Goal: Information Seeking & Learning: Learn about a topic

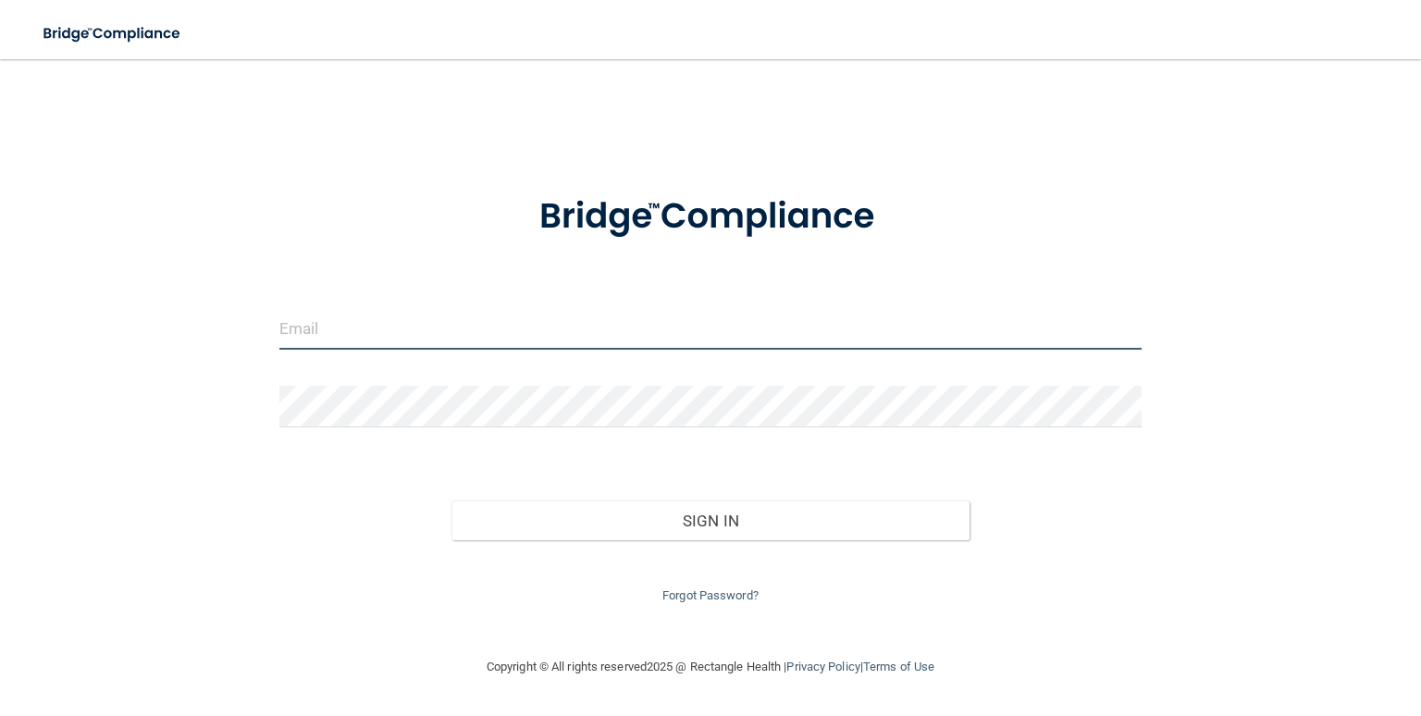
click at [415, 328] on input "email" at bounding box center [710, 329] width 862 height 42
type input "[EMAIL_ADDRESS][DOMAIN_NAME]"
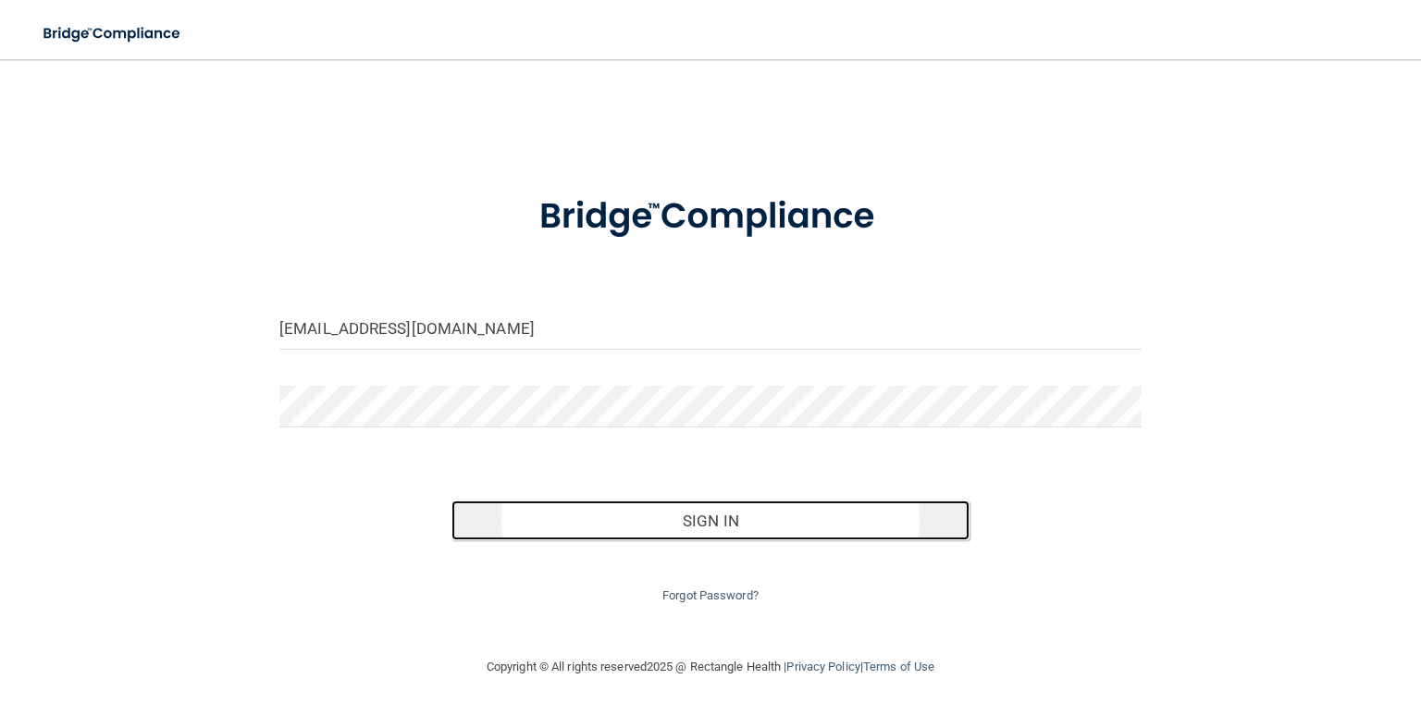
click at [662, 522] on button "Sign In" at bounding box center [709, 521] width 517 height 41
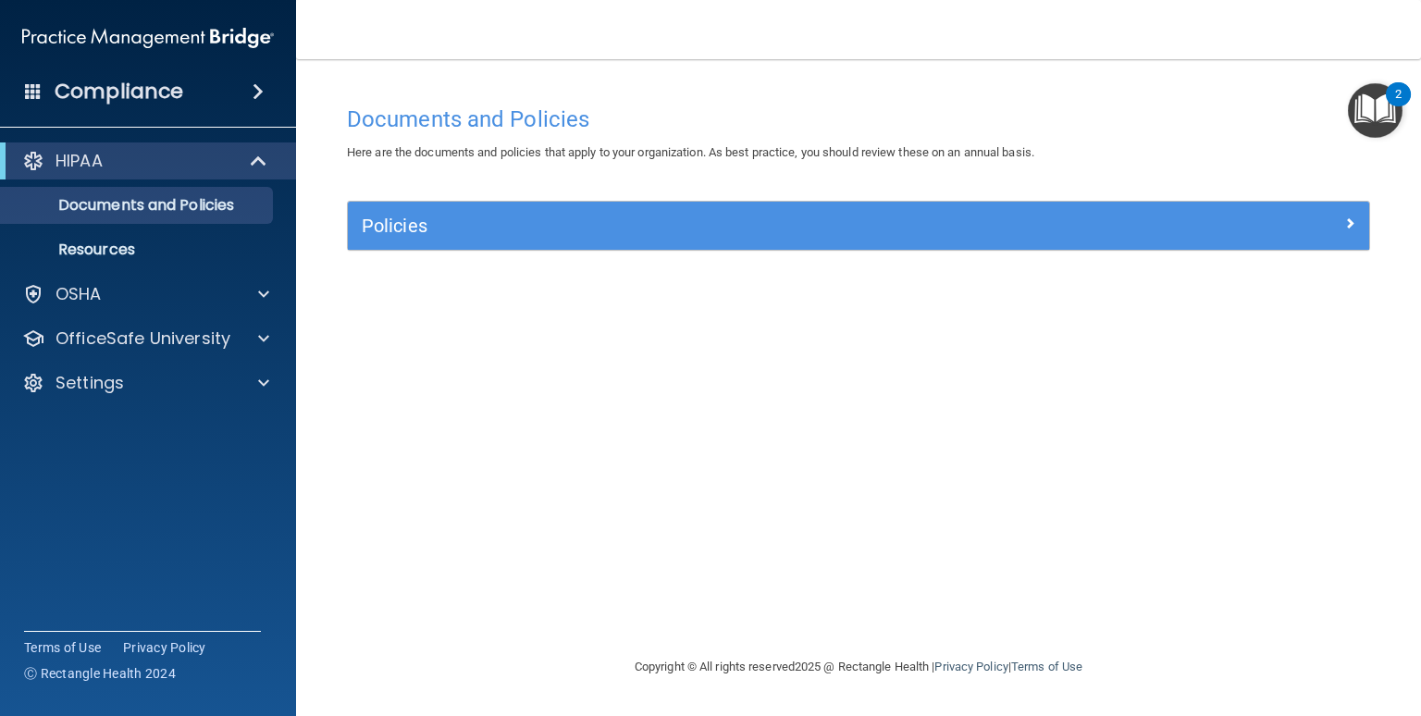
click at [253, 86] on span at bounding box center [258, 91] width 11 height 22
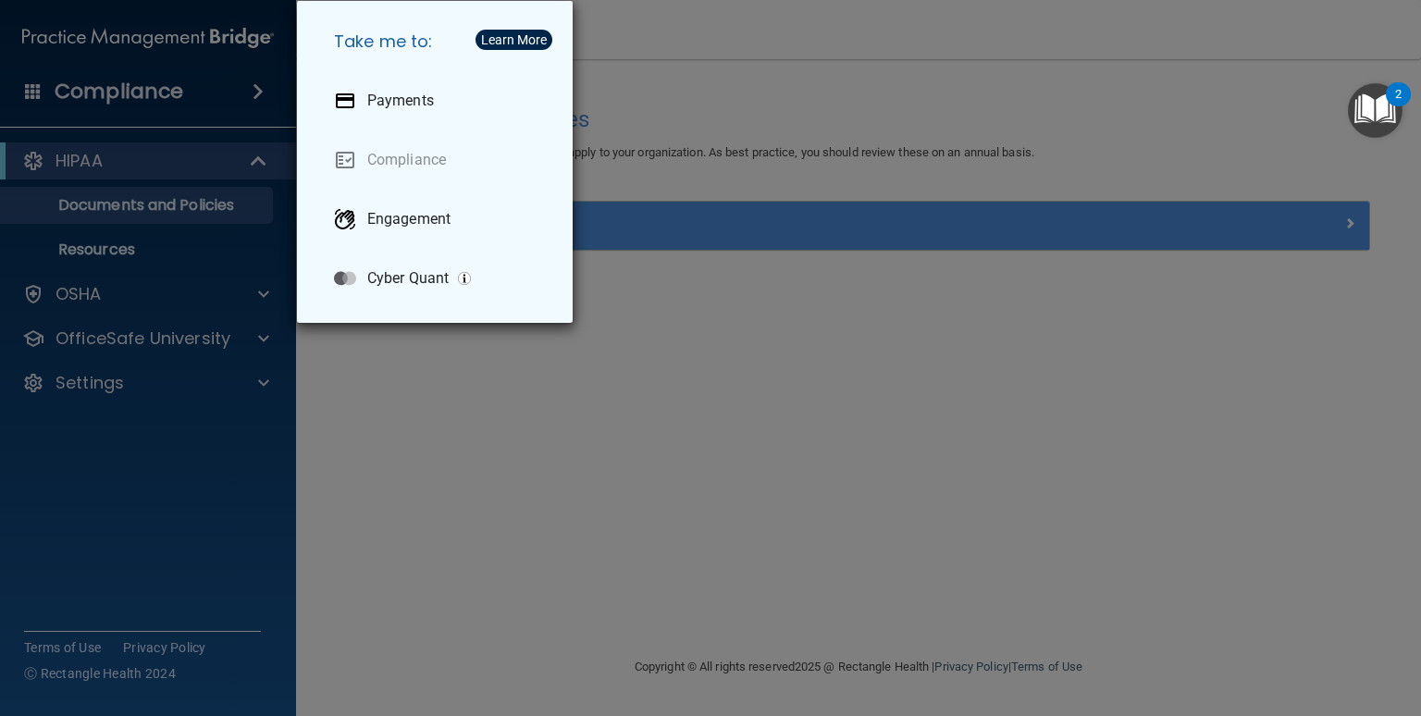
click at [437, 409] on div "Take me to: Payments Compliance Engagement Cyber Quant" at bounding box center [710, 358] width 1421 height 716
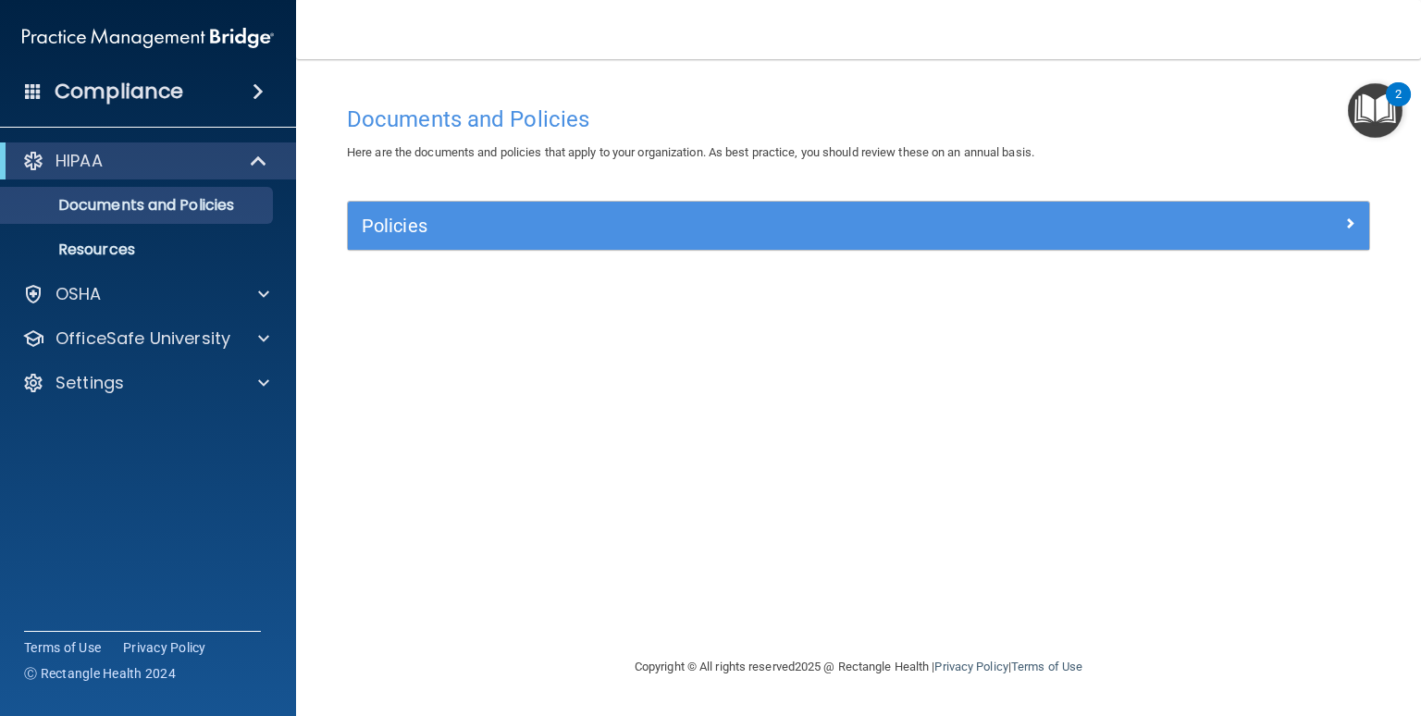
click at [28, 100] on div "Compliance" at bounding box center [148, 91] width 296 height 41
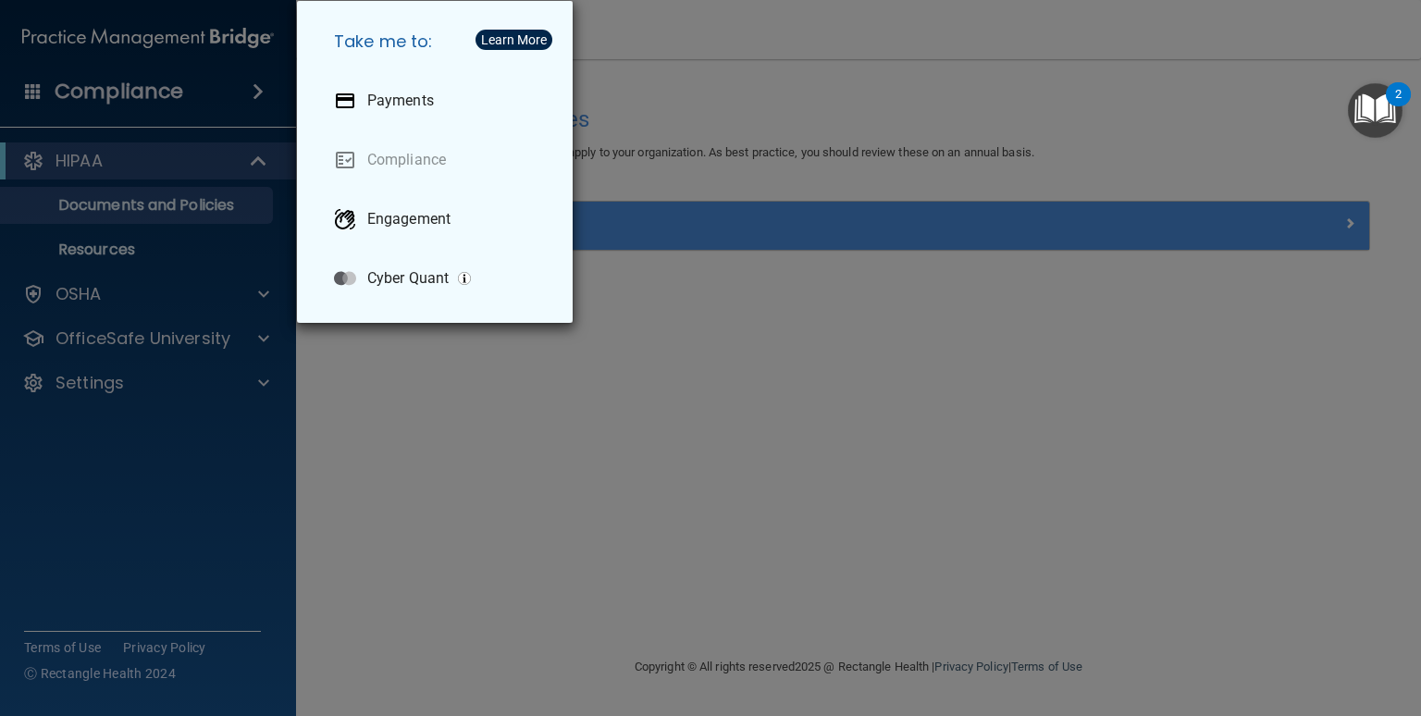
click at [458, 412] on div "Take me to: Payments Compliance Engagement Cyber Quant" at bounding box center [710, 358] width 1421 height 716
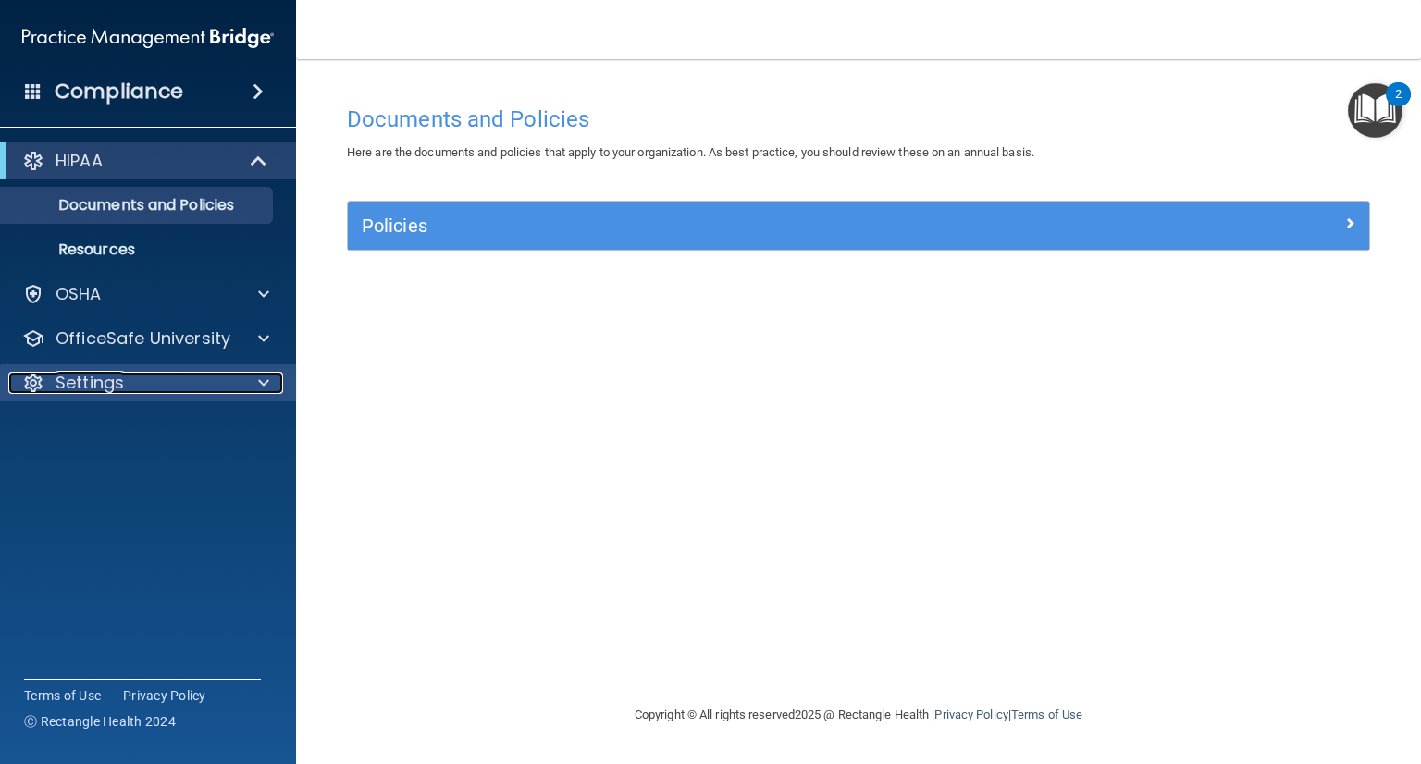
click at [132, 393] on div "Settings" at bounding box center [122, 383] width 229 height 22
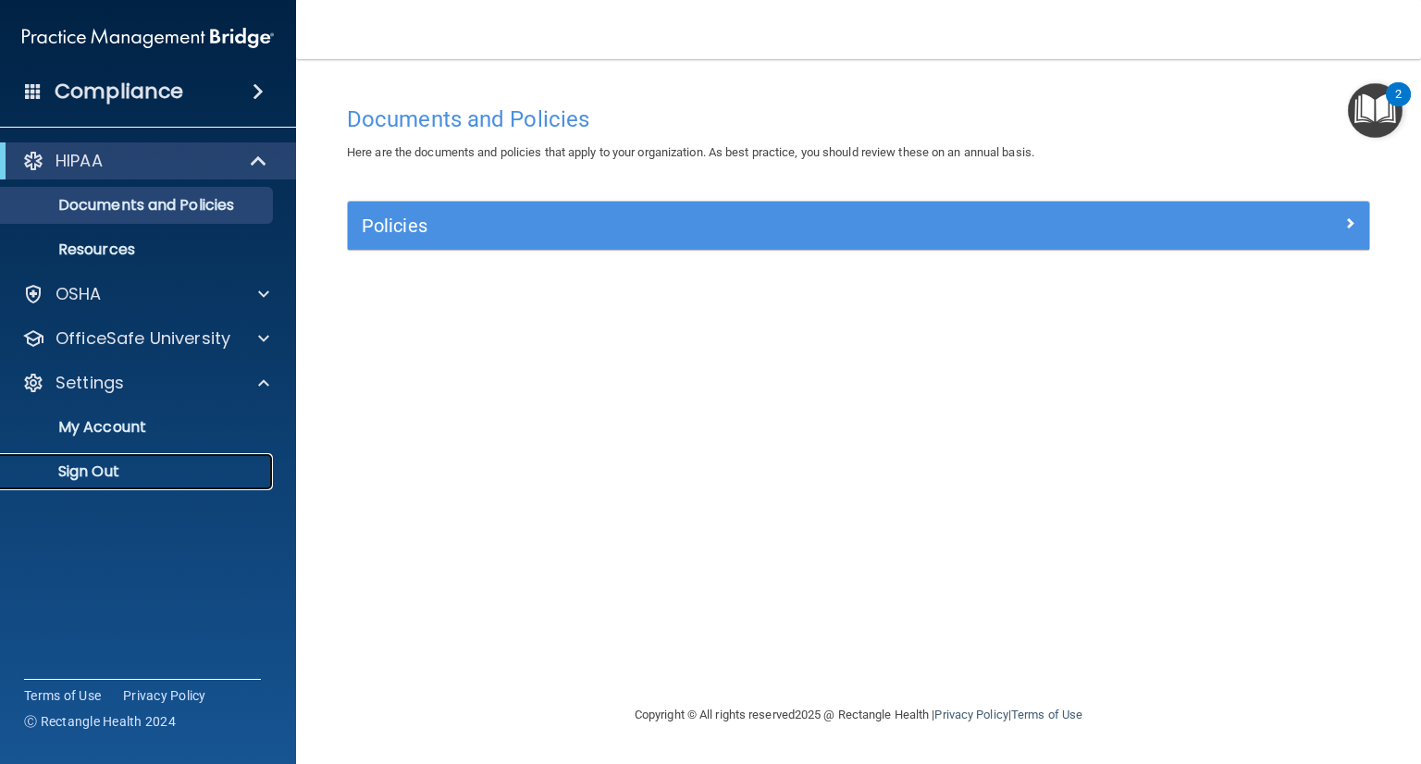
click at [115, 480] on p "Sign Out" at bounding box center [138, 472] width 253 height 19
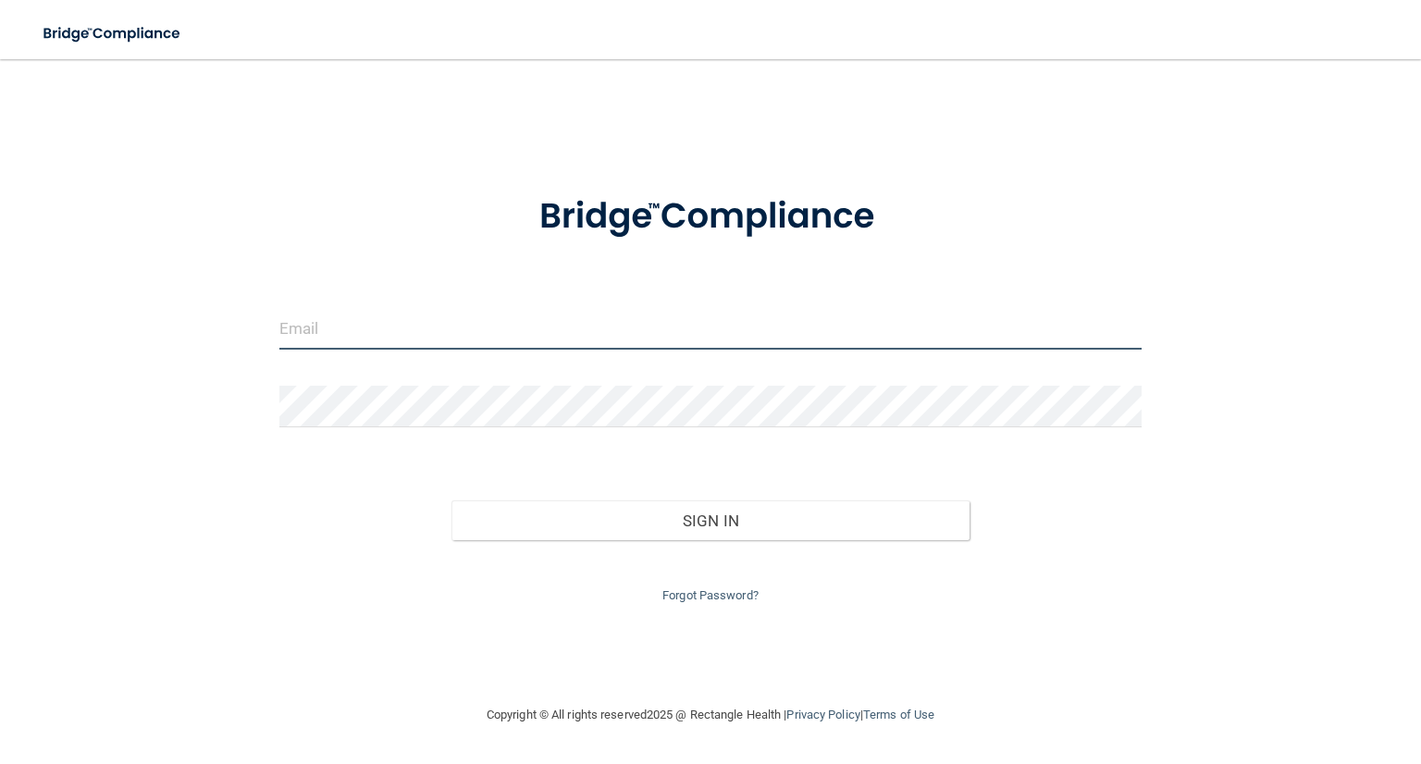
click at [379, 321] on input "email" at bounding box center [710, 329] width 862 height 42
type input "[EMAIL_ADDRESS][DOMAIN_NAME]"
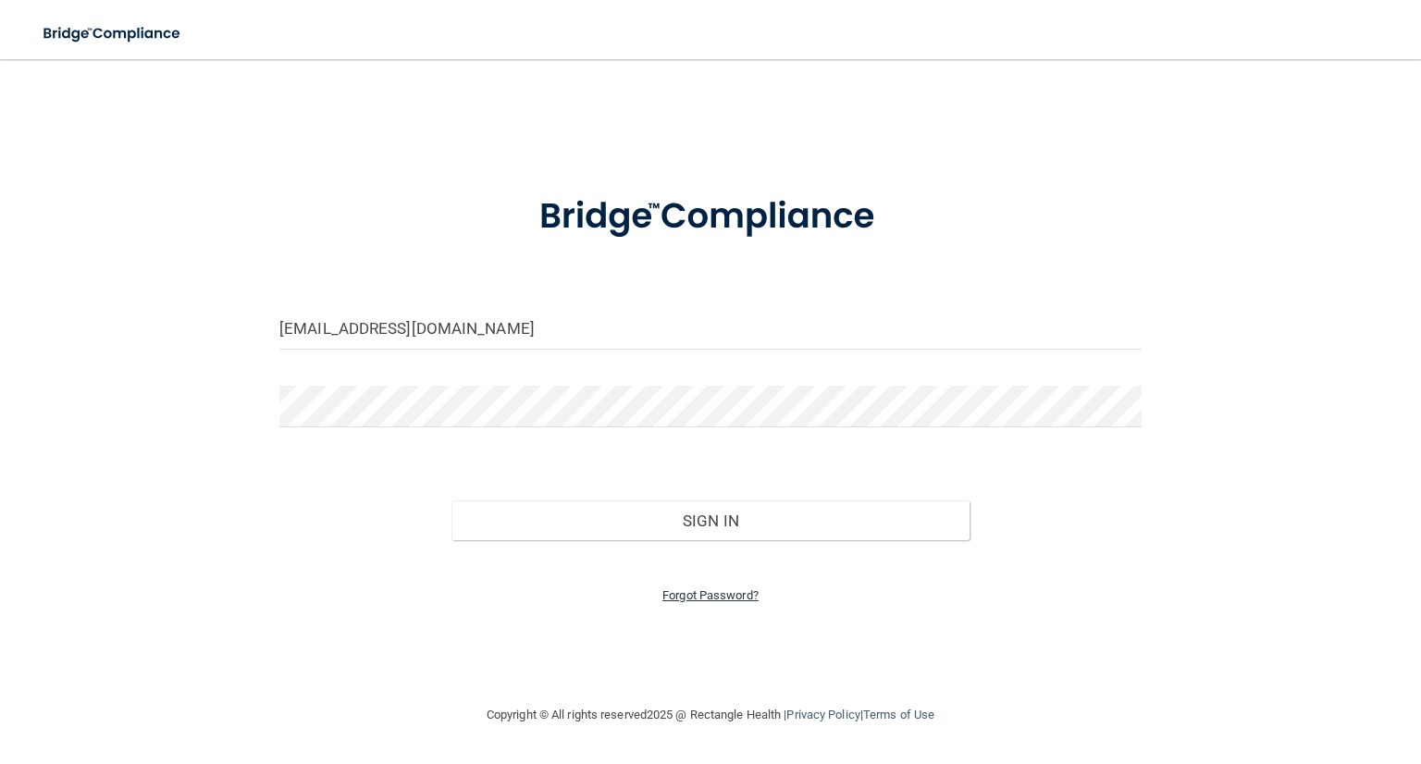
click at [723, 600] on link "Forgot Password?" at bounding box center [710, 595] width 96 height 14
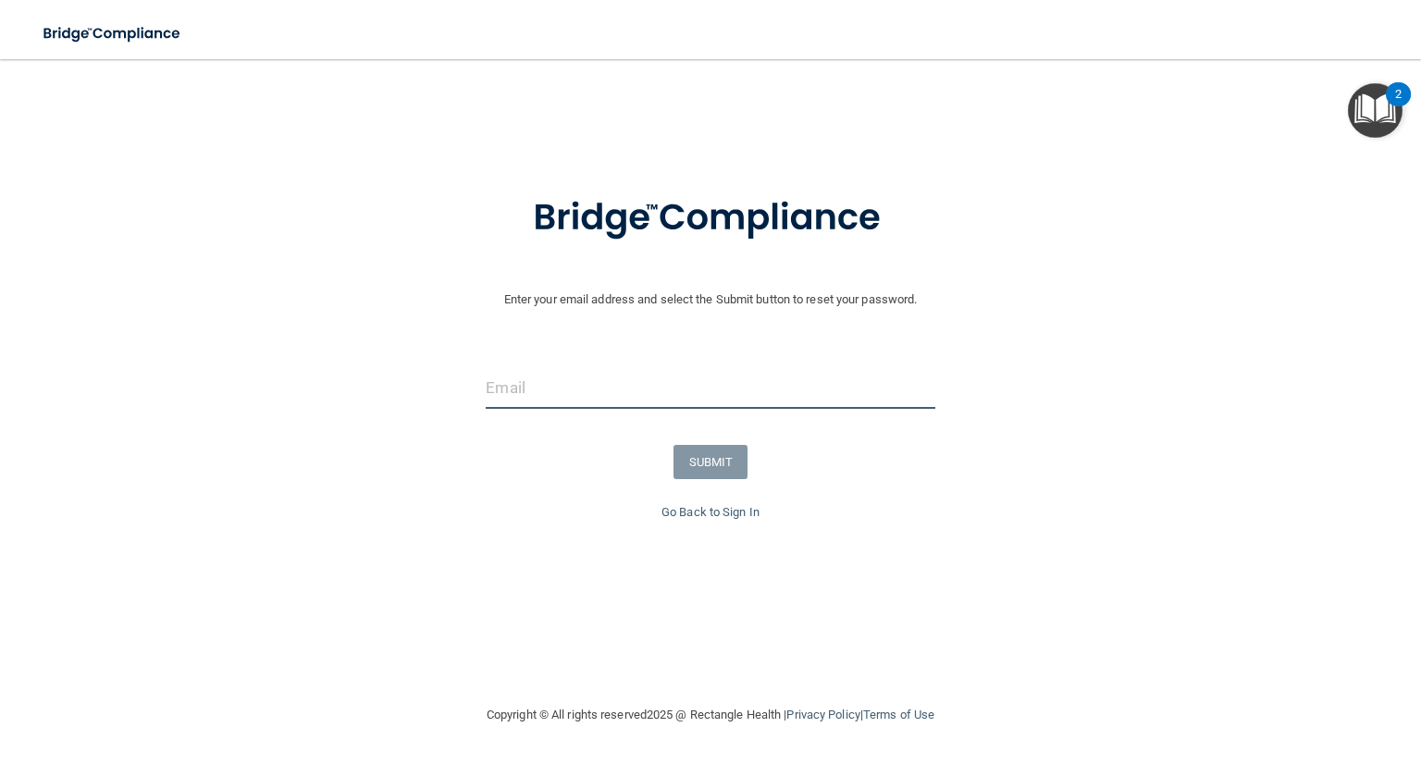
click at [532, 389] on input "email" at bounding box center [710, 388] width 449 height 42
type input "[EMAIL_ADDRESS][DOMAIN_NAME]"
click at [688, 478] on button "SUBMIT" at bounding box center [711, 462] width 75 height 34
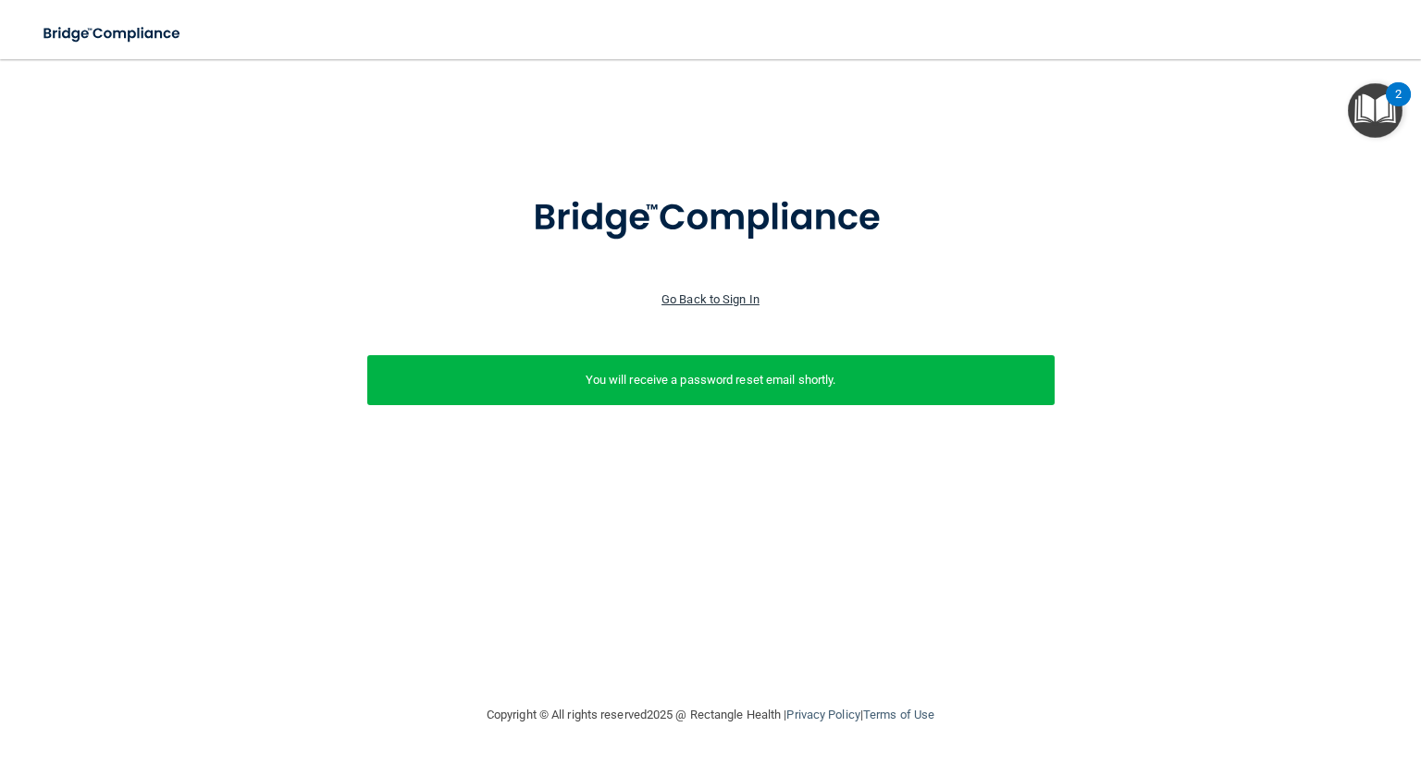
click at [691, 300] on link "Go Back to Sign In" at bounding box center [710, 299] width 98 height 14
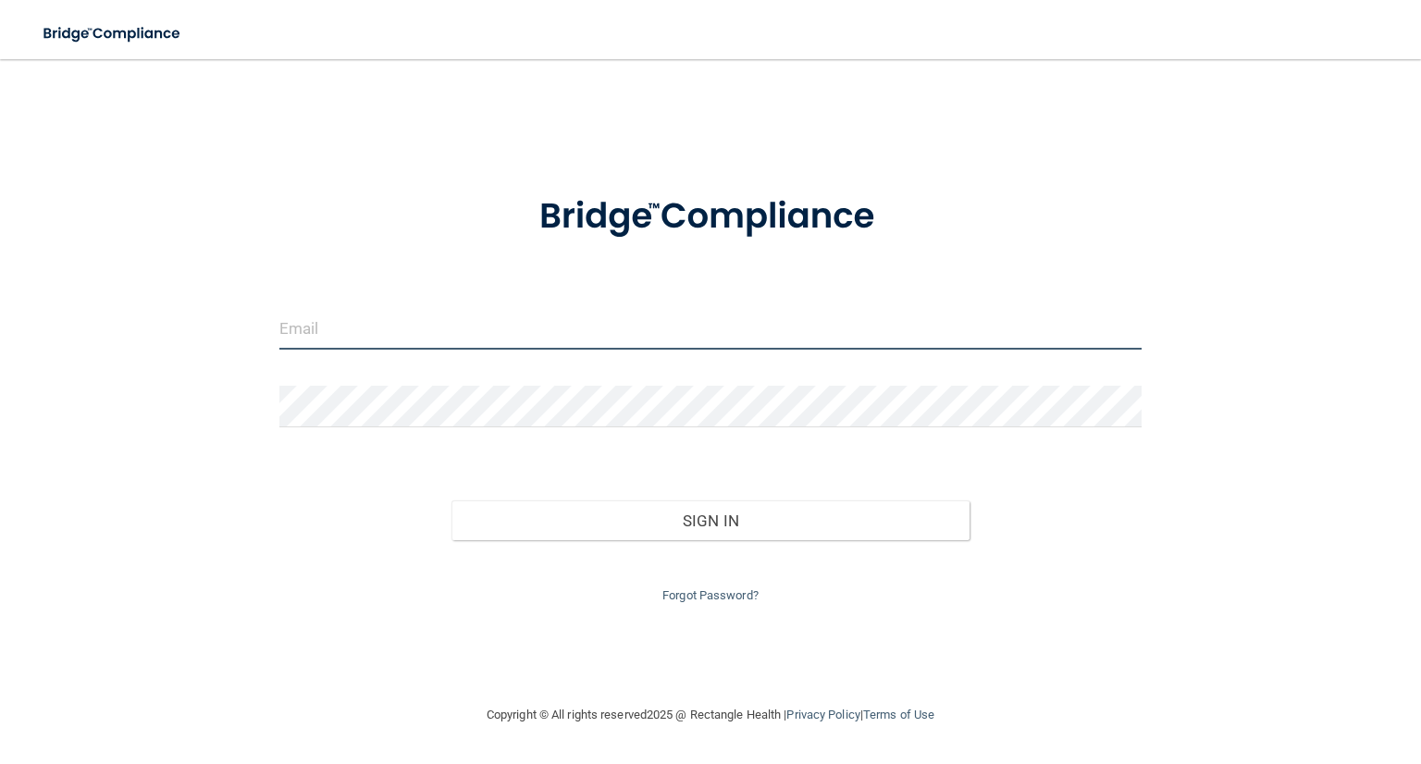
click at [416, 328] on input "email" at bounding box center [710, 329] width 862 height 42
type input "[EMAIL_ADDRESS][DOMAIN_NAME]"
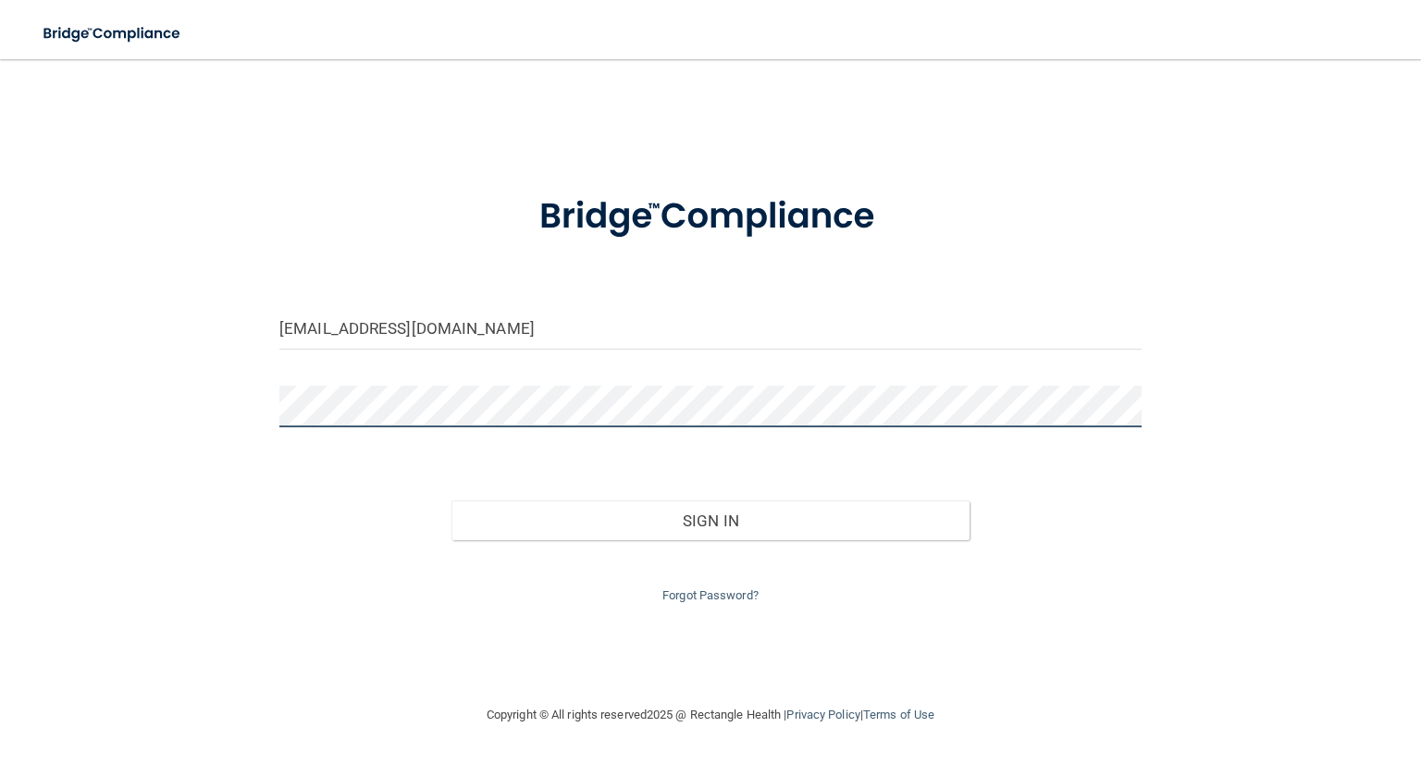
click at [451, 501] on button "Sign In" at bounding box center [709, 521] width 517 height 41
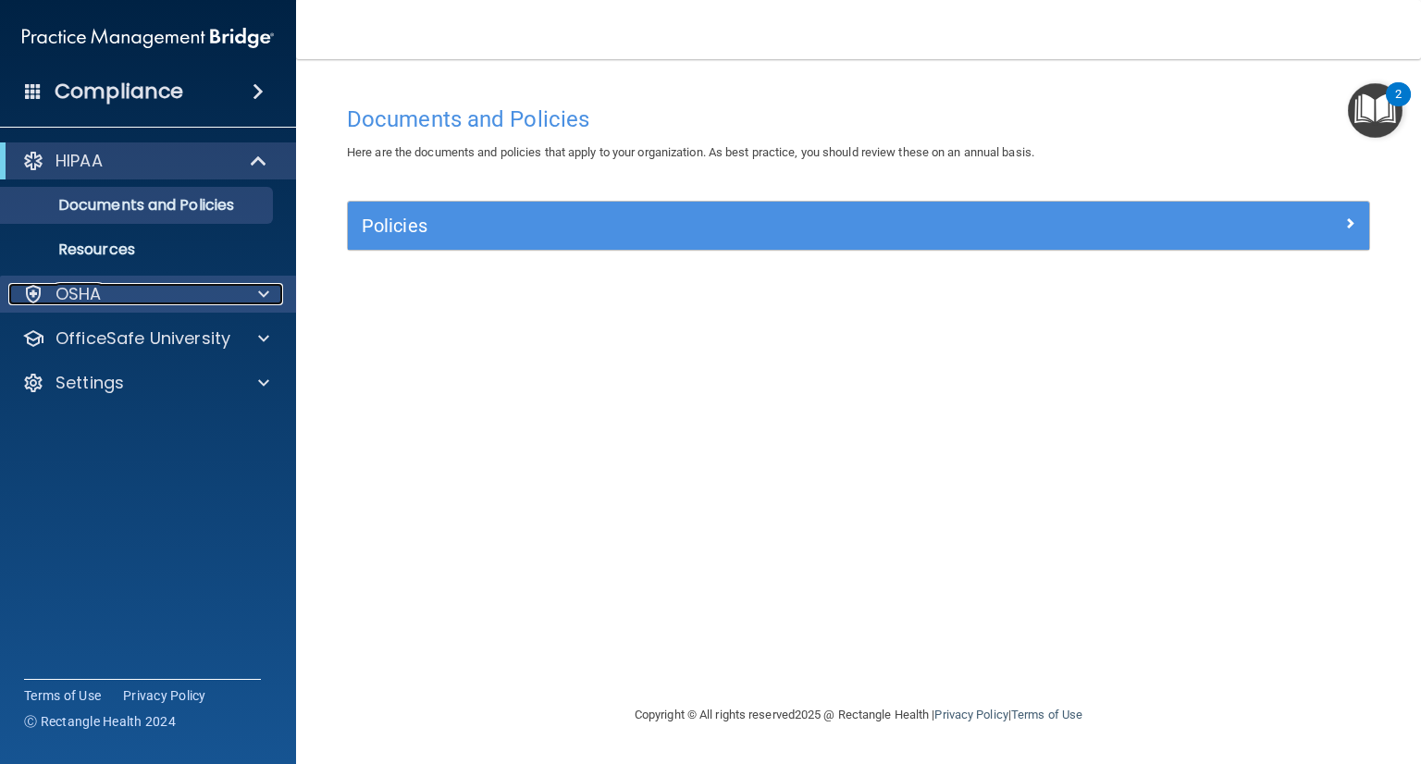
click at [258, 297] on span at bounding box center [263, 294] width 11 height 22
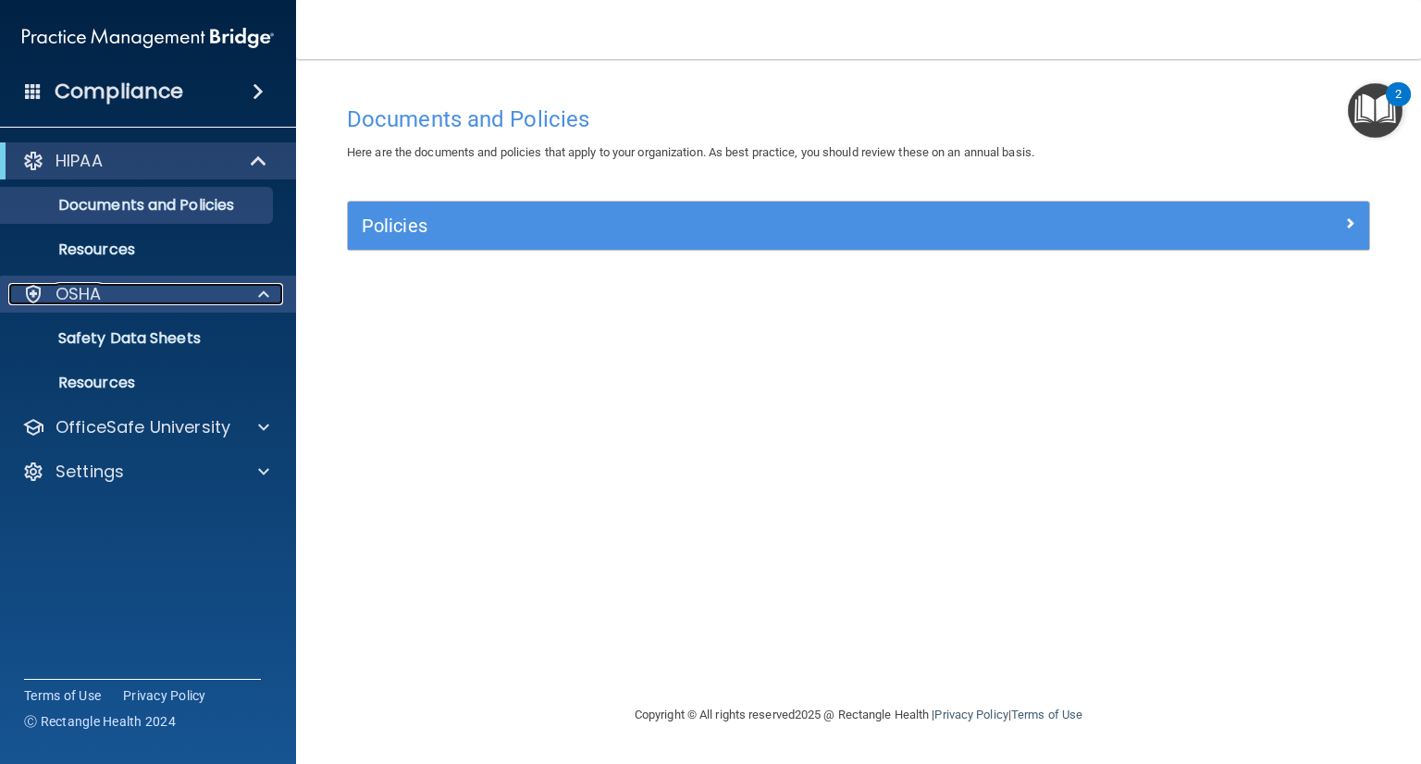
click at [258, 301] on span at bounding box center [263, 294] width 11 height 22
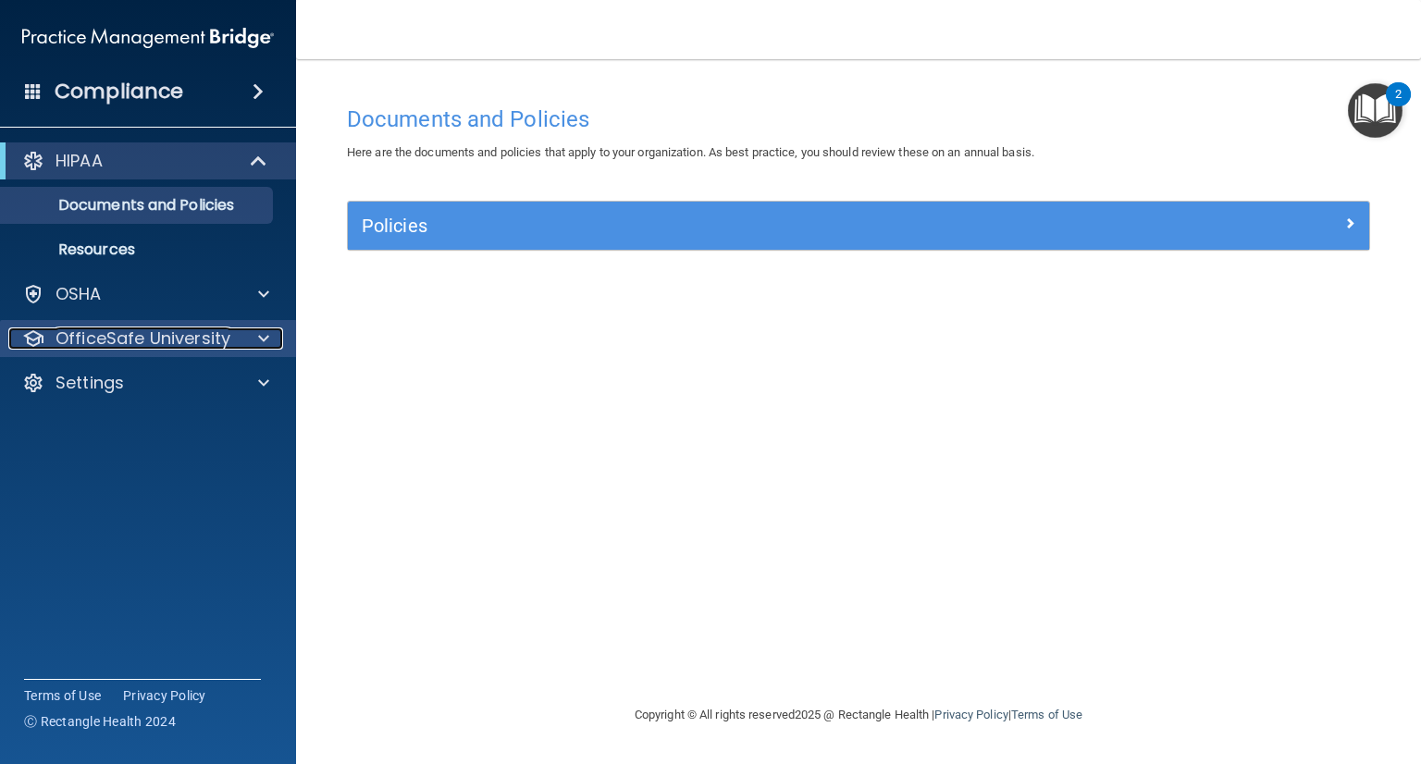
click at [272, 334] on div at bounding box center [261, 339] width 46 height 22
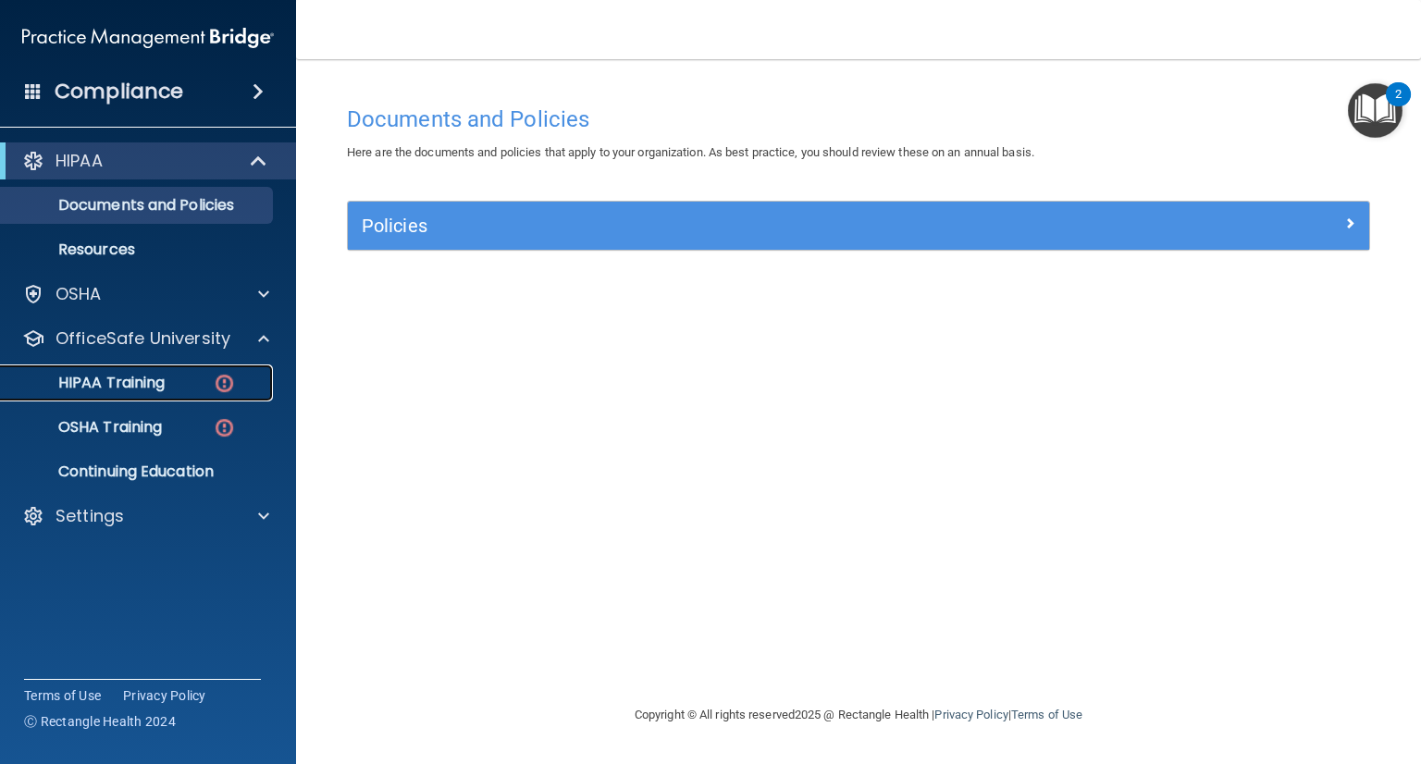
click at [160, 378] on p "HIPAA Training" at bounding box center [88, 383] width 153 height 19
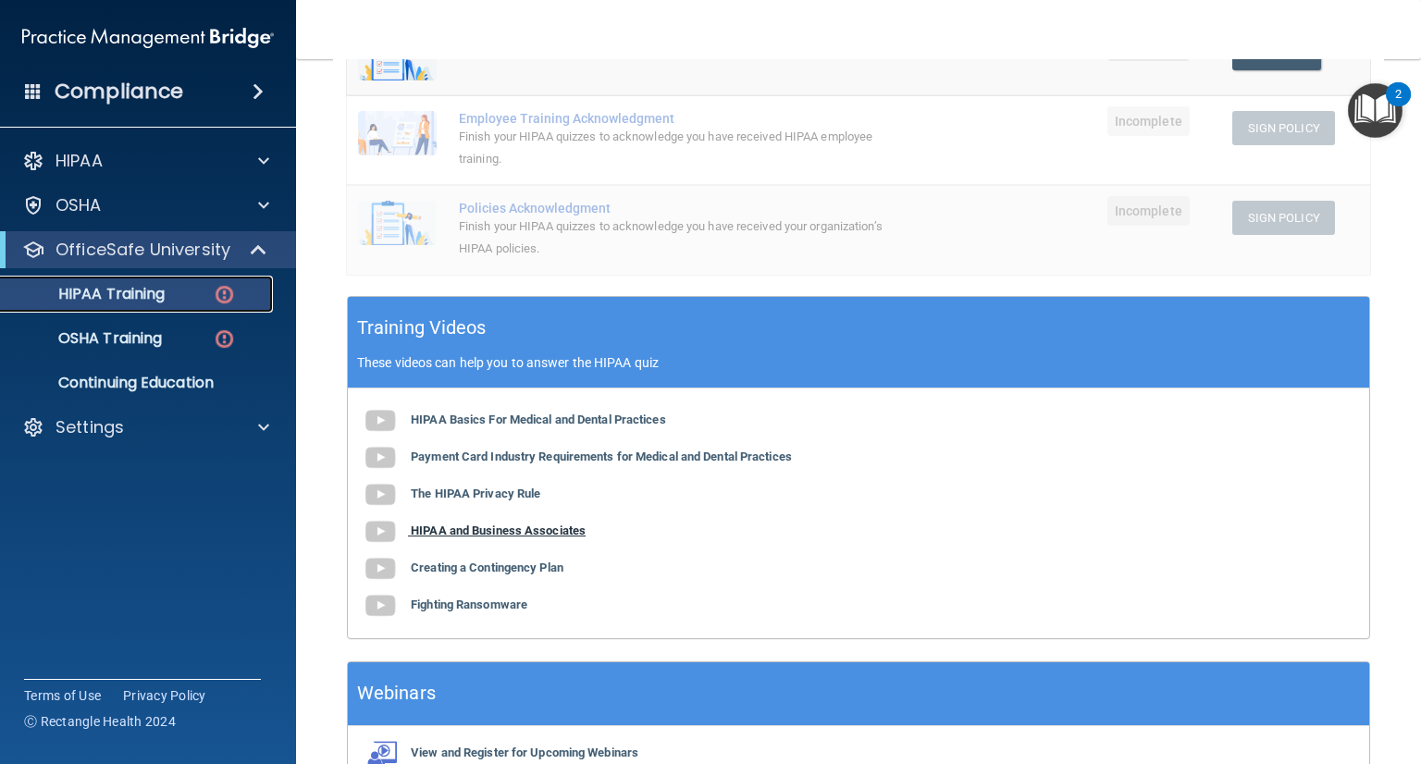
scroll to position [467, 0]
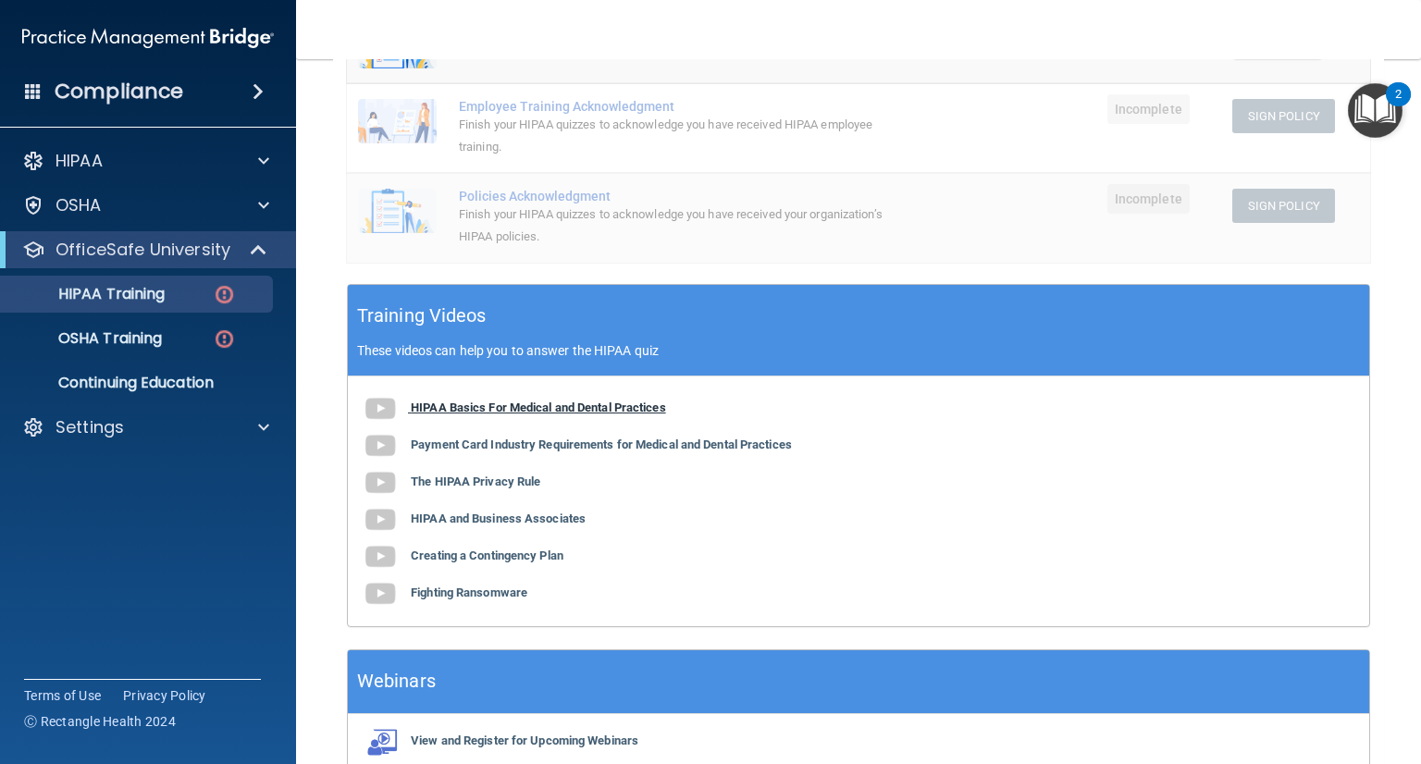
click at [544, 403] on b "HIPAA Basics For Medical and Dental Practices" at bounding box center [538, 408] width 255 height 14
click at [482, 443] on b "Payment Card Industry Requirements for Medical and Dental Practices" at bounding box center [601, 445] width 381 height 14
click at [448, 483] on b "The HIPAA Privacy Rule" at bounding box center [476, 482] width 130 height 14
click at [498, 523] on b "HIPAA and Business Associates" at bounding box center [498, 519] width 175 height 14
click at [533, 559] on b "Creating a Contingency Plan" at bounding box center [487, 556] width 153 height 14
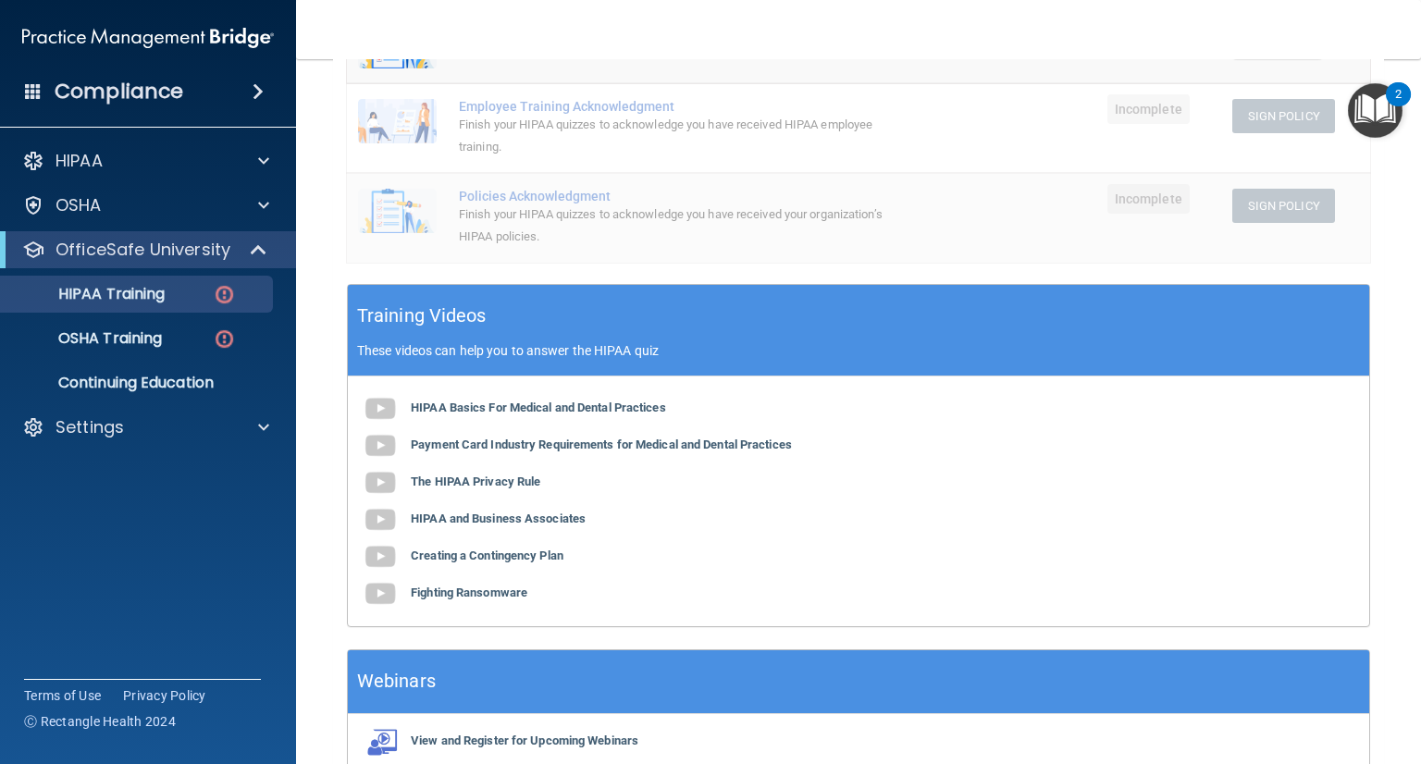
click at [479, 599] on div "HIPAA Basics For Medical and Dental Practices Payment Card Industry Requirement…" at bounding box center [858, 502] width 1021 height 250
click at [481, 589] on b "Fighting Ransomware" at bounding box center [469, 593] width 117 height 14
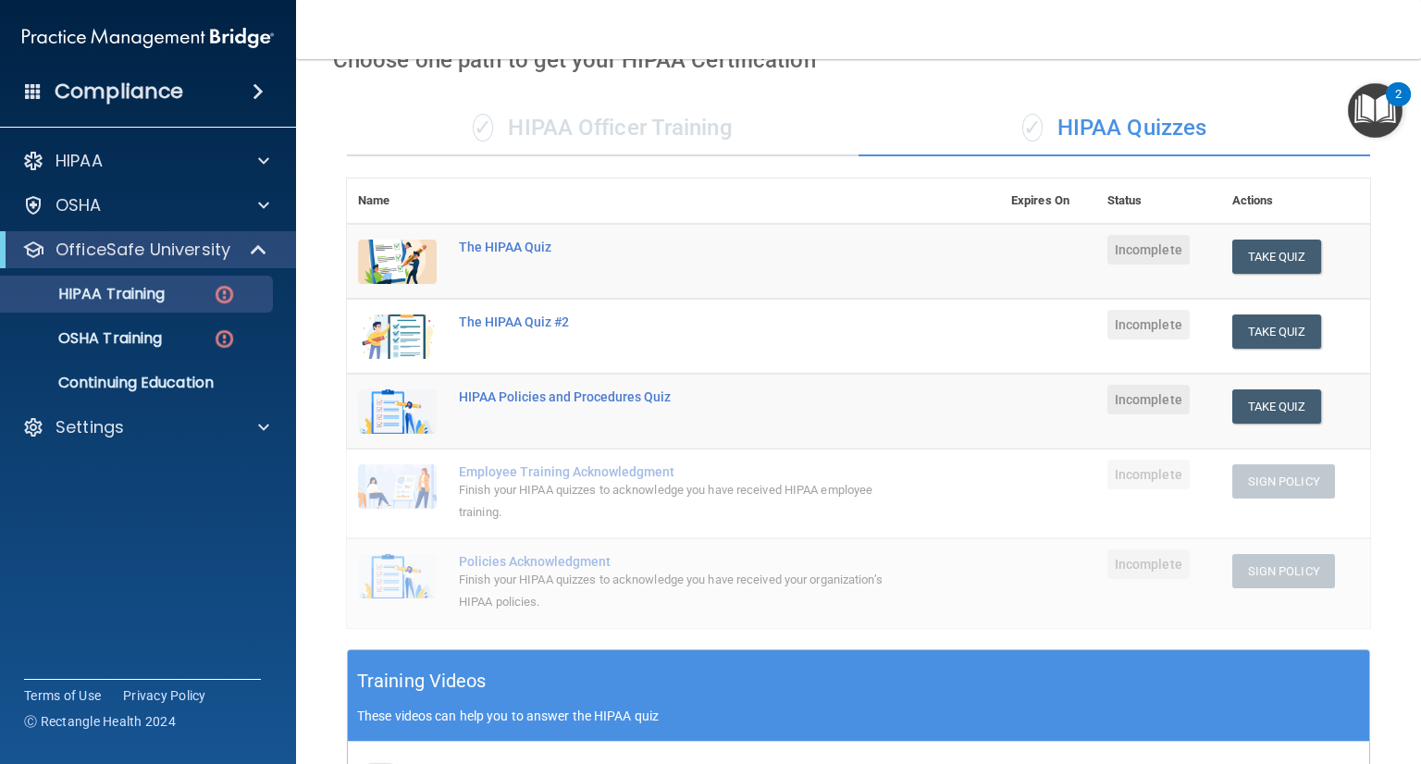
scroll to position [97, 0]
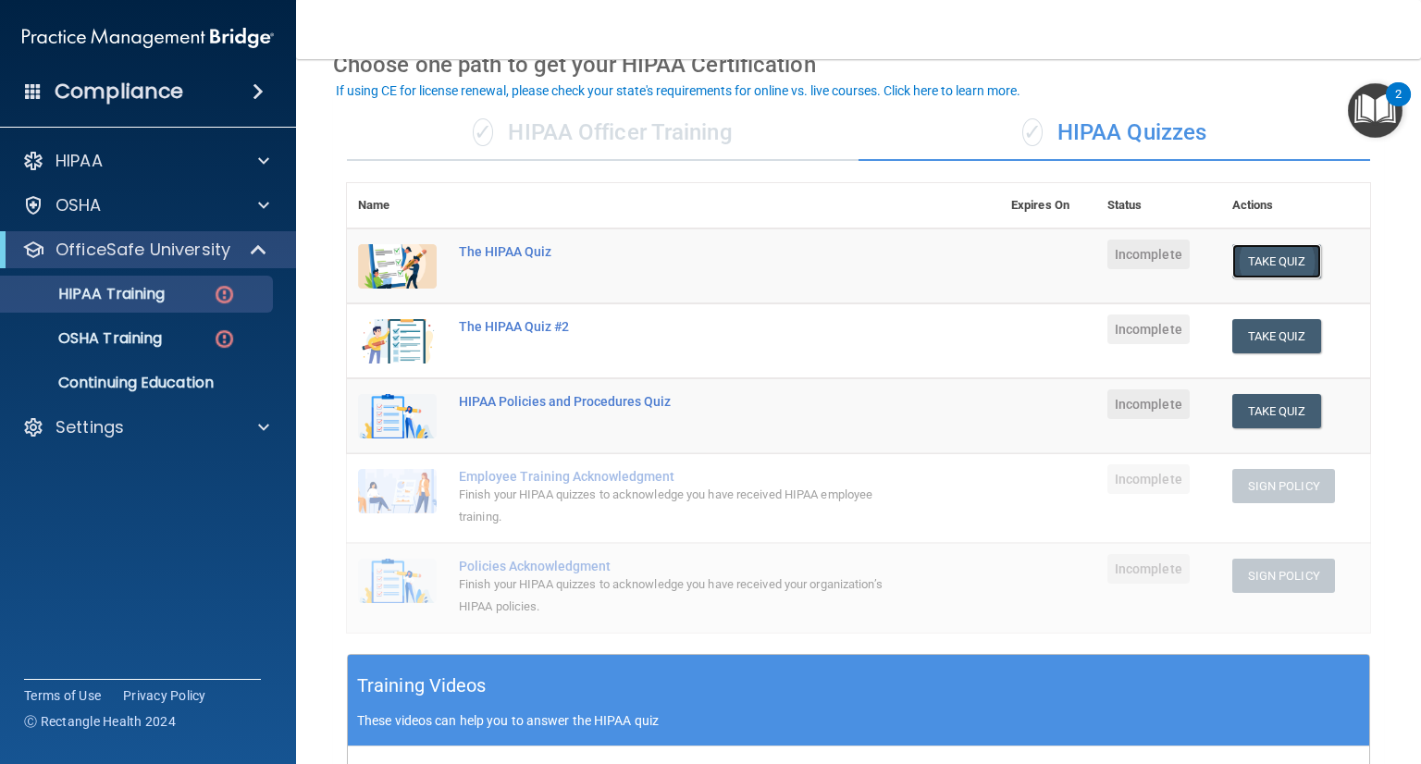
click at [1240, 262] on button "Take Quiz" at bounding box center [1276, 261] width 89 height 34
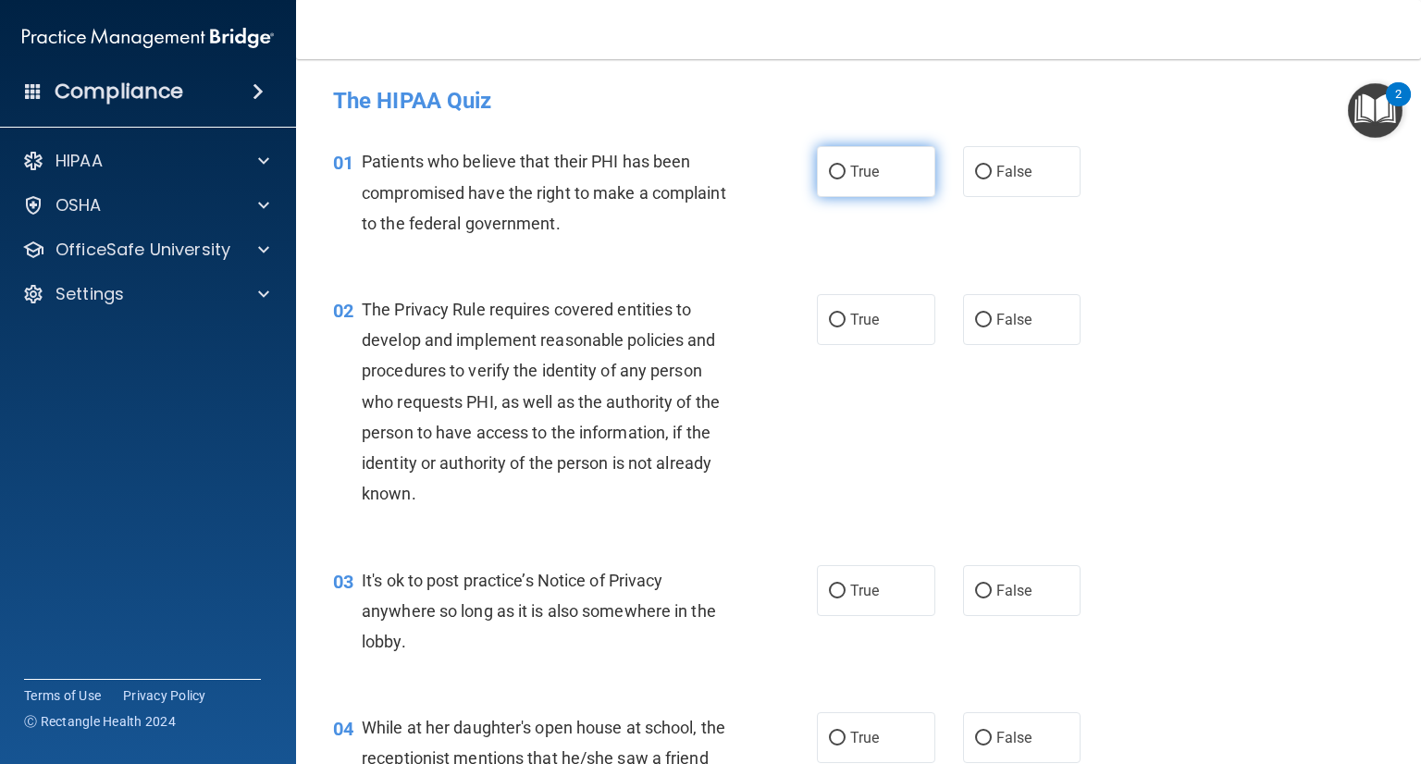
click at [861, 182] on label "True" at bounding box center [876, 171] width 118 height 51
click at [846, 179] on input "True" at bounding box center [837, 173] width 17 height 14
radio input "true"
click at [872, 323] on label "True" at bounding box center [876, 319] width 118 height 51
click at [846, 323] on input "True" at bounding box center [837, 321] width 17 height 14
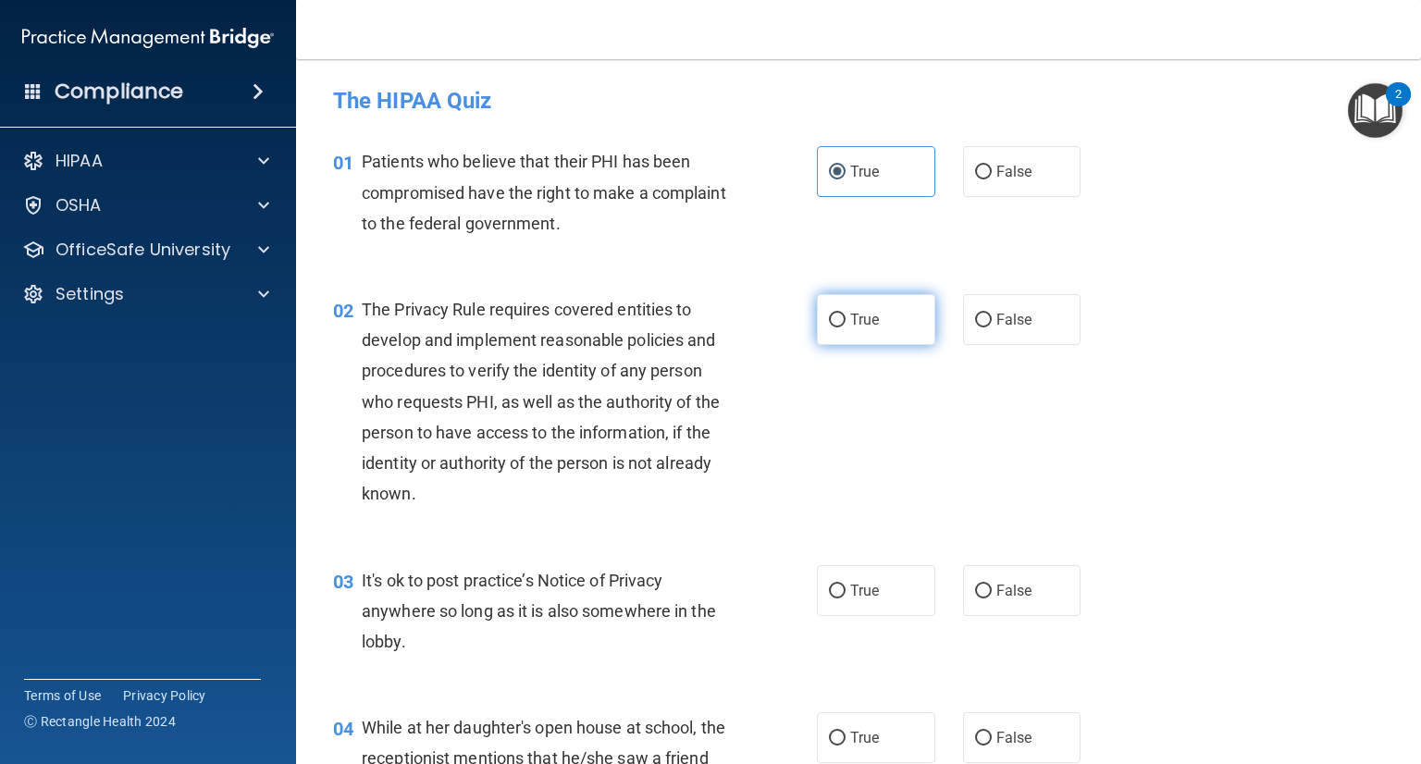
radio input "true"
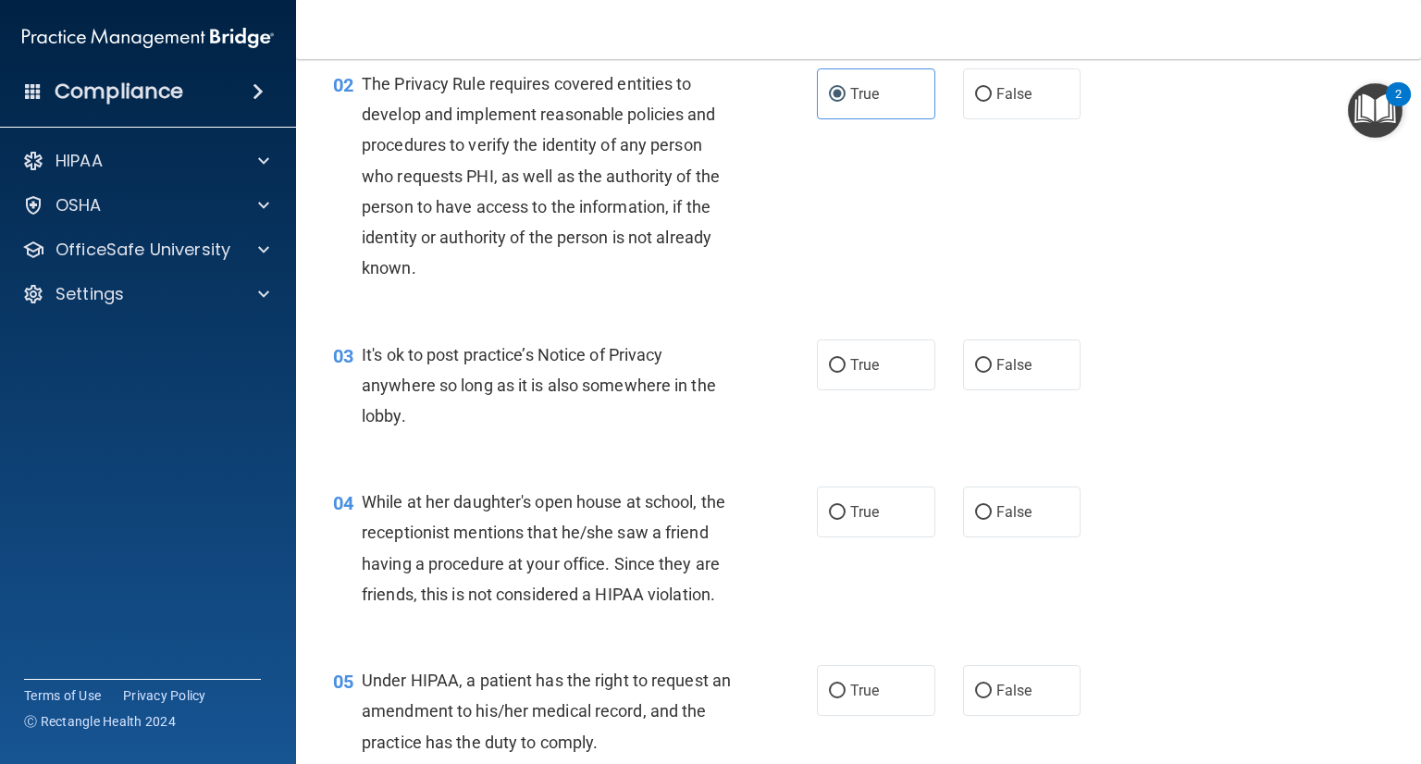
scroll to position [185, 0]
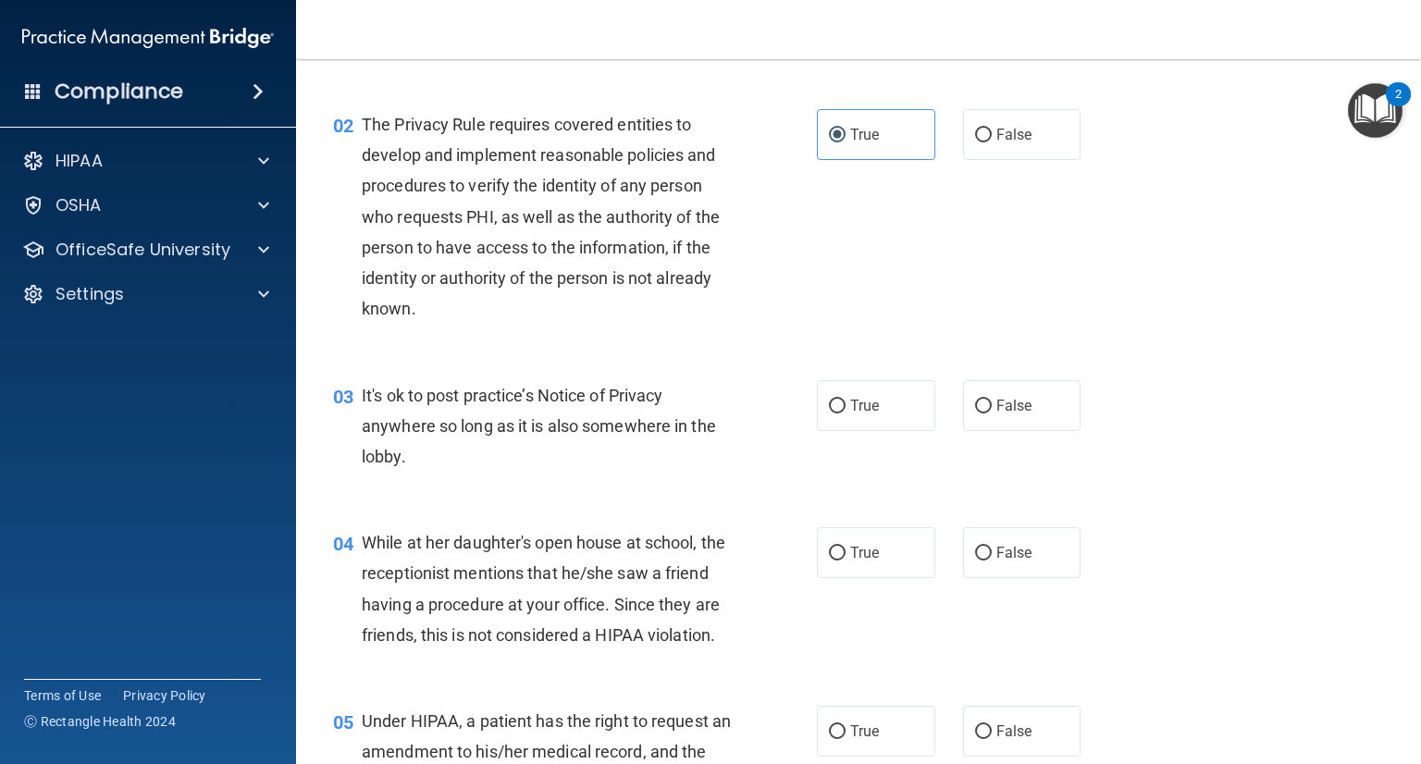
drag, startPoint x: 1001, startPoint y: 394, endPoint x: 870, endPoint y: 362, distance: 135.3
click at [999, 392] on label "False" at bounding box center [1022, 405] width 118 height 51
click at [992, 400] on input "False" at bounding box center [983, 407] width 17 height 14
radio input "true"
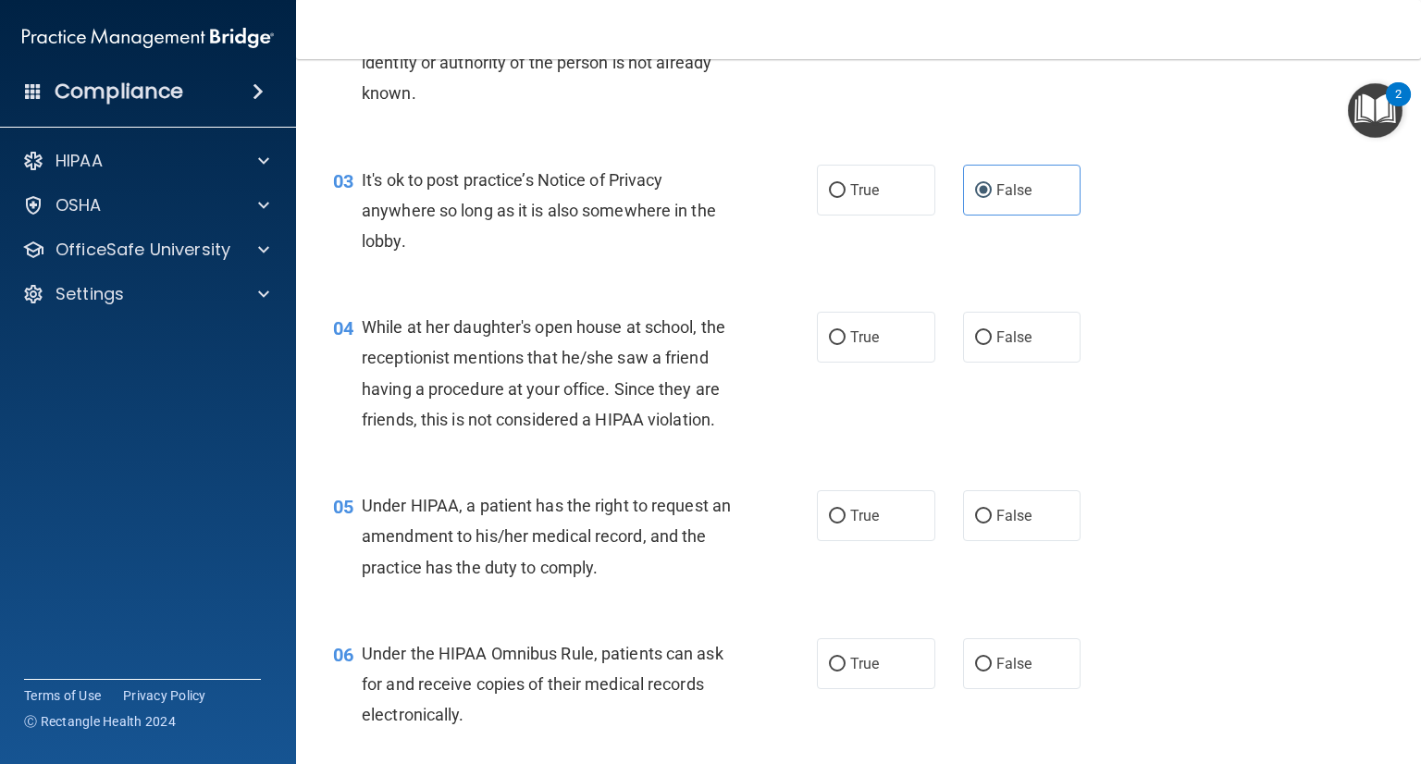
scroll to position [370, 0]
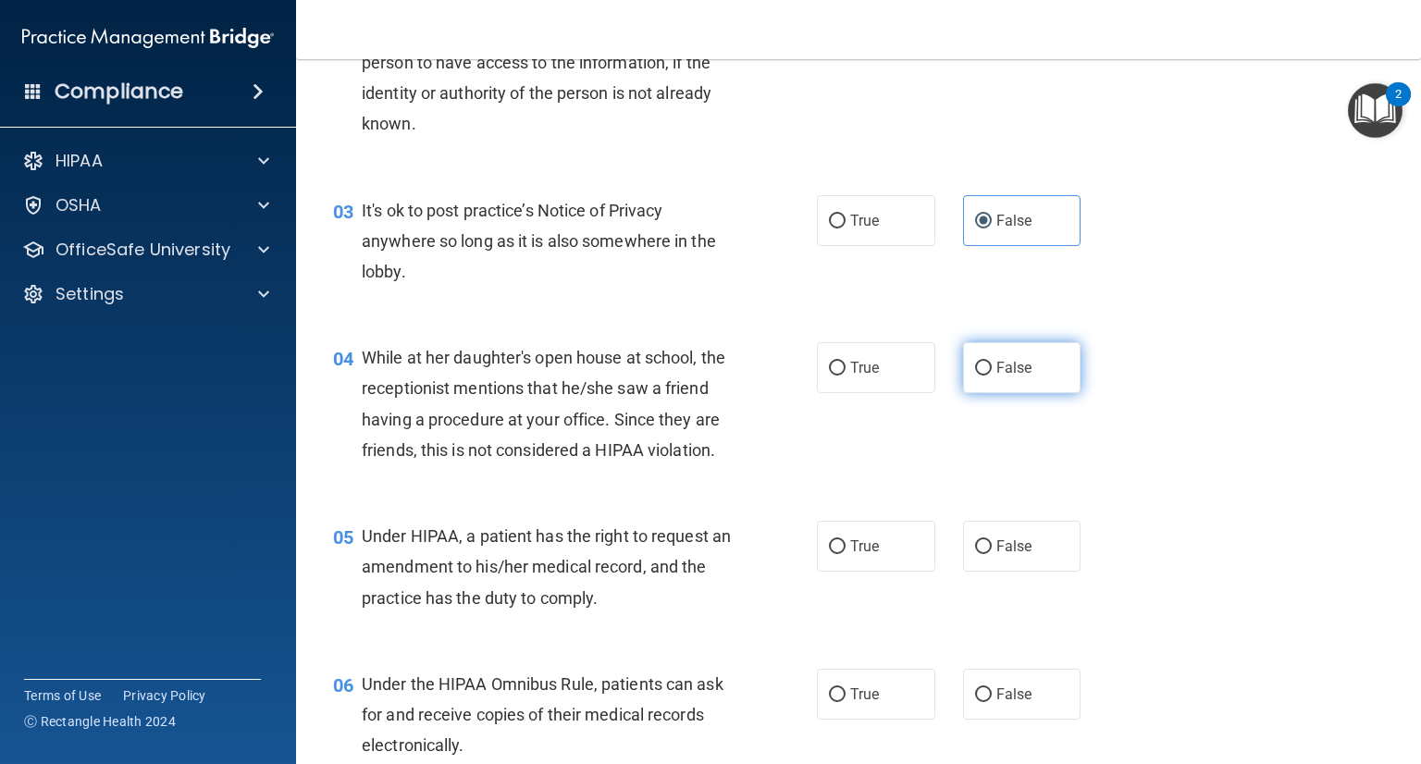
click at [986, 382] on label "False" at bounding box center [1022, 367] width 118 height 51
click at [986, 376] on input "False" at bounding box center [983, 369] width 17 height 14
radio input "true"
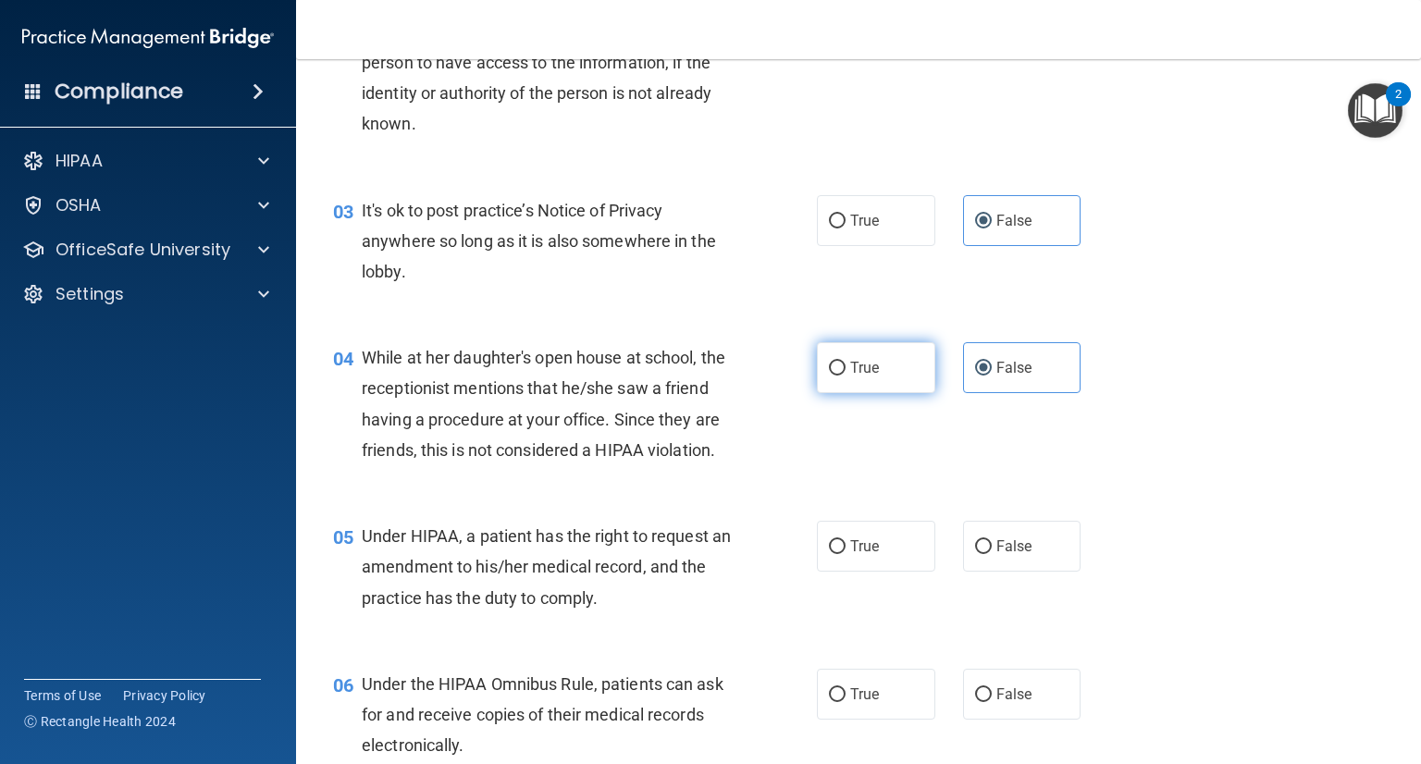
click at [899, 372] on label "True" at bounding box center [876, 367] width 118 height 51
click at [846, 372] on input "True" at bounding box center [837, 369] width 17 height 14
radio input "true"
click at [995, 389] on label "False" at bounding box center [1022, 367] width 118 height 51
click at [992, 376] on input "False" at bounding box center [983, 369] width 17 height 14
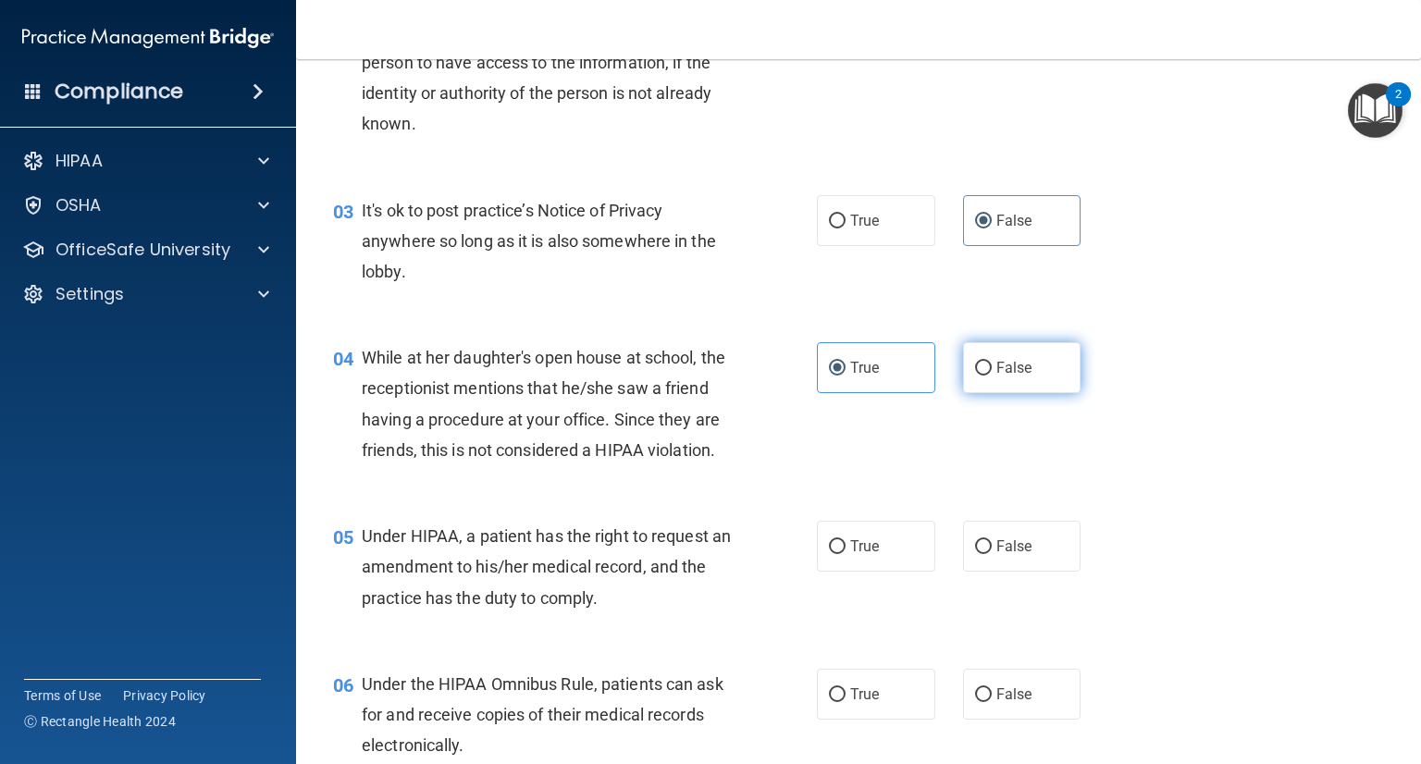
radio input "true"
radio input "false"
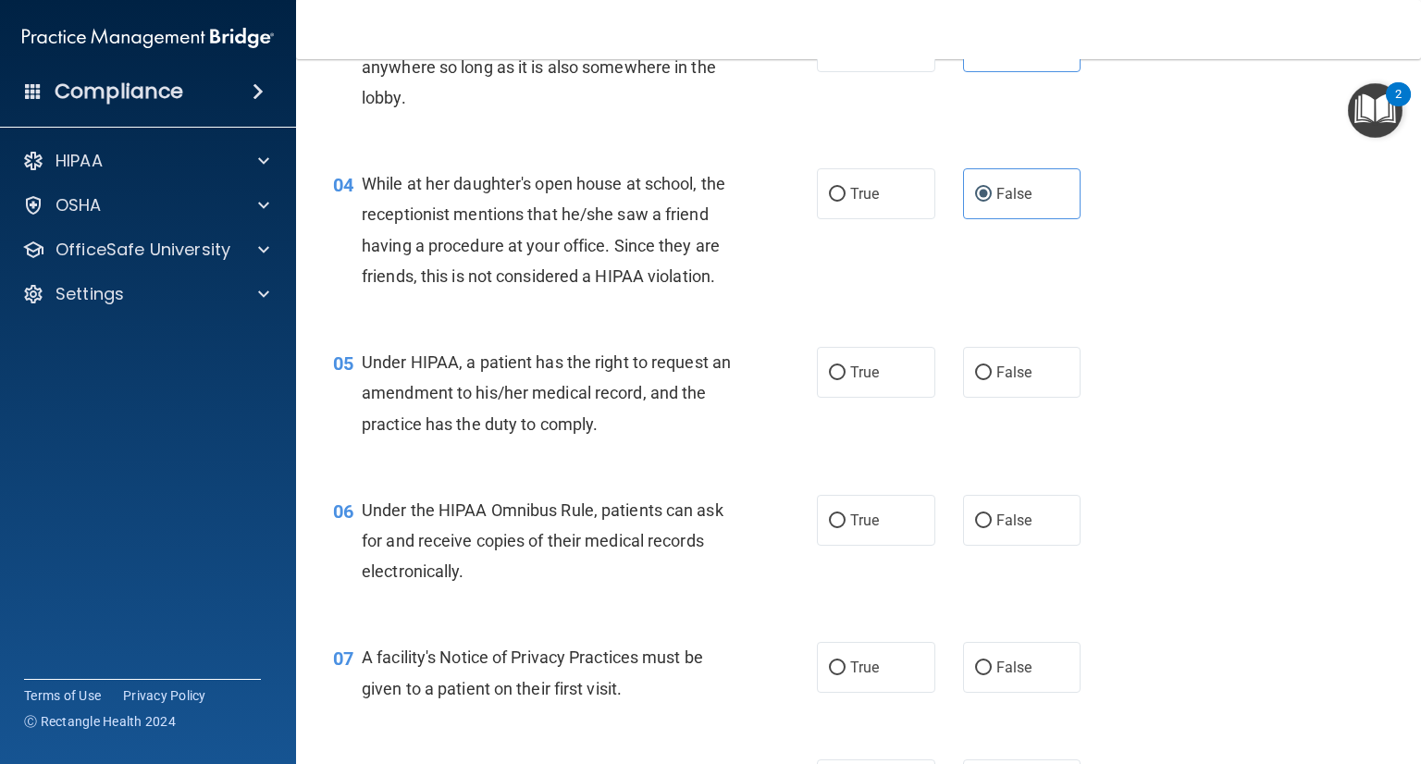
scroll to position [555, 0]
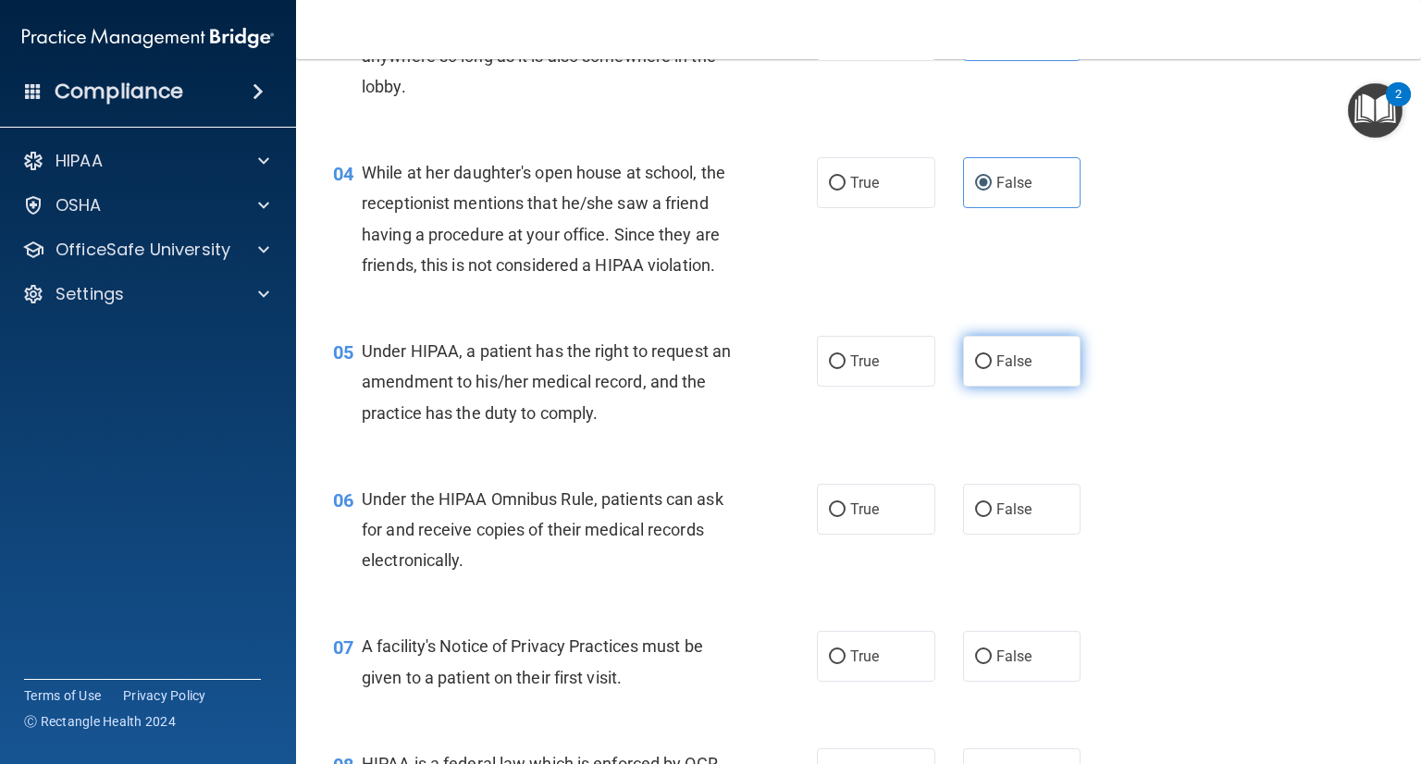
drag, startPoint x: 1003, startPoint y: 389, endPoint x: 992, endPoint y: 390, distance: 11.1
click at [1004, 370] on span "False" at bounding box center [1014, 361] width 36 height 18
click at [992, 369] on input "False" at bounding box center [983, 362] width 17 height 14
radio input "true"
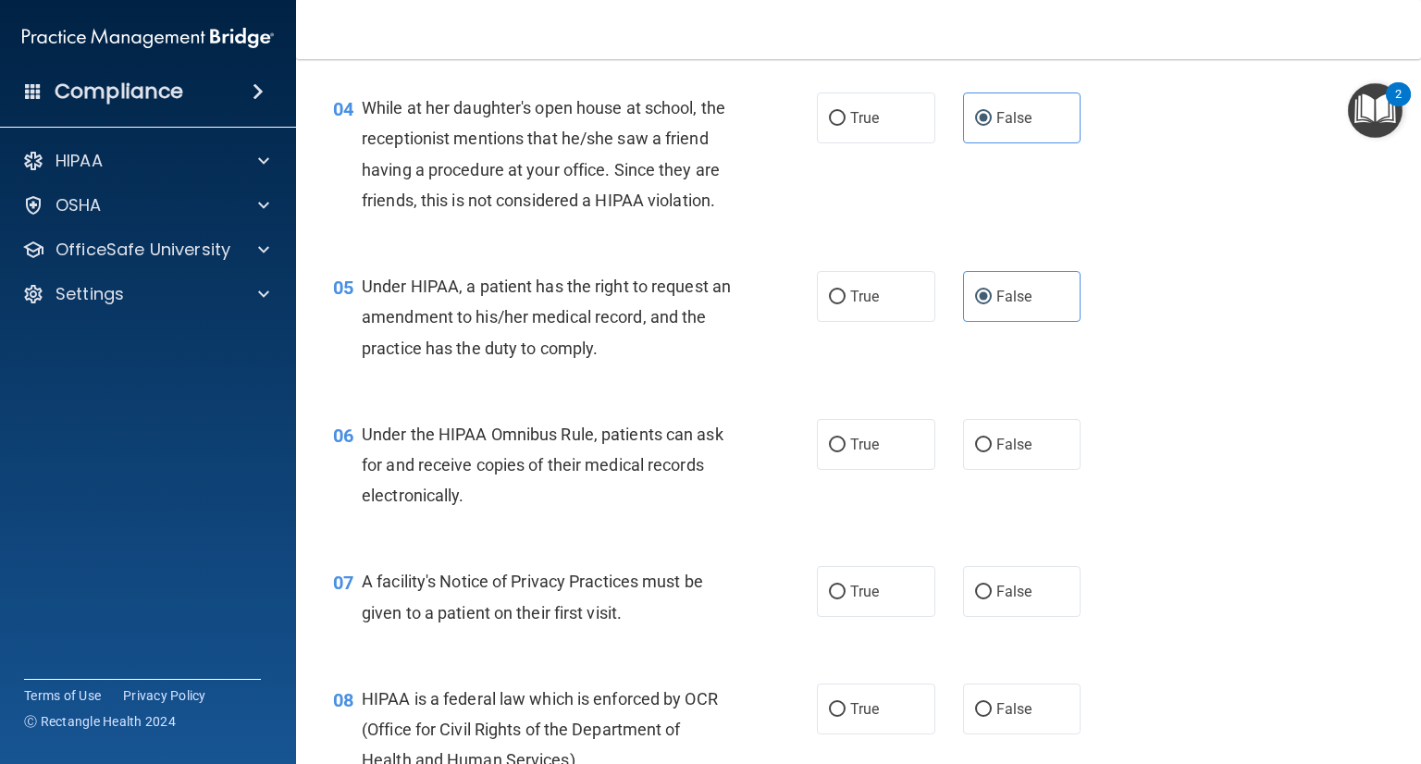
scroll to position [740, 0]
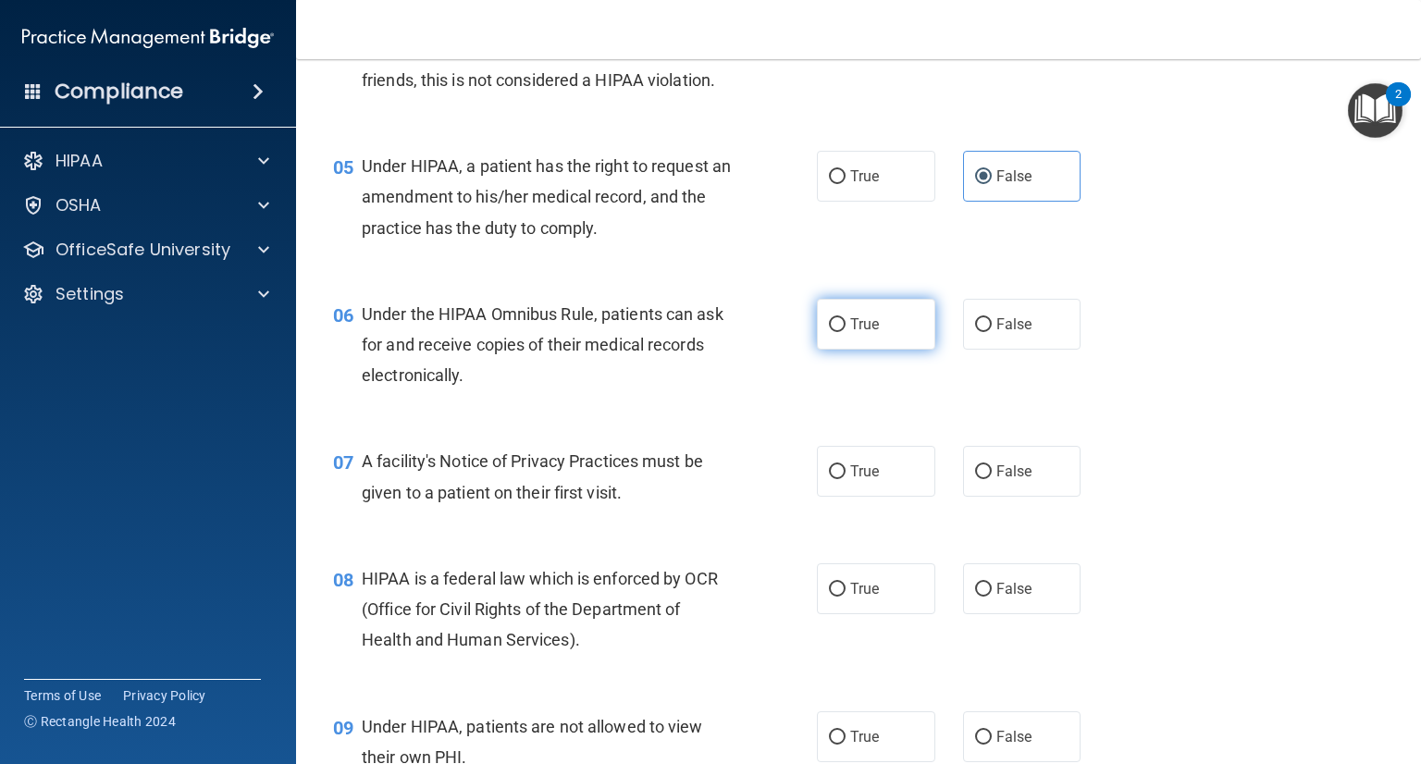
click at [839, 350] on label "True" at bounding box center [876, 324] width 118 height 51
click at [839, 332] on input "True" at bounding box center [837, 325] width 17 height 14
radio input "true"
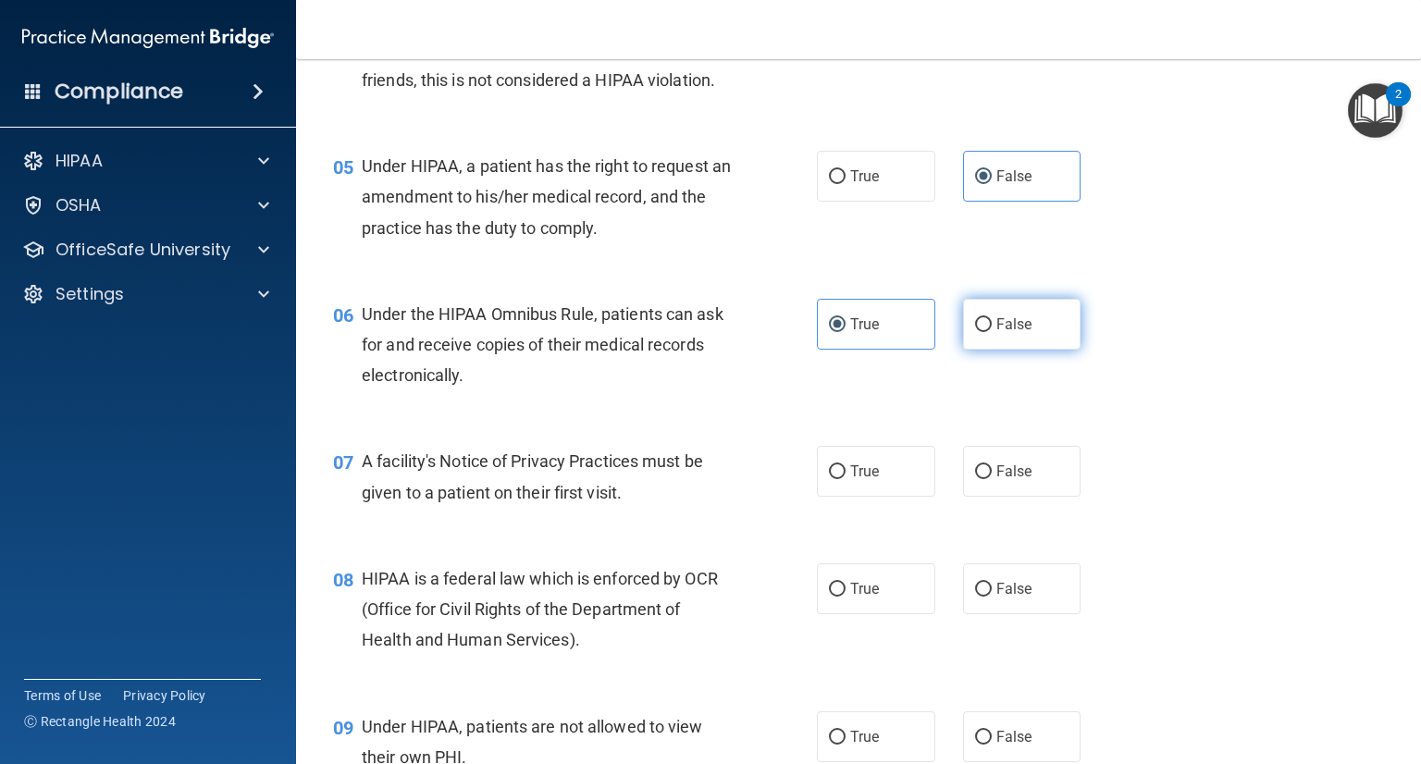
click at [1002, 333] on span "False" at bounding box center [1014, 324] width 36 height 18
click at [992, 332] on input "False" at bounding box center [983, 325] width 17 height 14
radio input "true"
radio input "false"
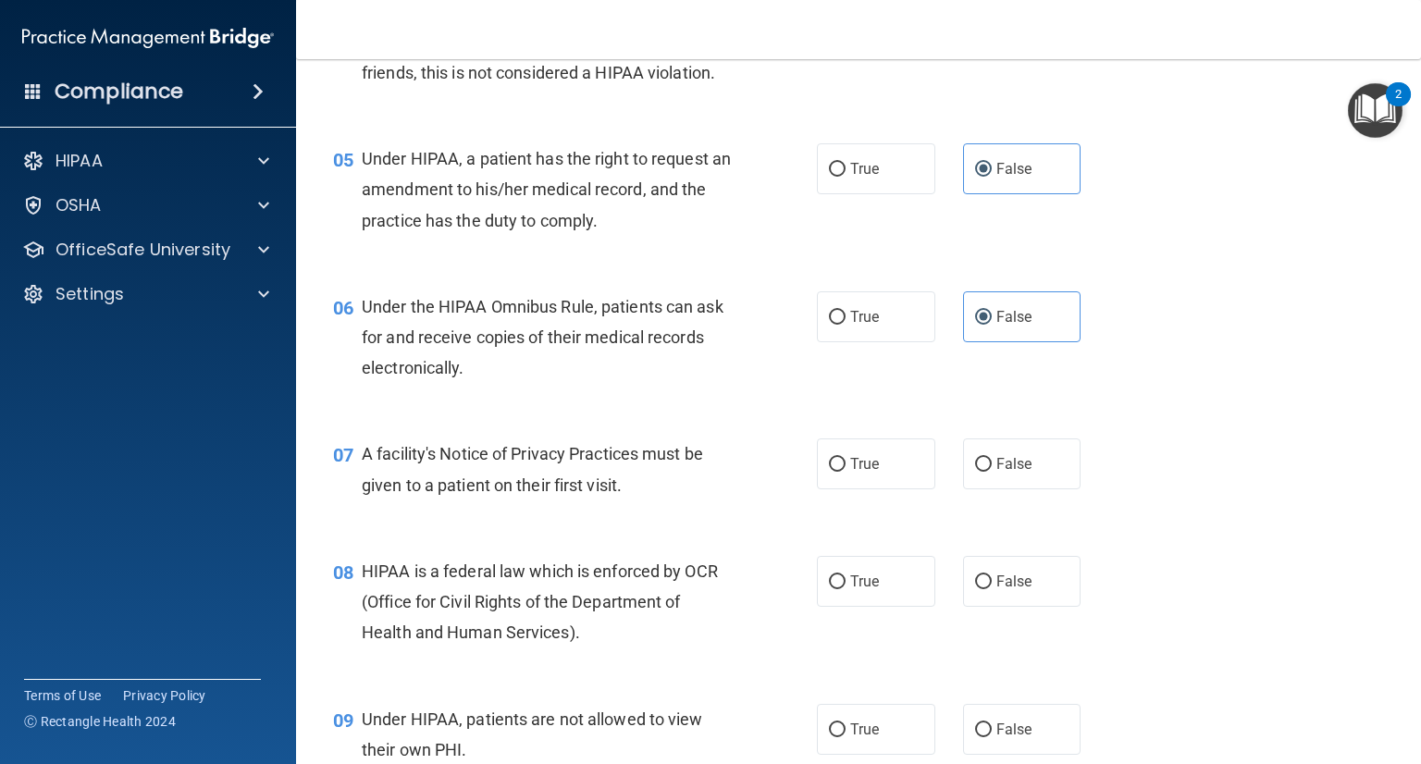
scroll to position [925, 0]
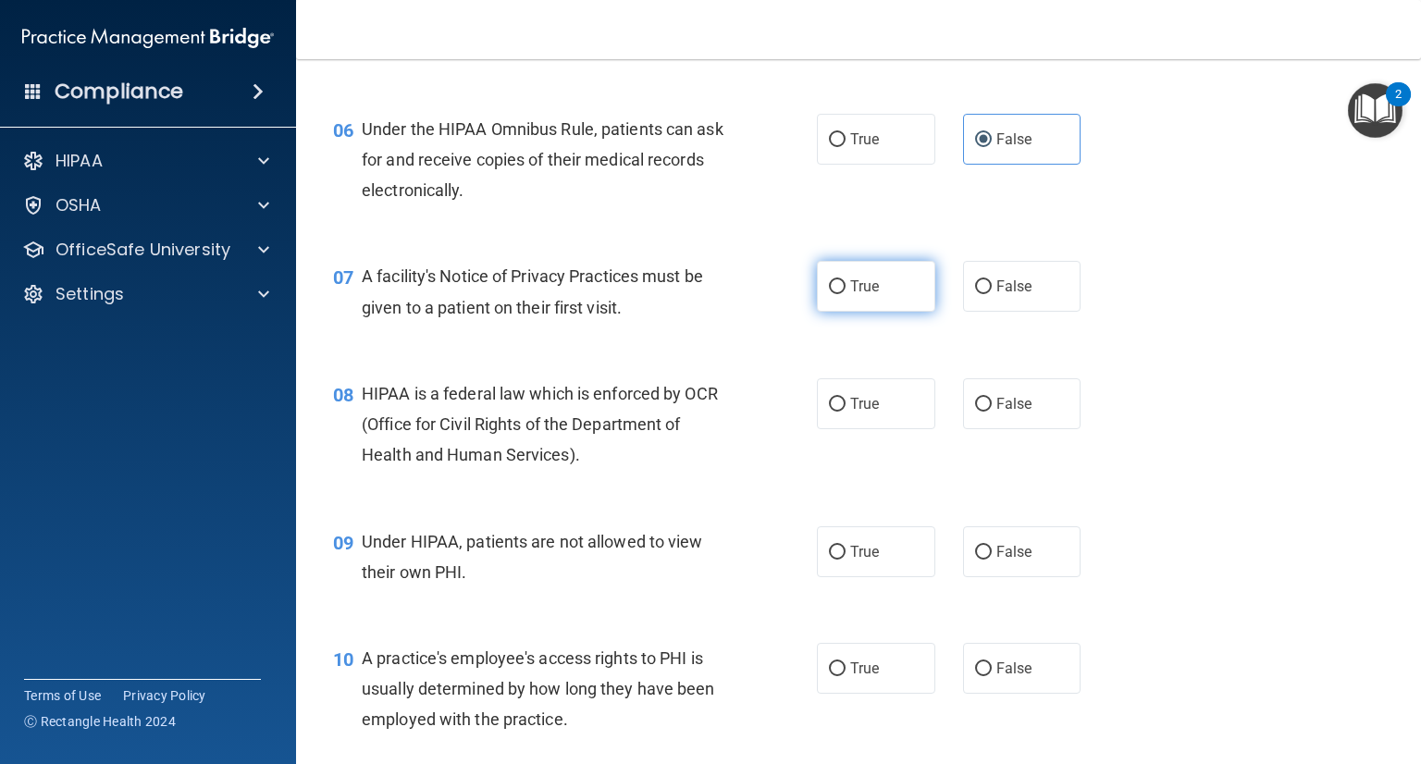
click at [835, 294] on input "True" at bounding box center [837, 287] width 17 height 14
radio input "true"
click at [1008, 413] on span "False" at bounding box center [1014, 404] width 36 height 18
click at [992, 412] on input "False" at bounding box center [983, 405] width 17 height 14
radio input "true"
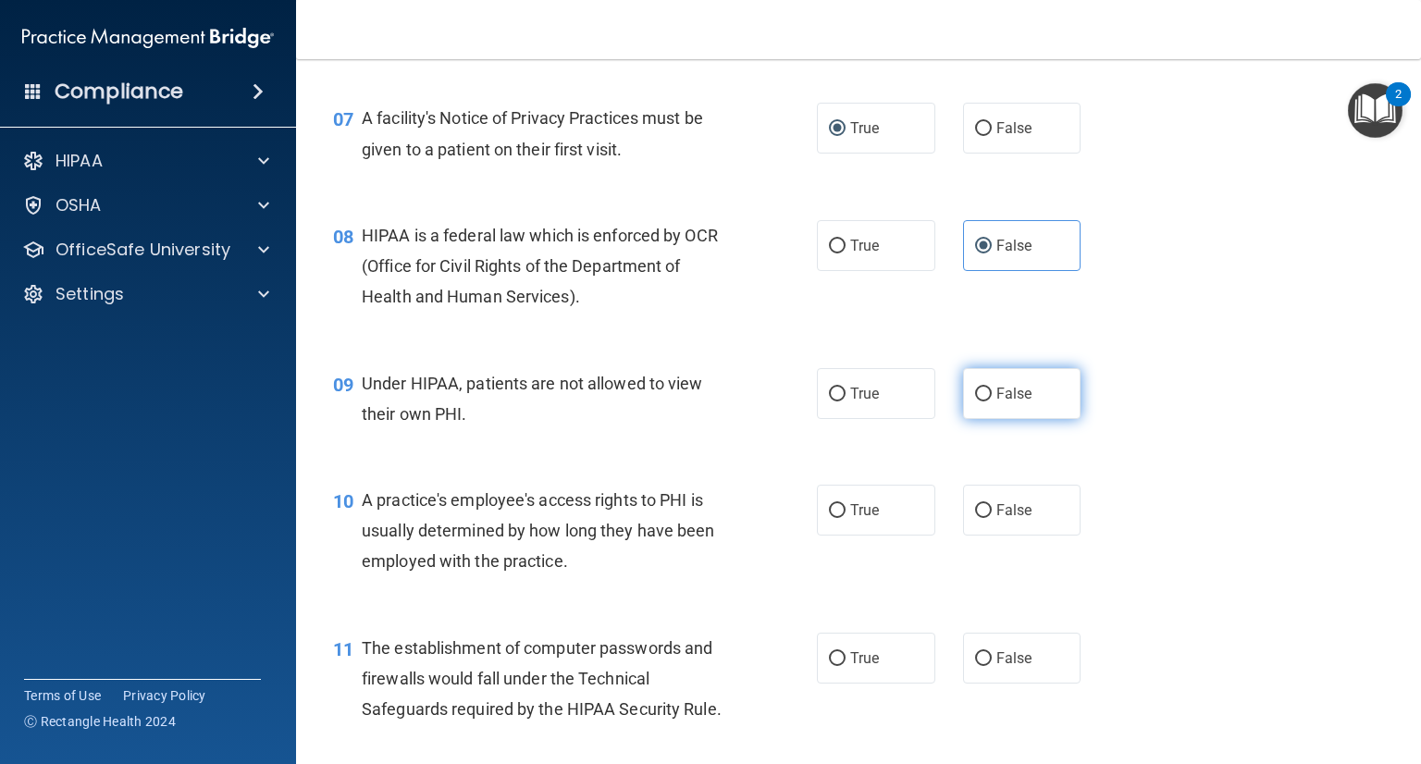
scroll to position [1110, 0]
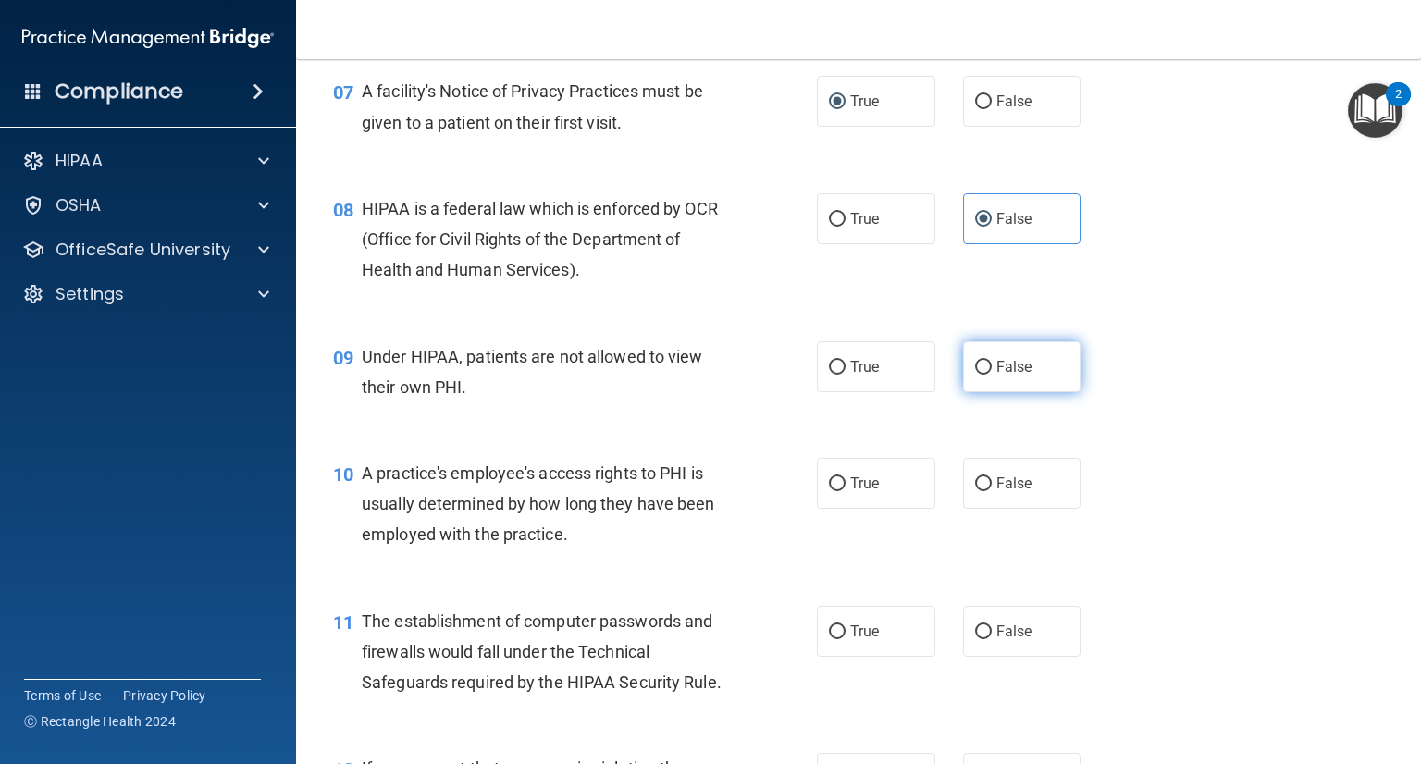
click at [996, 376] on span "False" at bounding box center [1014, 367] width 36 height 18
click at [992, 375] on input "False" at bounding box center [983, 368] width 17 height 14
radio input "true"
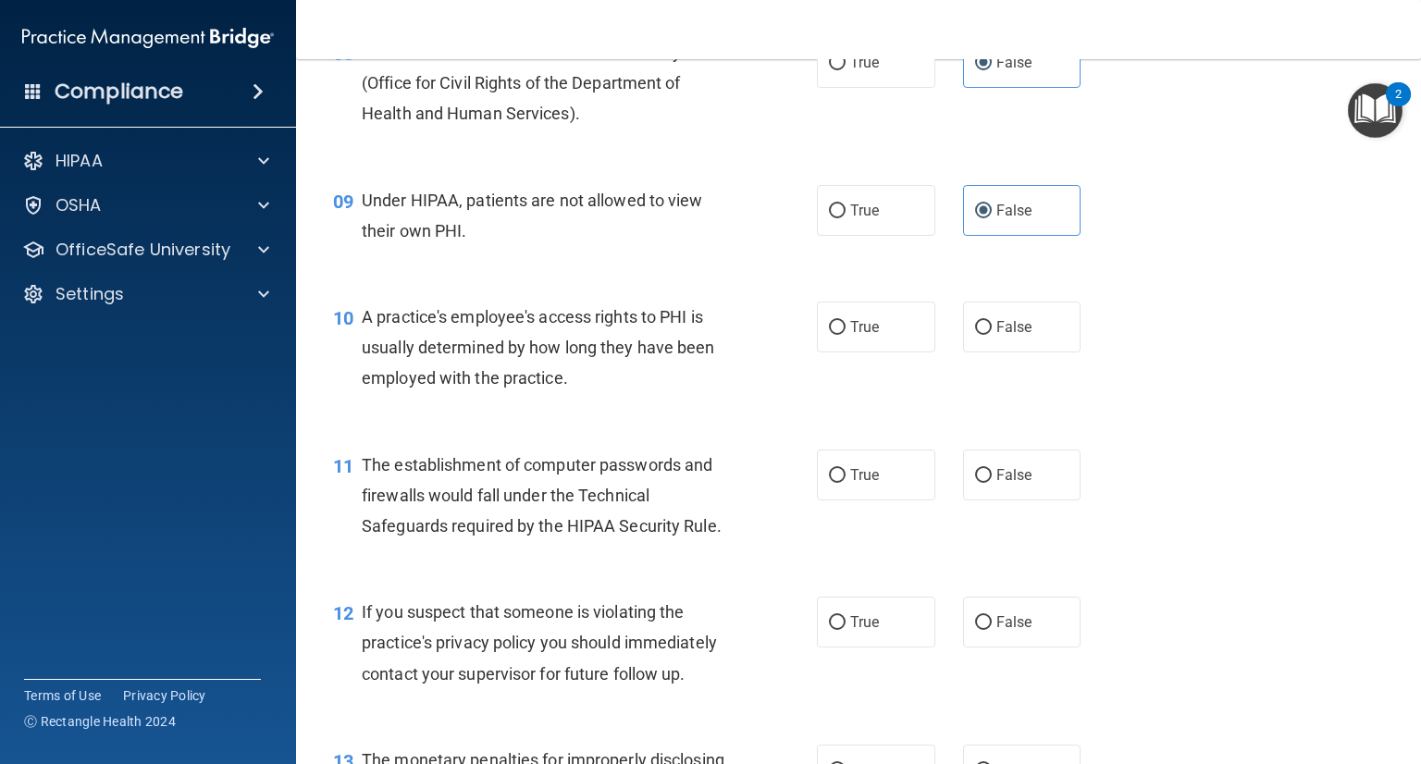
scroll to position [1295, 0]
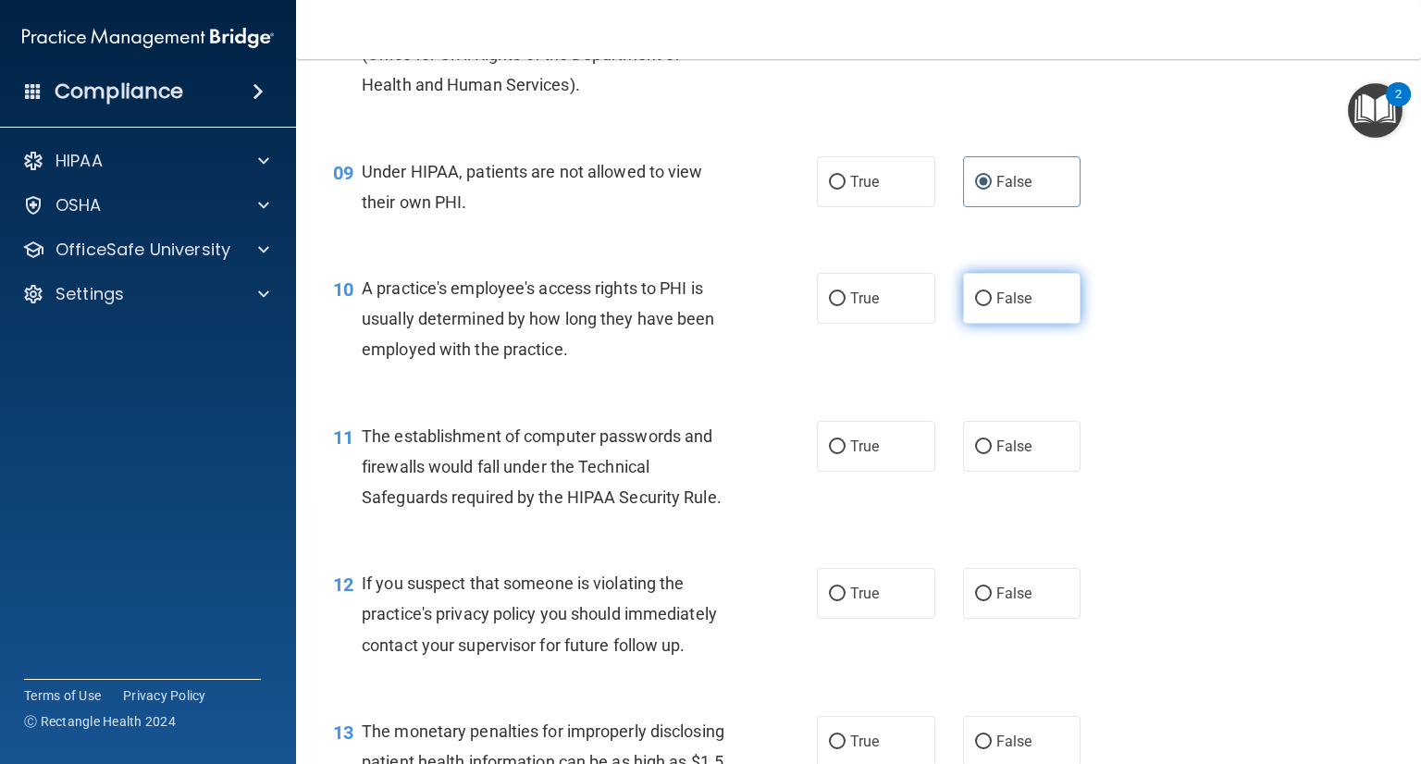
click at [1007, 324] on label "False" at bounding box center [1022, 298] width 118 height 51
click at [992, 306] on input "False" at bounding box center [983, 299] width 17 height 14
radio input "true"
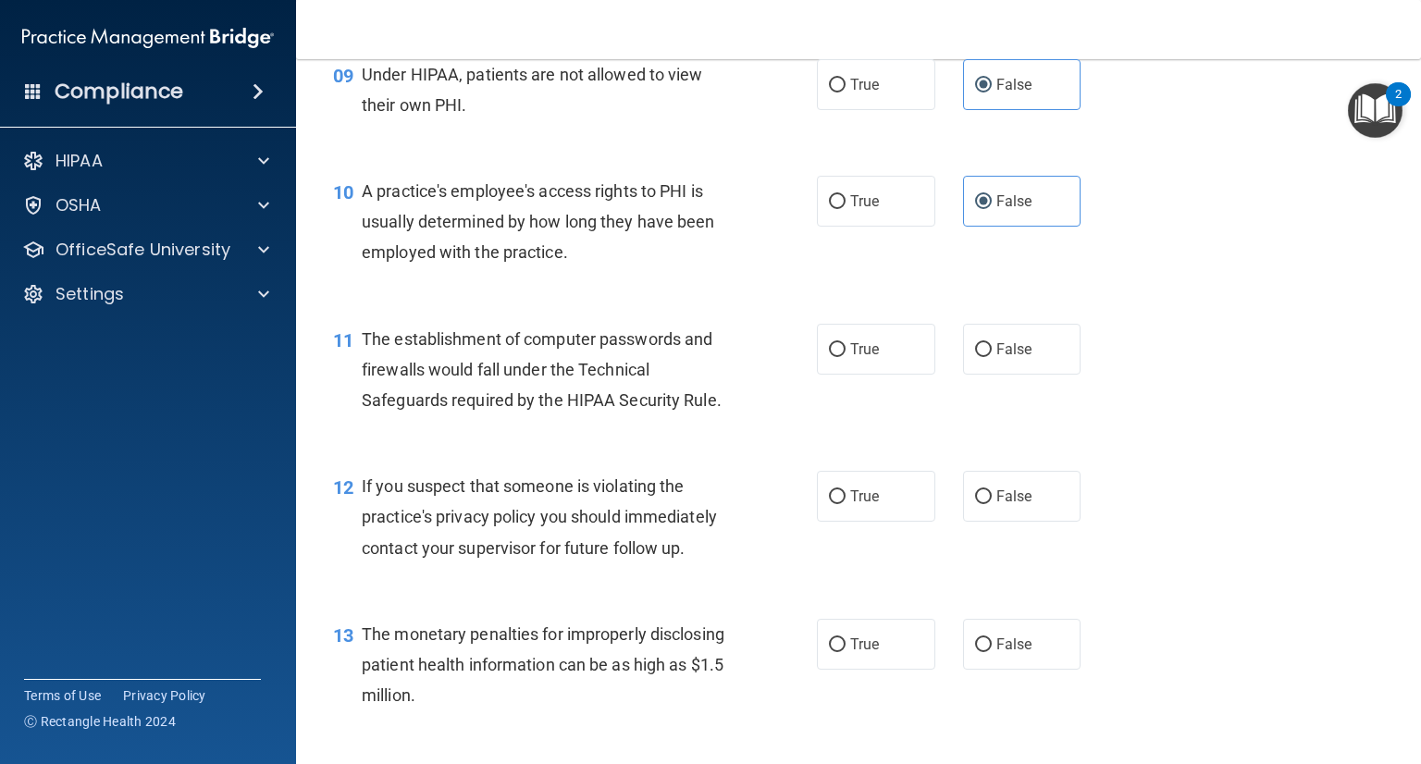
scroll to position [1480, 0]
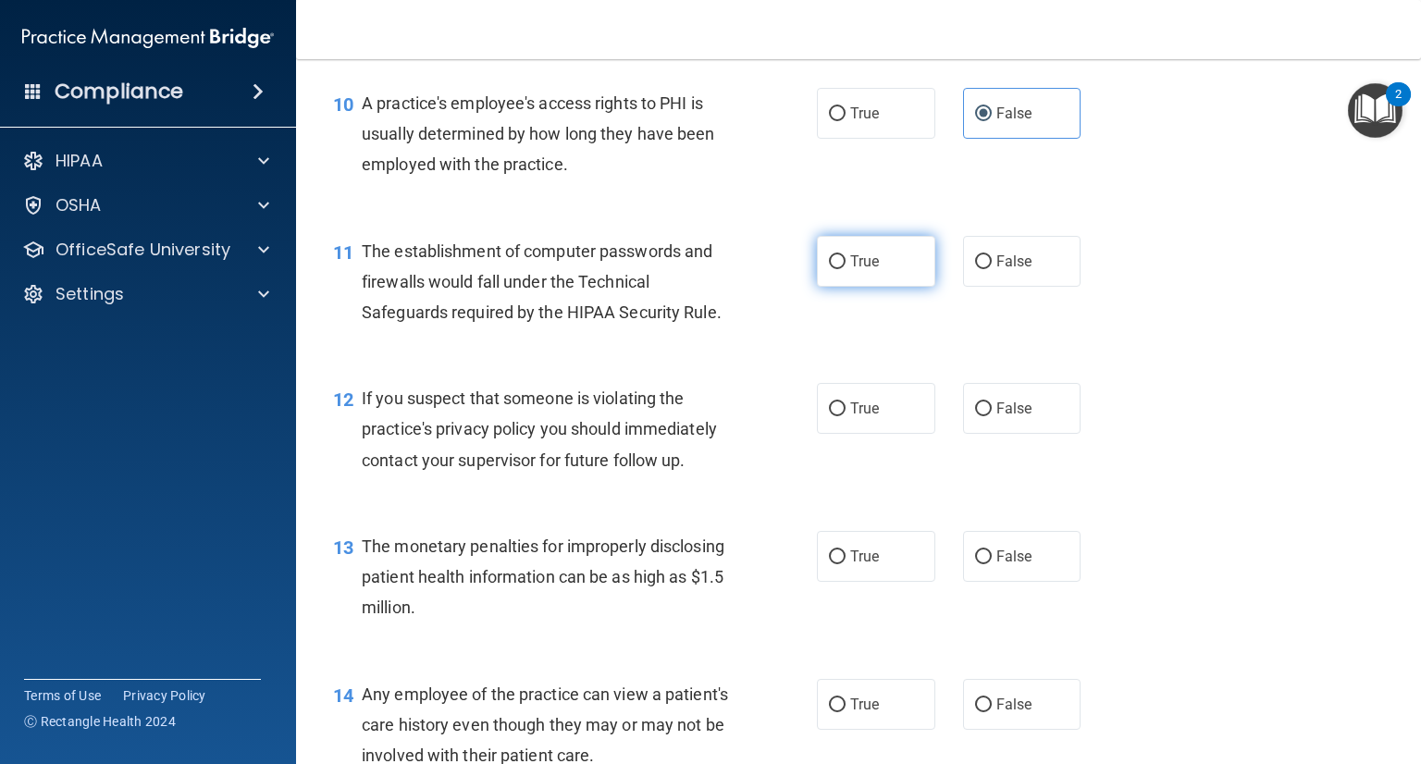
click at [884, 287] on label "True" at bounding box center [876, 261] width 118 height 51
click at [846, 269] on input "True" at bounding box center [837, 262] width 17 height 14
radio input "true"
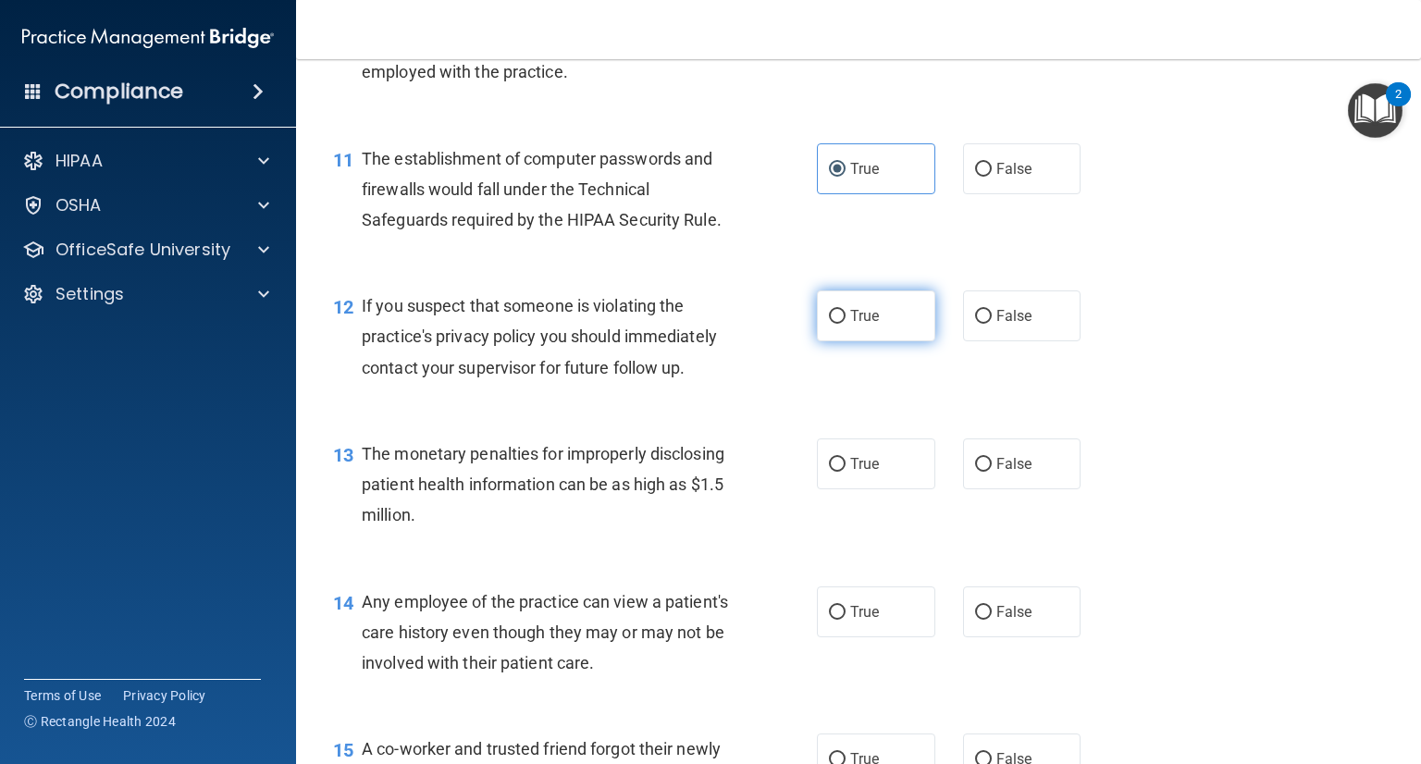
click at [905, 341] on label "True" at bounding box center [876, 316] width 118 height 51
click at [846, 324] on input "True" at bounding box center [837, 317] width 17 height 14
radio input "true"
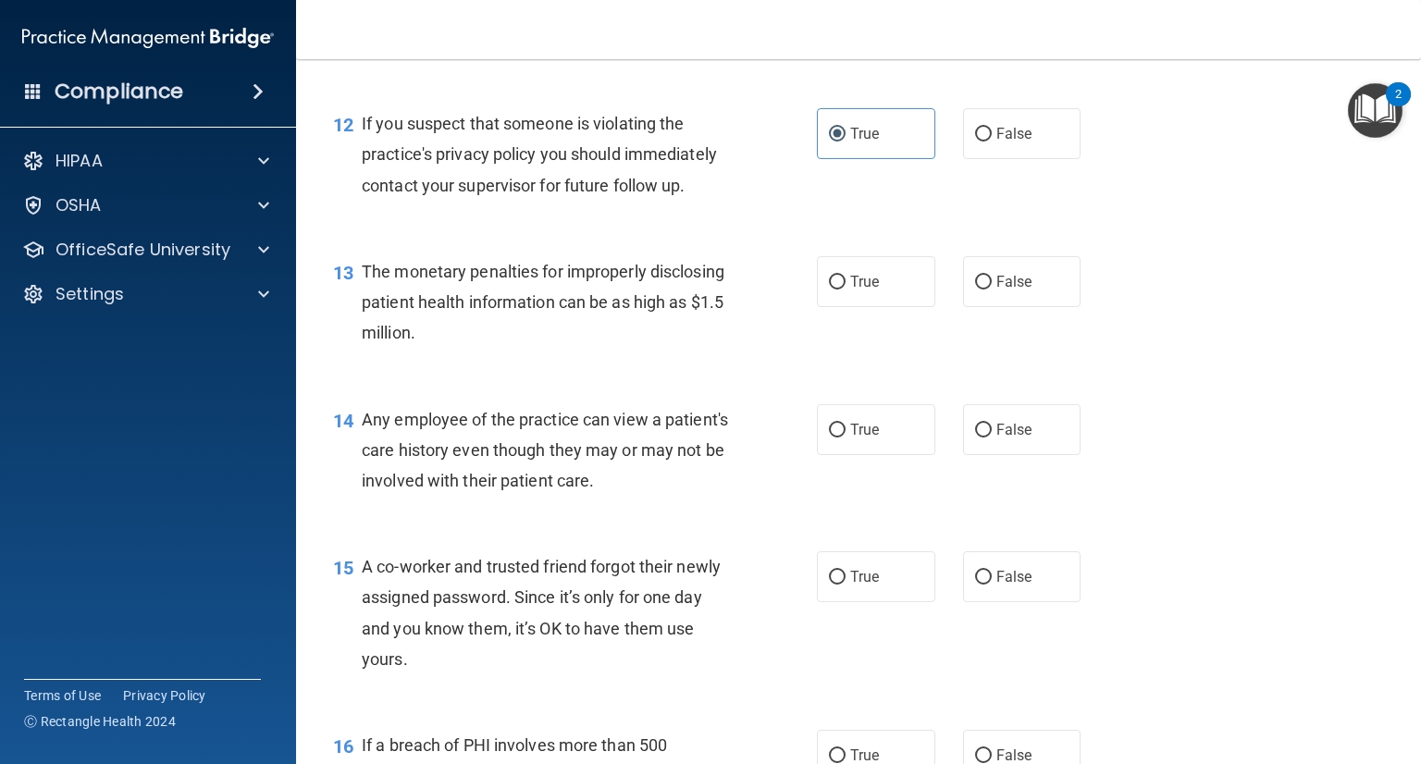
scroll to position [1758, 0]
click at [868, 304] on label "True" at bounding box center [876, 278] width 118 height 51
click at [846, 287] on input "True" at bounding box center [837, 280] width 17 height 14
radio input "true"
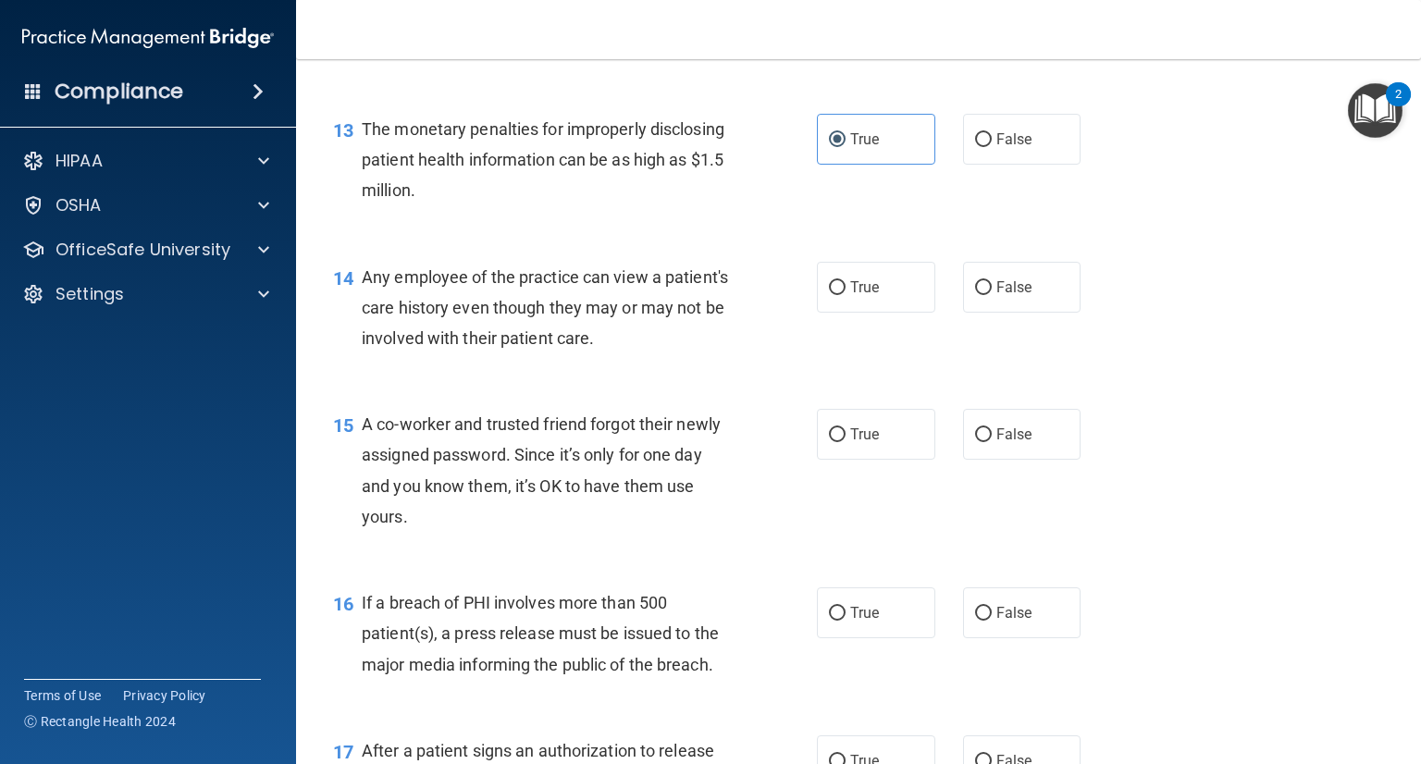
scroll to position [1943, 0]
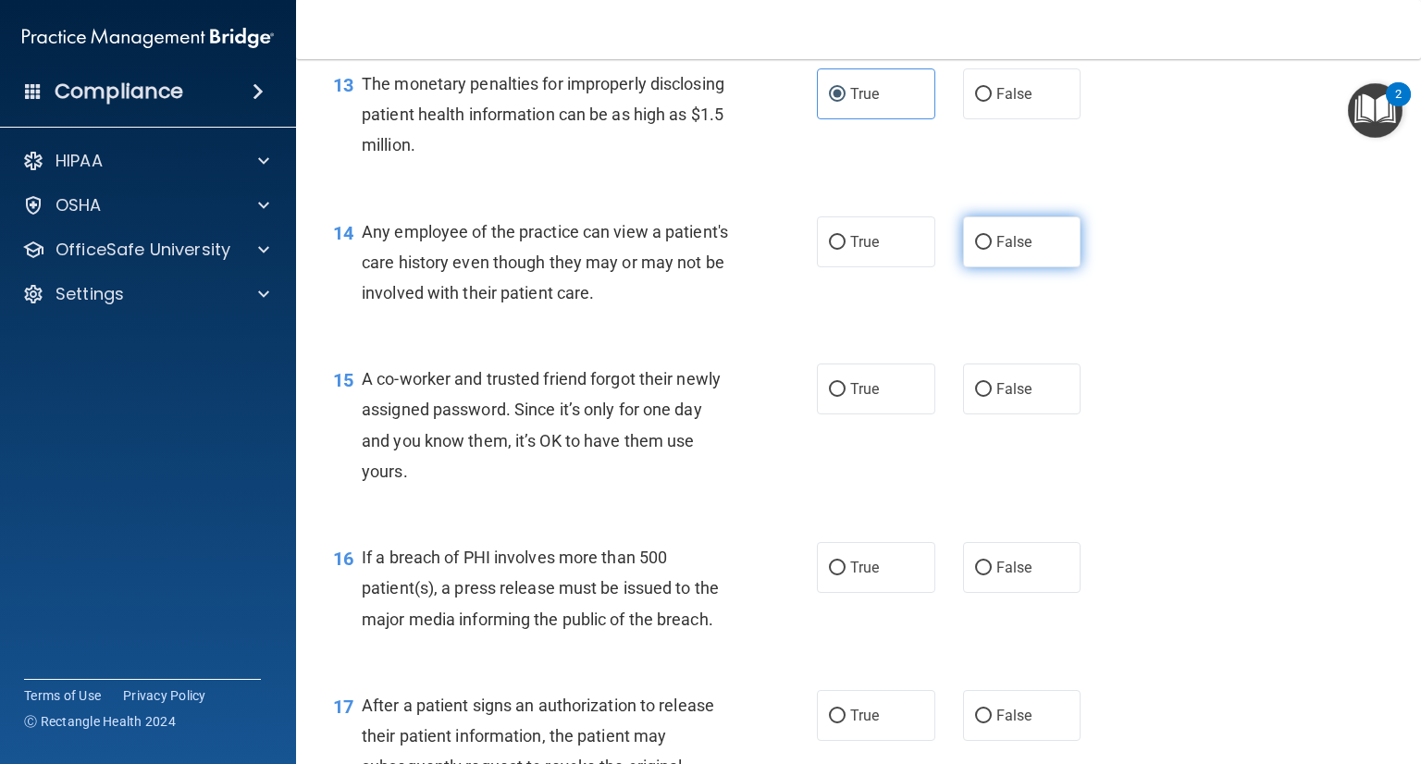
click at [996, 251] on span "False" at bounding box center [1014, 242] width 36 height 18
click at [987, 250] on input "False" at bounding box center [983, 243] width 17 height 14
radio input "true"
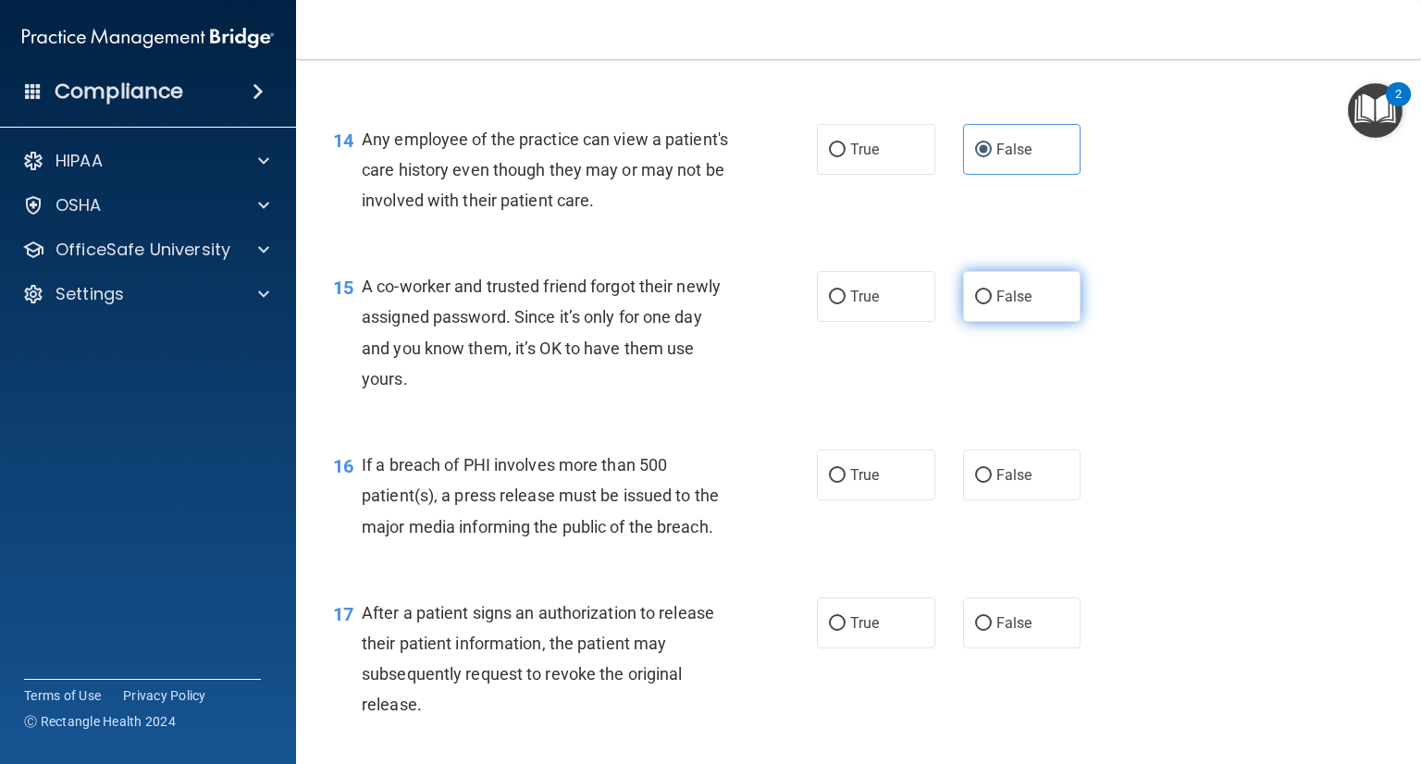
drag, startPoint x: 1022, startPoint y: 334, endPoint x: 1003, endPoint y: 338, distance: 19.8
click at [1021, 322] on label "False" at bounding box center [1022, 296] width 118 height 51
click at [992, 304] on input "False" at bounding box center [983, 298] width 17 height 14
radio input "true"
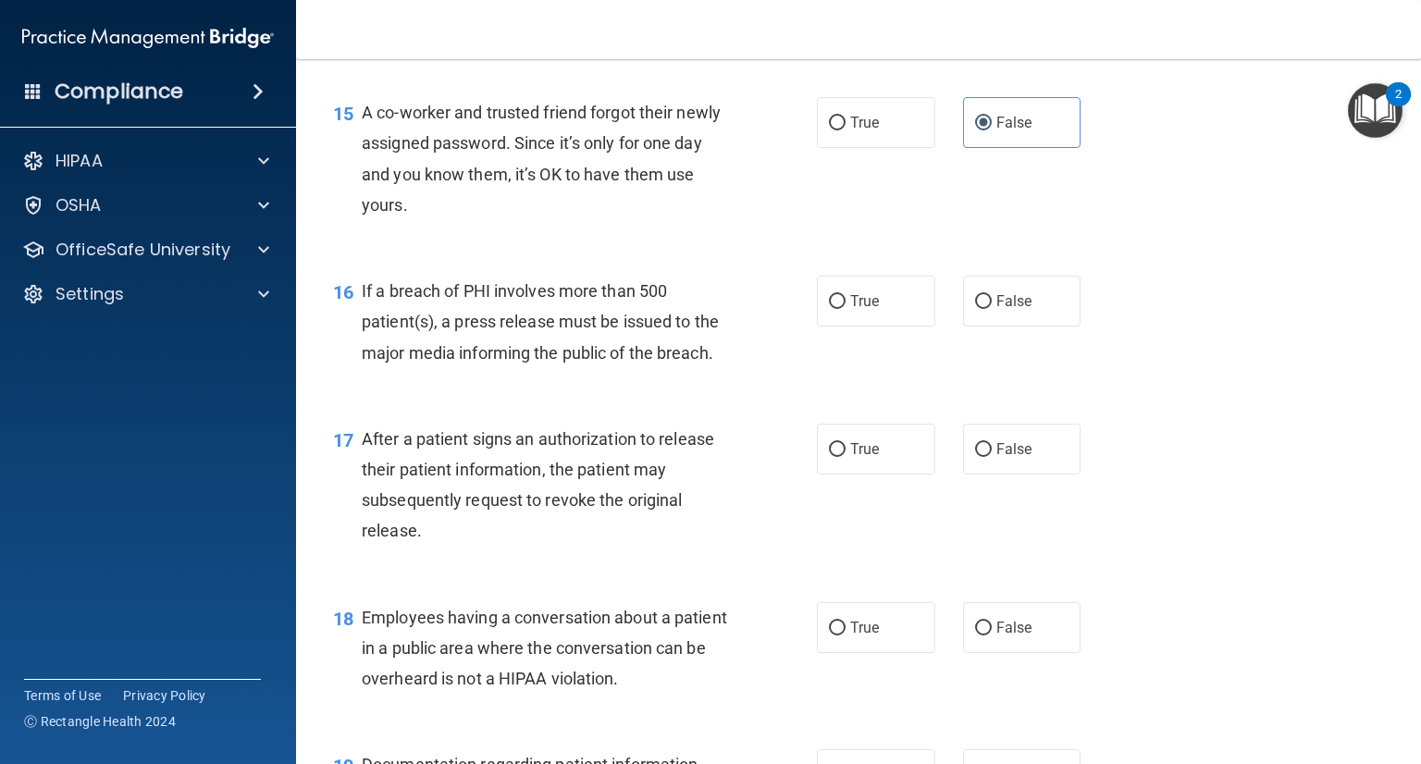
scroll to position [2220, 0]
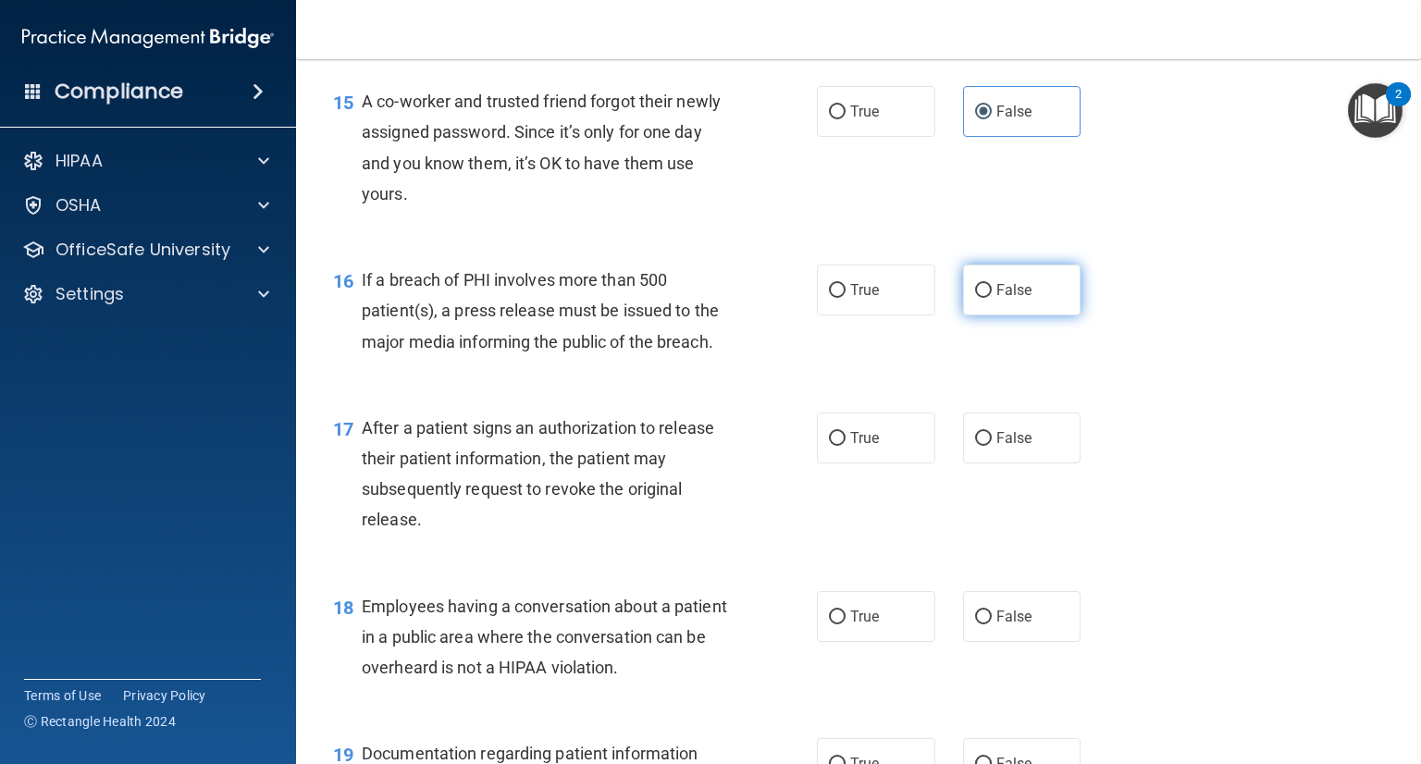
click at [1007, 315] on label "False" at bounding box center [1022, 290] width 118 height 51
click at [992, 298] on input "False" at bounding box center [983, 291] width 17 height 14
radio input "true"
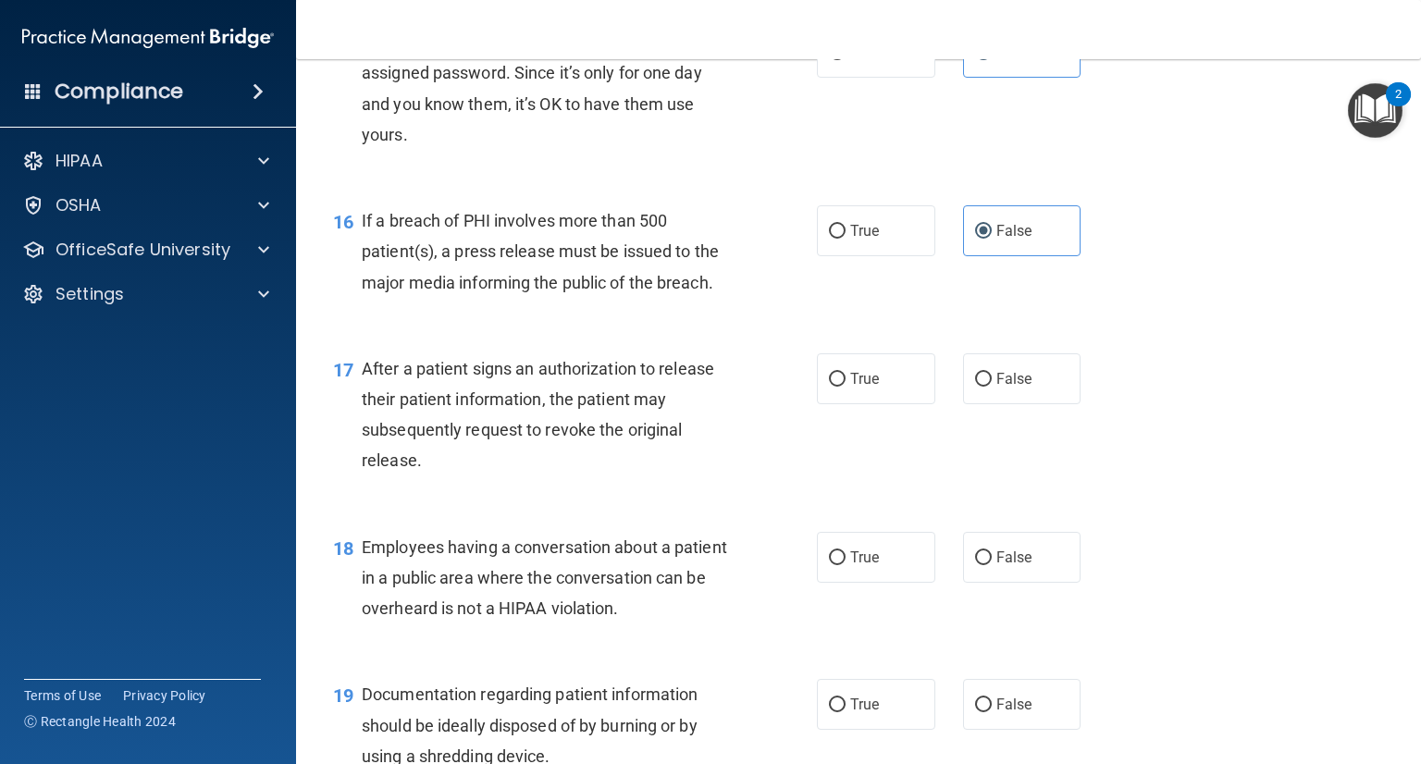
scroll to position [2405, 0]
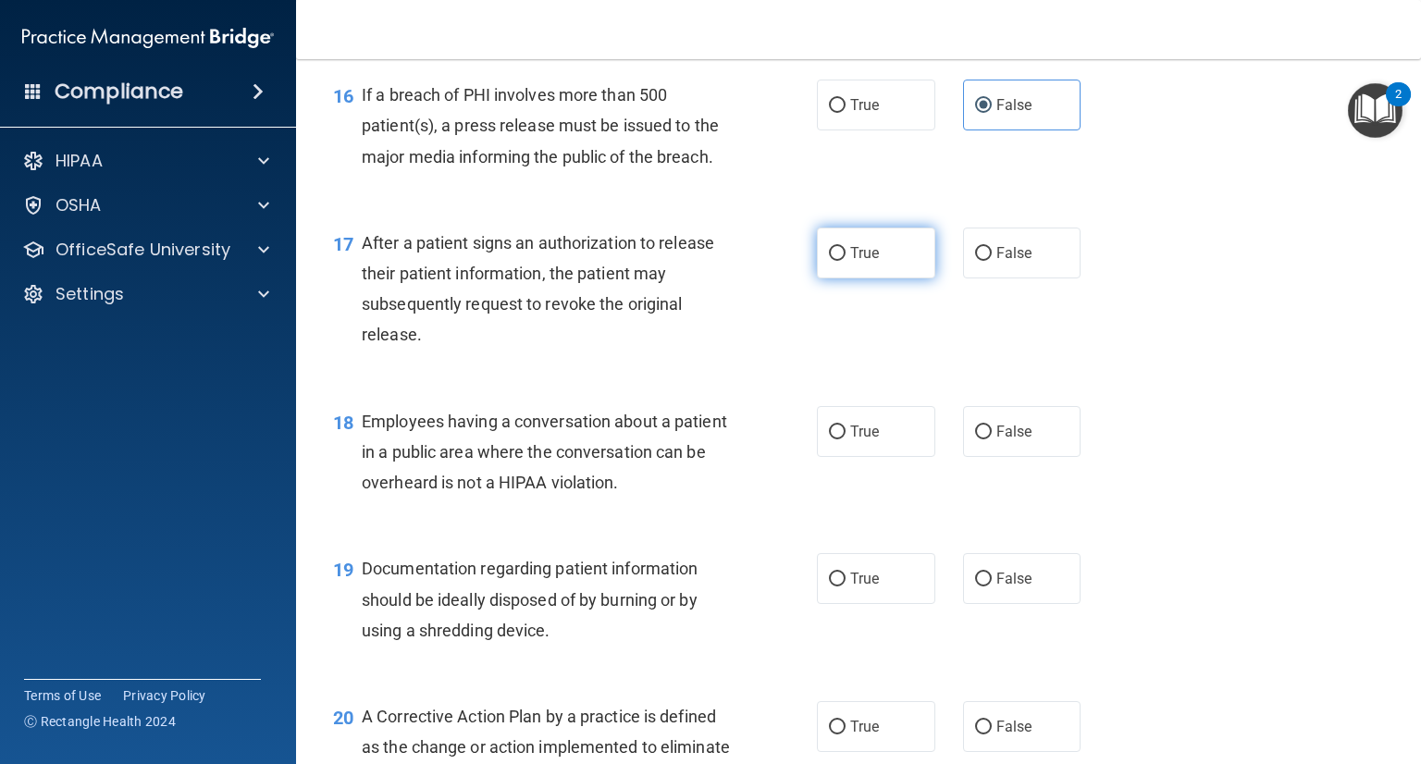
click at [895, 278] on label "True" at bounding box center [876, 253] width 118 height 51
click at [846, 261] on input "True" at bounding box center [837, 254] width 17 height 14
radio input "true"
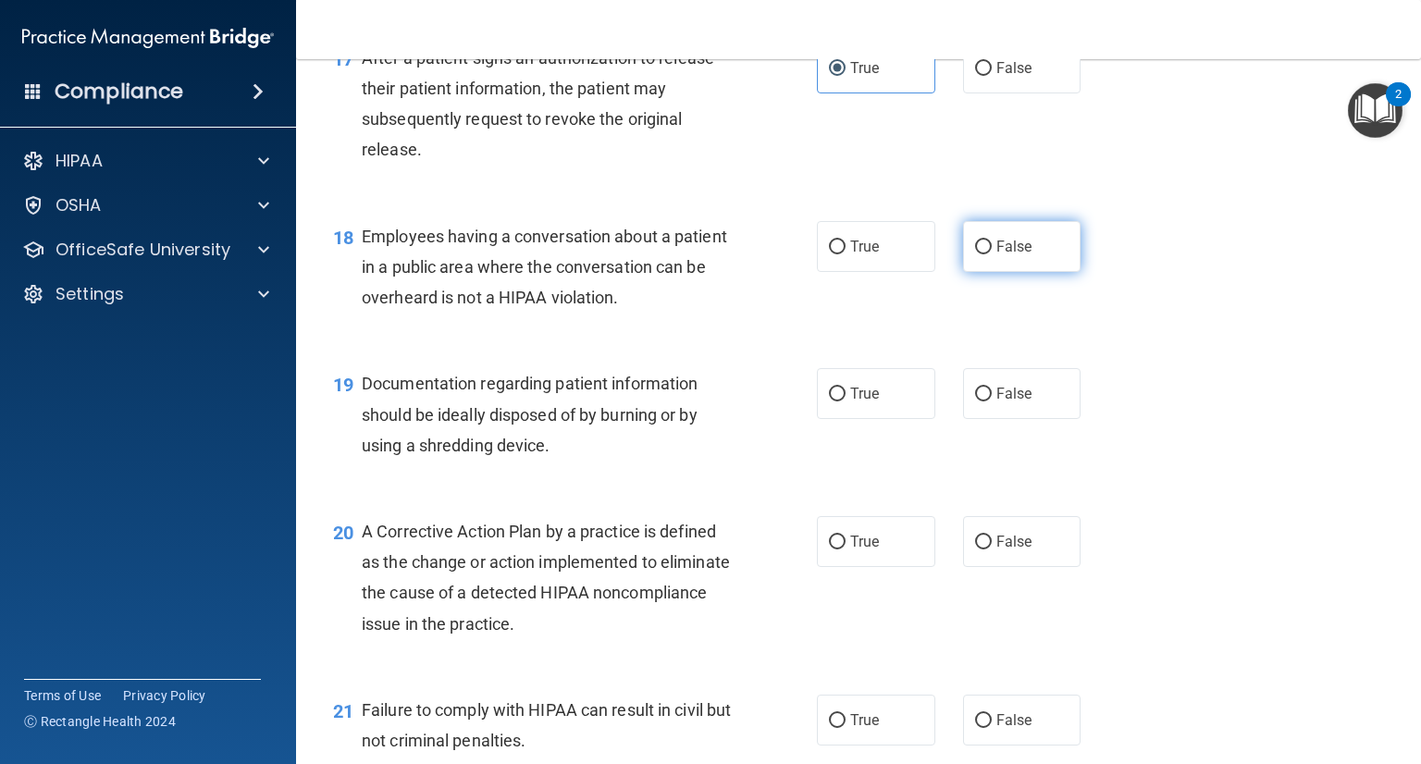
click at [1040, 272] on label "False" at bounding box center [1022, 246] width 118 height 51
click at [992, 254] on input "False" at bounding box center [983, 248] width 17 height 14
radio input "true"
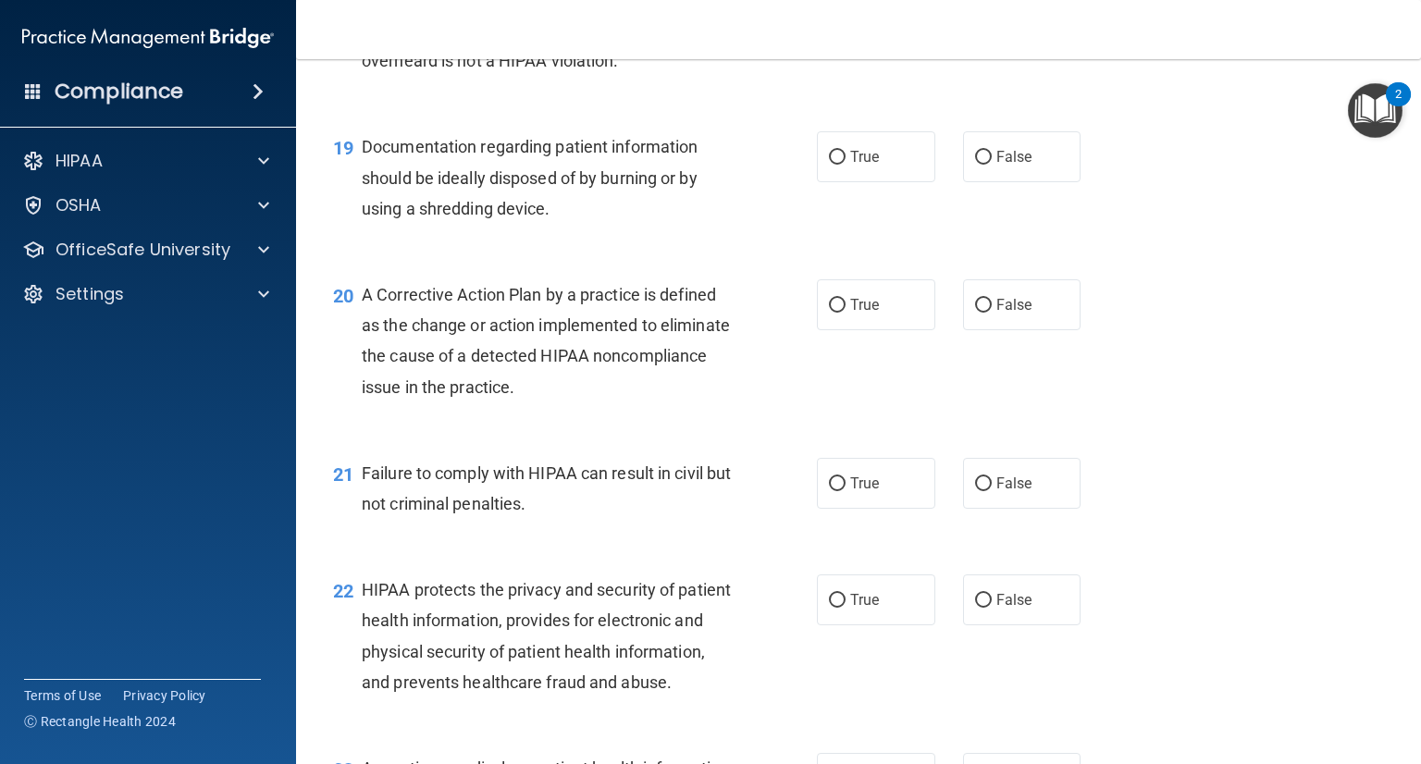
scroll to position [2868, 0]
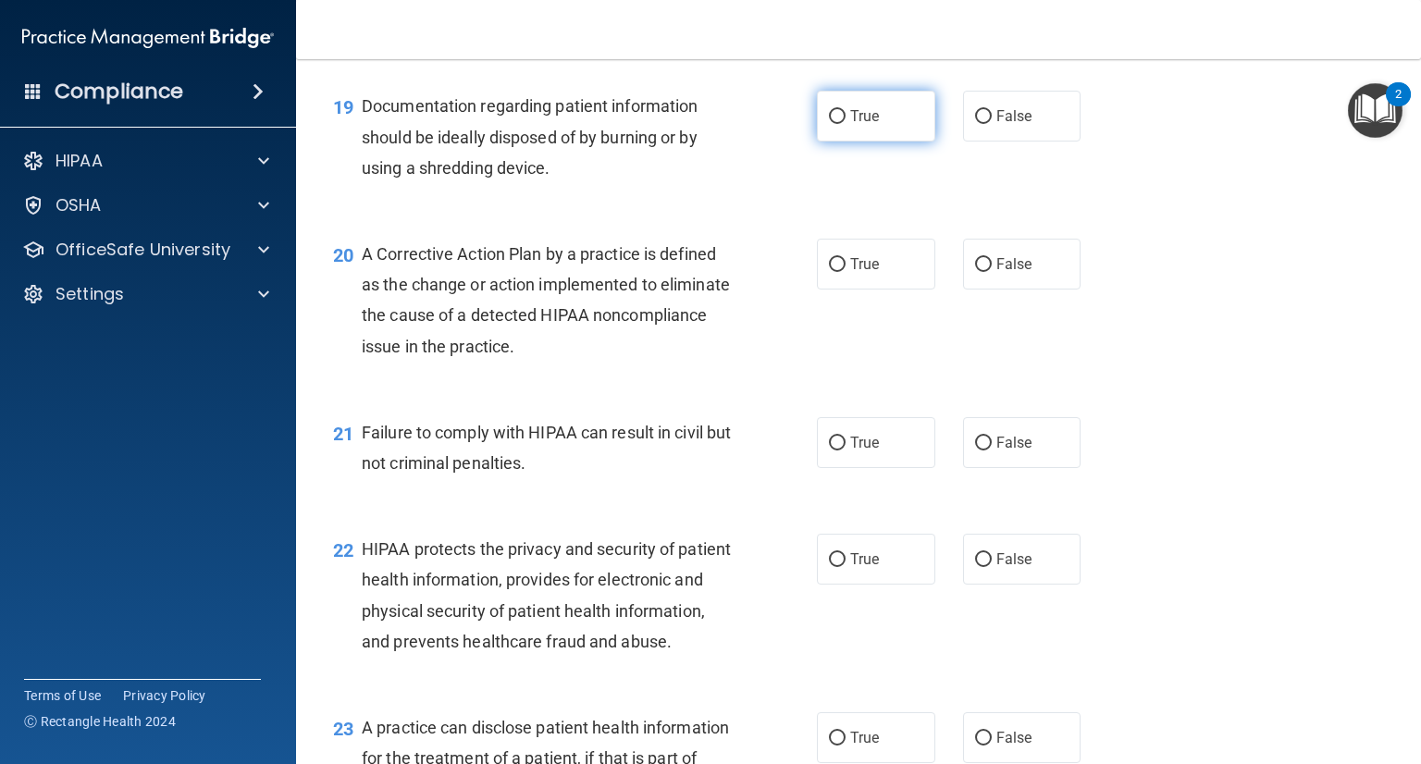
click at [880, 142] on label "True" at bounding box center [876, 116] width 118 height 51
click at [846, 124] on input "True" at bounding box center [837, 117] width 17 height 14
radio input "true"
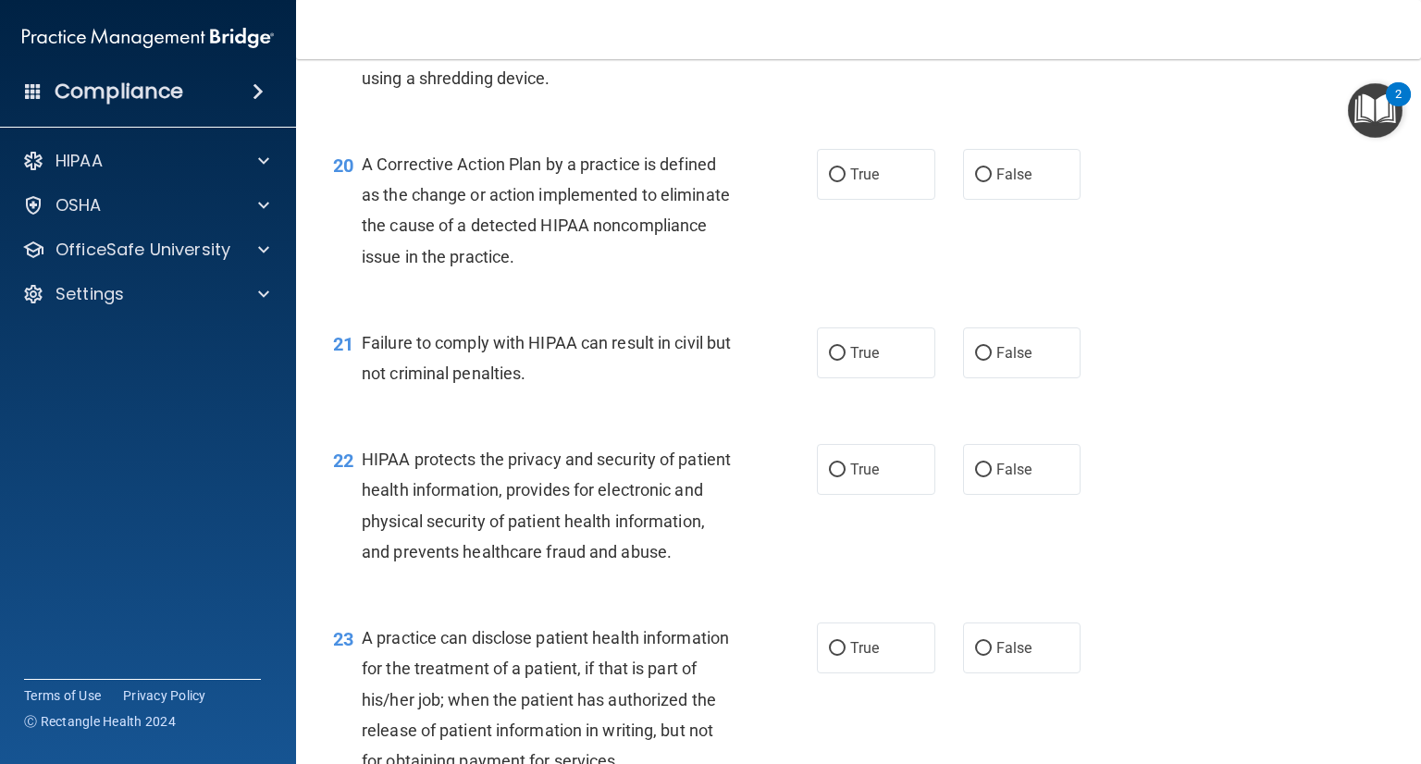
scroll to position [3053, 0]
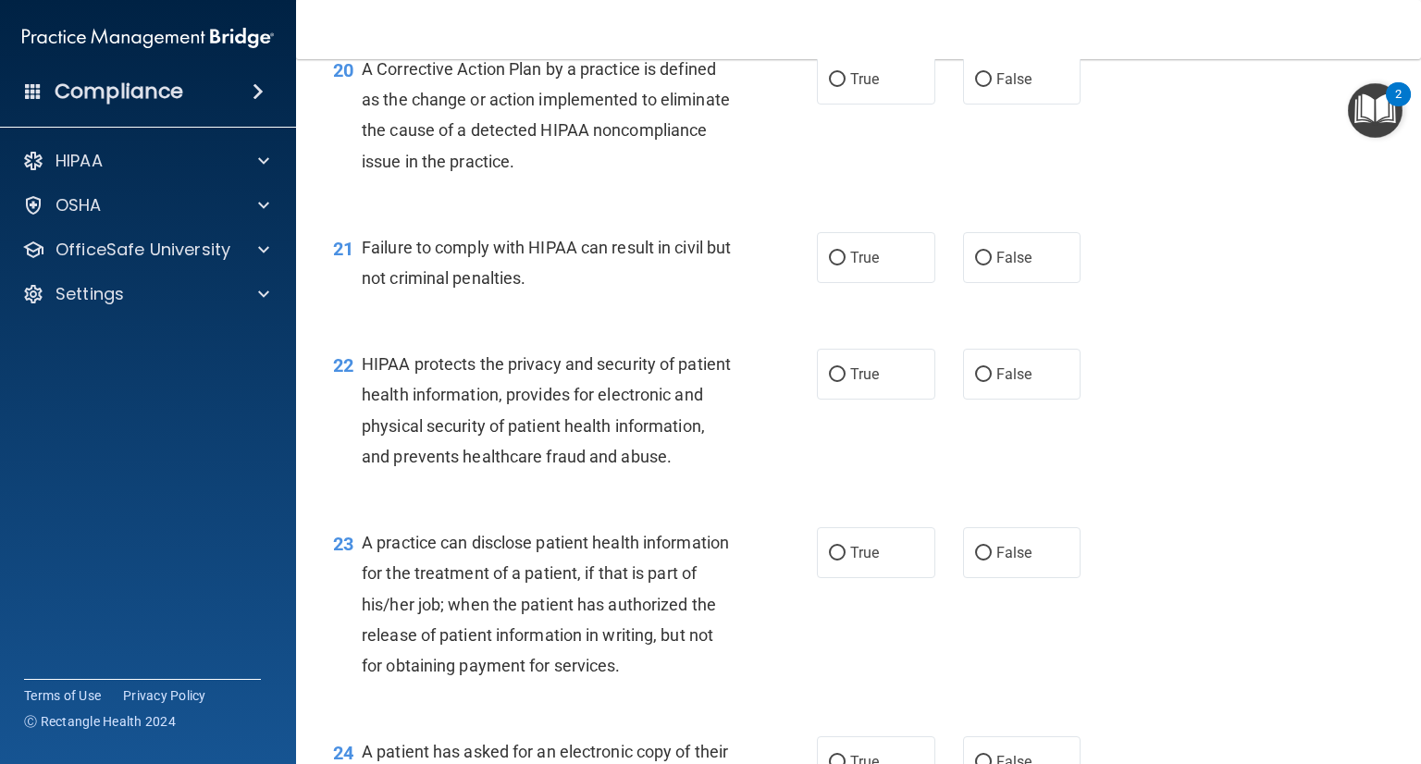
drag, startPoint x: 888, startPoint y: 112, endPoint x: 762, endPoint y: 182, distance: 144.1
click at [887, 105] on label "True" at bounding box center [876, 79] width 118 height 51
click at [846, 87] on input "True" at bounding box center [837, 80] width 17 height 14
radio input "true"
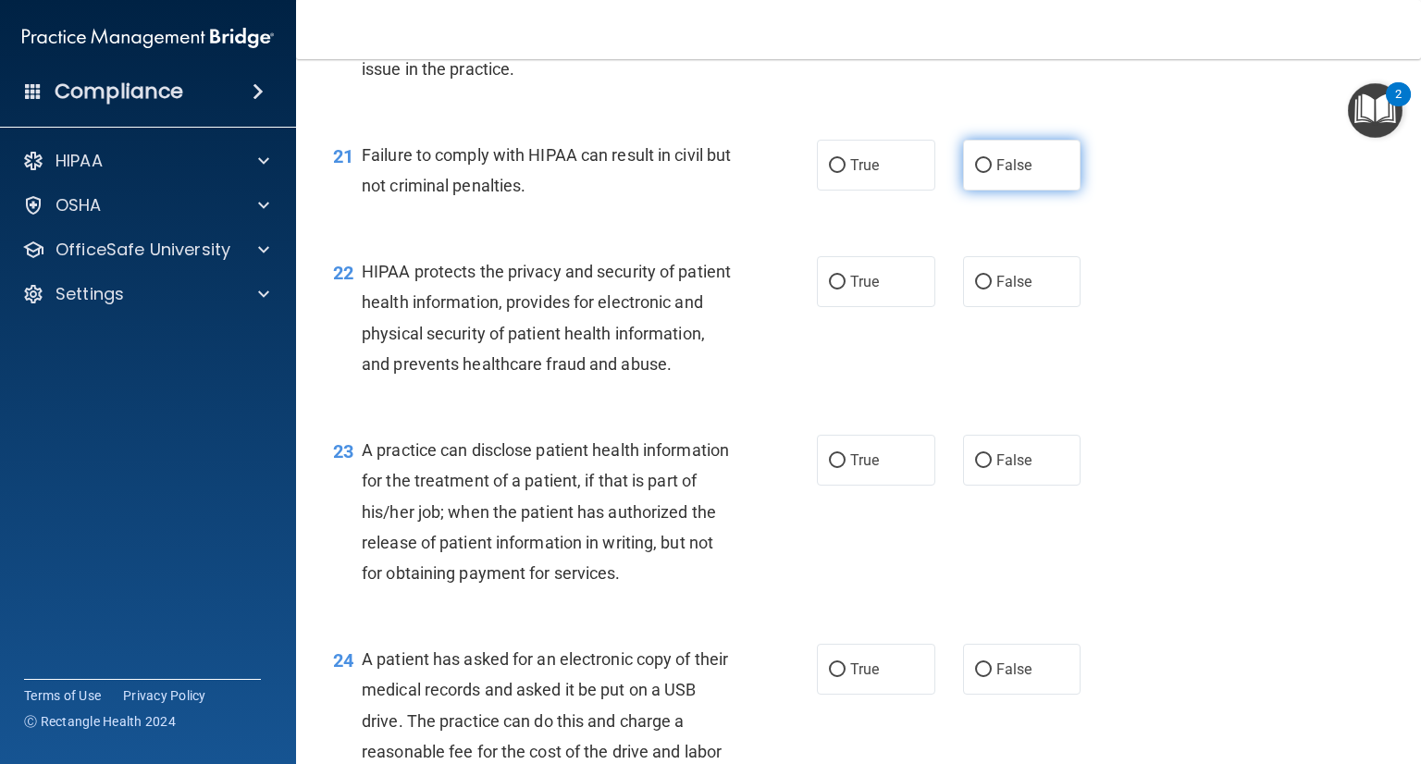
click at [984, 191] on label "False" at bounding box center [1022, 165] width 118 height 51
click at [984, 173] on input "False" at bounding box center [983, 166] width 17 height 14
radio input "true"
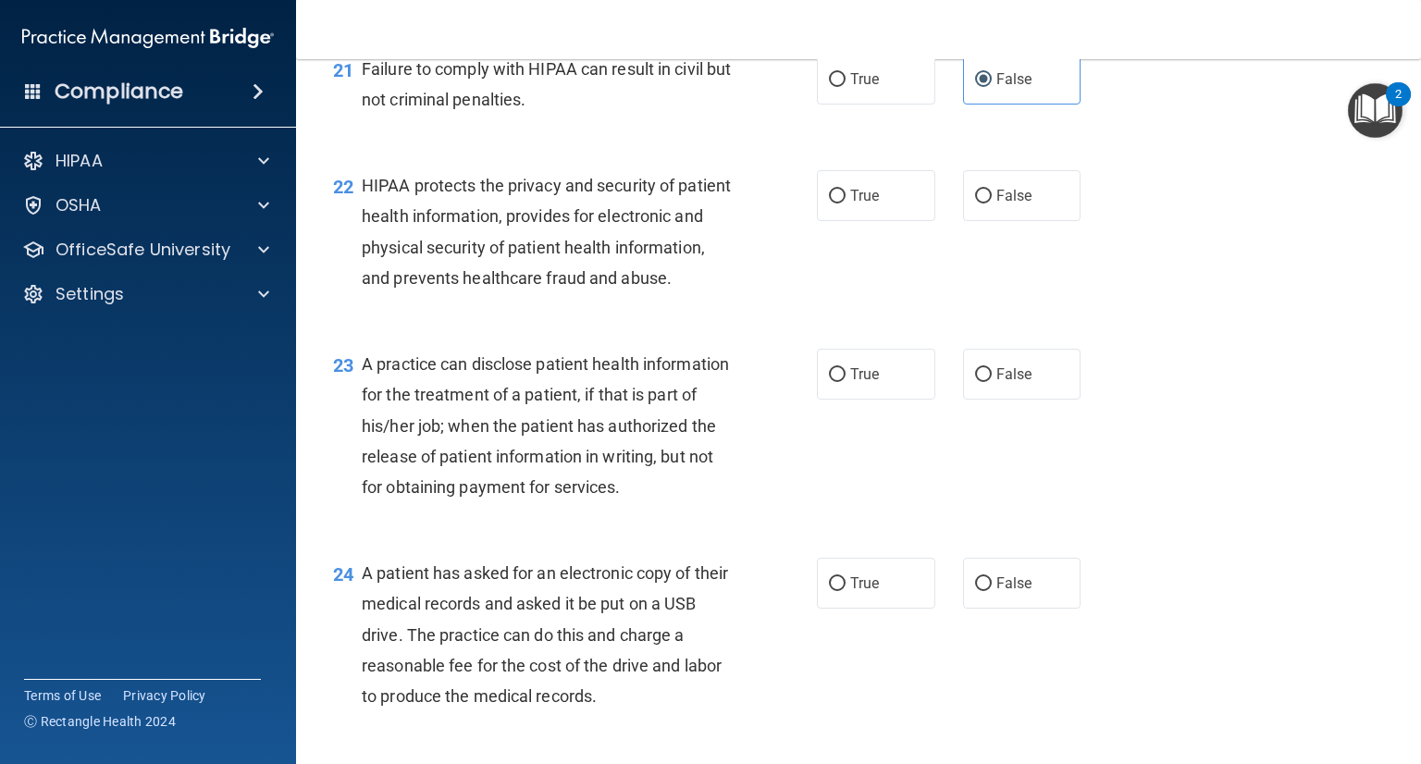
scroll to position [3139, 0]
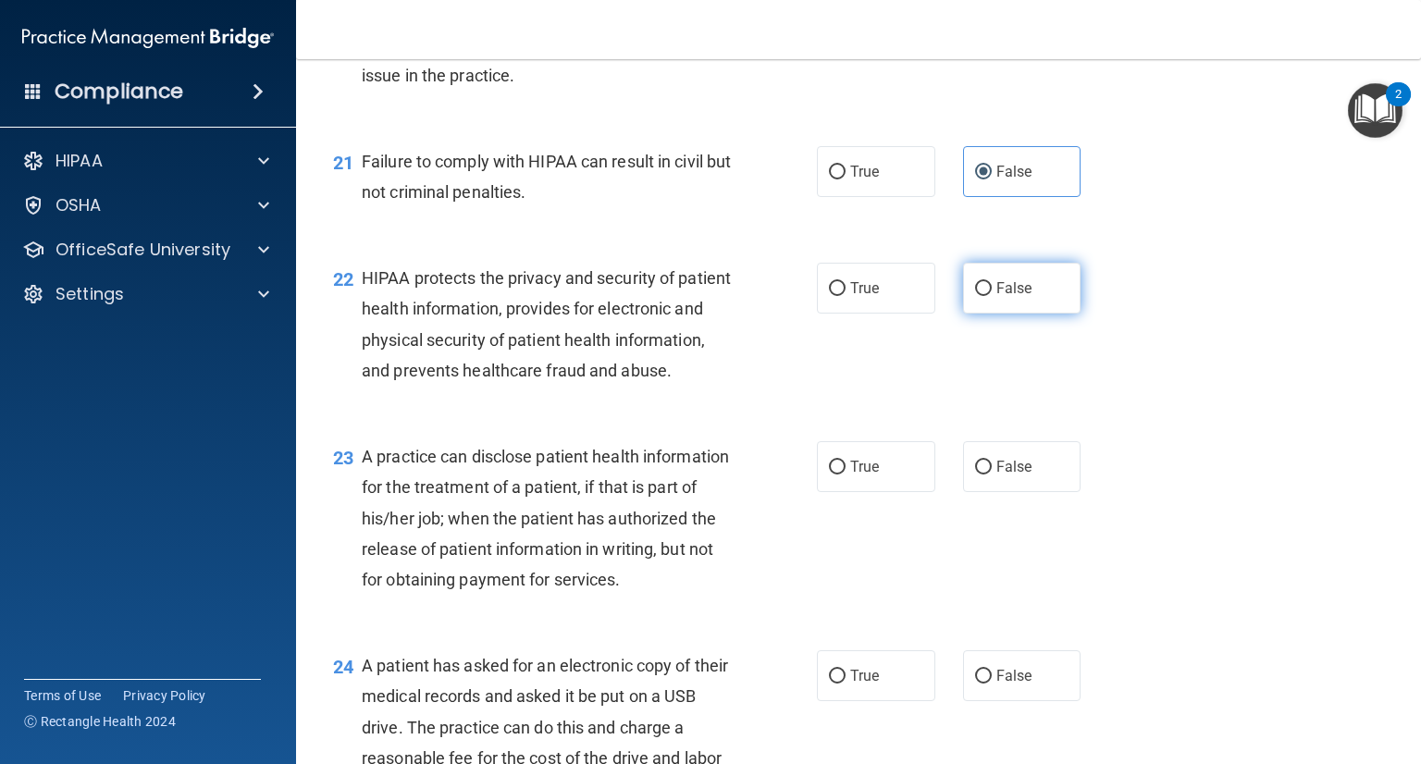
click at [990, 314] on label "False" at bounding box center [1022, 288] width 118 height 51
click at [990, 296] on input "False" at bounding box center [983, 289] width 17 height 14
radio input "true"
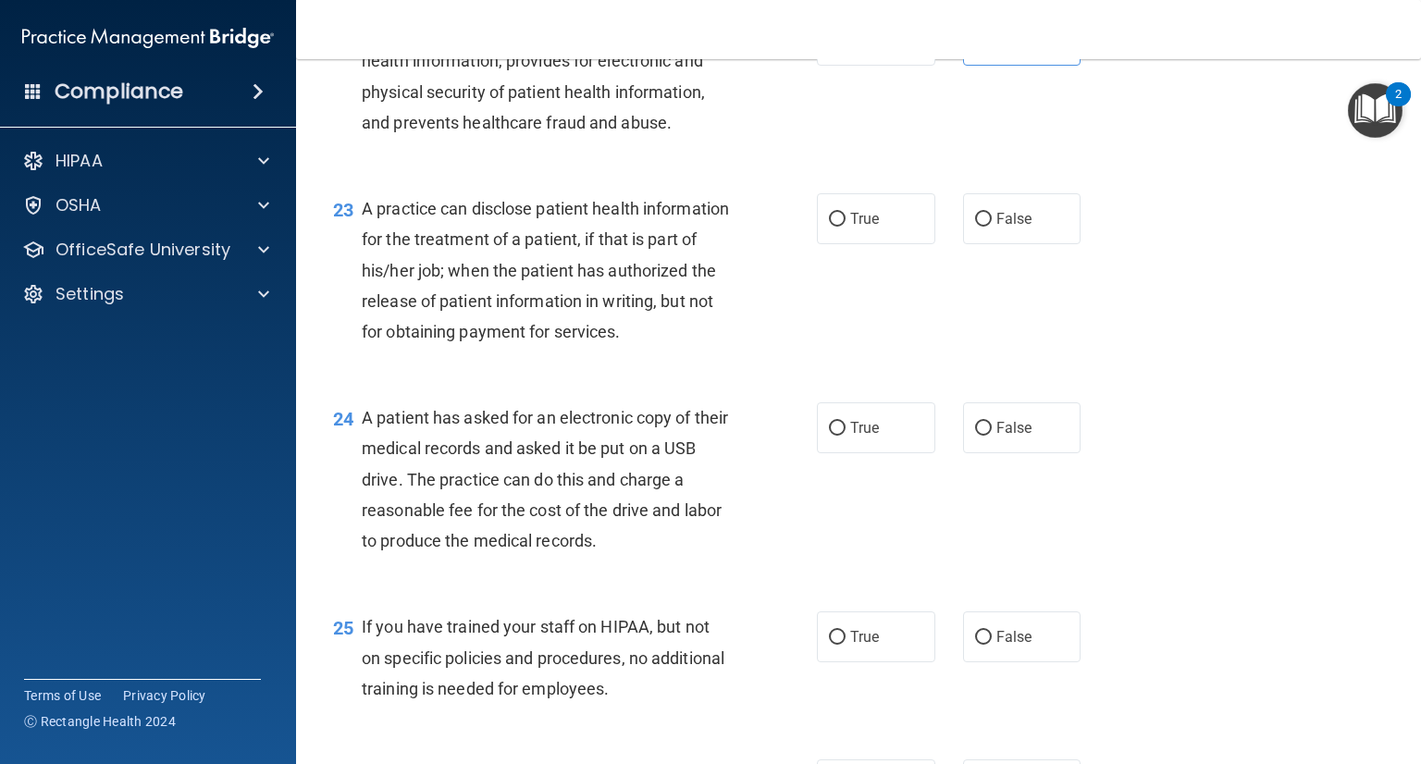
scroll to position [3417, 0]
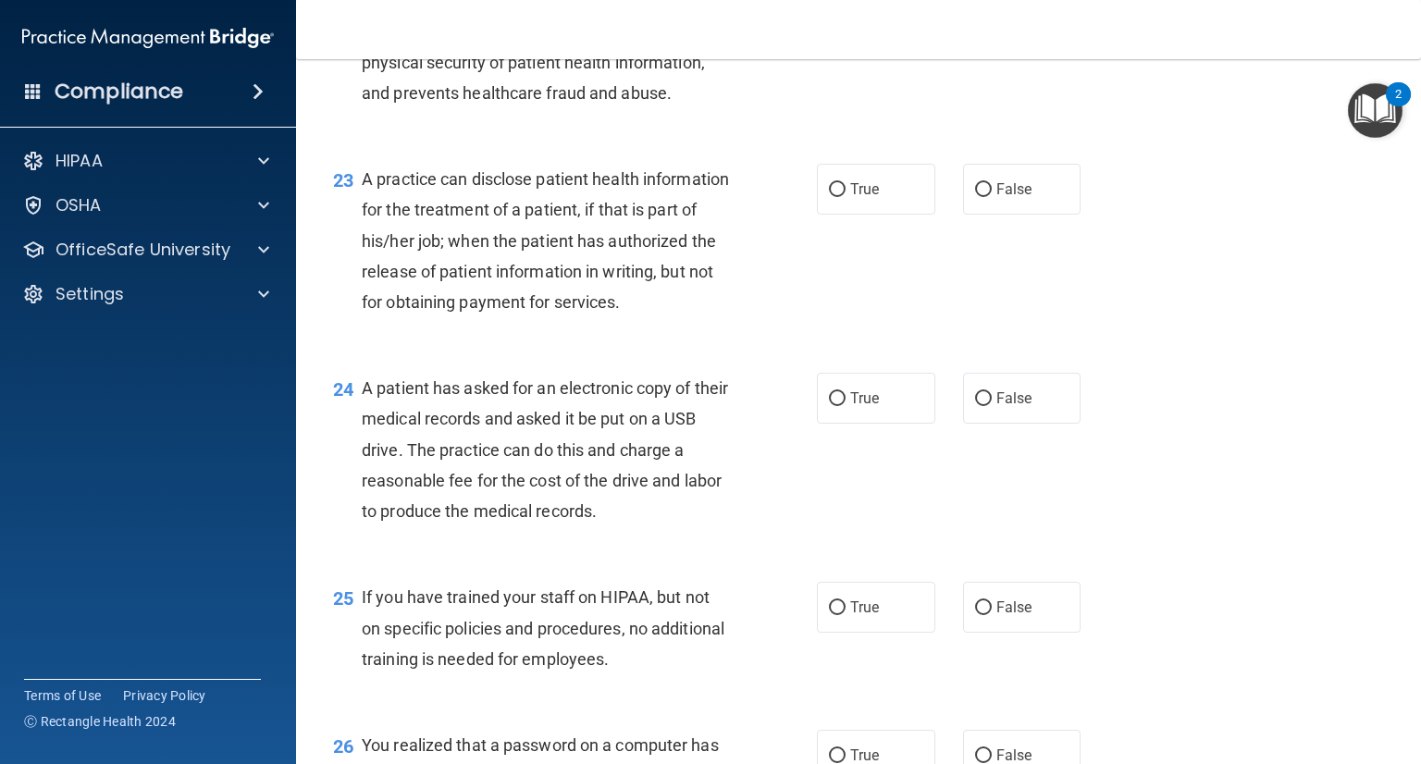
drag, startPoint x: 1012, startPoint y: 255, endPoint x: 902, endPoint y: 315, distance: 125.4
click at [1009, 198] on span "False" at bounding box center [1014, 189] width 36 height 18
click at [978, 197] on input "False" at bounding box center [983, 190] width 17 height 14
radio input "true"
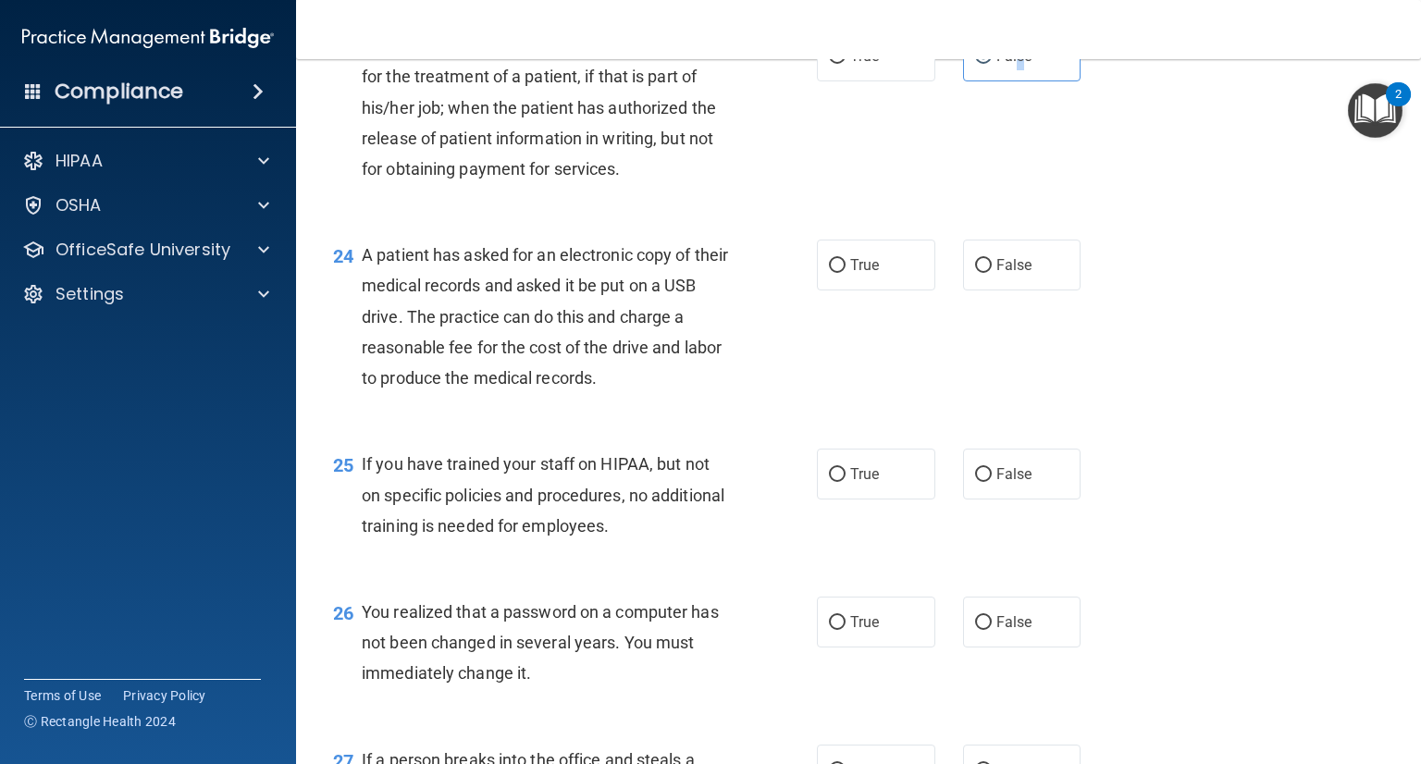
scroll to position [3509, 0]
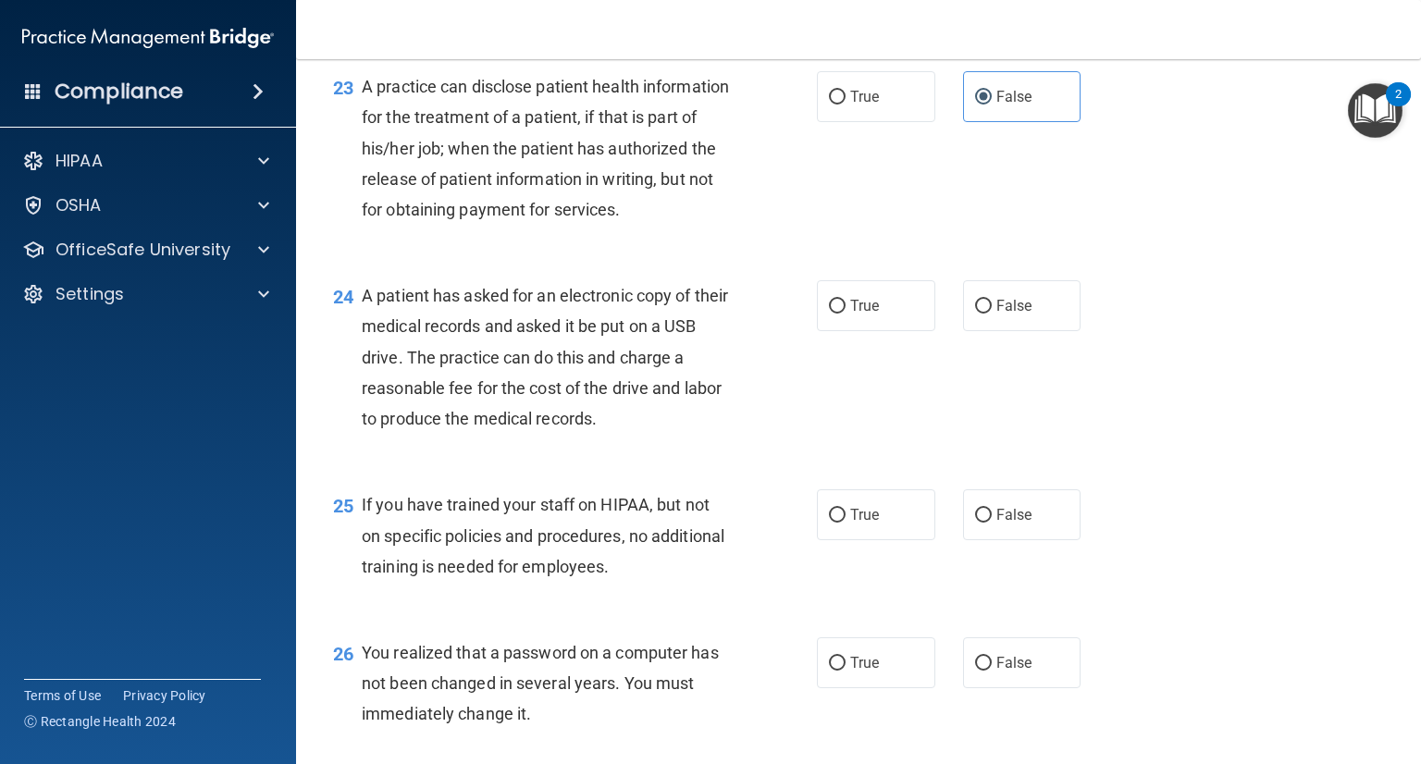
click at [822, 234] on div "23 A practice can disclose patient health information for the treatment of a pa…" at bounding box center [574, 152] width 539 height 163
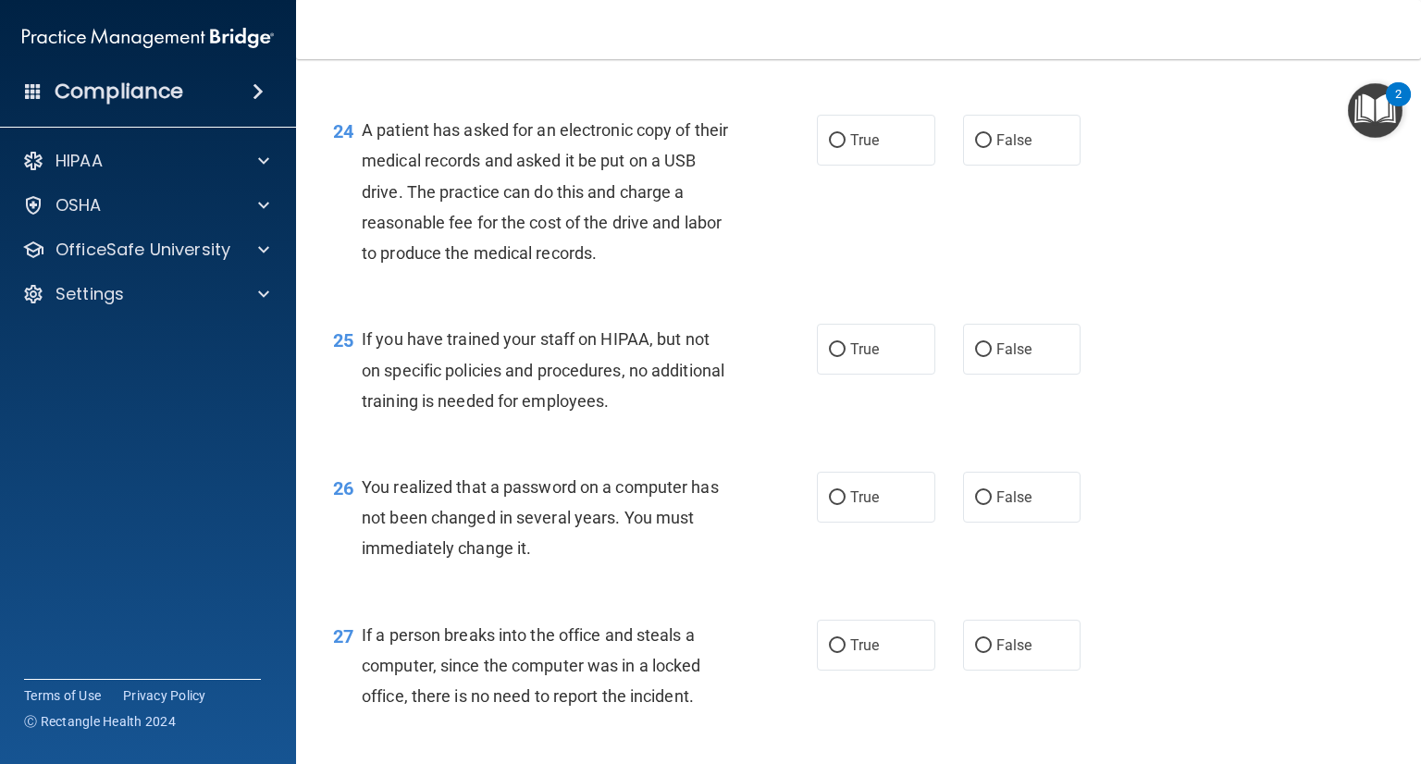
scroll to position [3694, 0]
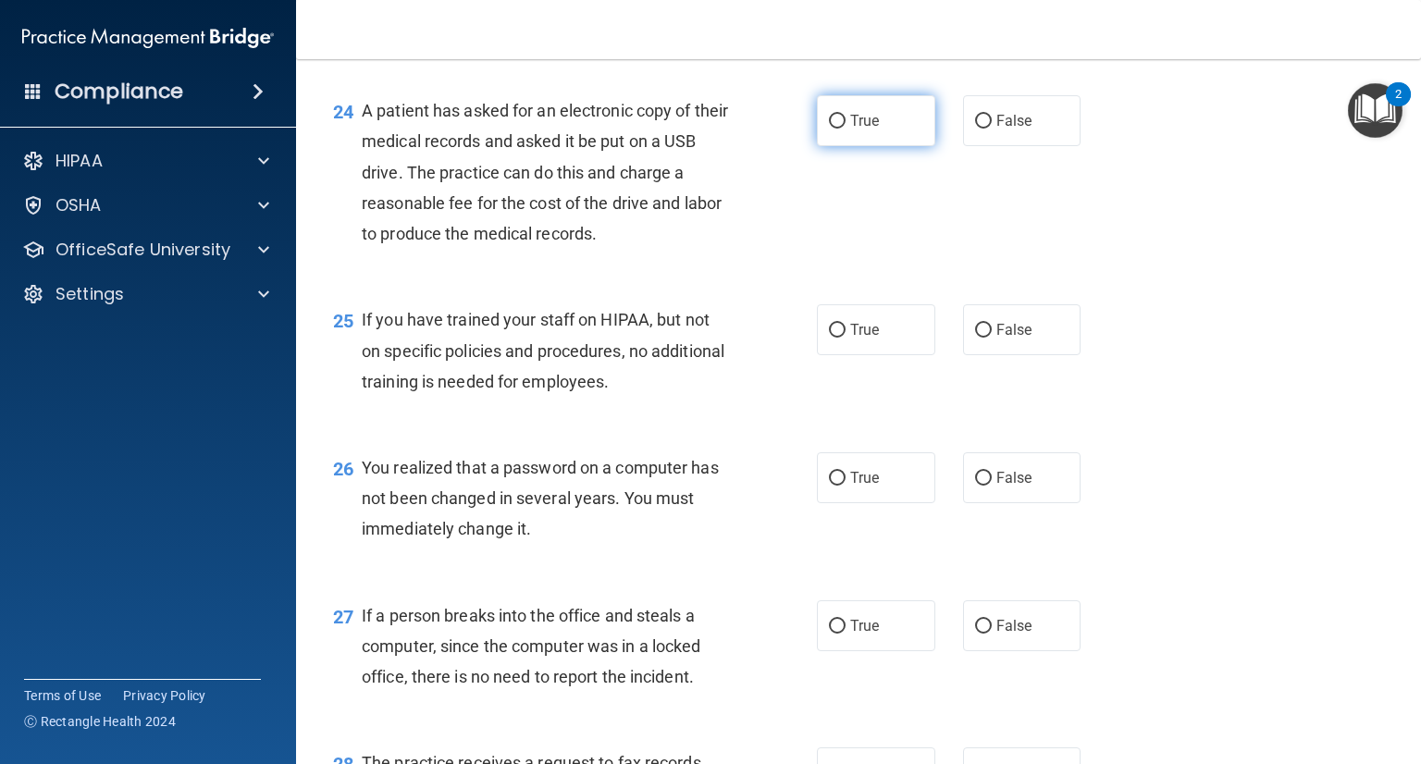
click at [856, 130] on span "True" at bounding box center [864, 121] width 29 height 18
click at [846, 129] on input "True" at bounding box center [837, 122] width 17 height 14
radio input "true"
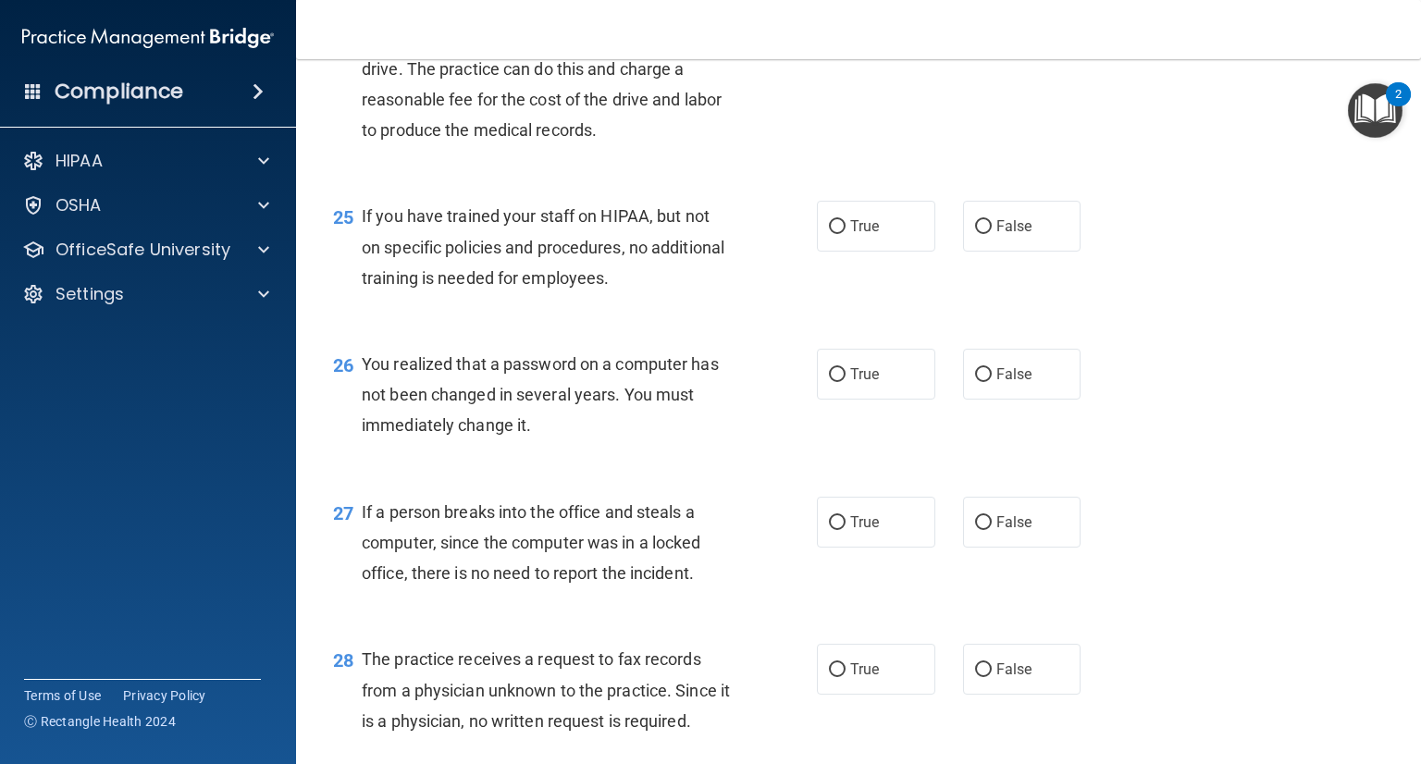
scroll to position [3879, 0]
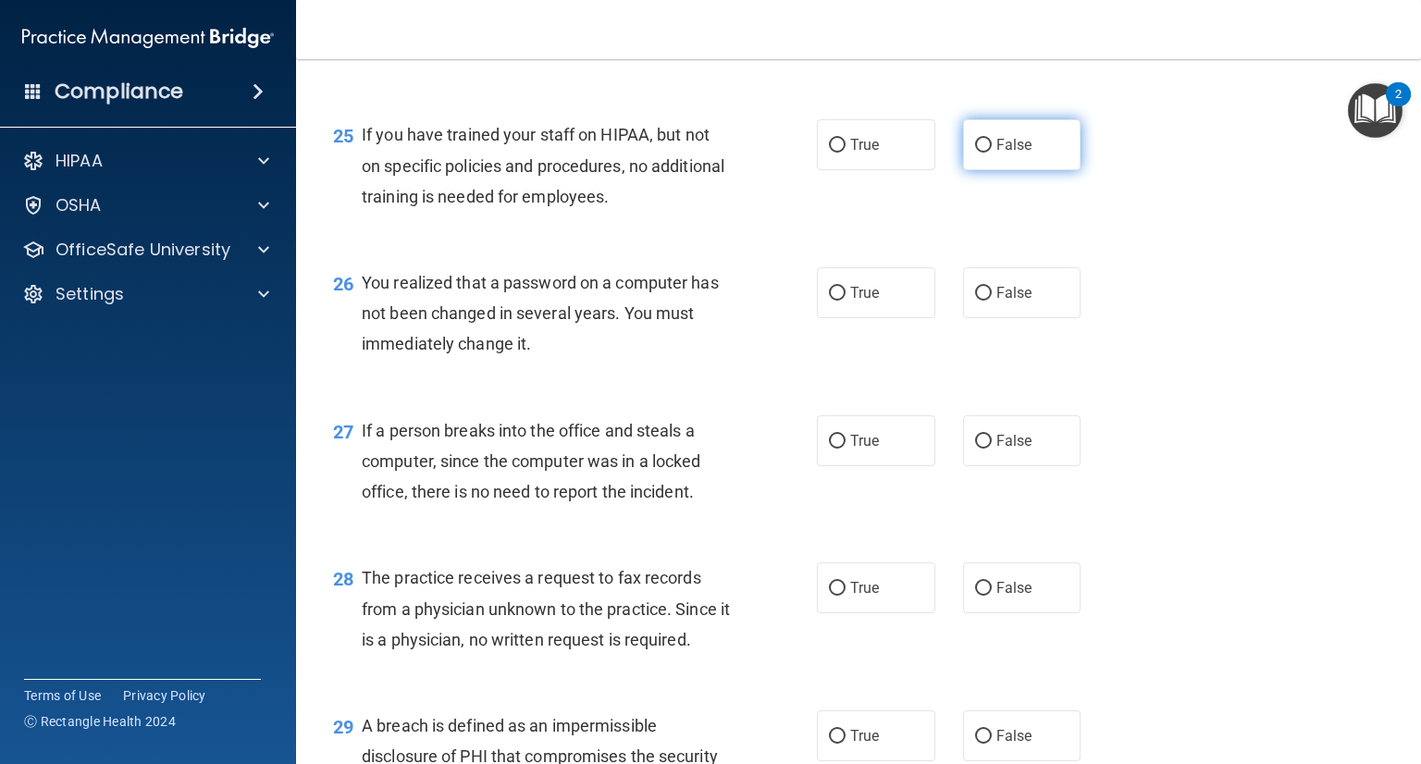
click at [1002, 154] on span "False" at bounding box center [1014, 145] width 36 height 18
click at [992, 153] on input "False" at bounding box center [983, 146] width 17 height 14
radio input "true"
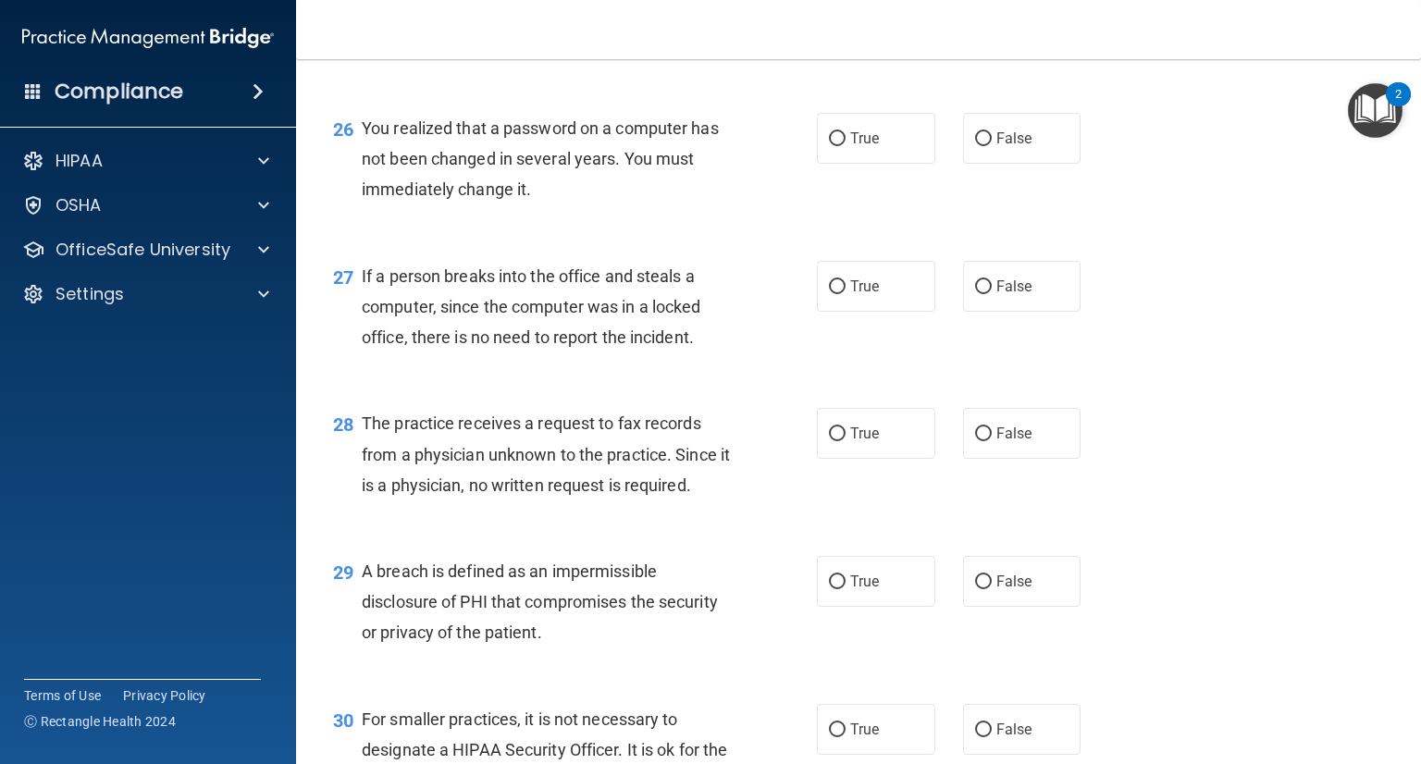
scroll to position [4064, 0]
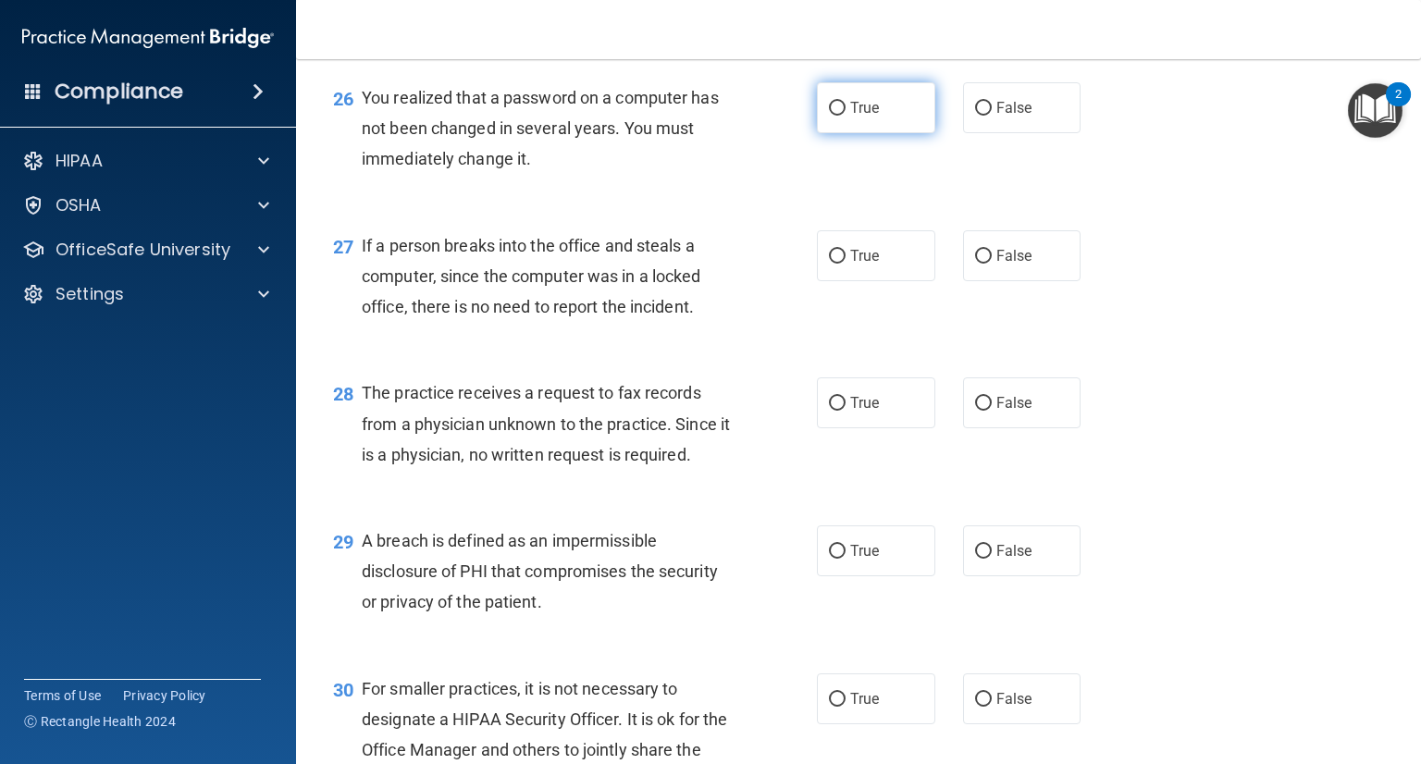
click at [832, 116] on input "True" at bounding box center [837, 109] width 17 height 14
radio input "true"
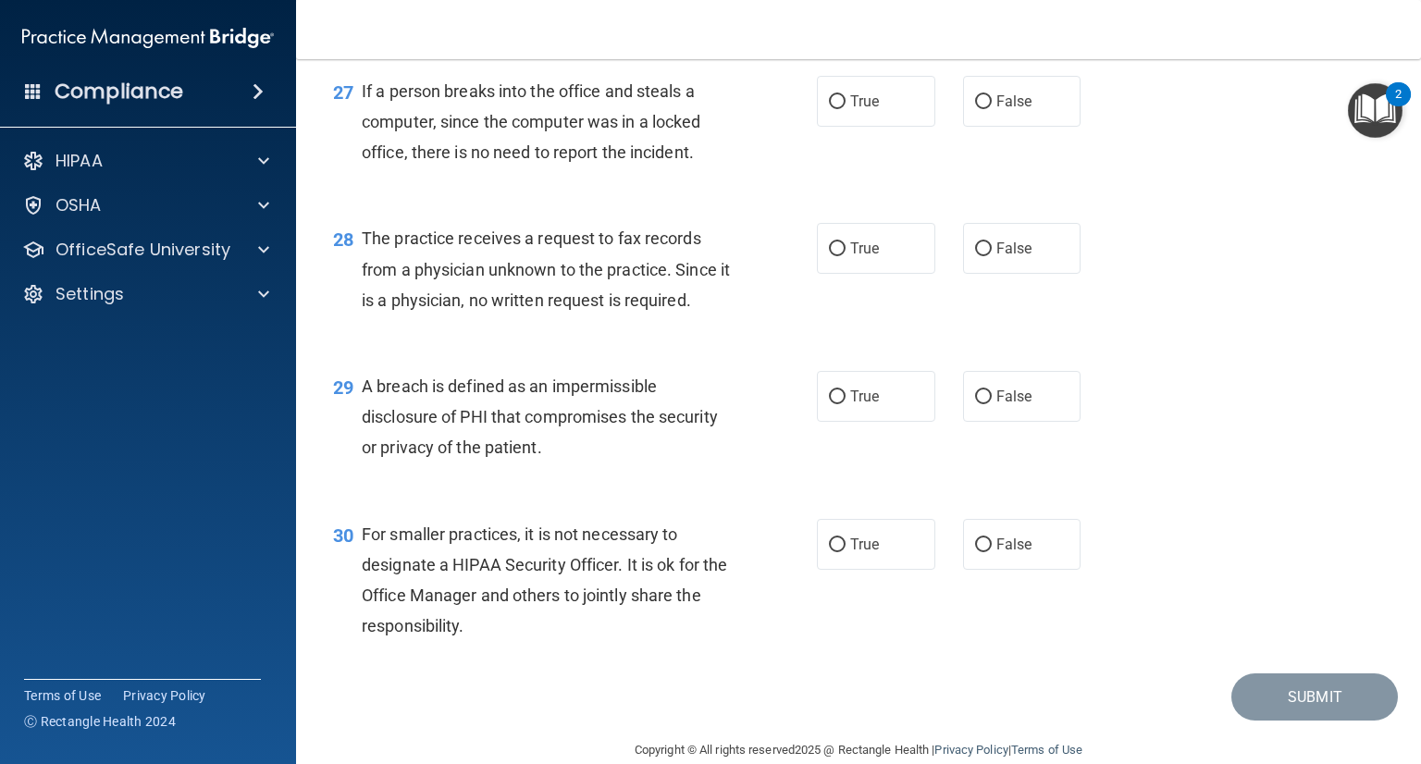
scroll to position [4249, 0]
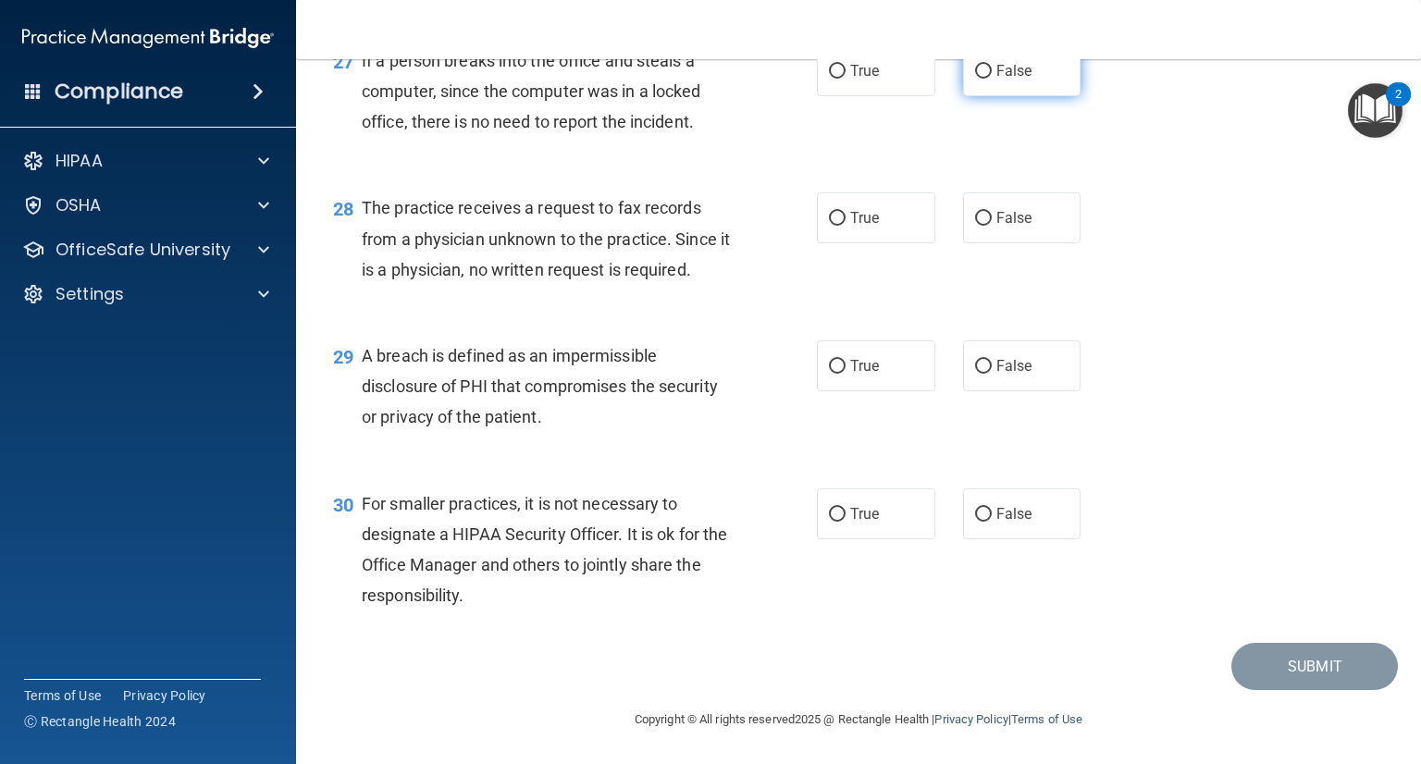
click at [975, 79] on input "False" at bounding box center [983, 72] width 17 height 14
radio input "true"
click at [975, 222] on input "False" at bounding box center [983, 219] width 17 height 14
radio input "true"
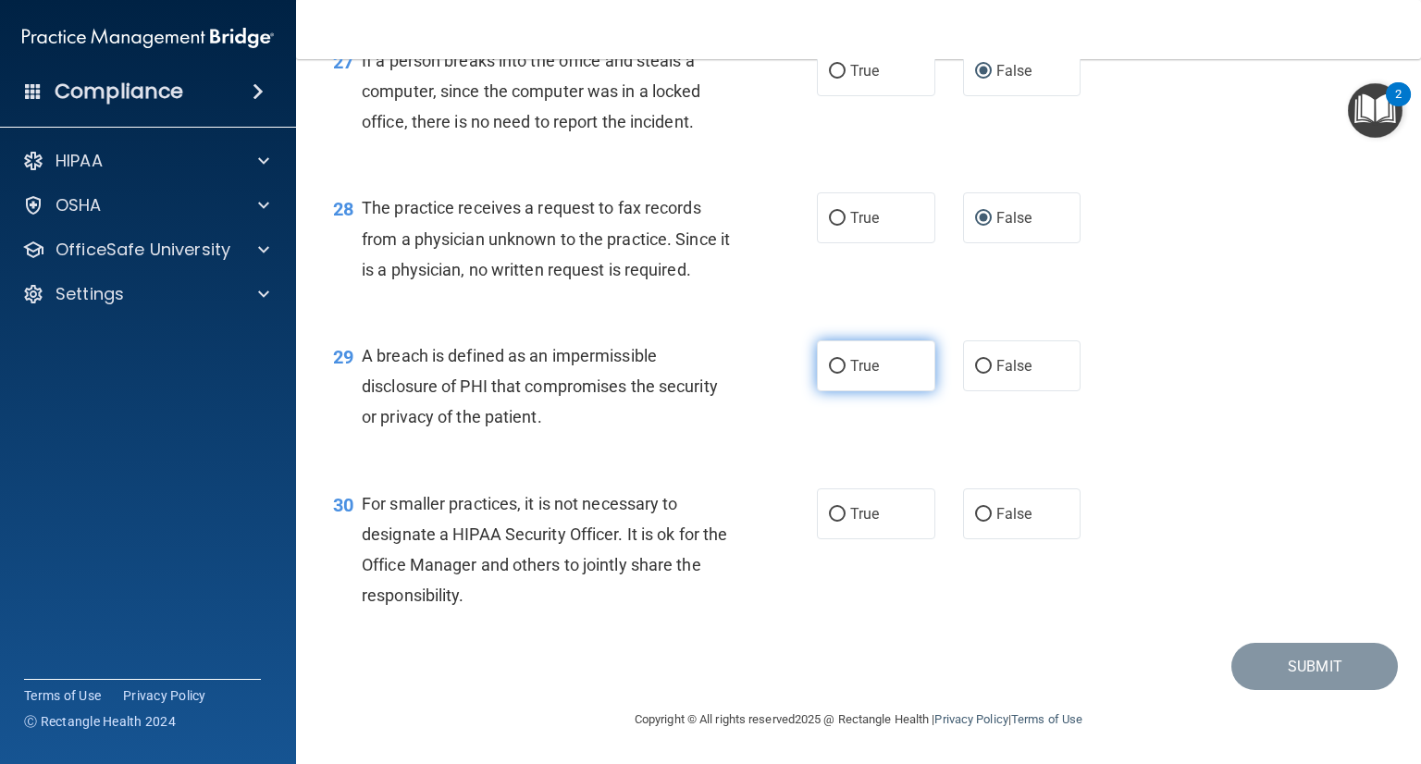
click at [833, 366] on input "True" at bounding box center [837, 367] width 17 height 14
radio input "true"
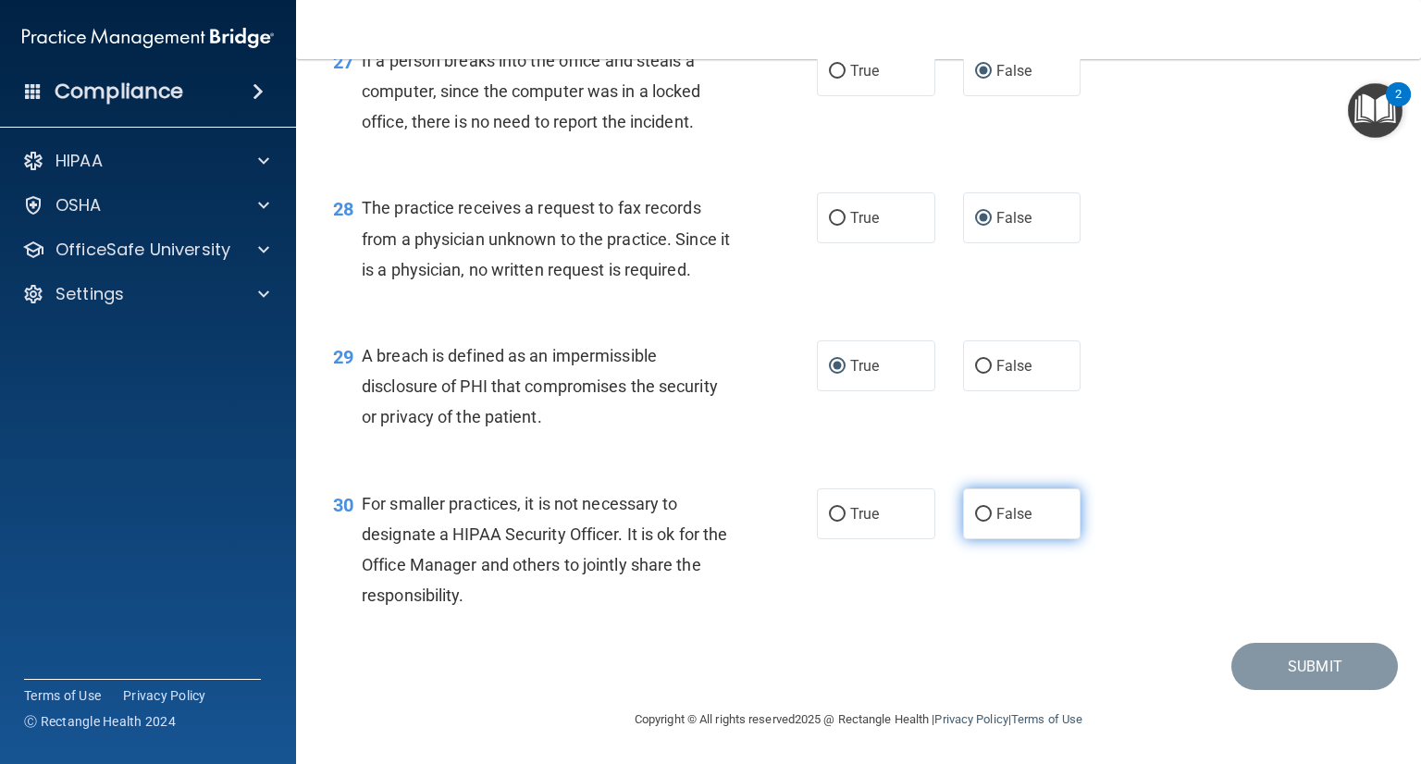
drag, startPoint x: 974, startPoint y: 519, endPoint x: 961, endPoint y: 514, distance: 13.8
click at [975, 512] on input "False" at bounding box center [983, 515] width 17 height 14
radio input "true"
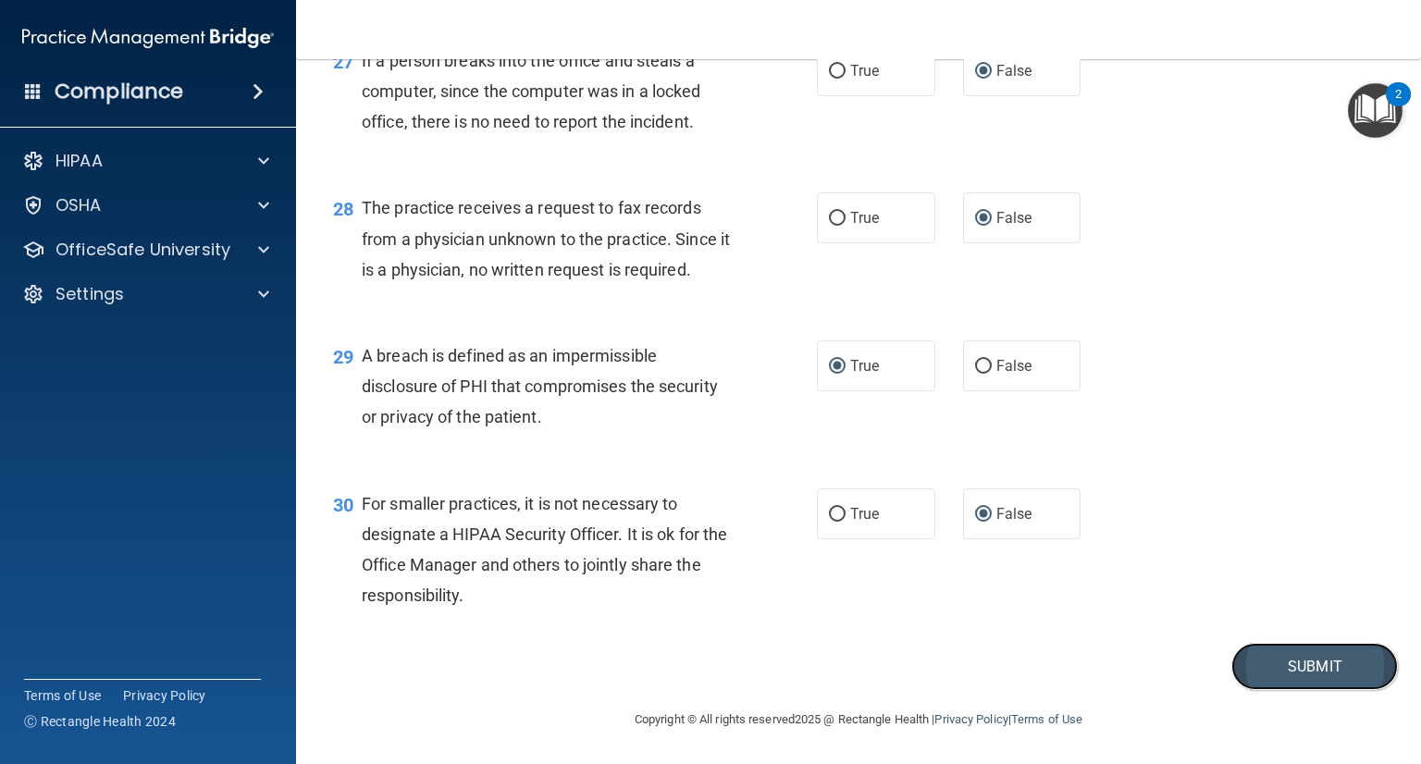
click at [1255, 672] on button "Submit" at bounding box center [1314, 666] width 167 height 47
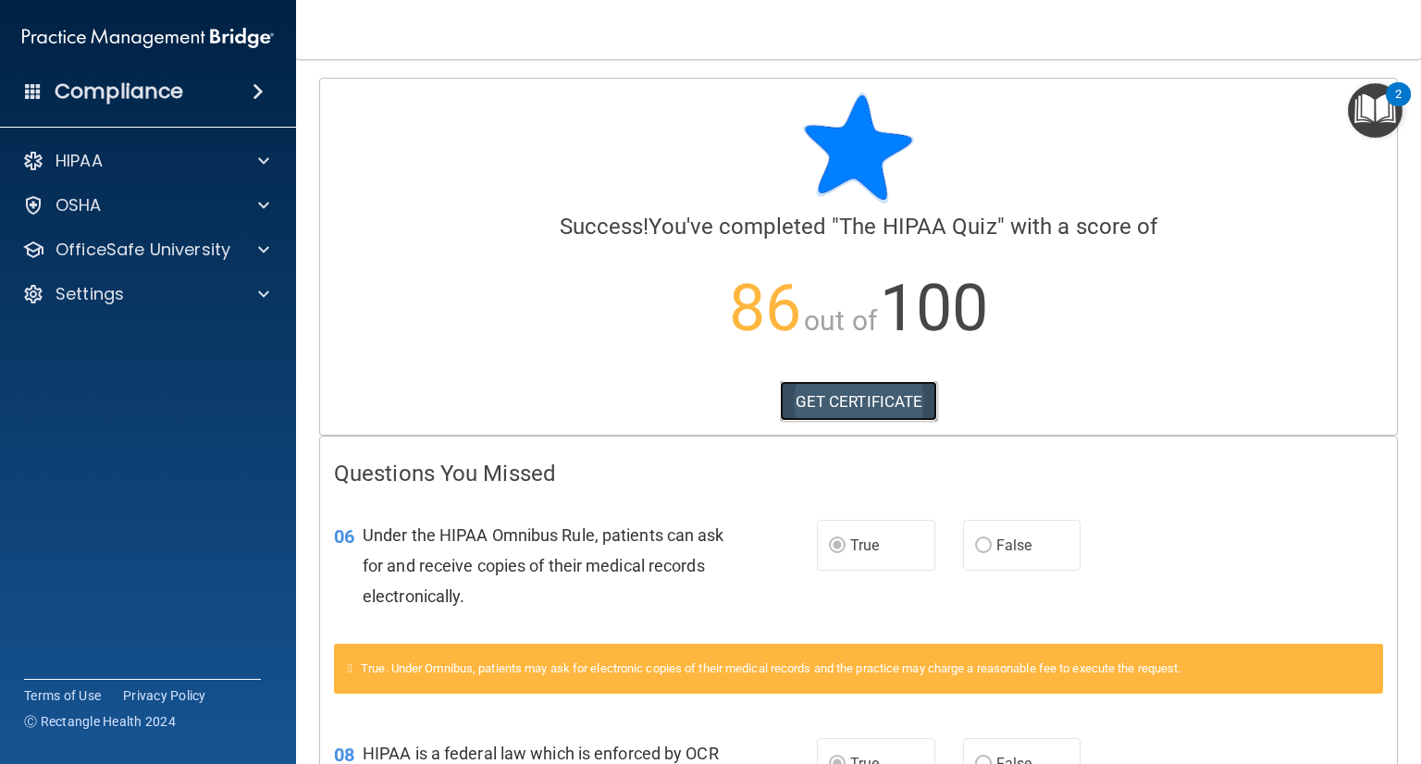
click at [825, 407] on link "GET CERTIFICATE" at bounding box center [859, 401] width 158 height 41
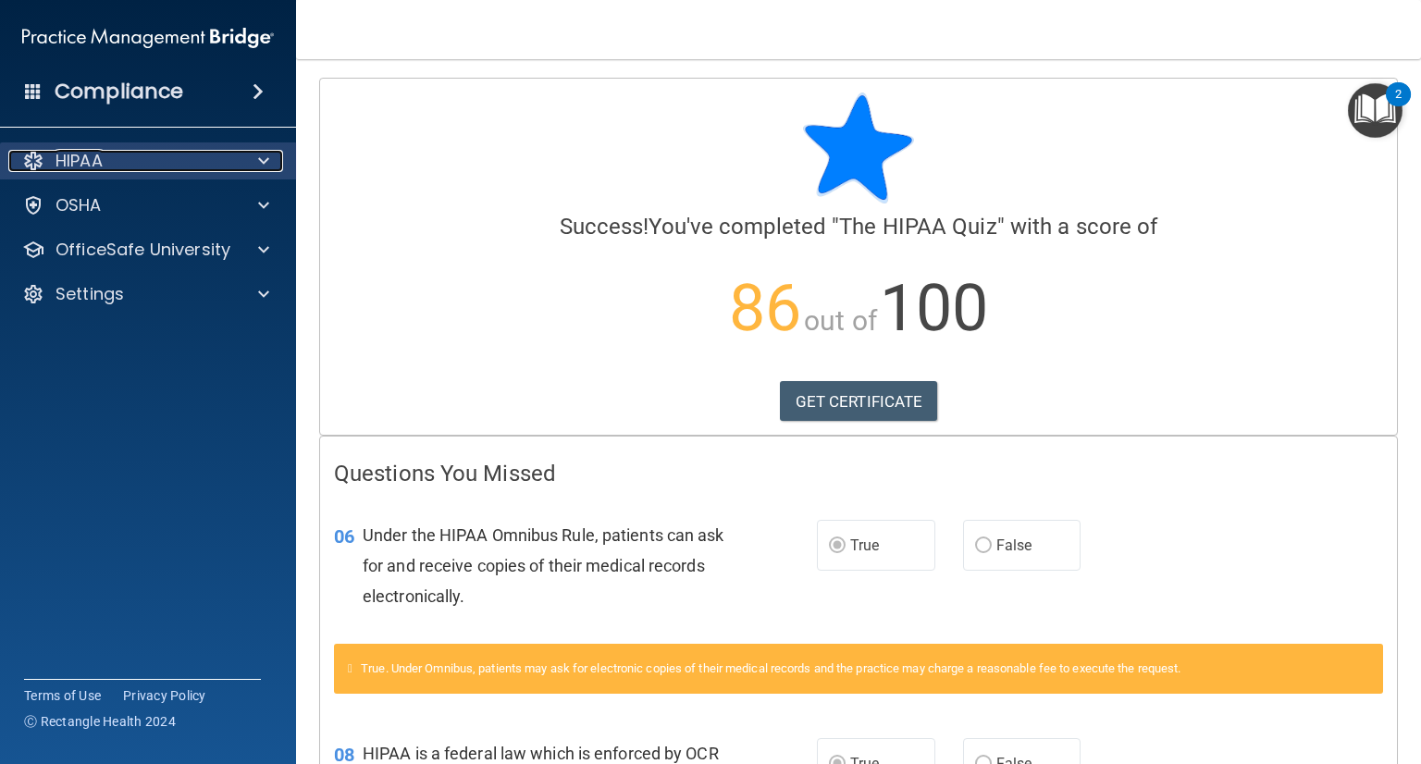
click at [258, 160] on span at bounding box center [263, 161] width 11 height 22
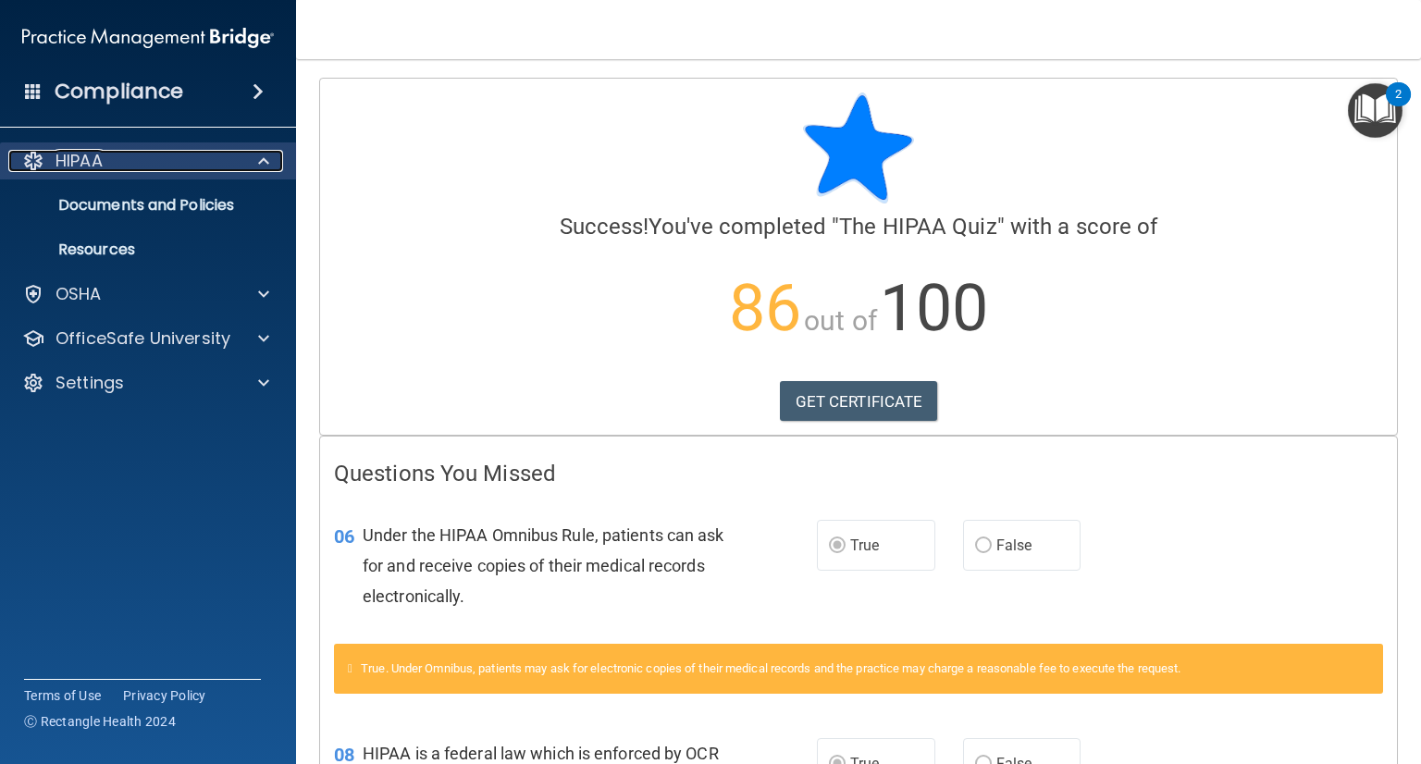
drag, startPoint x: 257, startPoint y: 164, endPoint x: 243, endPoint y: 179, distance: 20.3
click at [255, 164] on div at bounding box center [261, 161] width 46 height 22
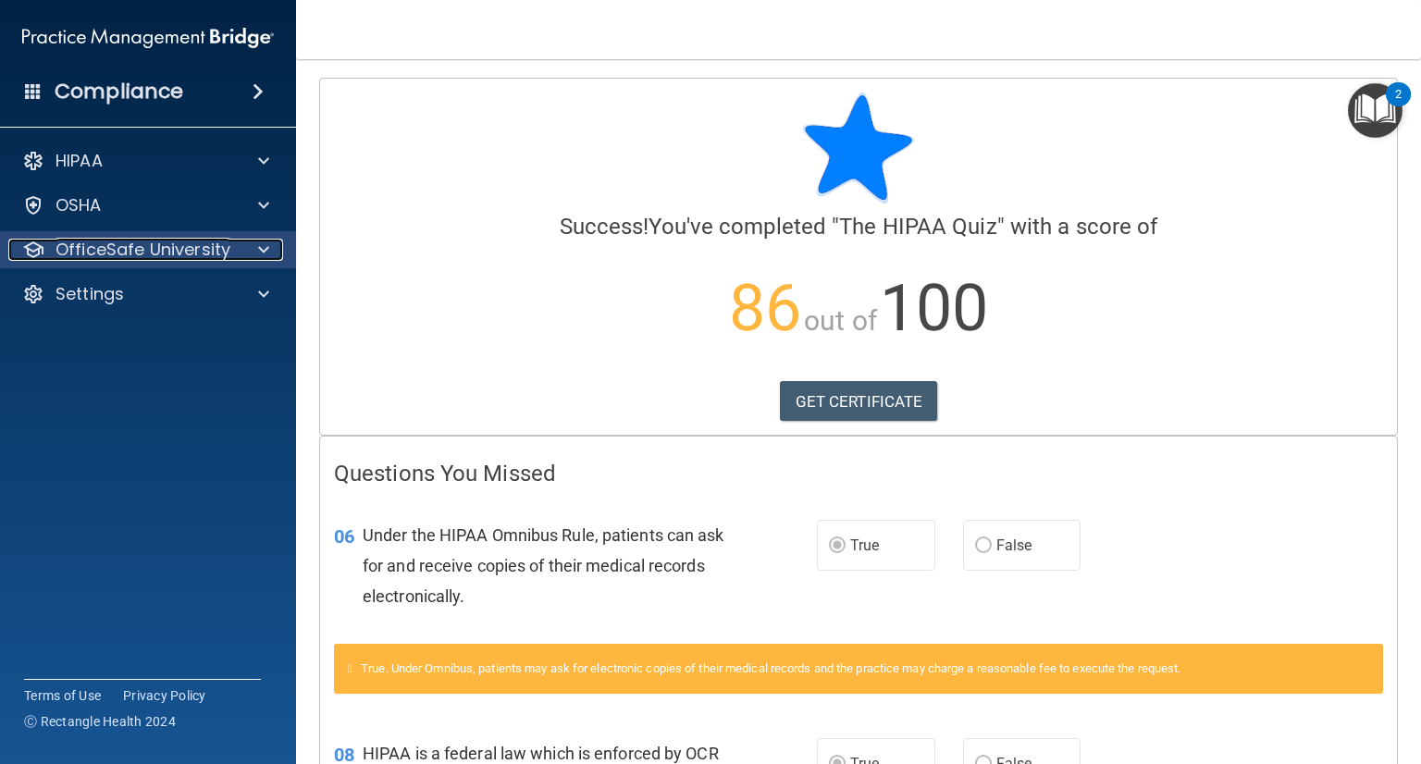
click at [258, 251] on span at bounding box center [263, 250] width 11 height 22
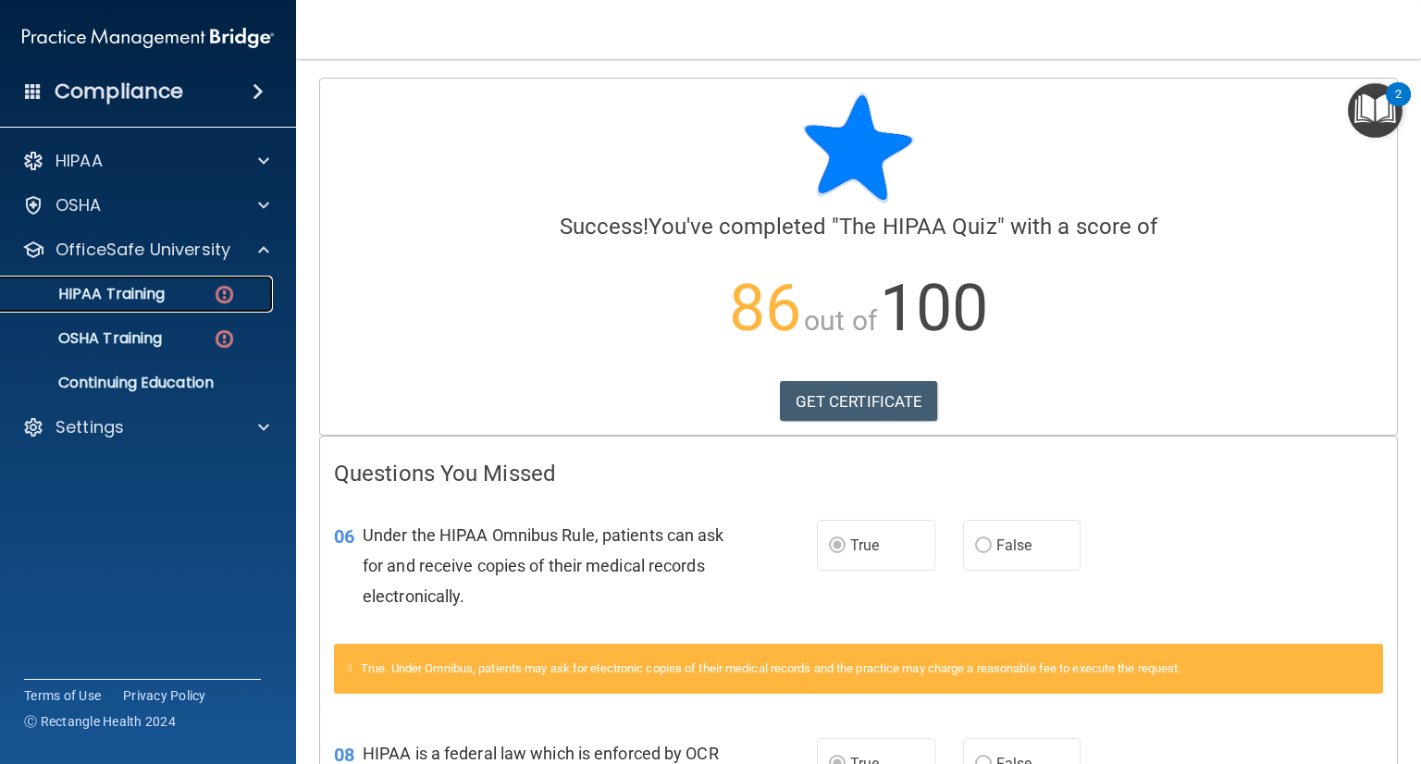
click at [136, 289] on p "HIPAA Training" at bounding box center [88, 294] width 153 height 19
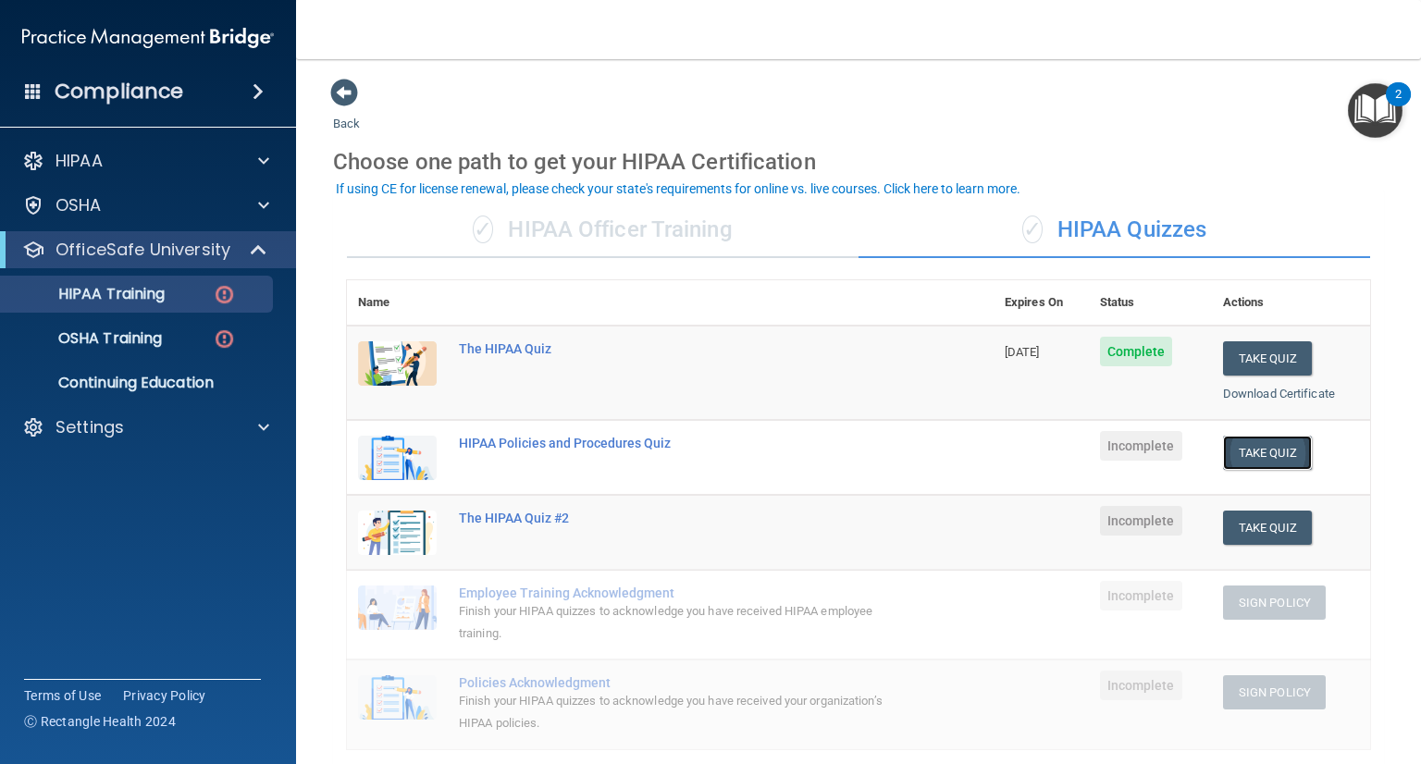
click at [1258, 449] on button "Take Quiz" at bounding box center [1267, 453] width 89 height 34
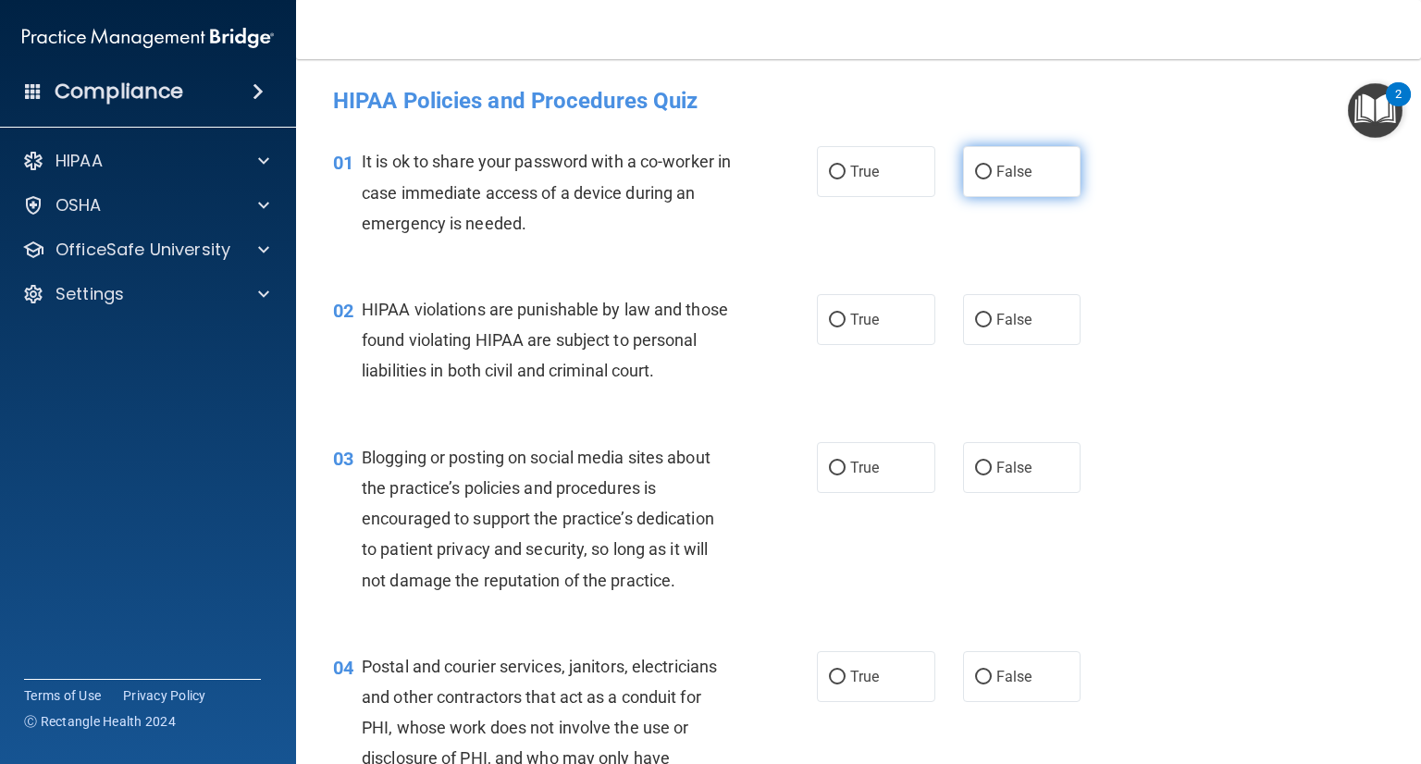
click at [992, 186] on label "False" at bounding box center [1022, 171] width 118 height 51
click at [992, 179] on input "False" at bounding box center [983, 173] width 17 height 14
radio input "true"
click at [862, 328] on label "True" at bounding box center [876, 319] width 118 height 51
click at [846, 328] on input "True" at bounding box center [837, 321] width 17 height 14
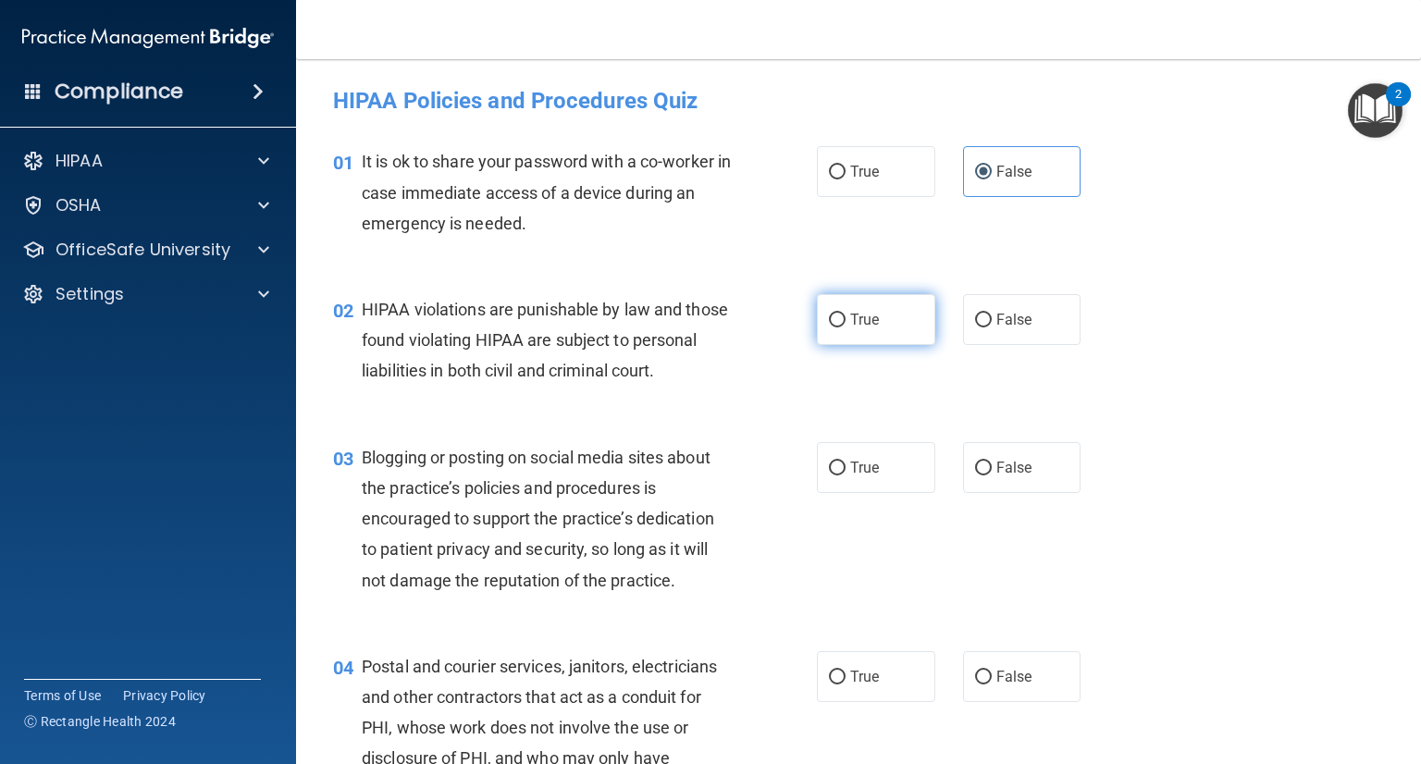
radio input "true"
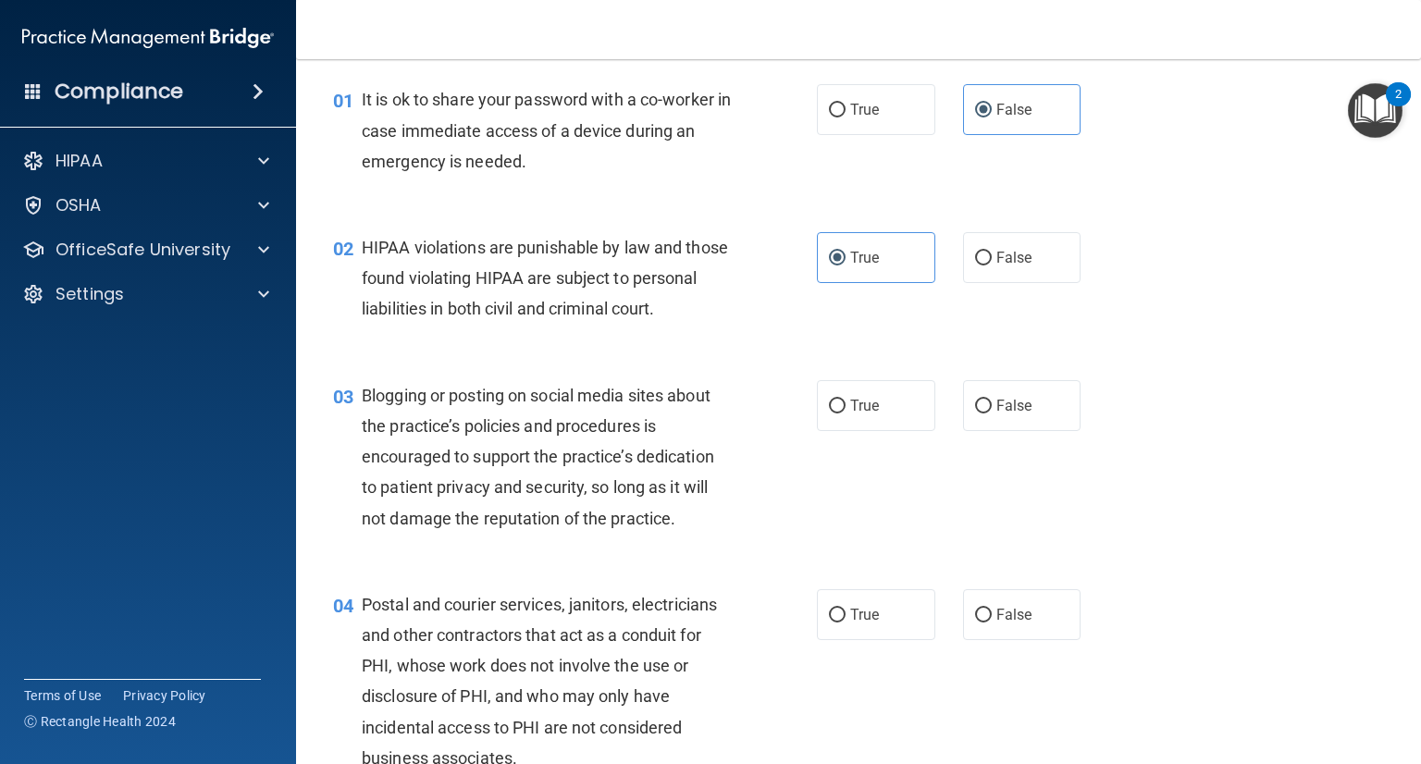
scroll to position [185, 0]
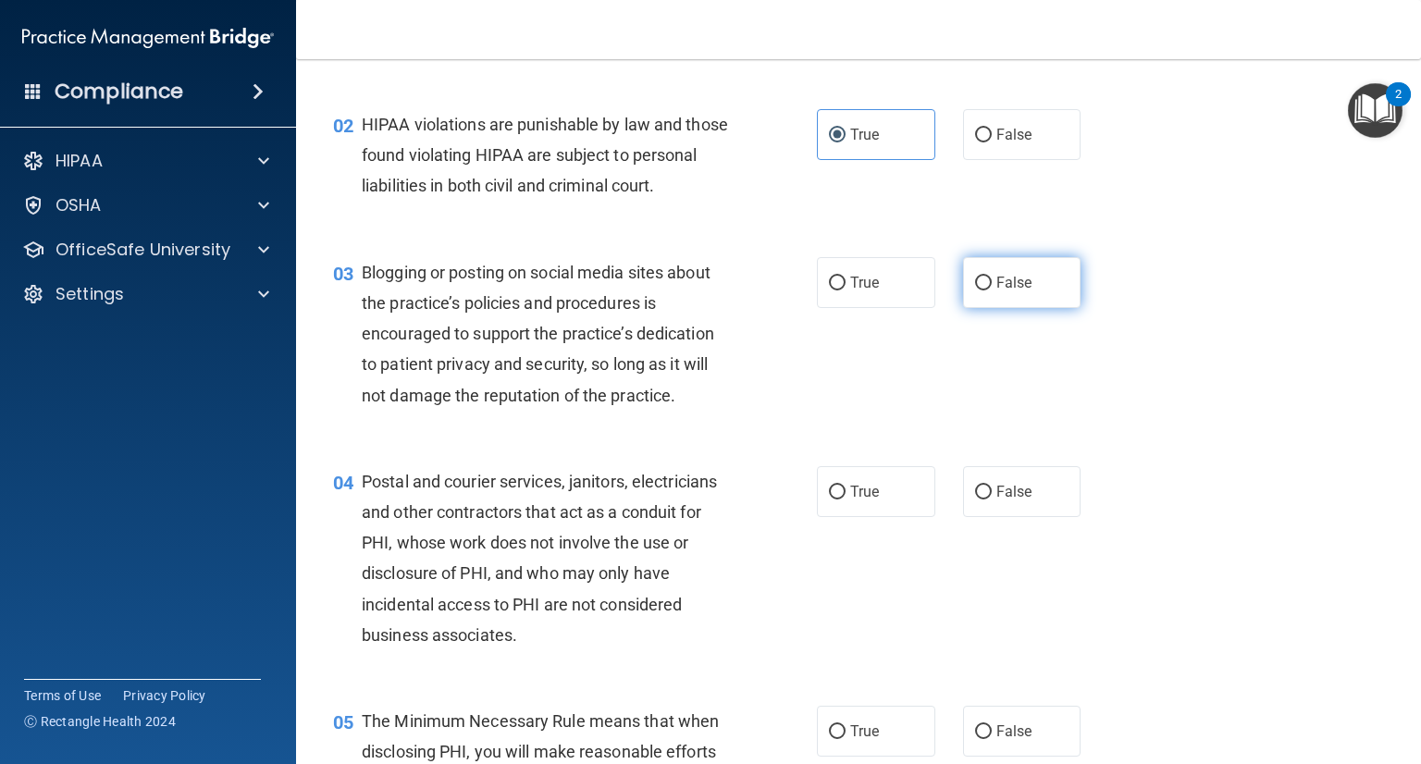
click at [1020, 291] on span "False" at bounding box center [1014, 283] width 36 height 18
click at [992, 291] on input "False" at bounding box center [983, 284] width 17 height 14
radio input "true"
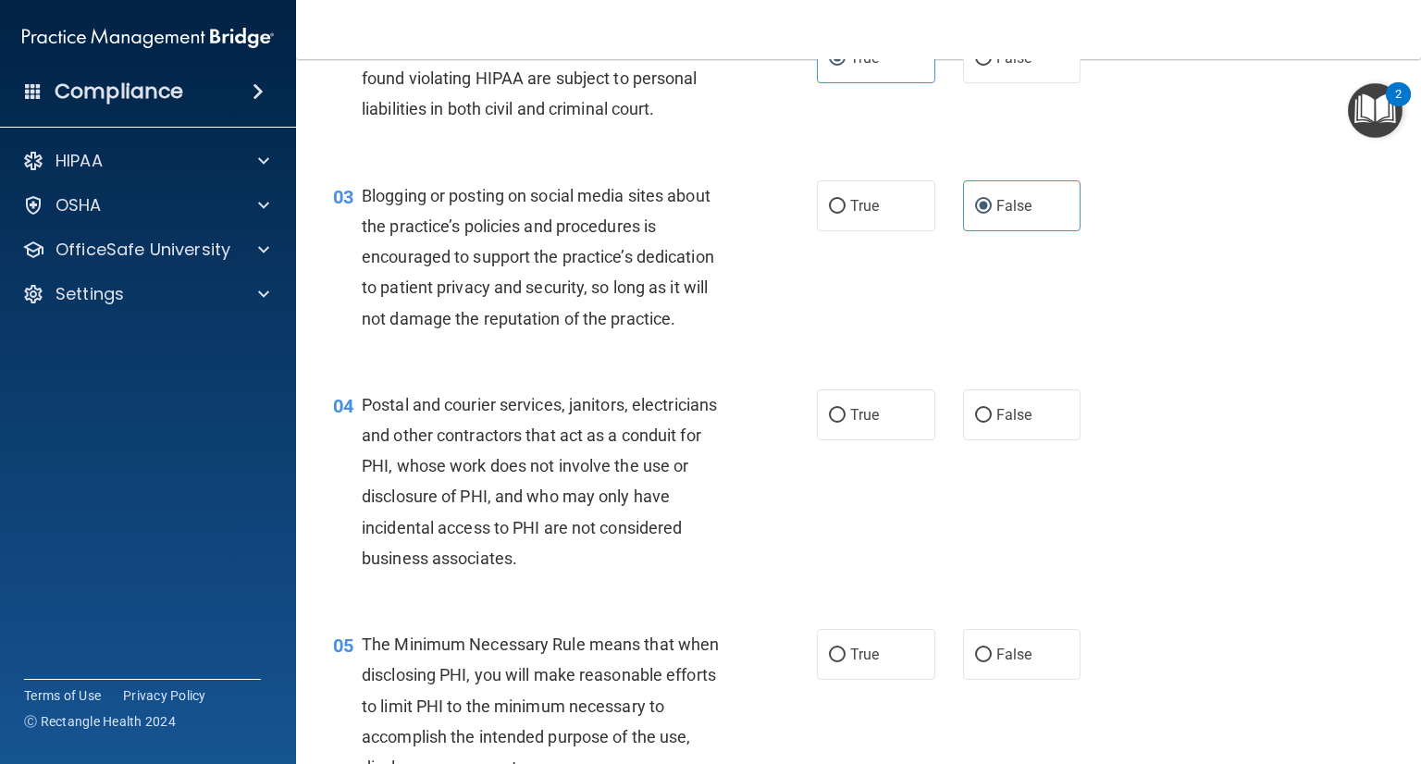
scroll to position [463, 0]
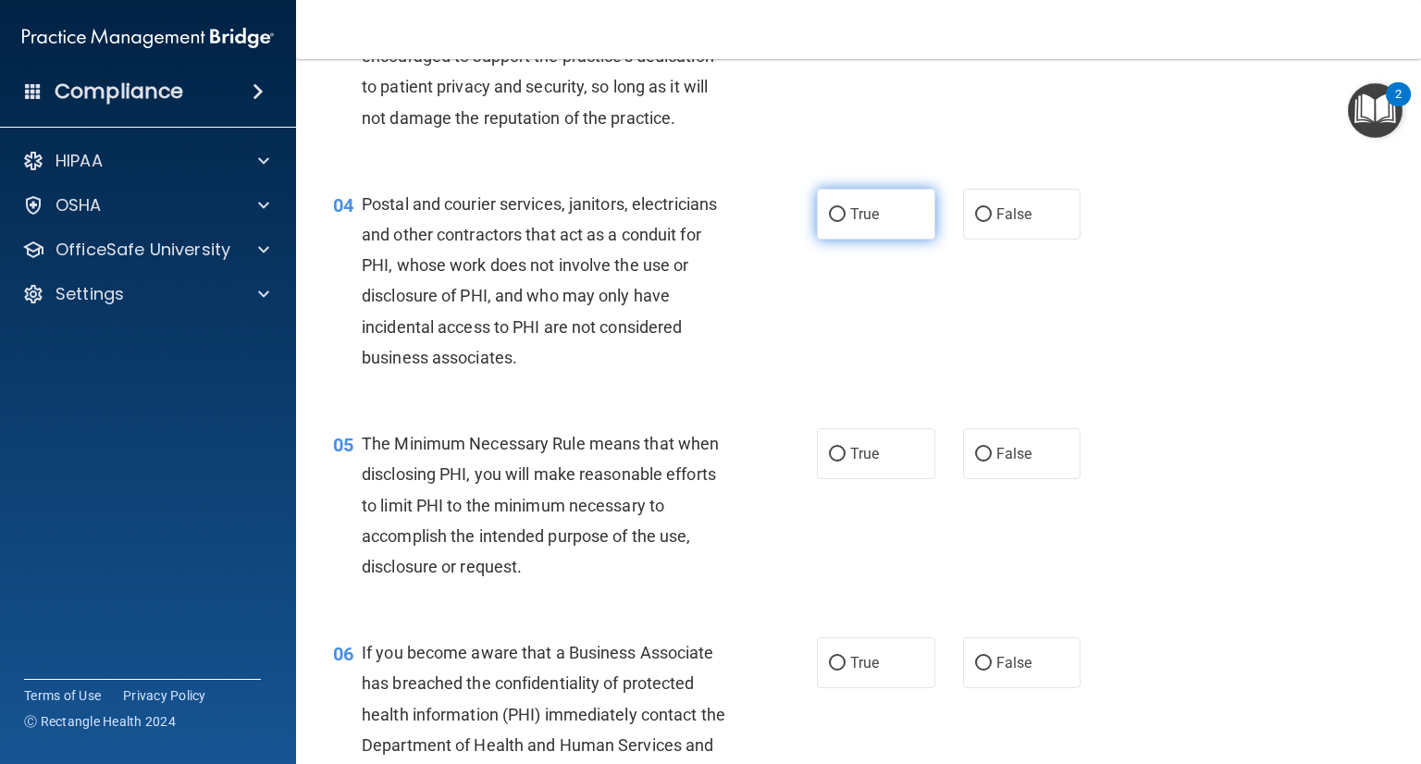
click at [853, 240] on label "True" at bounding box center [876, 214] width 118 height 51
click at [846, 222] on input "True" at bounding box center [837, 215] width 17 height 14
radio input "true"
click at [871, 463] on span "True" at bounding box center [864, 454] width 29 height 18
click at [846, 462] on input "True" at bounding box center [837, 455] width 17 height 14
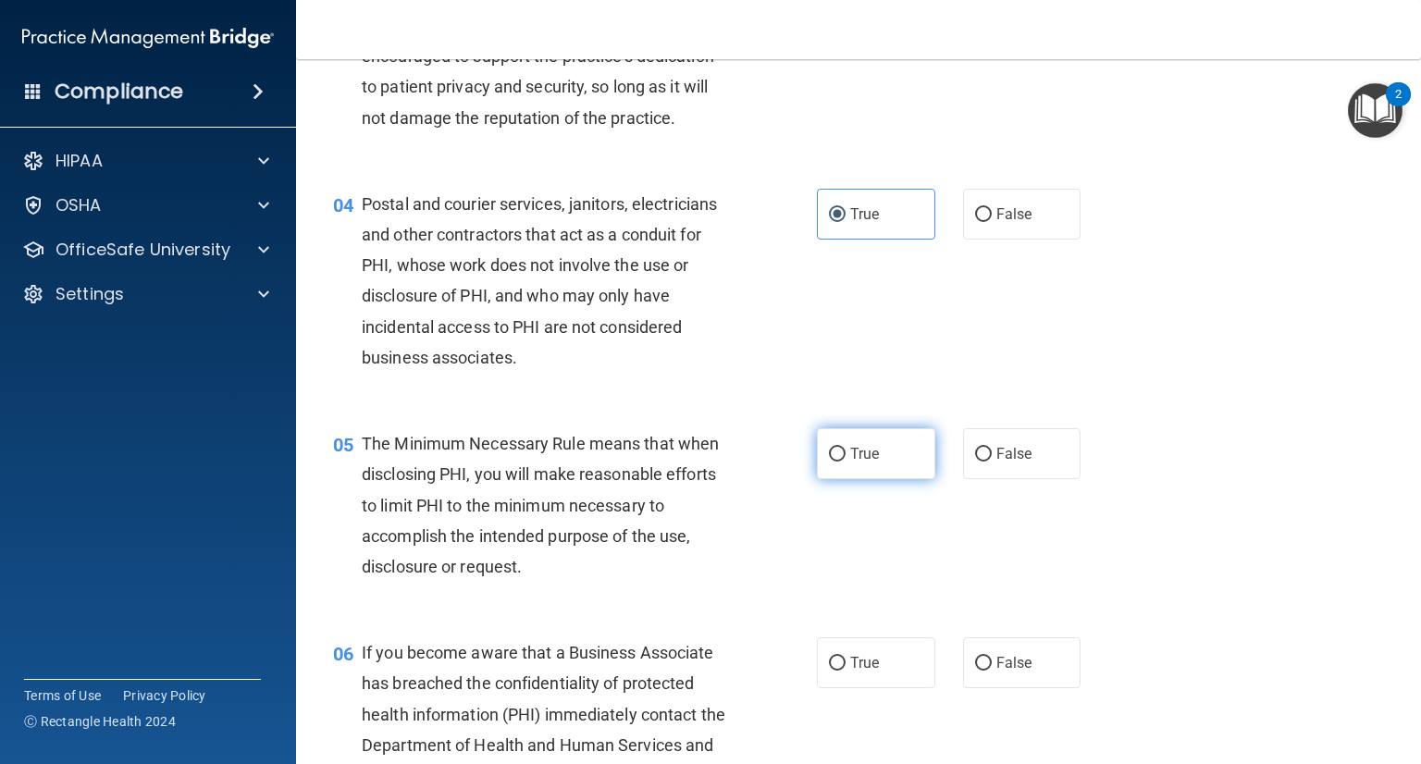
radio input "true"
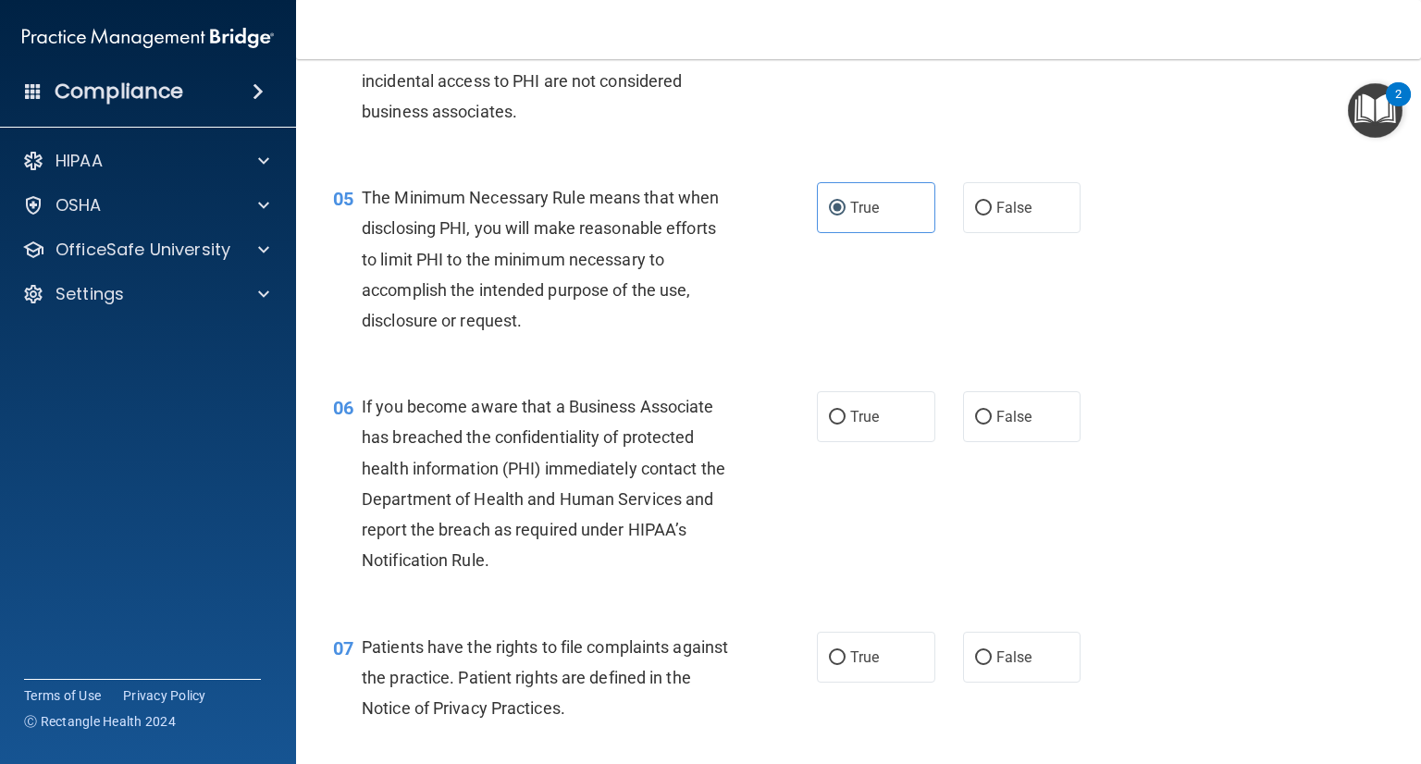
scroll to position [740, 0]
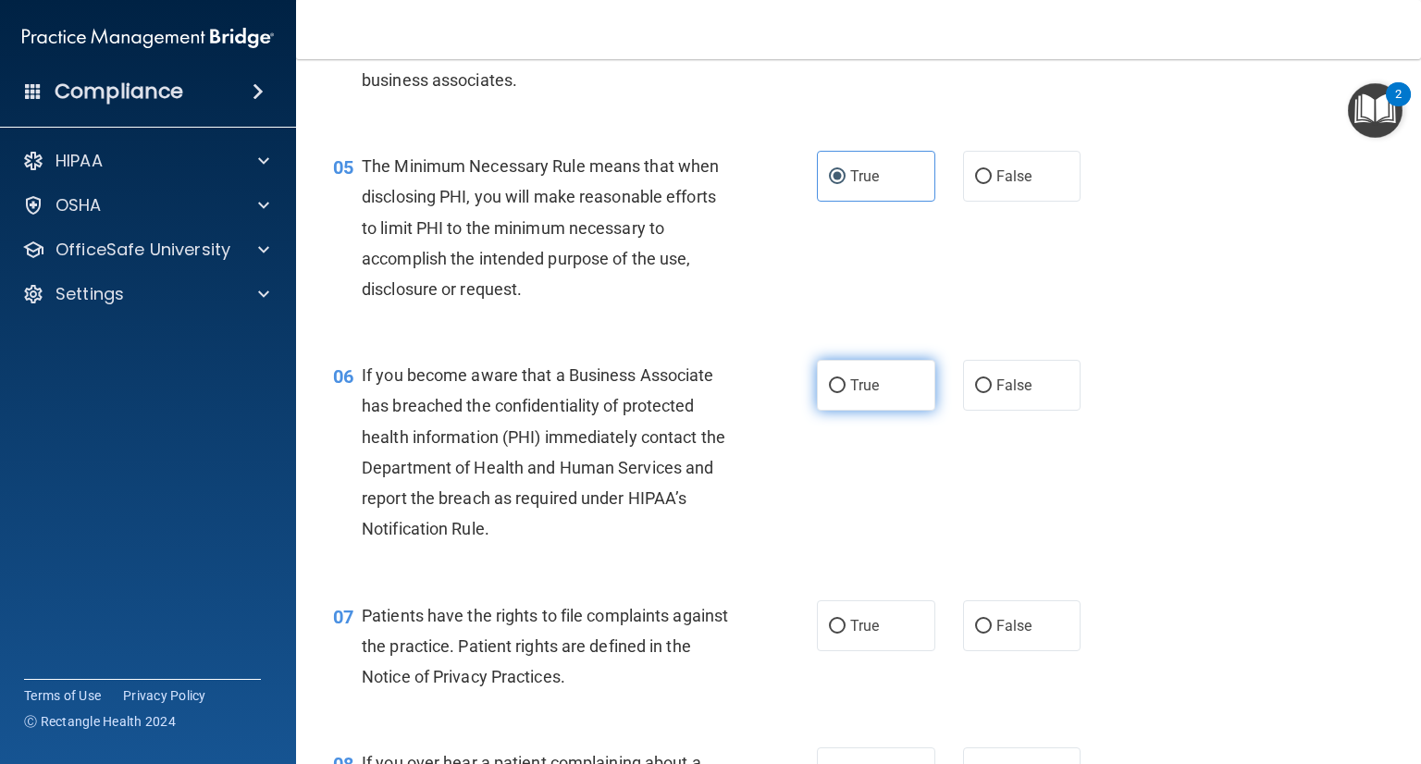
click at [851, 394] on span "True" at bounding box center [864, 386] width 29 height 18
click at [846, 393] on input "True" at bounding box center [837, 386] width 17 height 14
radio input "true"
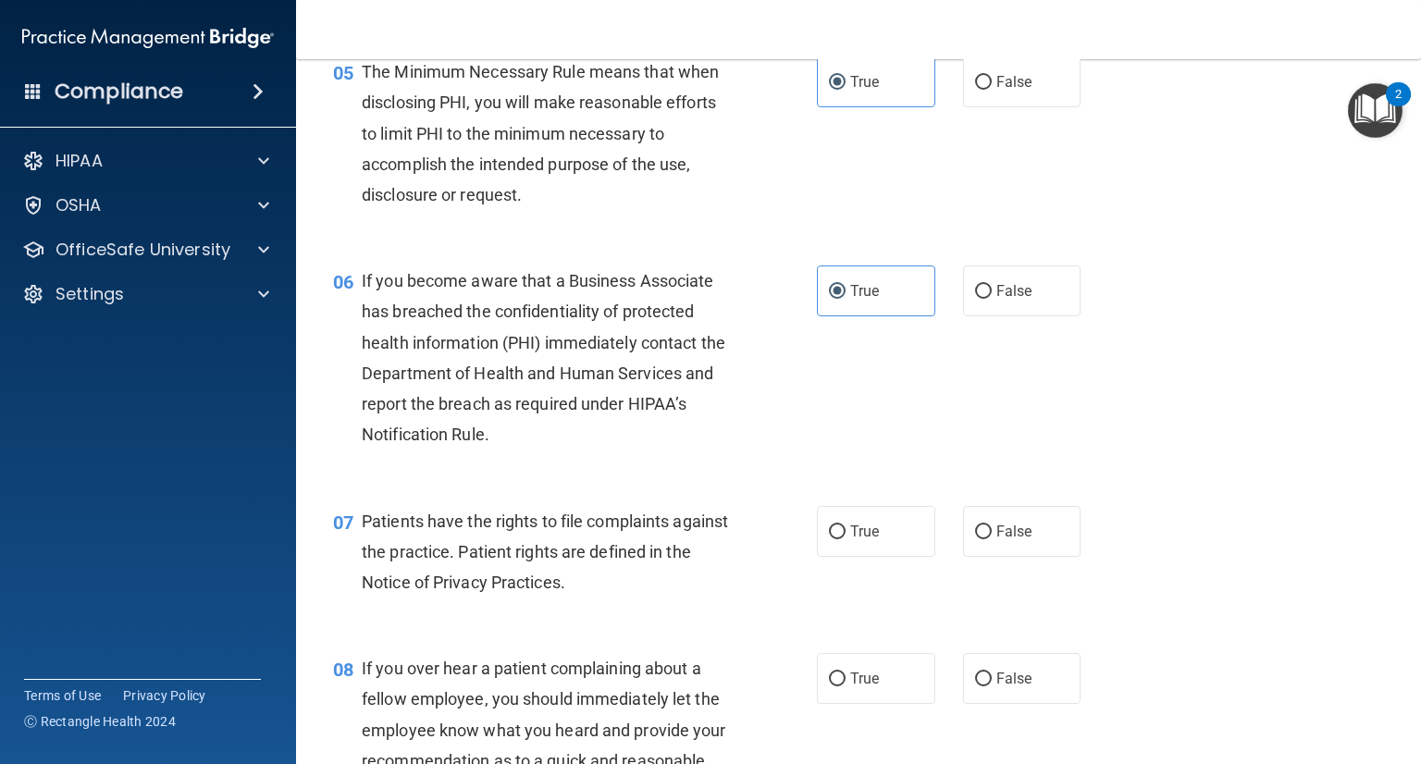
scroll to position [925, 0]
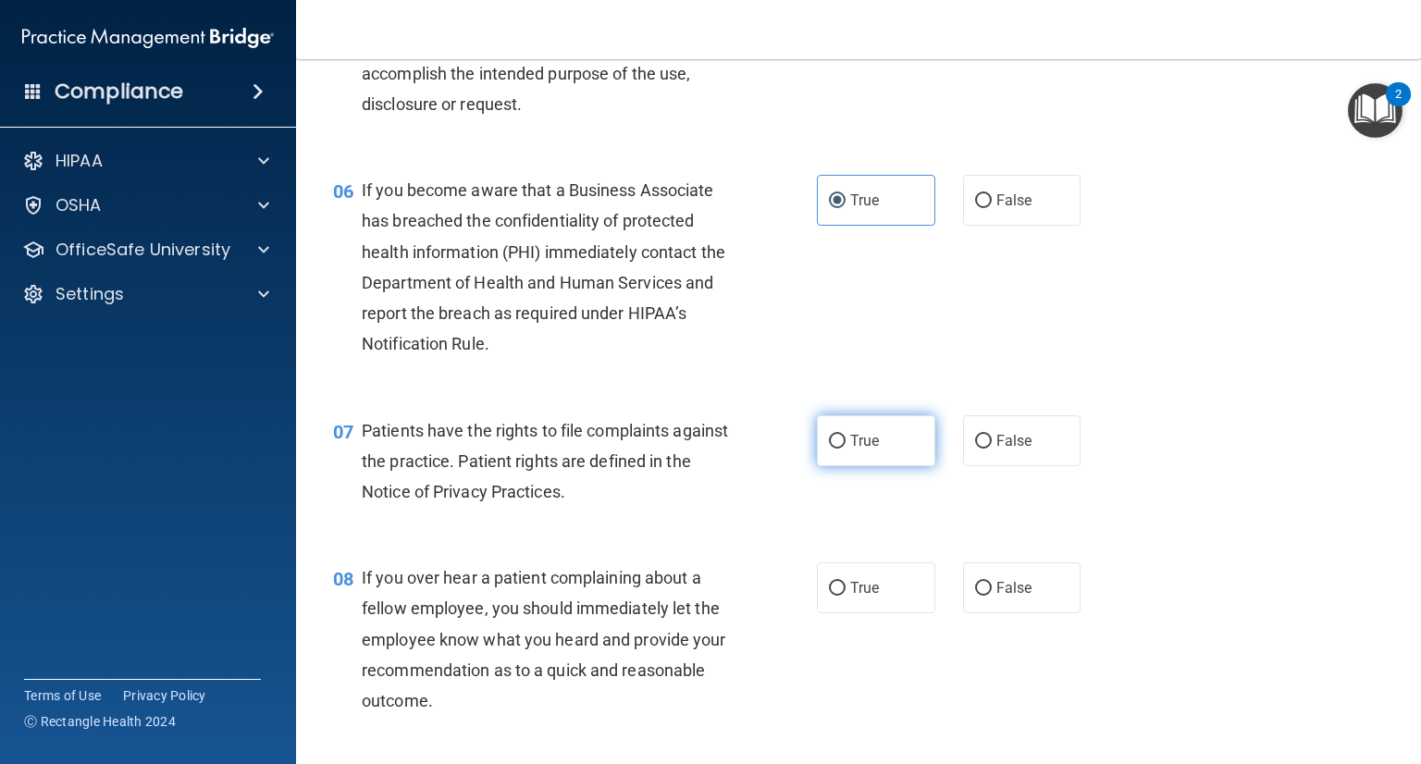
click at [859, 466] on label "True" at bounding box center [876, 440] width 118 height 51
click at [846, 449] on input "True" at bounding box center [837, 442] width 17 height 14
radio input "true"
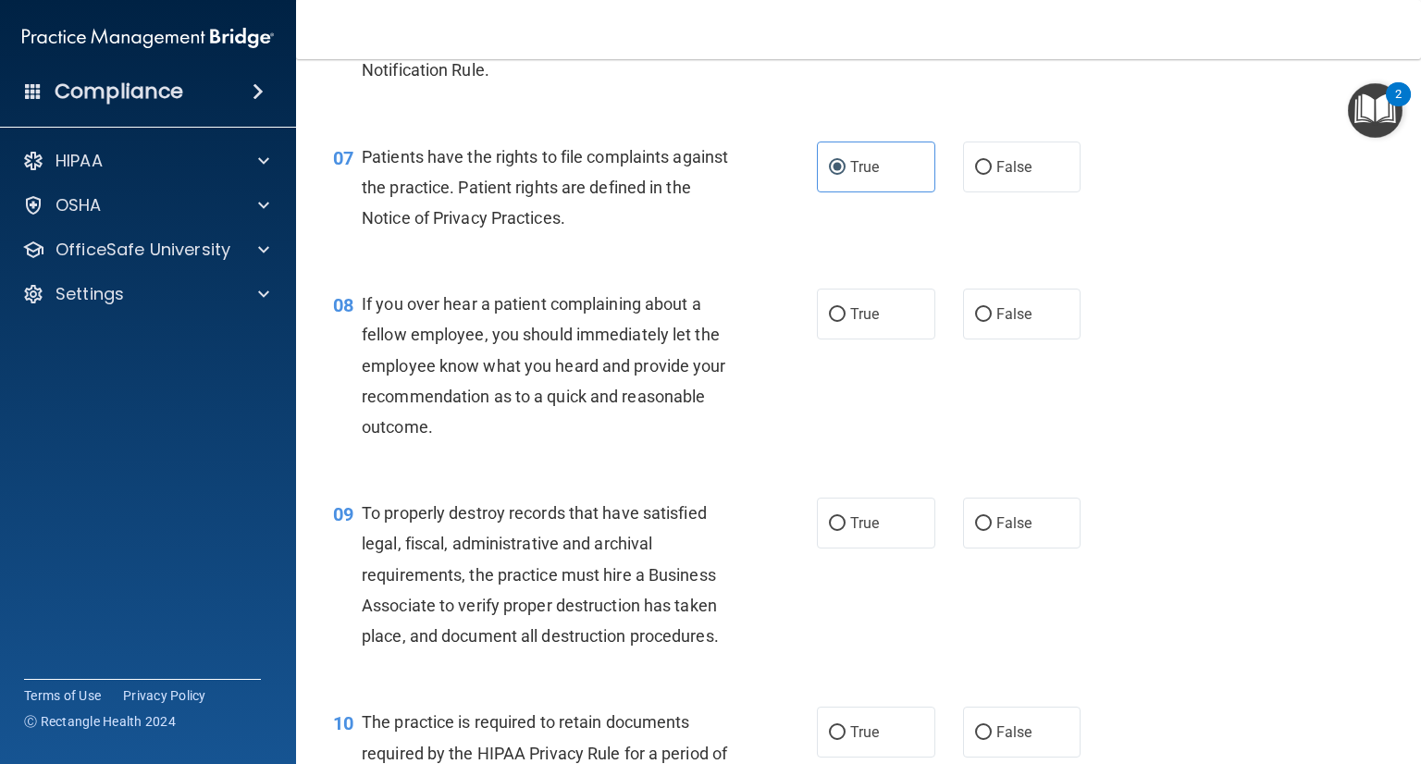
scroll to position [1203, 0]
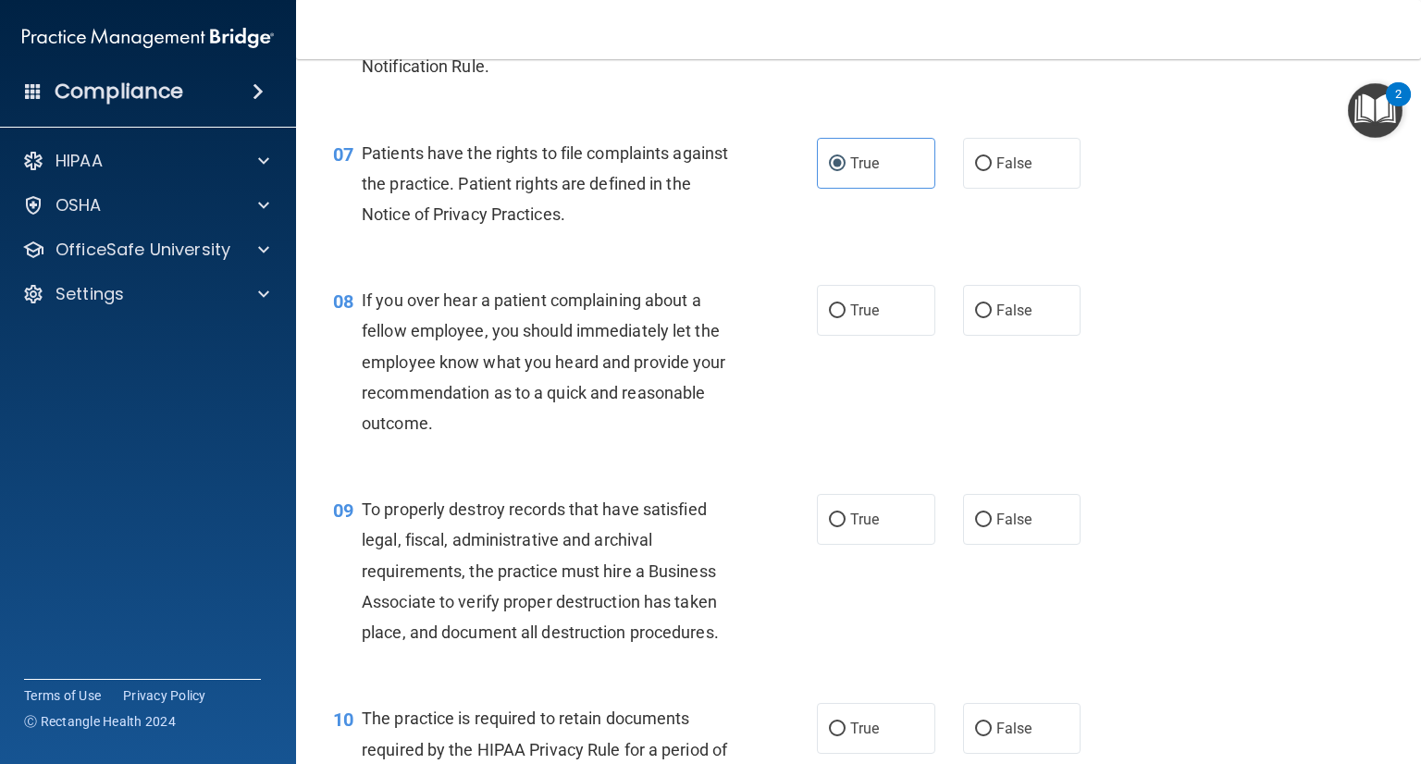
click at [987, 371] on div "08 If you over hear a patient complaining about a fellow employee, you should i…" at bounding box center [858, 366] width 1079 height 209
click at [986, 336] on label "False" at bounding box center [1022, 310] width 118 height 51
click at [986, 318] on input "False" at bounding box center [983, 311] width 17 height 14
radio input "true"
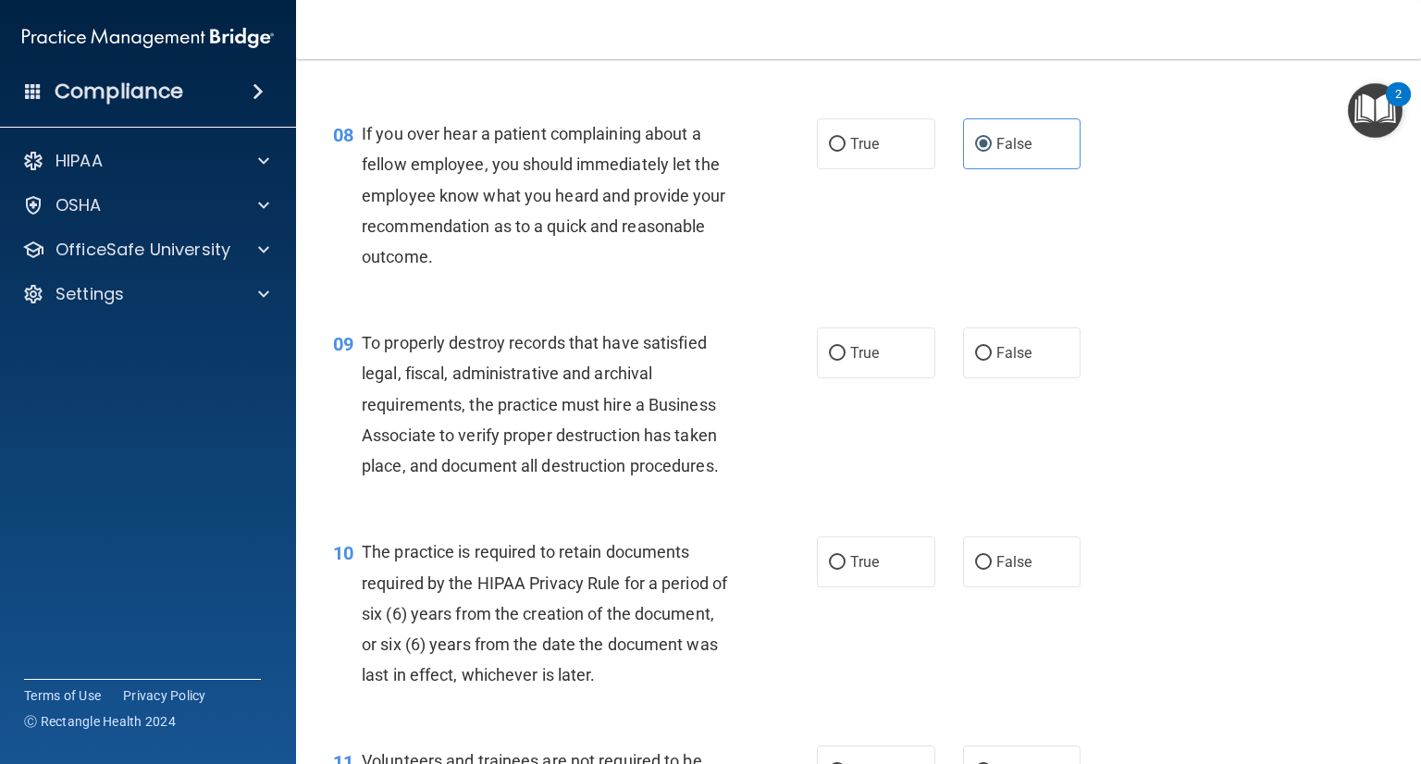
scroll to position [1388, 0]
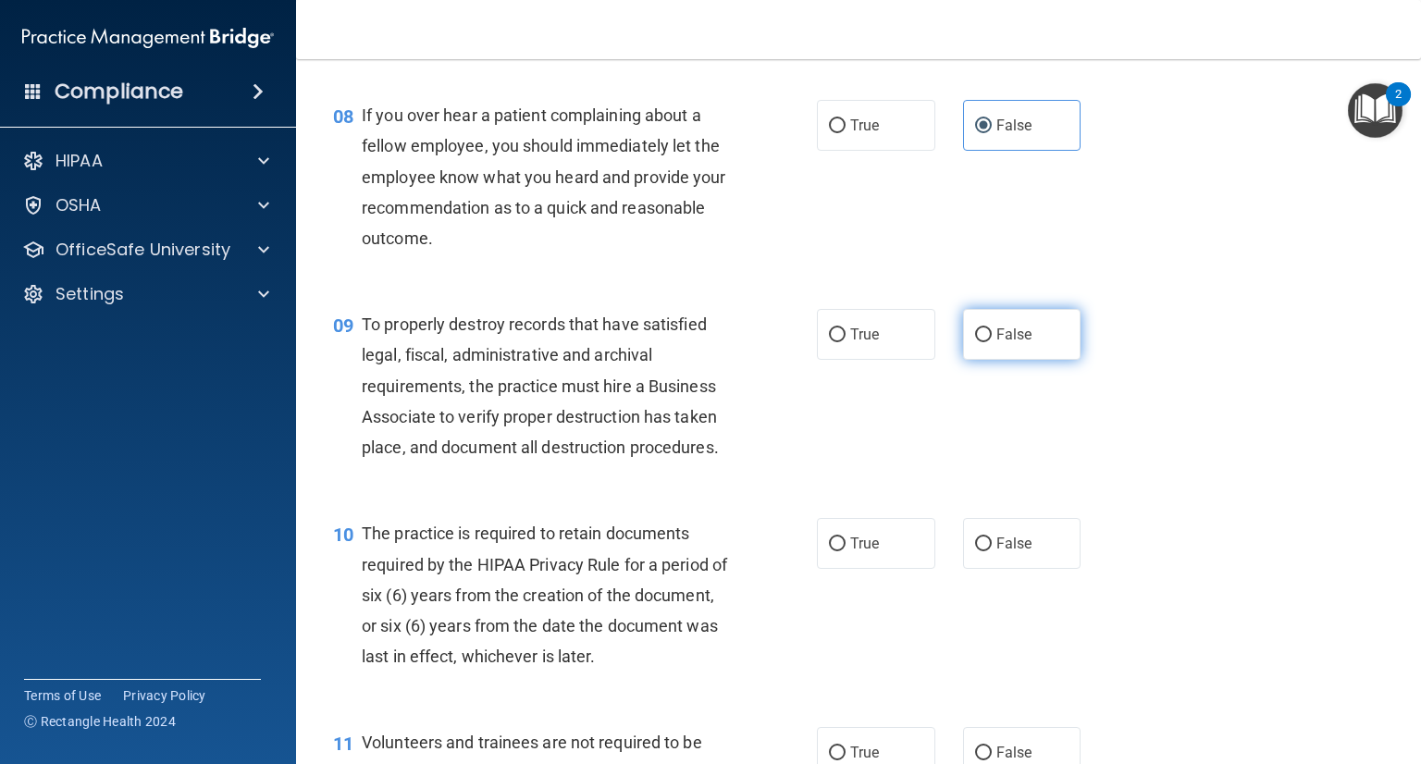
click at [1032, 360] on label "False" at bounding box center [1022, 334] width 118 height 51
click at [992, 342] on input "False" at bounding box center [983, 335] width 17 height 14
radio input "true"
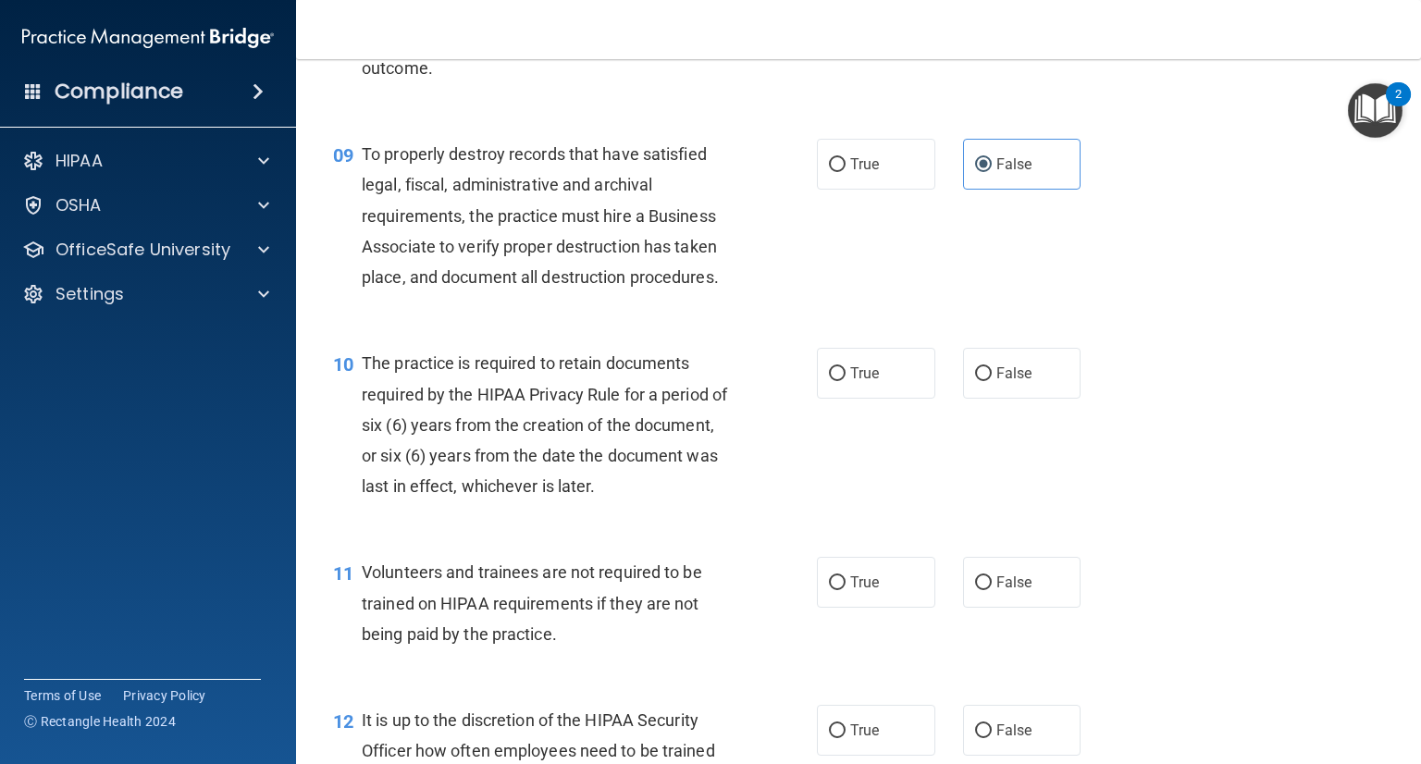
scroll to position [1573, 0]
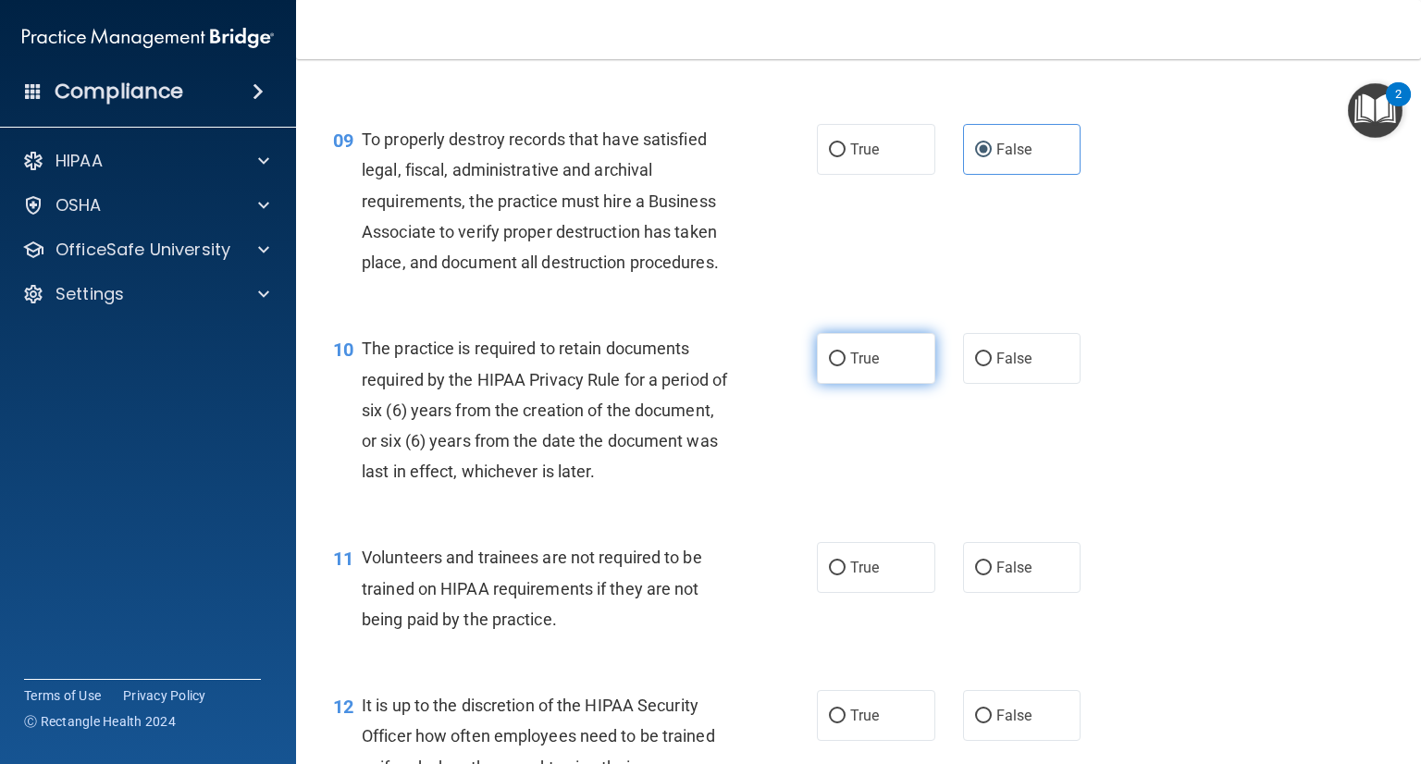
click at [886, 374] on label "True" at bounding box center [876, 358] width 118 height 51
click at [846, 366] on input "True" at bounding box center [837, 359] width 17 height 14
radio input "true"
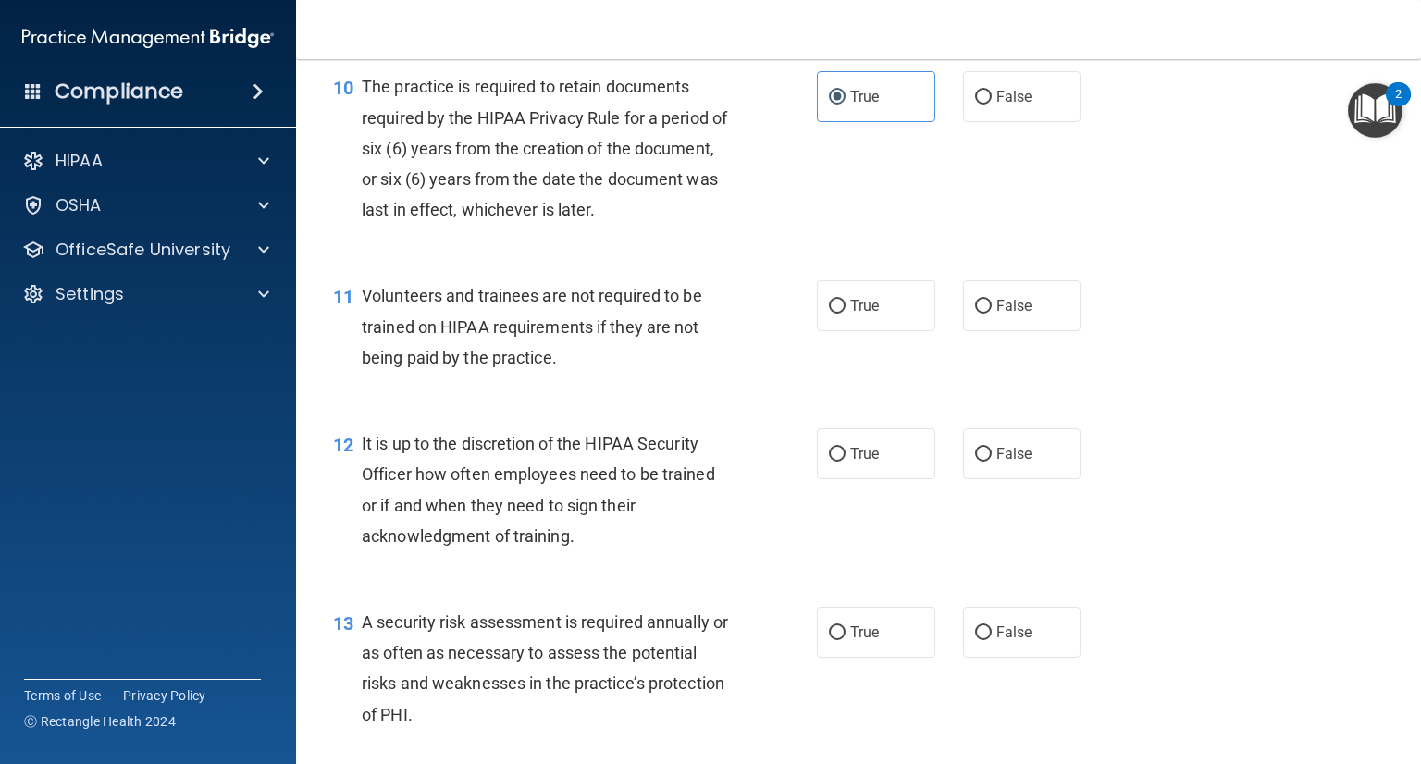
scroll to position [1850, 0]
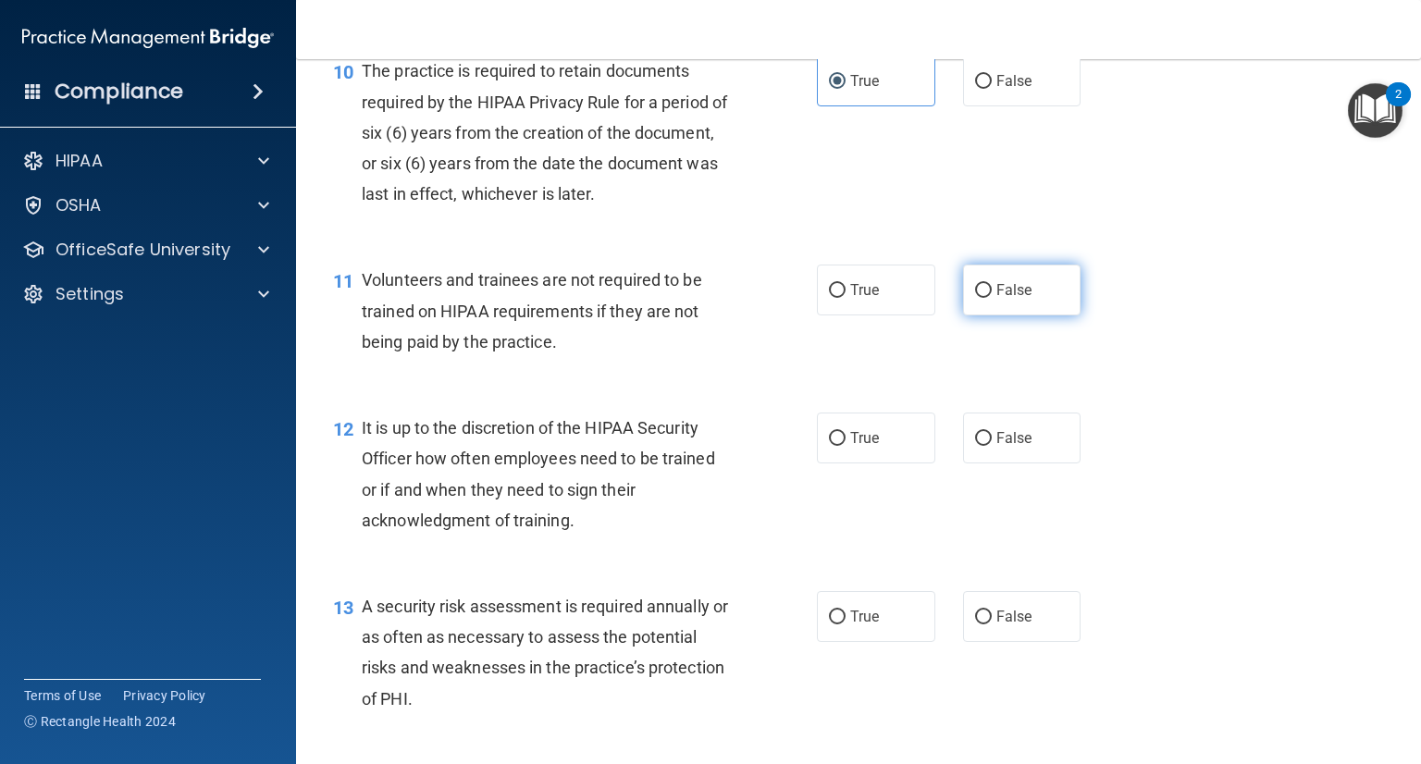
click at [995, 315] on label "False" at bounding box center [1022, 290] width 118 height 51
click at [992, 298] on input "False" at bounding box center [983, 291] width 17 height 14
radio input "true"
click at [892, 315] on label "True" at bounding box center [876, 290] width 118 height 51
click at [846, 298] on input "True" at bounding box center [837, 291] width 17 height 14
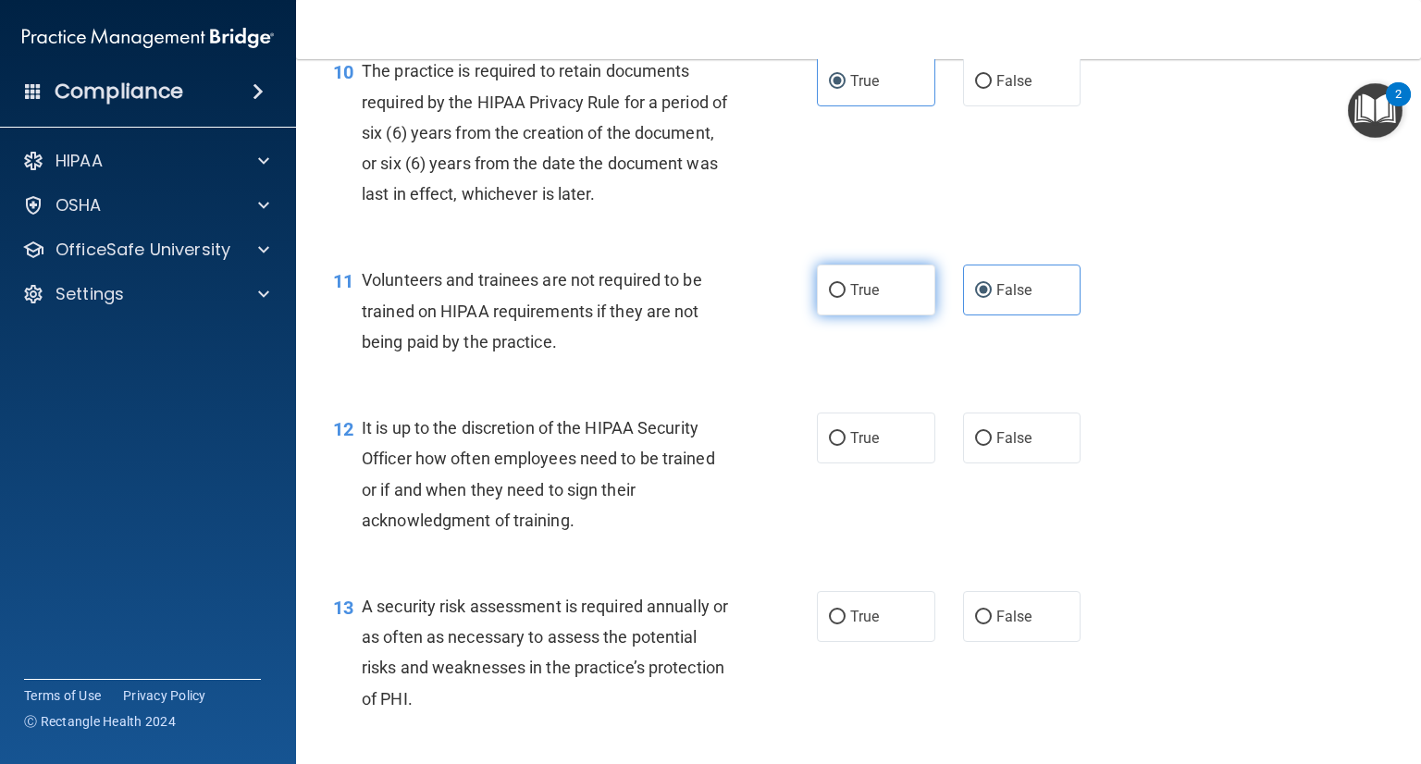
radio input "true"
click at [992, 315] on label "False" at bounding box center [1022, 290] width 118 height 51
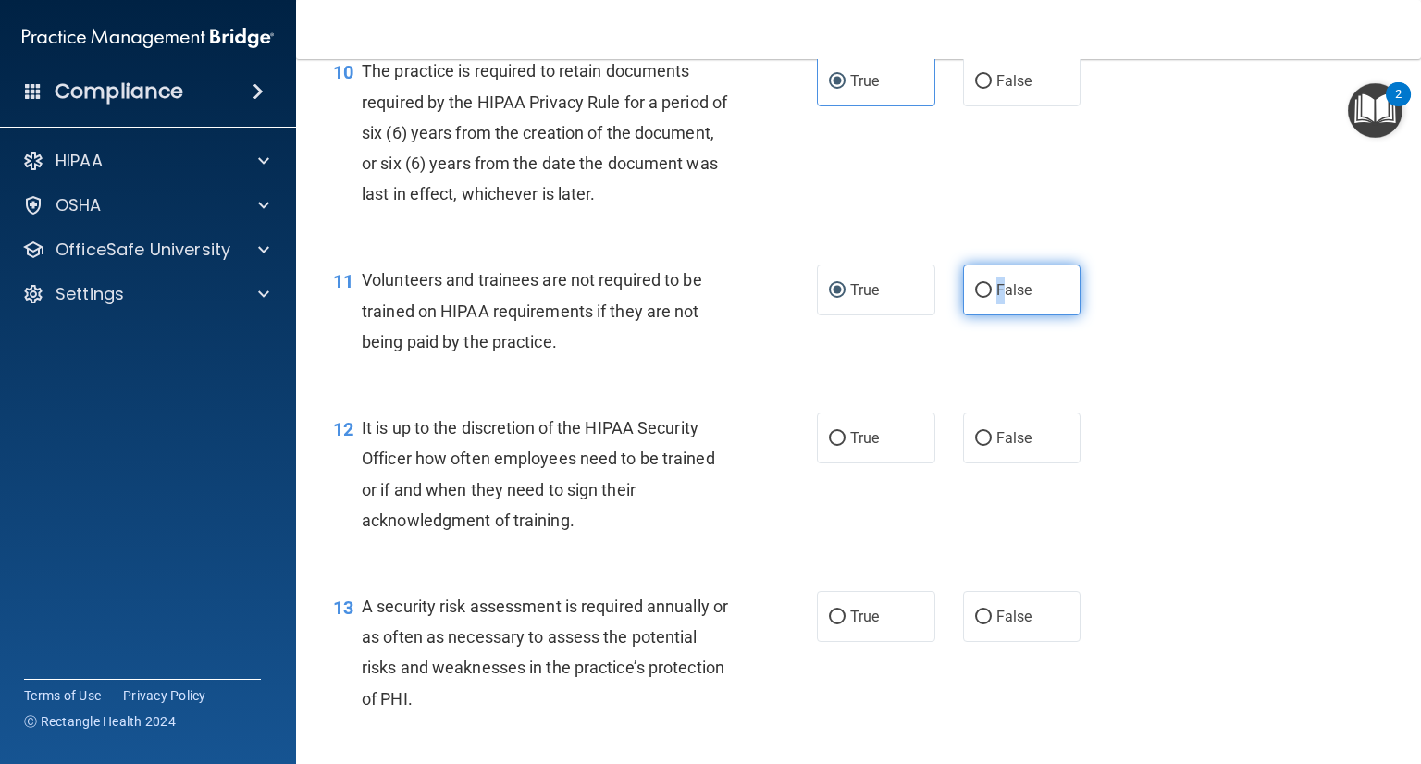
click at [981, 298] on input "False" at bounding box center [983, 291] width 17 height 14
radio input "true"
radio input "false"
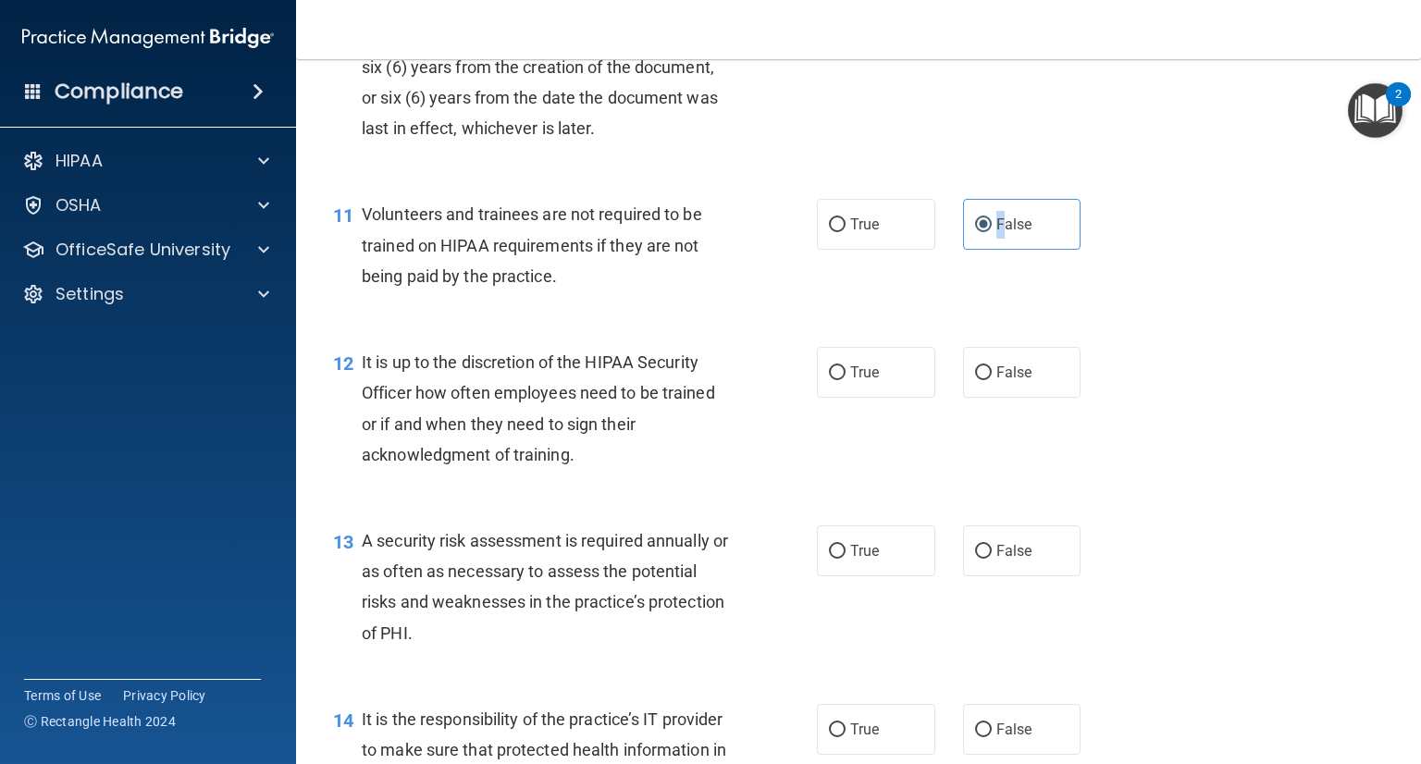
scroll to position [1943, 0]
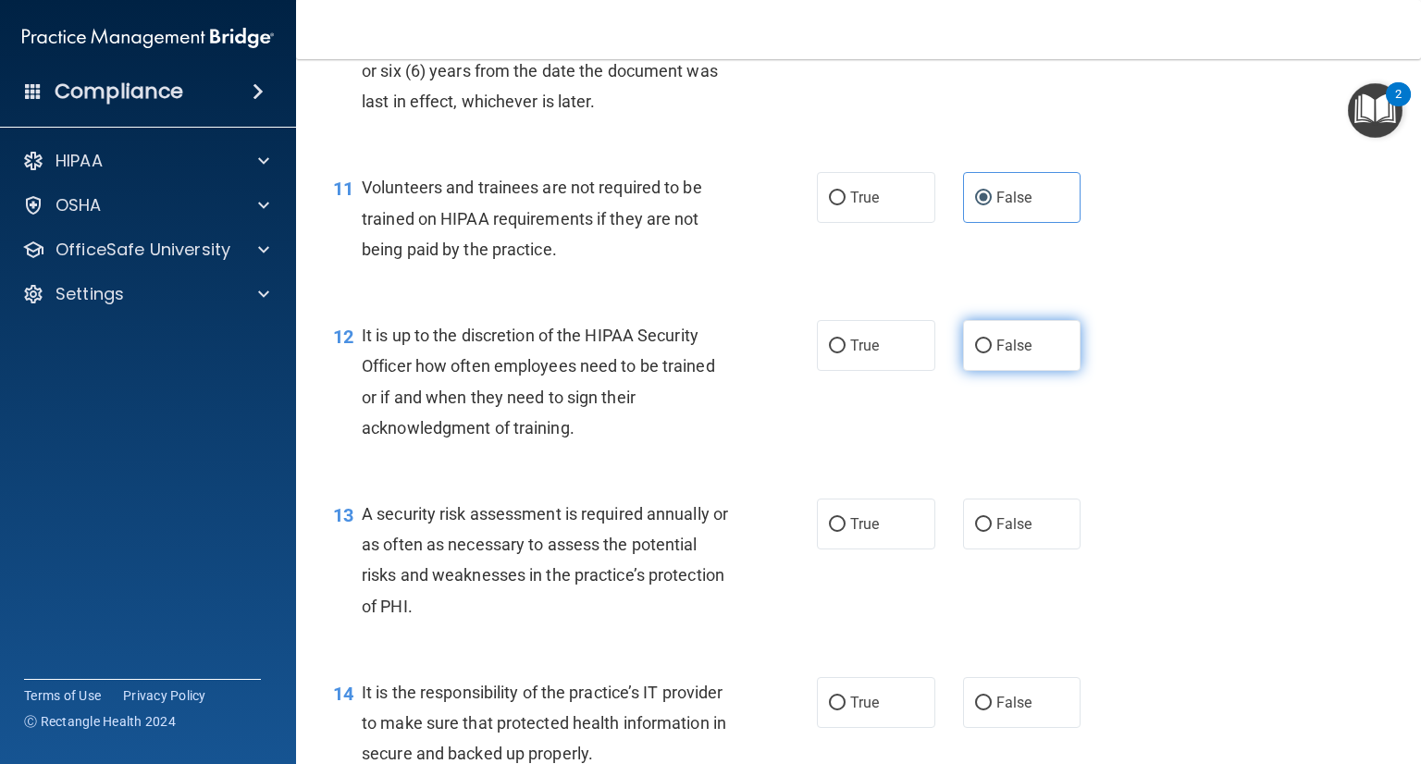
click at [965, 371] on label "False" at bounding box center [1022, 345] width 118 height 51
click at [975, 353] on input "False" at bounding box center [983, 347] width 17 height 14
radio input "true"
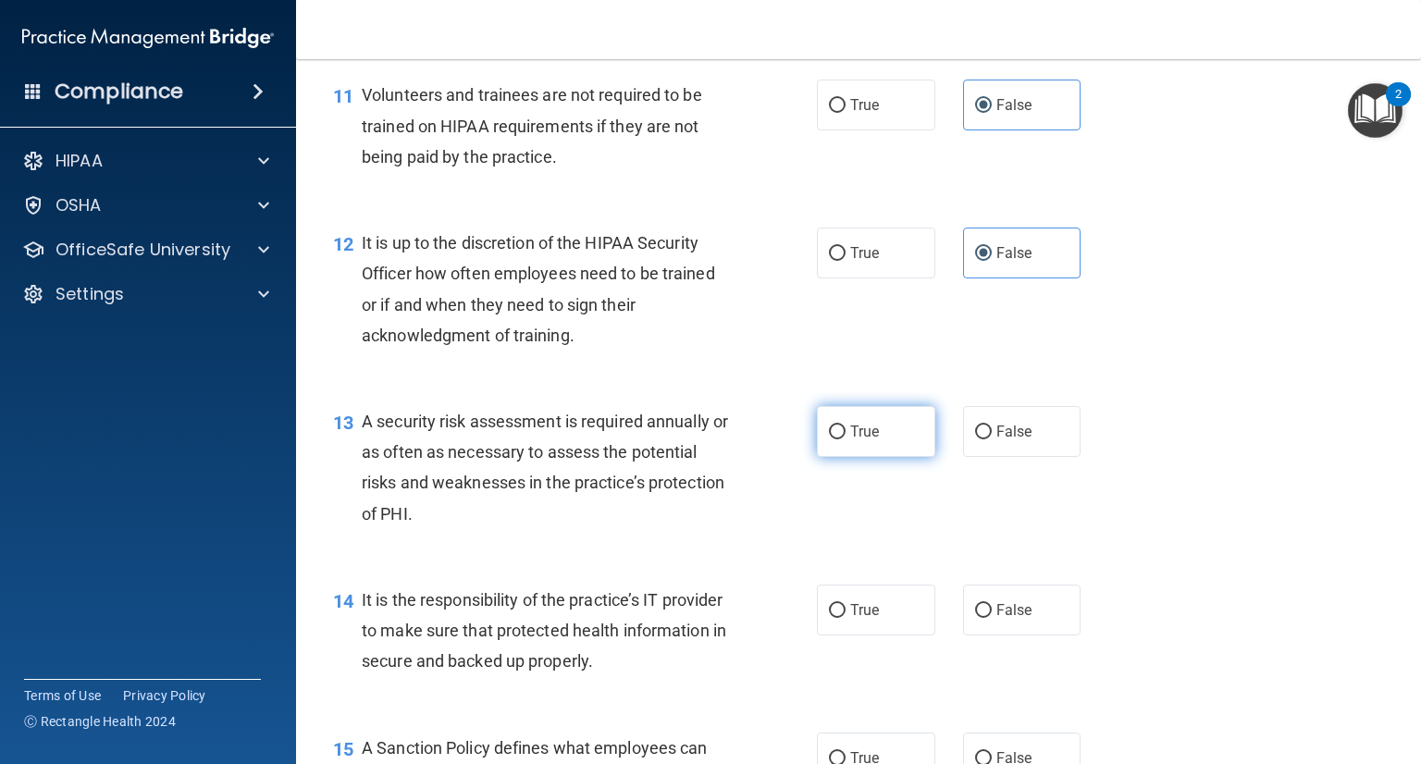
click at [878, 457] on label "True" at bounding box center [876, 431] width 118 height 51
click at [846, 439] on input "True" at bounding box center [837, 433] width 17 height 14
radio input "true"
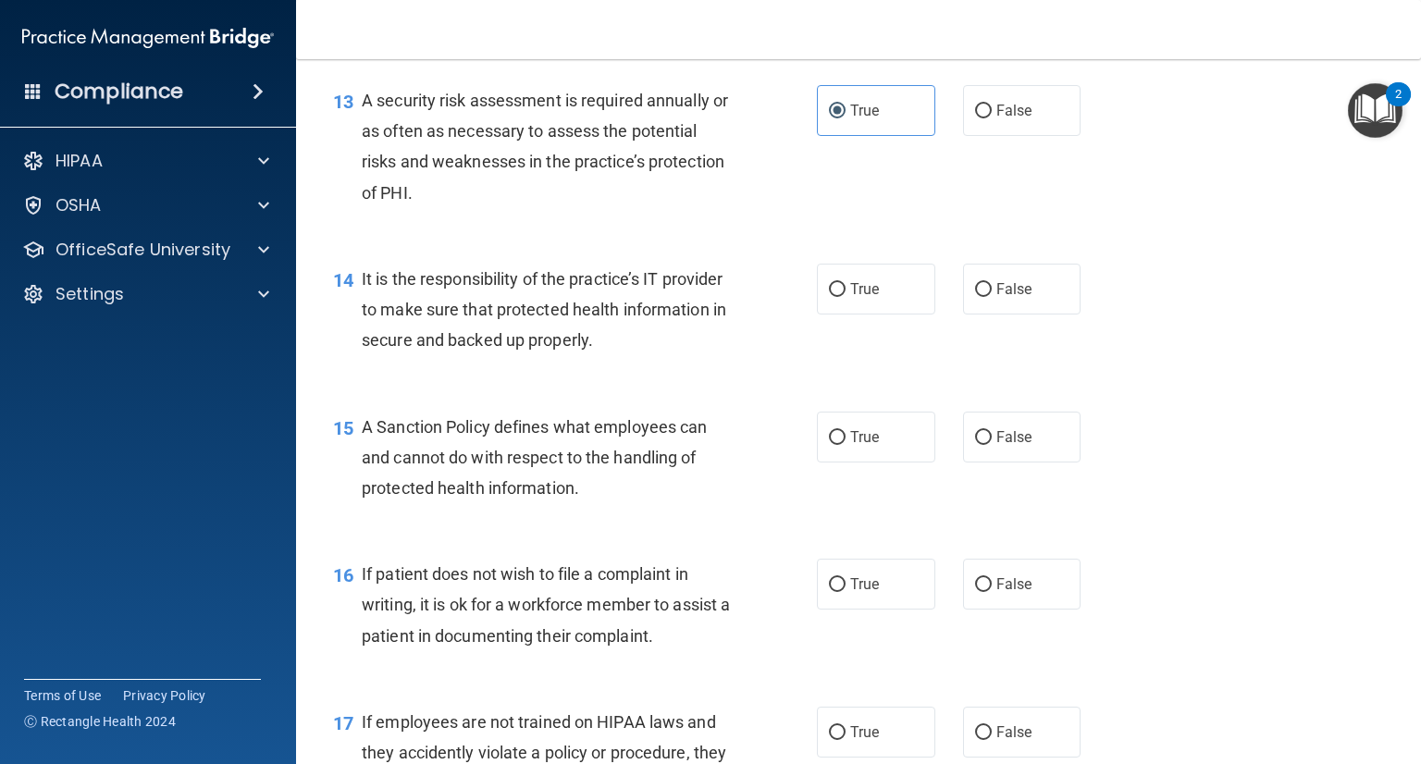
scroll to position [2405, 0]
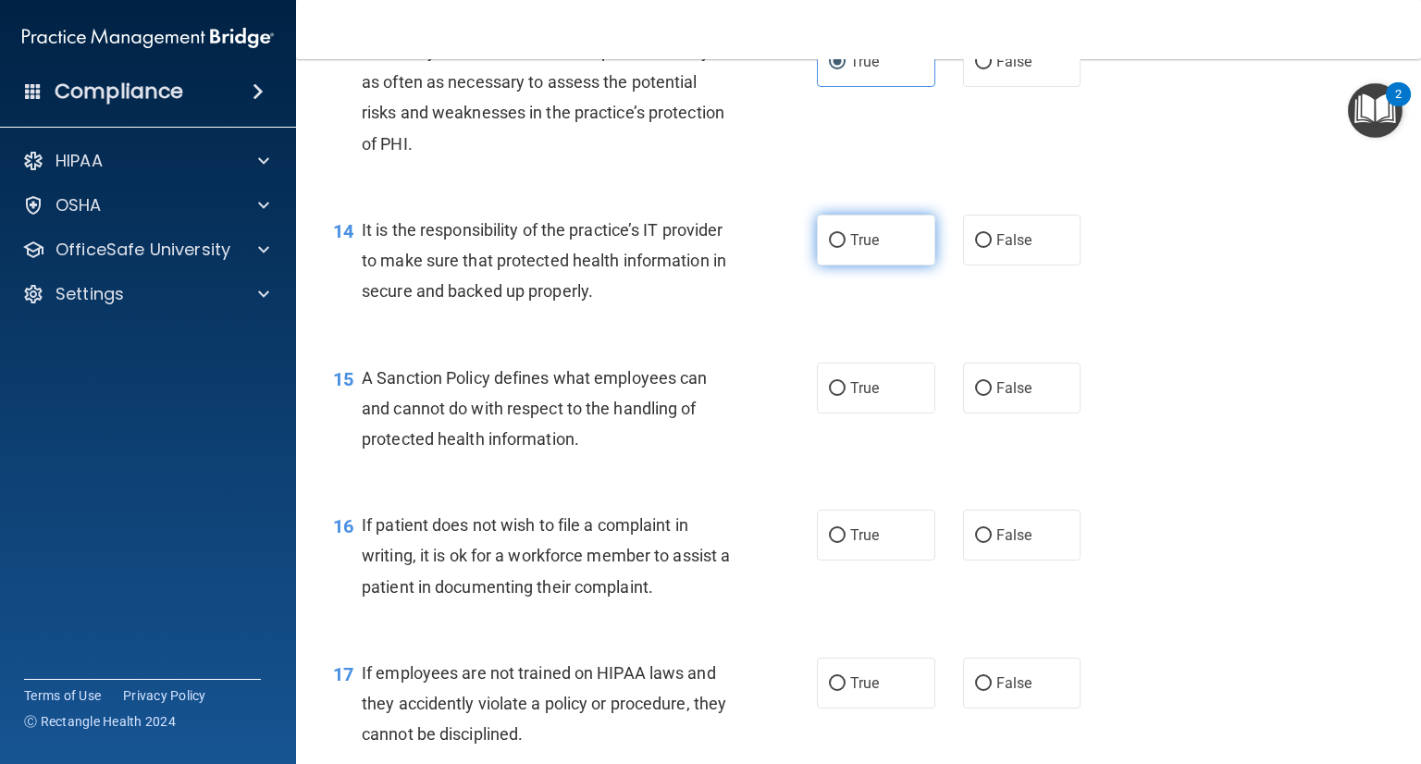
click at [896, 266] on label "True" at bounding box center [876, 240] width 118 height 51
click at [846, 248] on input "True" at bounding box center [837, 241] width 17 height 14
radio input "true"
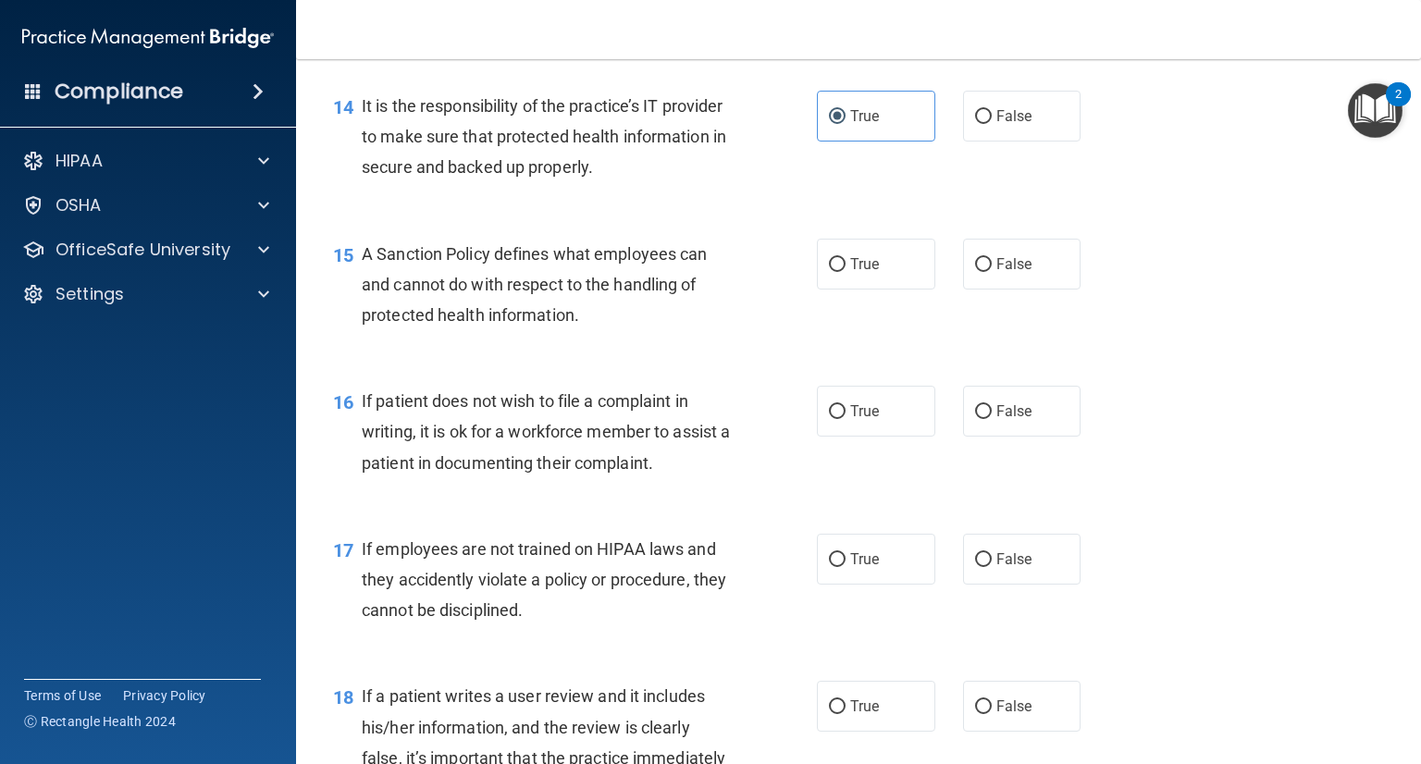
scroll to position [2498, 0]
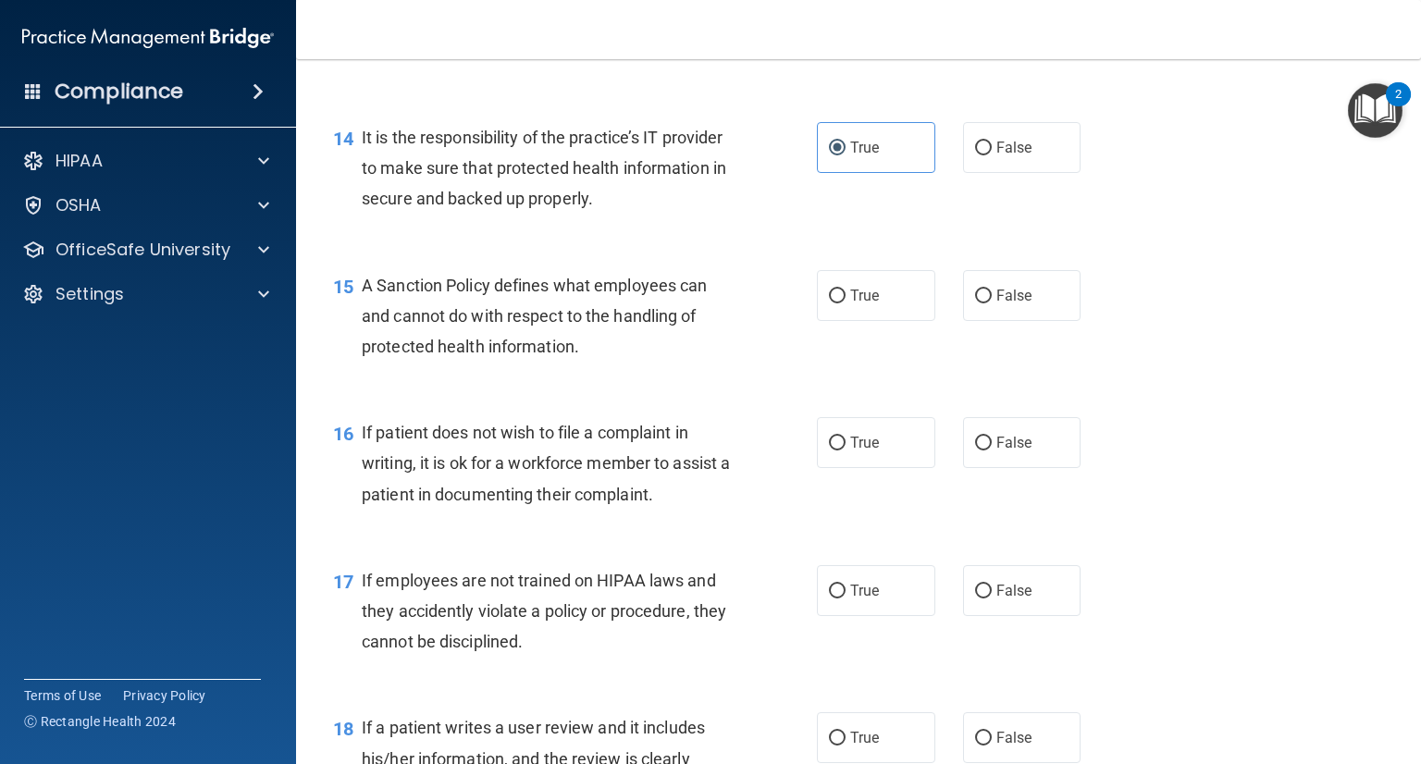
drag, startPoint x: 970, startPoint y: 329, endPoint x: 952, endPoint y: 341, distance: 22.1
click at [975, 303] on input "False" at bounding box center [983, 297] width 17 height 14
radio input "true"
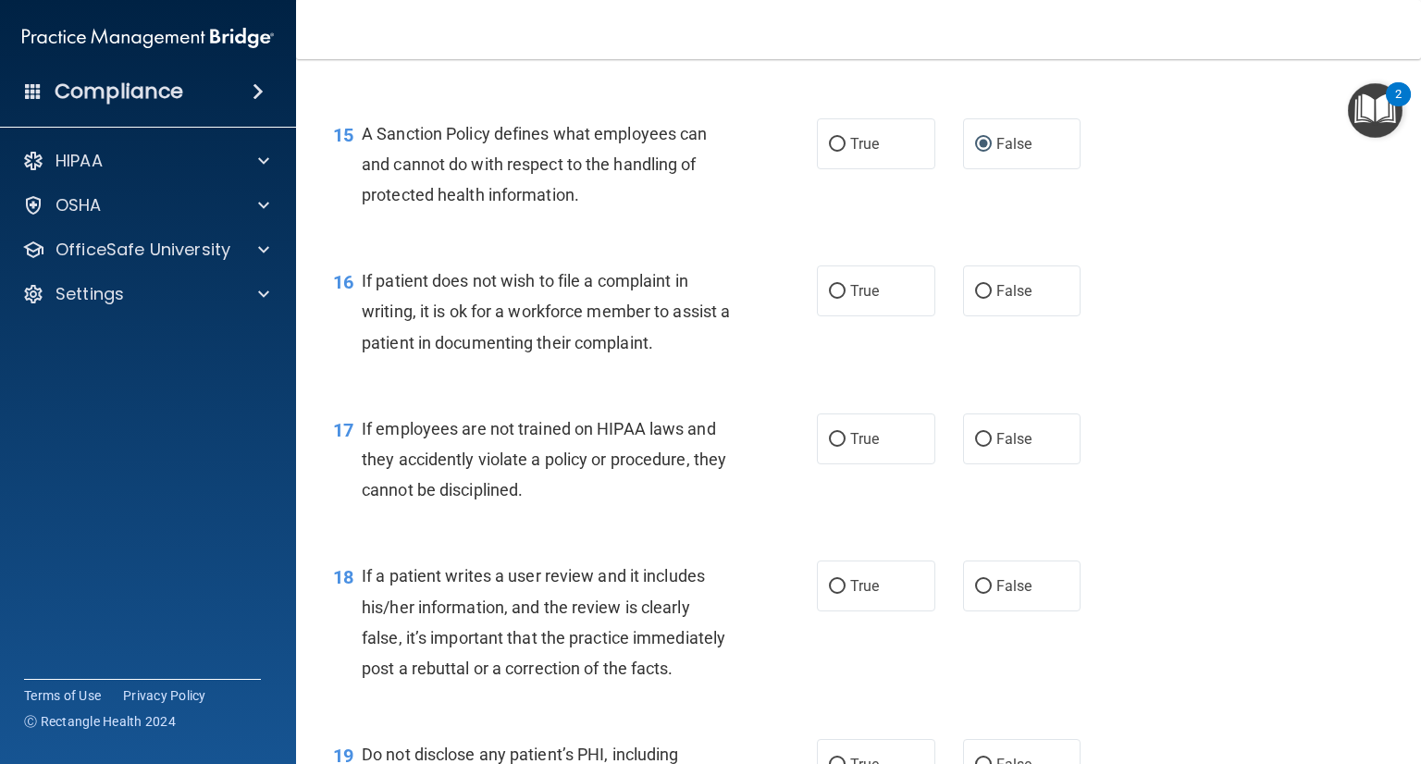
scroll to position [2683, 0]
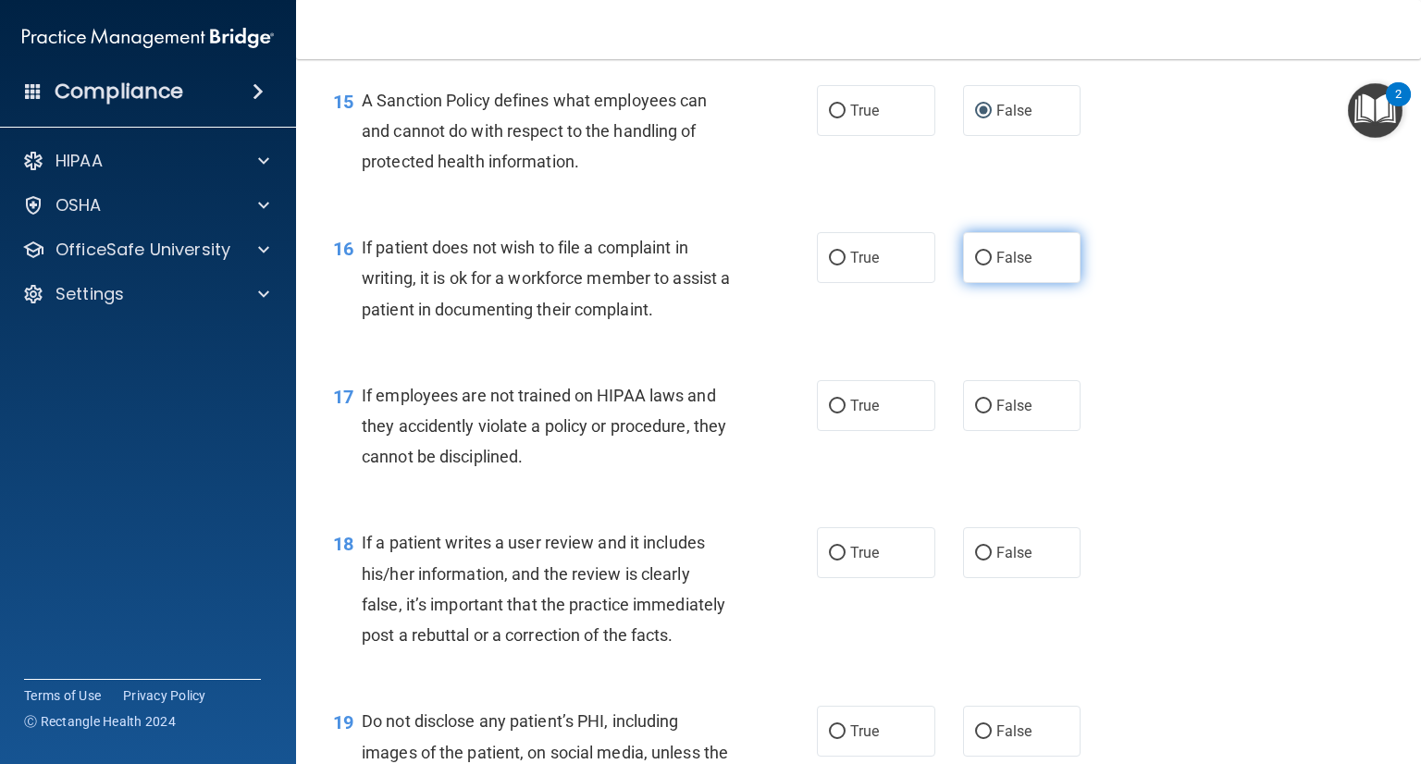
click at [979, 266] on input "False" at bounding box center [983, 259] width 17 height 14
radio input "true"
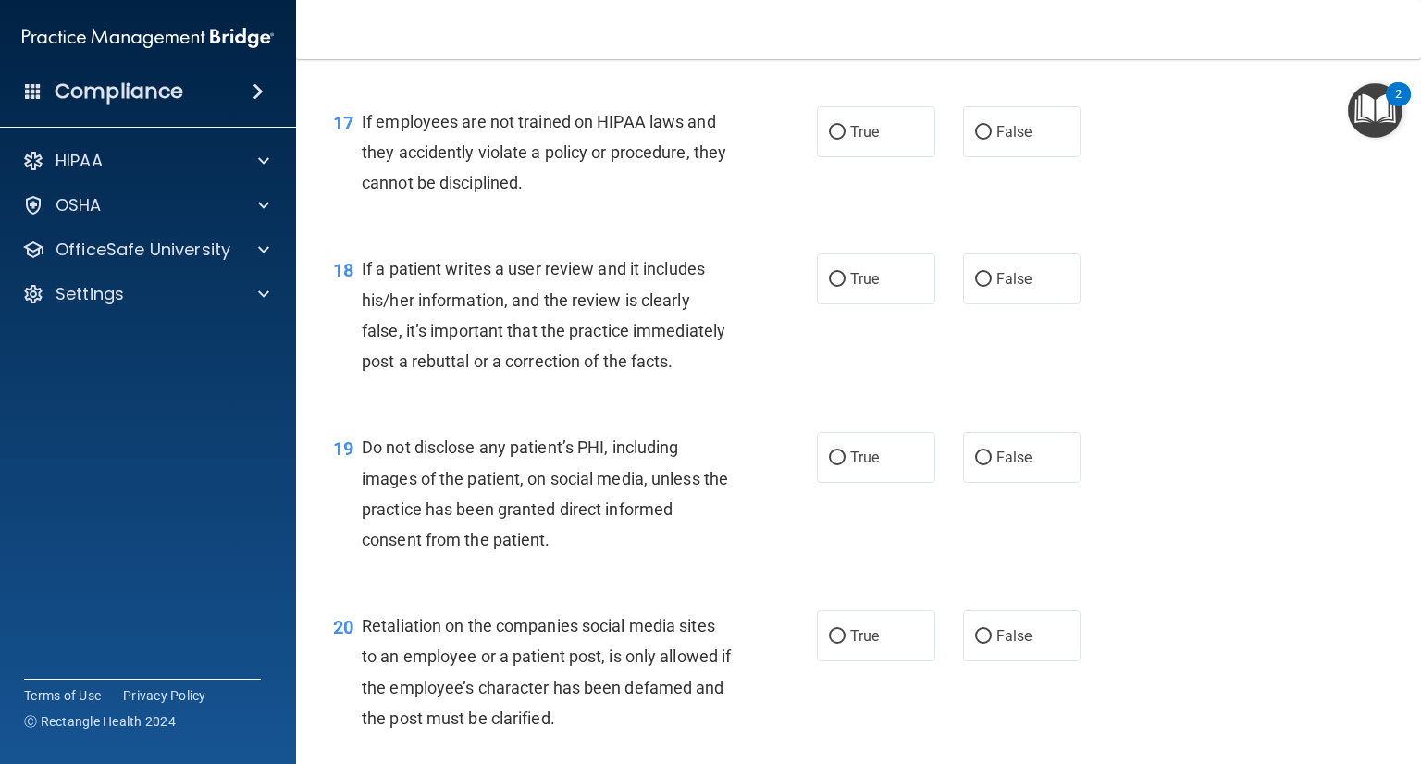
scroll to position [2961, 0]
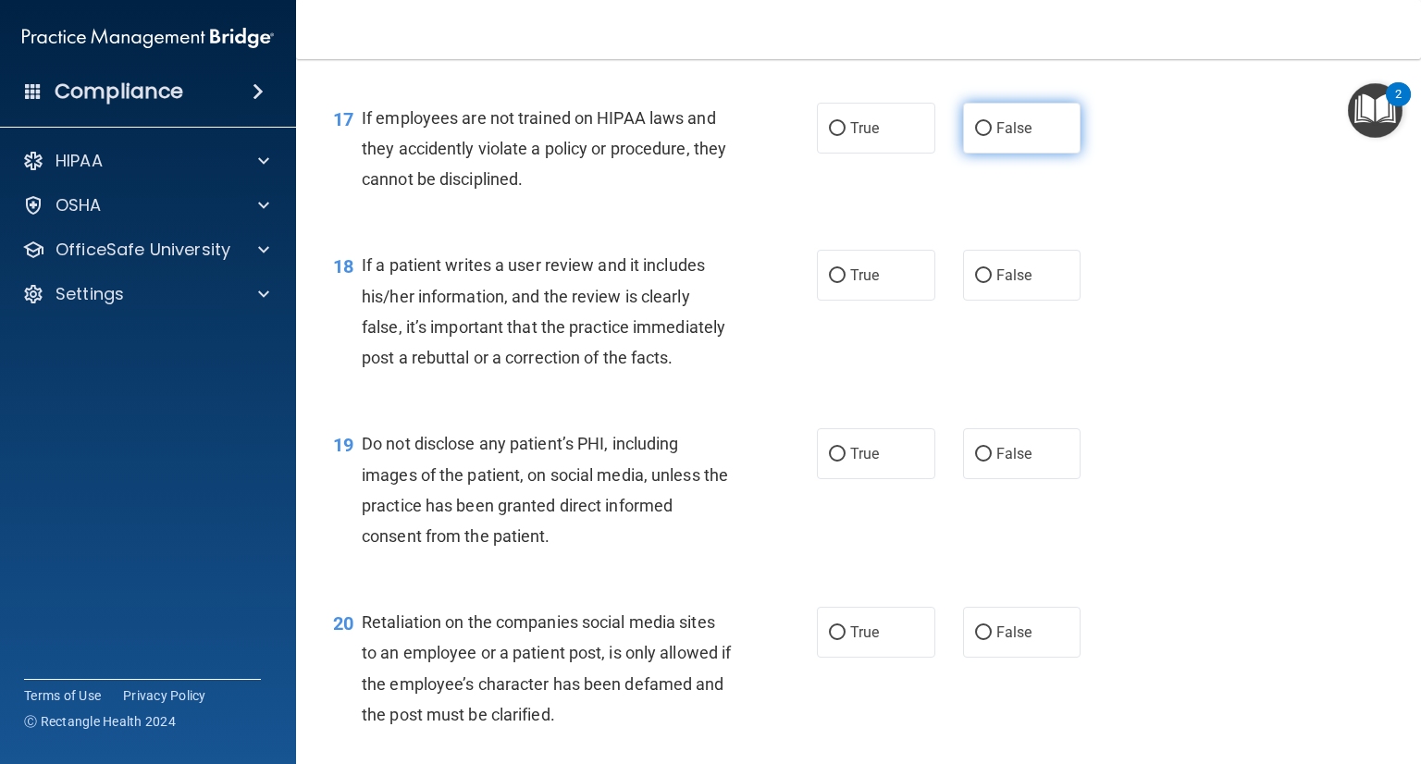
click at [1004, 143] on label "False" at bounding box center [1022, 128] width 118 height 51
click at [992, 136] on input "False" at bounding box center [983, 129] width 17 height 14
radio input "true"
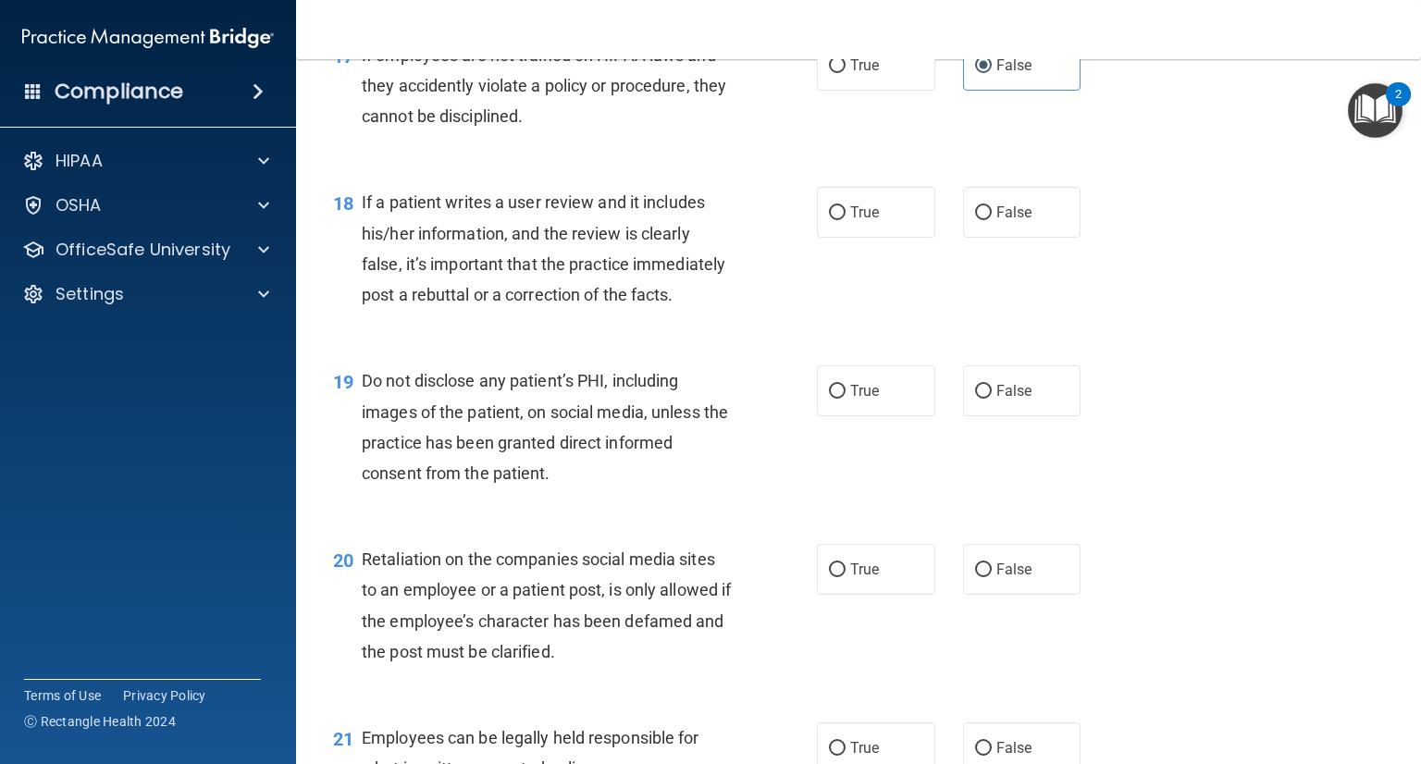
scroll to position [3053, 0]
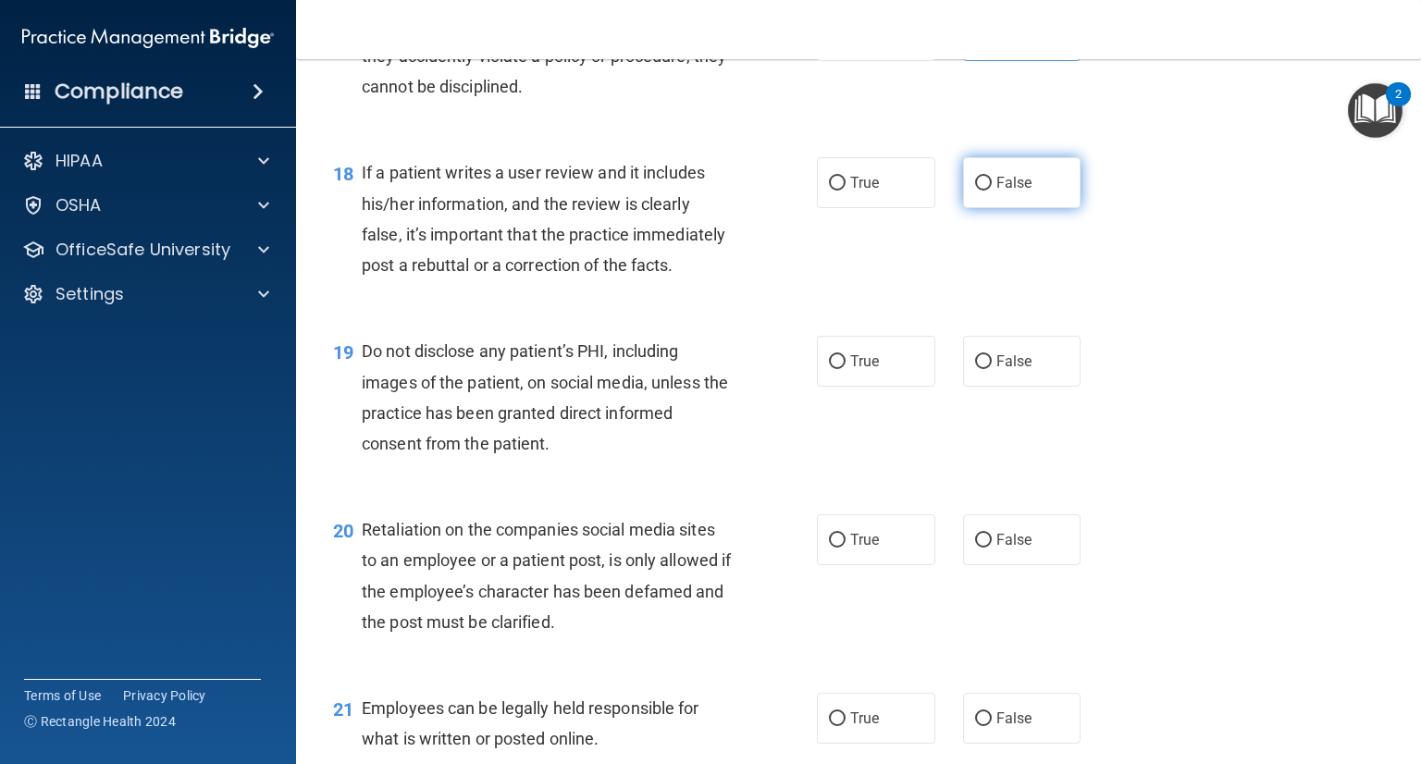
click at [969, 208] on label "False" at bounding box center [1022, 182] width 118 height 51
click at [975, 191] on input "False" at bounding box center [983, 184] width 17 height 14
radio input "true"
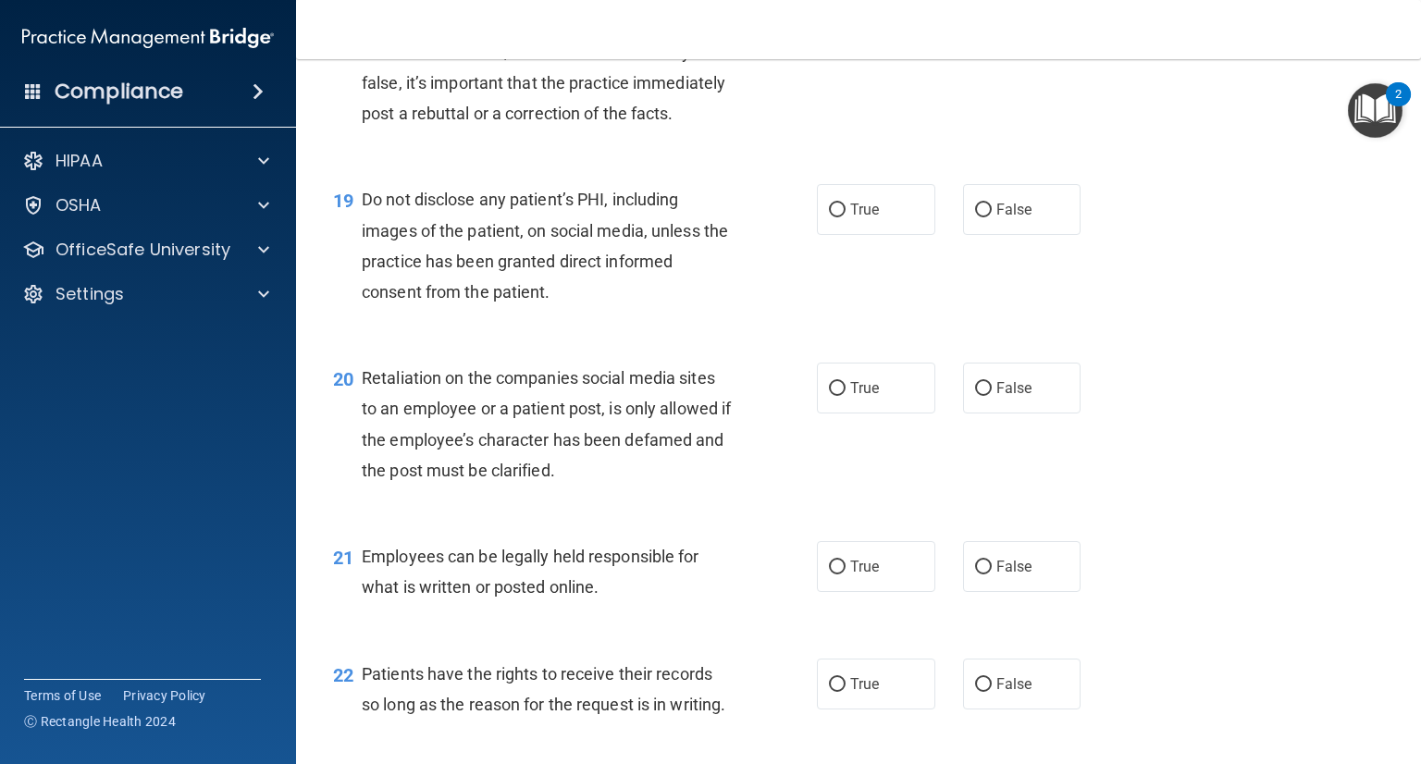
scroll to position [3238, 0]
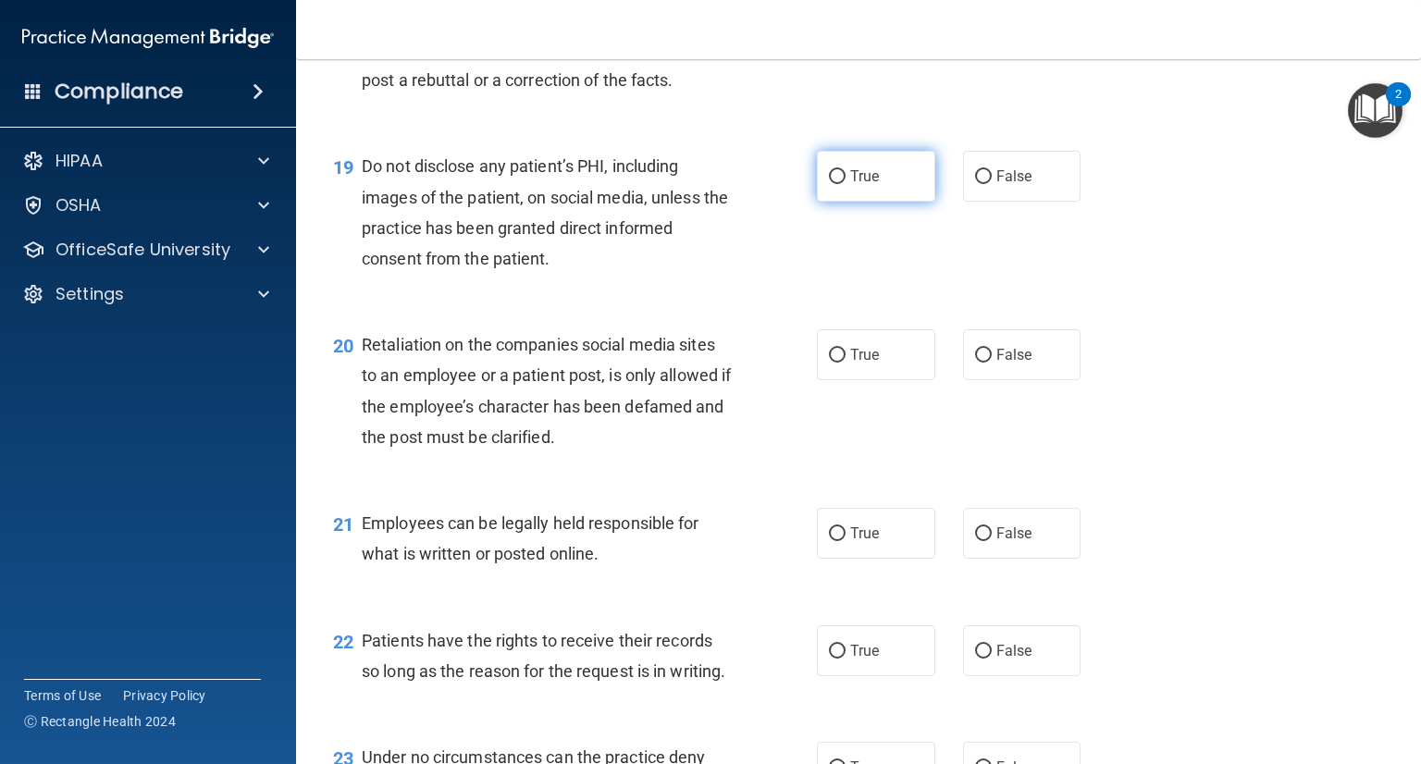
click at [888, 202] on label "True" at bounding box center [876, 176] width 118 height 51
click at [846, 184] on input "True" at bounding box center [837, 177] width 17 height 14
radio input "true"
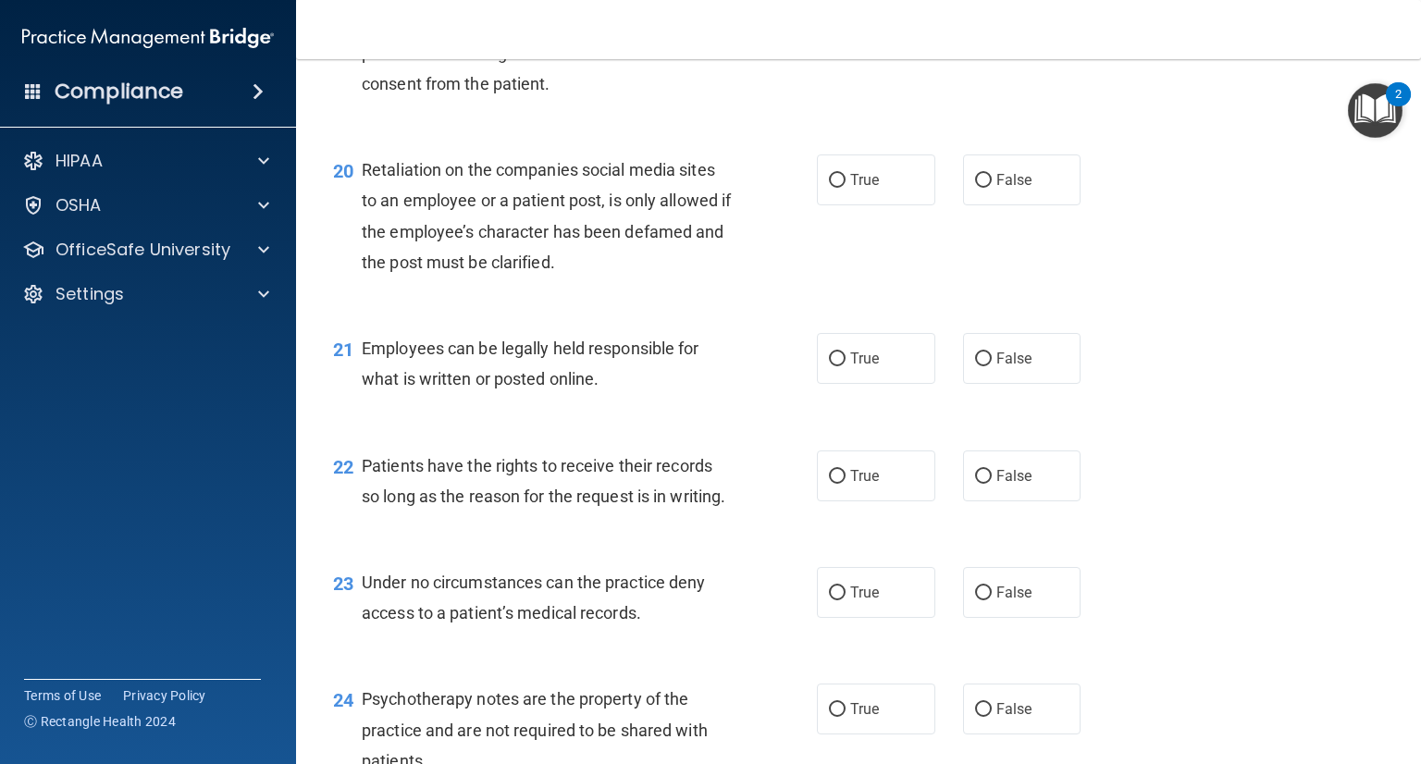
scroll to position [3423, 0]
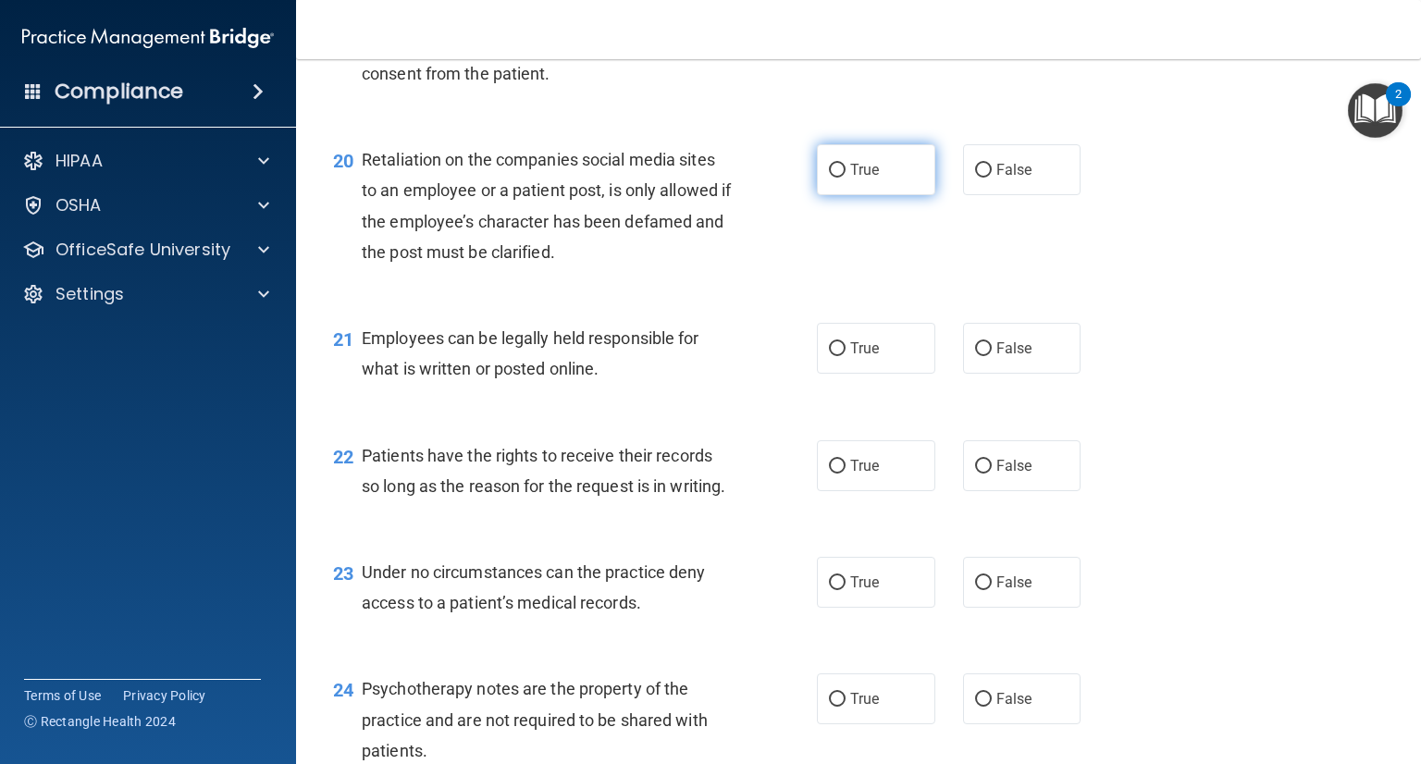
click at [859, 179] on span "True" at bounding box center [864, 170] width 29 height 18
click at [846, 178] on input "True" at bounding box center [837, 171] width 17 height 14
radio input "true"
click at [899, 374] on label "True" at bounding box center [876, 348] width 118 height 51
click at [846, 356] on input "True" at bounding box center [837, 349] width 17 height 14
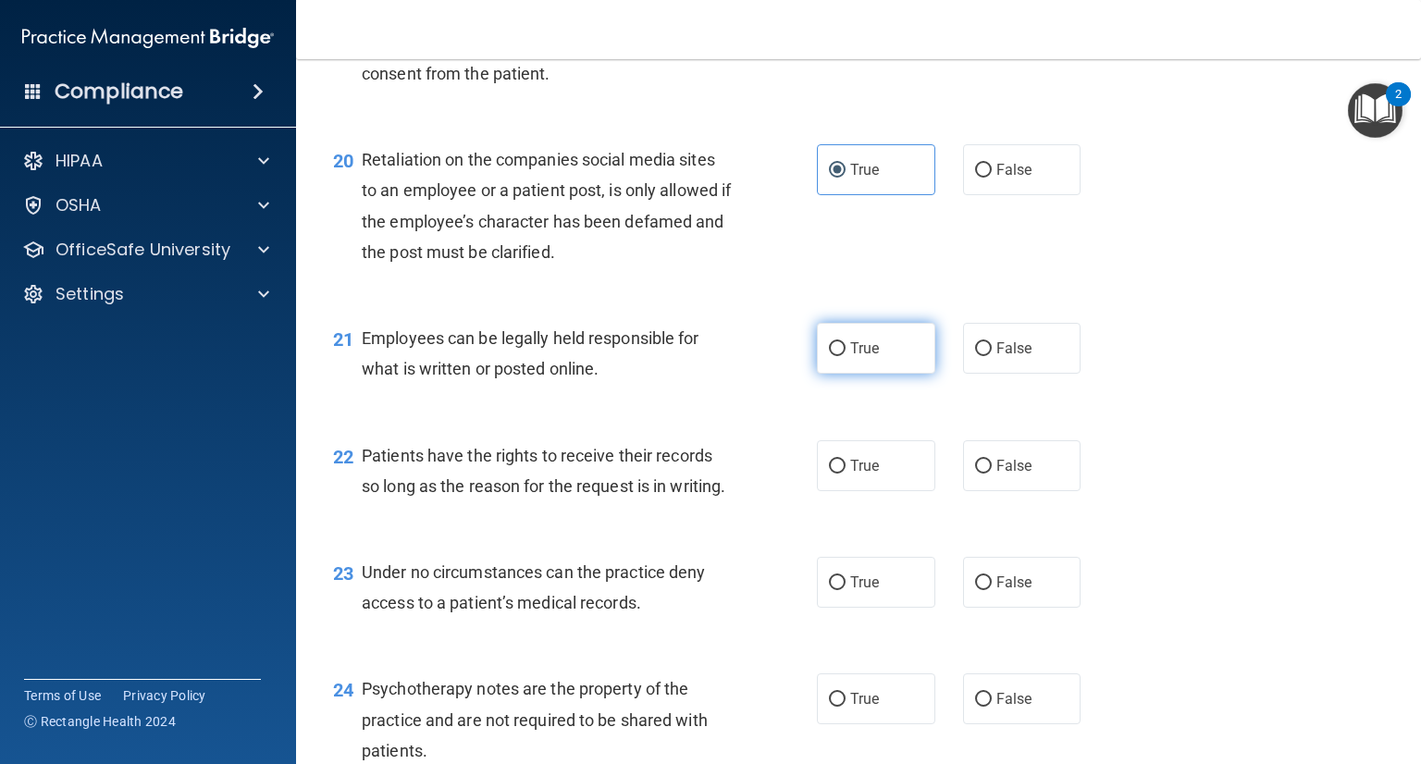
radio input "true"
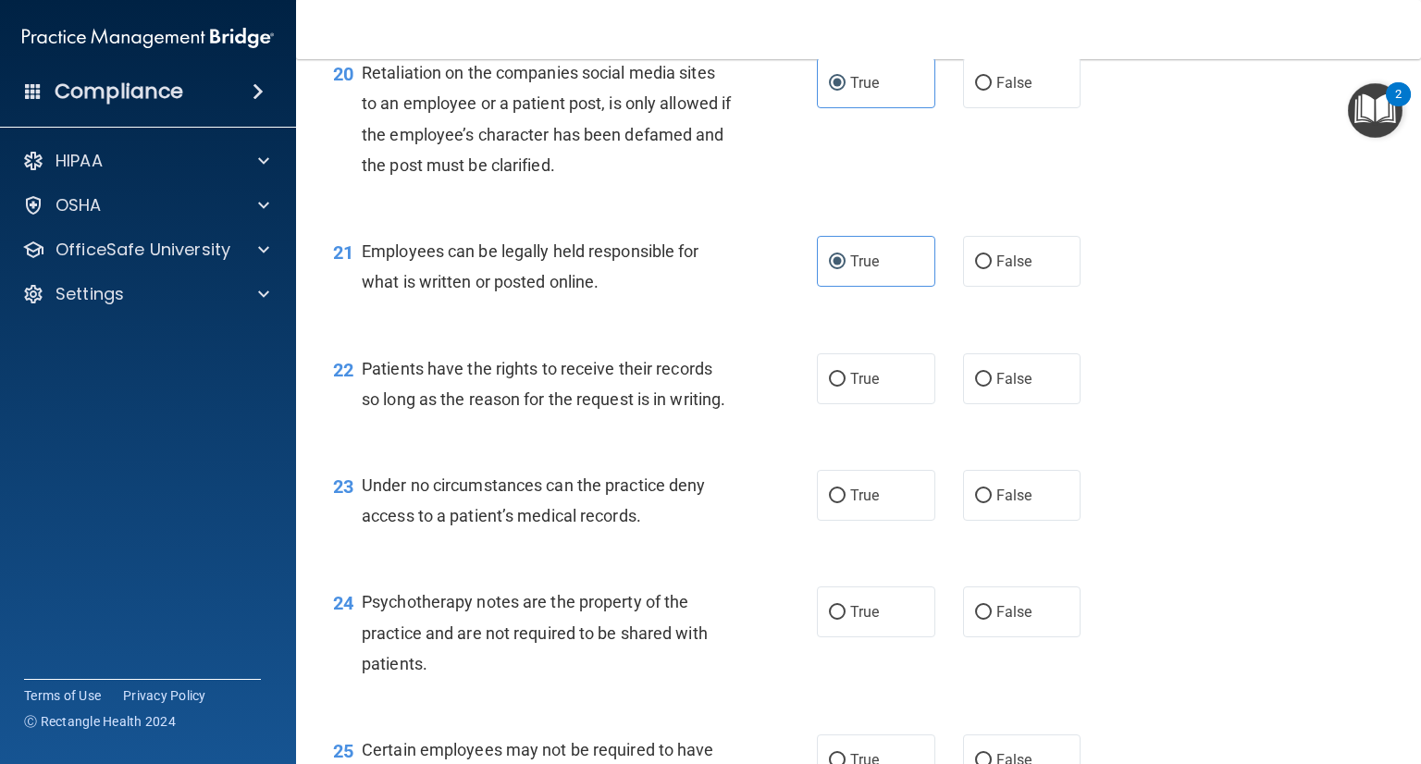
scroll to position [3608, 0]
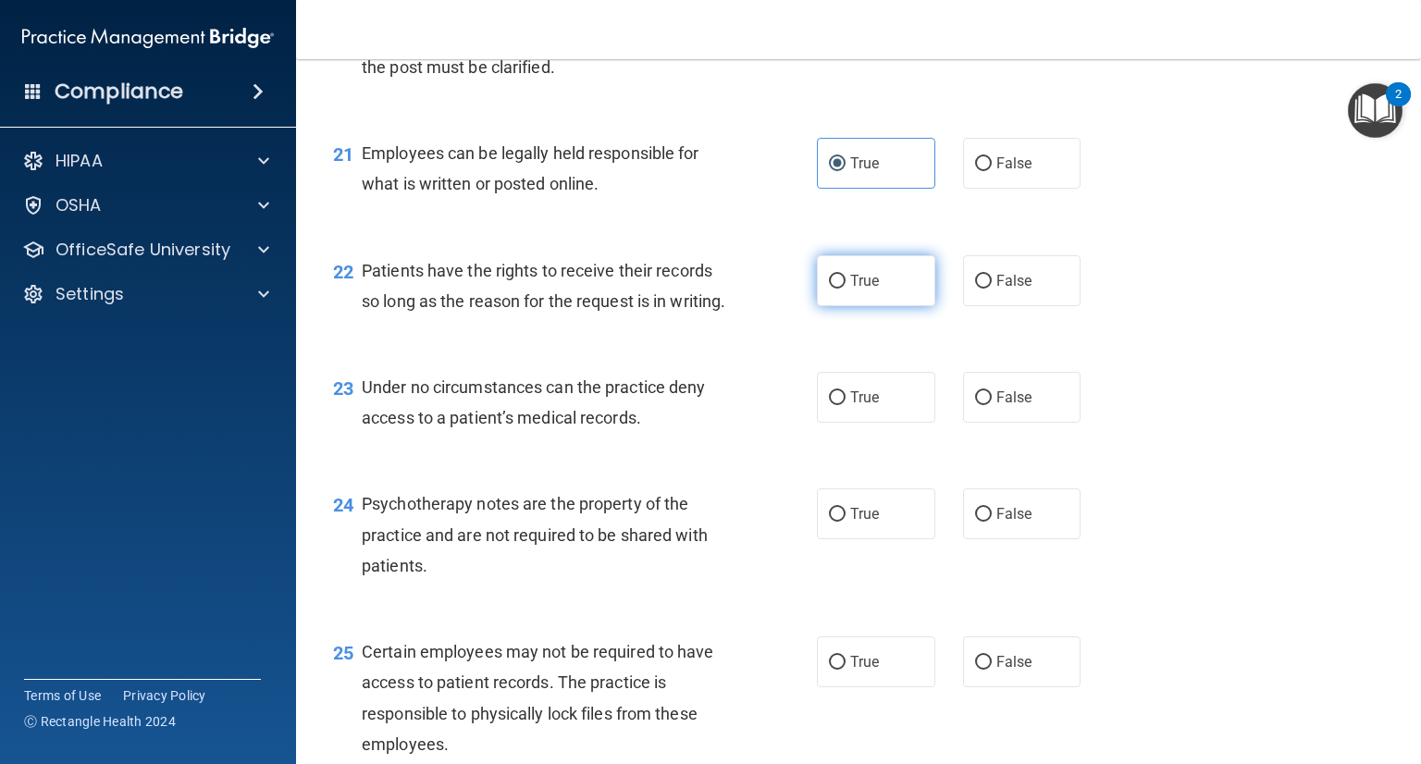
click at [829, 289] on input "True" at bounding box center [837, 282] width 17 height 14
radio input "true"
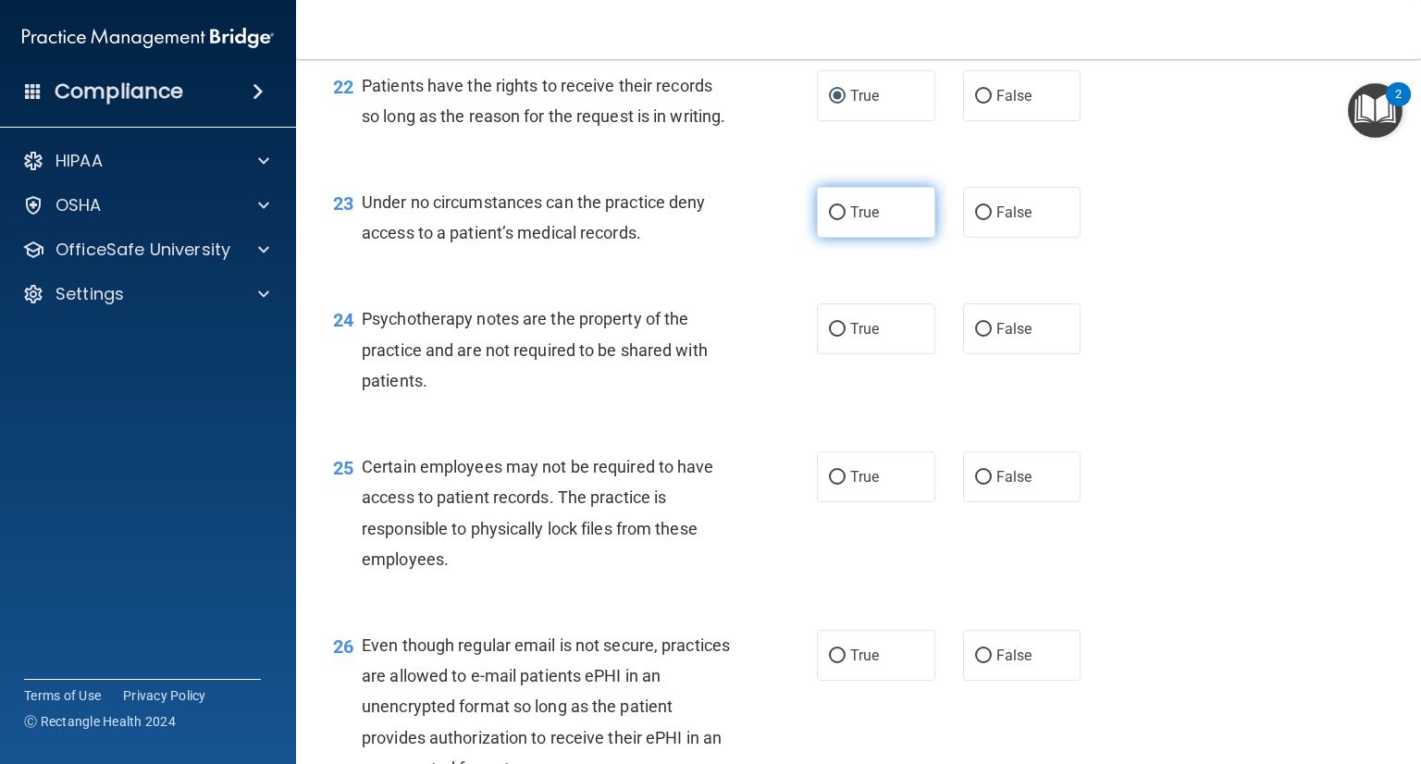
click at [817, 238] on label "True" at bounding box center [876, 212] width 118 height 51
click at [829, 220] on input "True" at bounding box center [837, 213] width 17 height 14
radio input "true"
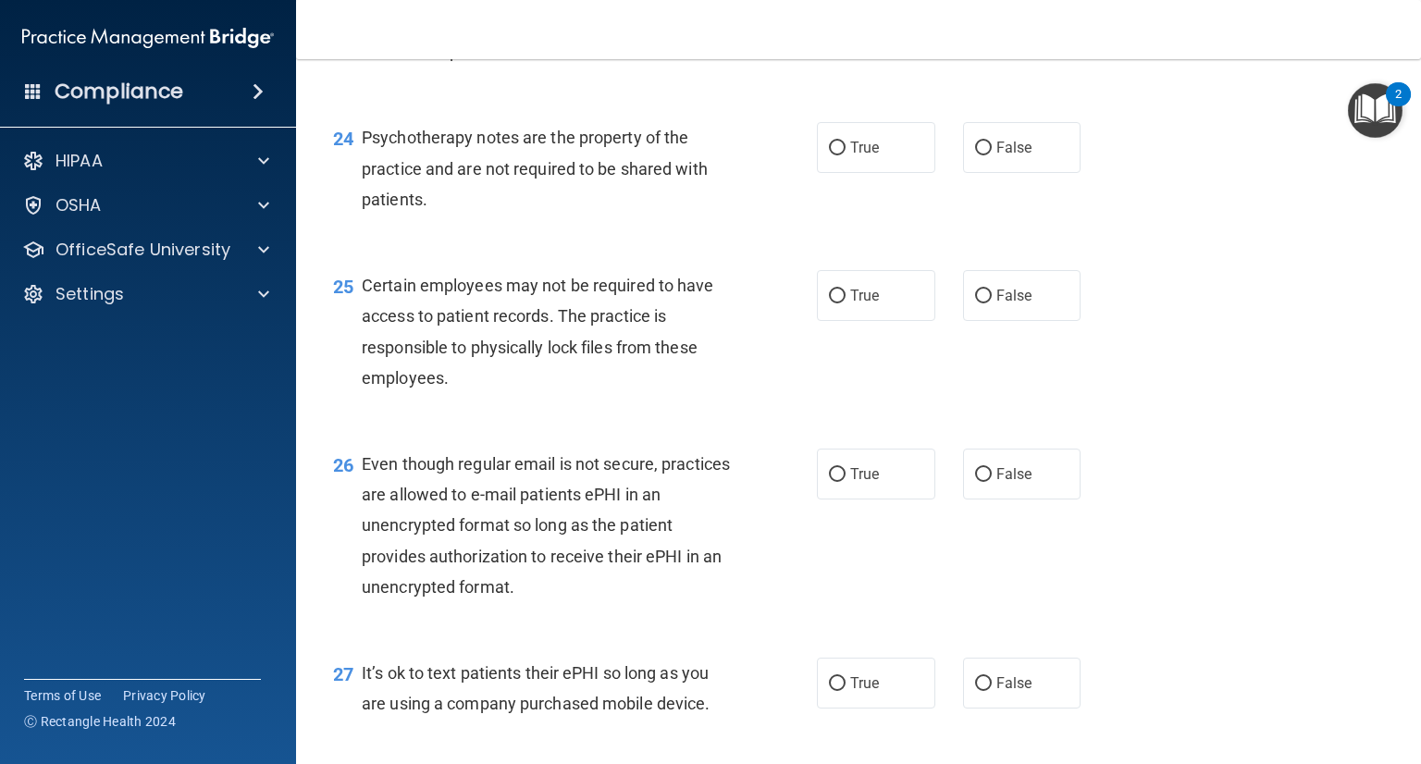
scroll to position [3978, 0]
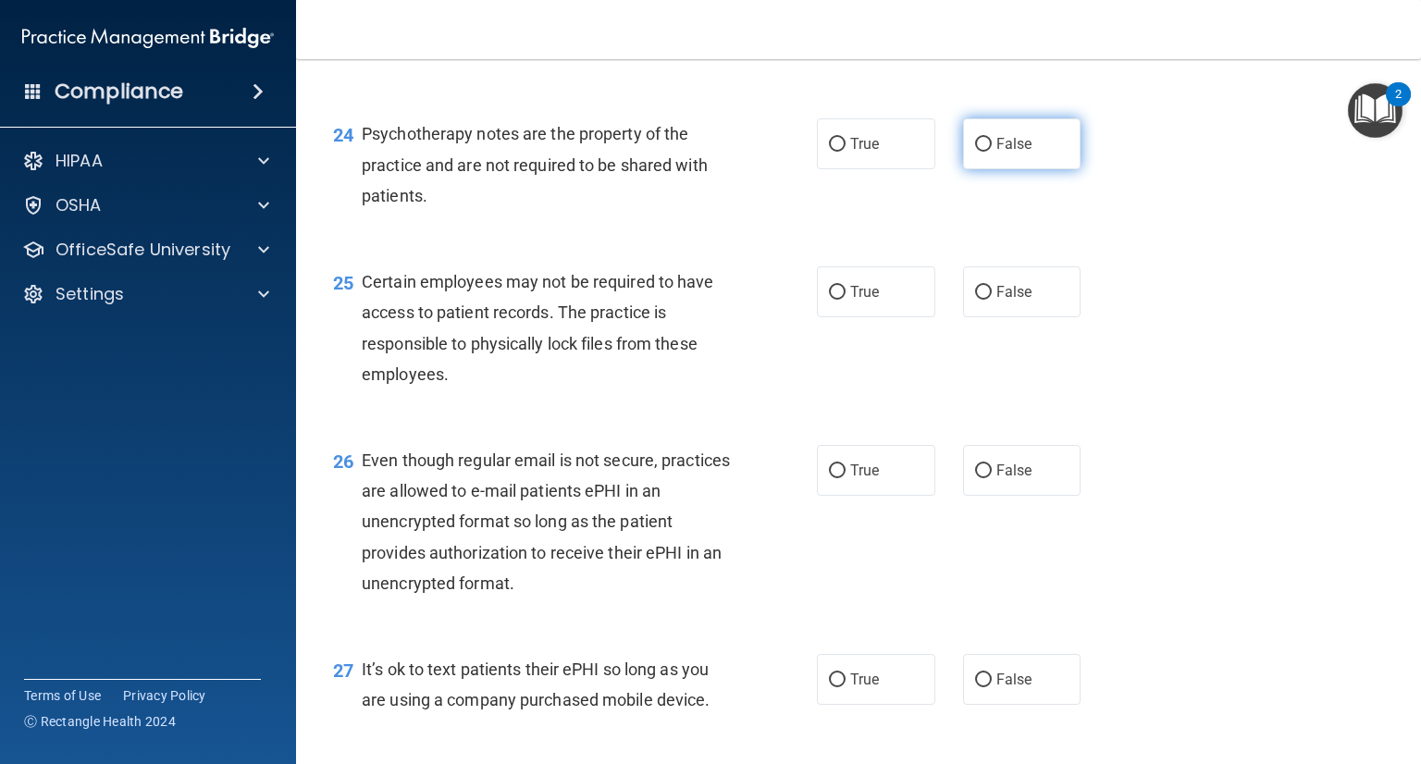
drag, startPoint x: 975, startPoint y: 238, endPoint x: 988, endPoint y: 232, distance: 14.1
click at [988, 169] on label "False" at bounding box center [1022, 143] width 118 height 51
click at [988, 152] on input "False" at bounding box center [983, 145] width 17 height 14
radio input "true"
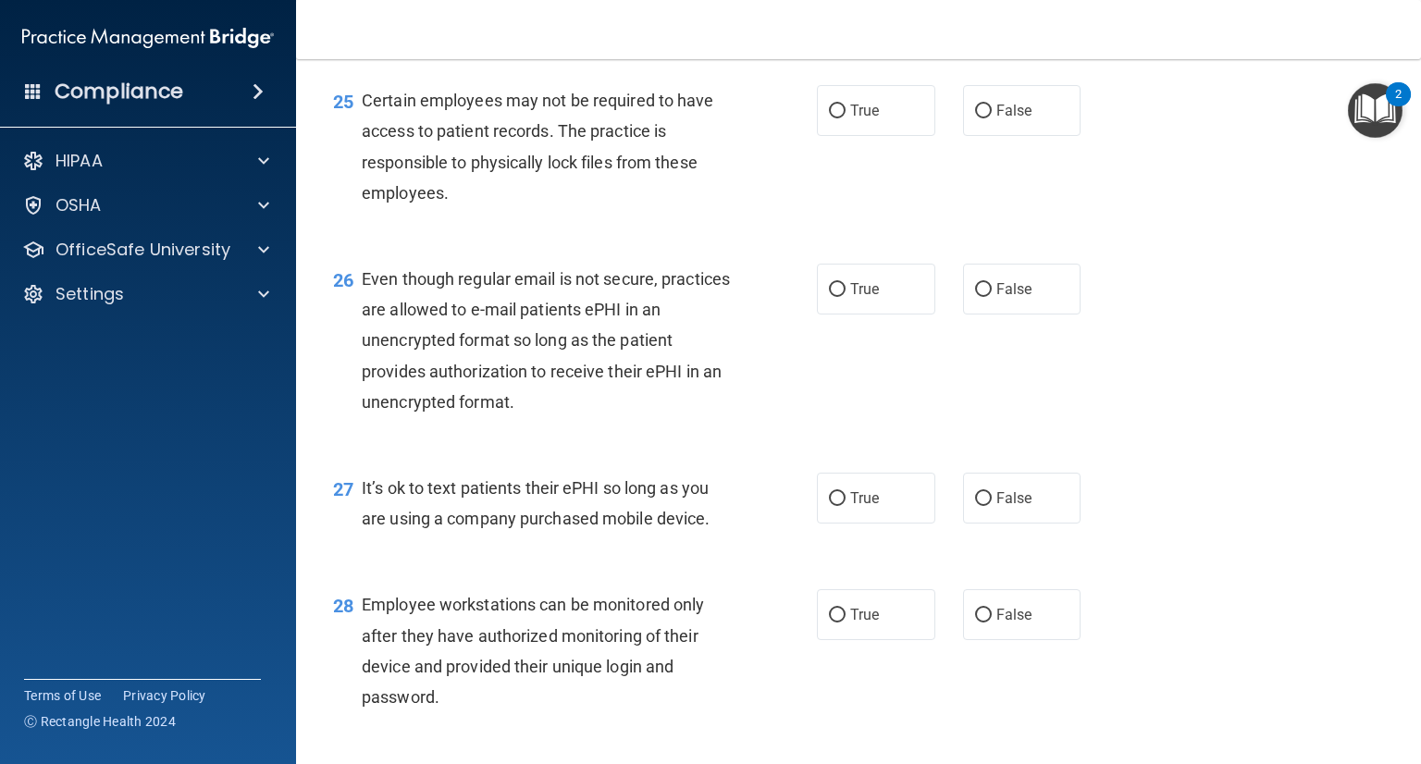
scroll to position [4163, 0]
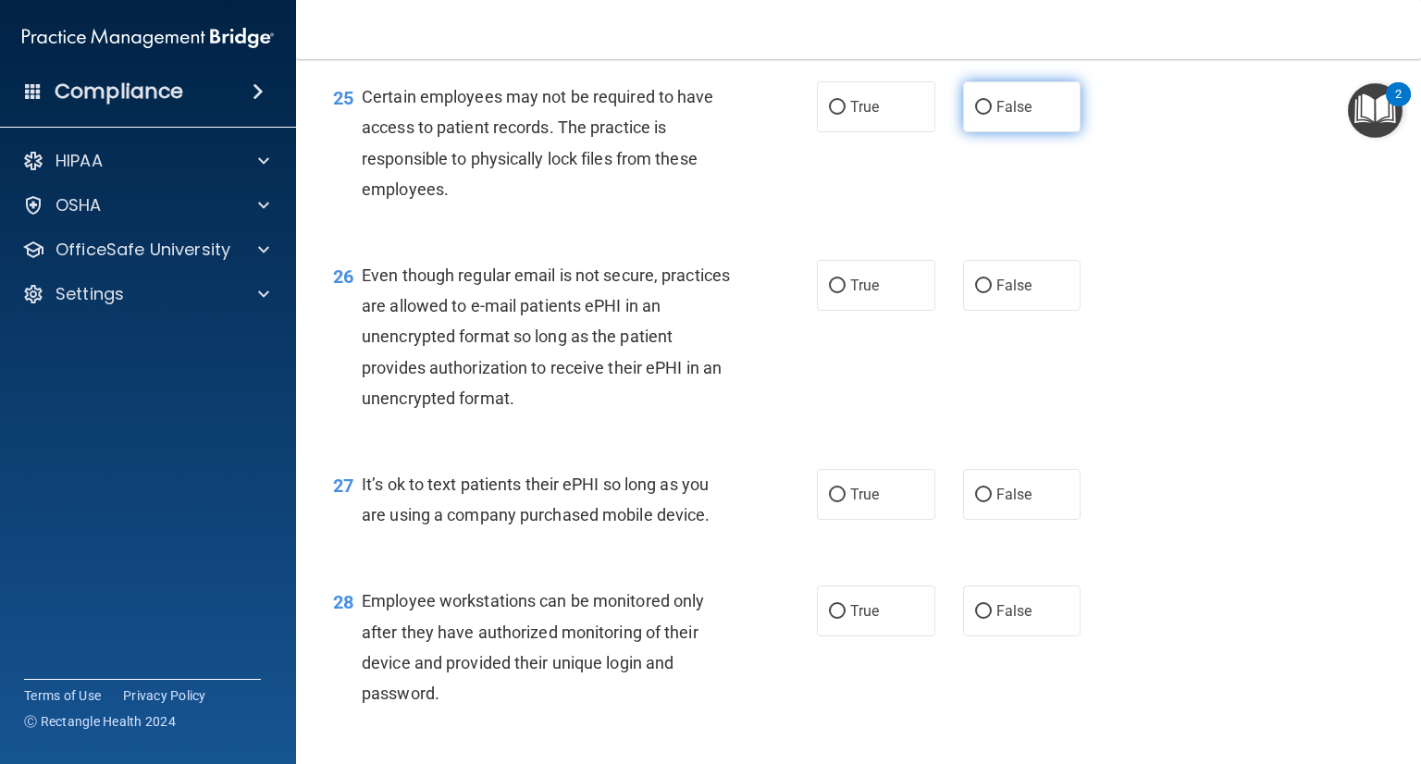
click at [975, 115] on input "False" at bounding box center [983, 108] width 17 height 14
radio input "true"
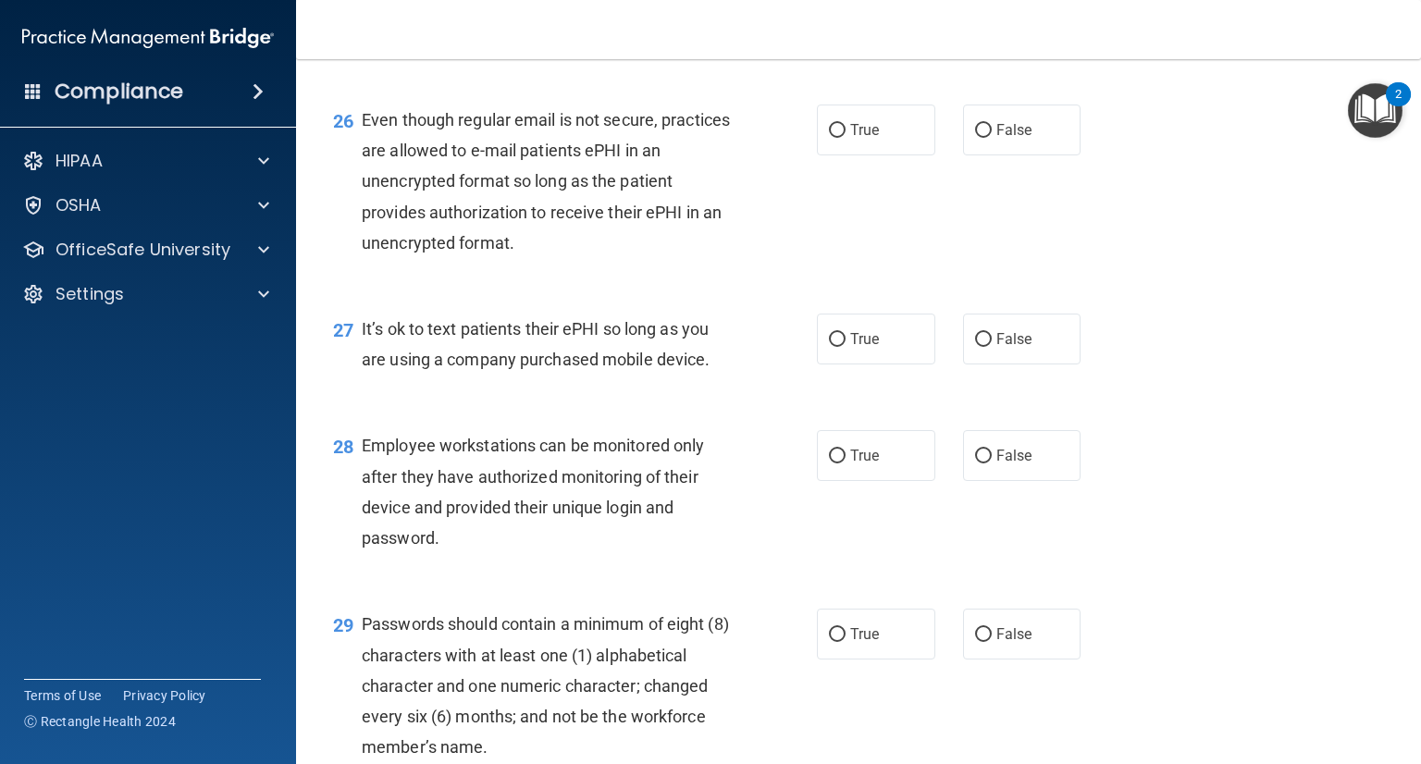
scroll to position [4348, 0]
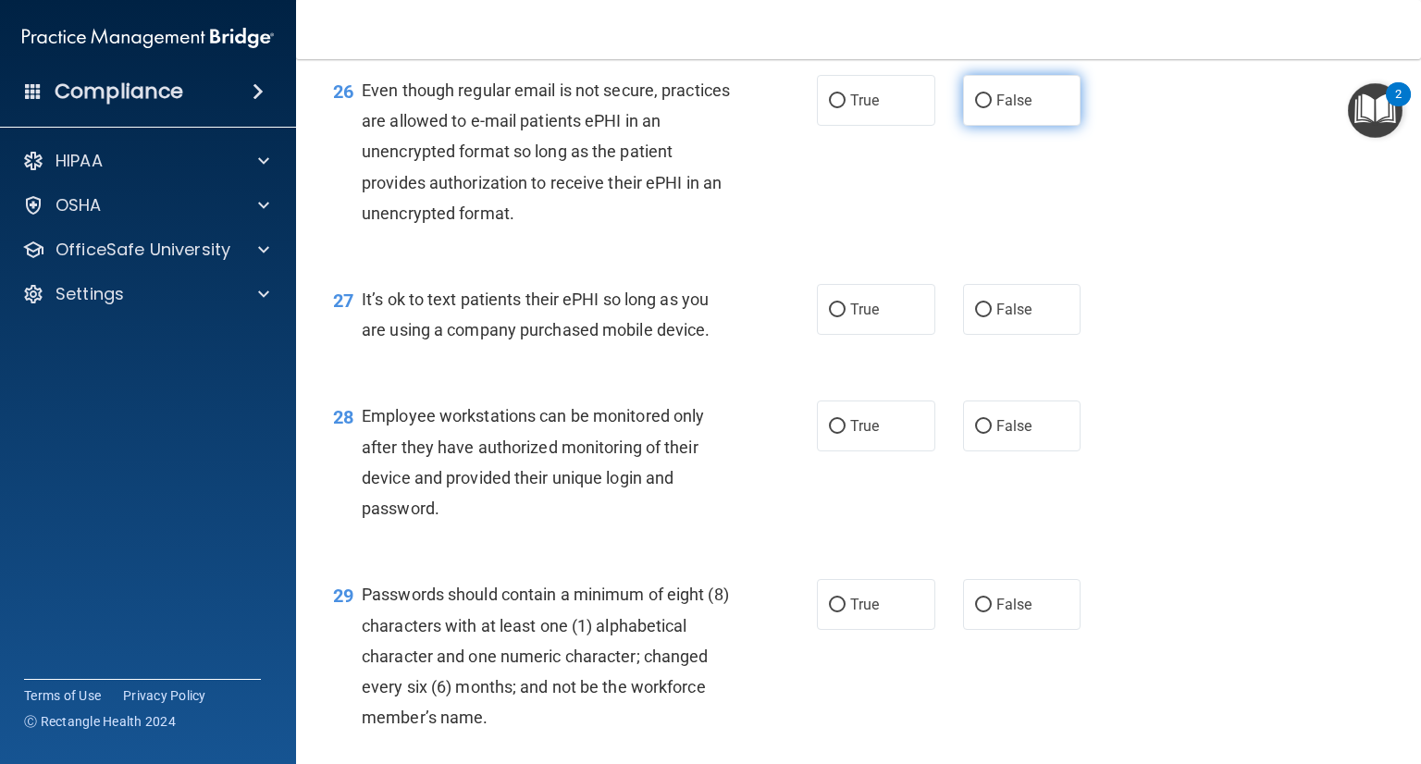
click at [987, 126] on label "False" at bounding box center [1022, 100] width 118 height 51
click at [987, 108] on input "False" at bounding box center [983, 101] width 17 height 14
radio input "true"
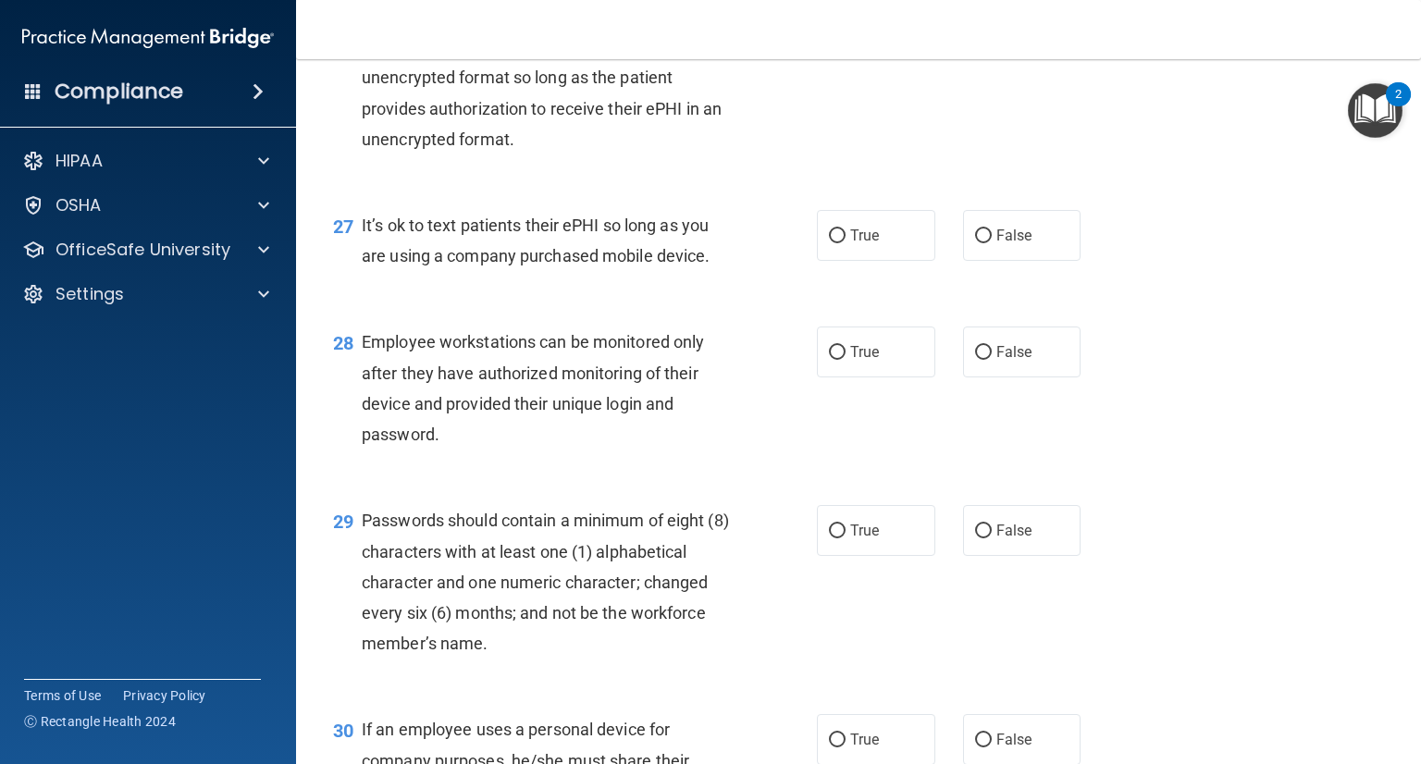
scroll to position [4533, 0]
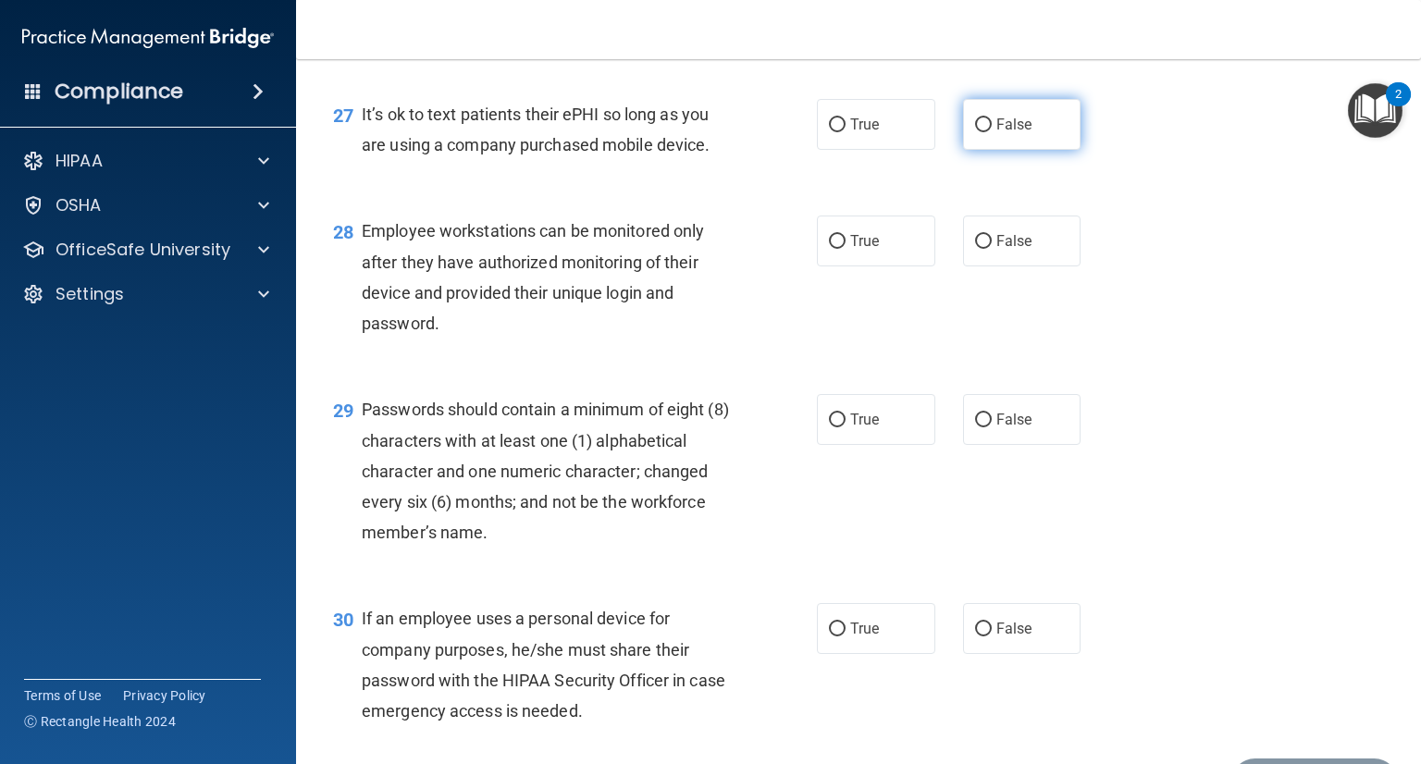
click at [986, 150] on label "False" at bounding box center [1022, 124] width 118 height 51
click at [986, 132] on input "False" at bounding box center [983, 125] width 17 height 14
radio input "true"
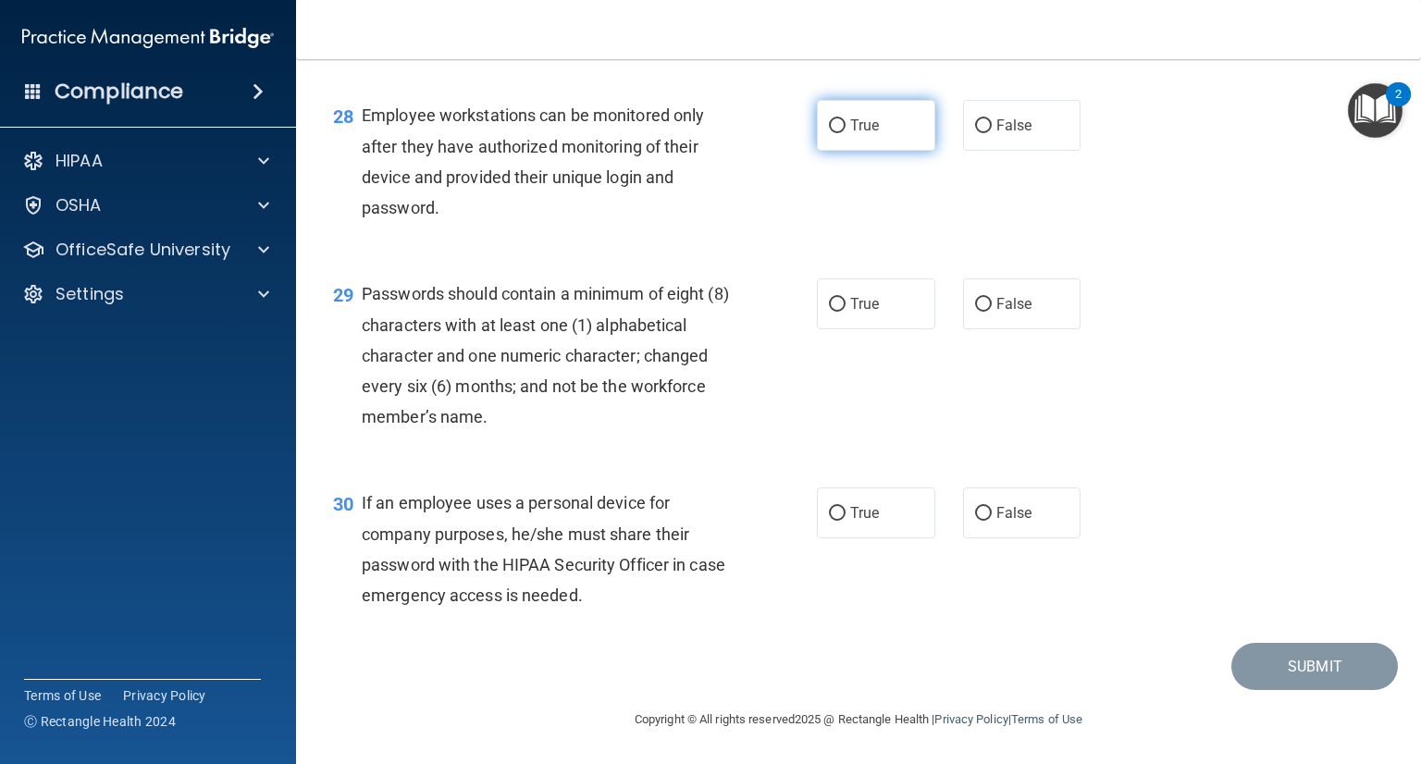
click at [826, 151] on label "True" at bounding box center [876, 125] width 118 height 51
click at [829, 133] on input "True" at bounding box center [837, 126] width 17 height 14
radio input "true"
click at [836, 312] on input "True" at bounding box center [837, 305] width 17 height 14
radio input "true"
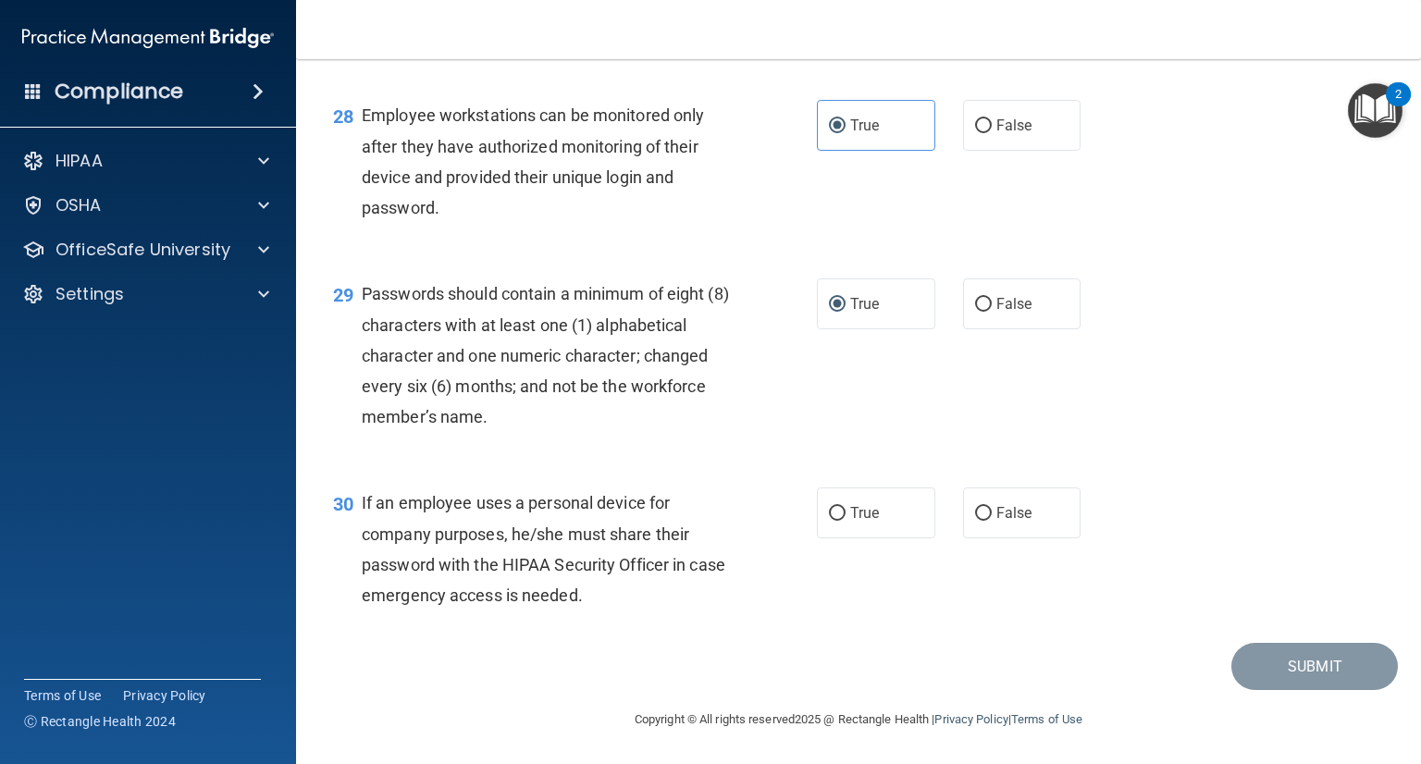
scroll to position [4741, 0]
click at [834, 518] on input "True" at bounding box center [837, 514] width 17 height 14
radio input "true"
click at [1256, 668] on button "Submit" at bounding box center [1314, 666] width 167 height 47
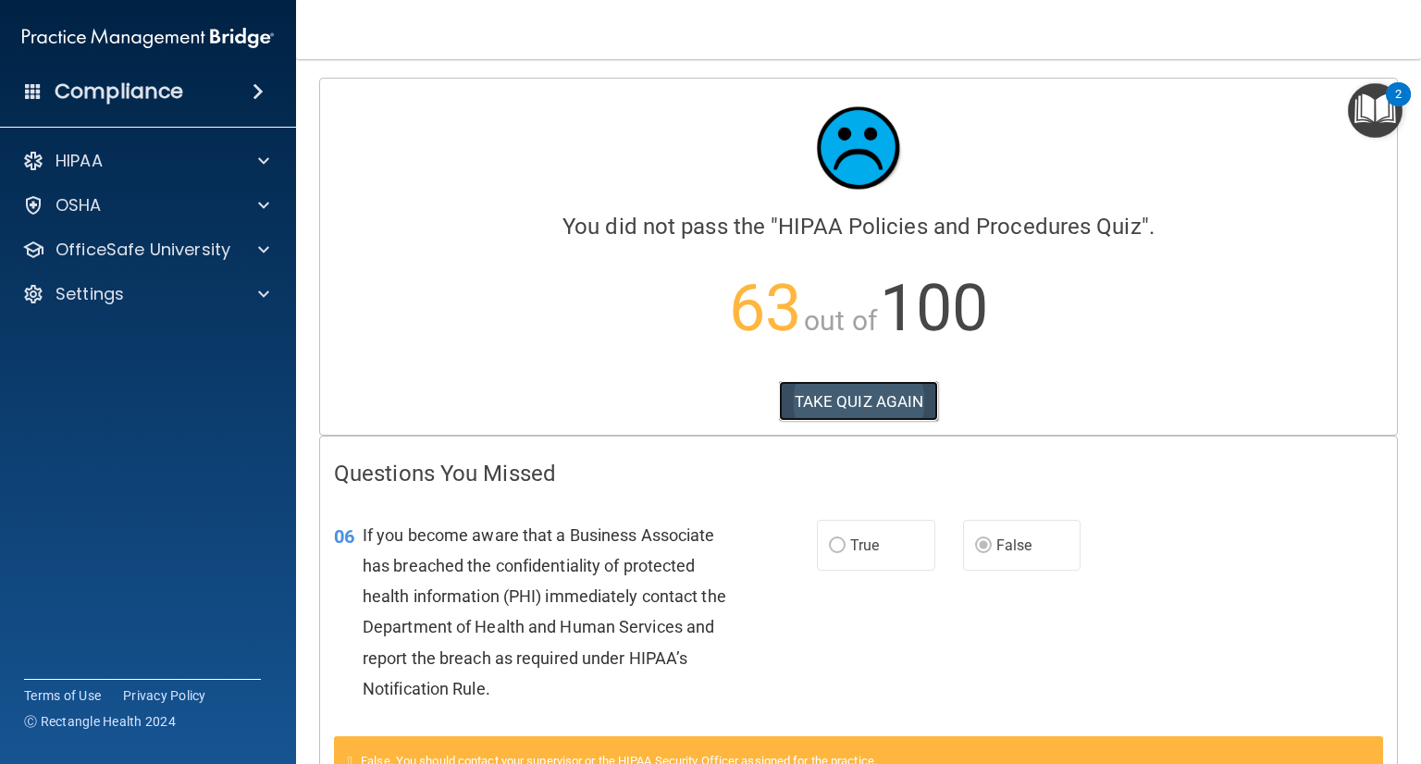
drag, startPoint x: 810, startPoint y: 396, endPoint x: 807, endPoint y: 386, distance: 10.8
click at [809, 390] on button "TAKE QUIZ AGAIN" at bounding box center [859, 401] width 160 height 41
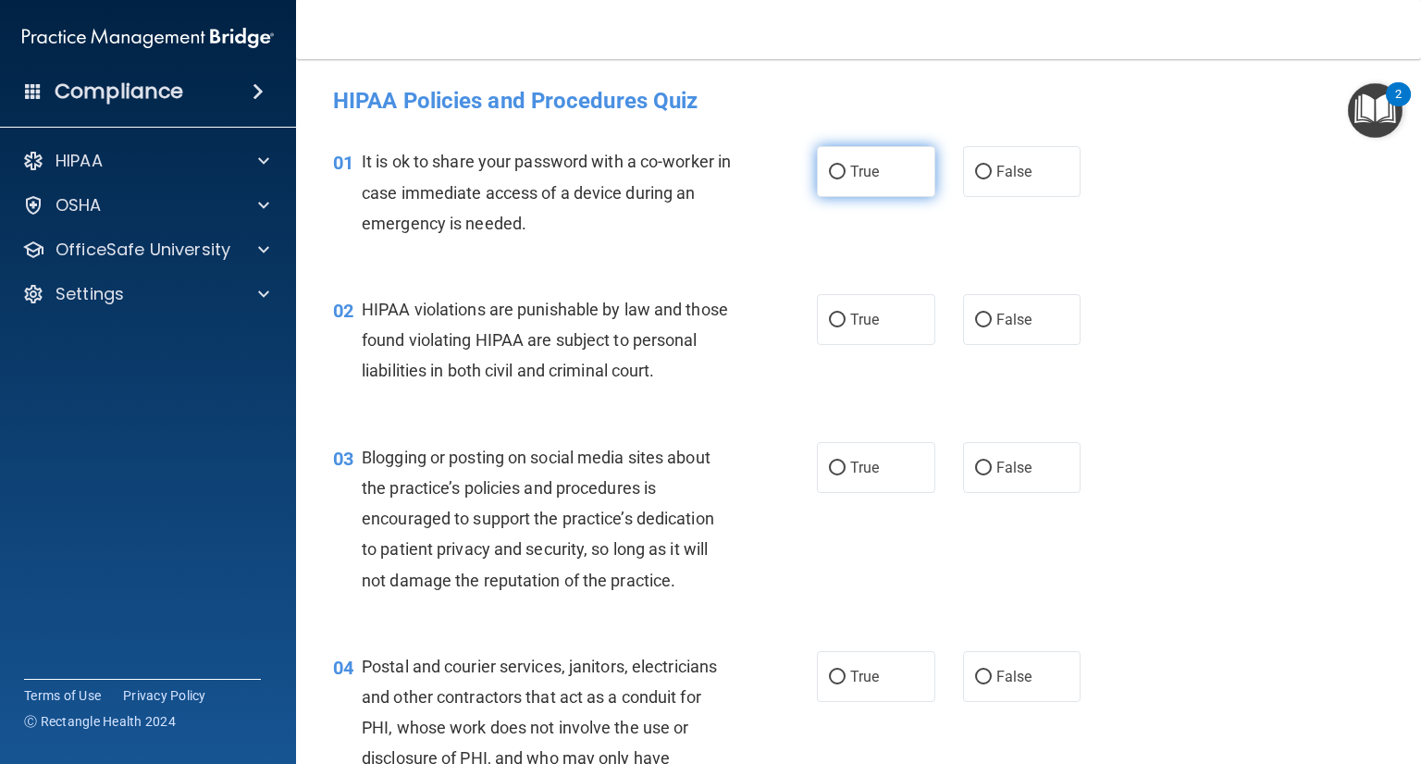
click at [880, 176] on label "True" at bounding box center [876, 171] width 118 height 51
click at [846, 176] on input "True" at bounding box center [837, 173] width 17 height 14
radio input "true"
click at [976, 179] on input "False" at bounding box center [983, 173] width 17 height 14
radio input "true"
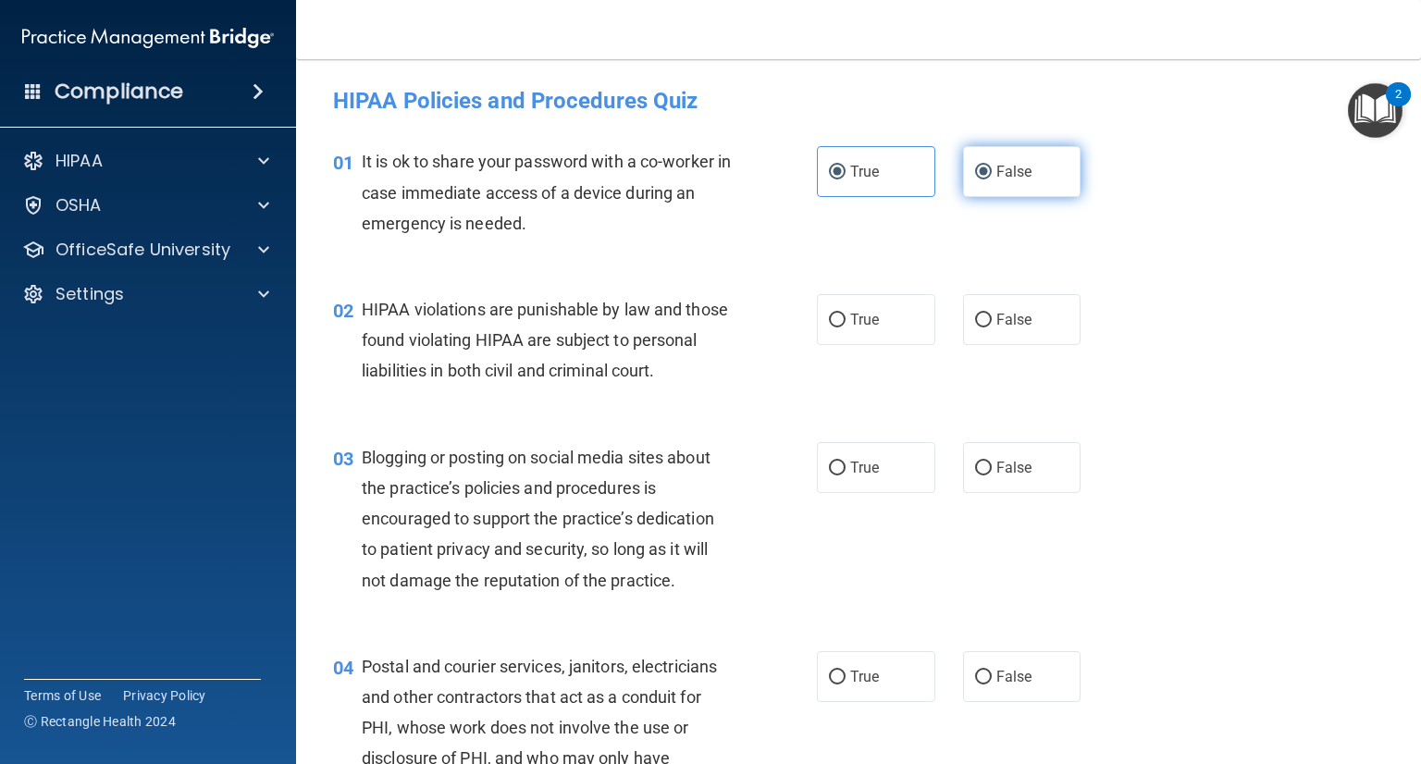
radio input "false"
click at [836, 325] on input "True" at bounding box center [837, 321] width 17 height 14
radio input "true"
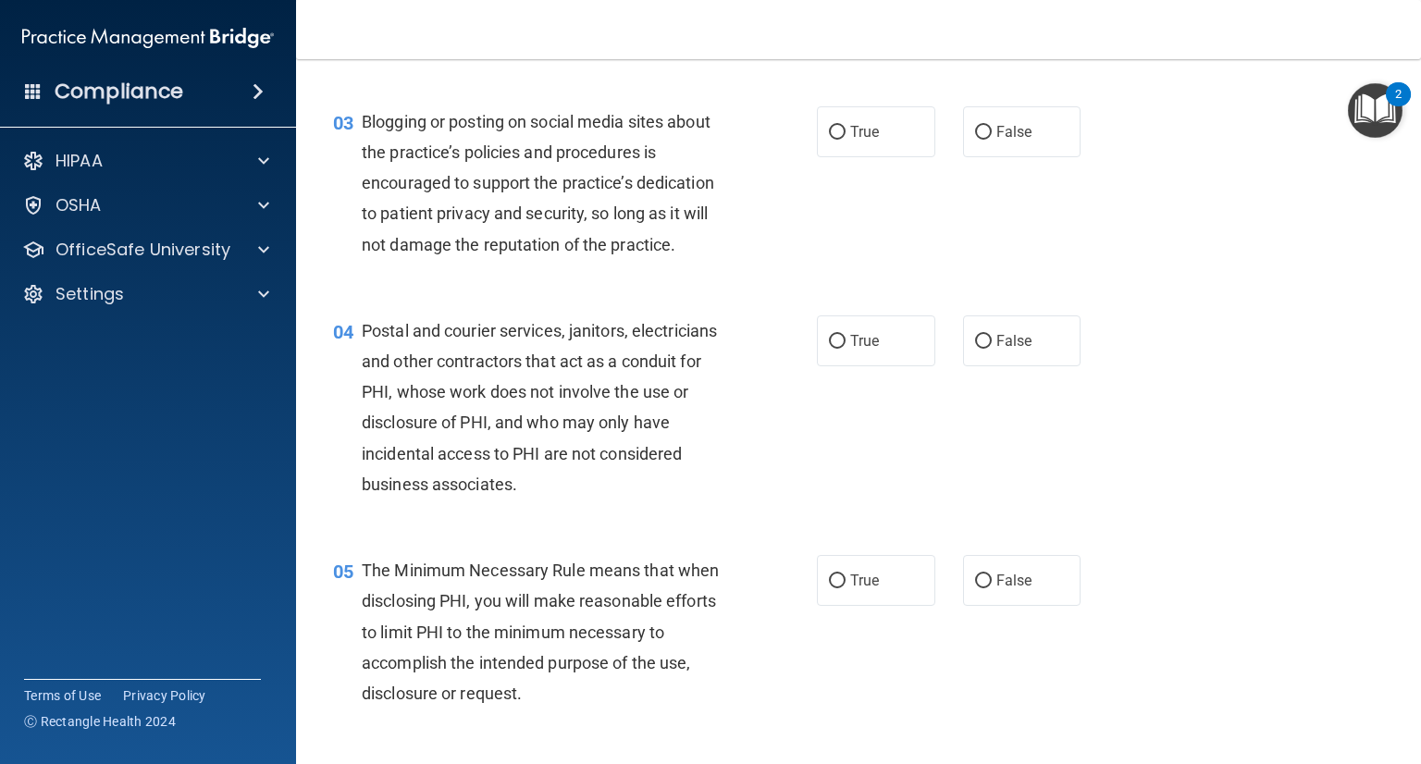
scroll to position [370, 0]
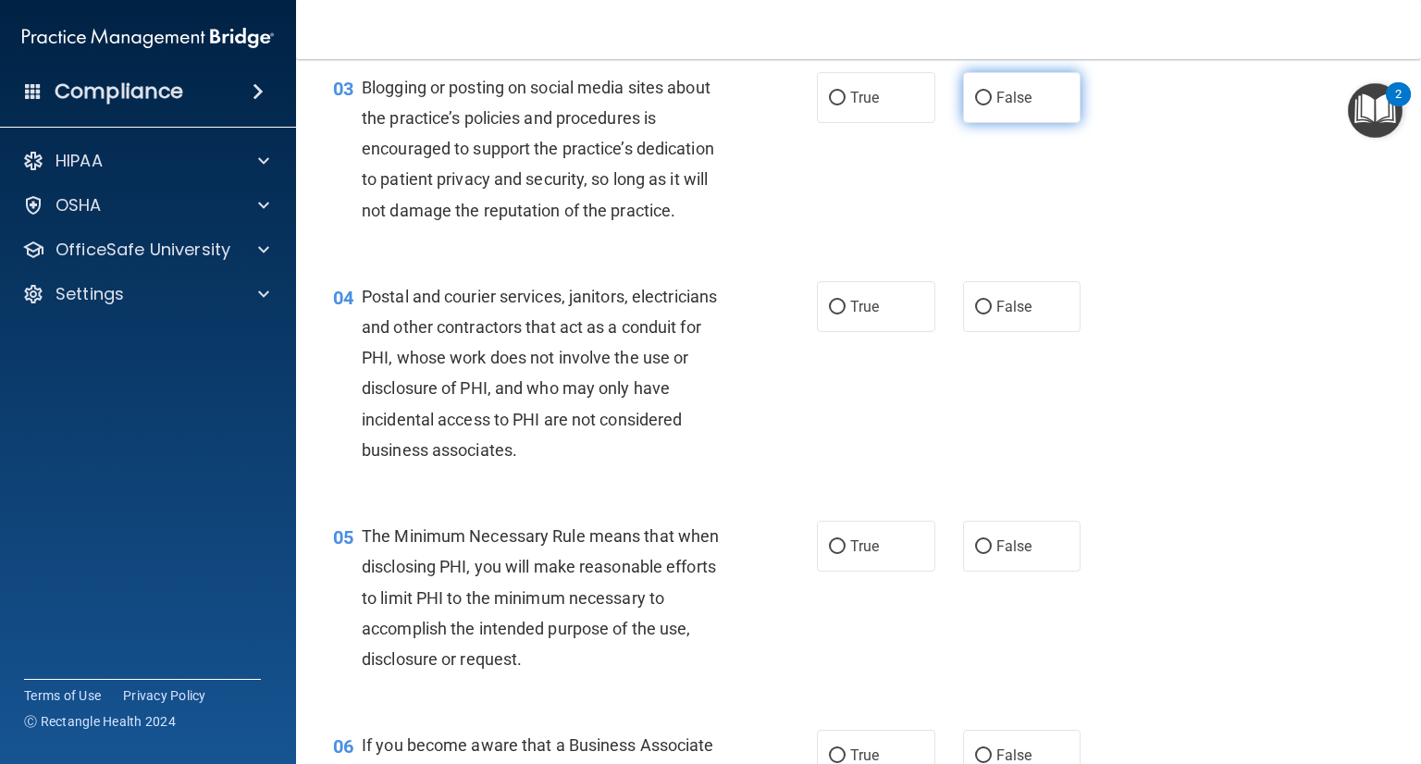
click at [975, 105] on input "False" at bounding box center [983, 99] width 17 height 14
radio input "true"
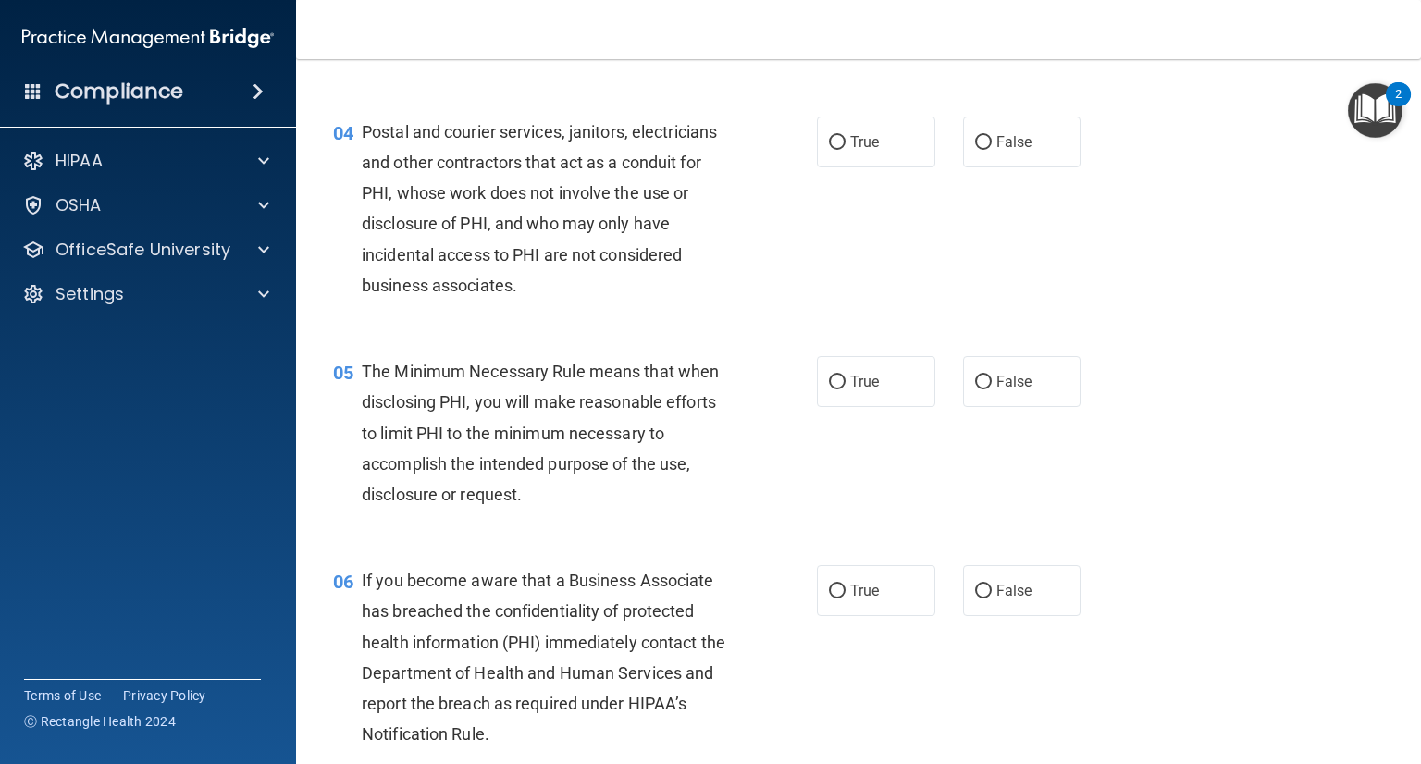
scroll to position [555, 0]
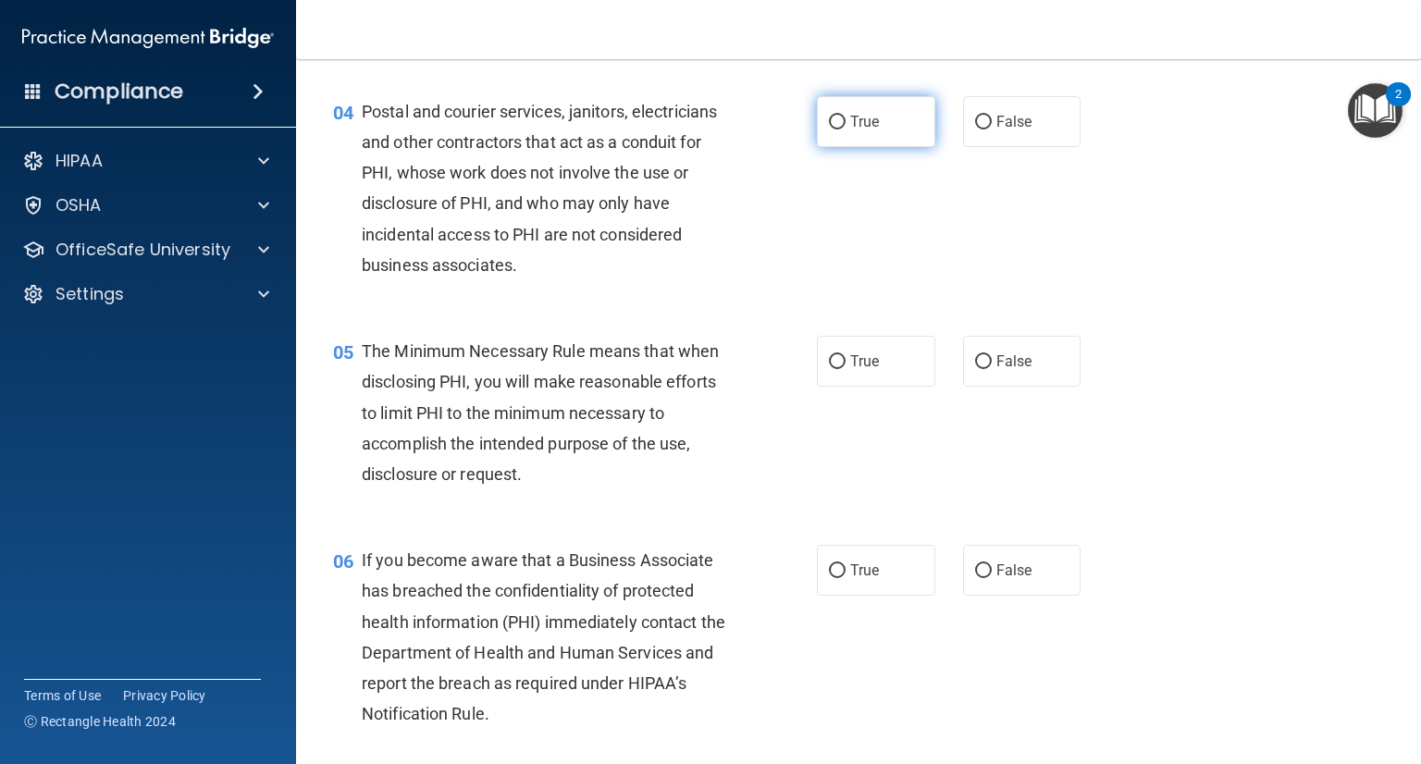
click at [834, 130] on input "True" at bounding box center [837, 123] width 17 height 14
radio input "true"
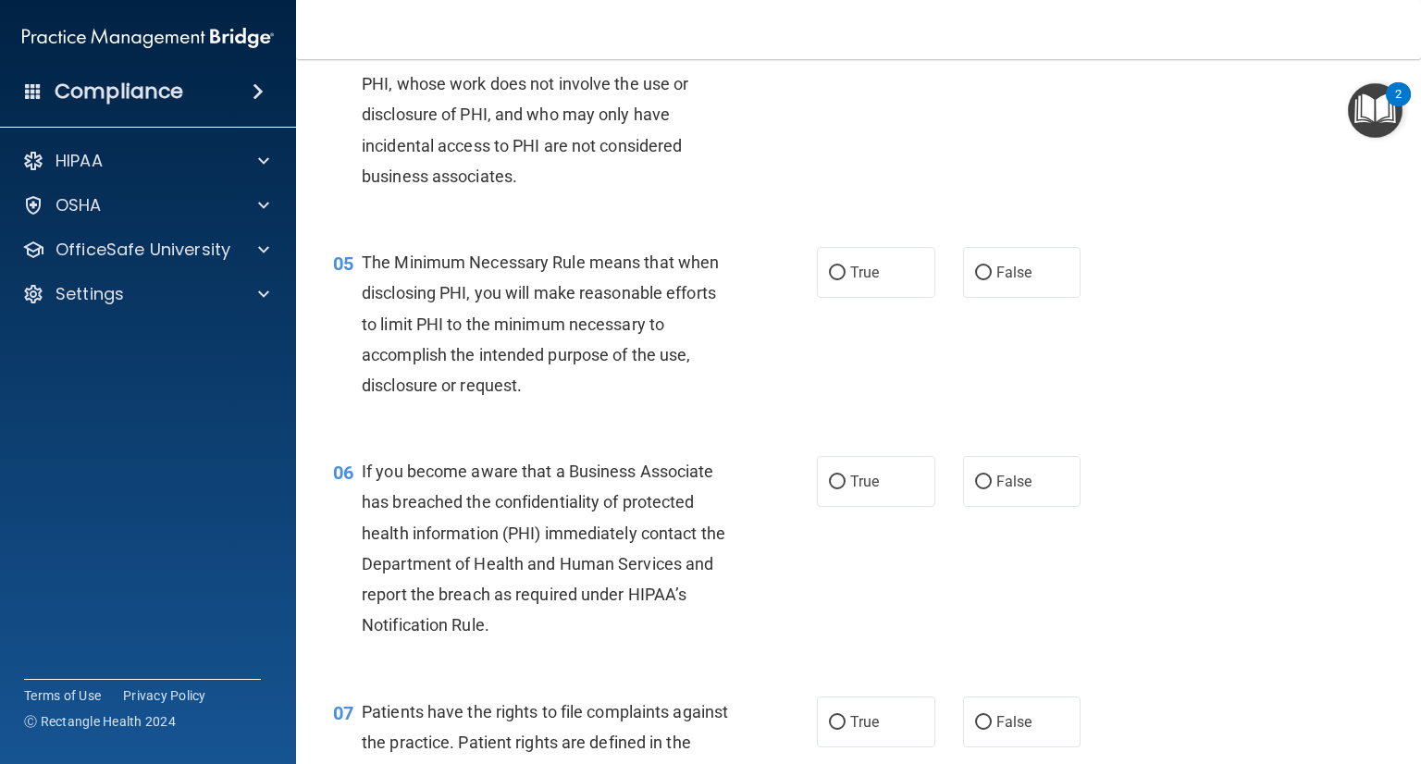
scroll to position [740, 0]
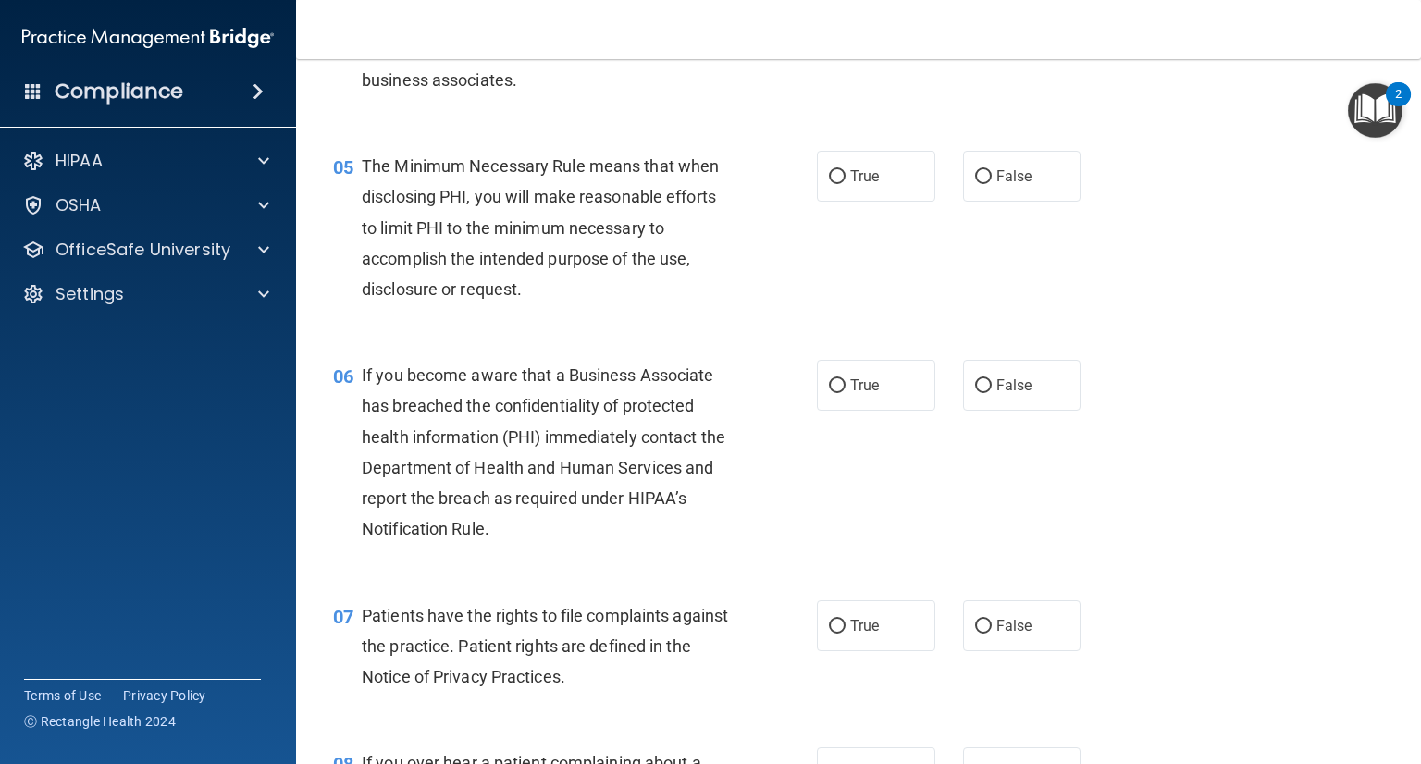
drag, startPoint x: 822, startPoint y: 216, endPoint x: 786, endPoint y: 215, distance: 35.2
click at [1101, 151] on ng-form "05 The Minimum Necessary Rule means that when disclosing PHI, you will make rea…" at bounding box center [1101, 151] width 0 height 0
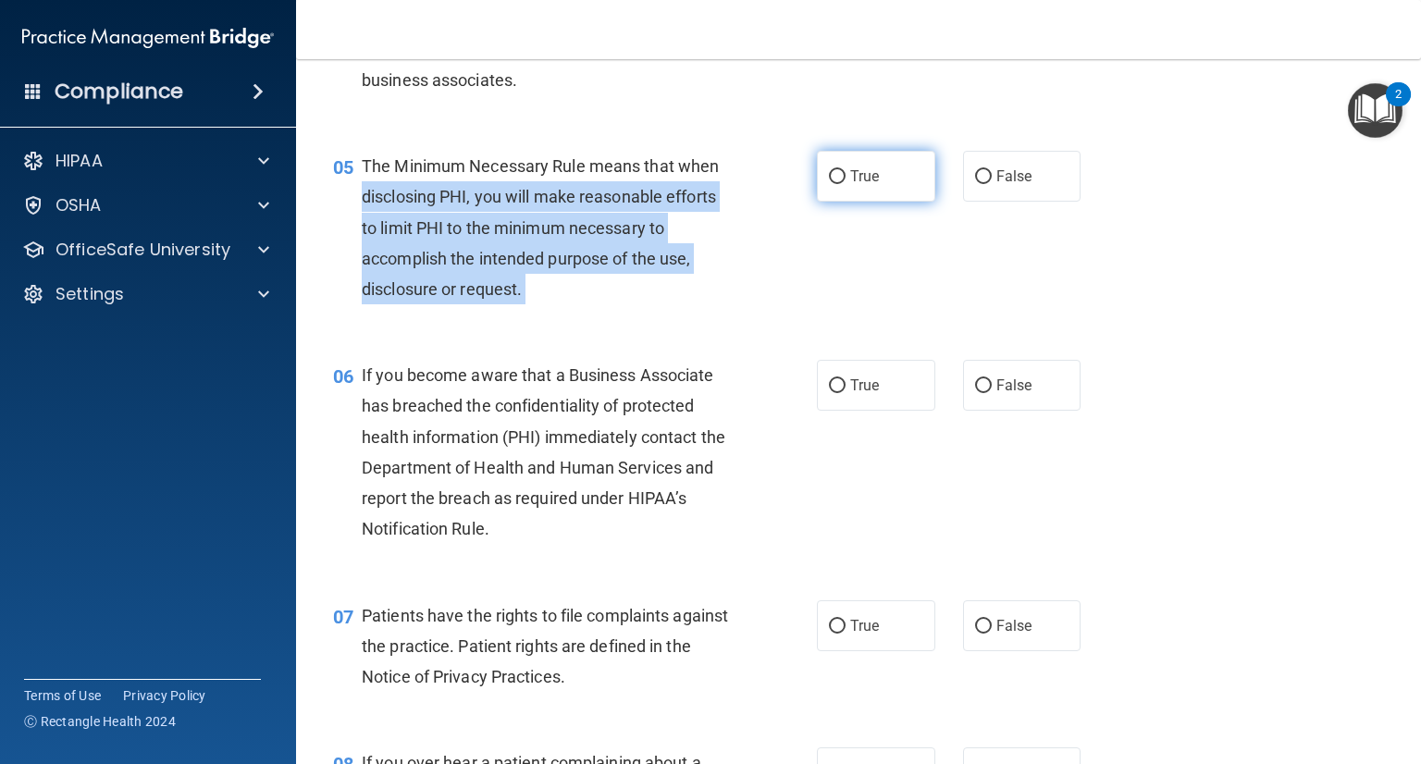
click at [818, 202] on label "True" at bounding box center [876, 176] width 118 height 51
click at [829, 184] on input "True" at bounding box center [837, 177] width 17 height 14
radio input "true"
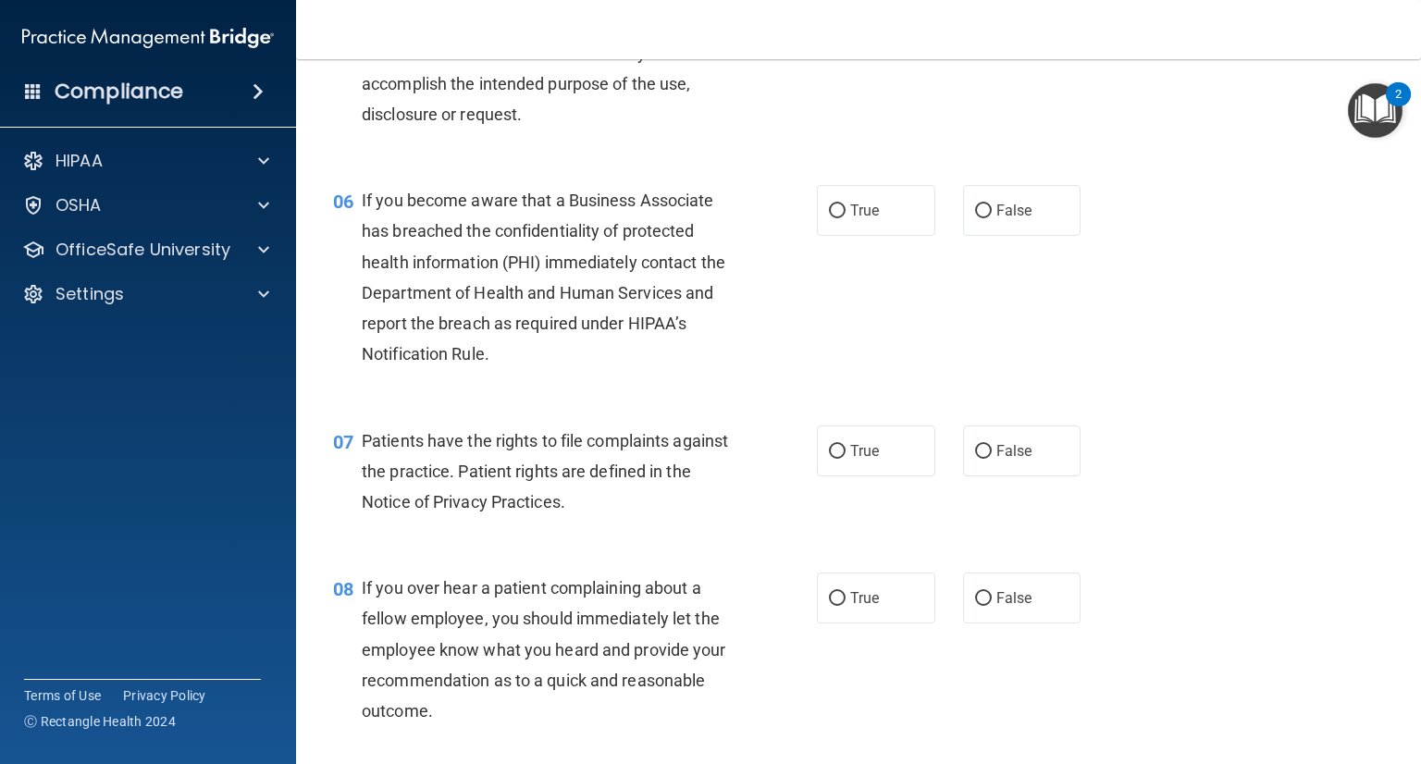
scroll to position [925, 0]
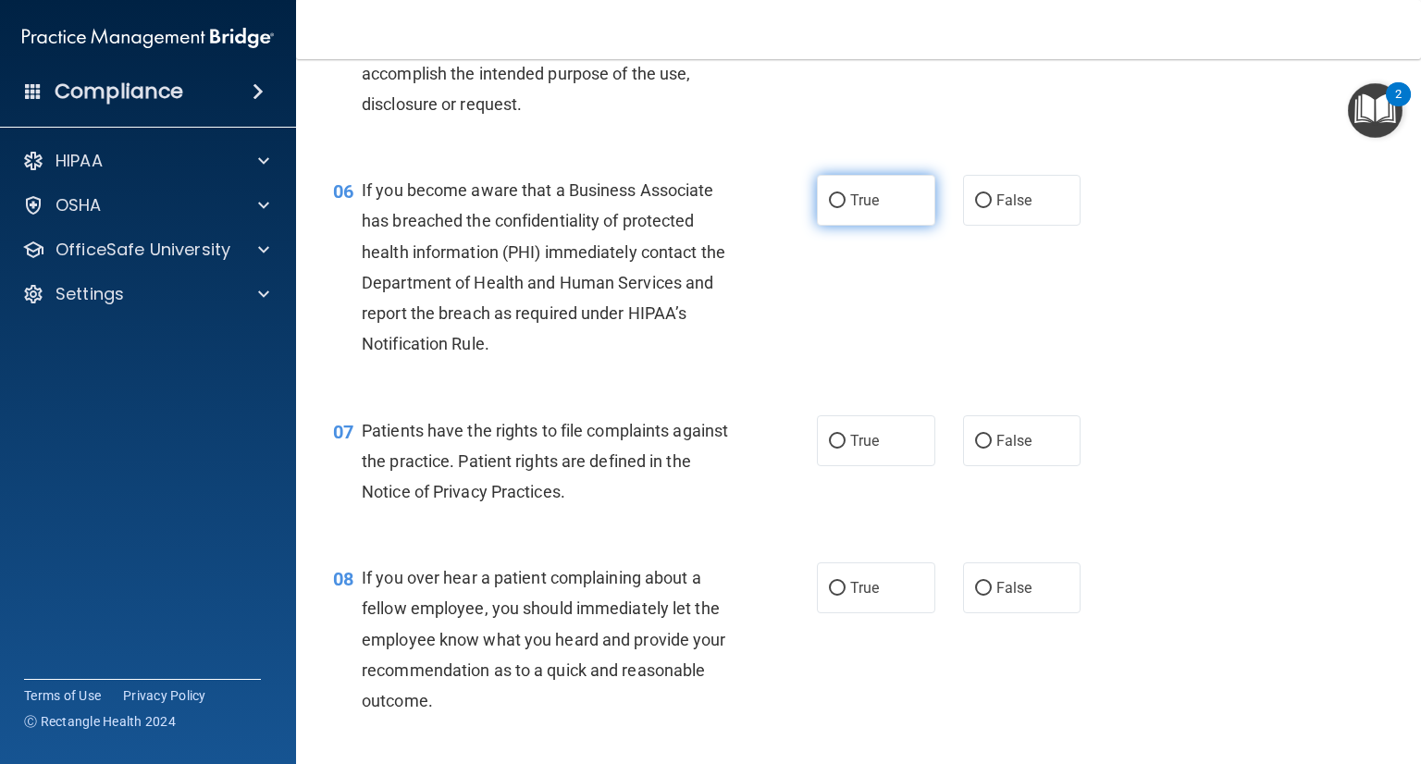
click at [829, 208] on input "True" at bounding box center [837, 201] width 17 height 14
radio input "true"
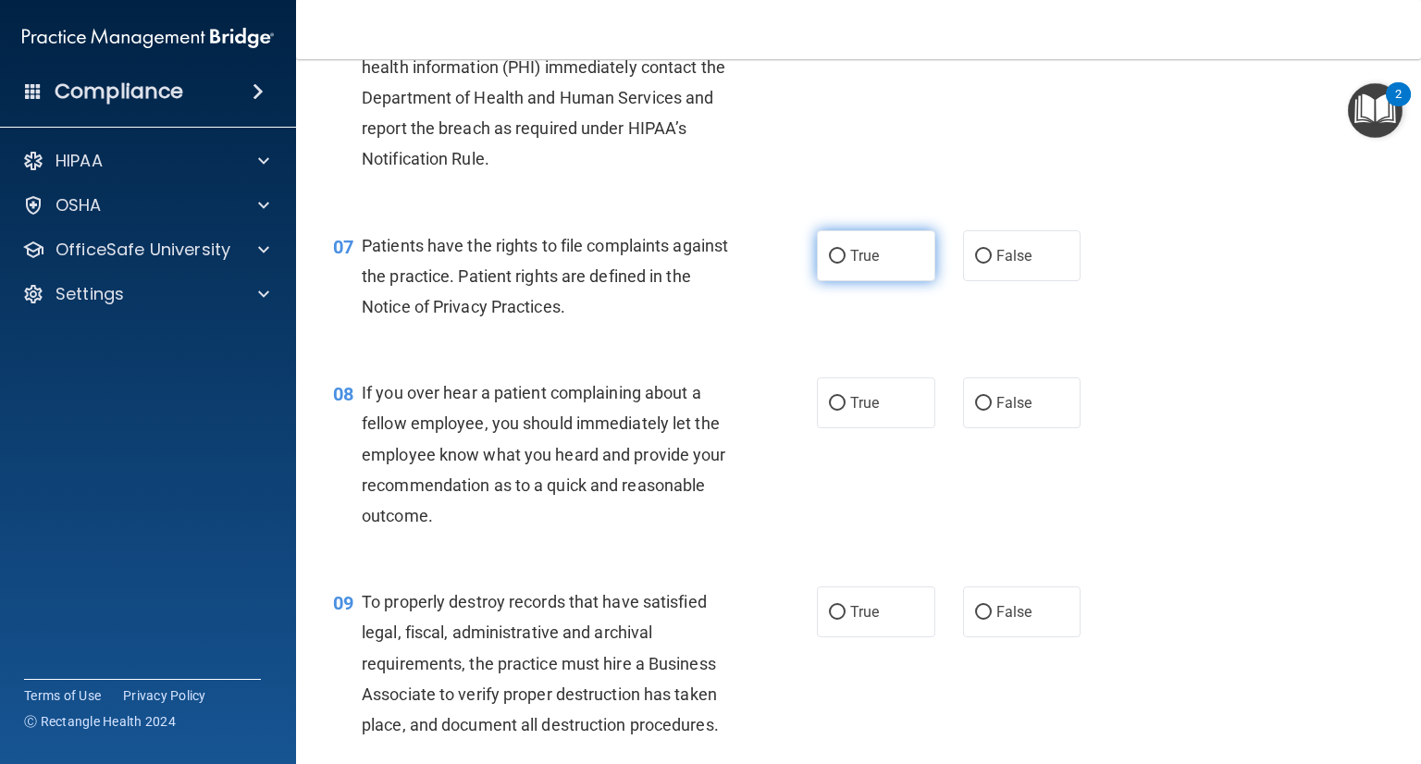
click at [834, 264] on input "True" at bounding box center [837, 257] width 17 height 14
radio input "true"
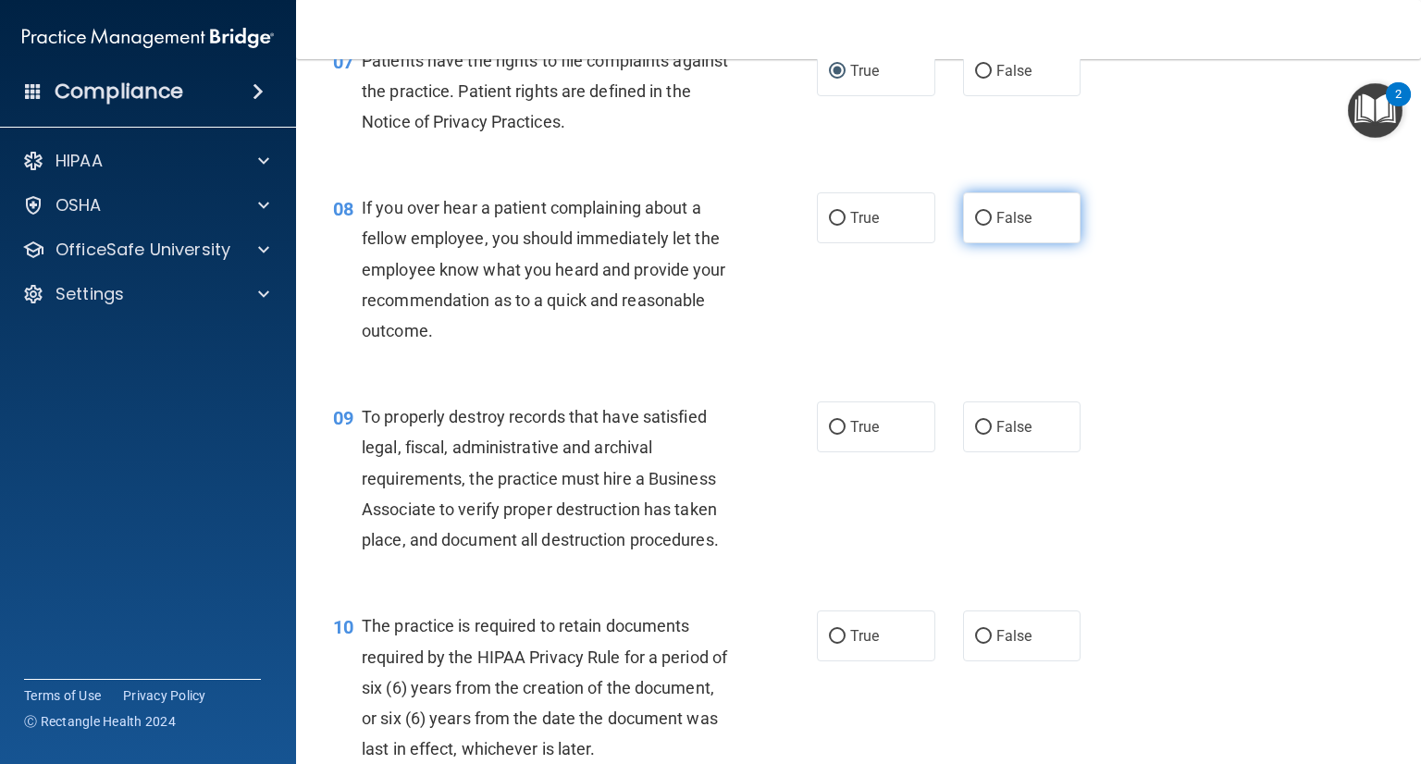
click at [975, 226] on input "False" at bounding box center [983, 219] width 17 height 14
radio input "true"
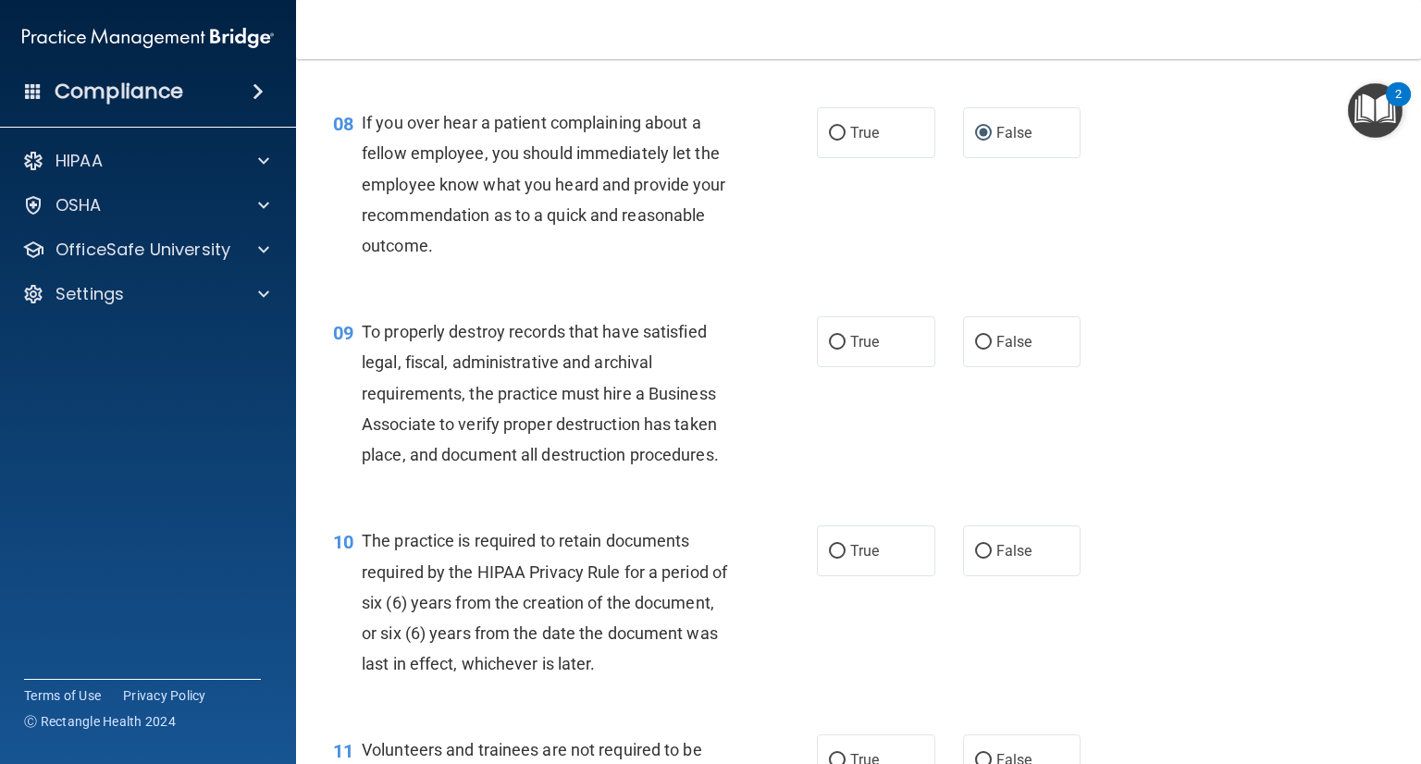
scroll to position [1480, 0]
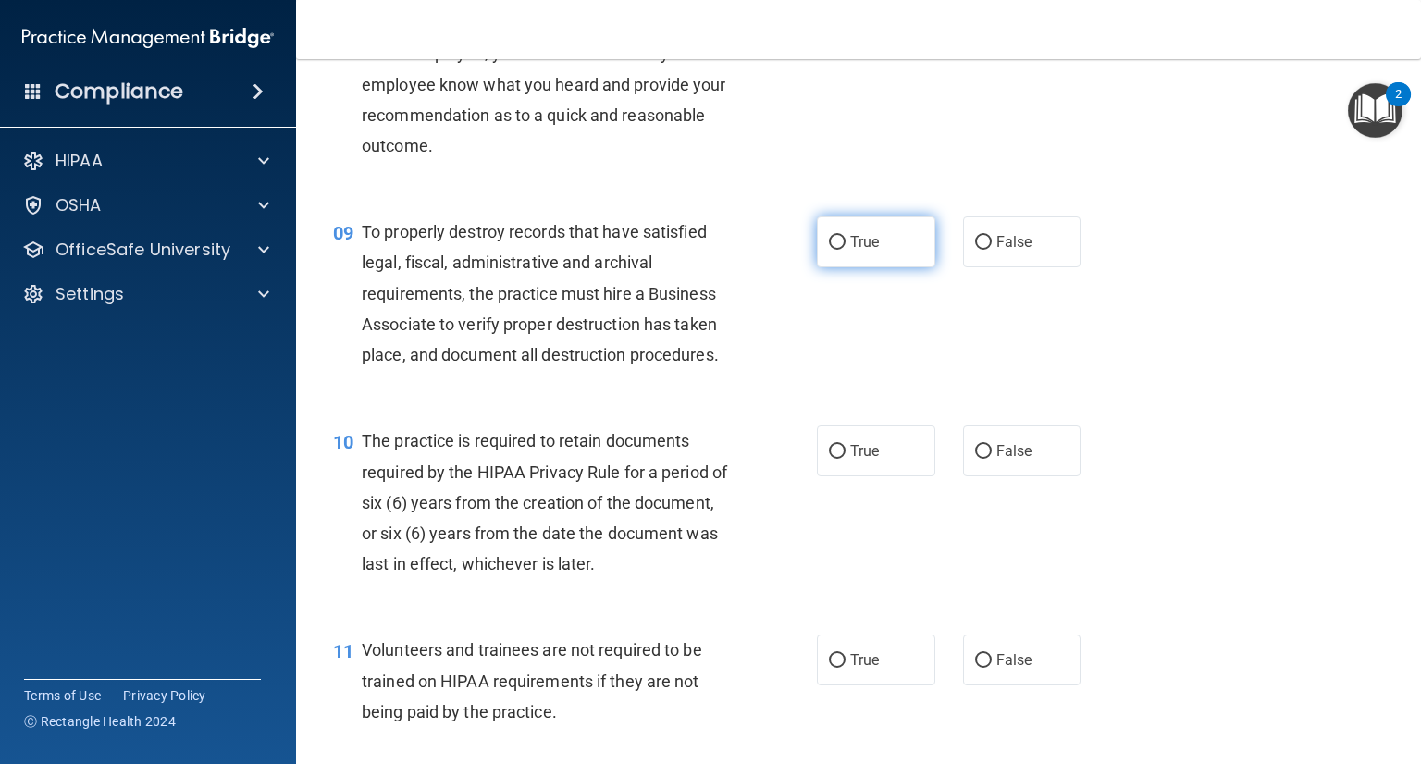
click at [829, 250] on input "True" at bounding box center [837, 243] width 17 height 14
radio input "true"
drag, startPoint x: 976, startPoint y: 266, endPoint x: 903, endPoint y: 299, distance: 79.9
click at [975, 250] on input "False" at bounding box center [983, 243] width 17 height 14
radio input "true"
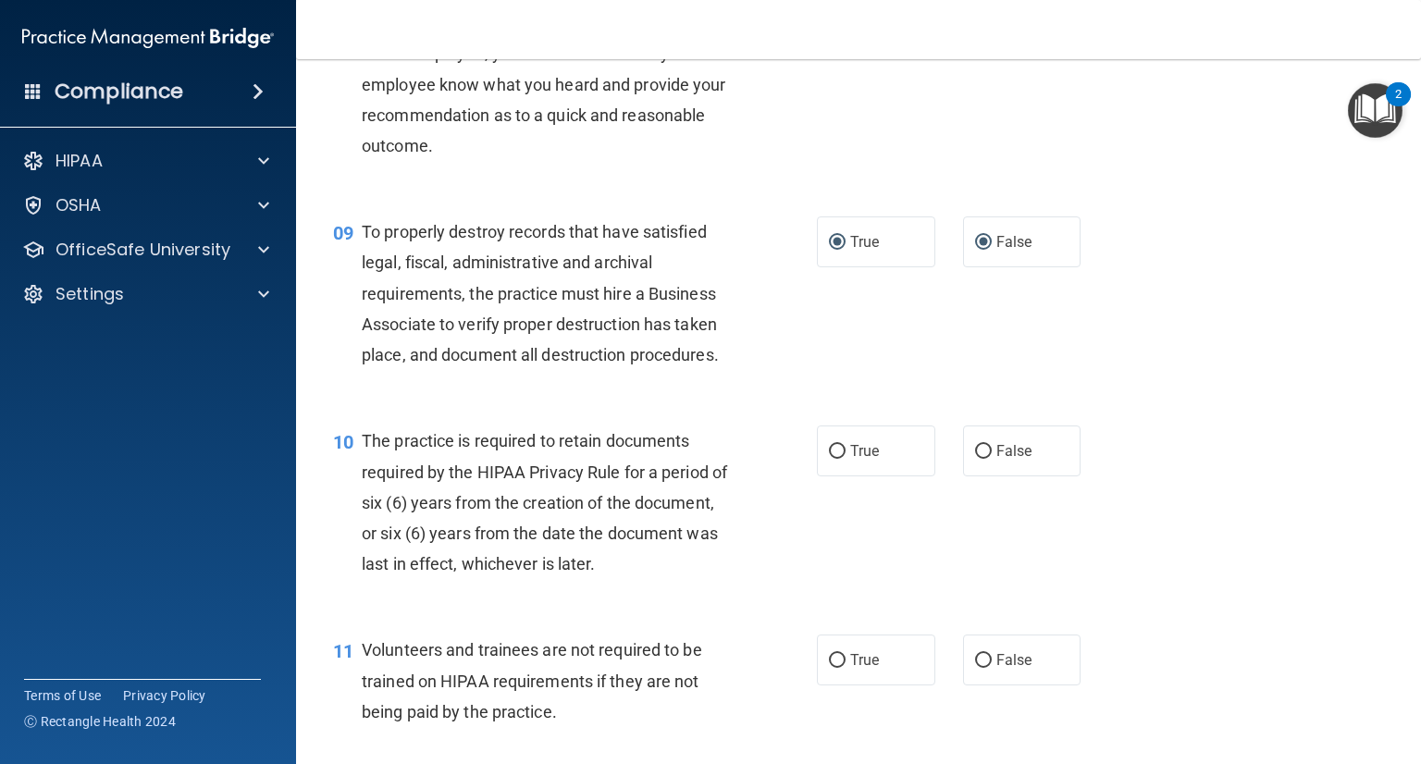
radio input "false"
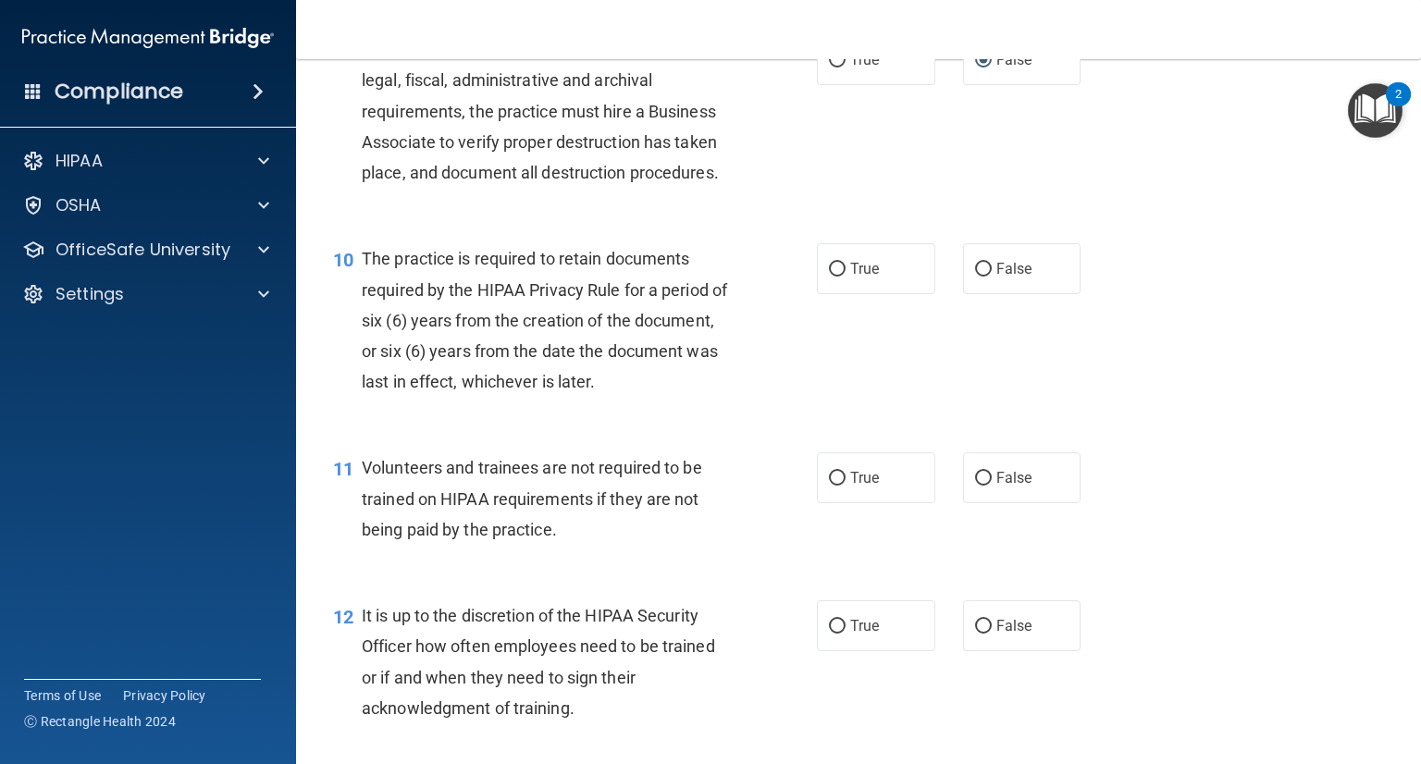
scroll to position [1665, 0]
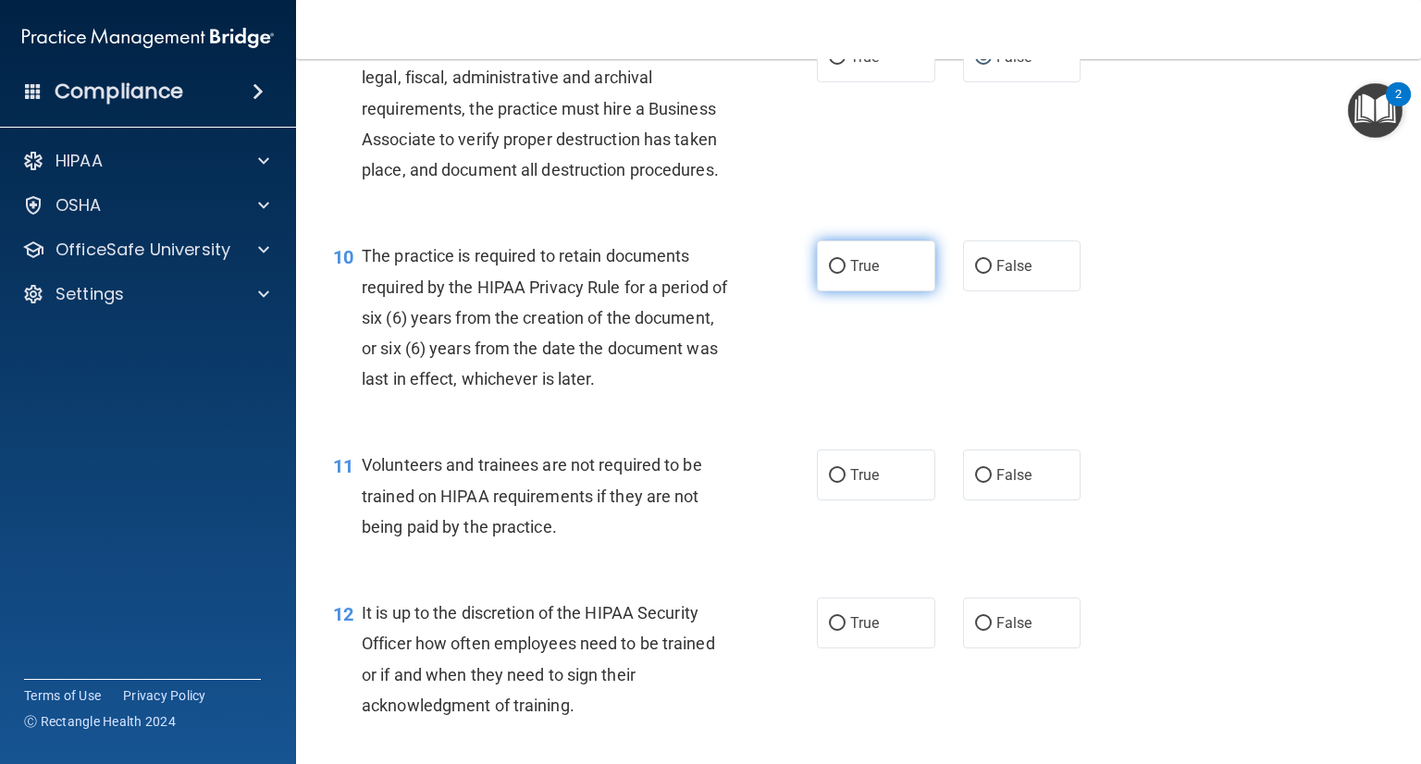
click at [835, 274] on input "True" at bounding box center [837, 267] width 17 height 14
radio input "true"
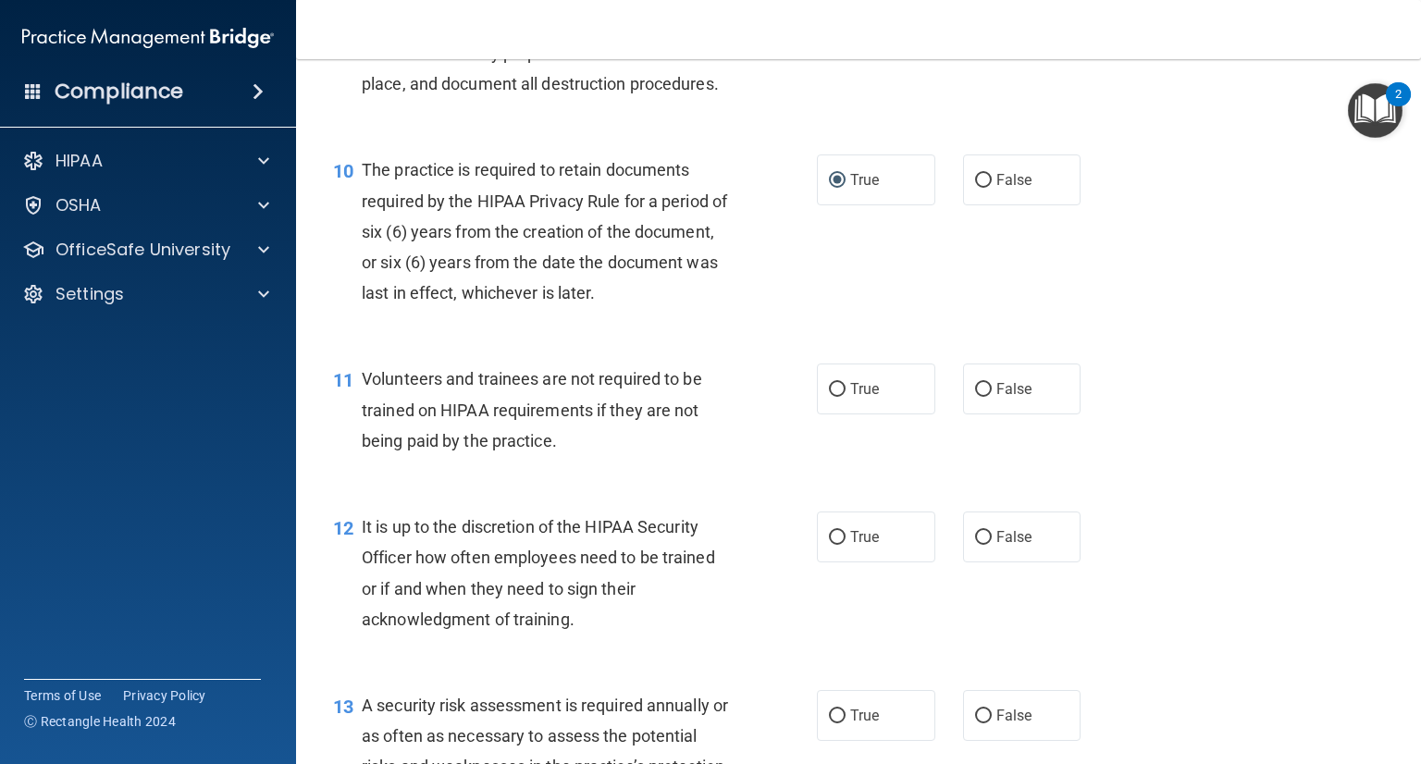
scroll to position [1850, 0]
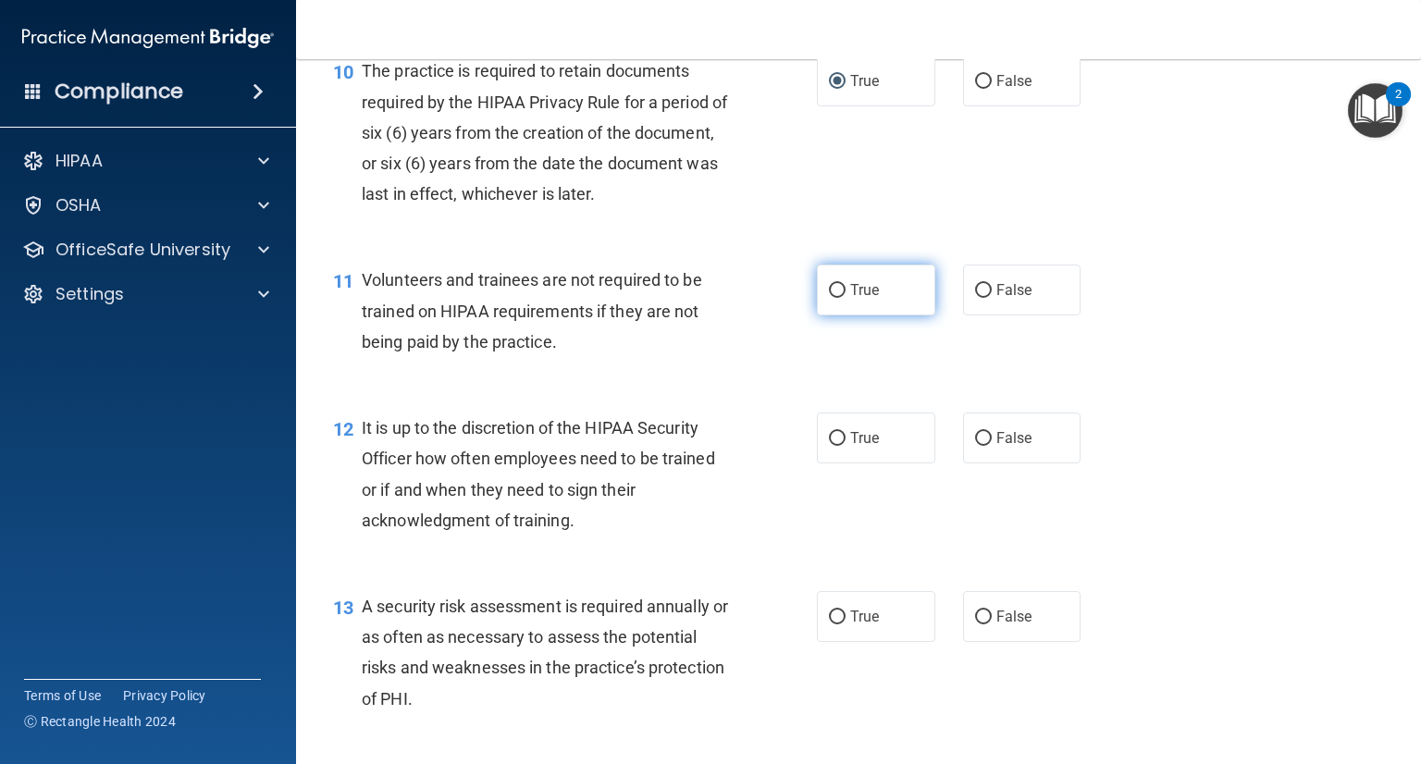
click at [829, 298] on input "True" at bounding box center [837, 291] width 17 height 14
radio input "true"
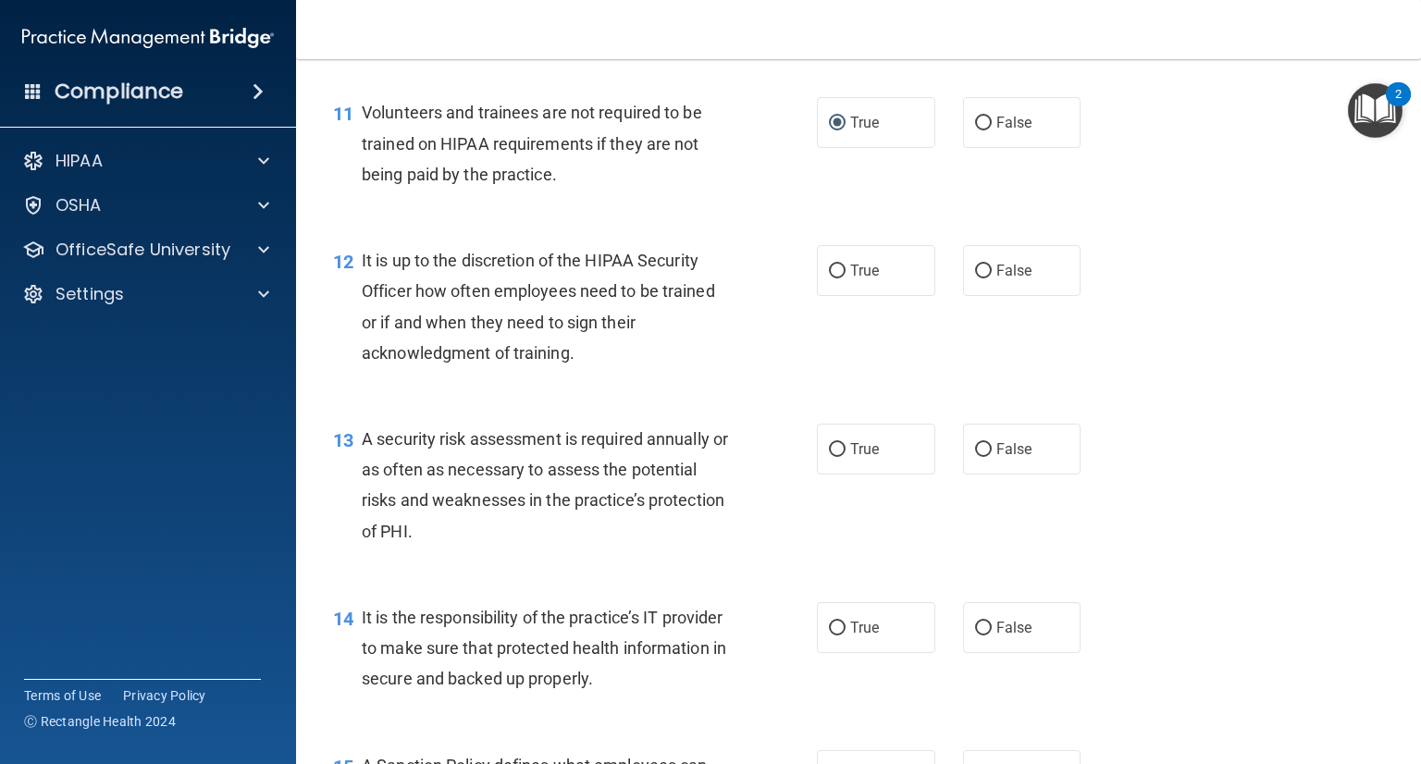
scroll to position [2035, 0]
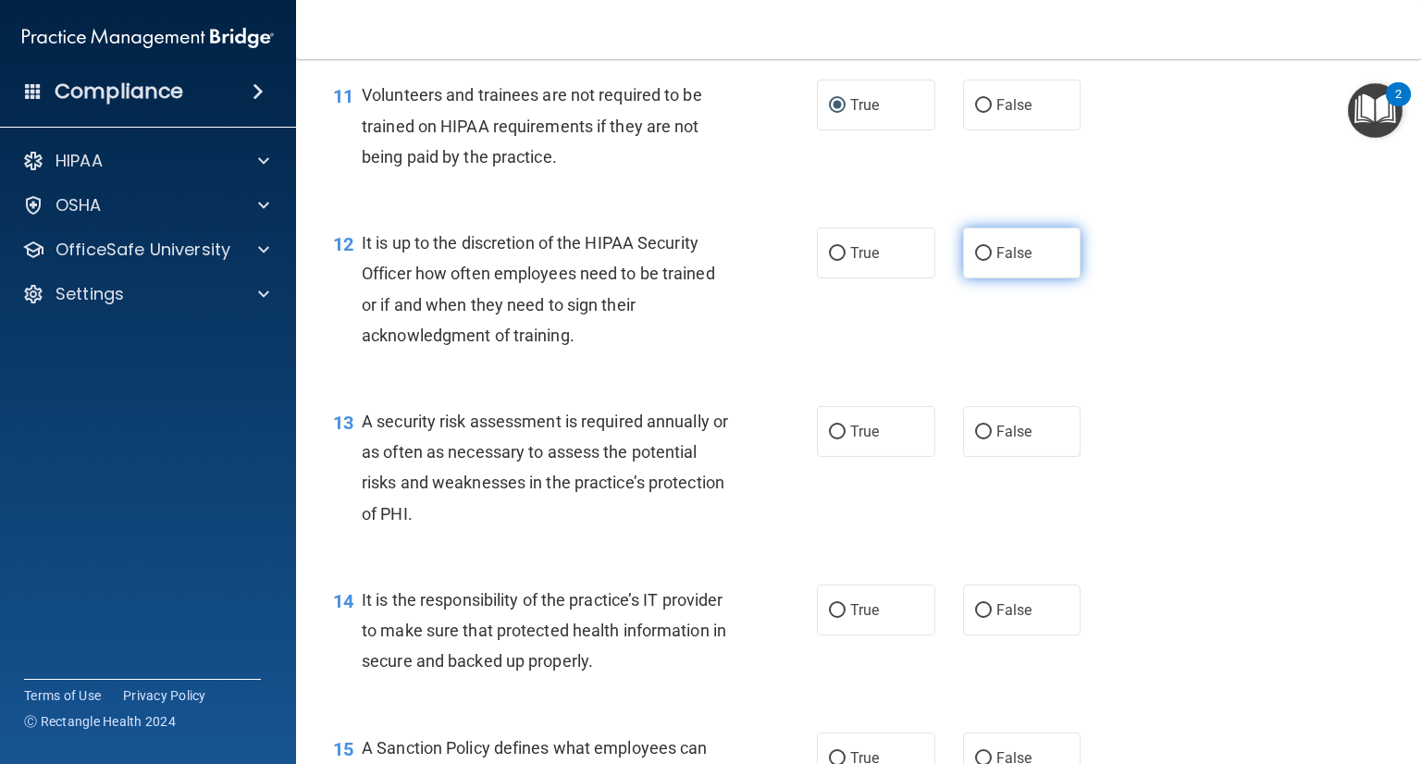
click at [975, 261] on input "False" at bounding box center [983, 254] width 17 height 14
radio input "true"
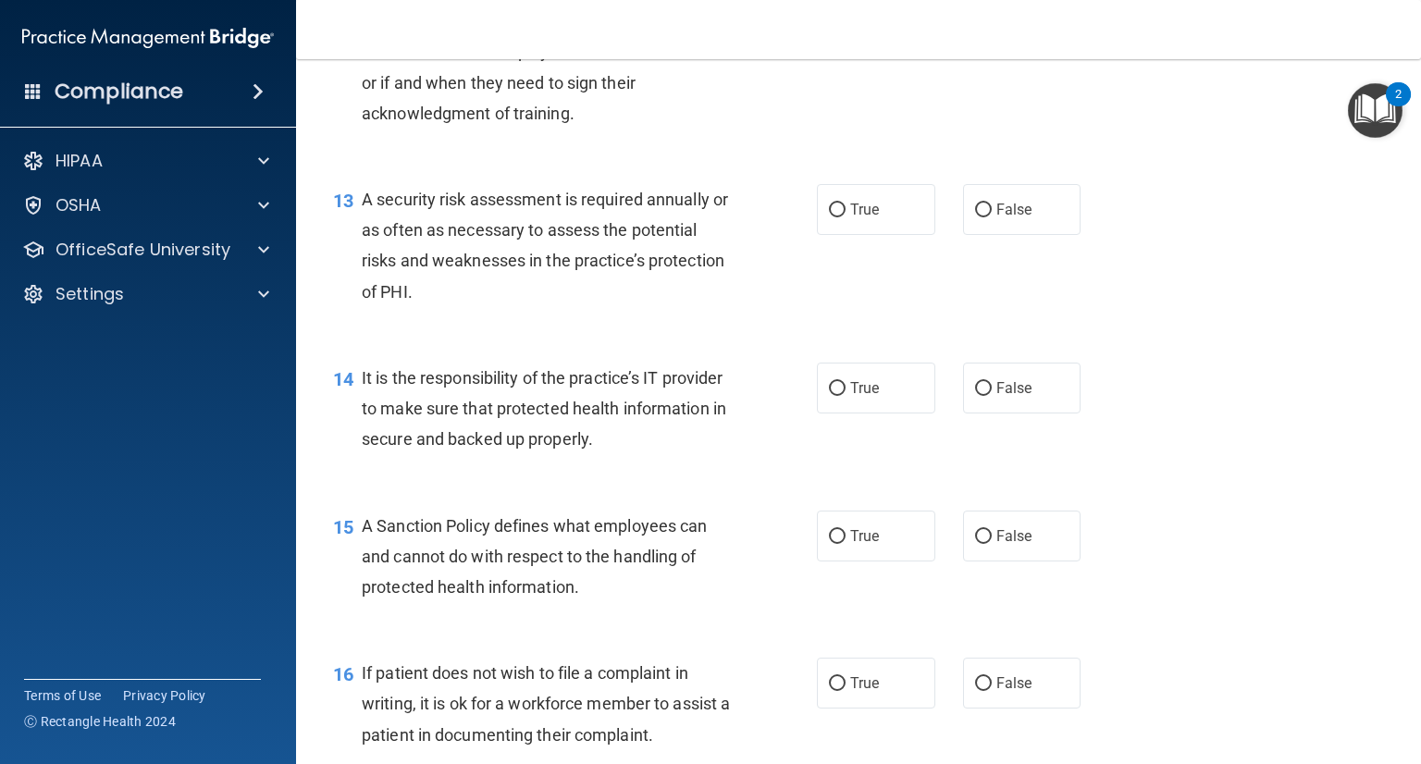
scroll to position [2313, 0]
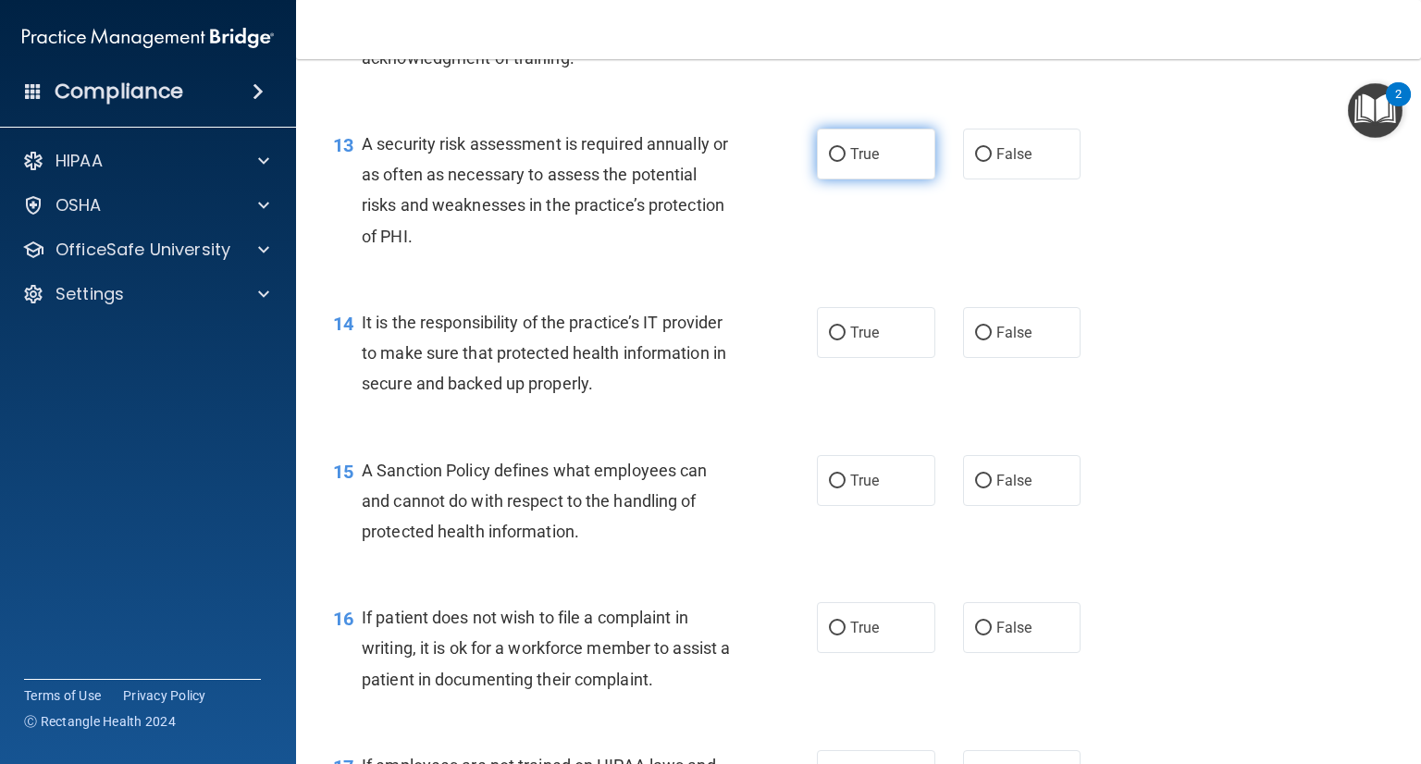
click at [850, 163] on span "True" at bounding box center [864, 154] width 29 height 18
click at [844, 162] on input "True" at bounding box center [837, 155] width 17 height 14
radio input "true"
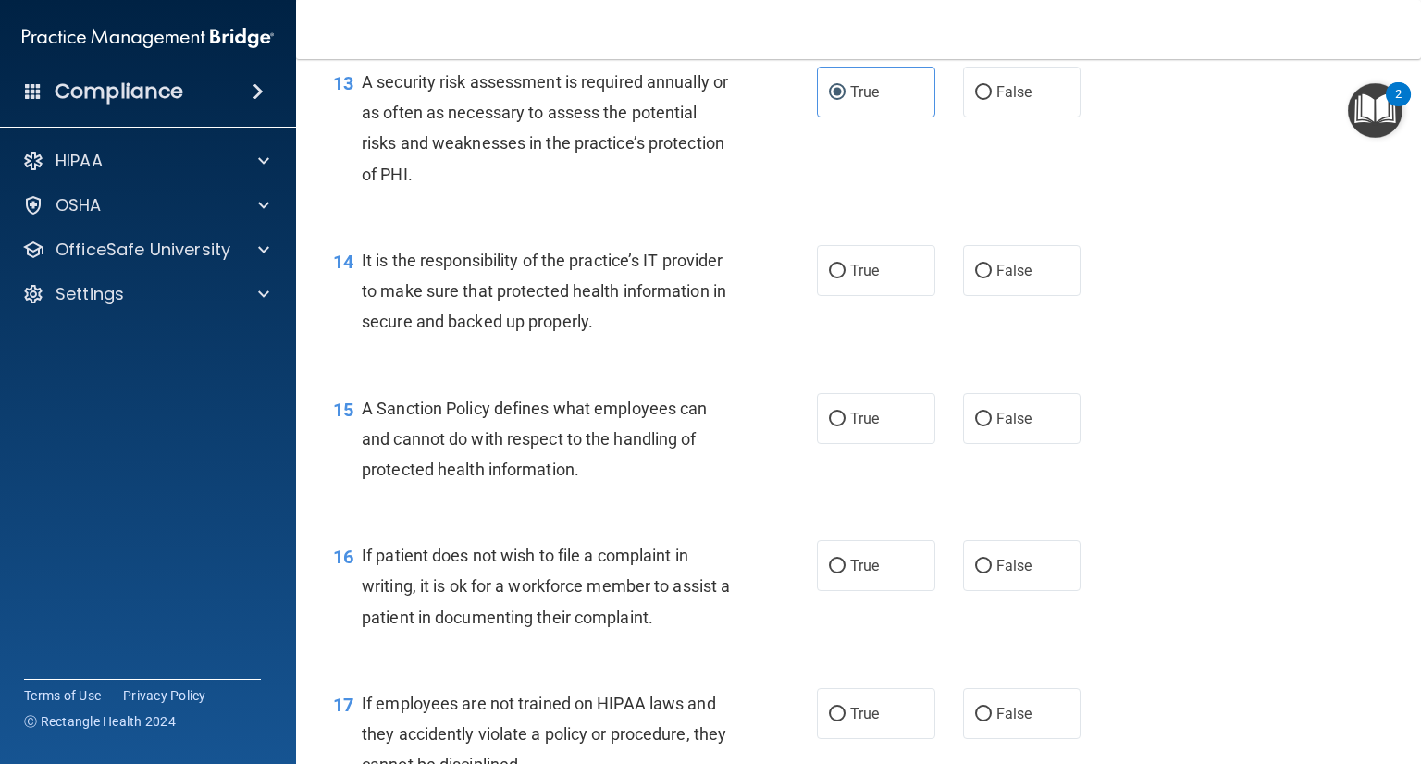
scroll to position [2405, 0]
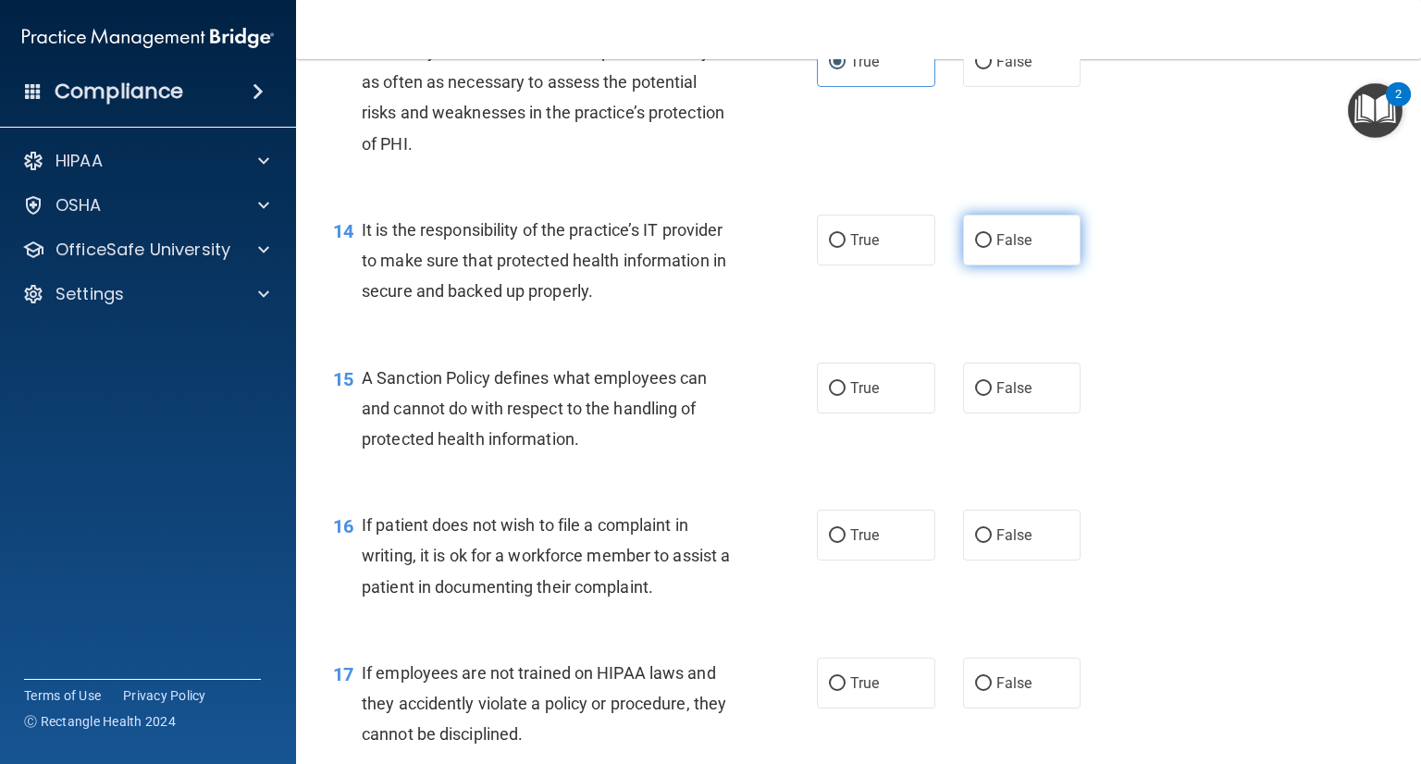
drag, startPoint x: 970, startPoint y: 271, endPoint x: 958, endPoint y: 278, distance: 13.7
click at [975, 248] on input "False" at bounding box center [983, 241] width 17 height 14
radio input "true"
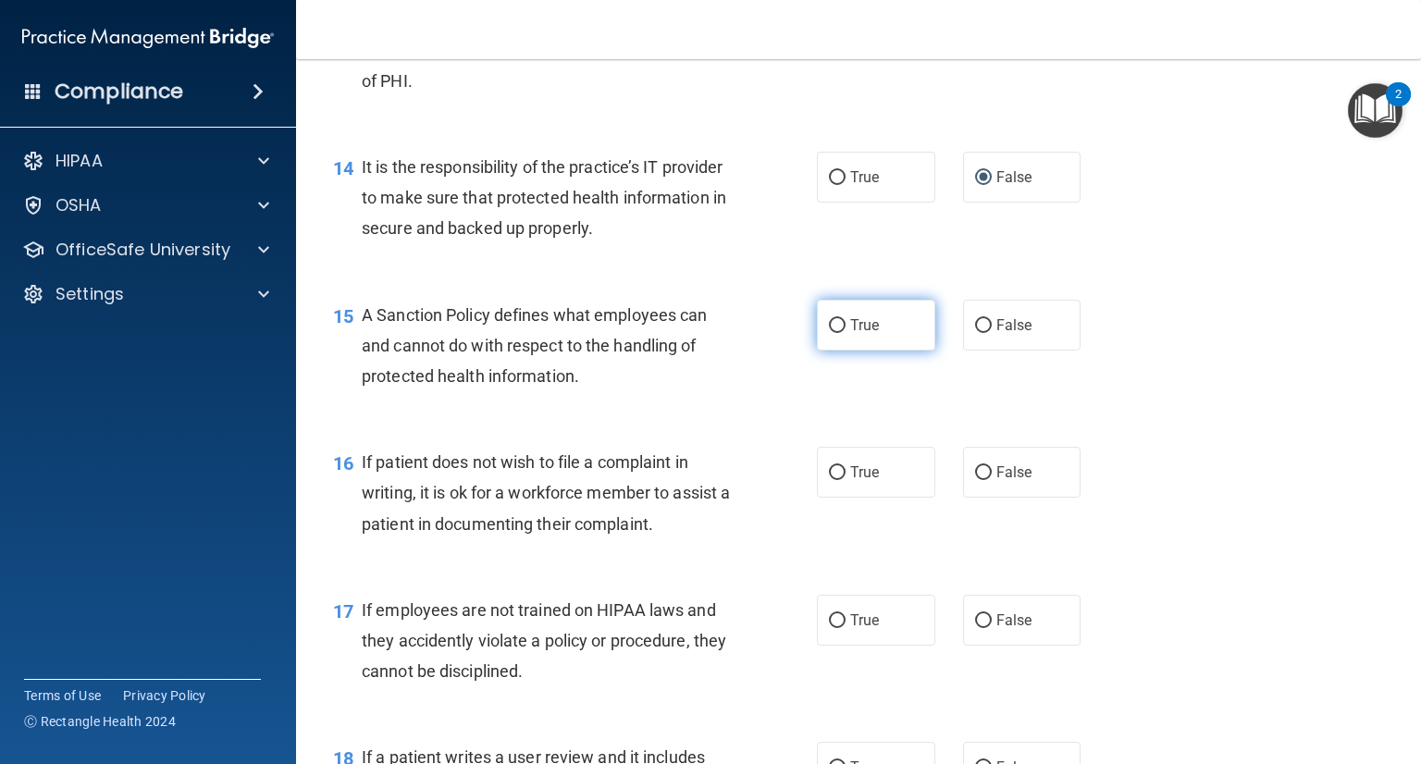
scroll to position [2498, 0]
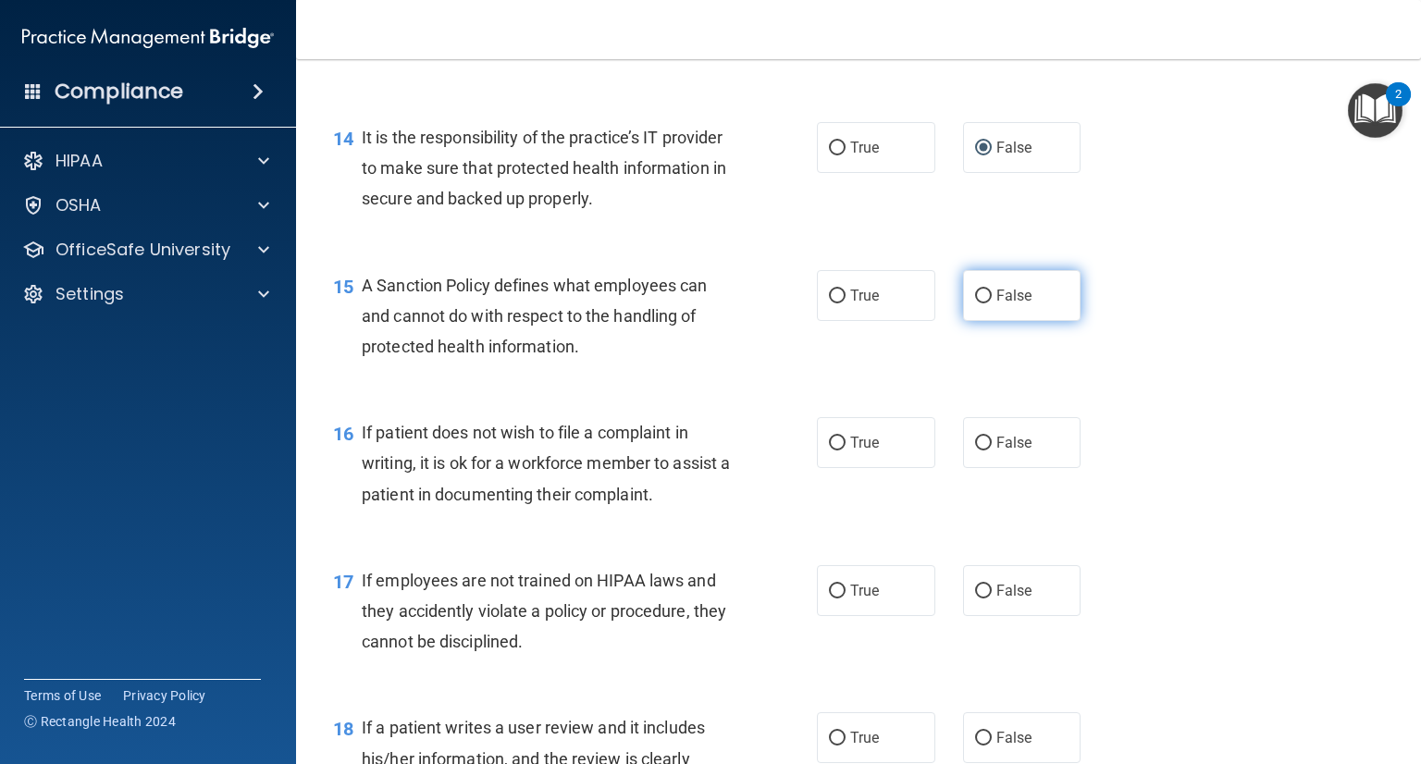
click at [985, 318] on label "False" at bounding box center [1022, 295] width 118 height 51
click at [985, 303] on input "False" at bounding box center [983, 297] width 17 height 14
radio input "true"
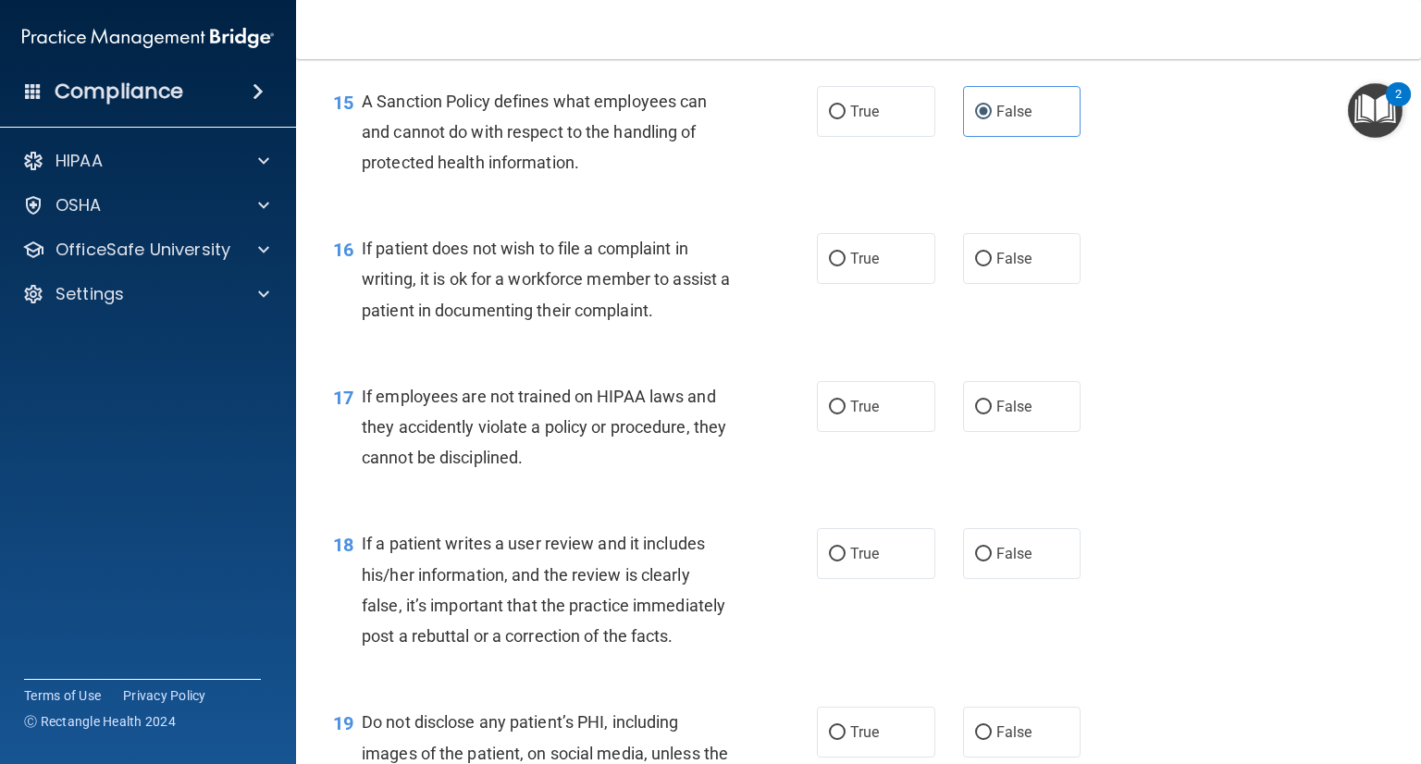
scroll to position [2683, 0]
click at [832, 266] on input "True" at bounding box center [837, 259] width 17 height 14
radio input "true"
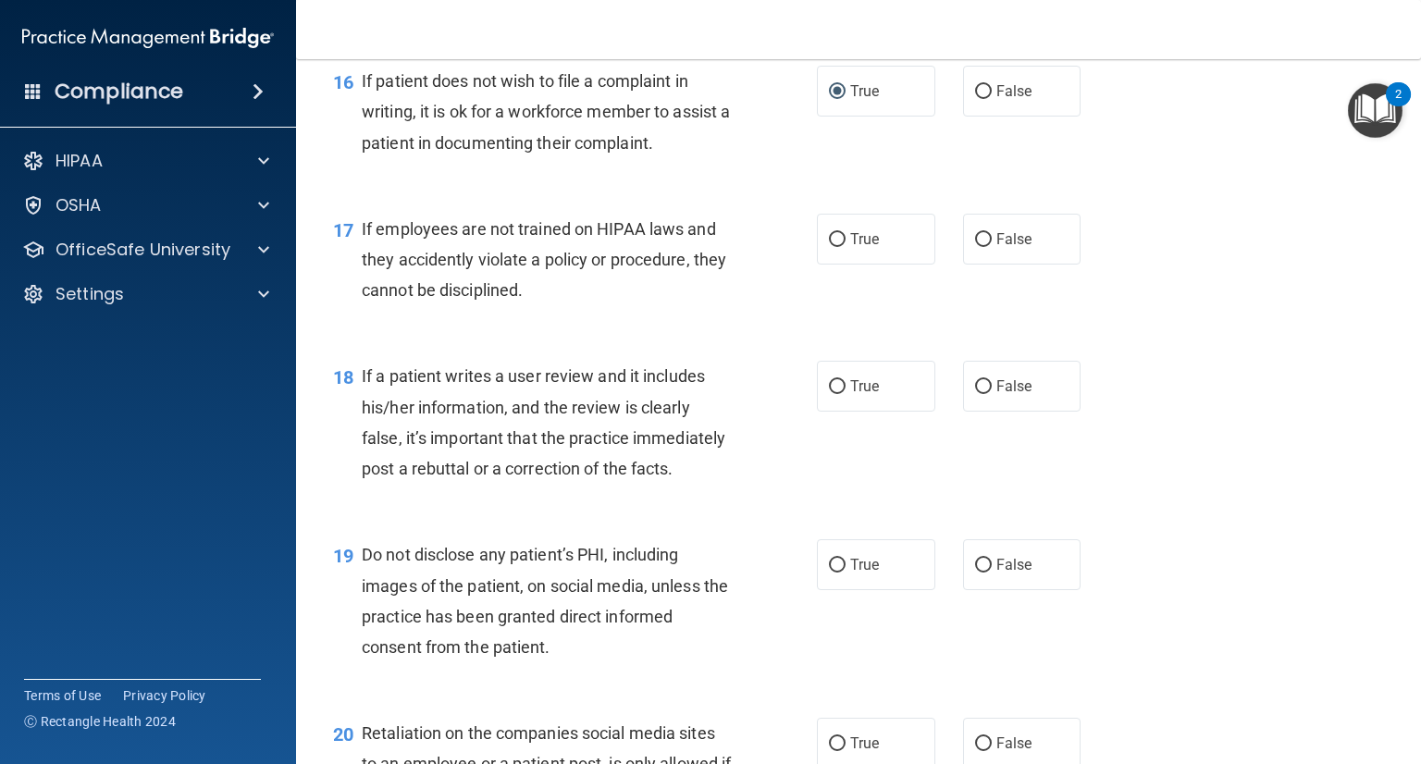
scroll to position [2868, 0]
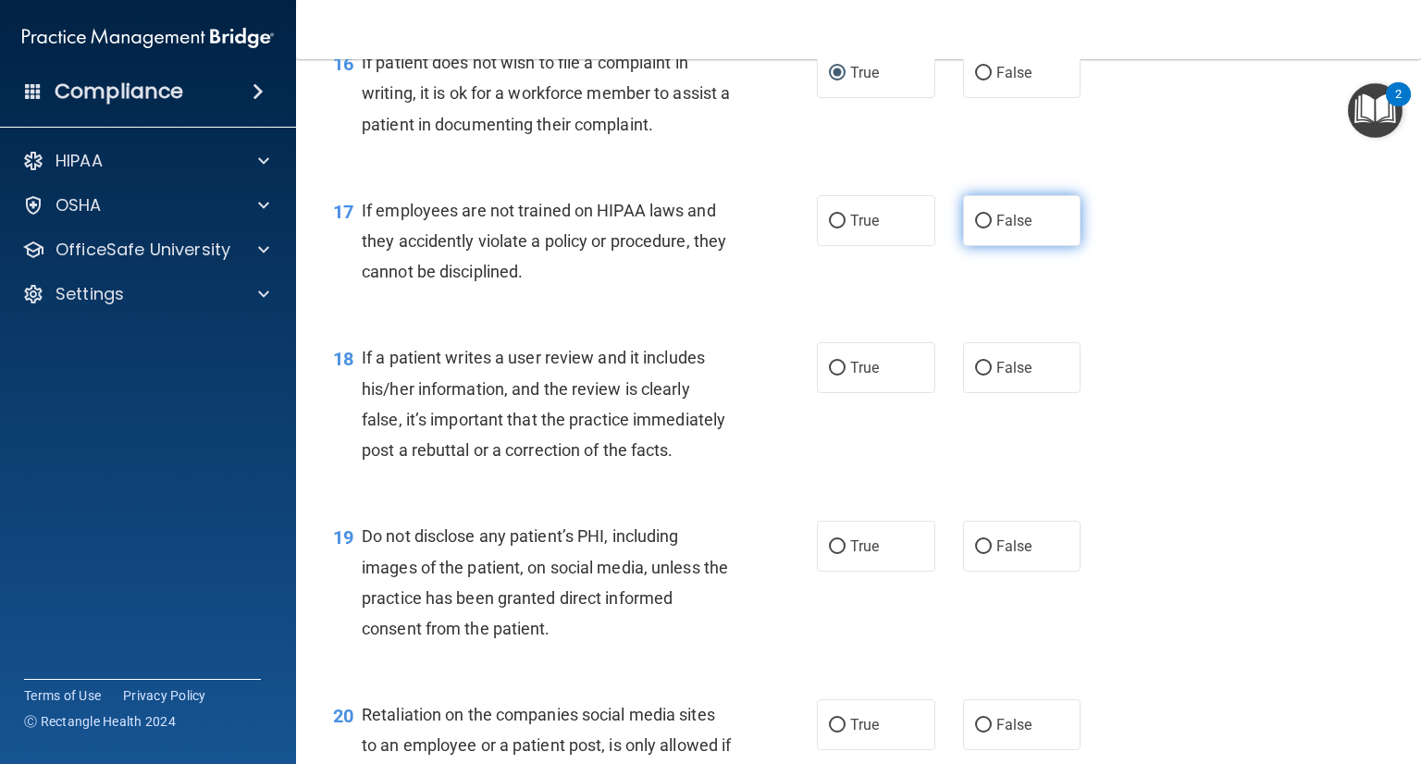
click at [975, 229] on input "False" at bounding box center [983, 222] width 17 height 14
radio input "true"
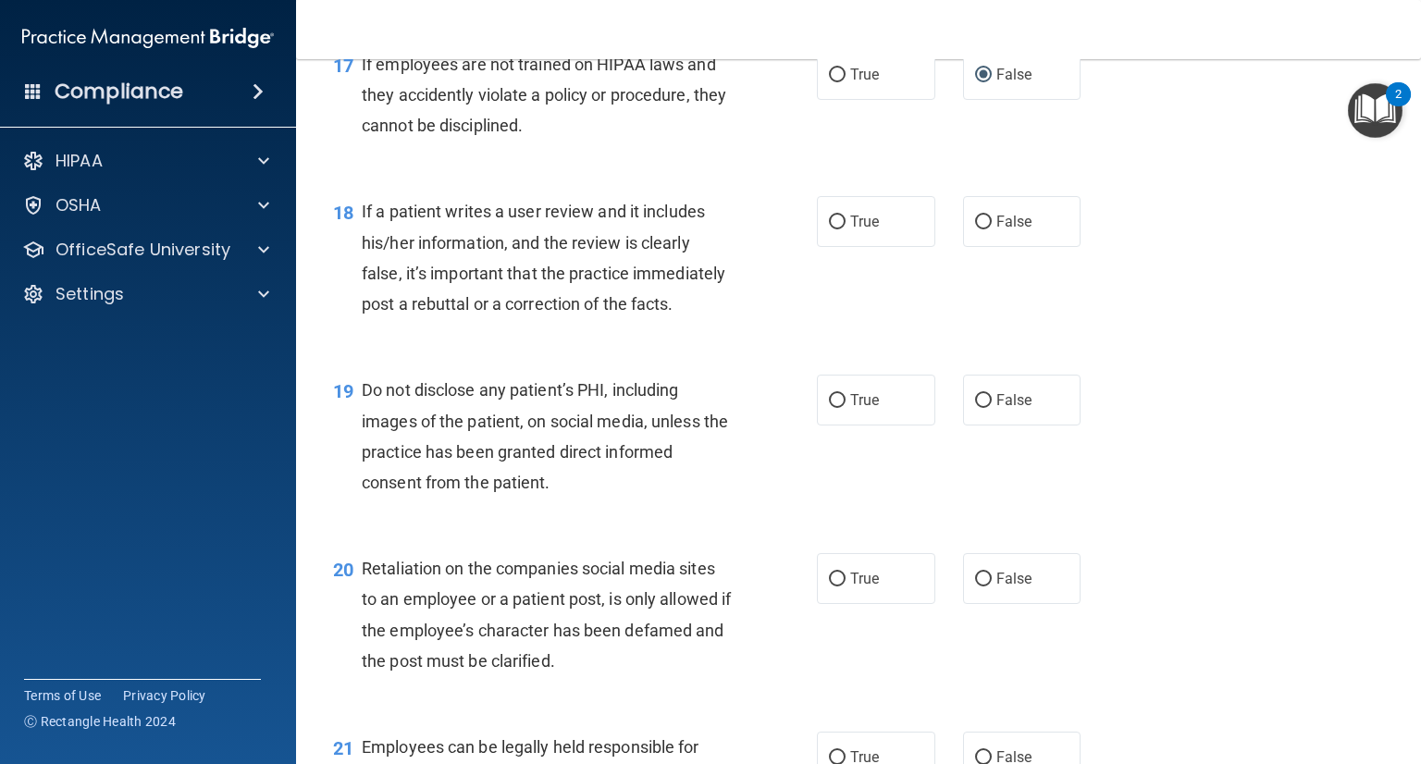
scroll to position [3053, 0]
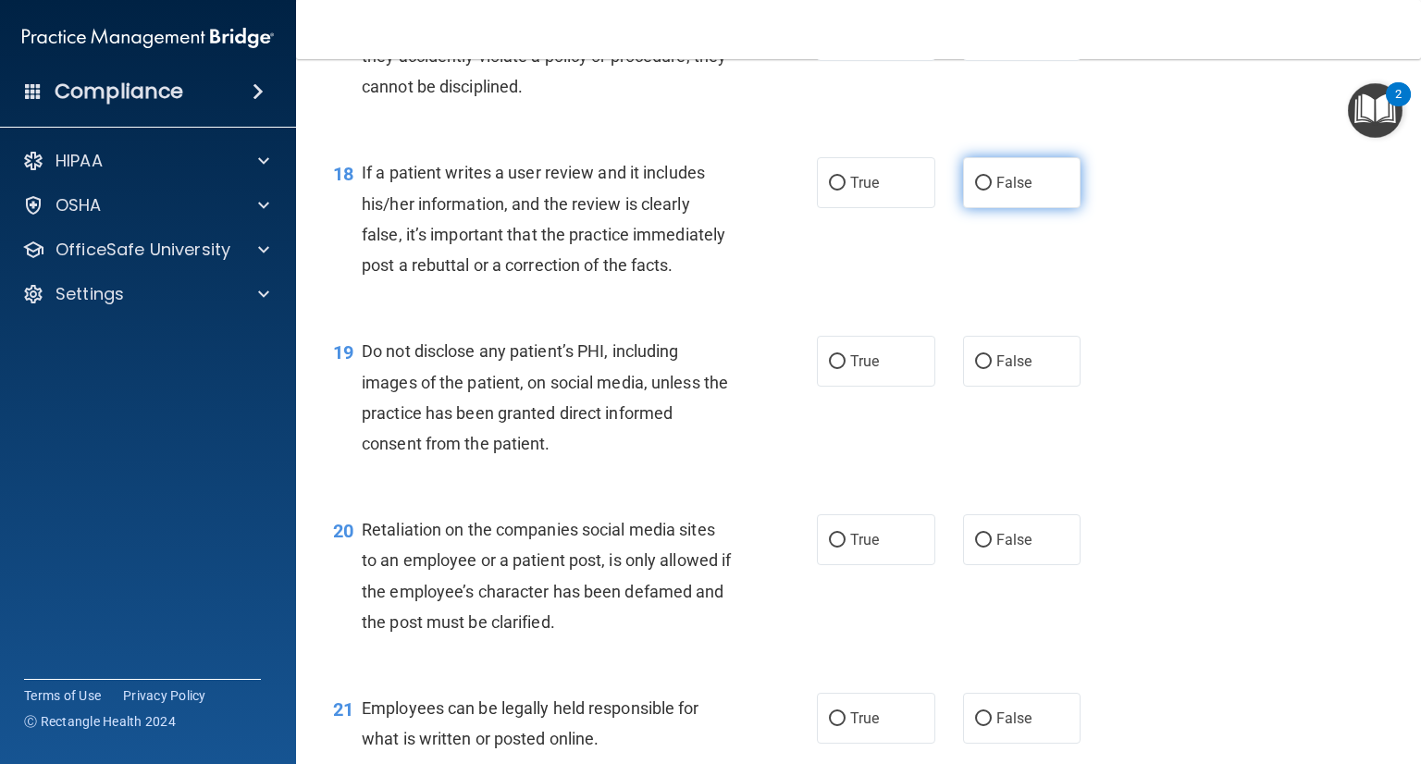
click at [972, 208] on label "False" at bounding box center [1022, 182] width 118 height 51
click at [975, 191] on input "False" at bounding box center [983, 184] width 17 height 14
radio input "true"
click at [397, 452] on span "Do not disclose any patient’s PHI, including images of the patient, on social m…" at bounding box center [545, 397] width 366 height 112
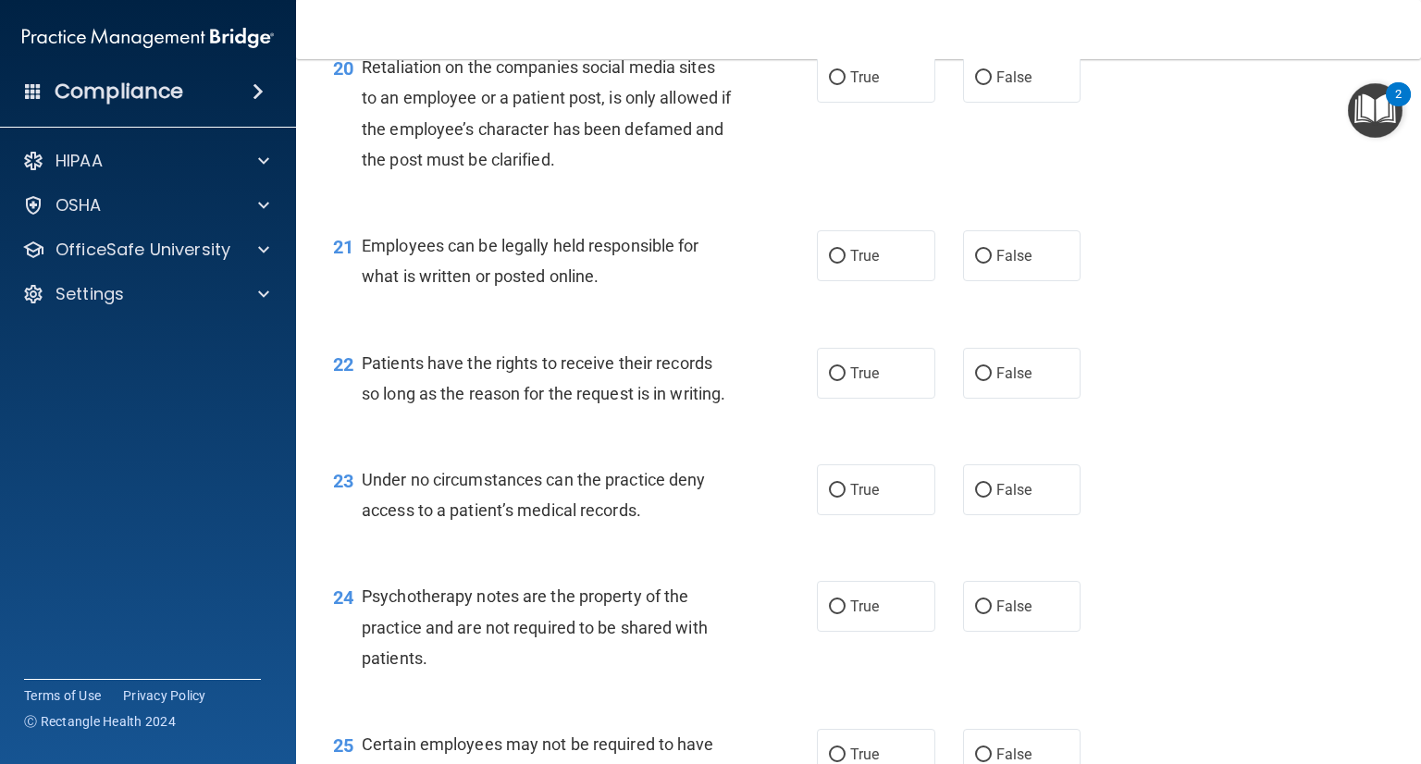
scroll to position [3331, 0]
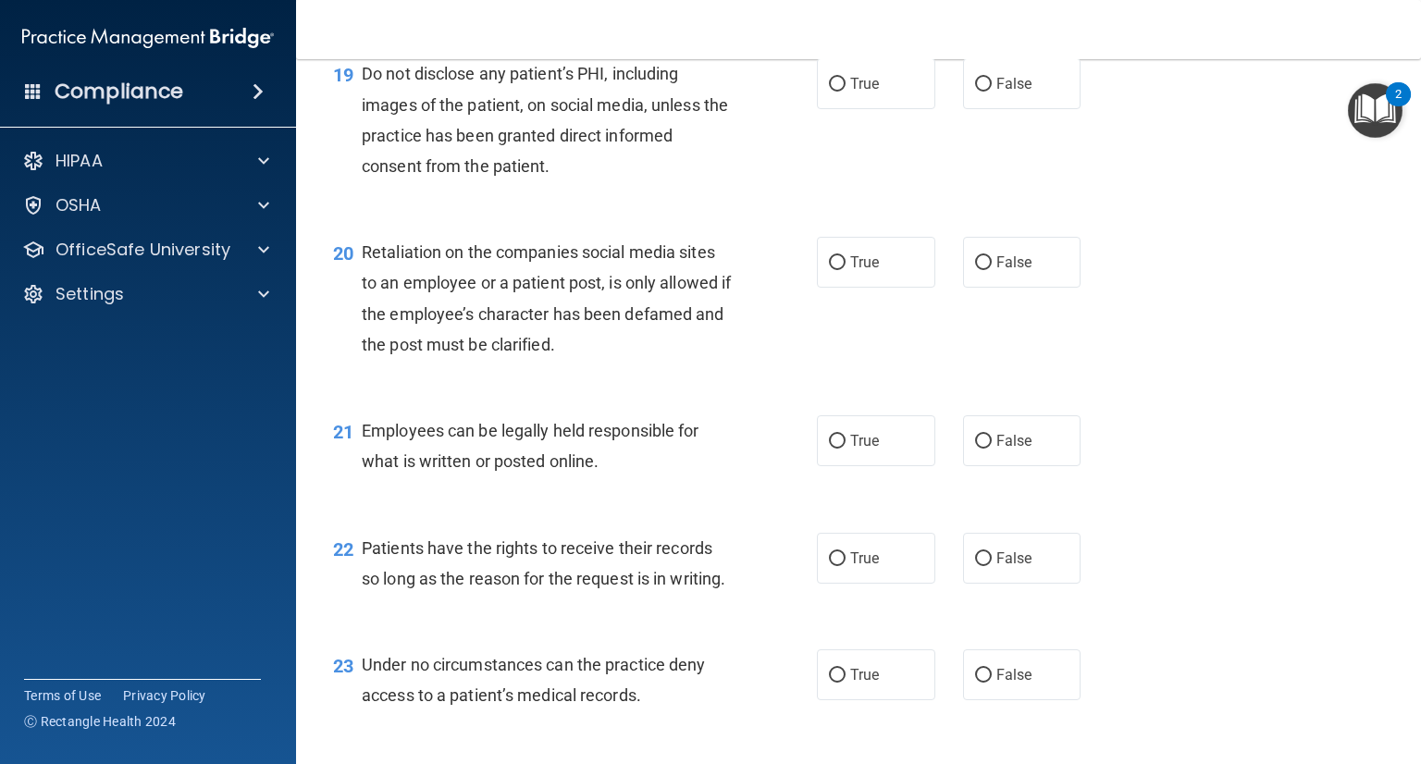
drag, startPoint x: 834, startPoint y: 148, endPoint x: 810, endPoint y: 172, distance: 34.0
click at [833, 92] on input "True" at bounding box center [837, 85] width 17 height 14
radio input "true"
click at [975, 270] on input "False" at bounding box center [983, 263] width 17 height 14
radio input "true"
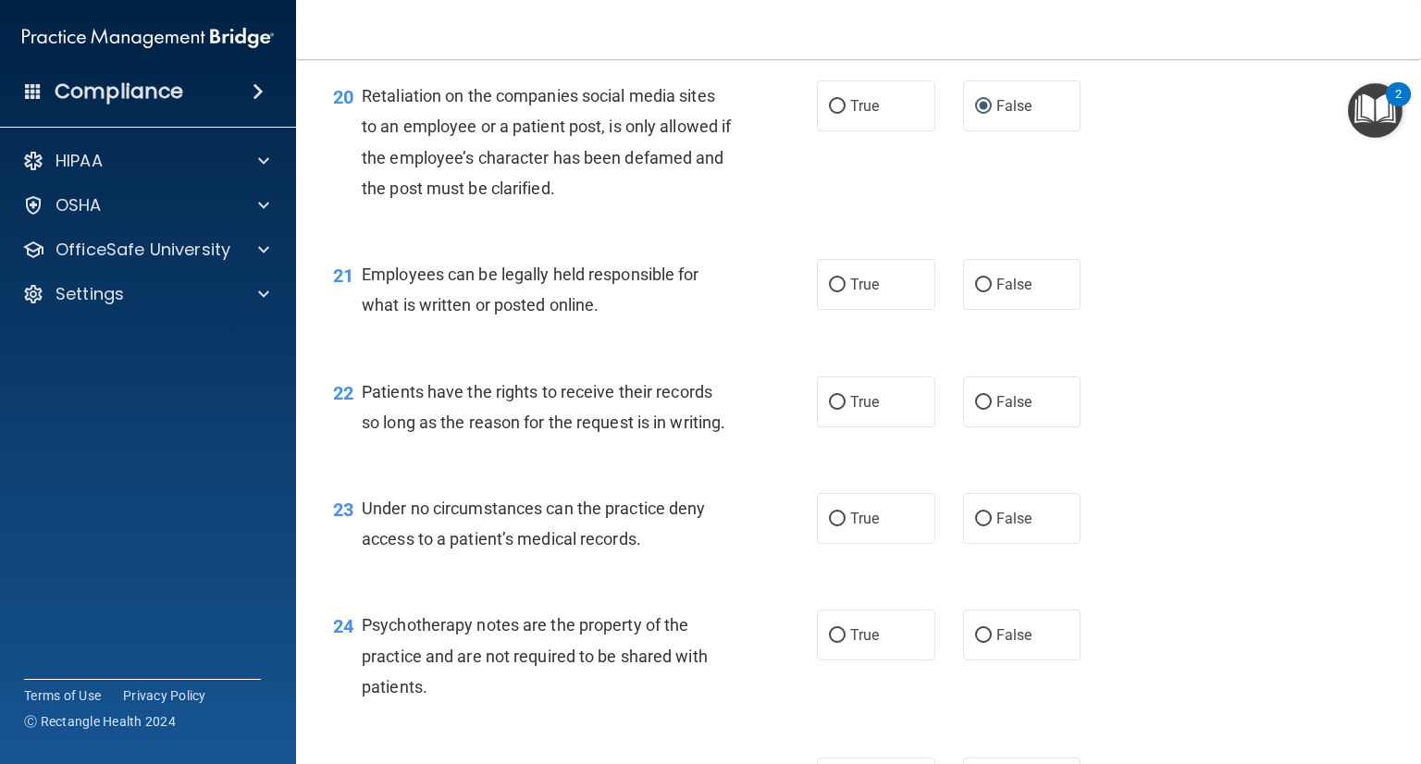
scroll to position [3516, 0]
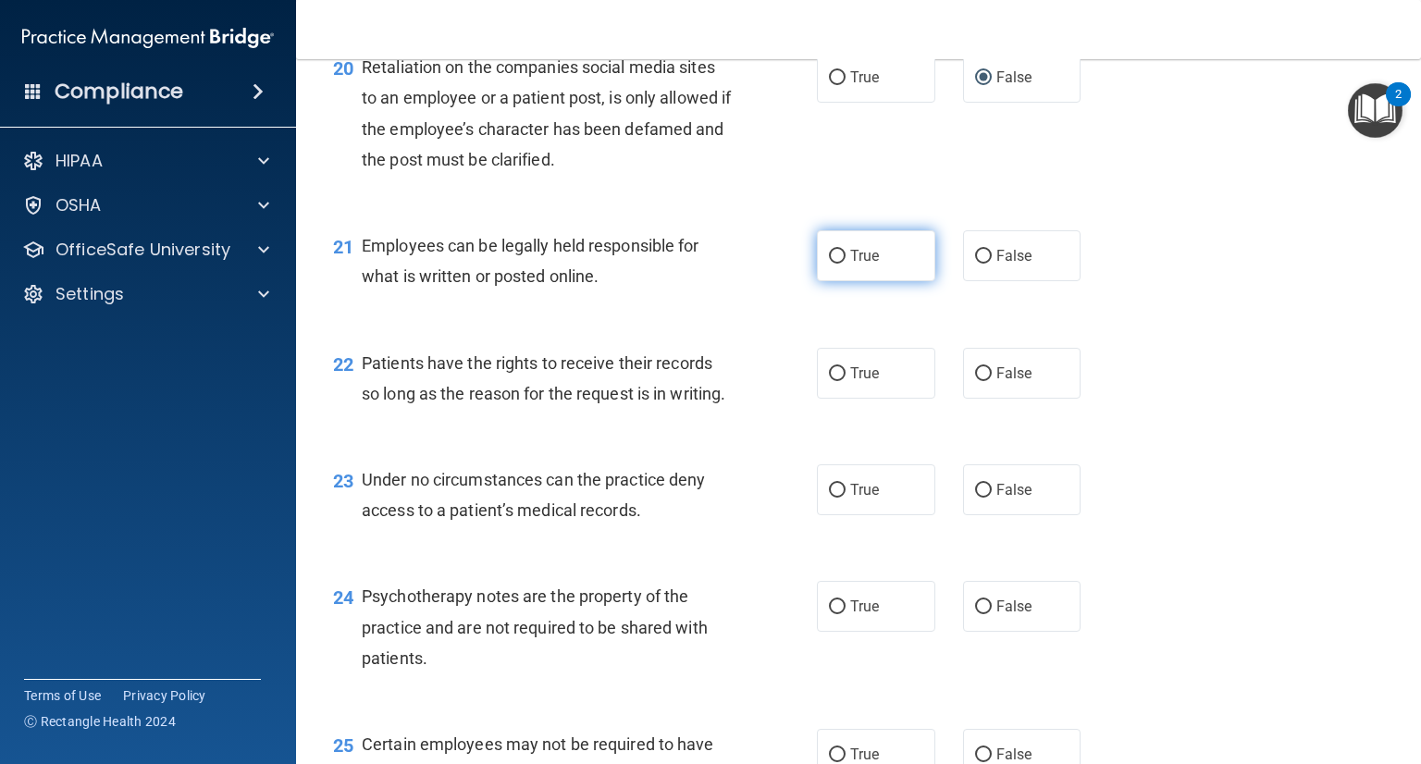
click at [829, 264] on input "True" at bounding box center [837, 257] width 17 height 14
radio input "true"
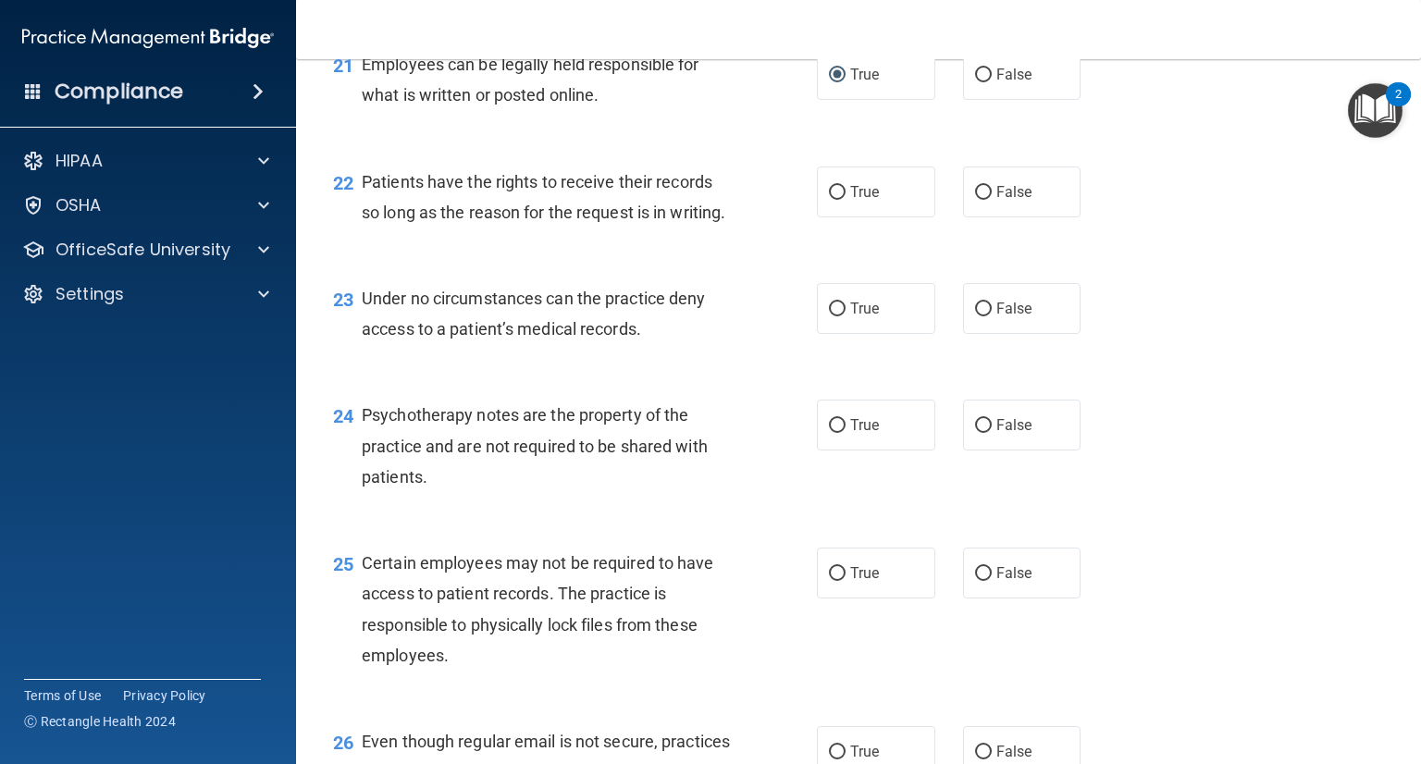
scroll to position [3701, 0]
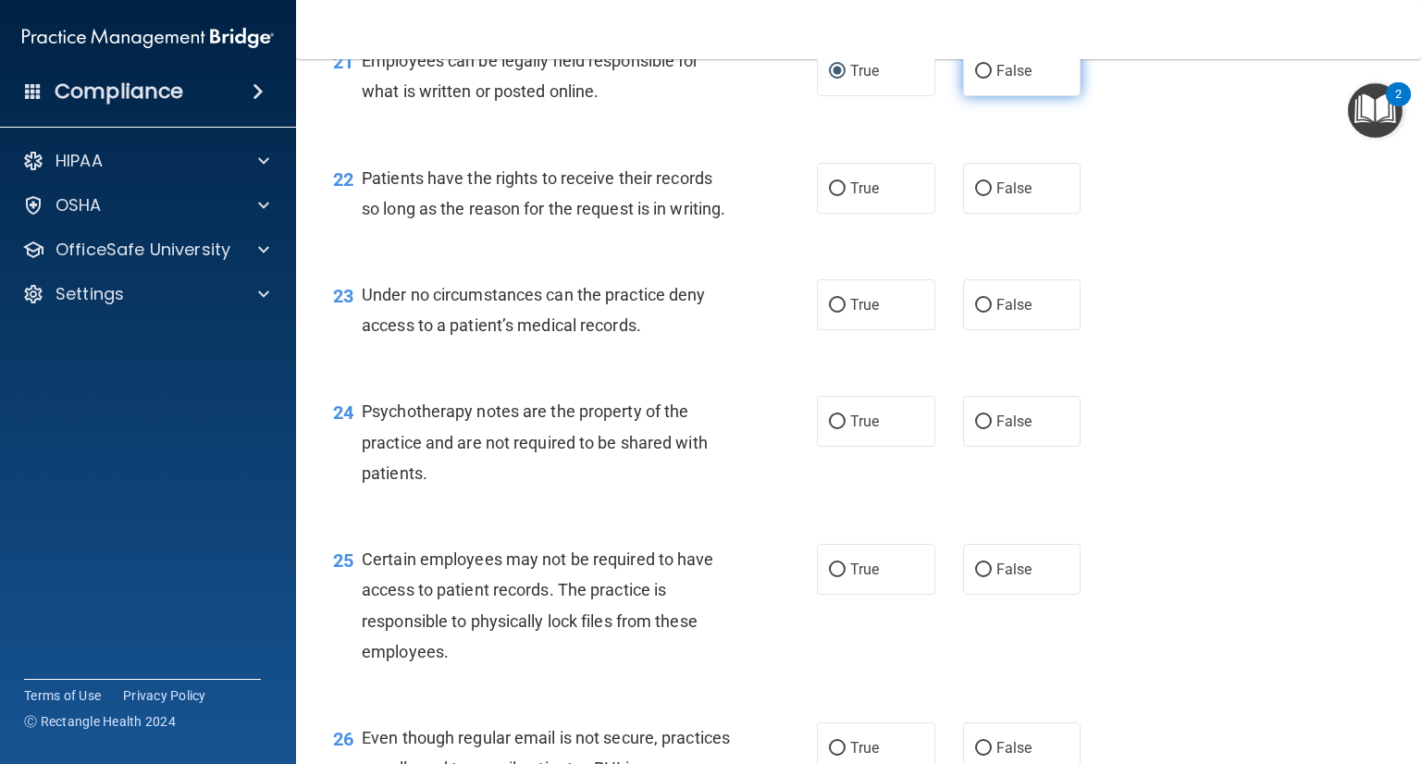
click at [971, 96] on label "False" at bounding box center [1022, 70] width 118 height 51
click at [975, 79] on input "False" at bounding box center [983, 72] width 17 height 14
radio input "true"
radio input "false"
click at [829, 196] on input "True" at bounding box center [837, 189] width 17 height 14
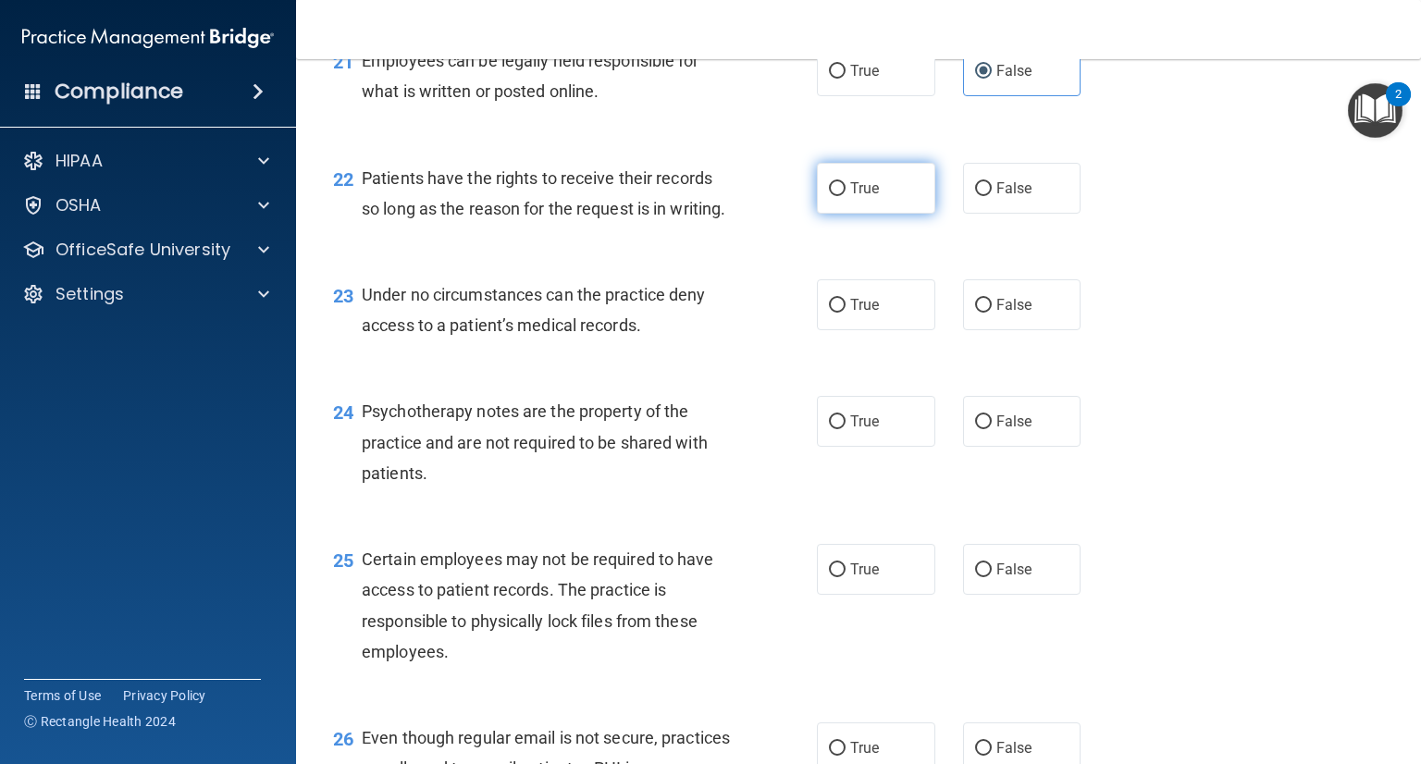
radio input "true"
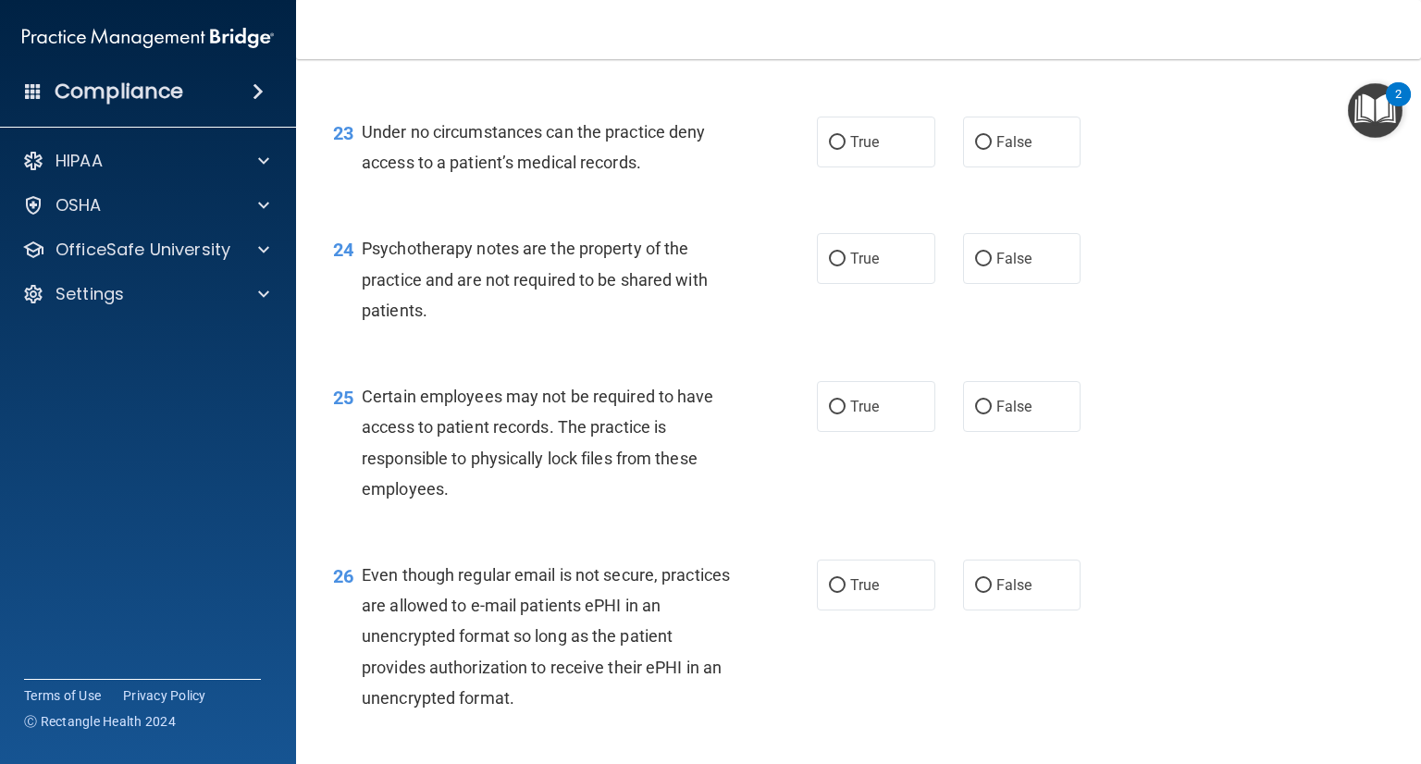
scroll to position [3886, 0]
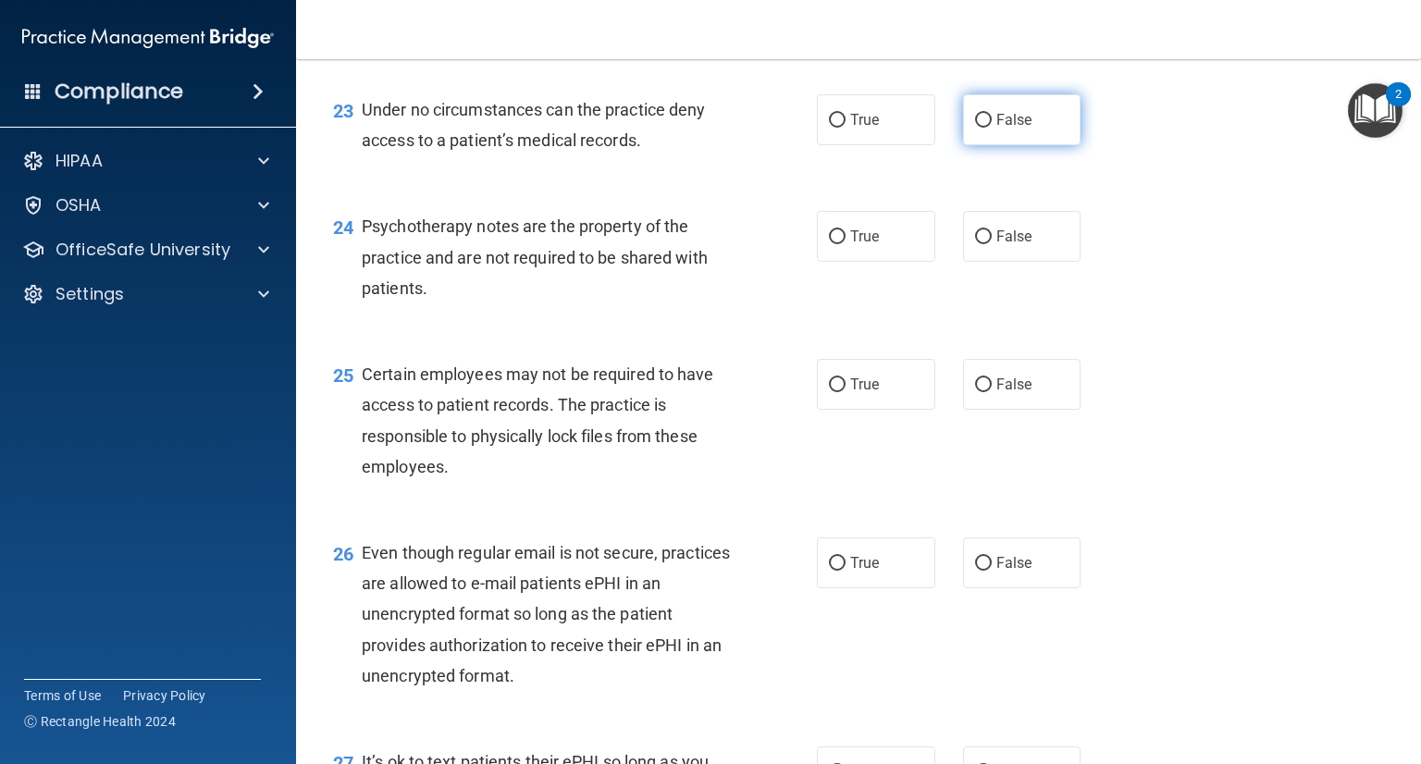
click at [975, 128] on input "False" at bounding box center [983, 121] width 17 height 14
radio input "true"
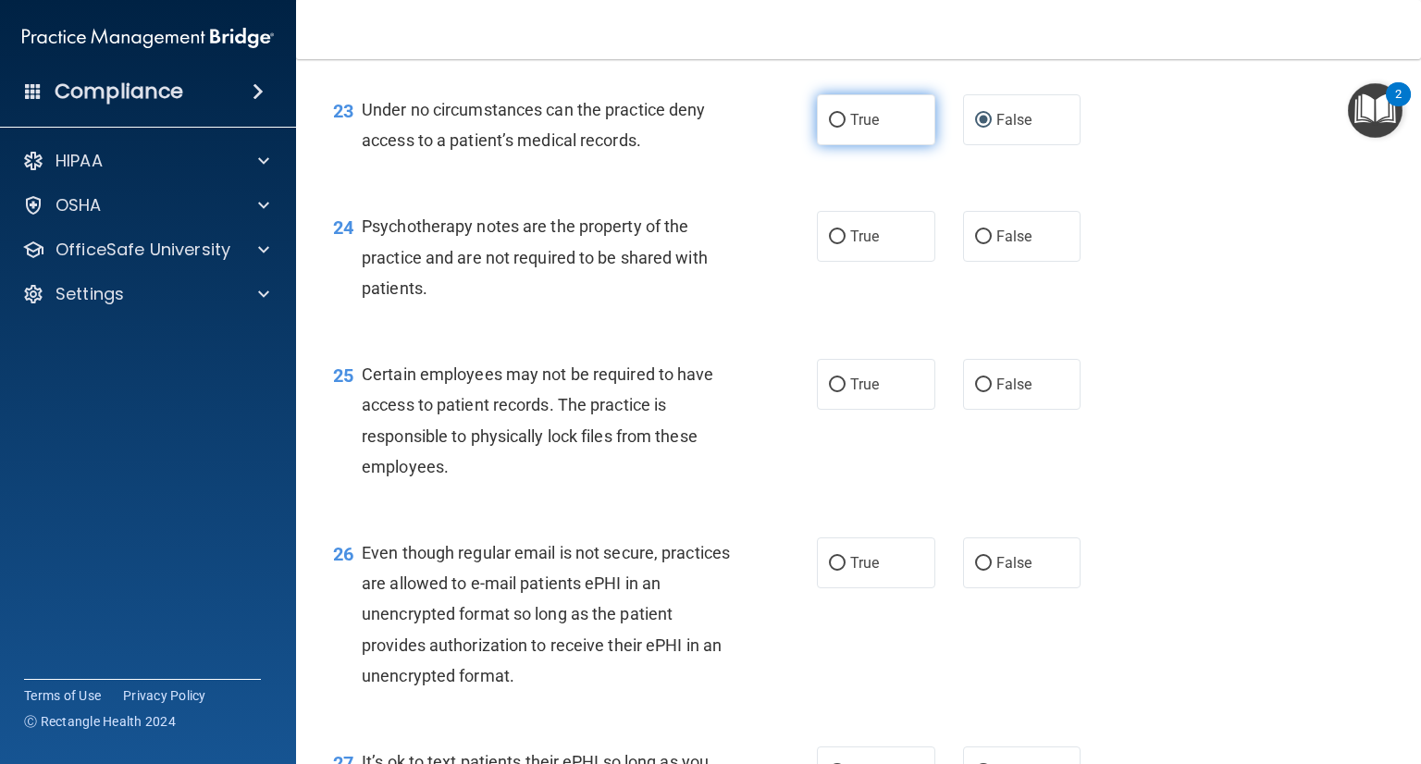
click at [829, 128] on input "True" at bounding box center [837, 121] width 17 height 14
radio input "true"
radio input "false"
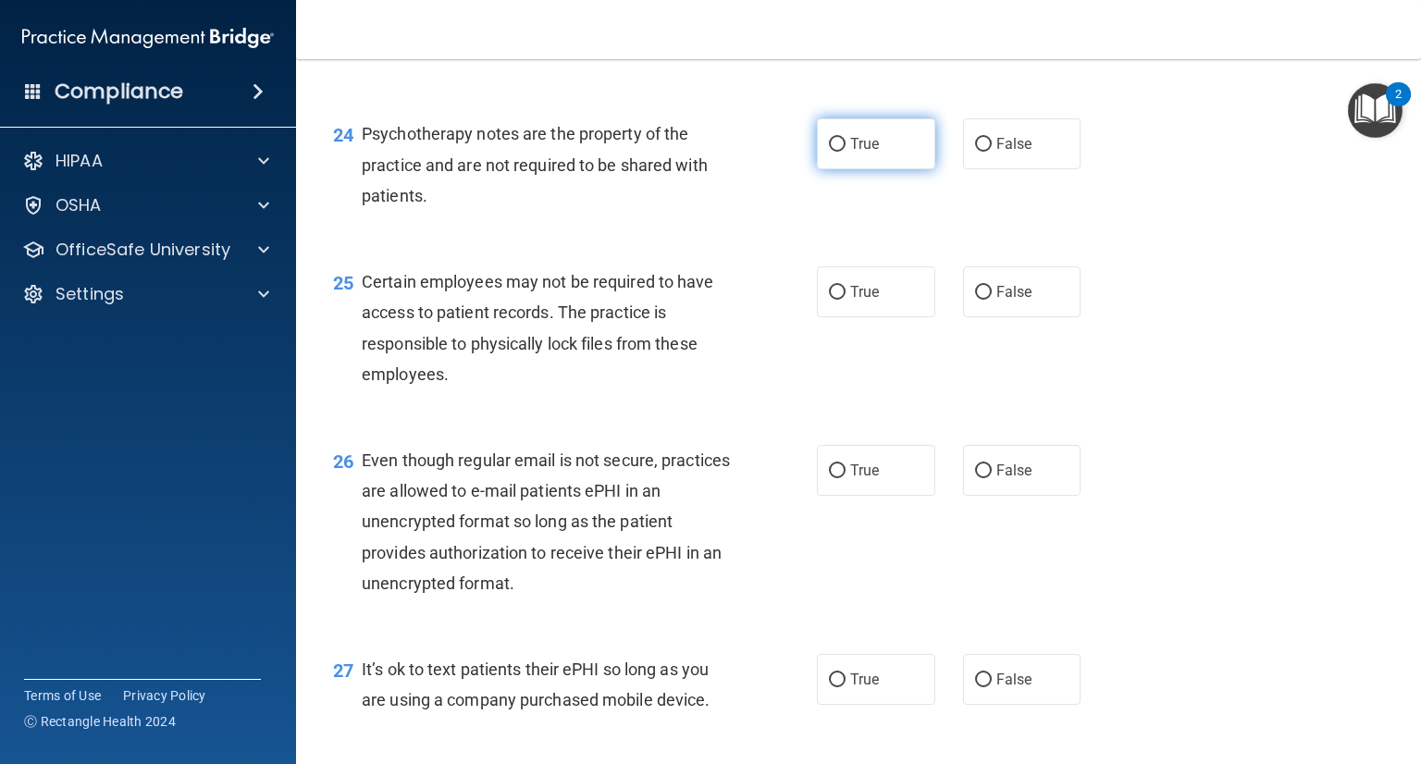
click at [836, 152] on input "True" at bounding box center [837, 145] width 17 height 14
radio input "true"
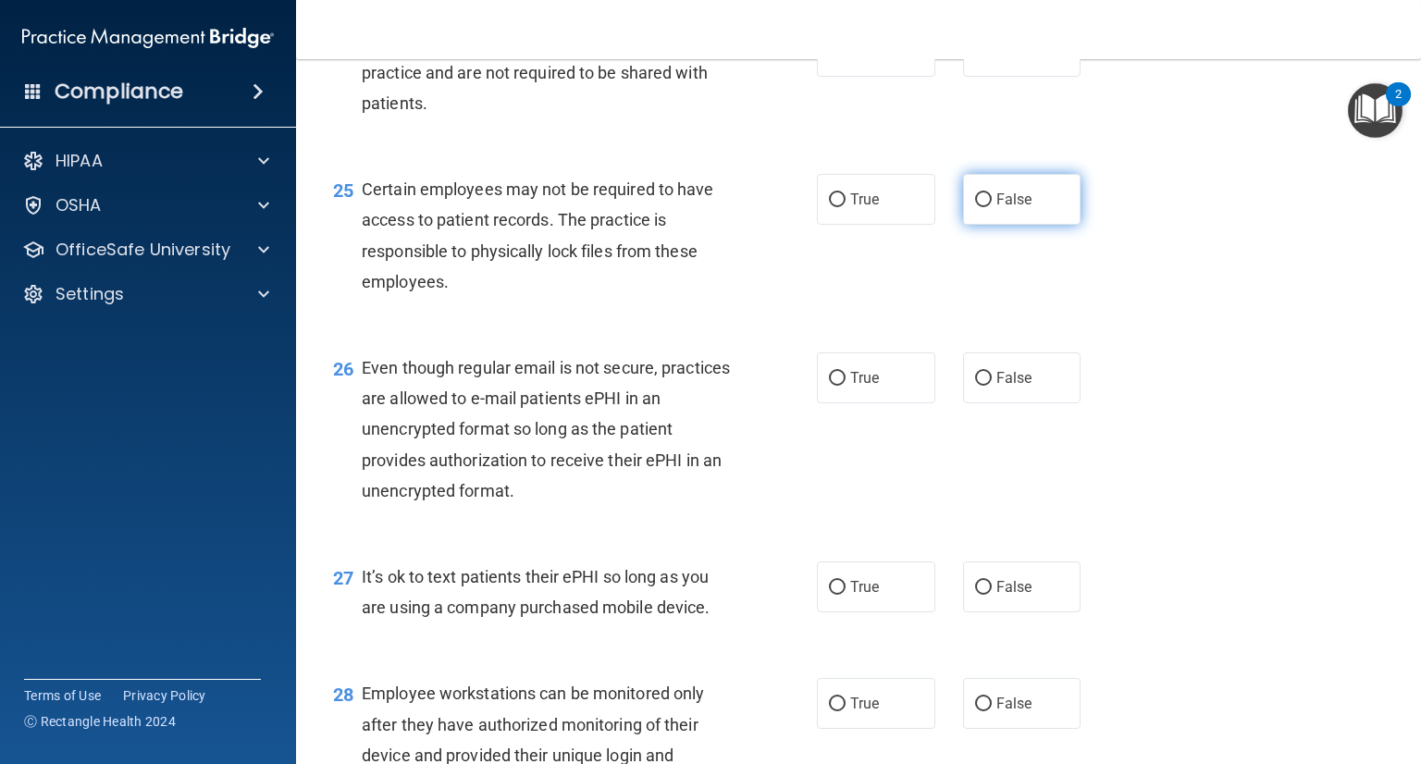
click at [975, 207] on input "False" at bounding box center [983, 200] width 17 height 14
radio input "true"
click at [829, 207] on input "True" at bounding box center [837, 200] width 17 height 14
radio input "true"
radio input "false"
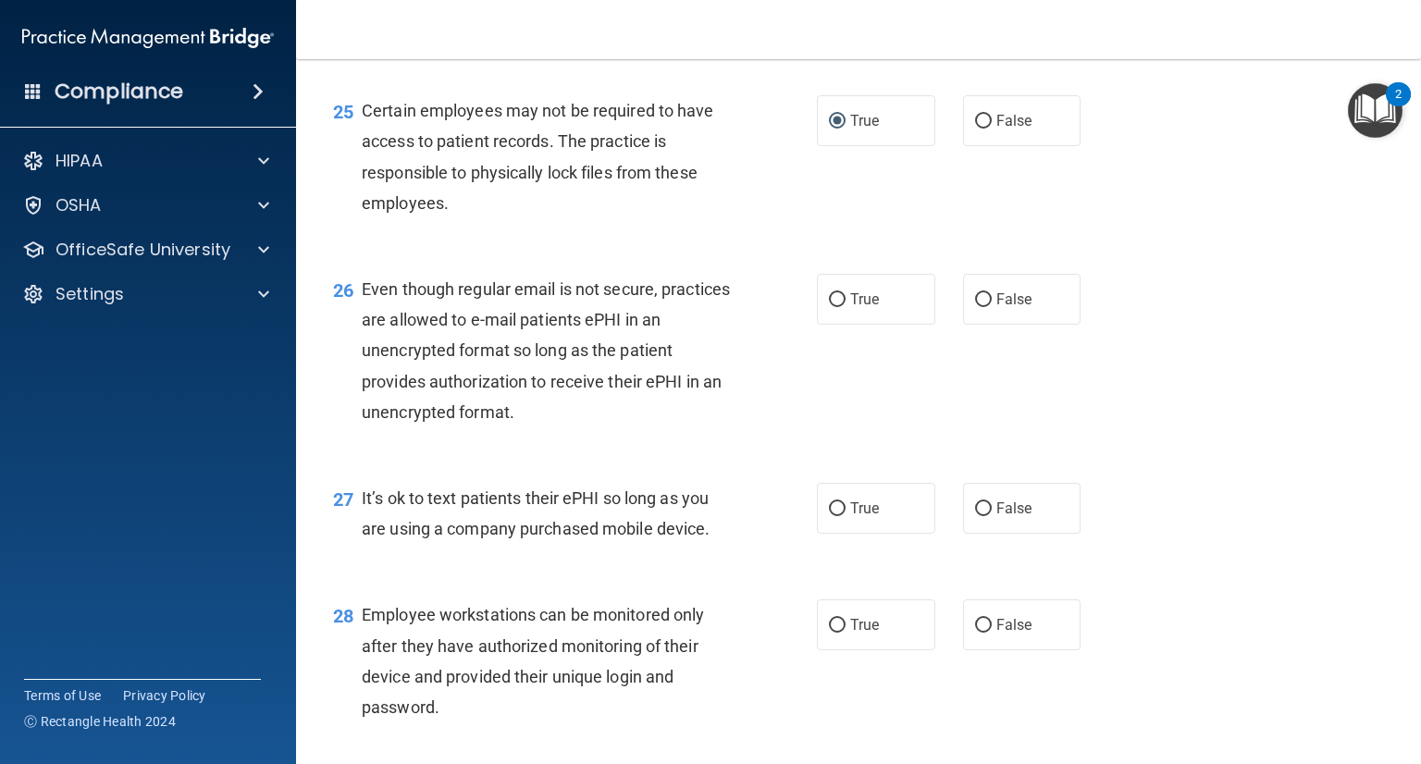
scroll to position [4256, 0]
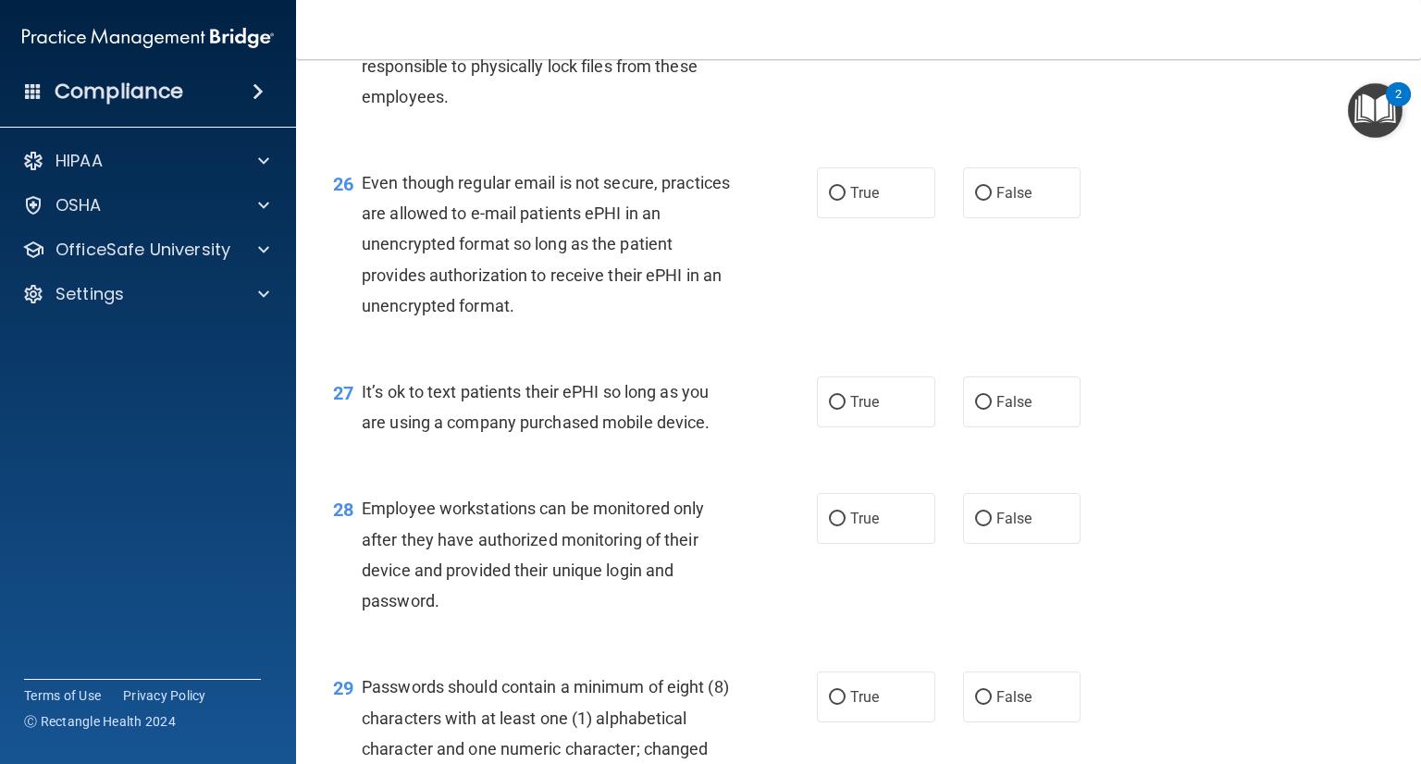
drag, startPoint x: 975, startPoint y: 286, endPoint x: 912, endPoint y: 319, distance: 71.2
click at [976, 201] on input "False" at bounding box center [983, 194] width 17 height 14
radio input "true"
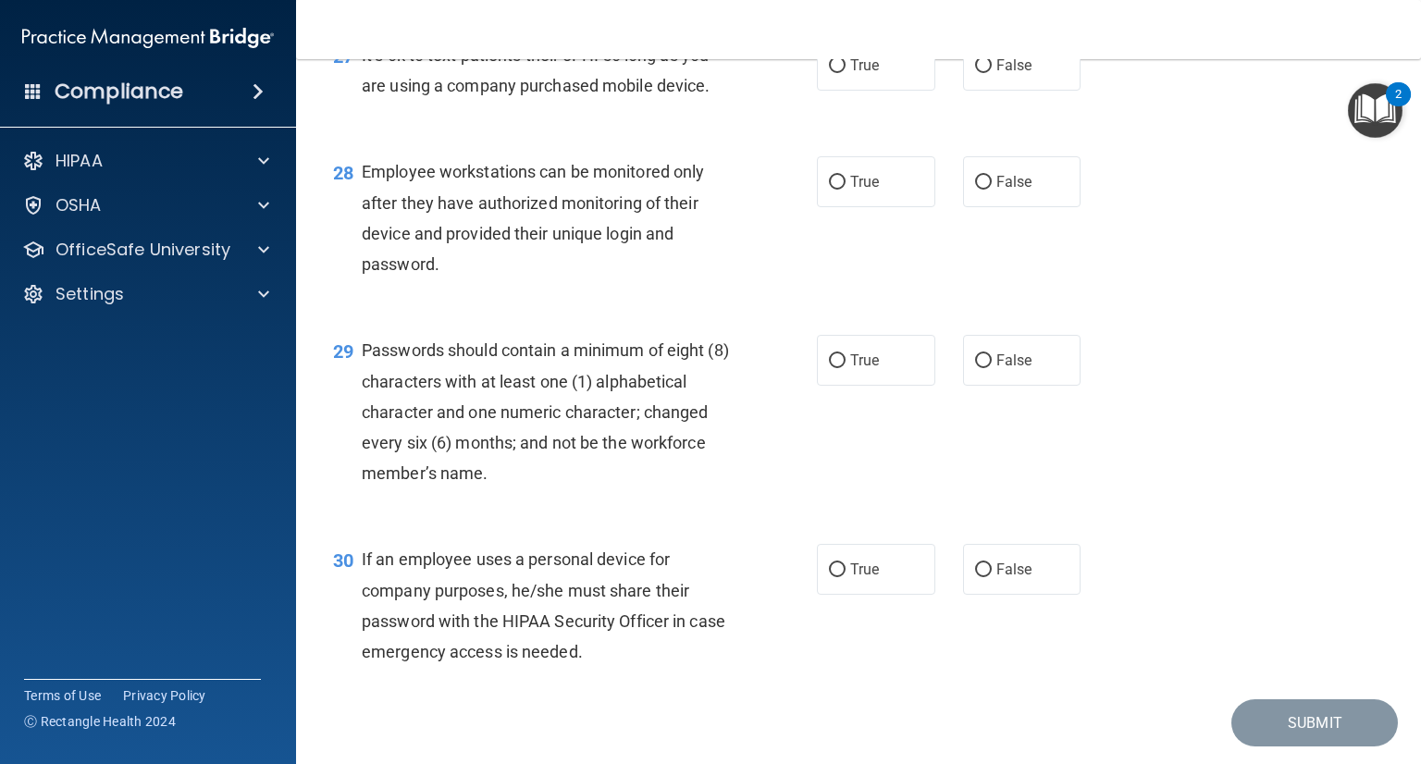
scroll to position [4626, 0]
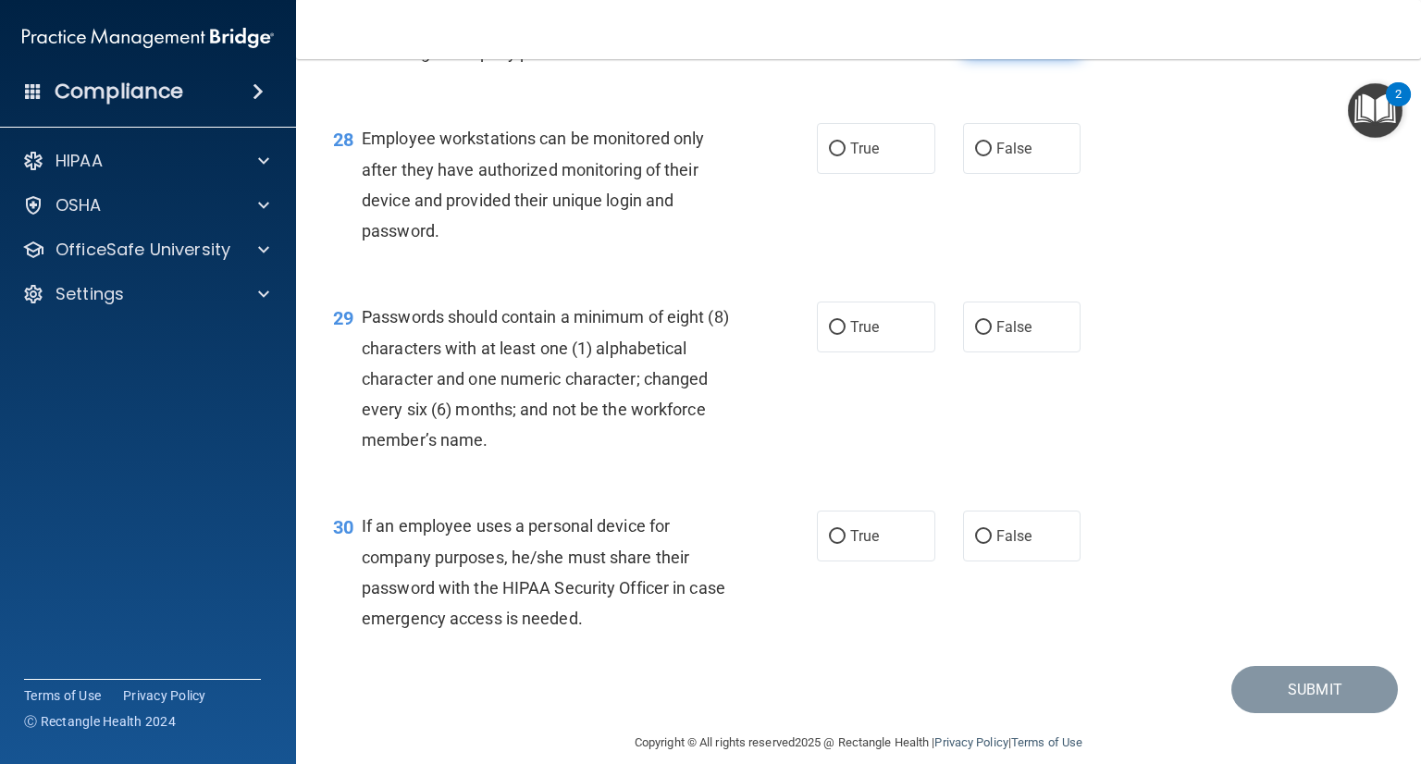
click at [970, 57] on label "False" at bounding box center [1022, 31] width 118 height 51
click at [975, 40] on input "False" at bounding box center [983, 33] width 17 height 14
radio input "true"
click at [970, 174] on label "False" at bounding box center [1022, 148] width 118 height 51
click at [975, 156] on input "False" at bounding box center [983, 149] width 17 height 14
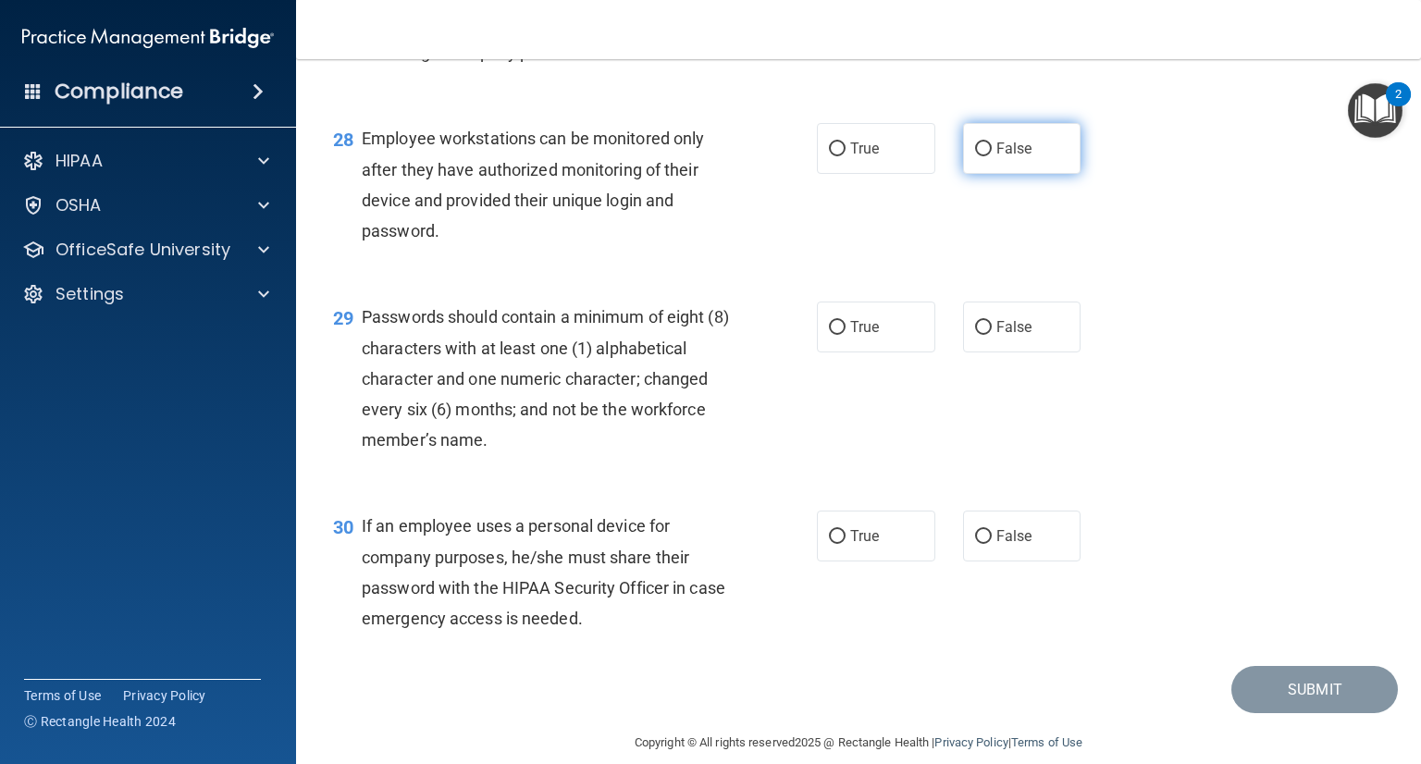
radio input "true"
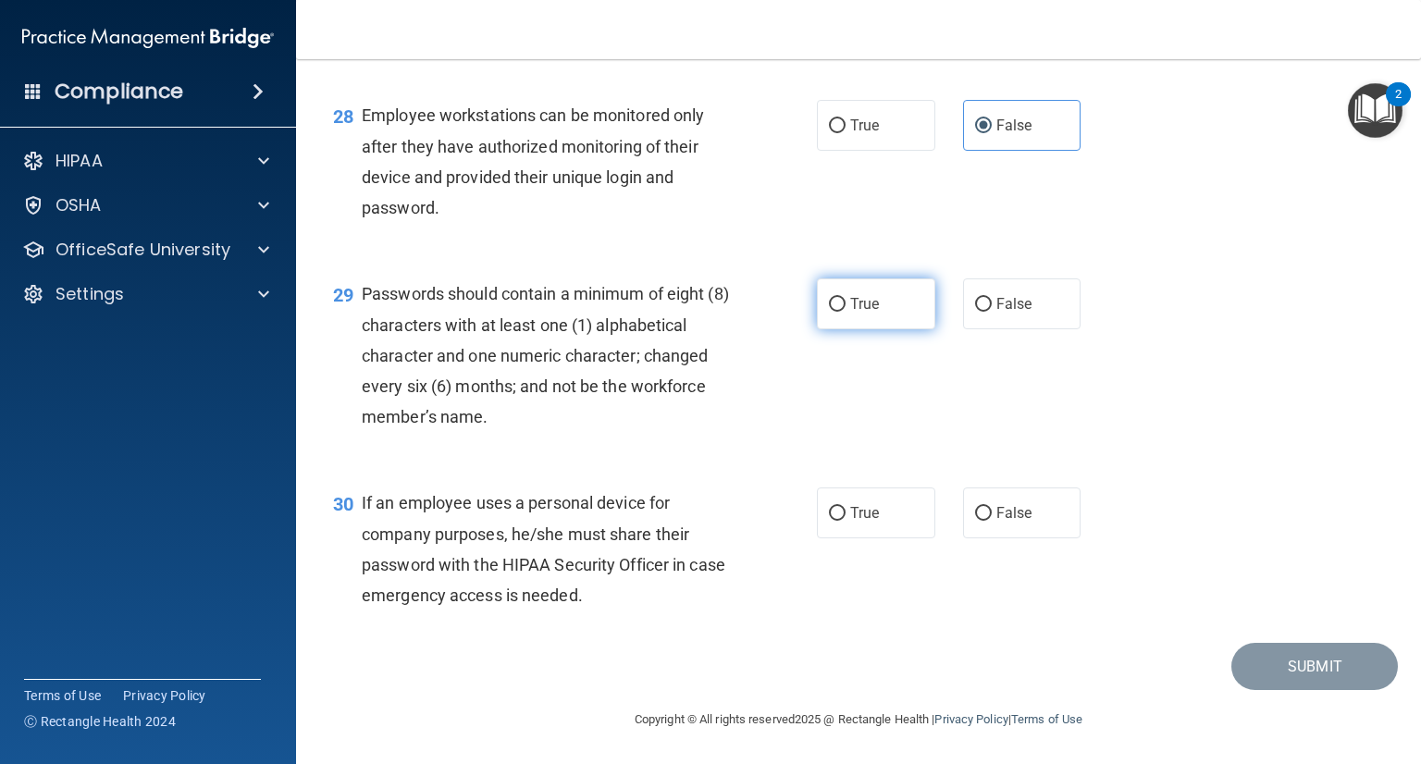
click at [834, 307] on input "True" at bounding box center [837, 305] width 17 height 14
radio input "true"
click at [834, 509] on input "True" at bounding box center [837, 514] width 17 height 14
radio input "true"
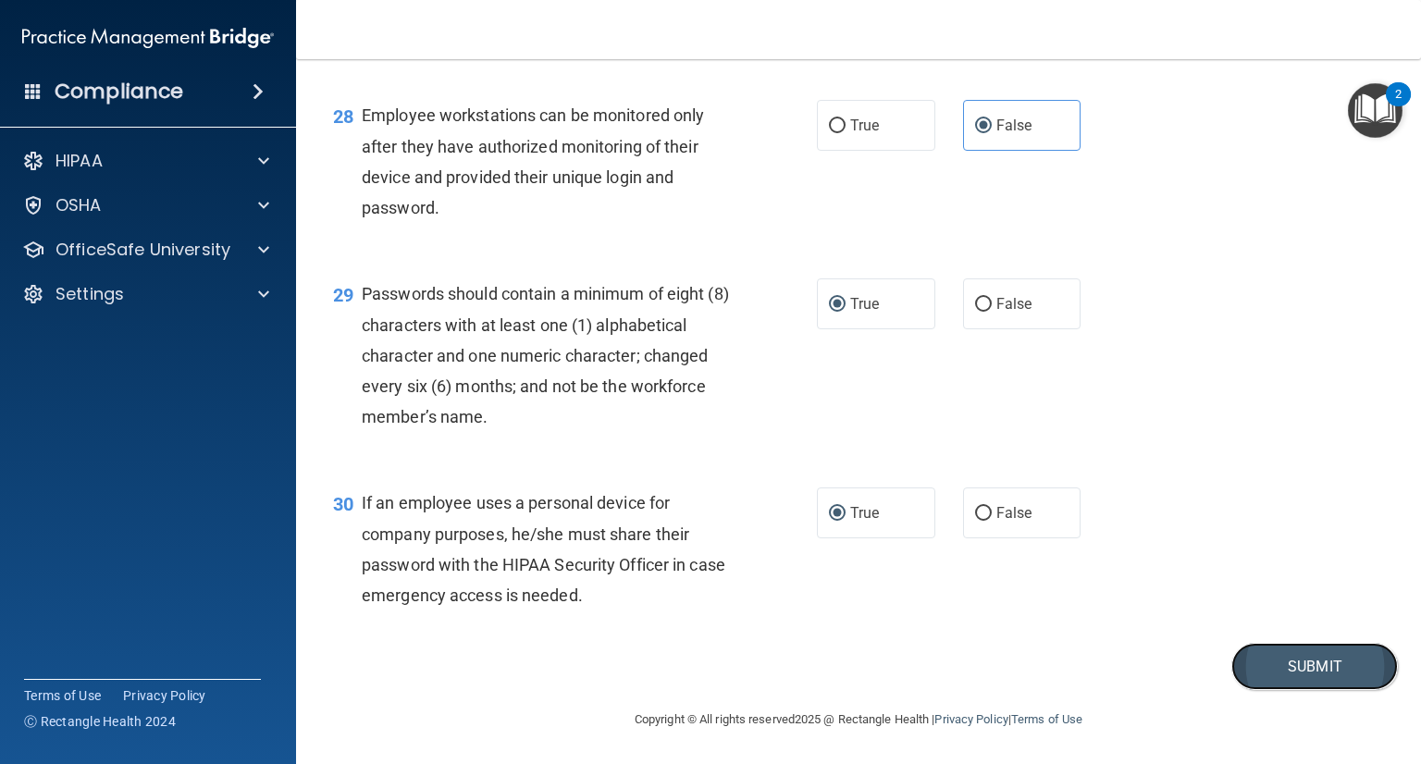
click at [1265, 674] on button "Submit" at bounding box center [1314, 666] width 167 height 47
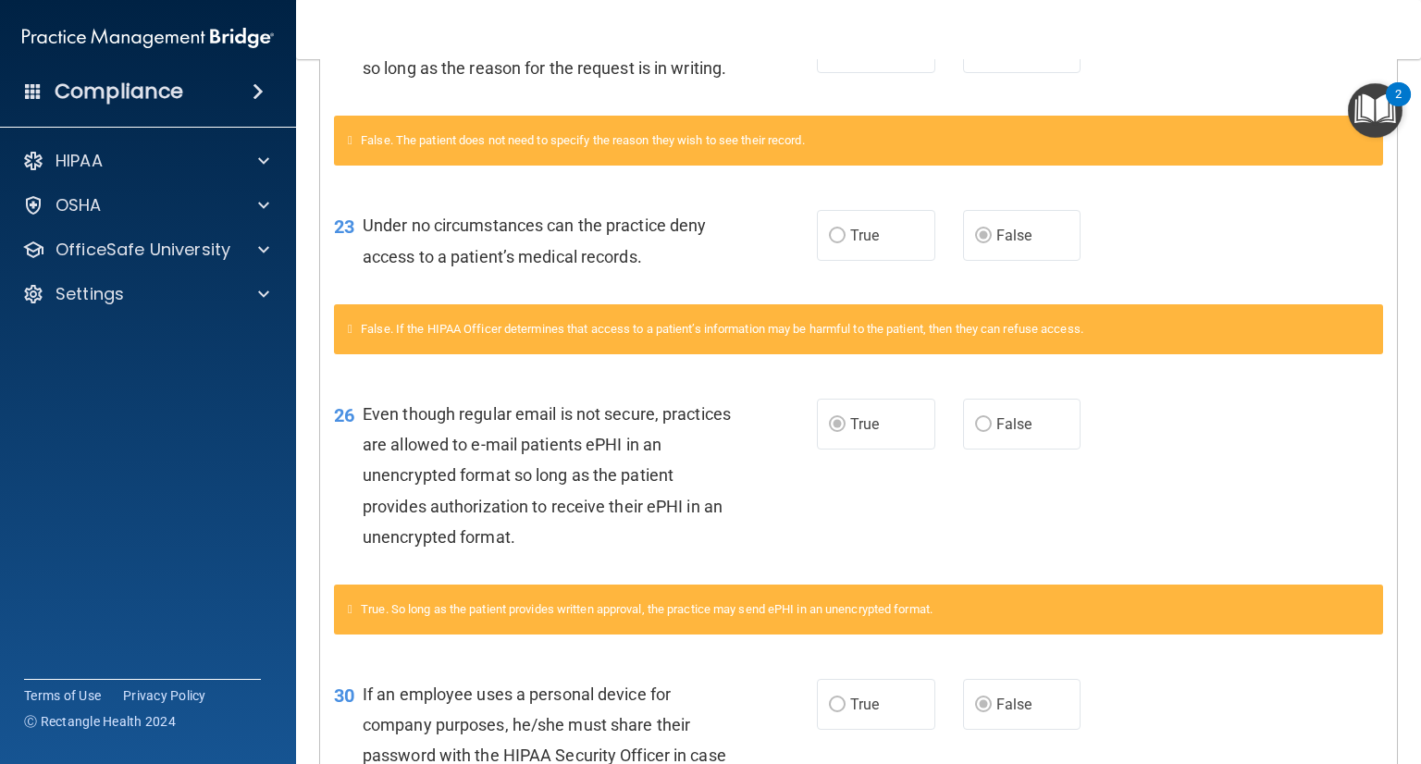
scroll to position [1520, 0]
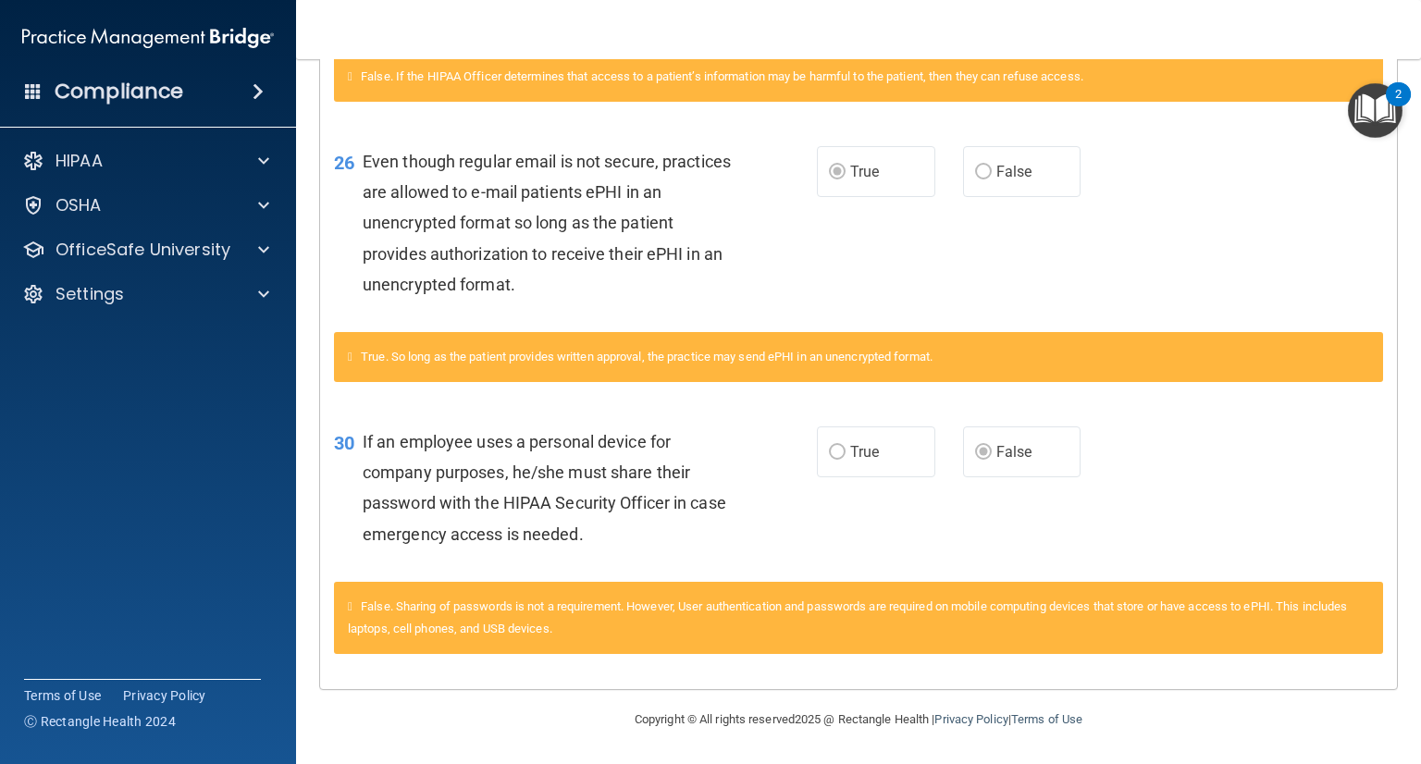
drag, startPoint x: 1112, startPoint y: 194, endPoint x: 1077, endPoint y: 214, distance: 40.2
drag, startPoint x: 1077, startPoint y: 214, endPoint x: 1150, endPoint y: 656, distance: 448.2
click at [1150, 656] on div "False. Sharing of passwords is not a requirement. However, User authentication …" at bounding box center [858, 628] width 1077 height 93
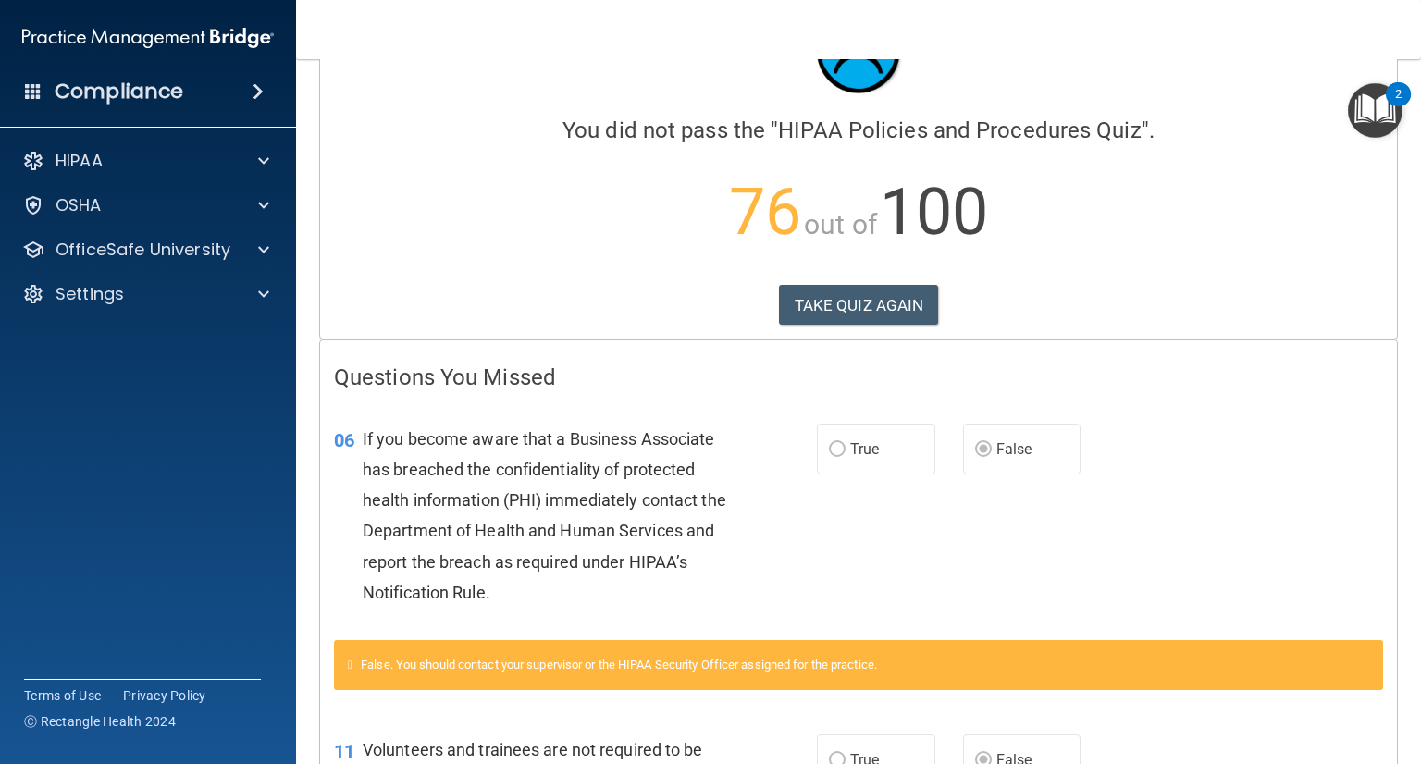
scroll to position [0, 0]
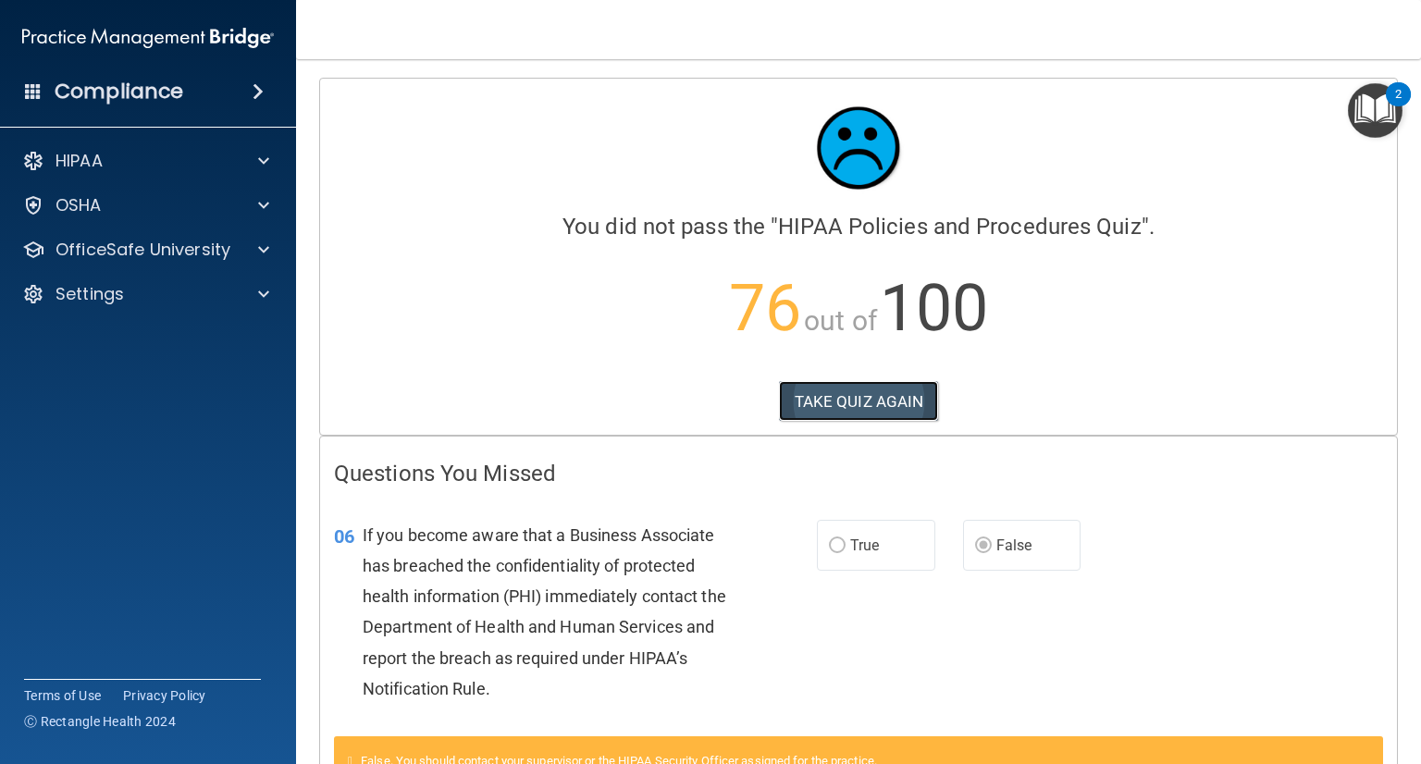
click at [884, 408] on button "TAKE QUIZ AGAIN" at bounding box center [859, 401] width 160 height 41
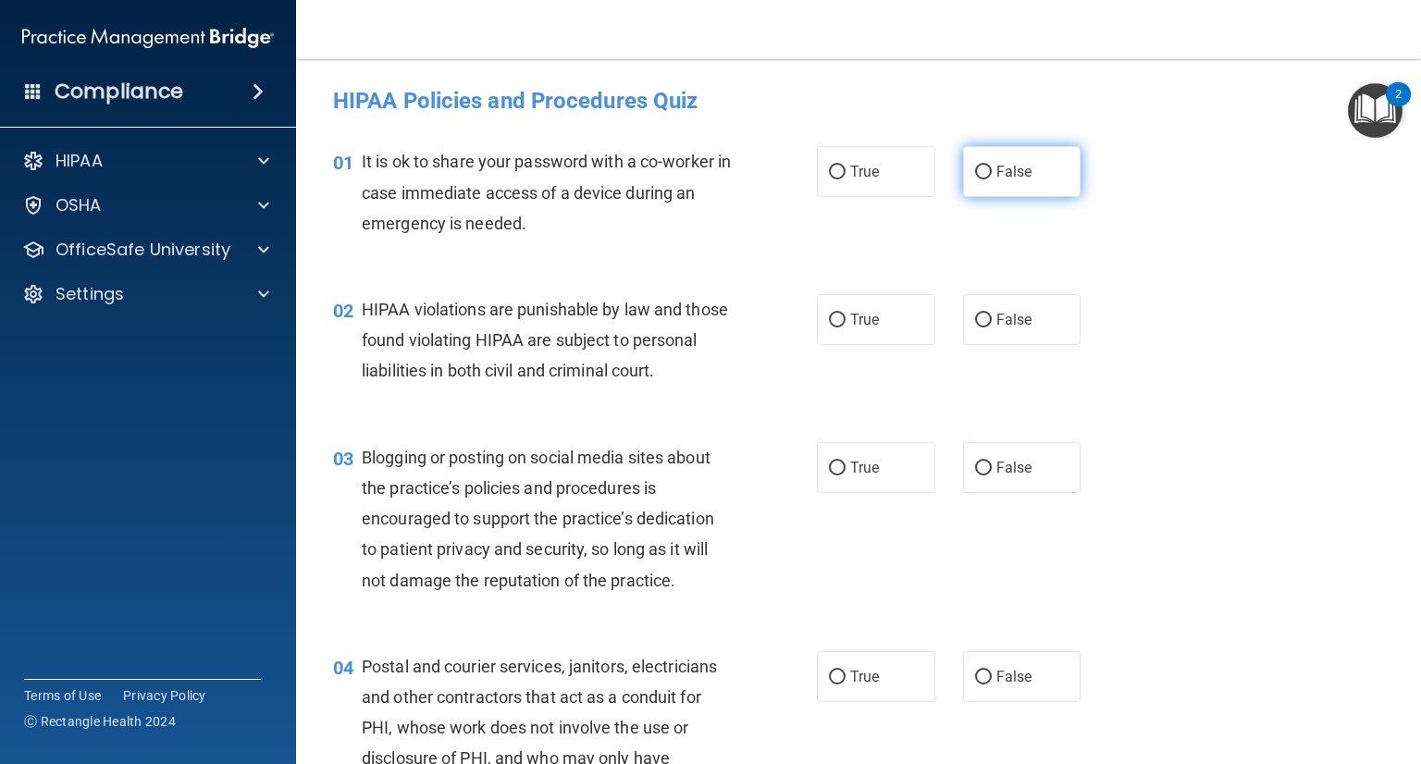
click at [984, 179] on label "False" at bounding box center [1022, 171] width 118 height 51
click at [984, 179] on input "False" at bounding box center [983, 173] width 17 height 14
radio input "true"
click at [821, 337] on label "True" at bounding box center [876, 319] width 118 height 51
click at [829, 328] on input "True" at bounding box center [837, 321] width 17 height 14
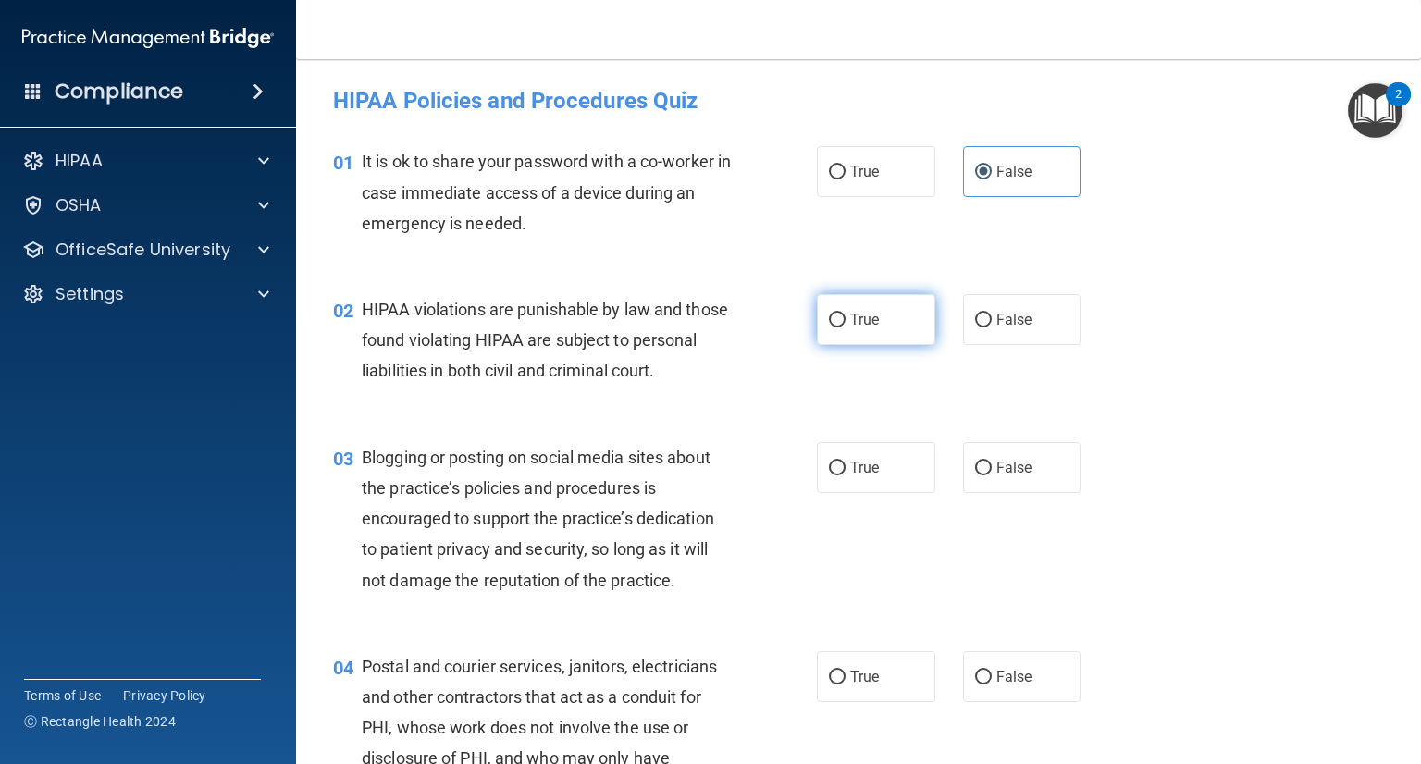
radio input "true"
click at [996, 476] on span "False" at bounding box center [1014, 468] width 36 height 18
click at [987, 476] on input "False" at bounding box center [983, 469] width 17 height 14
radio input "true"
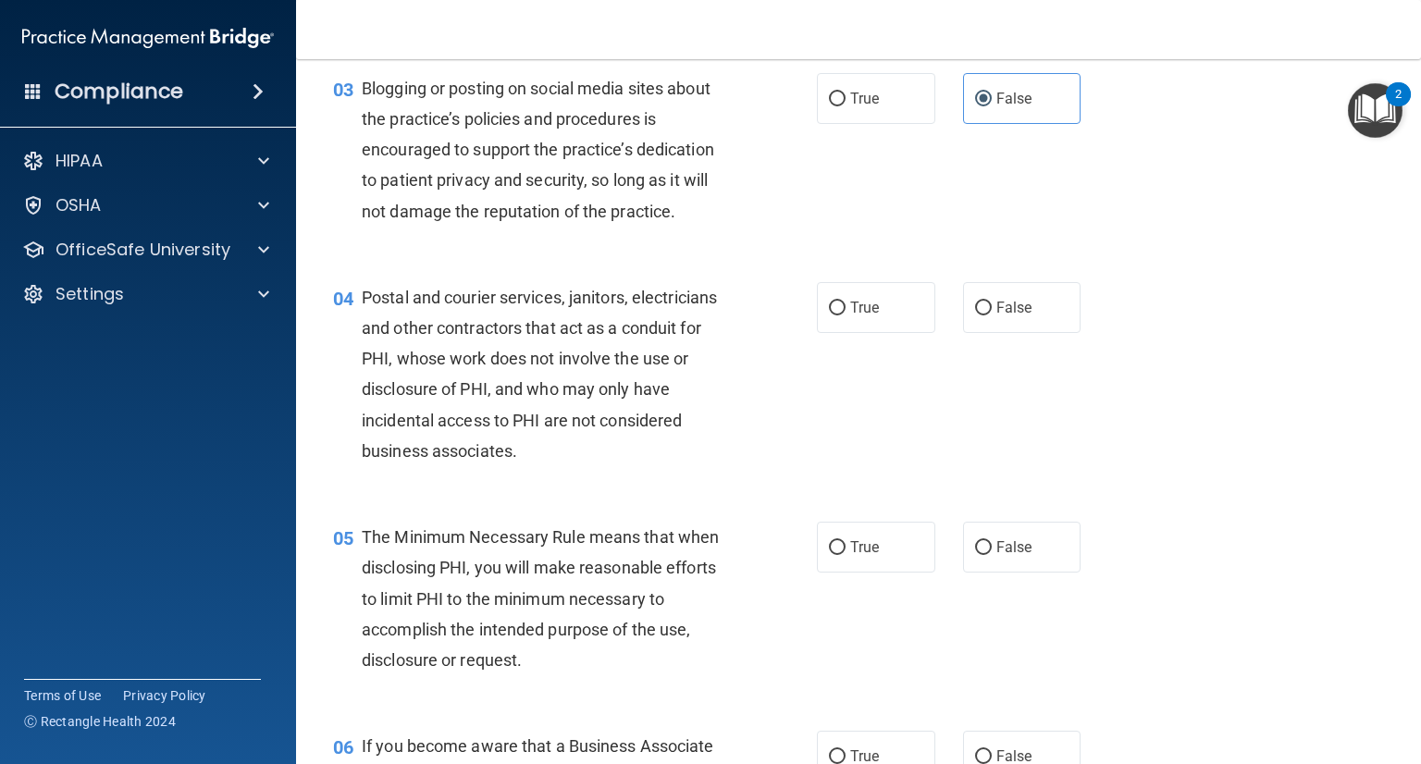
scroll to position [370, 0]
click at [829, 315] on input "True" at bounding box center [837, 308] width 17 height 14
radio input "true"
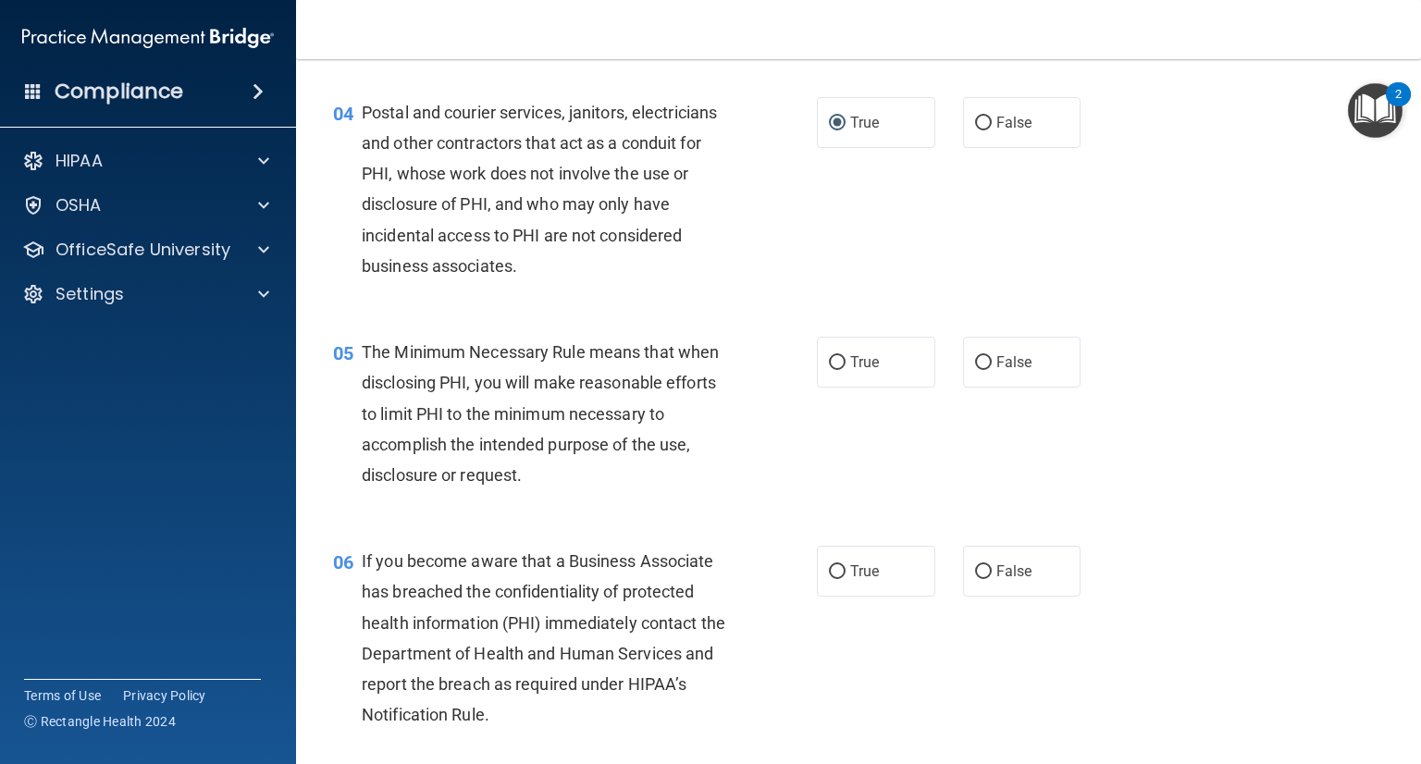
scroll to position [555, 0]
click at [836, 369] on input "True" at bounding box center [837, 362] width 17 height 14
radio input "true"
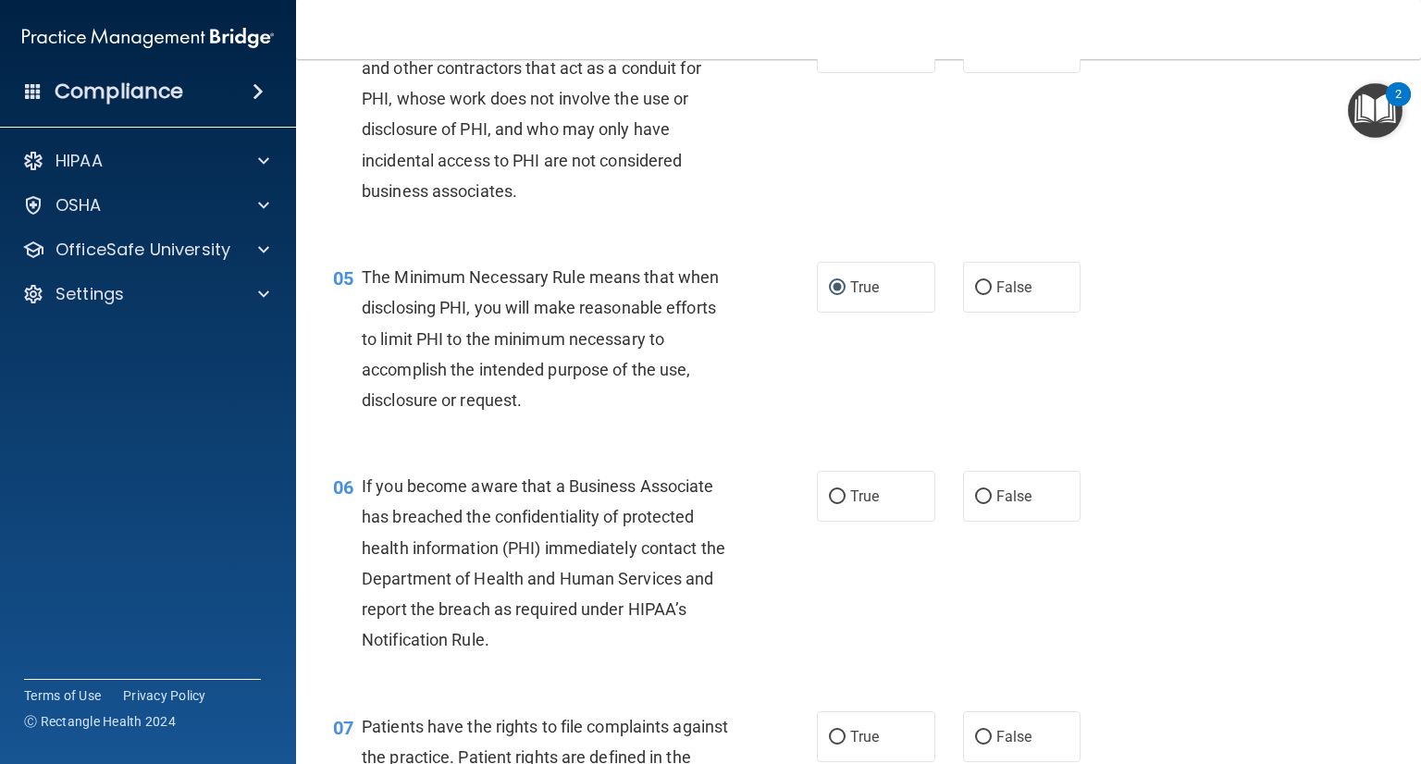
scroll to position [740, 0]
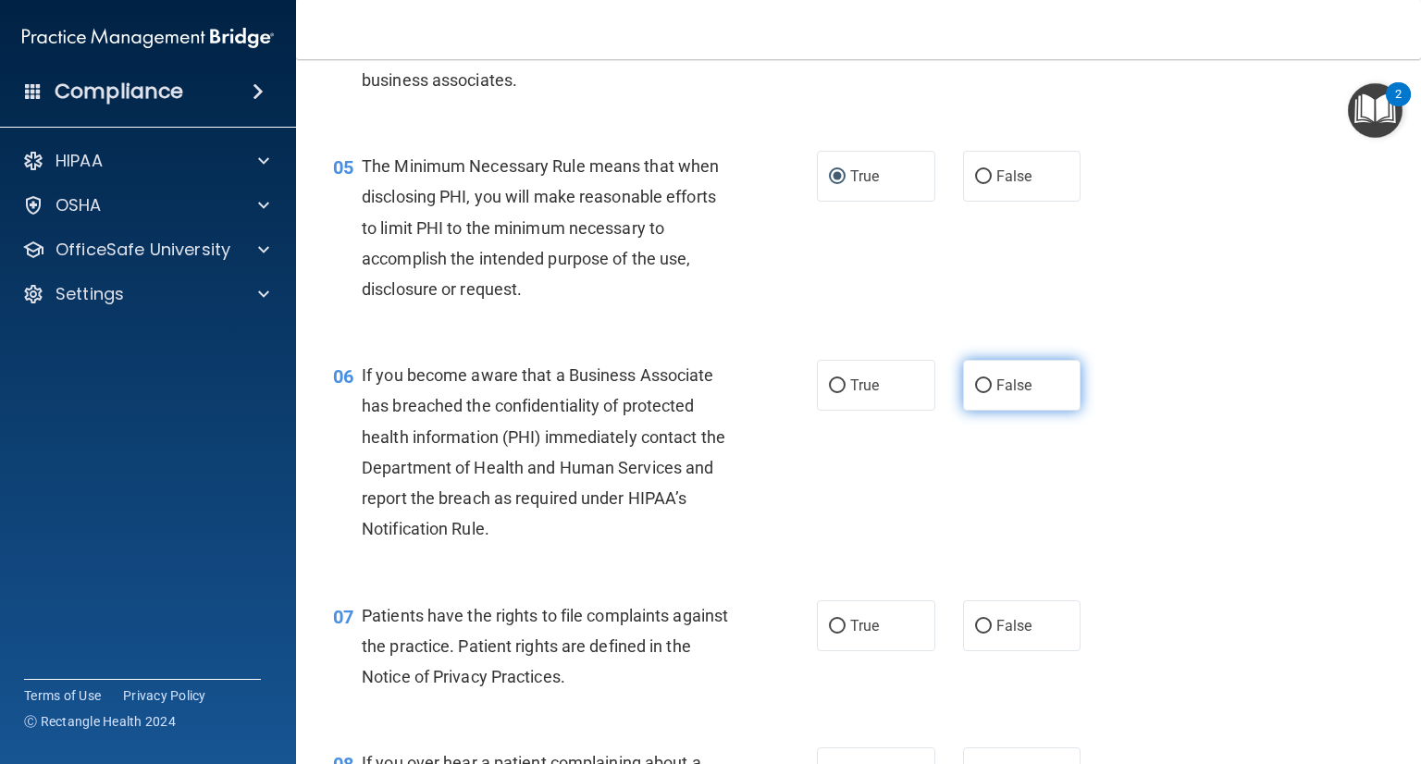
click at [996, 394] on span "False" at bounding box center [1014, 386] width 36 height 18
click at [987, 393] on input "False" at bounding box center [983, 386] width 17 height 14
radio input "true"
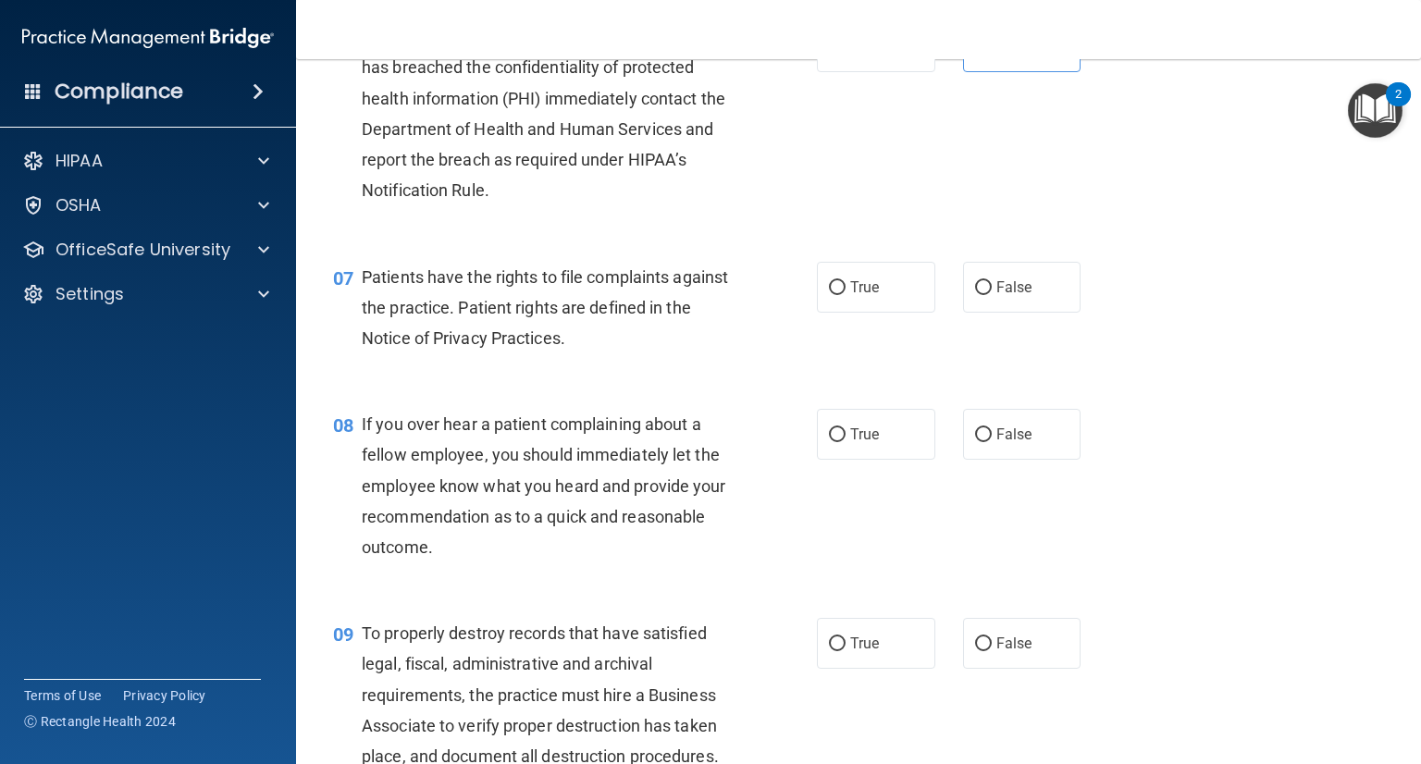
scroll to position [1110, 0]
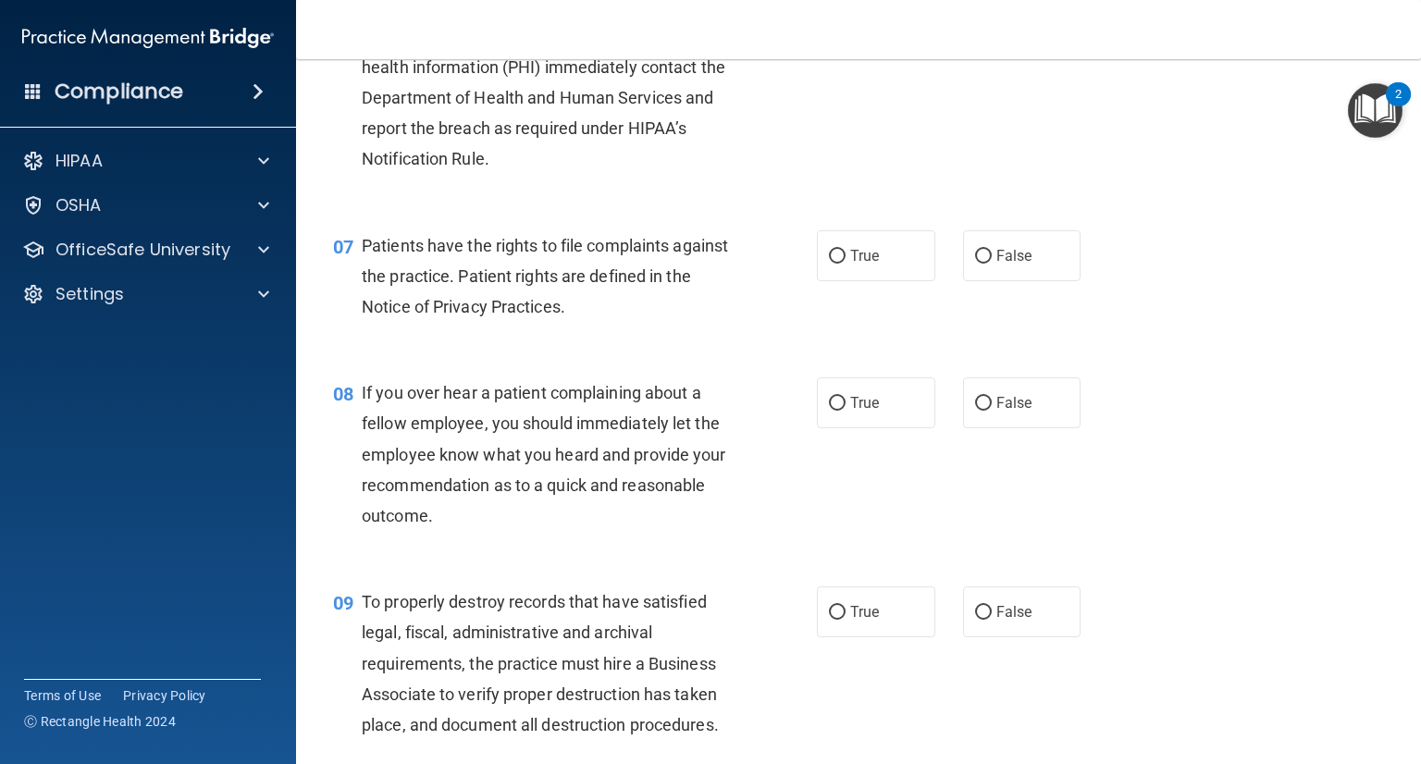
drag, startPoint x: 830, startPoint y: 292, endPoint x: 753, endPoint y: 338, distance: 89.2
click at [829, 264] on input "True" at bounding box center [837, 257] width 17 height 14
radio input "true"
click at [970, 428] on label "False" at bounding box center [1022, 402] width 118 height 51
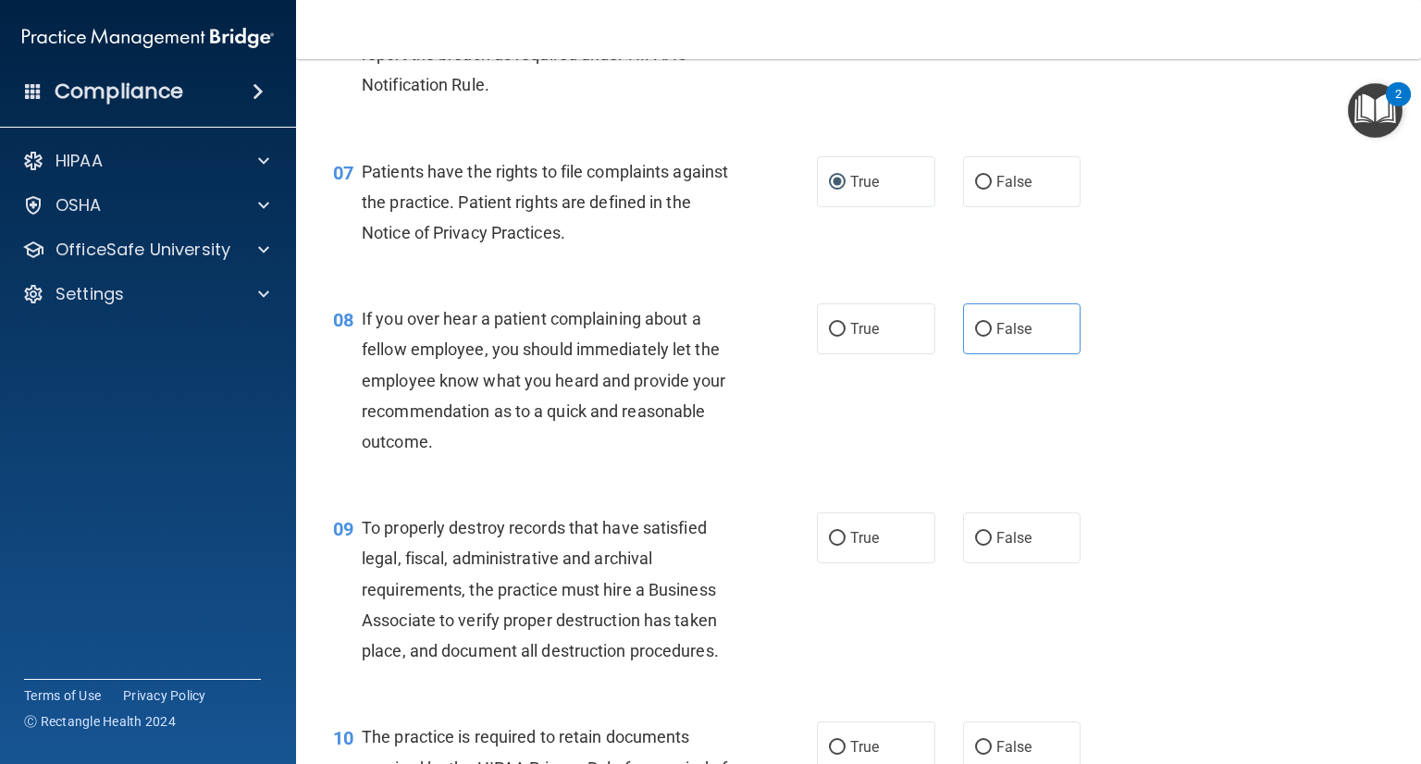
scroll to position [1295, 0]
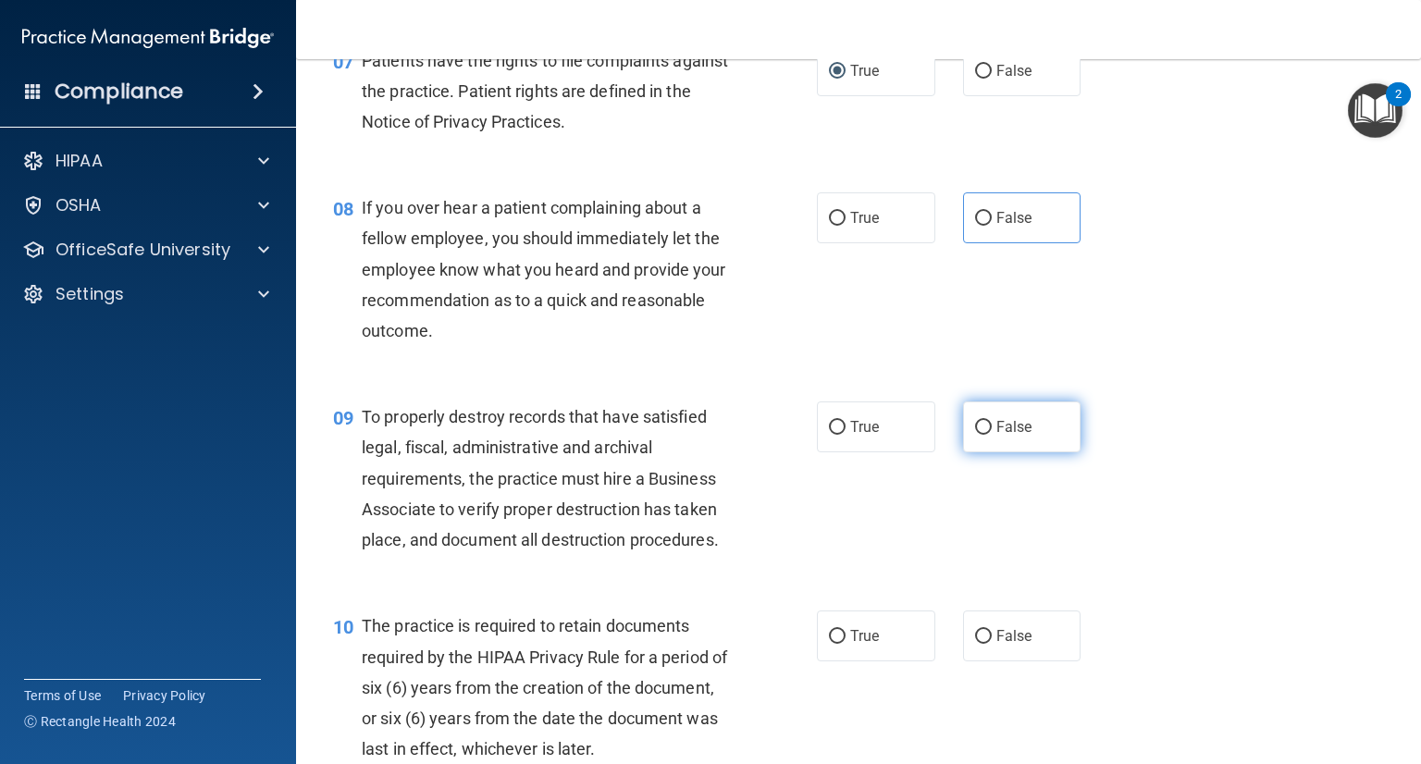
click at [975, 435] on input "False" at bounding box center [983, 428] width 17 height 14
radio input "true"
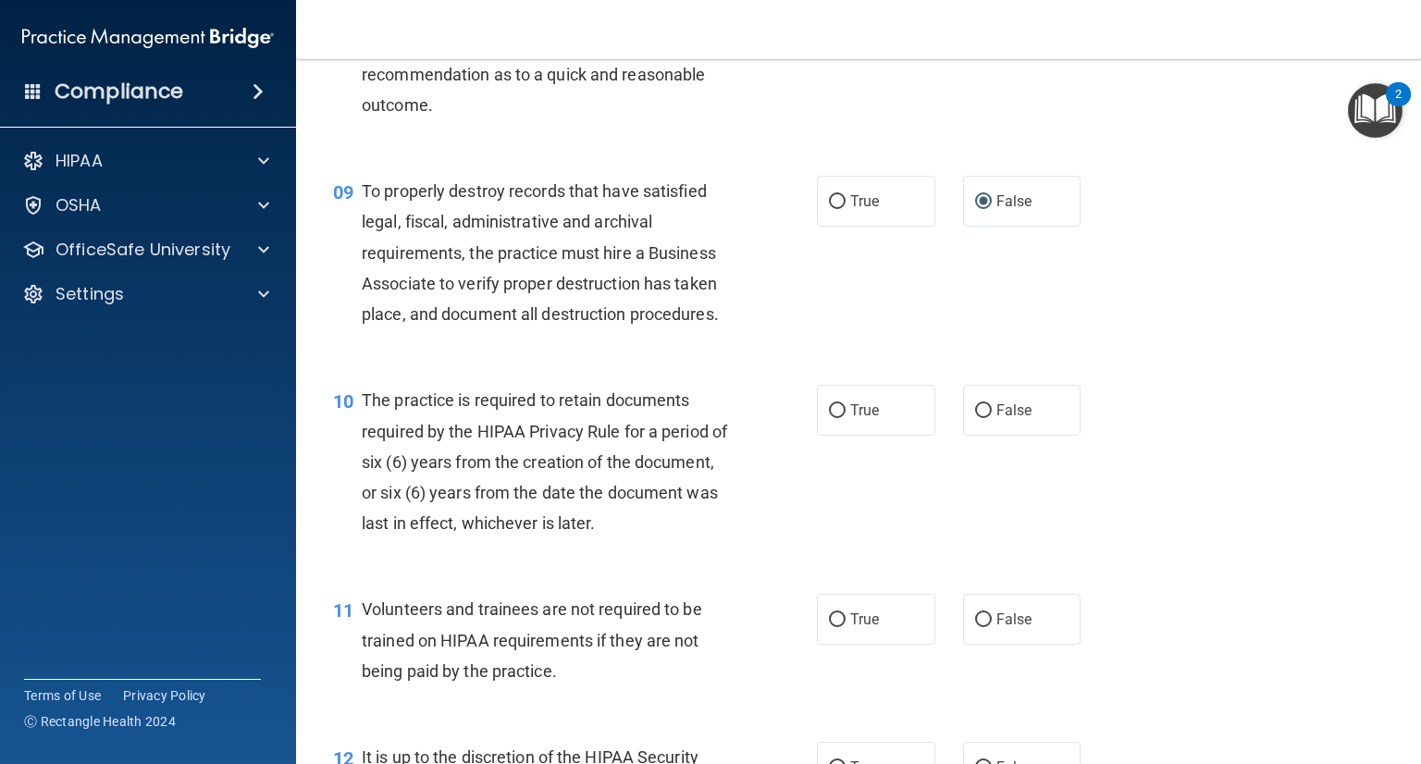
scroll to position [1480, 0]
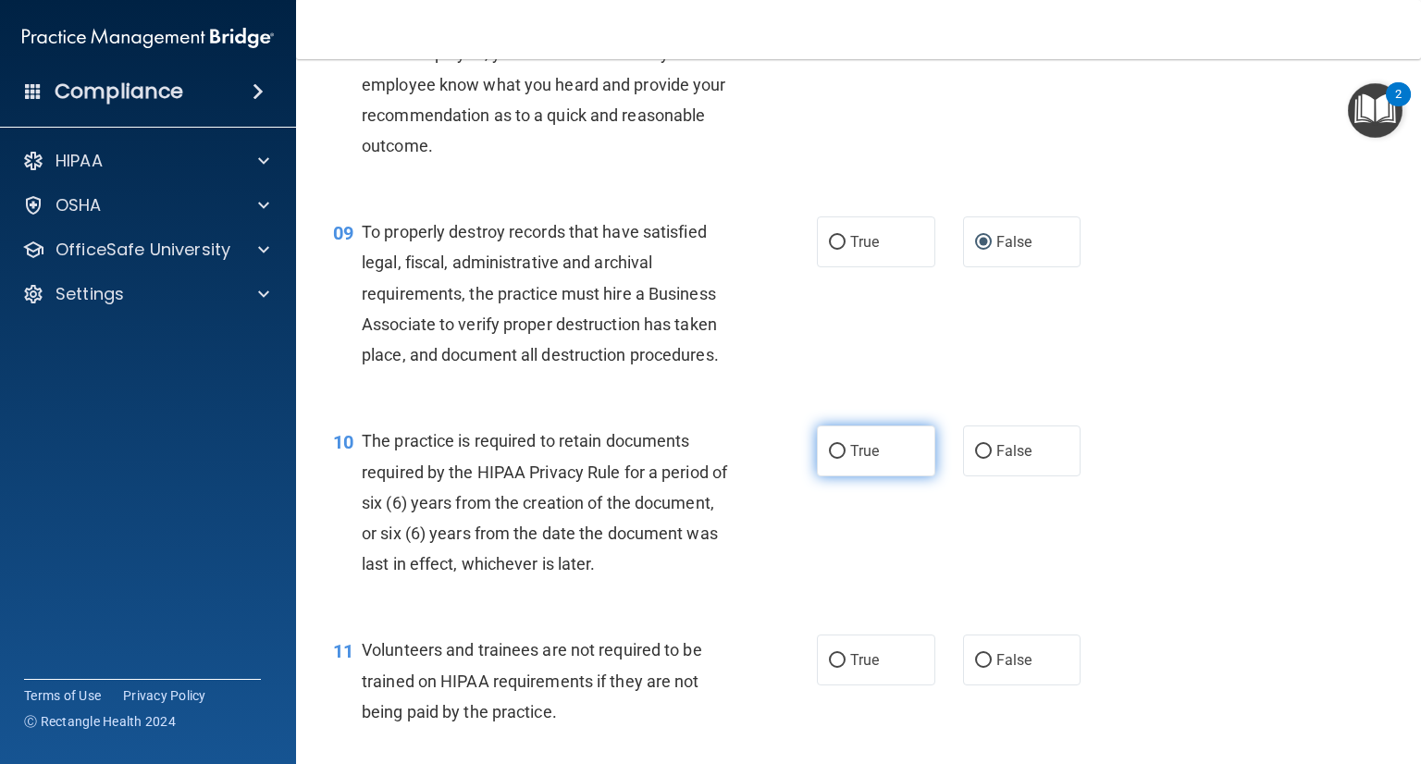
click at [826, 476] on label "True" at bounding box center [876, 451] width 118 height 51
click at [829, 459] on input "True" at bounding box center [837, 452] width 17 height 14
radio input "true"
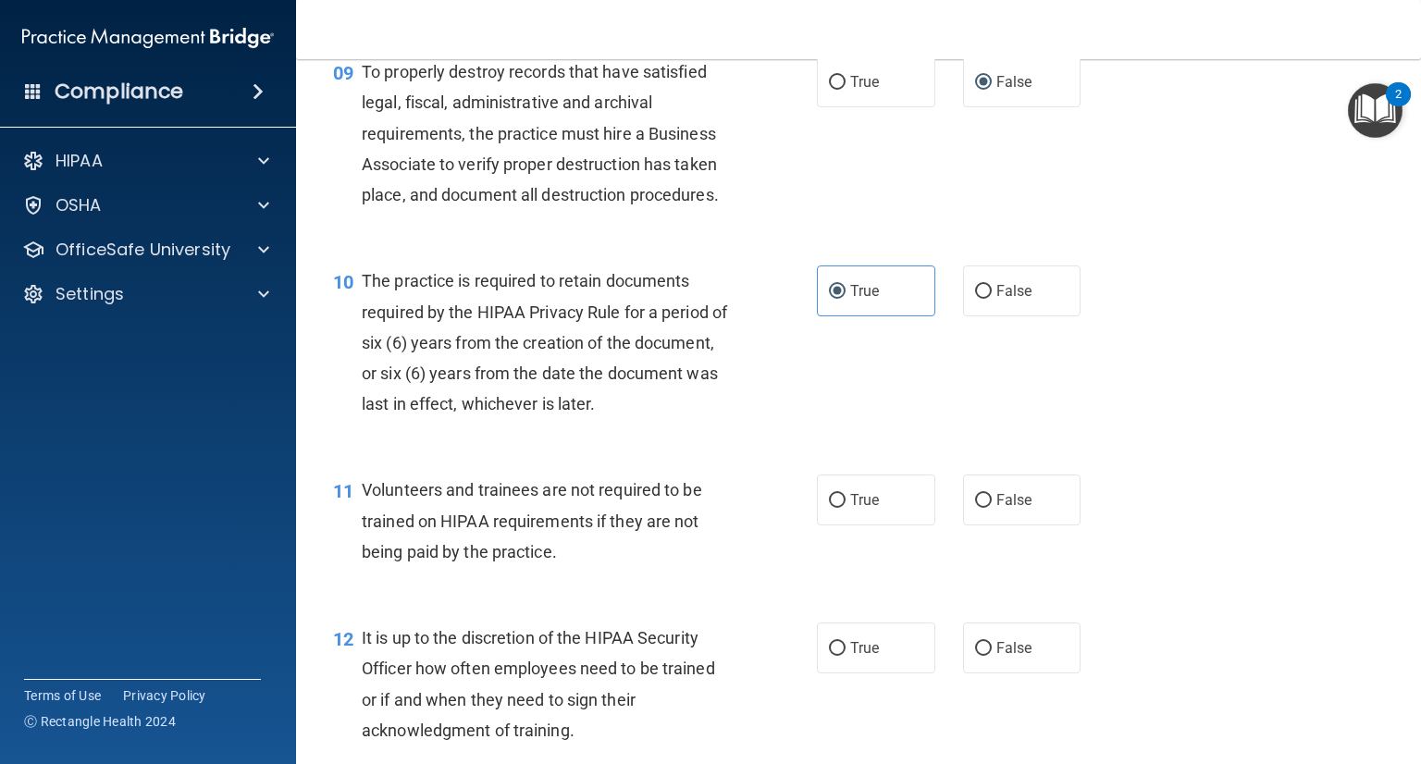
scroll to position [1665, 0]
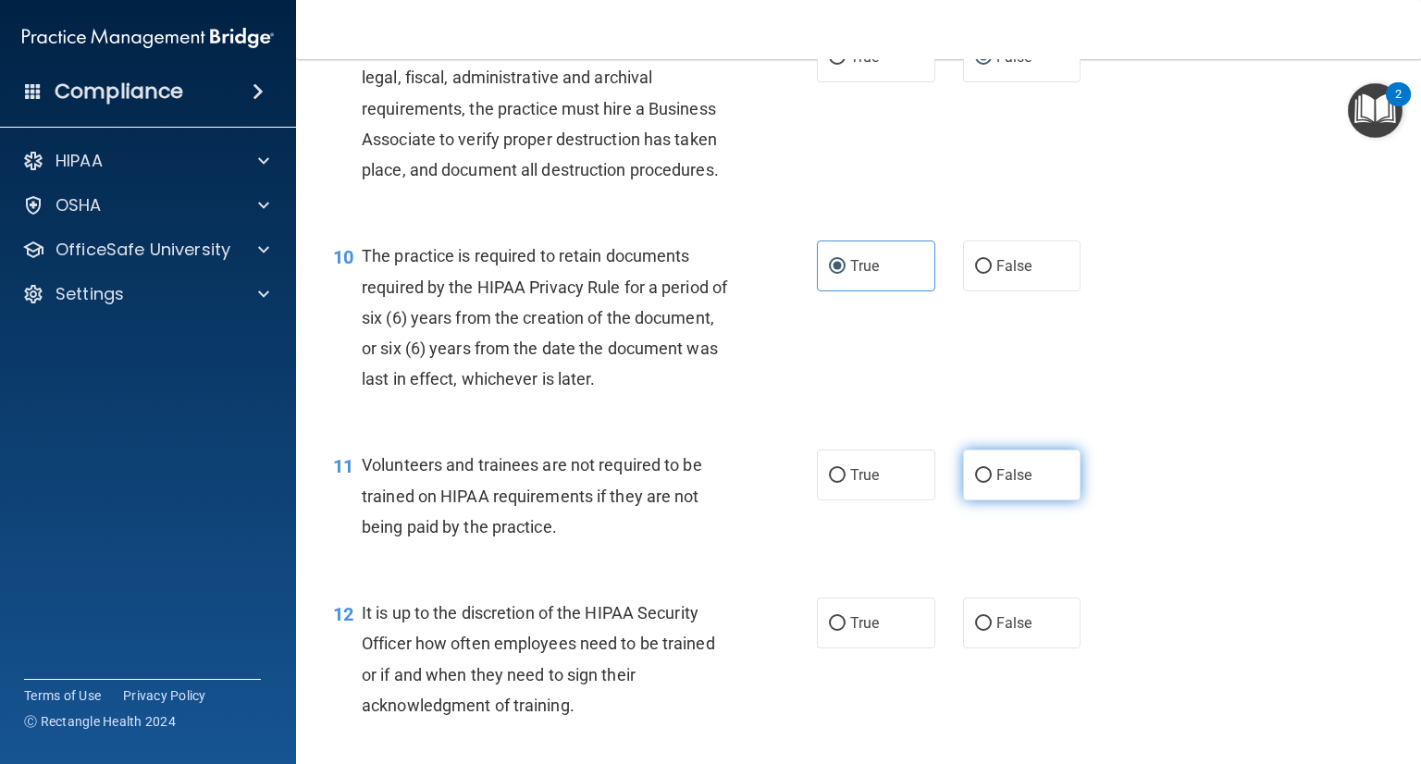
click at [975, 483] on input "False" at bounding box center [983, 476] width 17 height 14
radio input "true"
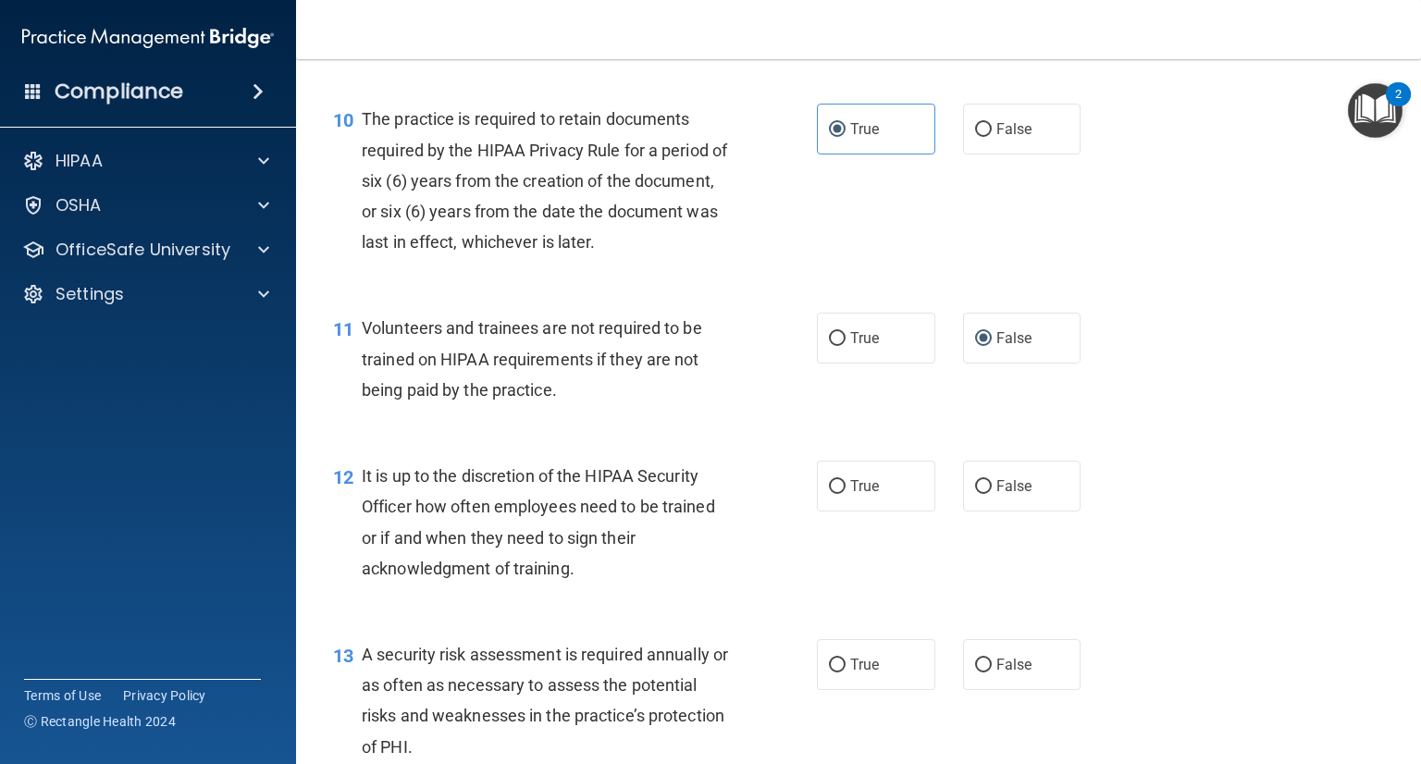
scroll to position [1758, 0]
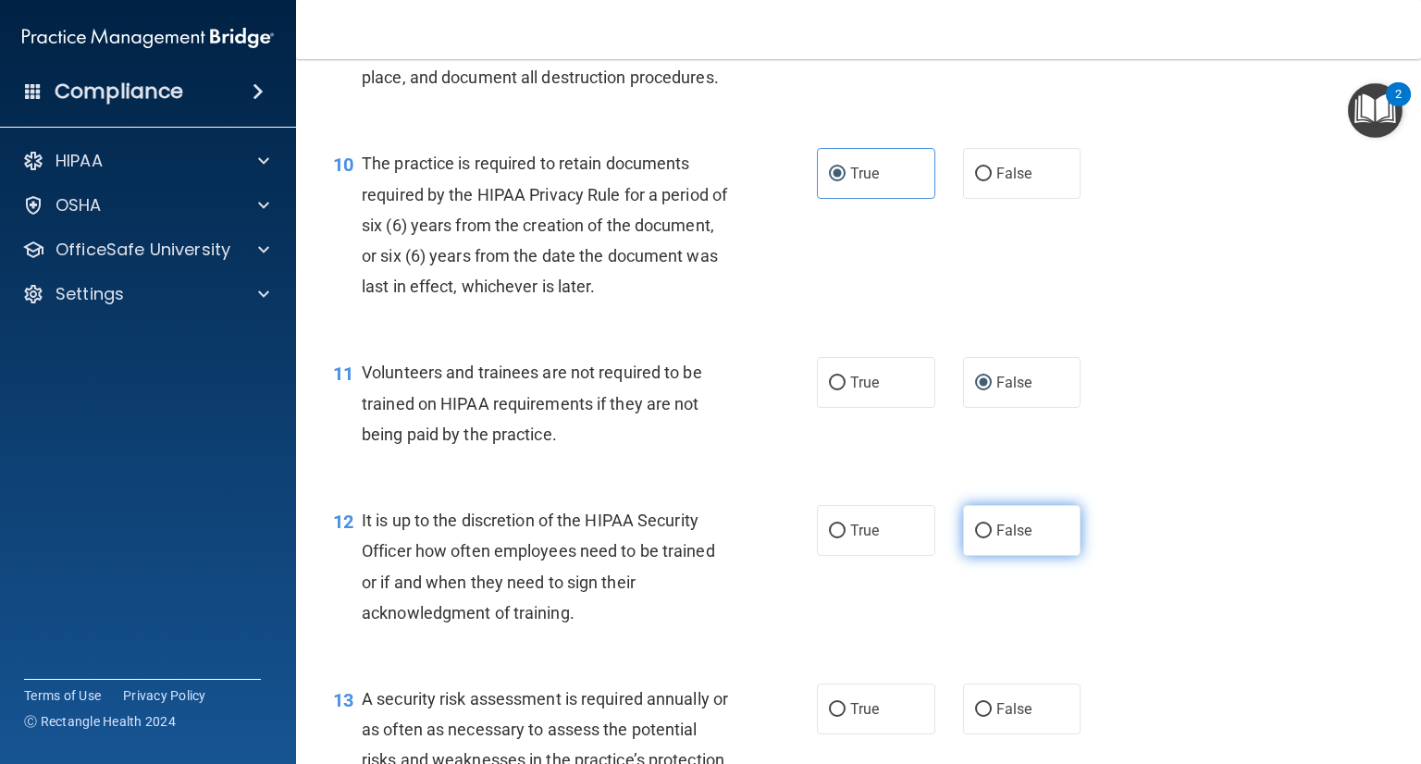
click at [975, 538] on input "False" at bounding box center [983, 532] width 17 height 14
radio input "true"
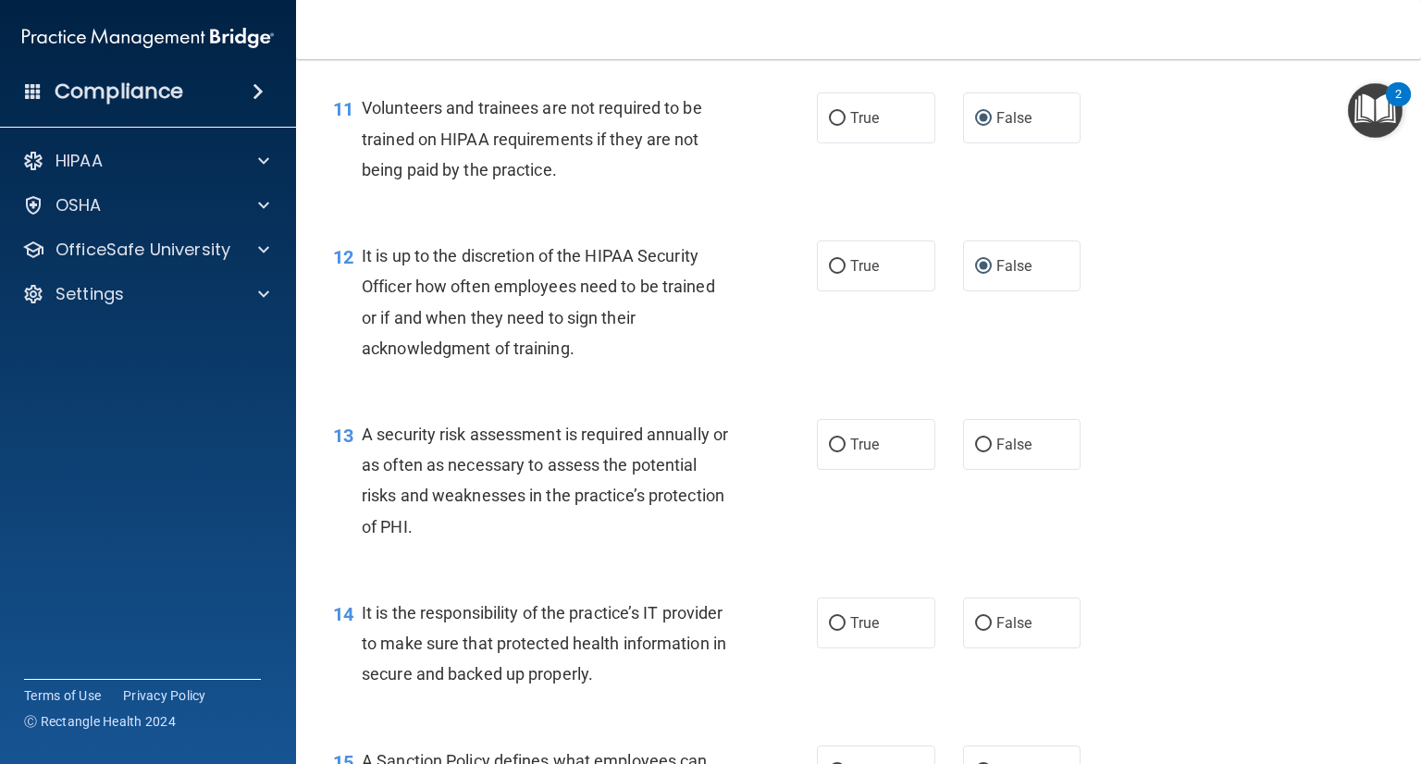
scroll to position [2035, 0]
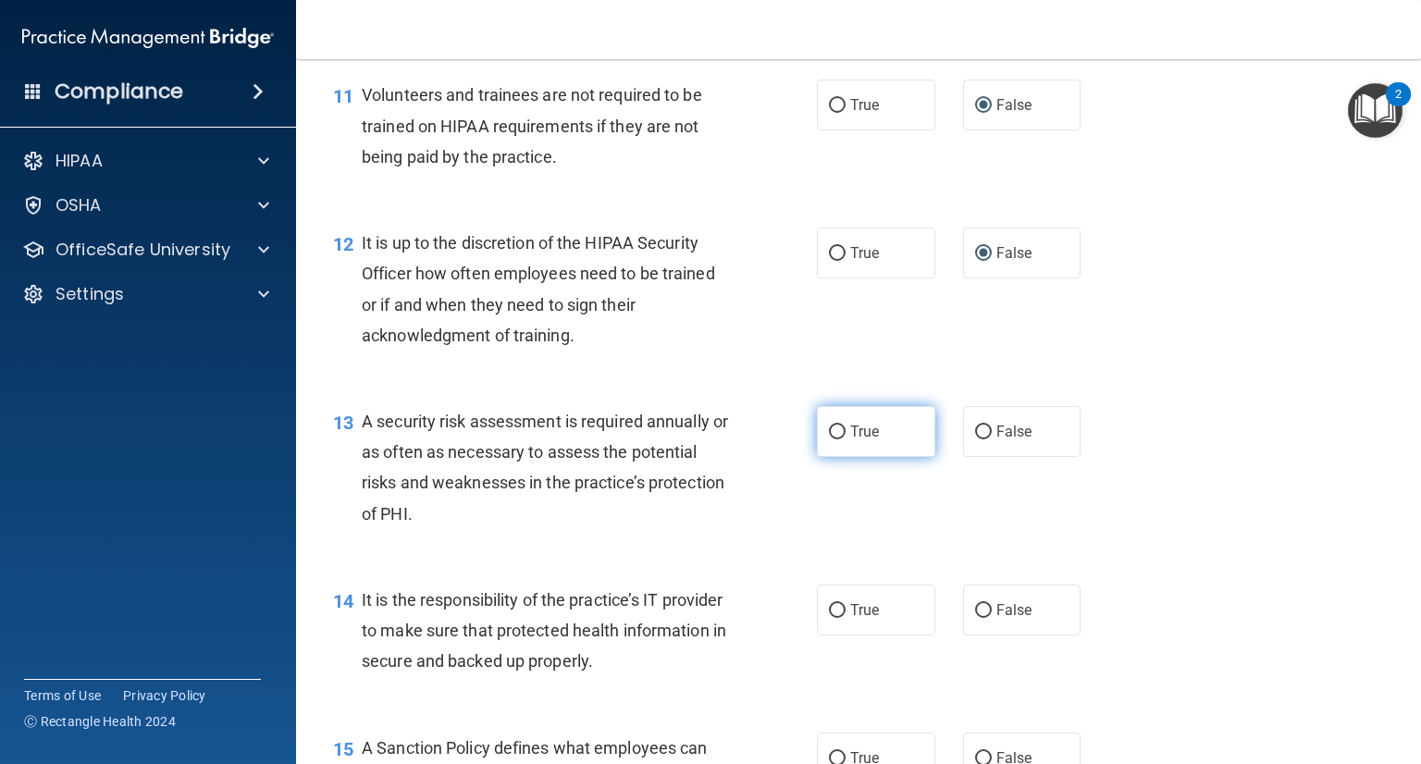
click at [825, 457] on label "True" at bounding box center [876, 431] width 118 height 51
click at [829, 439] on input "True" at bounding box center [837, 433] width 17 height 14
radio input "true"
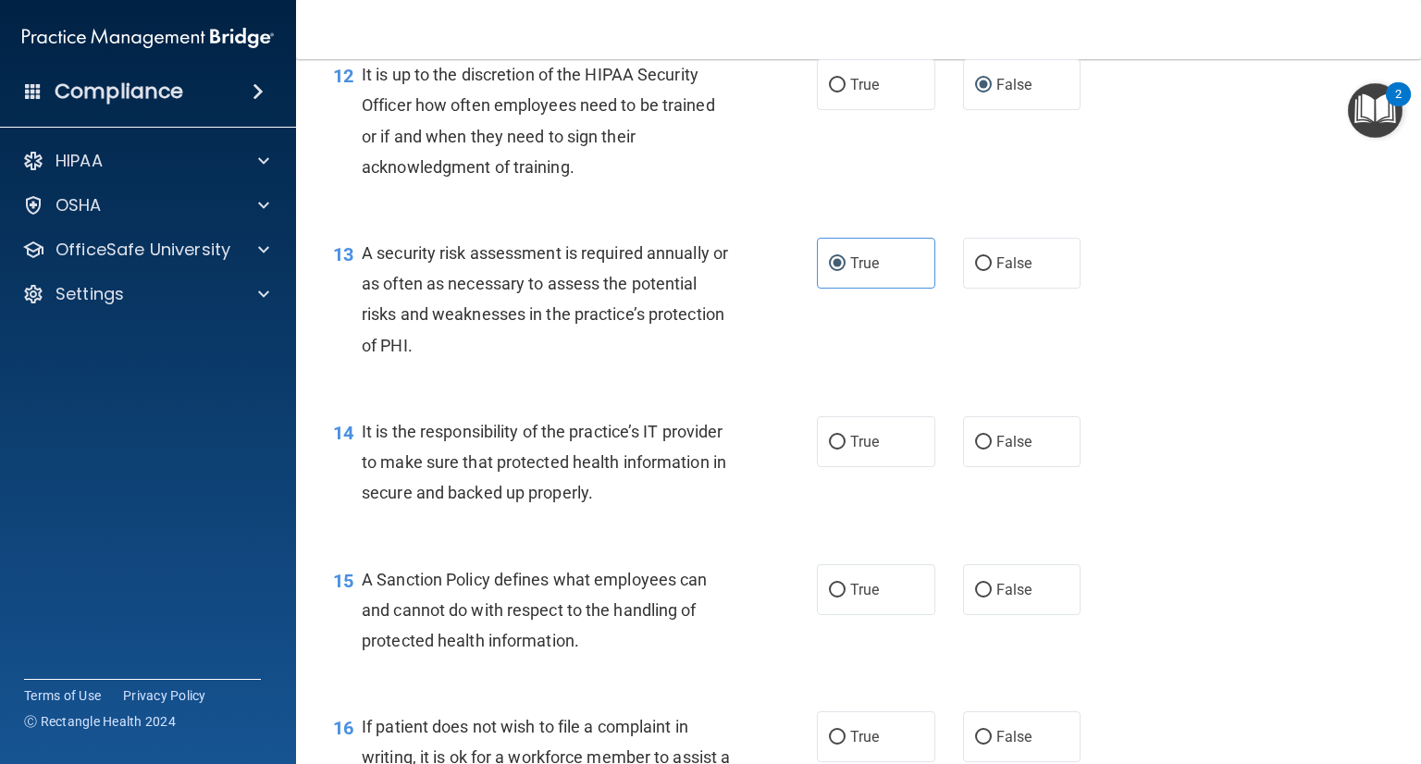
scroll to position [2220, 0]
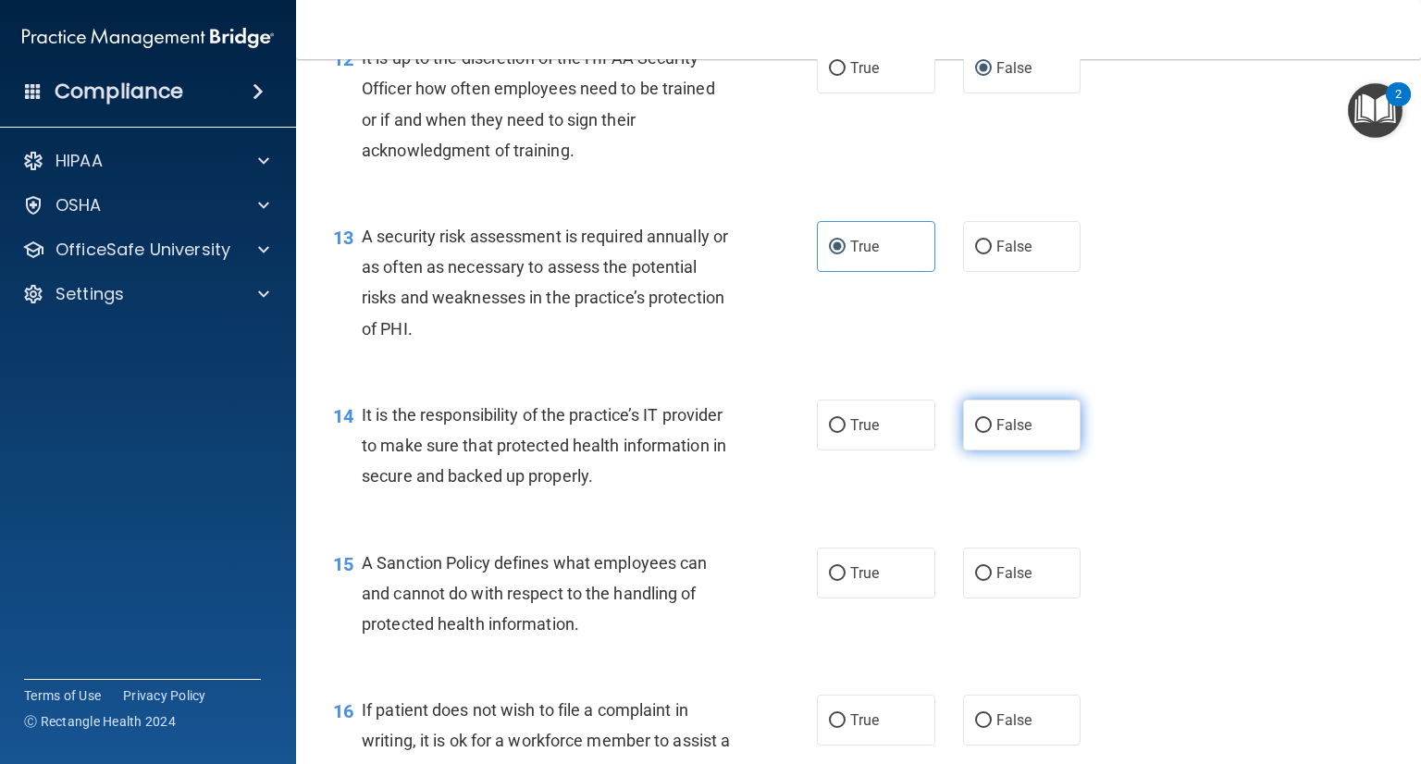
click at [973, 451] on label "False" at bounding box center [1022, 425] width 118 height 51
click at [975, 433] on input "False" at bounding box center [983, 426] width 17 height 14
radio input "true"
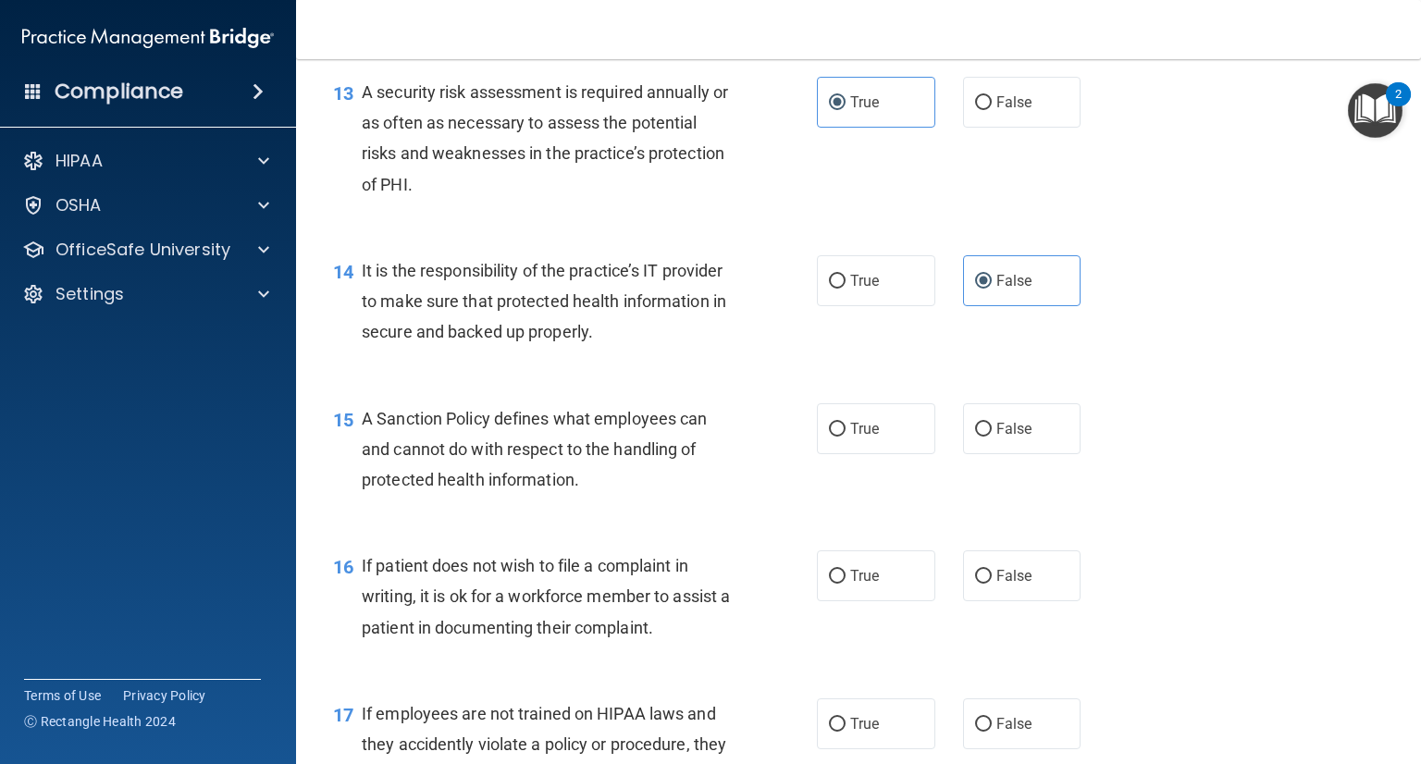
scroll to position [2498, 0]
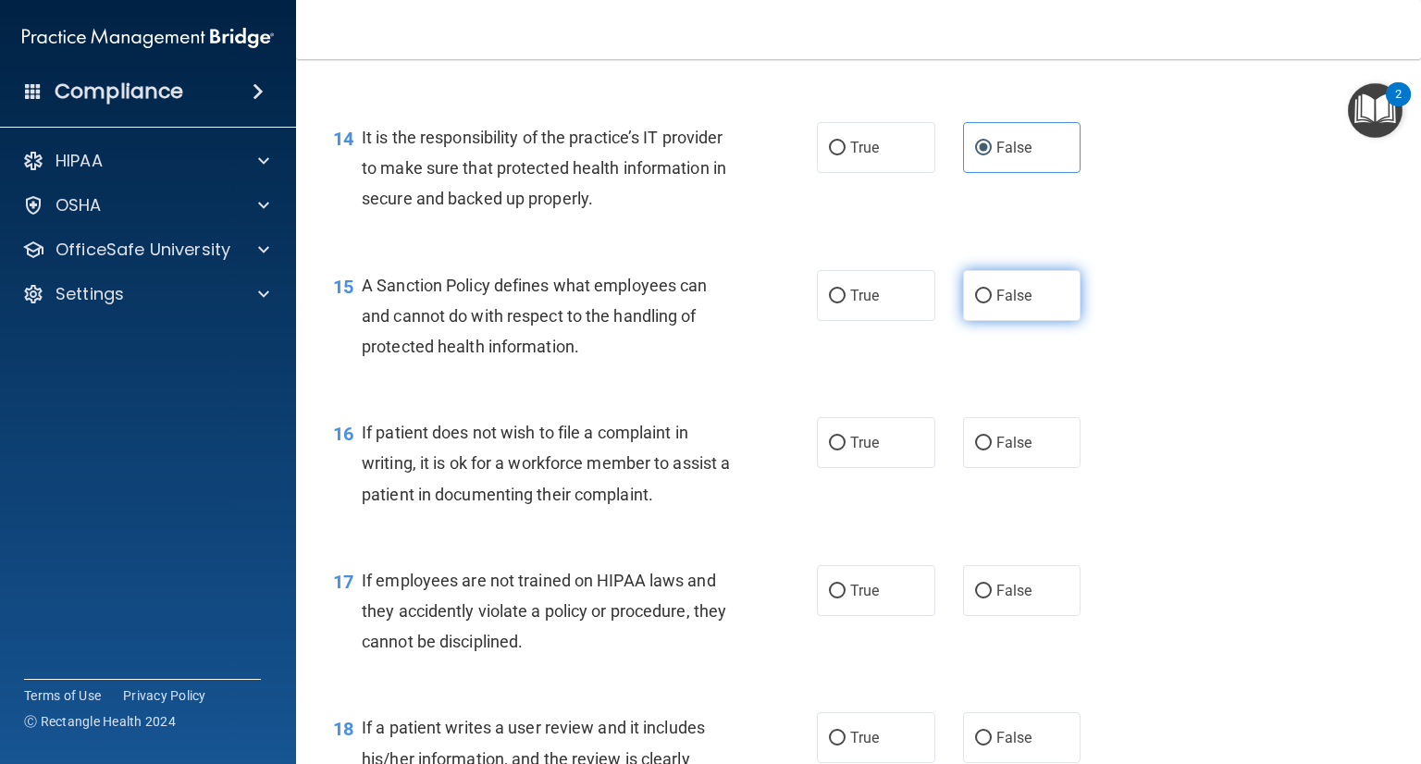
click at [975, 303] on input "False" at bounding box center [983, 297] width 17 height 14
radio input "true"
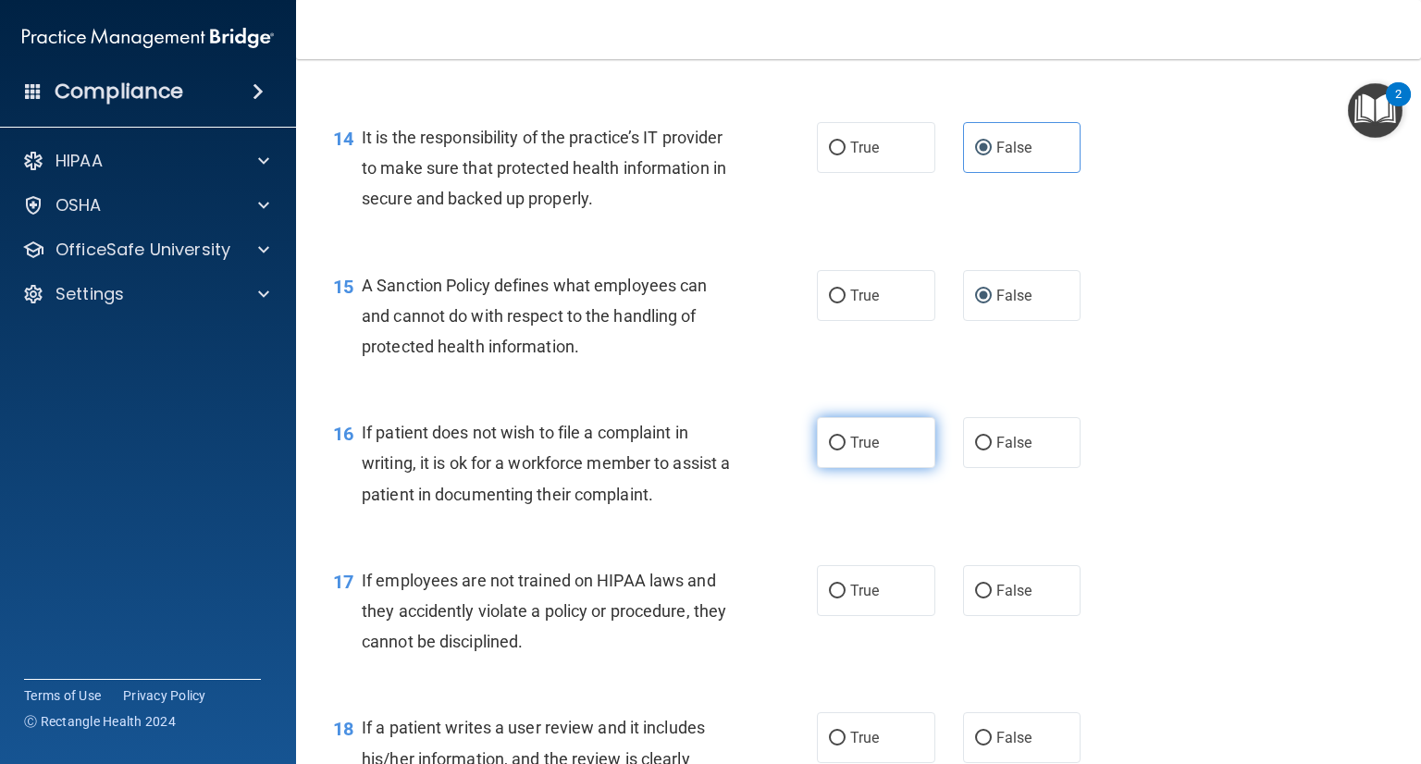
click at [840, 468] on label "True" at bounding box center [876, 442] width 118 height 51
click at [840, 451] on input "True" at bounding box center [837, 444] width 17 height 14
radio input "true"
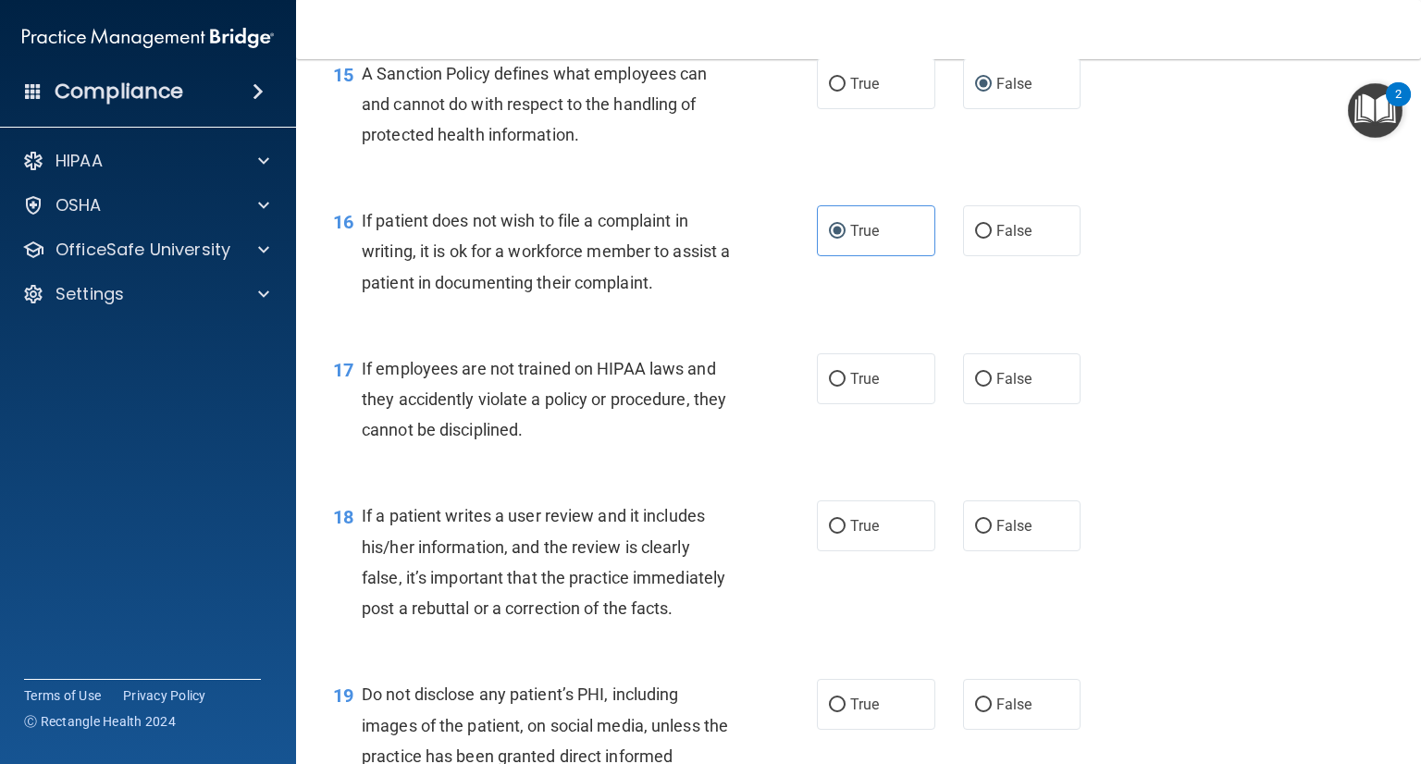
scroll to position [2776, 0]
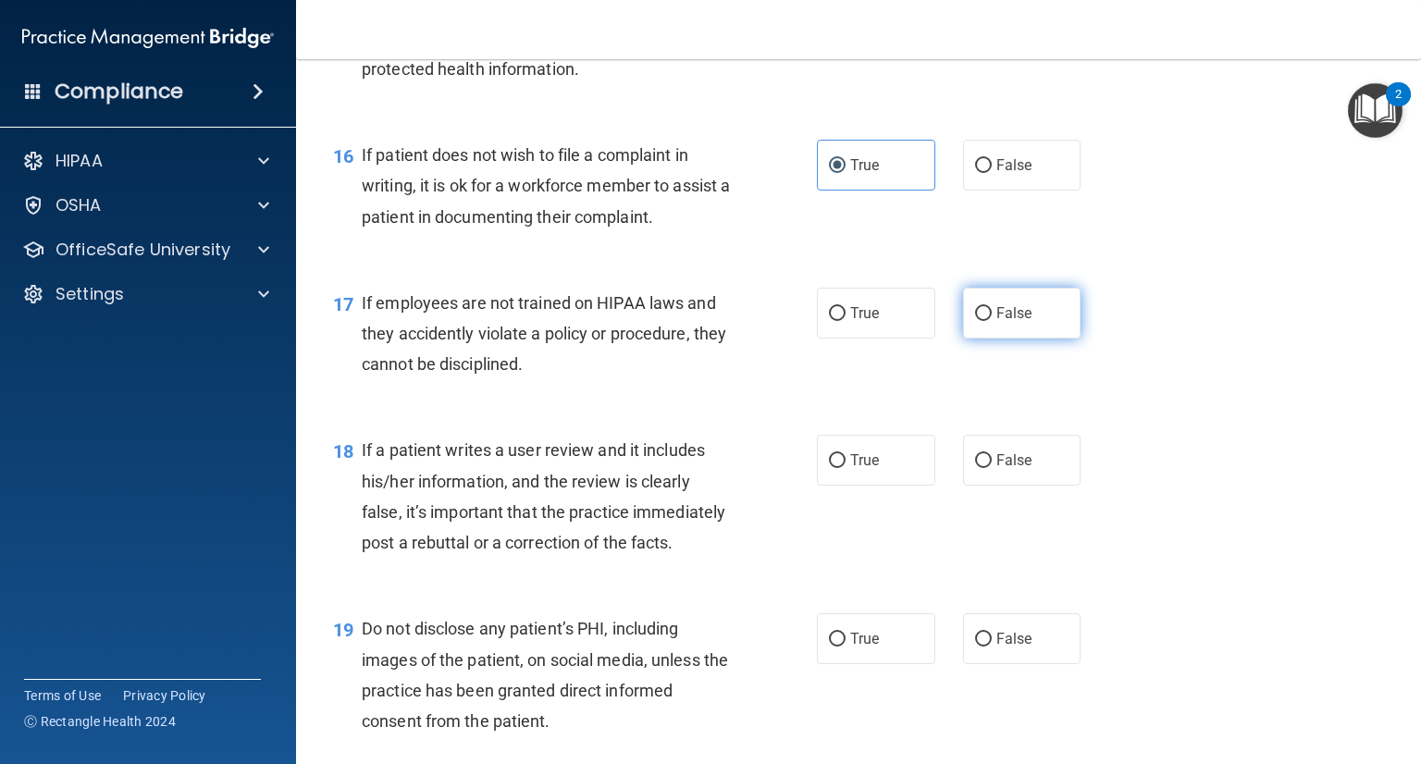
click at [966, 339] on label "False" at bounding box center [1022, 313] width 118 height 51
click at [975, 321] on input "False" at bounding box center [983, 314] width 17 height 14
radio input "true"
click at [981, 468] on input "False" at bounding box center [983, 461] width 17 height 14
radio input "true"
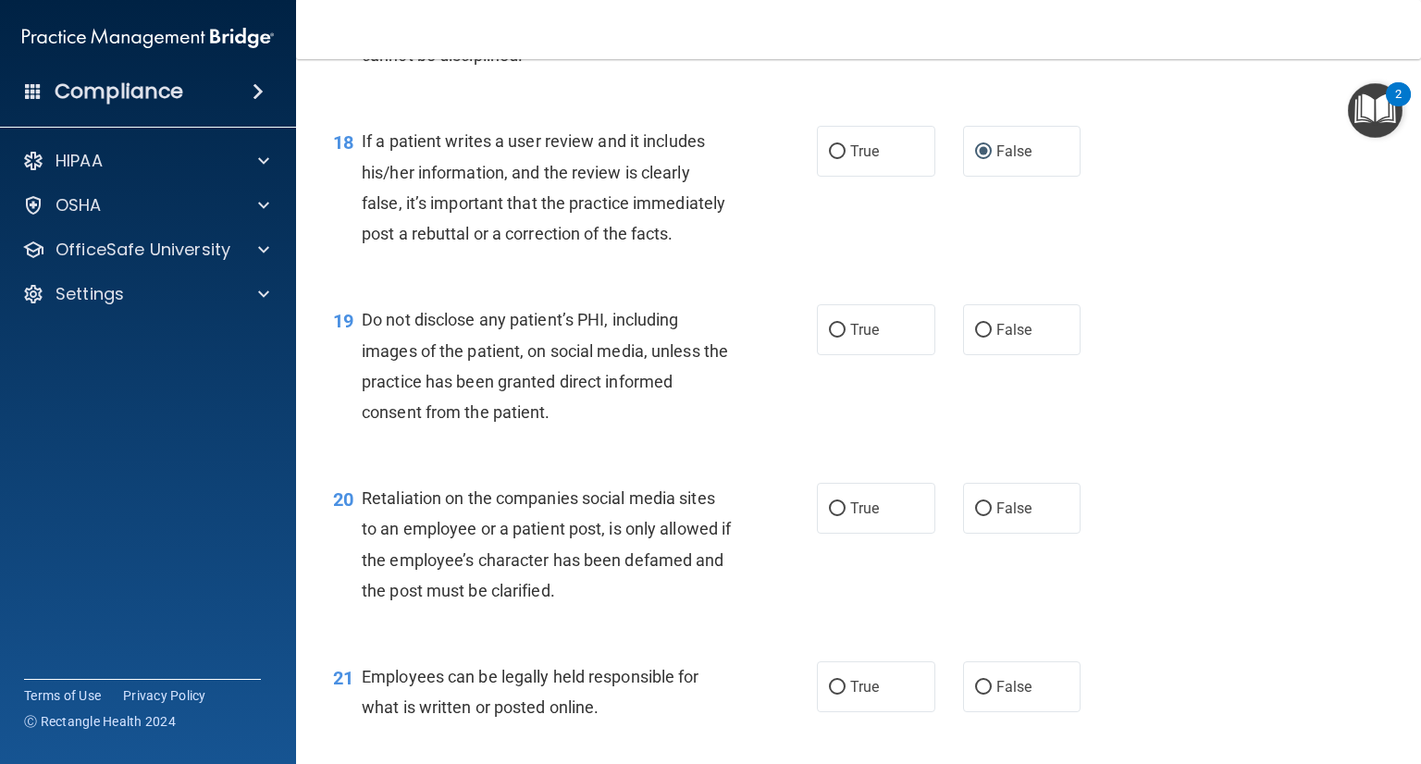
scroll to position [3053, 0]
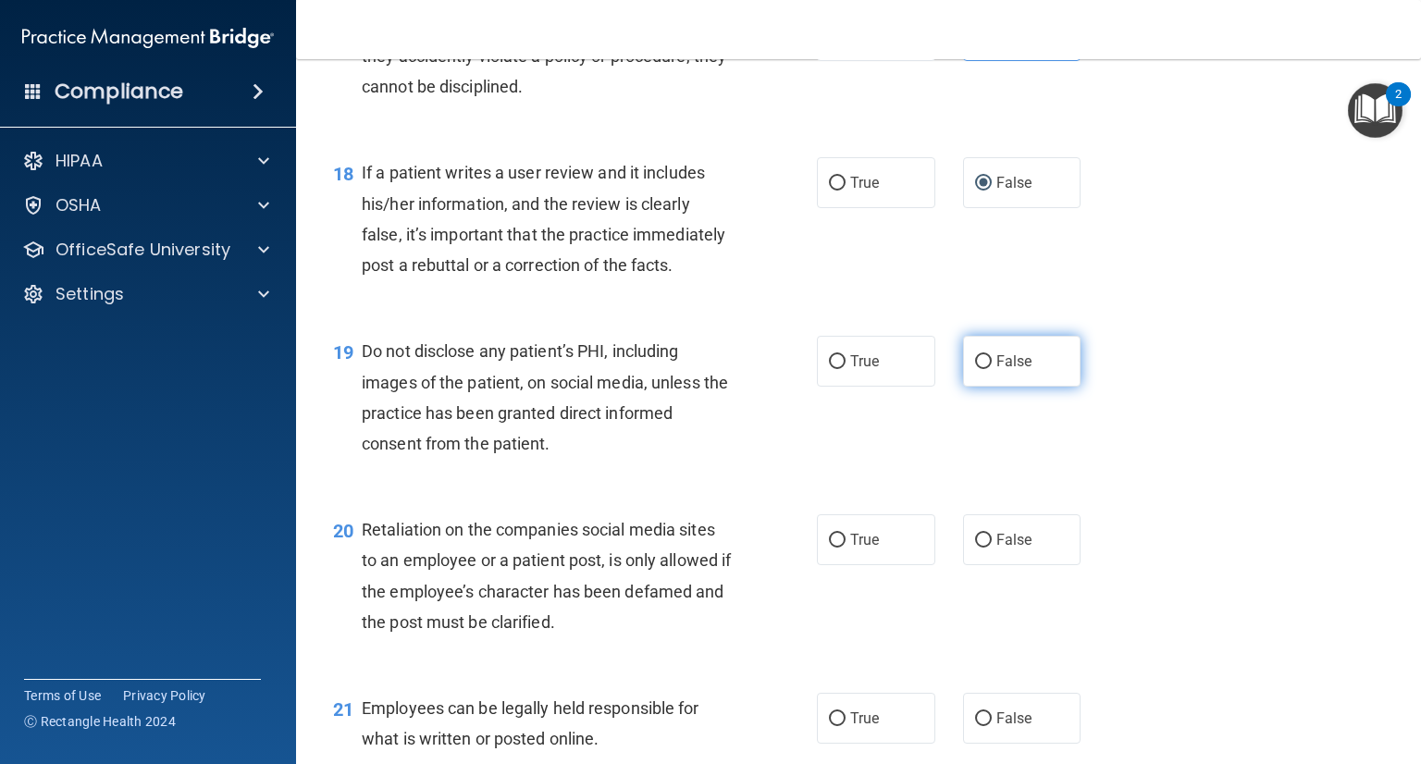
click at [975, 387] on label "False" at bounding box center [1022, 361] width 118 height 51
click at [975, 369] on input "False" at bounding box center [983, 362] width 17 height 14
radio input "true"
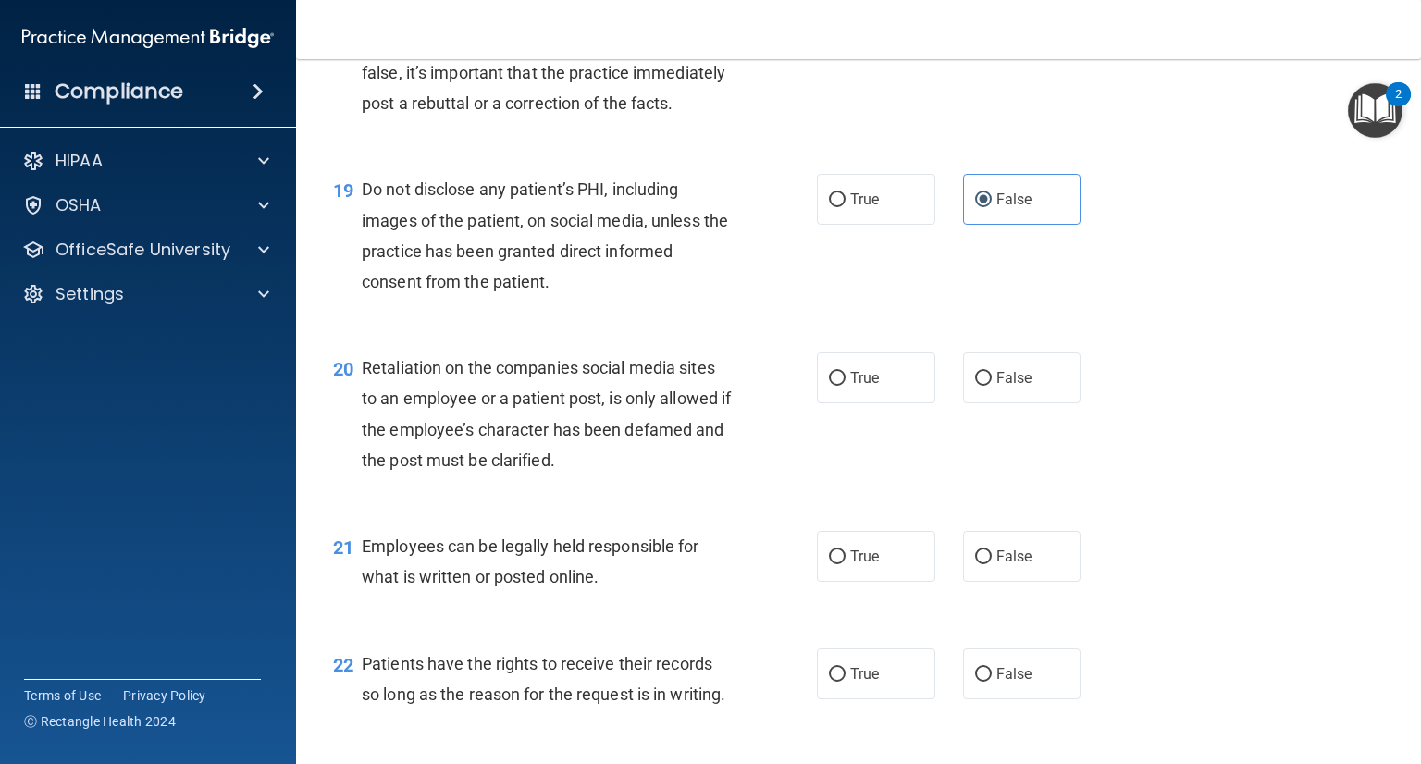
scroll to position [3238, 0]
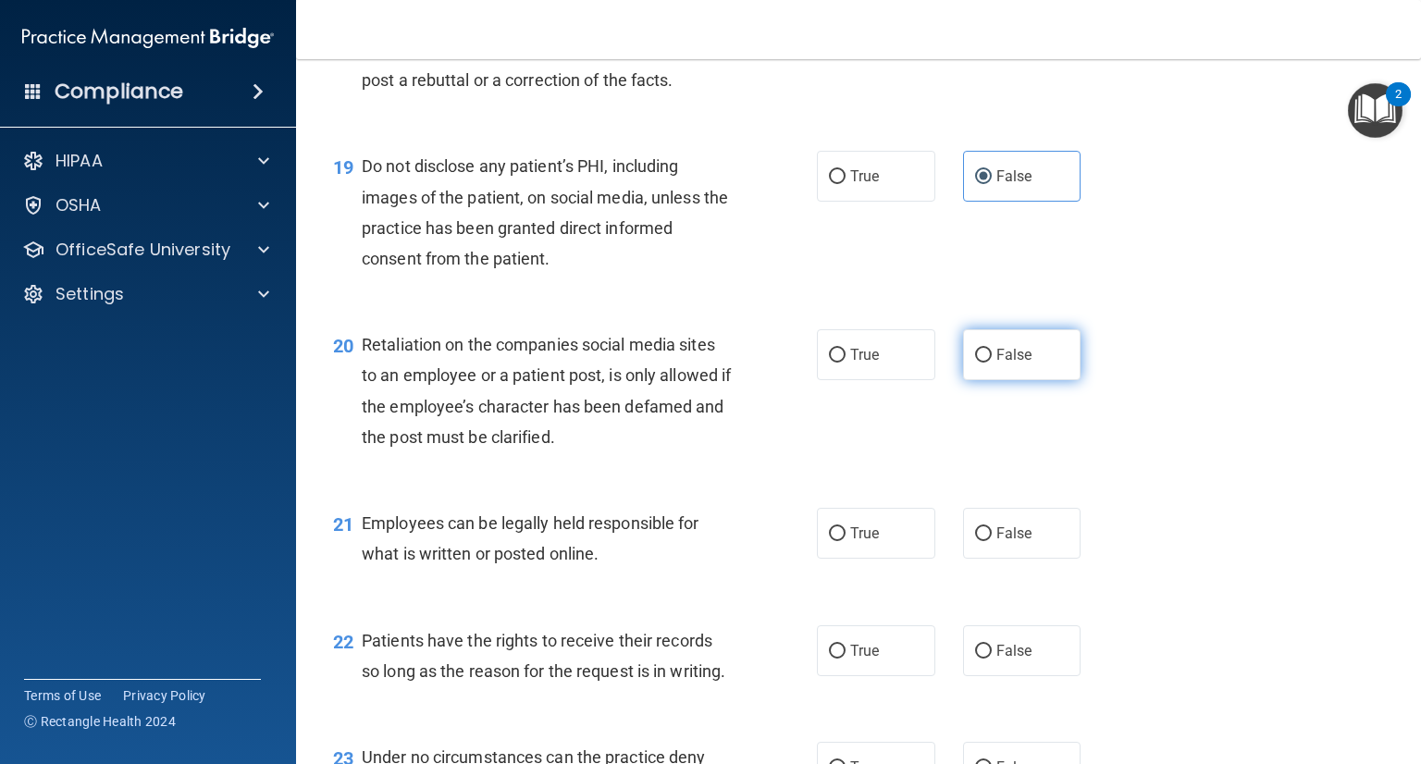
click at [996, 364] on span "False" at bounding box center [1014, 355] width 36 height 18
click at [987, 363] on input "False" at bounding box center [983, 356] width 17 height 14
radio input "true"
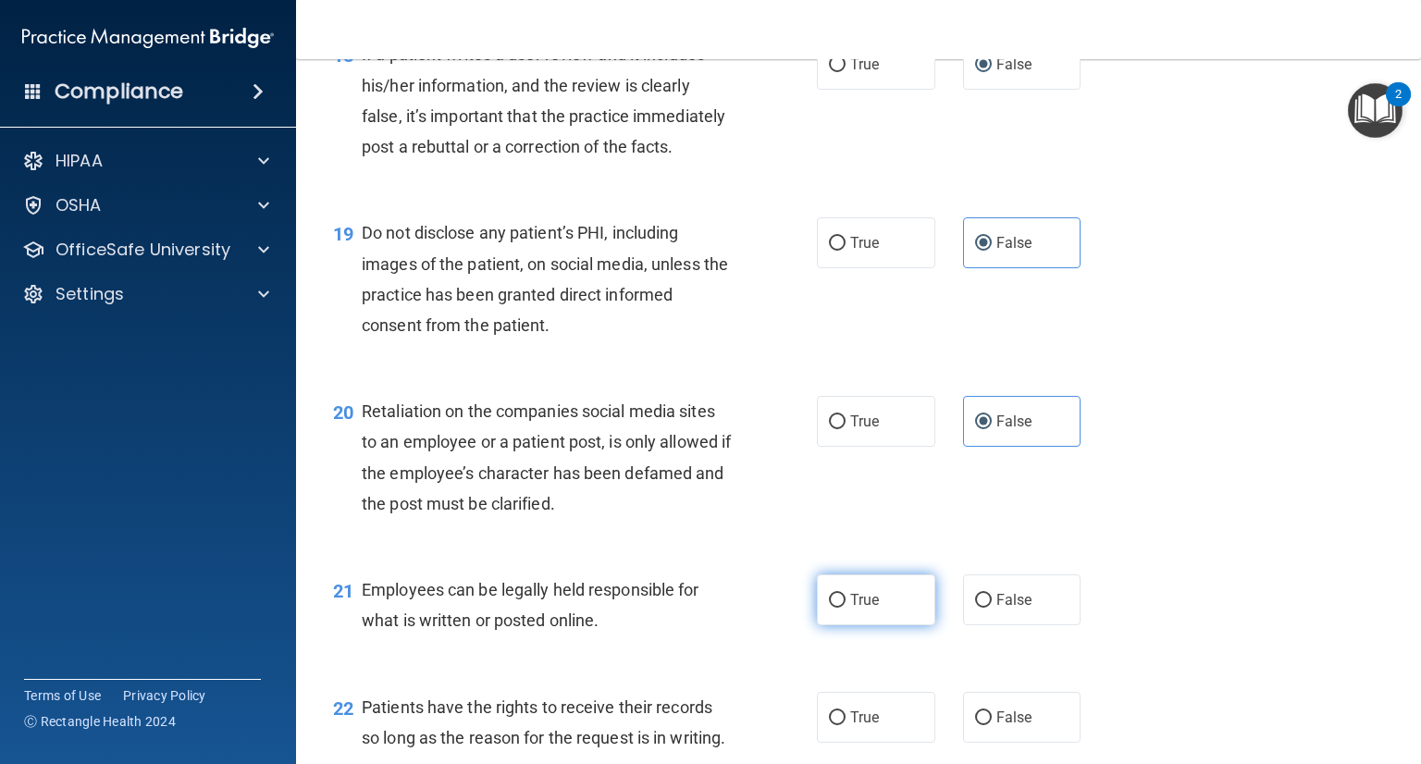
scroll to position [3146, 0]
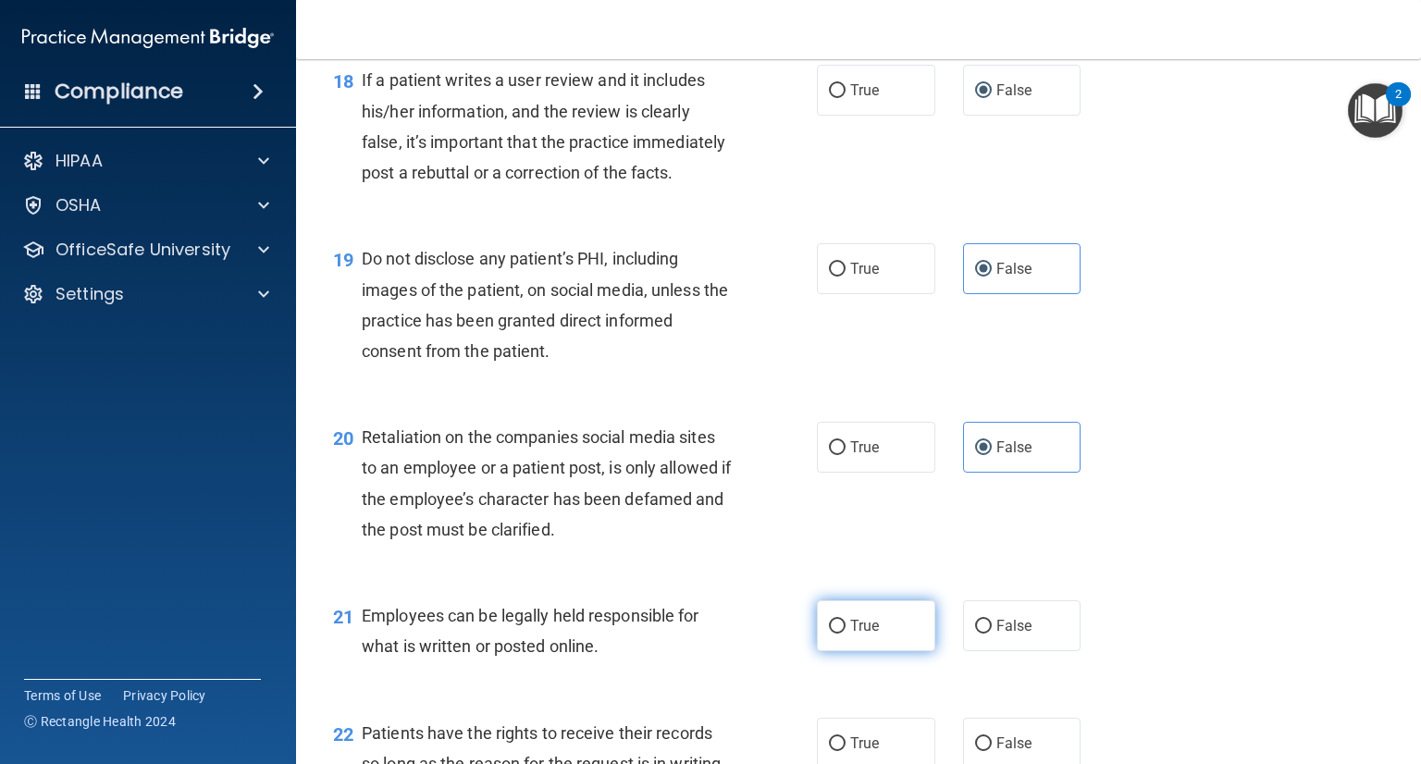
click at [862, 577] on div "20 Retaliation on the companies social media sites to an employee or a patient …" at bounding box center [858, 488] width 1079 height 179
click at [850, 635] on span "True" at bounding box center [864, 626] width 29 height 18
click at [843, 634] on input "True" at bounding box center [837, 627] width 17 height 14
radio input "true"
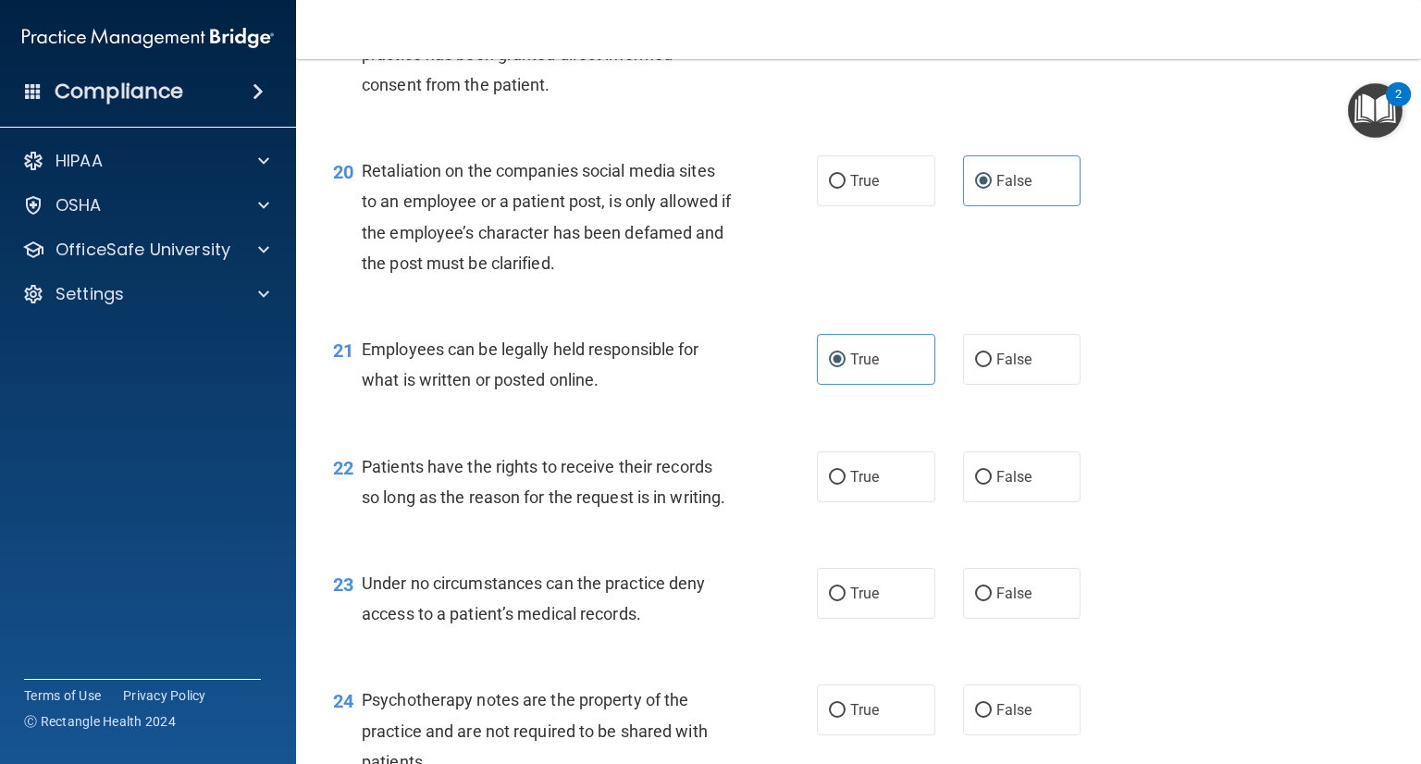
scroll to position [3423, 0]
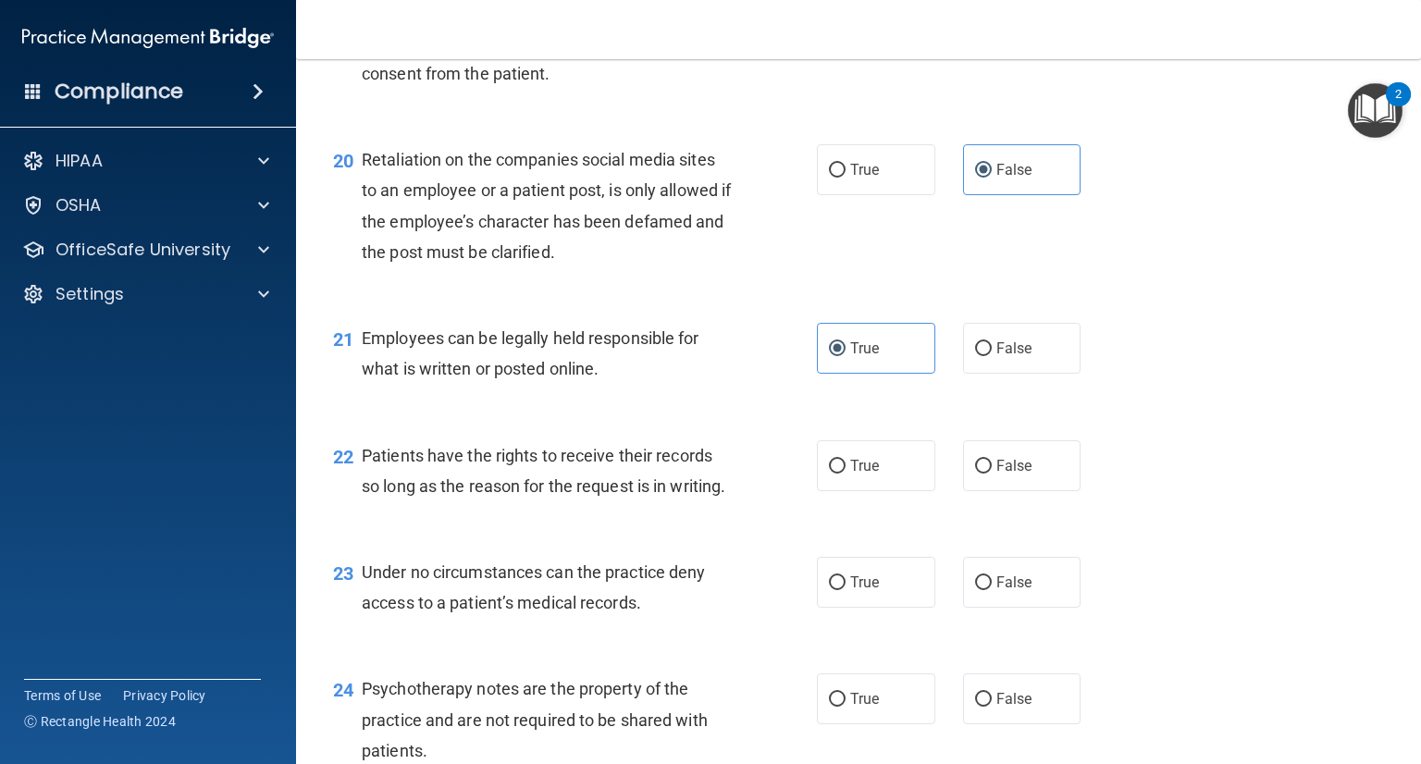
drag, startPoint x: 1000, startPoint y: 513, endPoint x: 973, endPoint y: 585, distance: 76.1
click at [988, 491] on label "False" at bounding box center [1022, 465] width 118 height 51
click at [970, 608] on label "False" at bounding box center [1022, 582] width 118 height 51
click at [975, 590] on input "False" at bounding box center [983, 583] width 17 height 14
radio input "true"
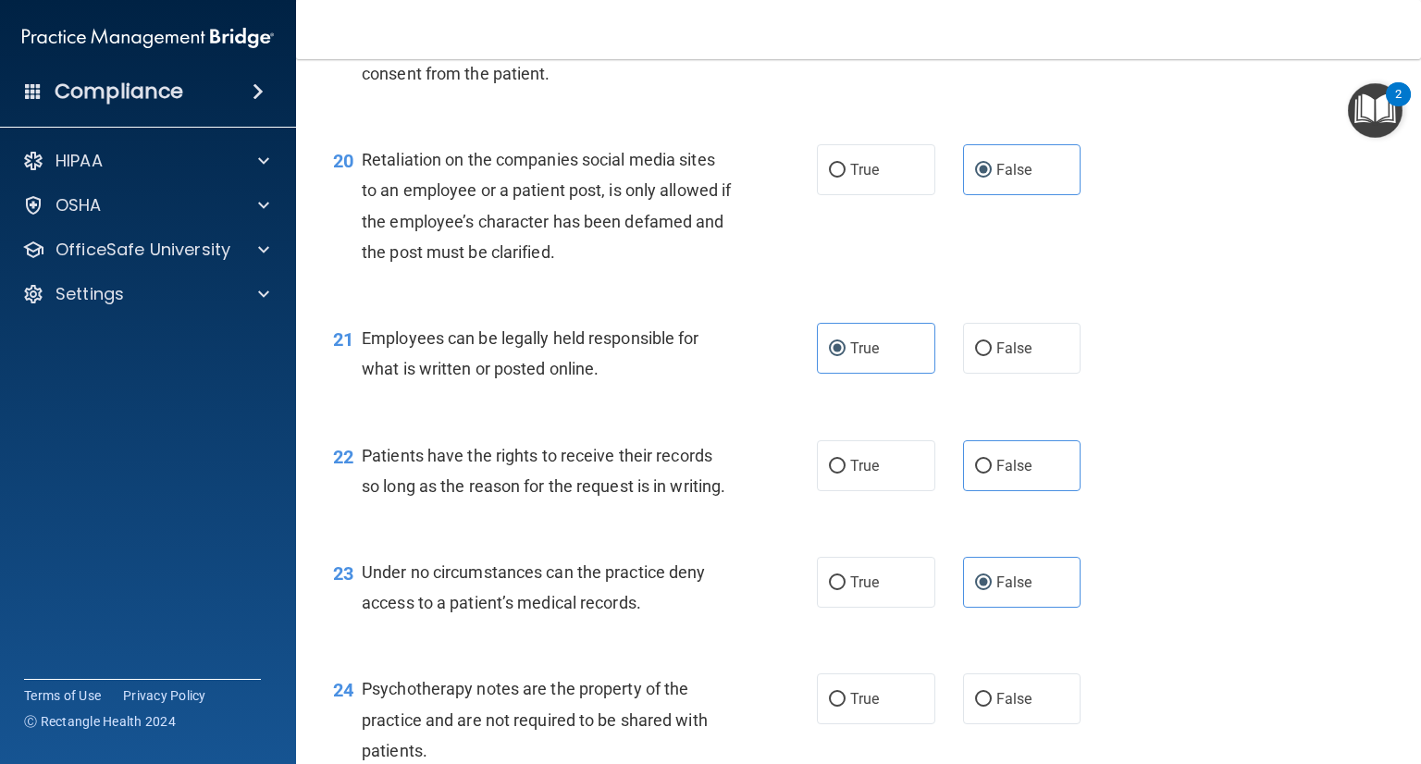
drag, startPoint x: 978, startPoint y: 533, endPoint x: 936, endPoint y: 537, distance: 41.8
click at [977, 474] on input "False" at bounding box center [983, 467] width 17 height 14
radio input "true"
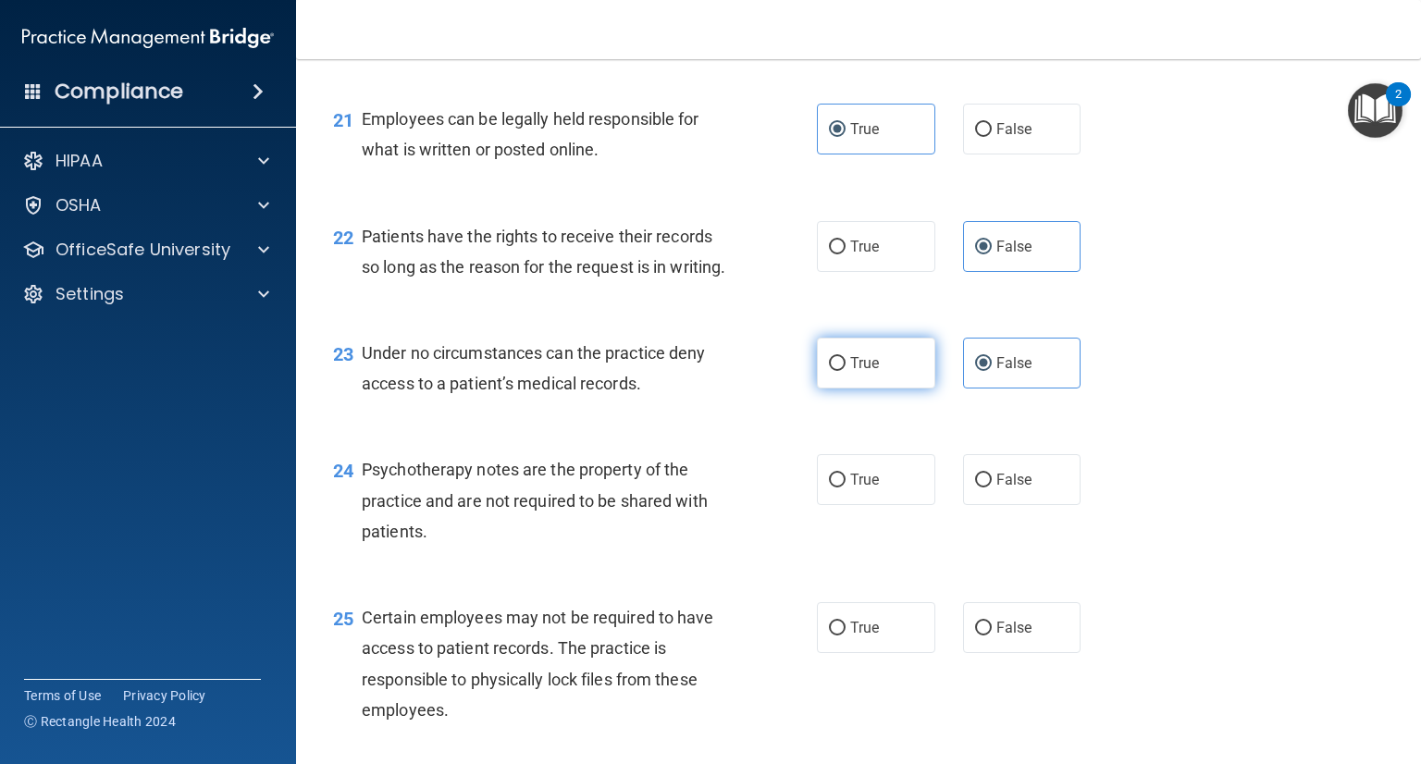
scroll to position [3793, 0]
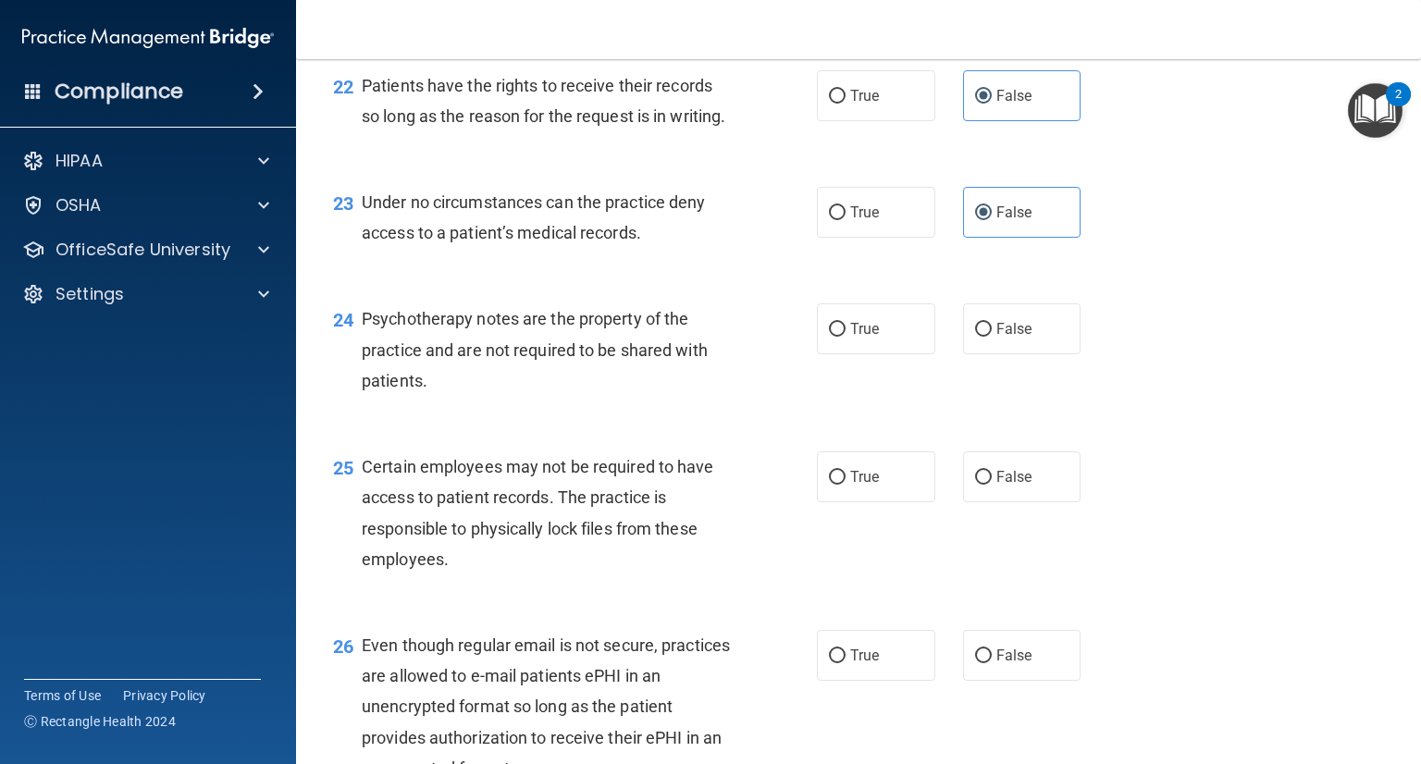
drag, startPoint x: 968, startPoint y: 429, endPoint x: 870, endPoint y: 449, distance: 100.0
click at [975, 337] on input "False" at bounding box center [983, 330] width 17 height 14
radio input "true"
click at [979, 485] on input "False" at bounding box center [983, 478] width 17 height 14
radio input "true"
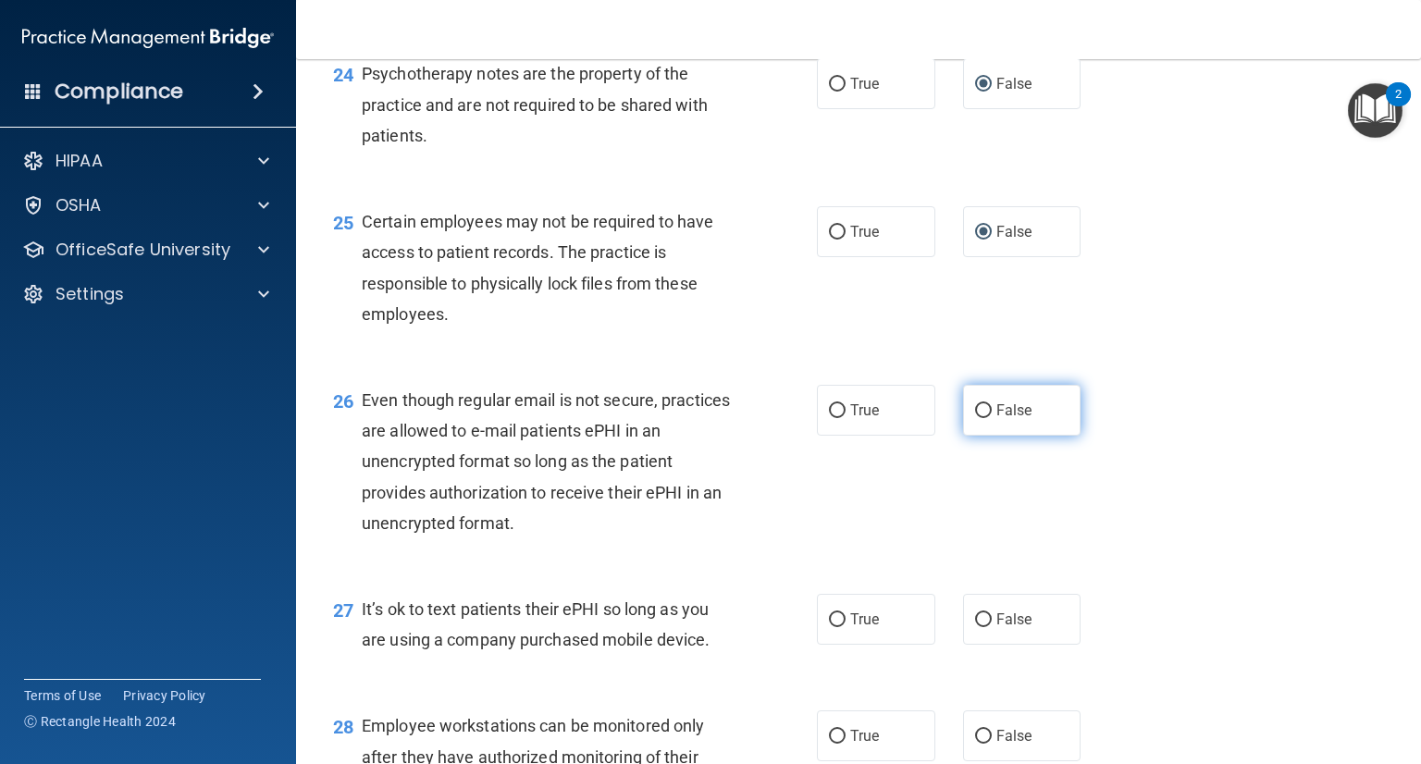
scroll to position [4071, 0]
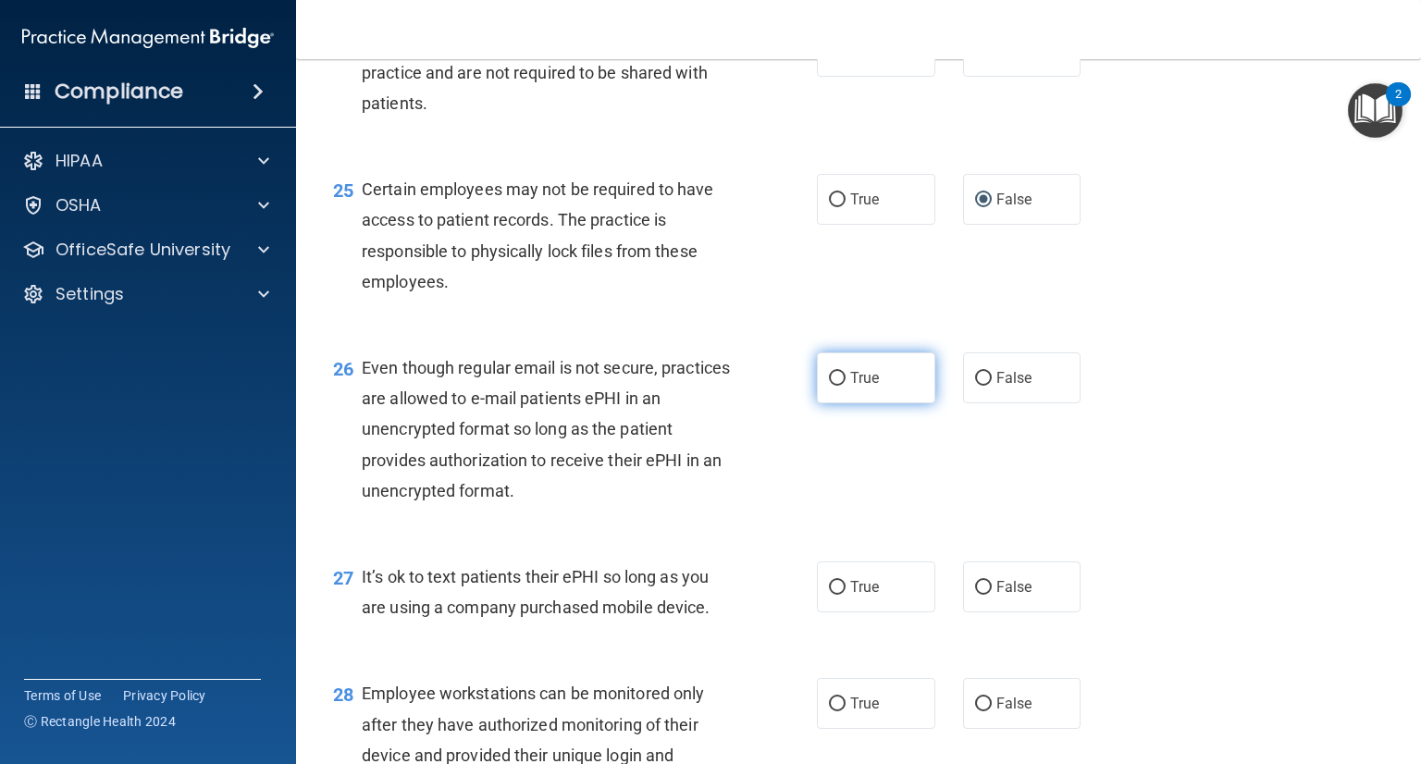
click at [884, 403] on label "True" at bounding box center [876, 377] width 118 height 51
click at [846, 386] on input "True" at bounding box center [837, 379] width 17 height 14
radio input "true"
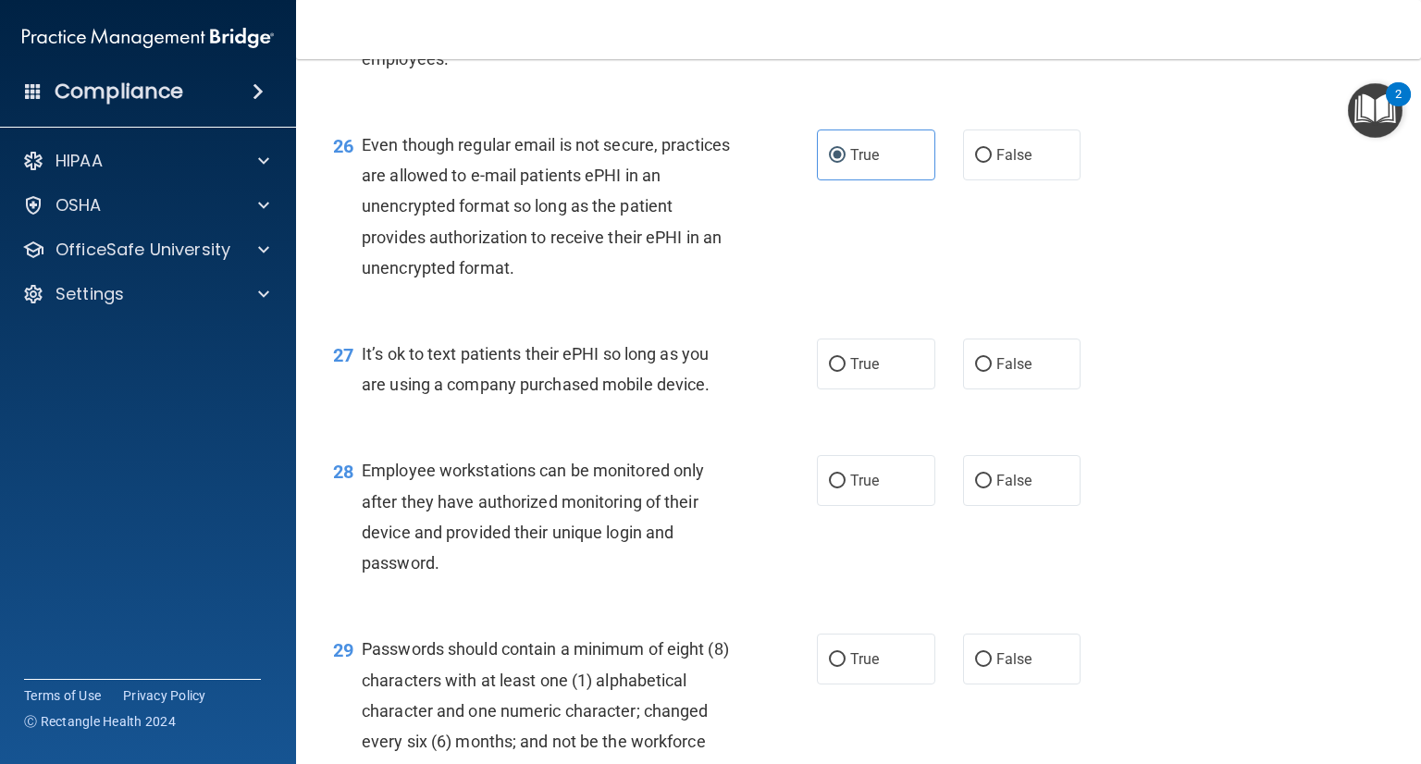
scroll to position [4348, 0]
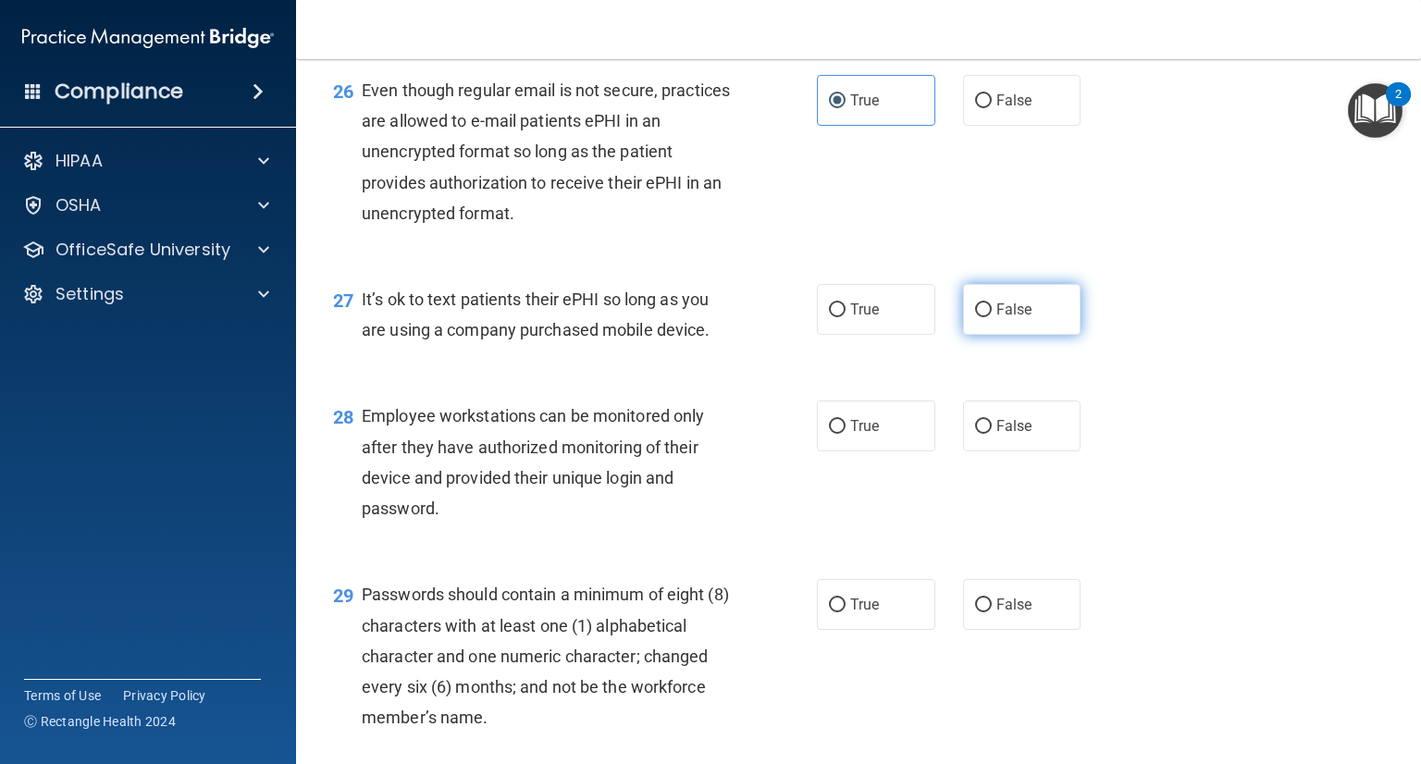
click at [984, 335] on label "False" at bounding box center [1022, 309] width 118 height 51
click at [984, 317] on input "False" at bounding box center [983, 310] width 17 height 14
radio input "true"
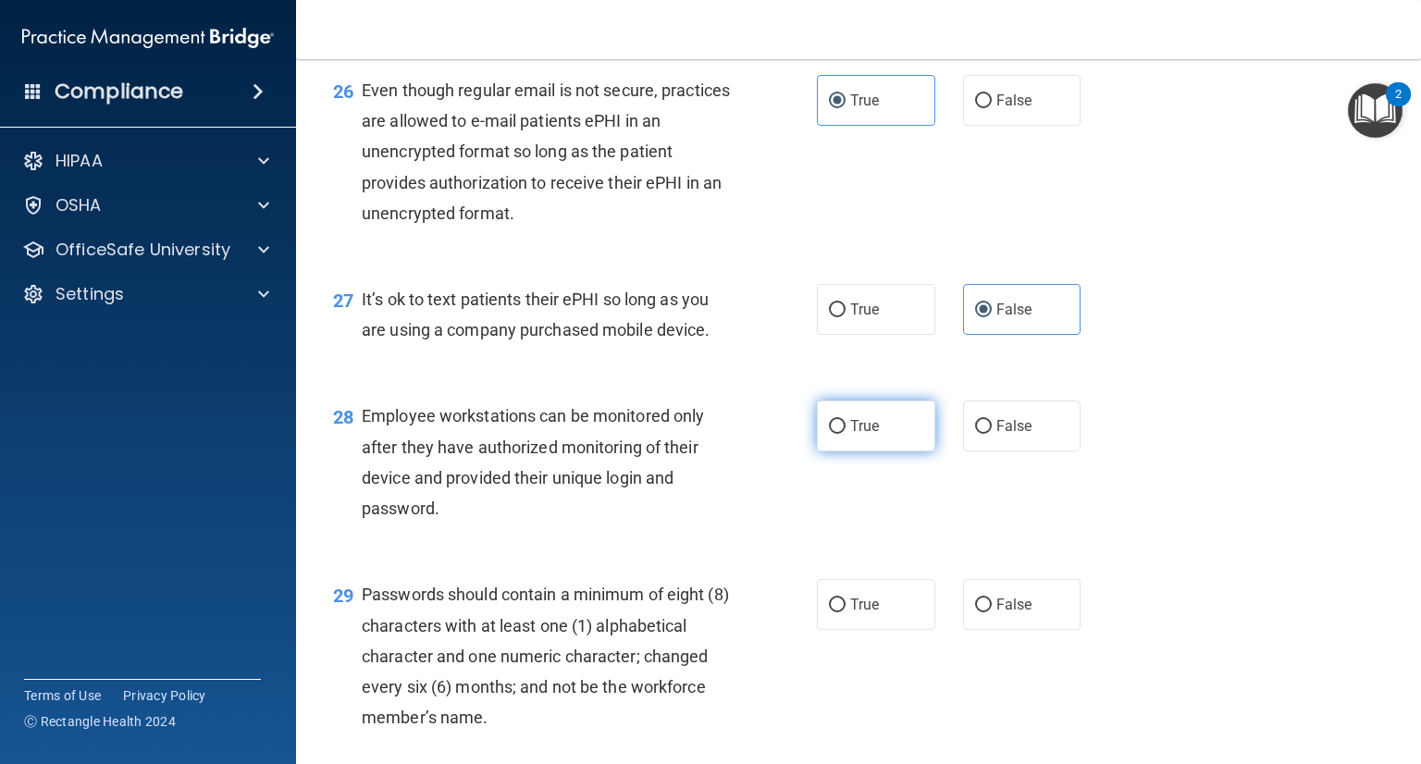
drag, startPoint x: 991, startPoint y: 526, endPoint x: 825, endPoint y: 543, distance: 166.4
click at [996, 435] on span "False" at bounding box center [1014, 426] width 36 height 18
click at [989, 434] on input "False" at bounding box center [983, 427] width 17 height 14
radio input "true"
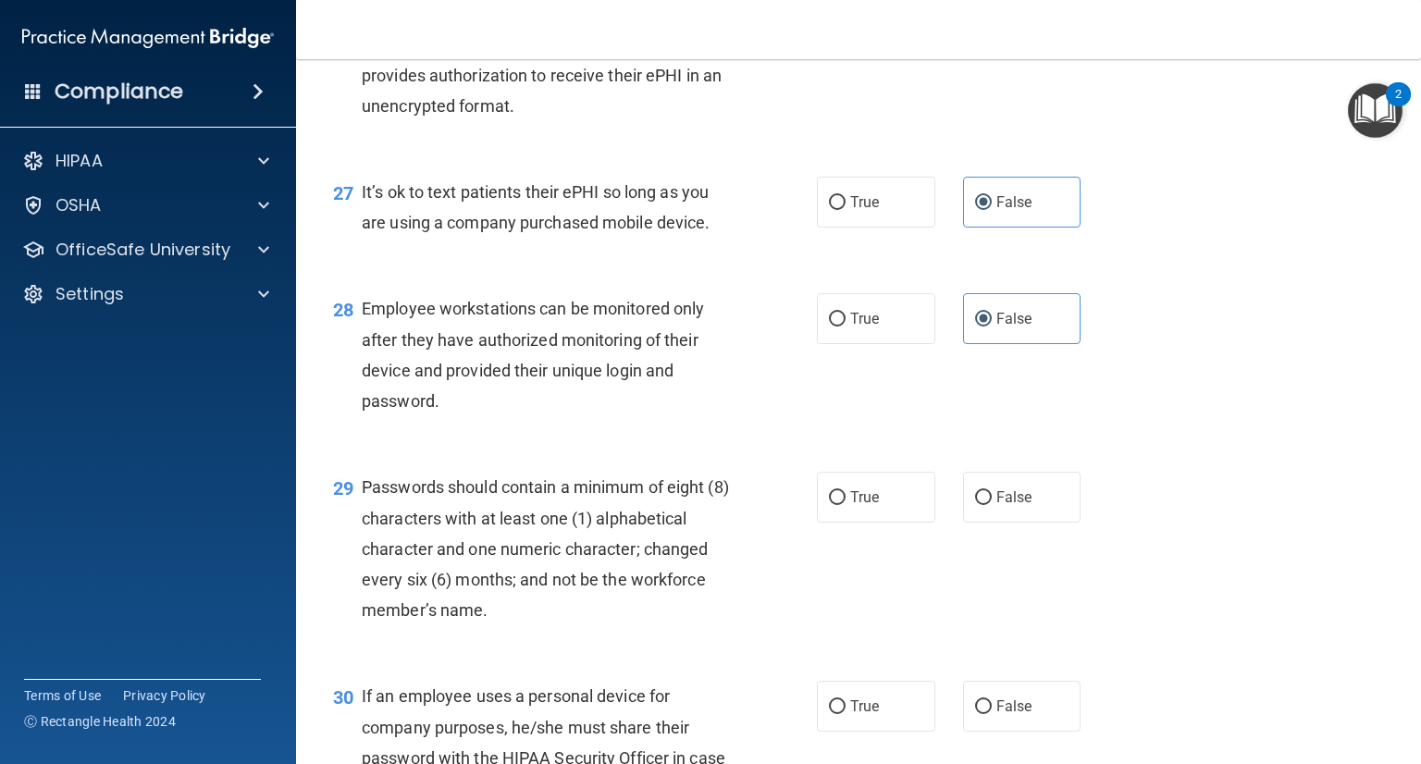
scroll to position [4626, 0]
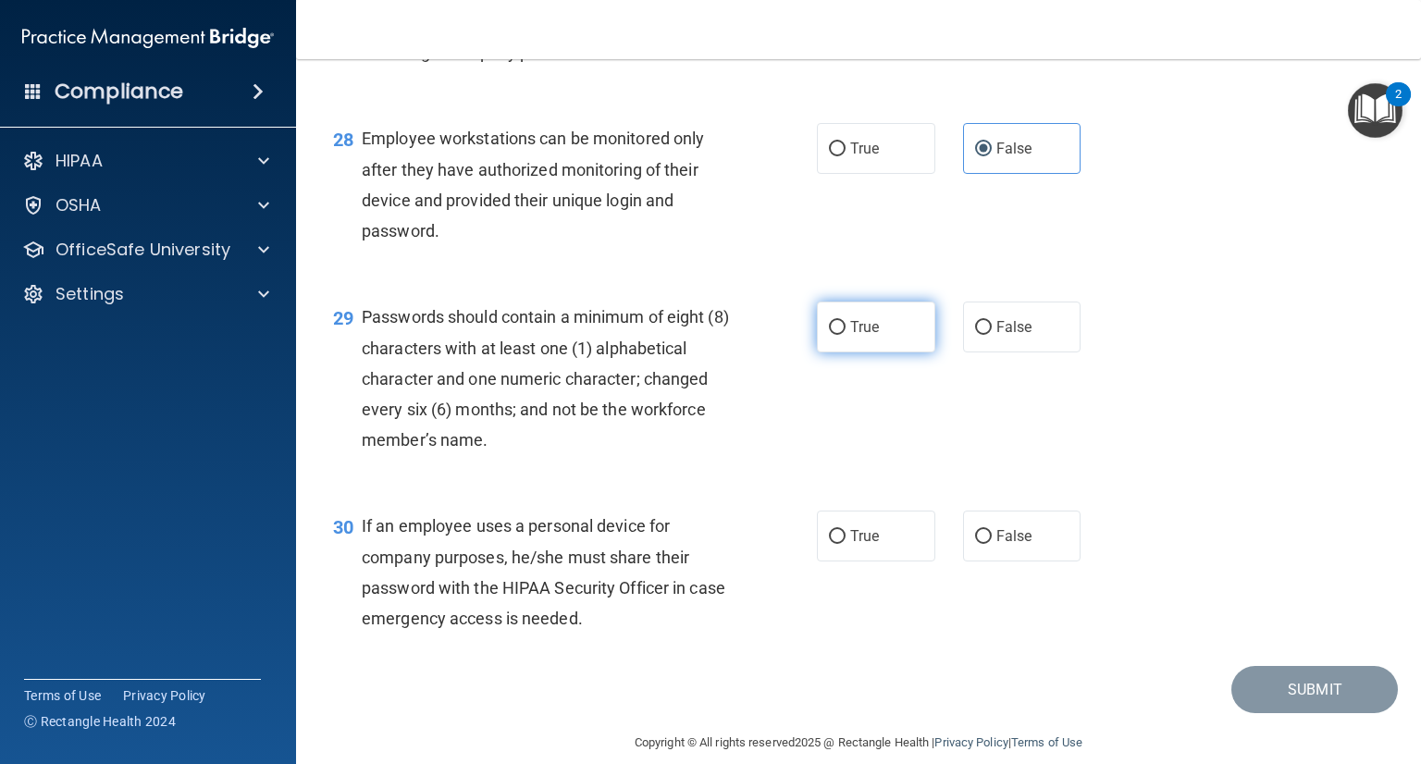
click at [844, 352] on label "True" at bounding box center [876, 327] width 118 height 51
click at [844, 335] on input "True" at bounding box center [837, 328] width 17 height 14
radio input "true"
drag, startPoint x: 984, startPoint y: 644, endPoint x: 983, endPoint y: 634, distance: 10.2
click at [983, 562] on label "False" at bounding box center [1022, 536] width 118 height 51
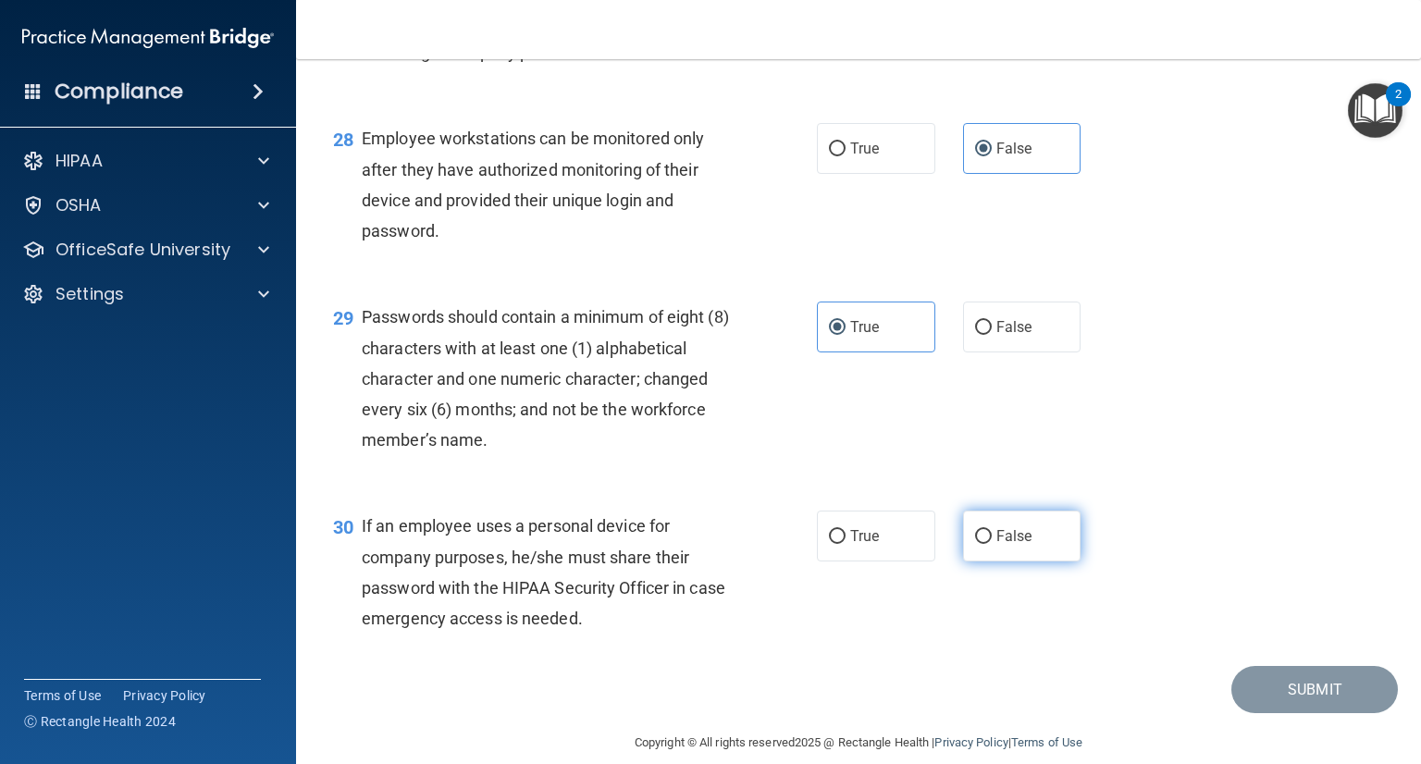
click at [983, 544] on input "False" at bounding box center [983, 537] width 17 height 14
radio input "true"
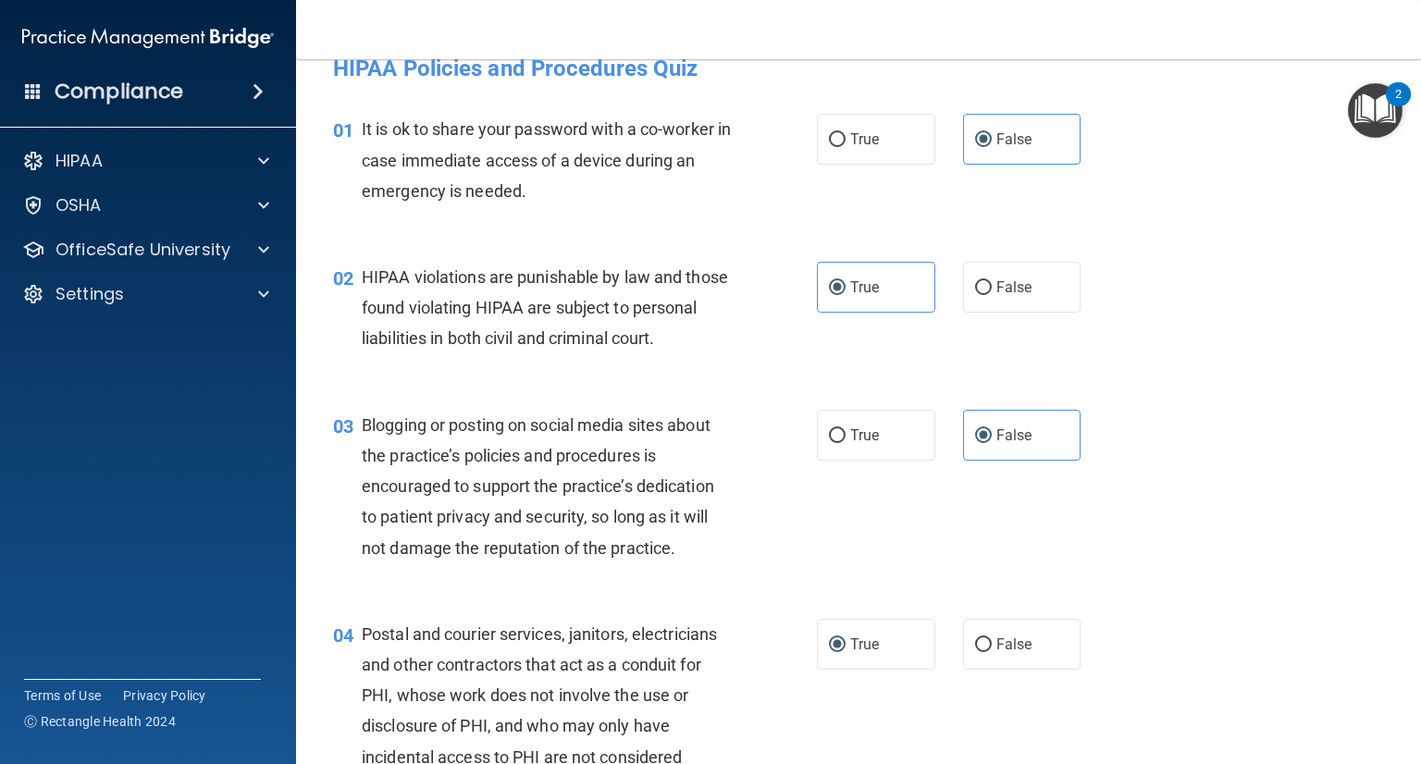
scroll to position [0, 0]
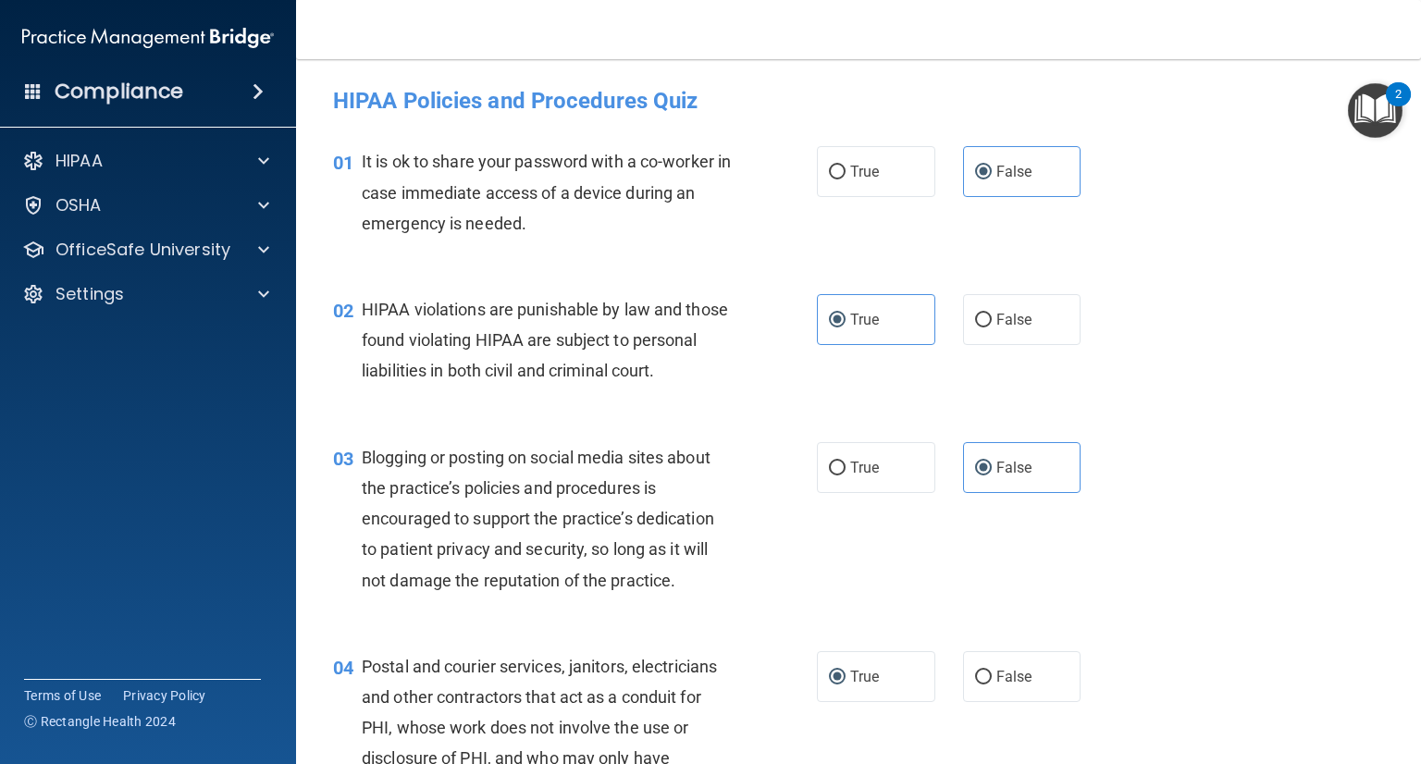
click at [1348, 108] on img "Open Resource Center, 2 new notifications" at bounding box center [1375, 110] width 55 height 55
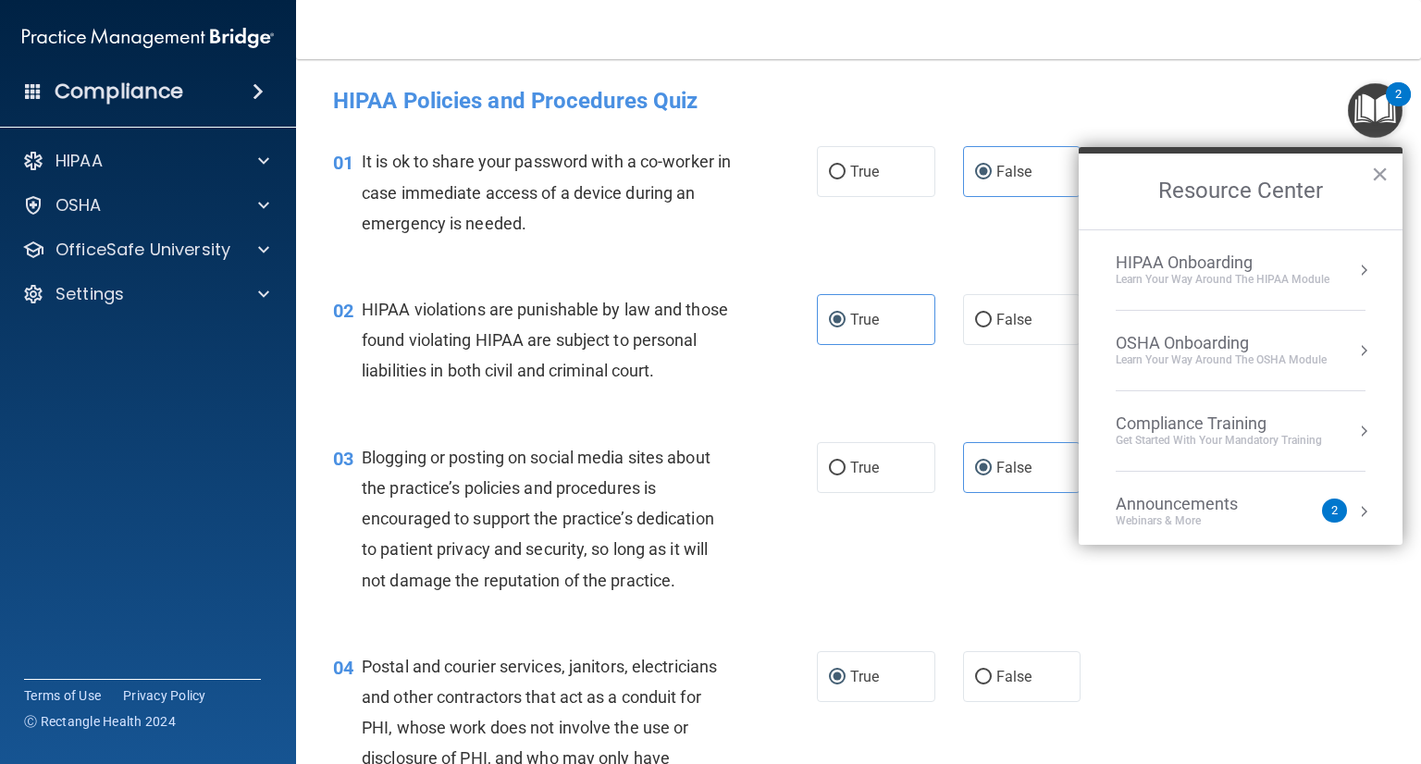
click at [914, 126] on div "01 It is ok to share your password with a co-worker in case immediate access of…" at bounding box center [858, 197] width 1079 height 148
click at [1027, 152] on label "False" at bounding box center [1022, 171] width 118 height 51
click at [992, 166] on input "False" at bounding box center [983, 173] width 17 height 14
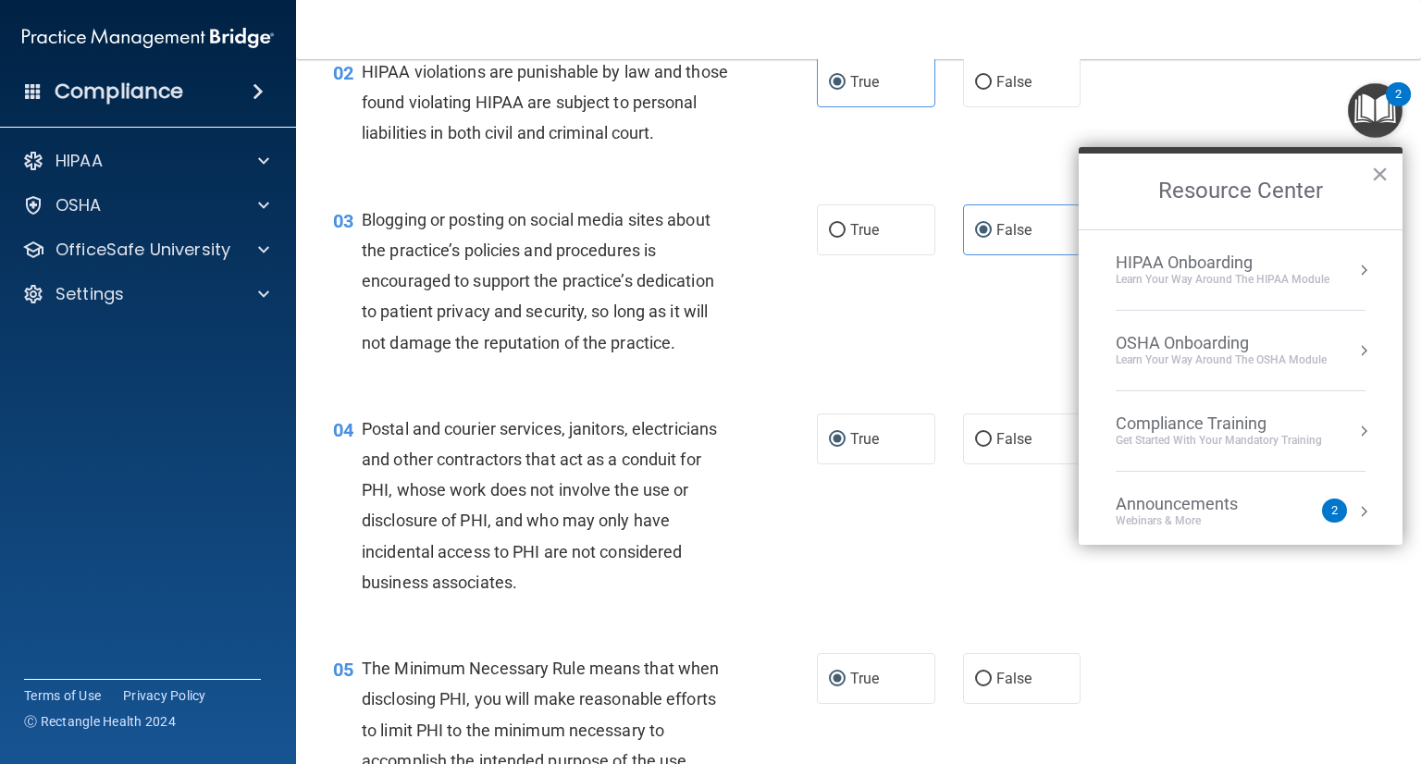
scroll to position [278, 0]
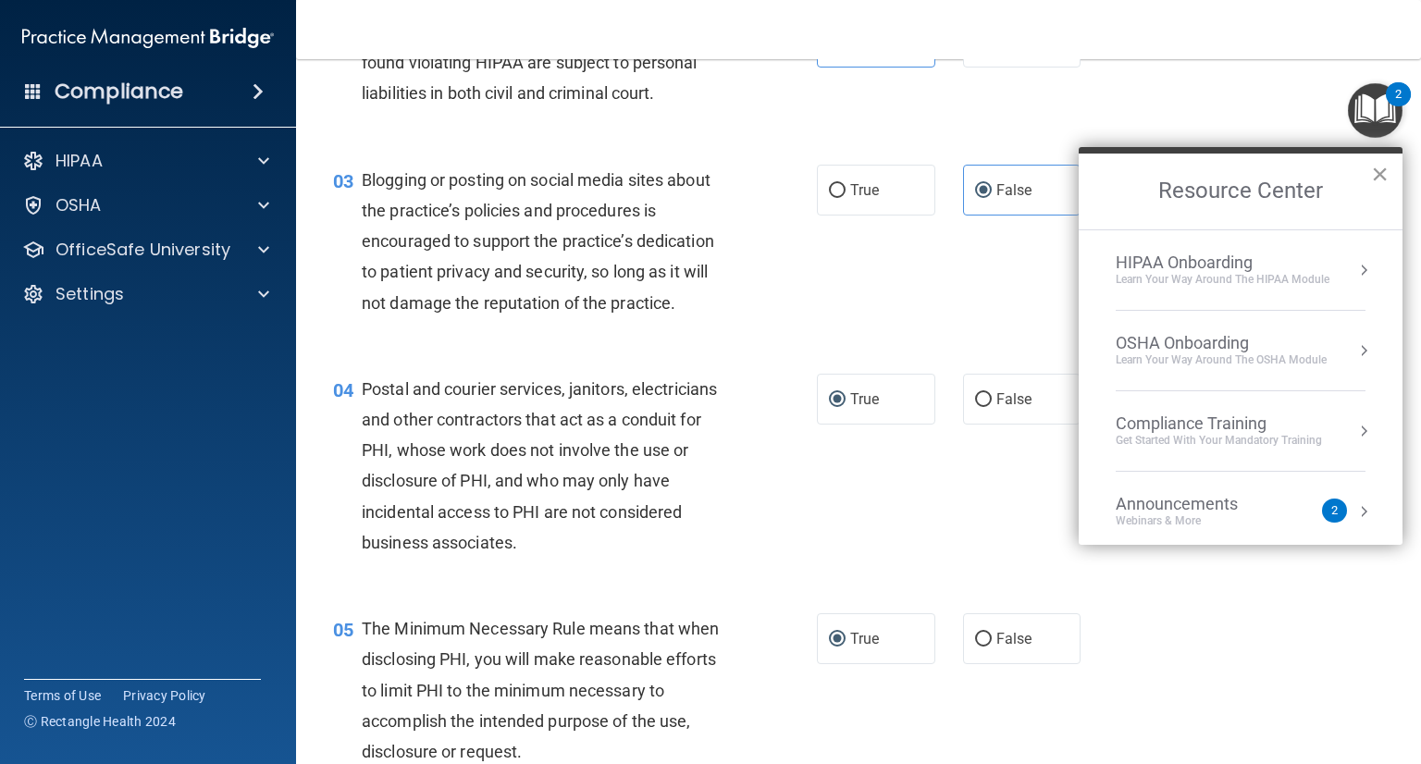
click at [1373, 179] on button "×" at bounding box center [1380, 174] width 18 height 30
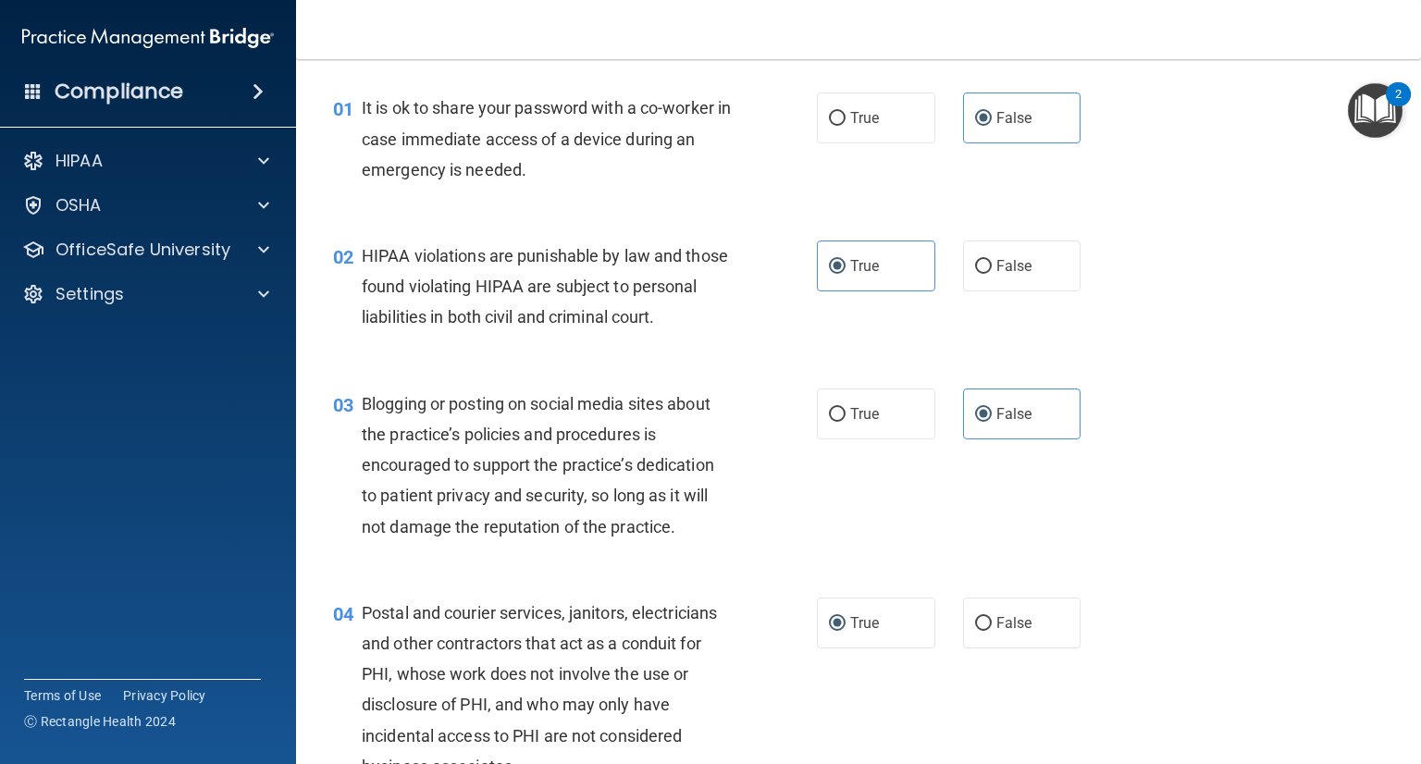
scroll to position [0, 0]
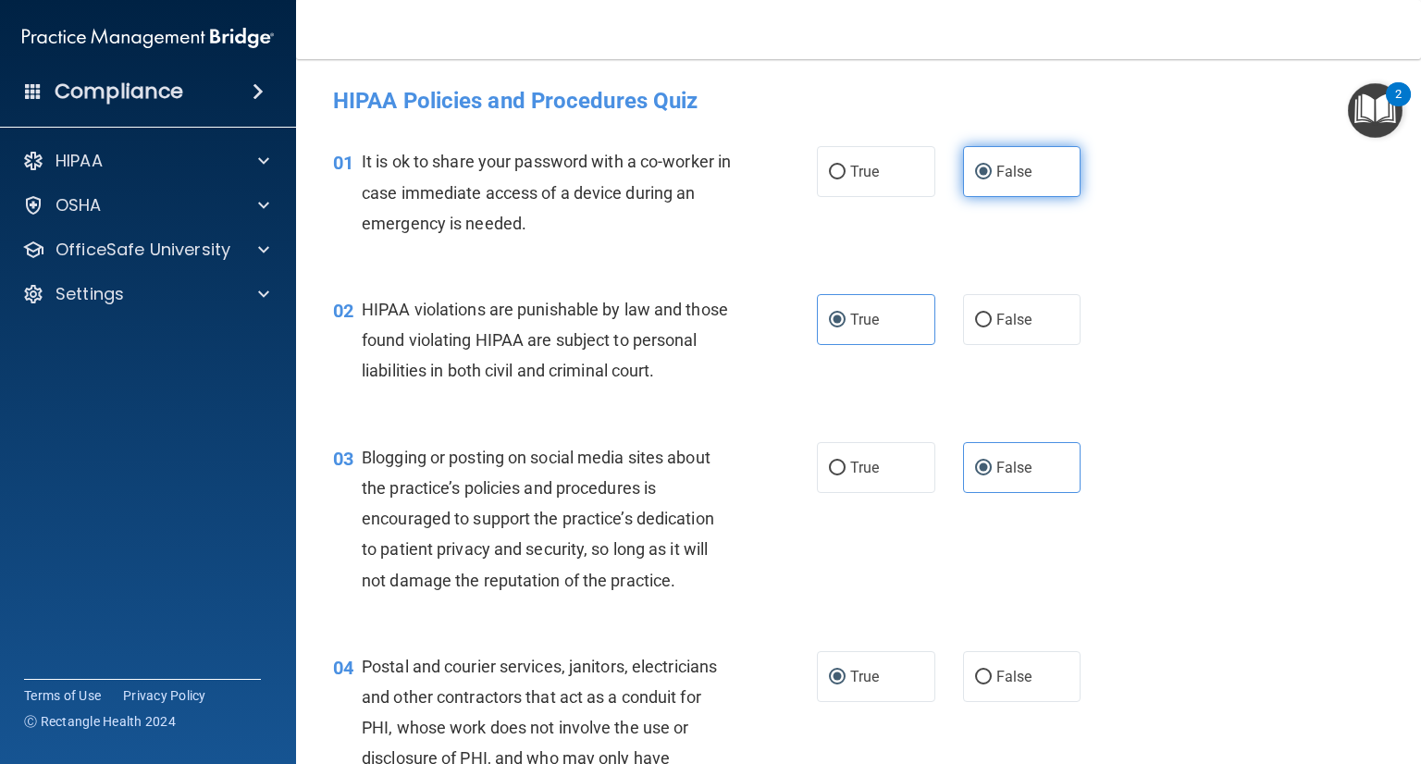
click at [983, 168] on label "False" at bounding box center [1022, 171] width 118 height 51
click at [983, 168] on input "False" at bounding box center [983, 173] width 17 height 14
click at [873, 334] on label "True" at bounding box center [876, 319] width 118 height 51
click at [846, 328] on input "True" at bounding box center [837, 321] width 17 height 14
click at [1005, 476] on span "False" at bounding box center [1014, 468] width 36 height 18
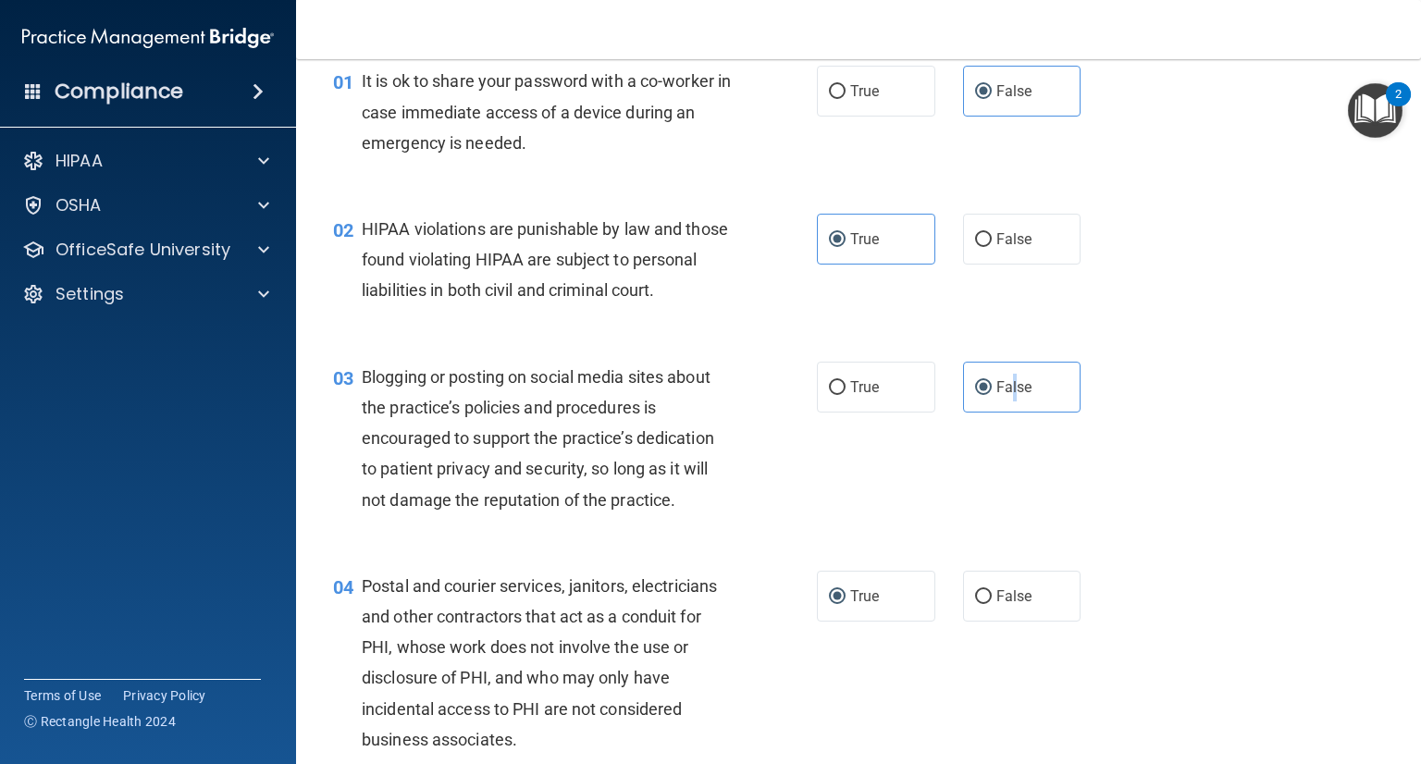
scroll to position [185, 0]
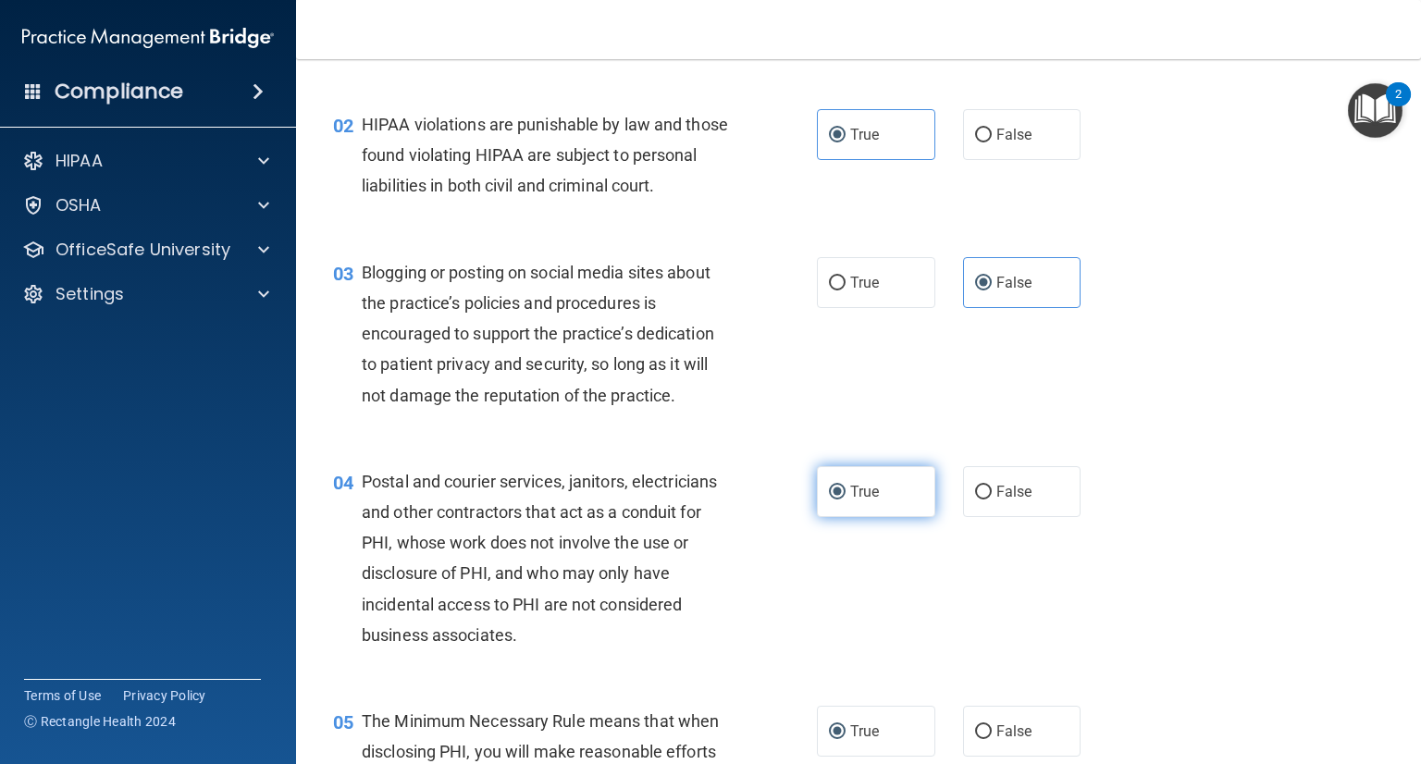
click at [855, 517] on label "True" at bounding box center [876, 491] width 118 height 51
click at [846, 500] on input "True" at bounding box center [837, 493] width 17 height 14
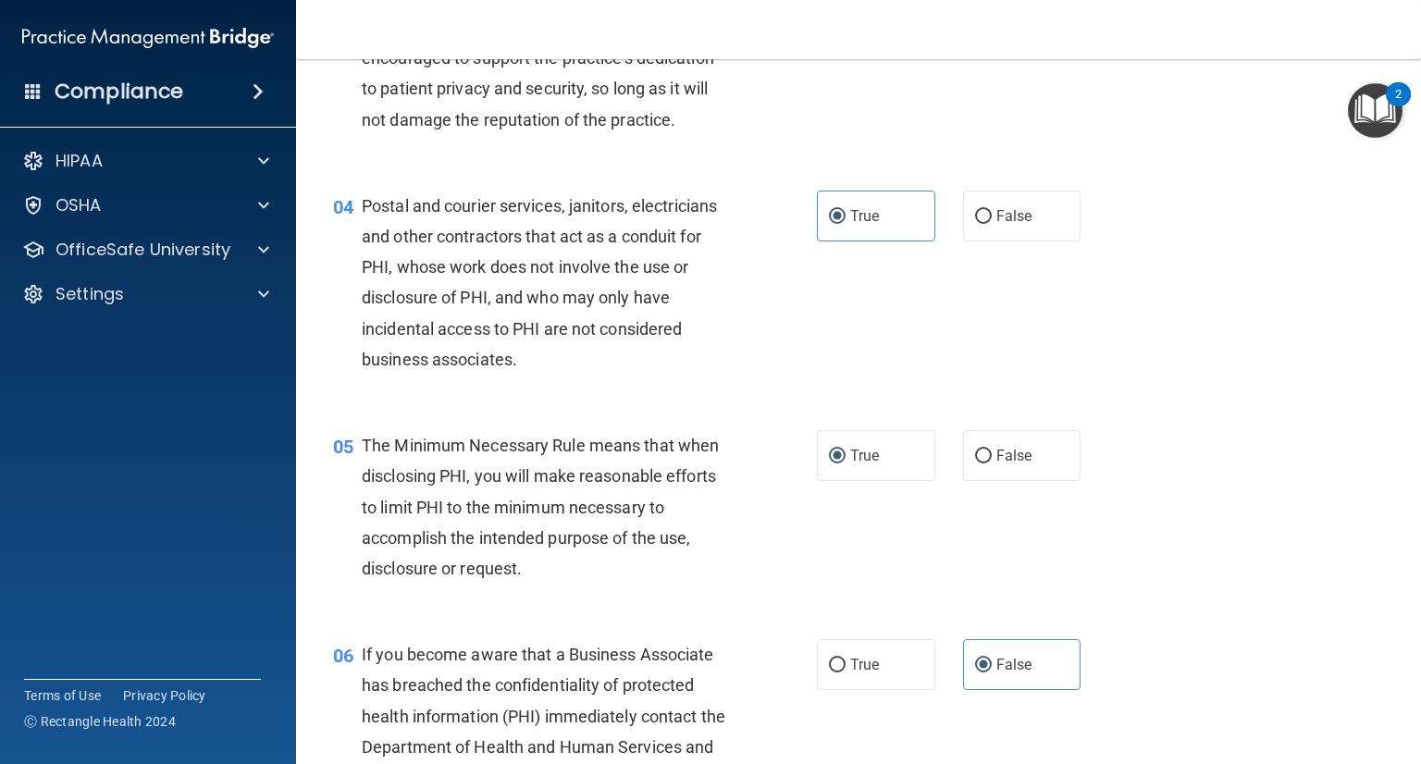
scroll to position [463, 0]
drag, startPoint x: 877, startPoint y: 494, endPoint x: 1007, endPoint y: 321, distance: 216.1
click at [879, 479] on label "True" at bounding box center [876, 453] width 118 height 51
click at [846, 462] on input "True" at bounding box center [837, 455] width 17 height 14
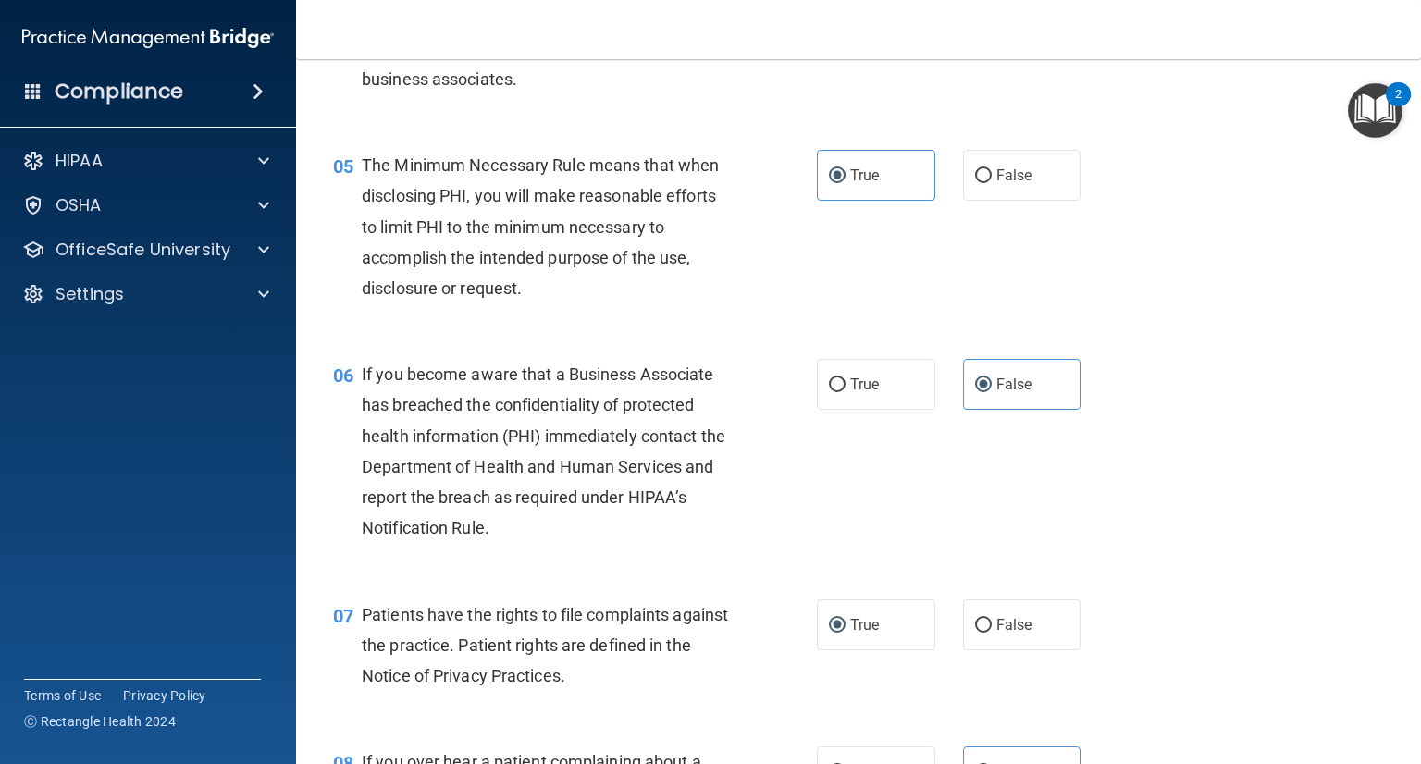
scroll to position [740, 0]
drag, startPoint x: 1009, startPoint y: 416, endPoint x: 997, endPoint y: 389, distance: 30.2
click at [1008, 394] on span "False" at bounding box center [1014, 386] width 36 height 18
click at [992, 393] on input "False" at bounding box center [983, 386] width 17 height 14
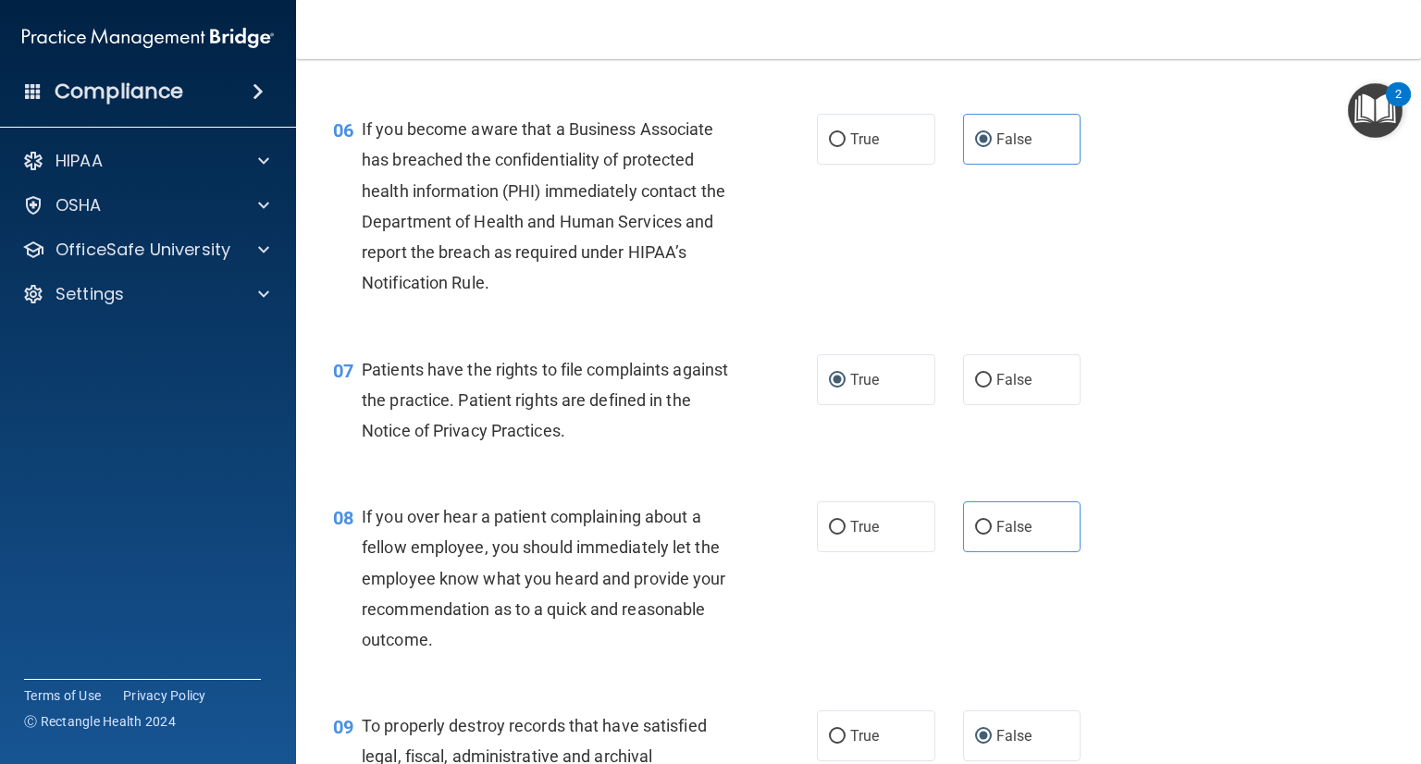
scroll to position [1018, 0]
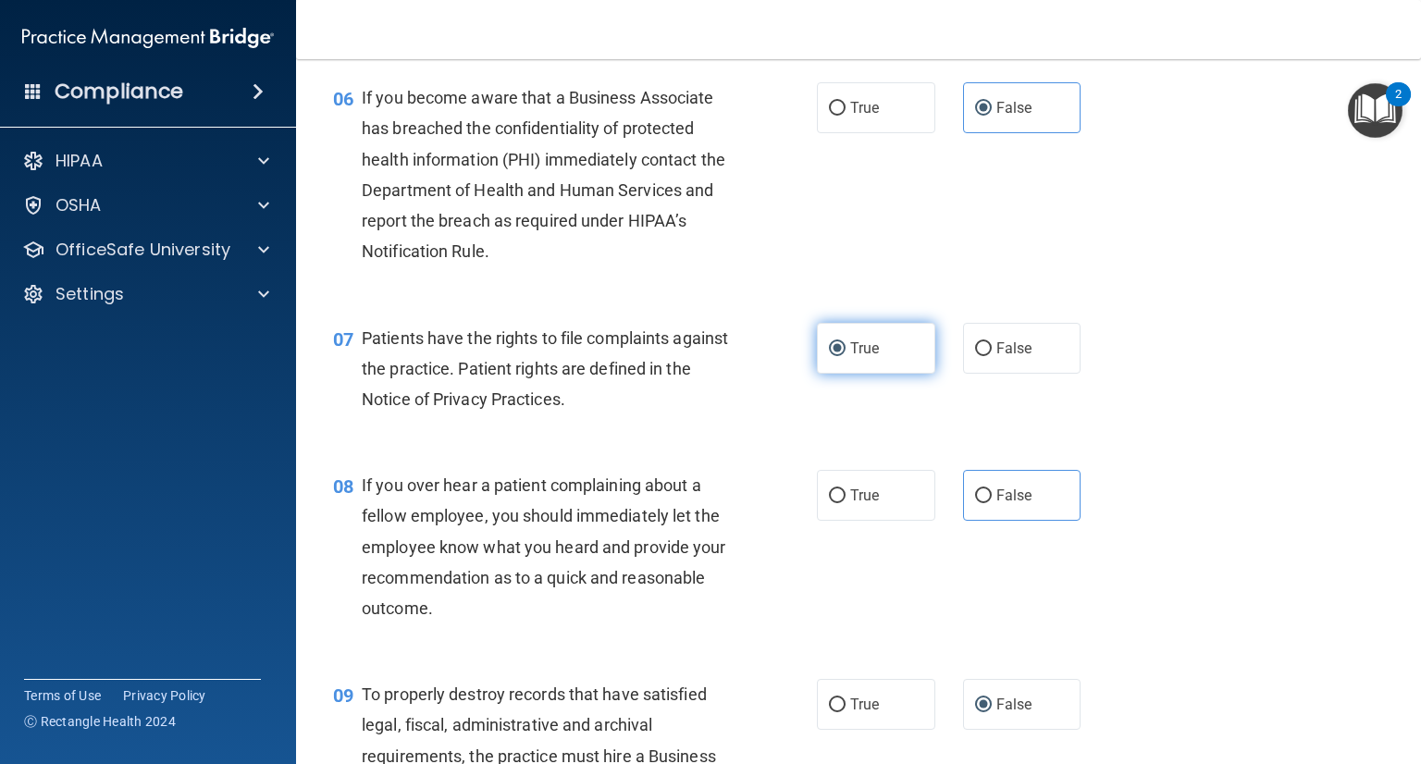
click at [846, 361] on label "True" at bounding box center [876, 348] width 118 height 51
click at [846, 356] on input "True" at bounding box center [837, 349] width 17 height 14
click at [1013, 507] on label "False" at bounding box center [1022, 495] width 118 height 51
click at [992, 503] on input "False" at bounding box center [983, 496] width 17 height 14
radio input "true"
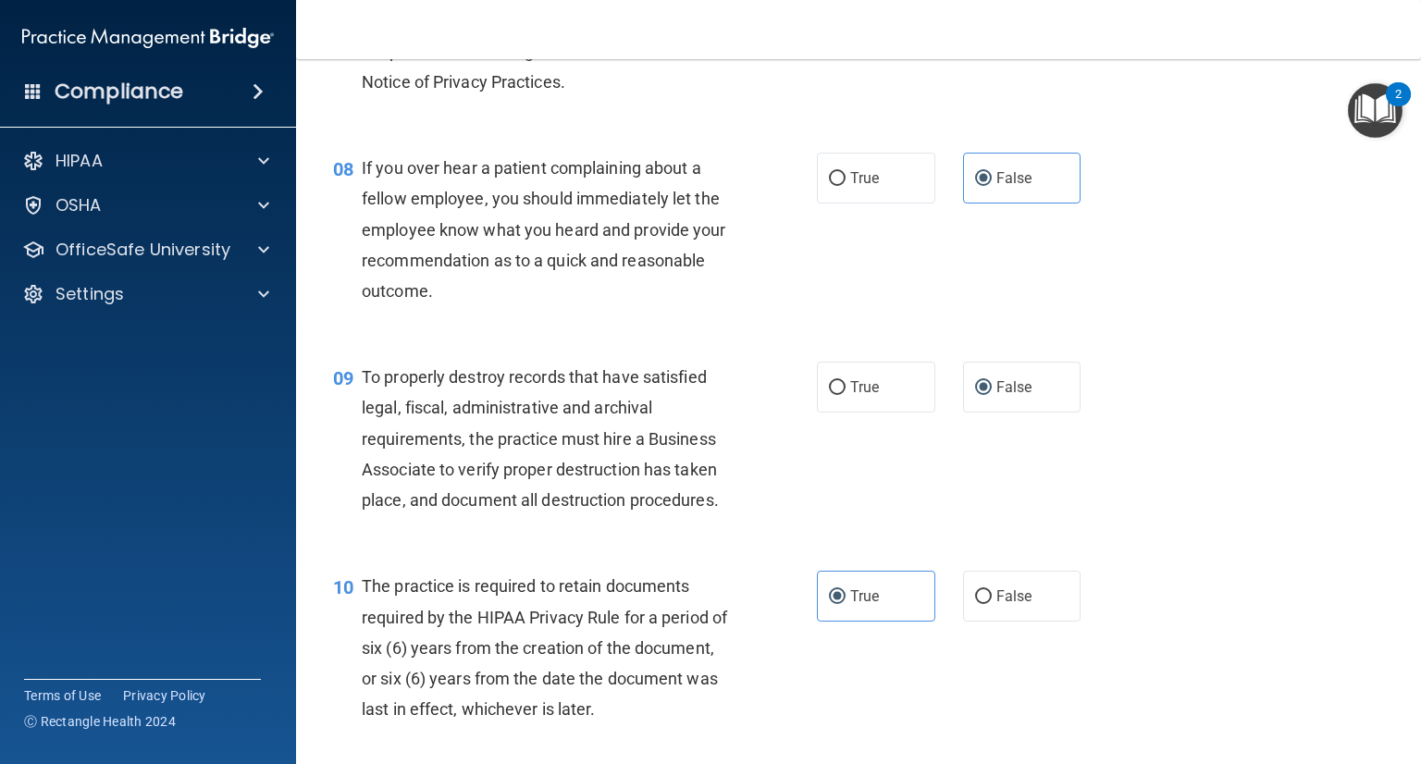
scroll to position [1388, 0]
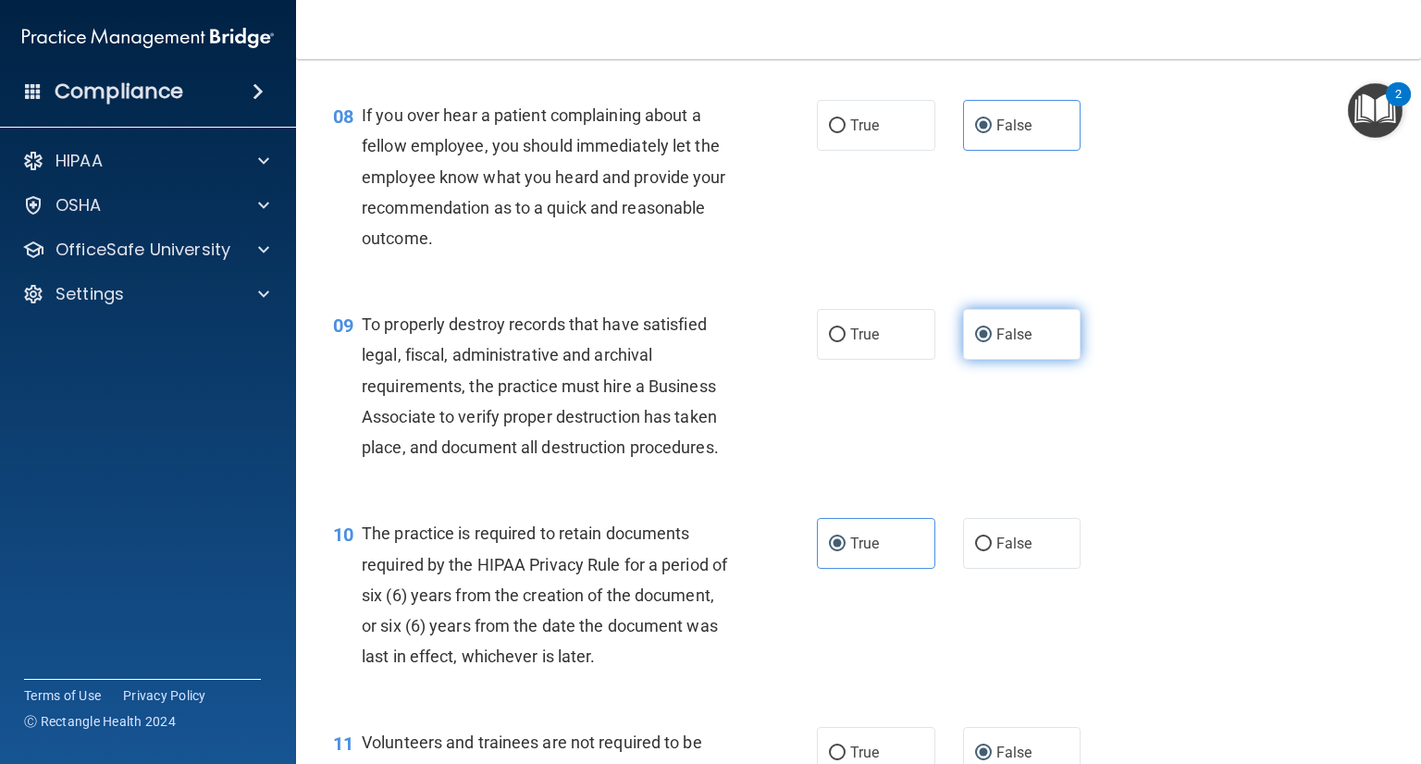
click at [981, 342] on input "False" at bounding box center [983, 335] width 17 height 14
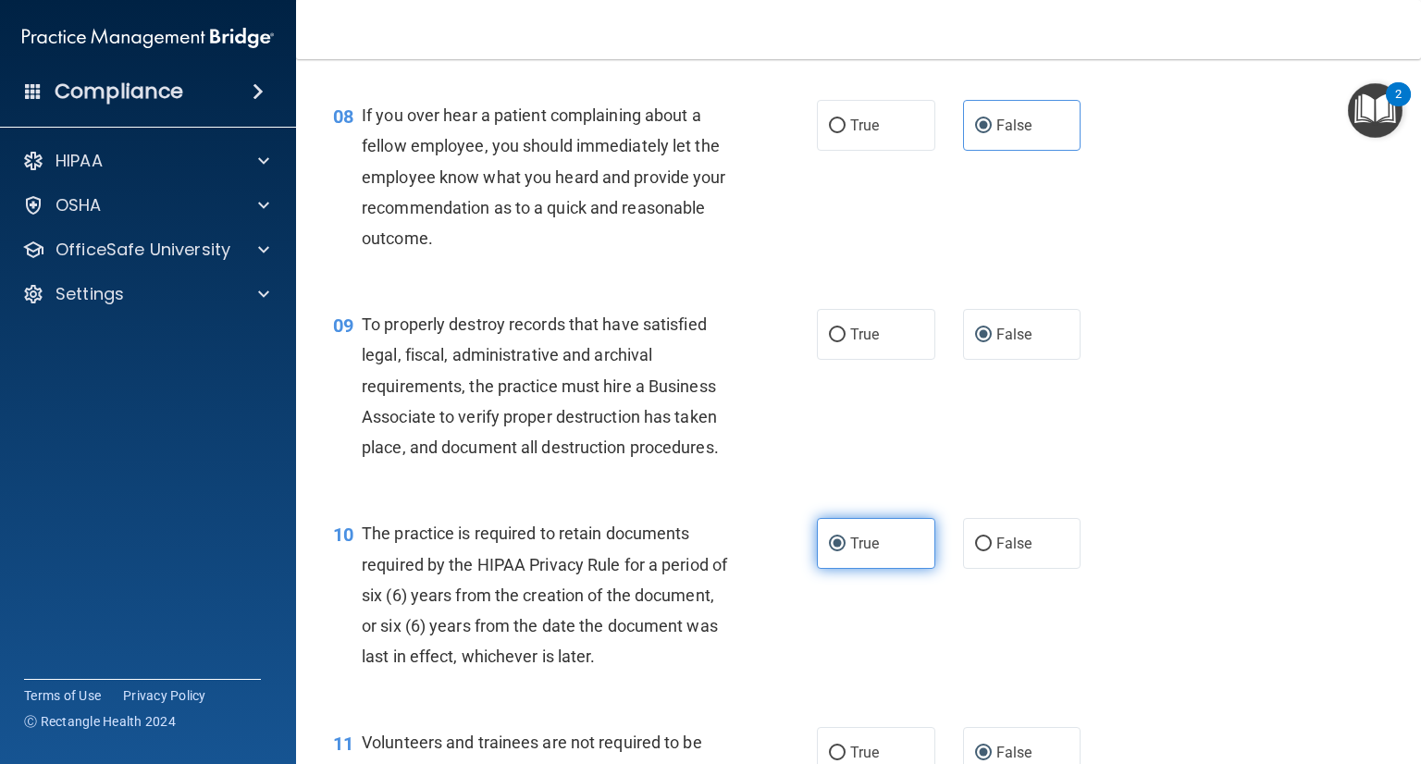
click at [876, 569] on label "True" at bounding box center [876, 543] width 118 height 51
click at [846, 551] on input "True" at bounding box center [837, 545] width 17 height 14
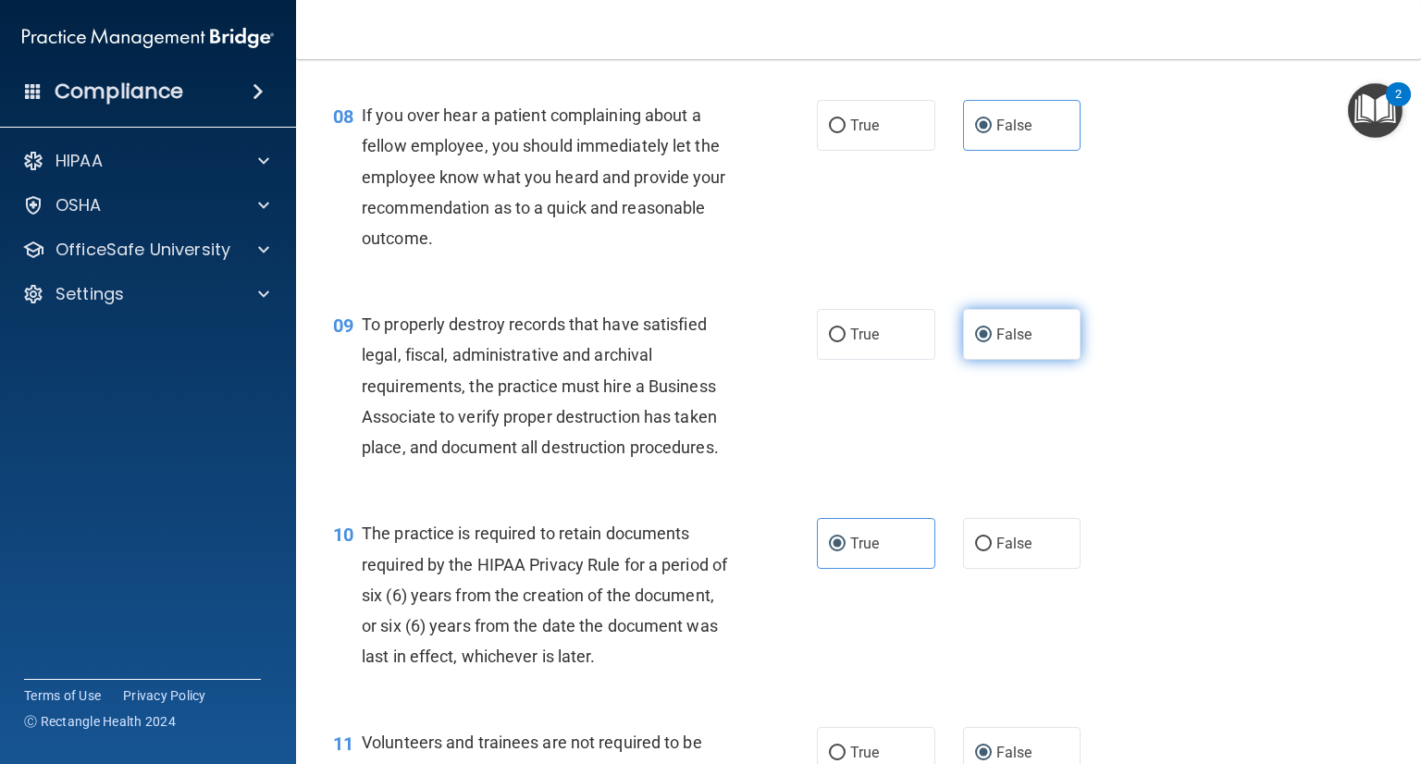
click at [981, 342] on input "False" at bounding box center [983, 335] width 17 height 14
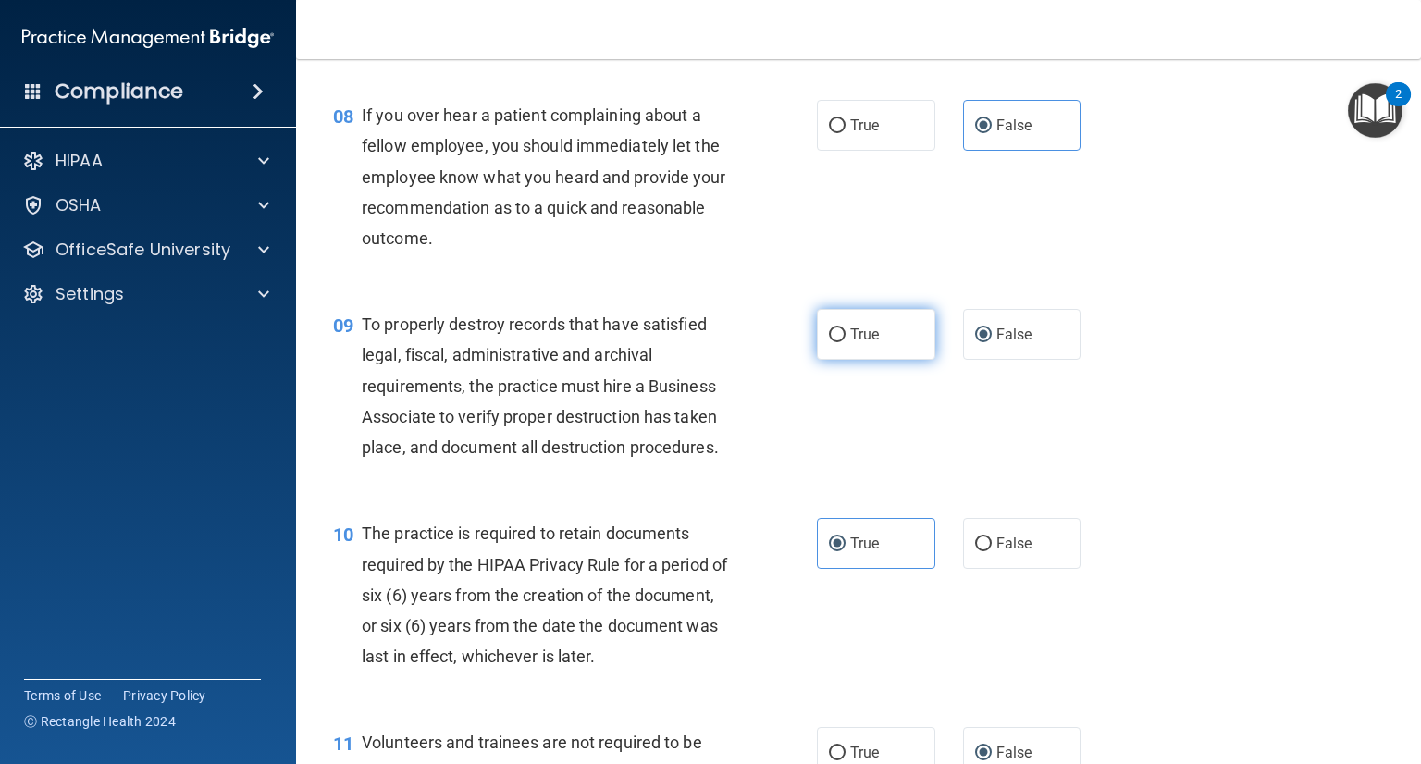
click at [851, 343] on span "True" at bounding box center [864, 335] width 29 height 18
click at [846, 342] on input "True" at bounding box center [837, 335] width 17 height 14
radio input "true"
drag, startPoint x: 988, startPoint y: 375, endPoint x: 983, endPoint y: 423, distance: 48.3
click at [984, 360] on label "False" at bounding box center [1022, 334] width 118 height 51
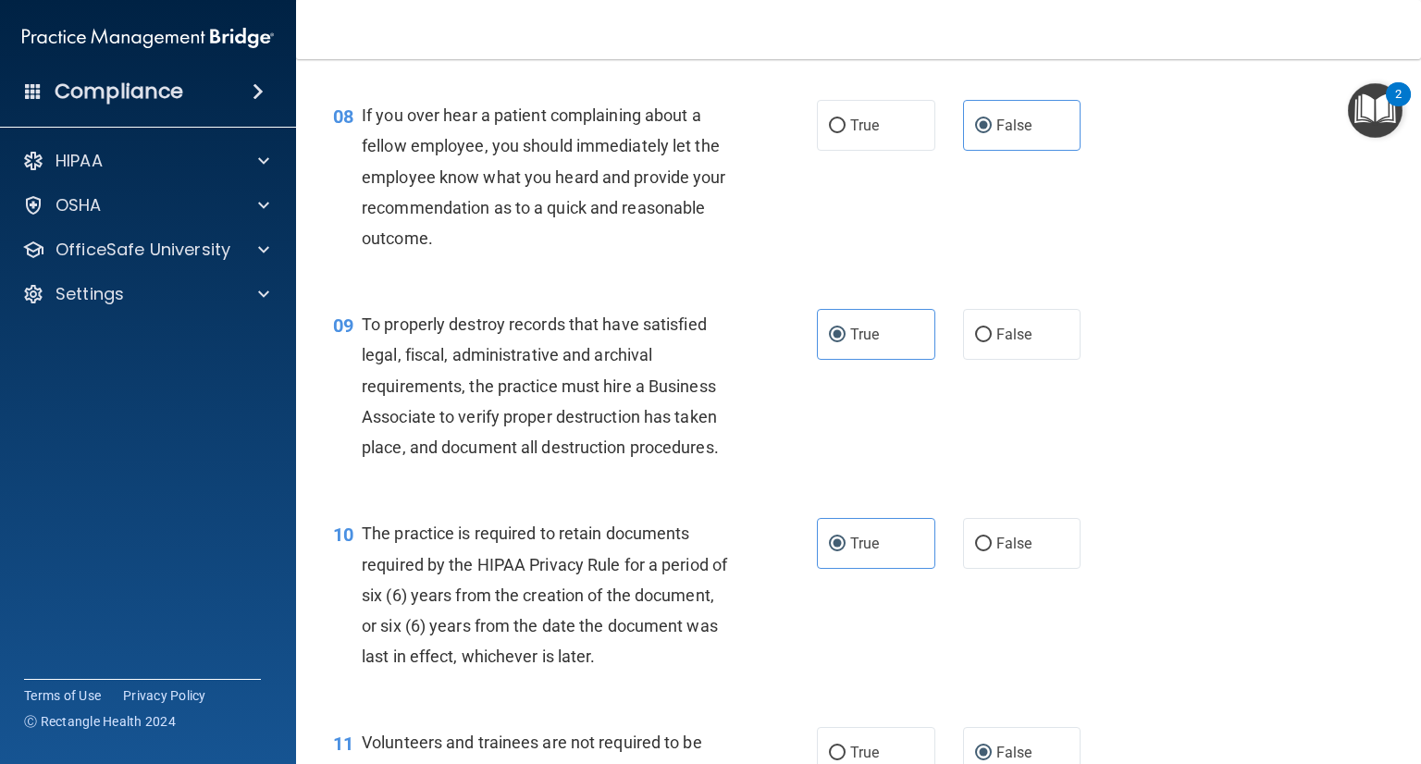
click at [984, 342] on input "False" at bounding box center [983, 335] width 17 height 14
radio input "true"
radio input "false"
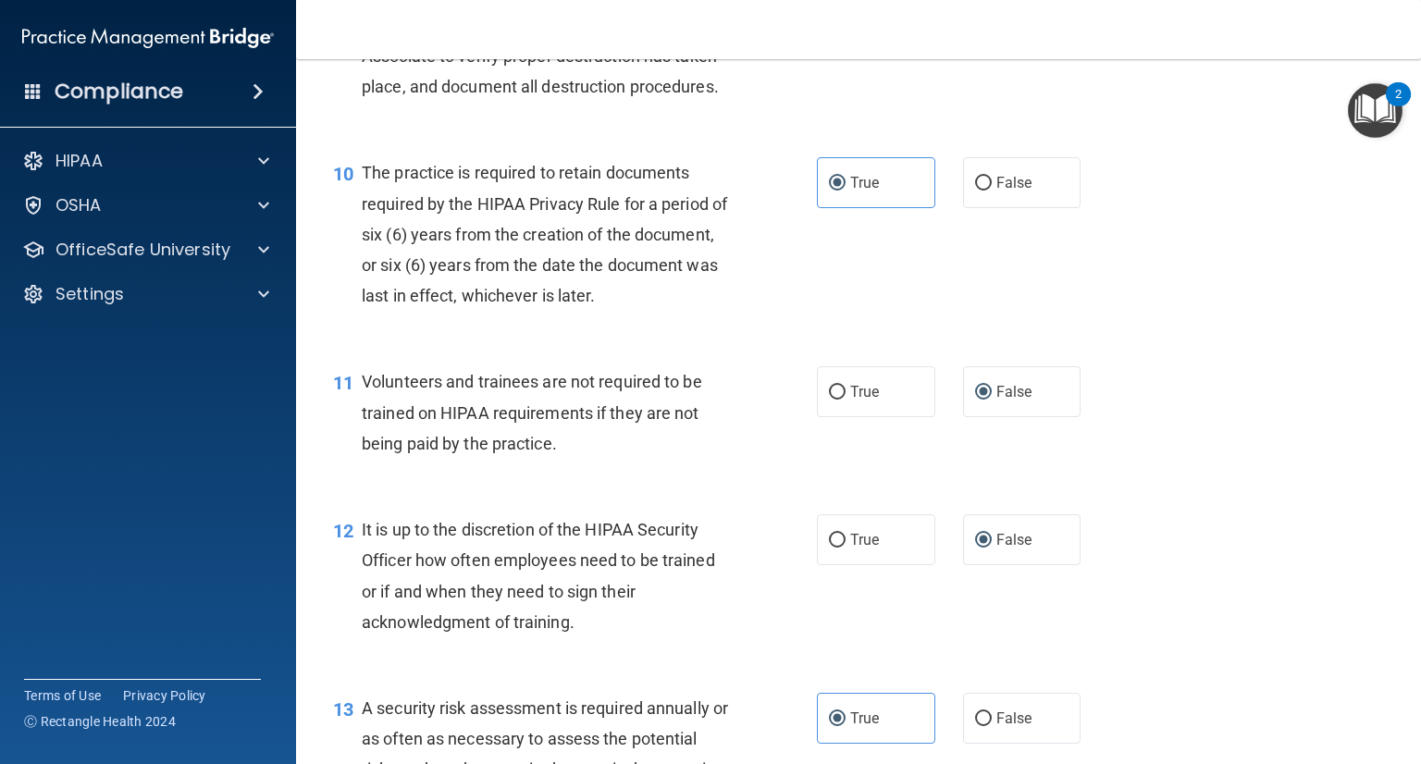
scroll to position [1758, 0]
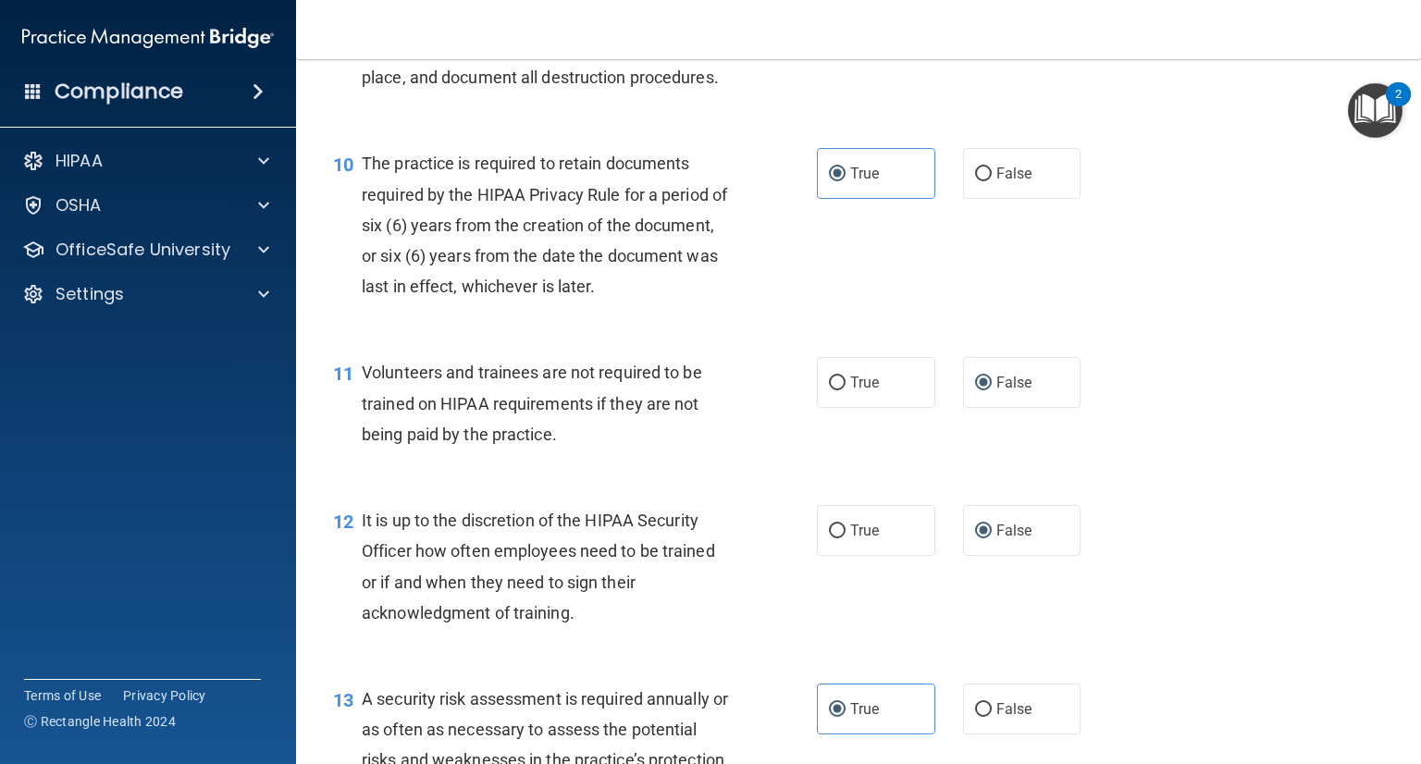
drag, startPoint x: 885, startPoint y: 217, endPoint x: 895, endPoint y: 327, distance: 109.6
click at [884, 199] on label "True" at bounding box center [876, 173] width 118 height 51
click at [846, 181] on input "True" at bounding box center [837, 174] width 17 height 14
click at [996, 391] on span "False" at bounding box center [1014, 383] width 36 height 18
click at [992, 390] on input "False" at bounding box center [983, 384] width 17 height 14
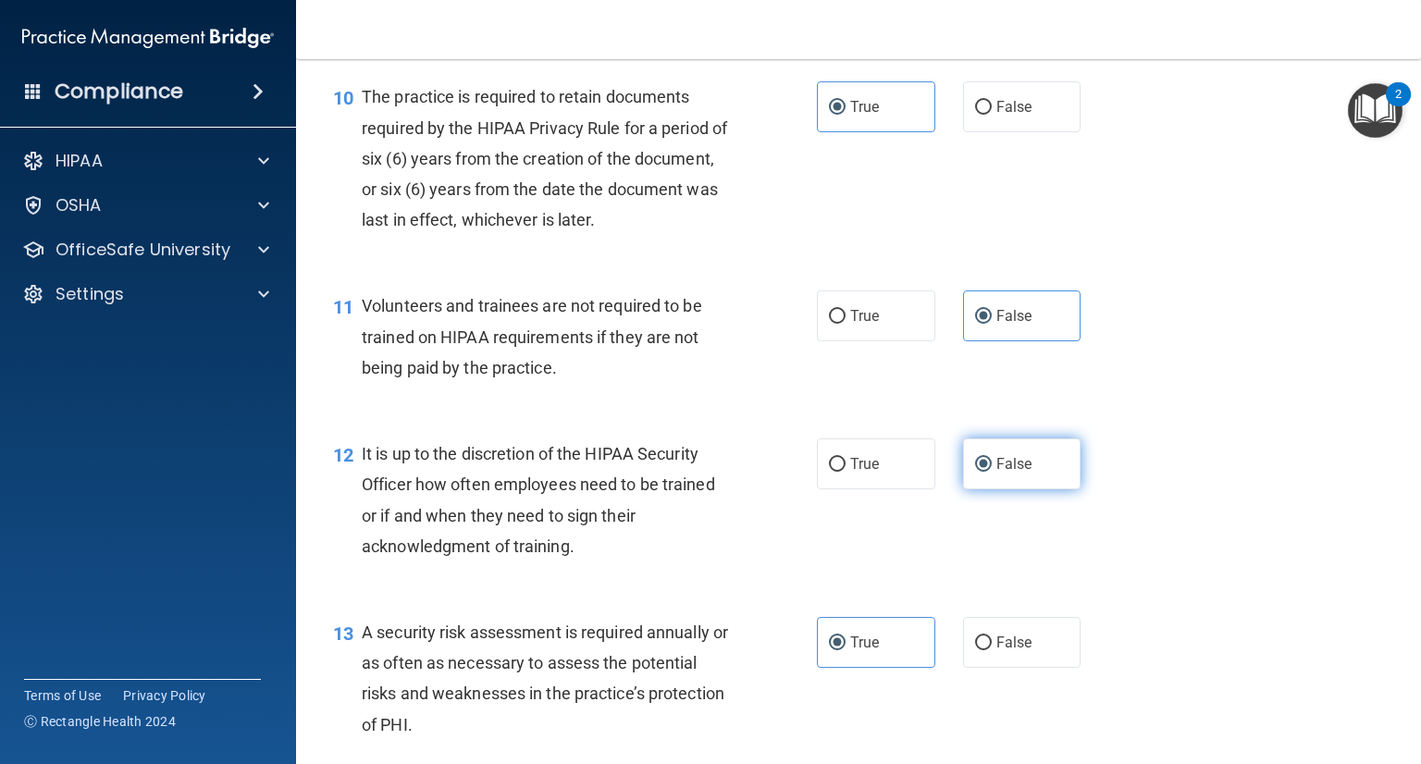
scroll to position [1943, 0]
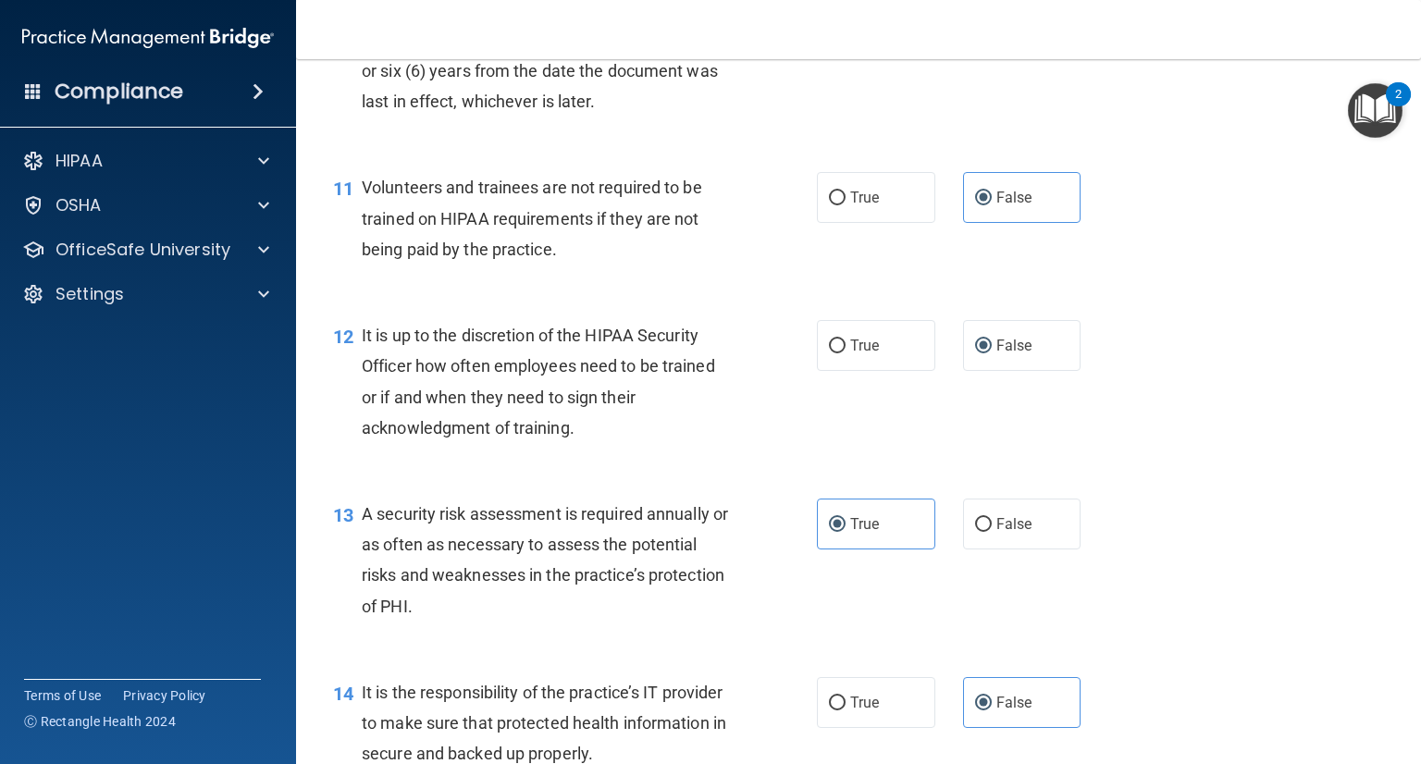
drag, startPoint x: 996, startPoint y: 389, endPoint x: 936, endPoint y: 699, distance: 315.7
click at [995, 371] on label "False" at bounding box center [1022, 345] width 118 height 51
click at [992, 353] on input "False" at bounding box center [983, 347] width 17 height 14
click at [892, 542] on label "True" at bounding box center [876, 524] width 118 height 51
click at [846, 532] on input "True" at bounding box center [837, 525] width 17 height 14
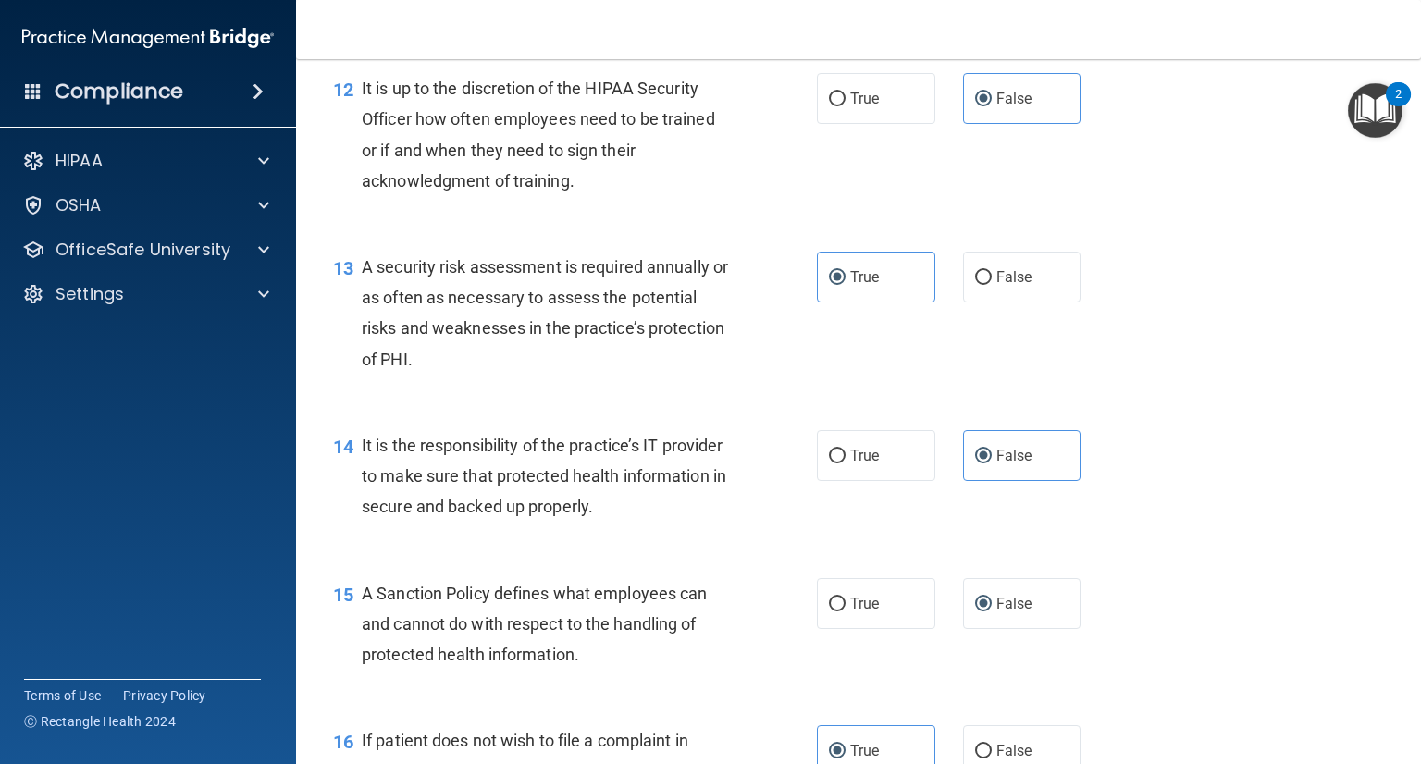
scroll to position [2220, 0]
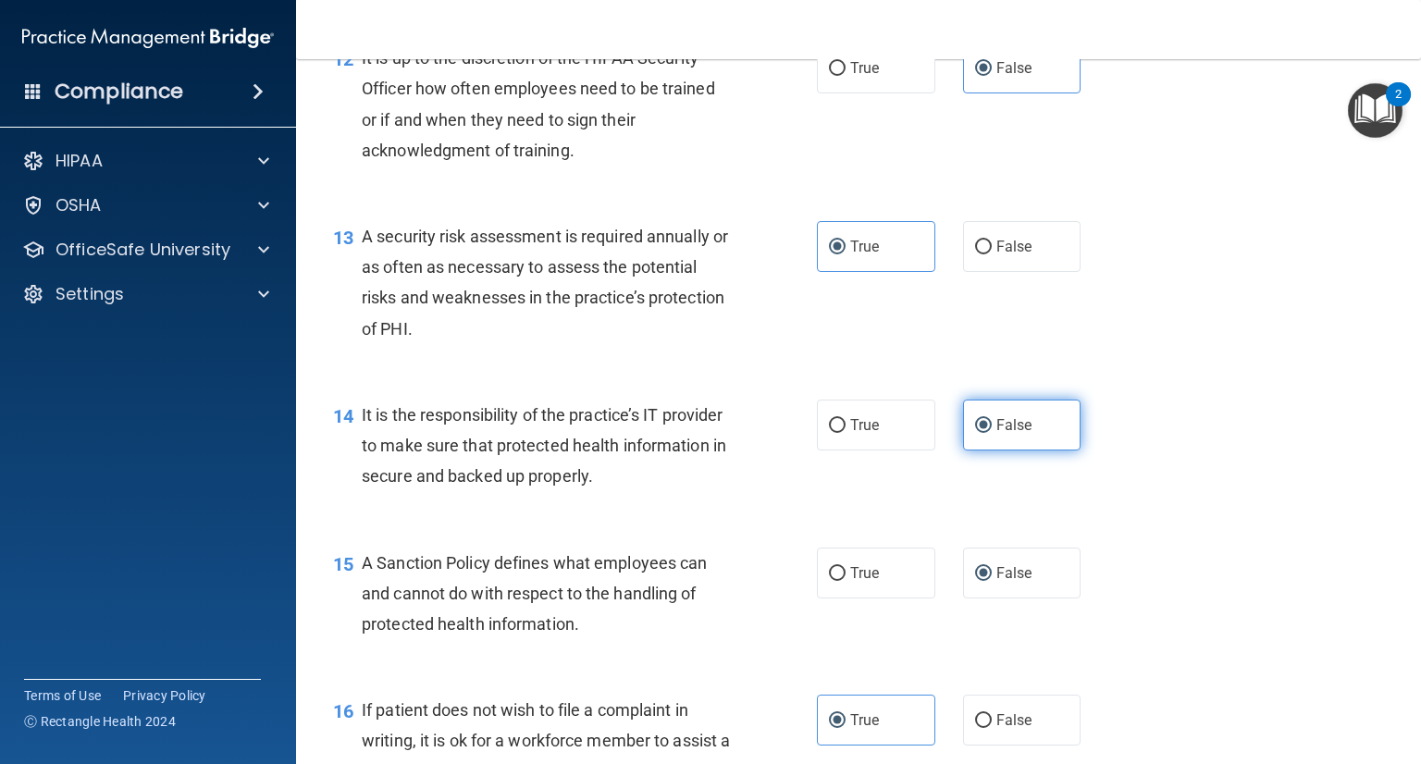
click at [1007, 434] on span "False" at bounding box center [1014, 425] width 36 height 18
click at [992, 433] on input "False" at bounding box center [983, 426] width 17 height 14
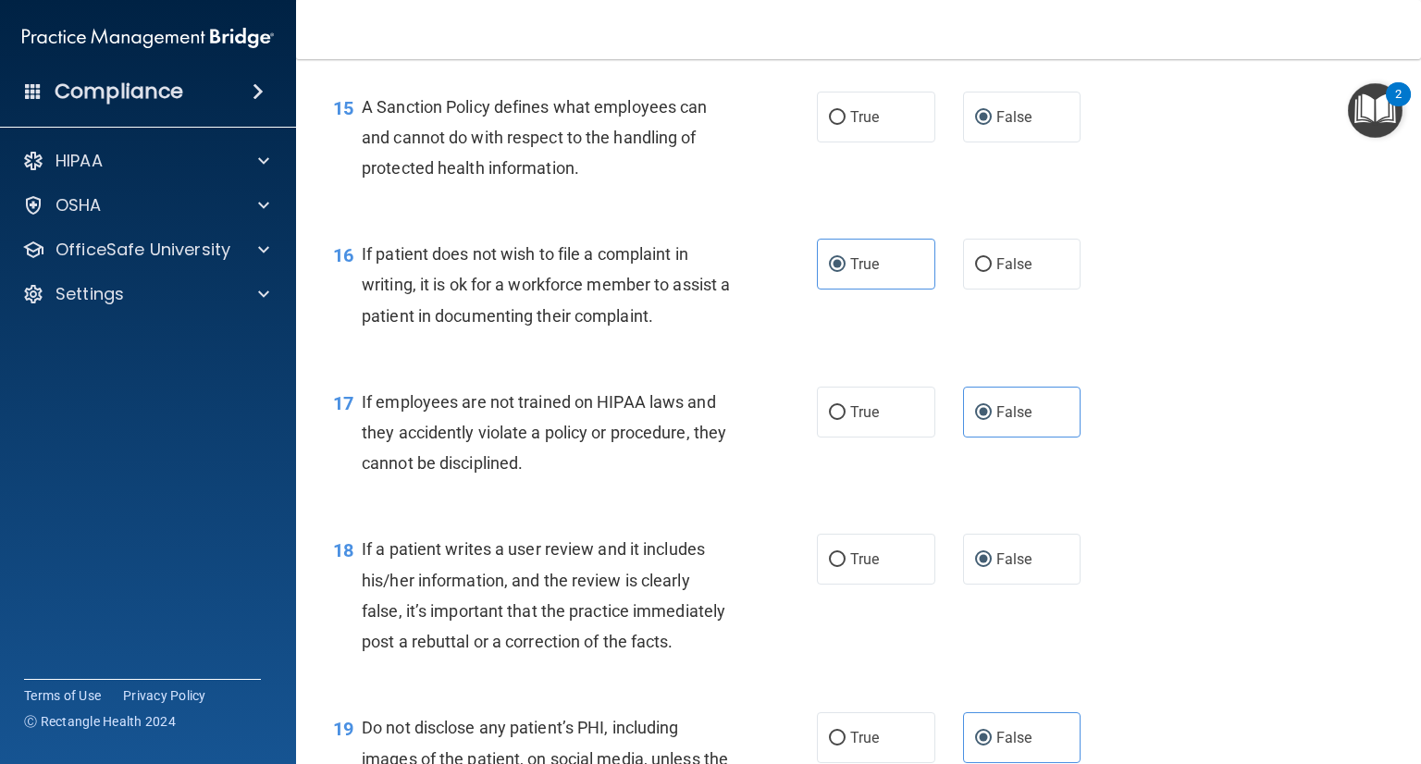
scroll to position [2683, 0]
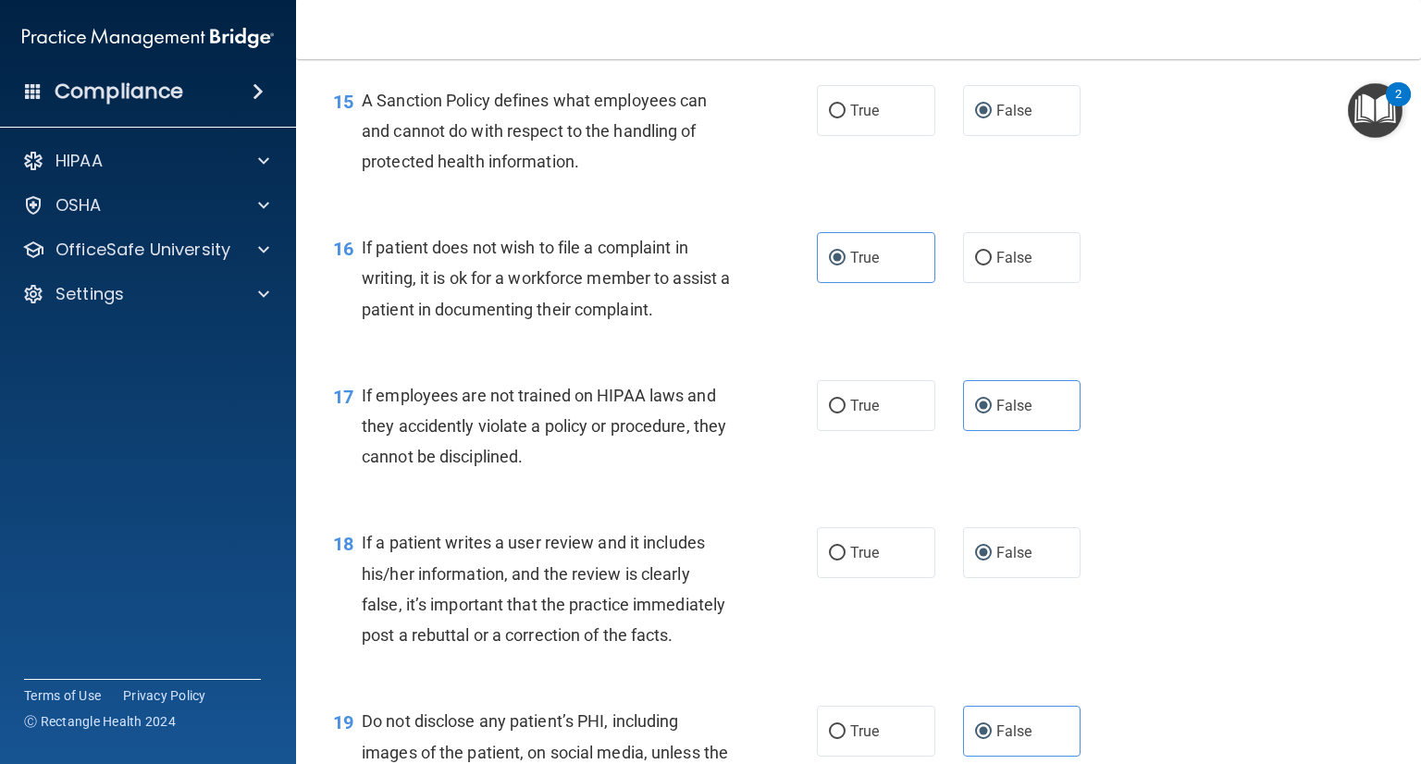
drag, startPoint x: 1023, startPoint y: 145, endPoint x: 973, endPoint y: 253, distance: 119.2
click at [1020, 136] on label "False" at bounding box center [1022, 110] width 118 height 51
click at [992, 118] on input "False" at bounding box center [983, 112] width 17 height 14
drag, startPoint x: 867, startPoint y: 298, endPoint x: 884, endPoint y: 406, distance: 109.5
click at [867, 283] on label "True" at bounding box center [876, 257] width 118 height 51
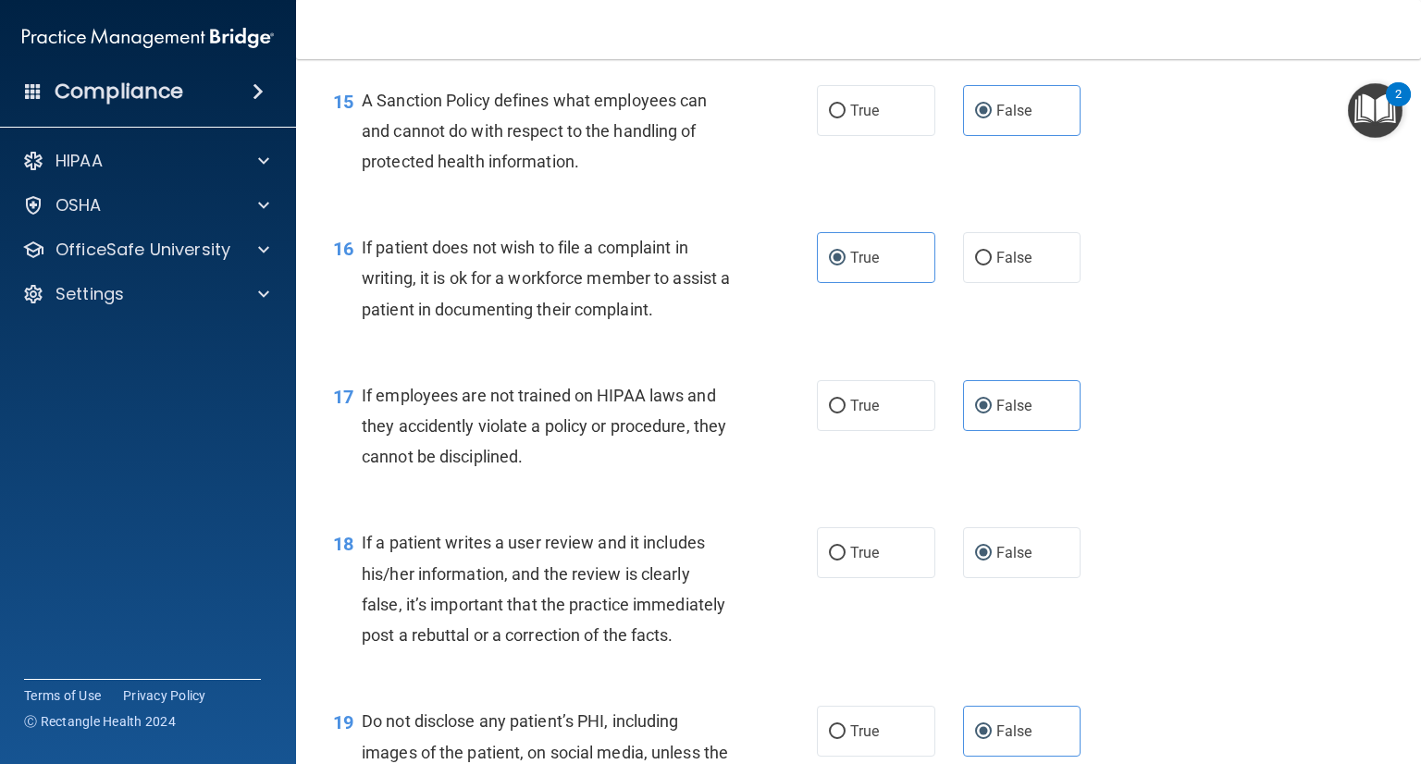
click at [846, 266] on input "True" at bounding box center [837, 259] width 17 height 14
click at [1010, 414] on span "False" at bounding box center [1014, 406] width 36 height 18
click at [992, 414] on input "False" at bounding box center [983, 407] width 17 height 14
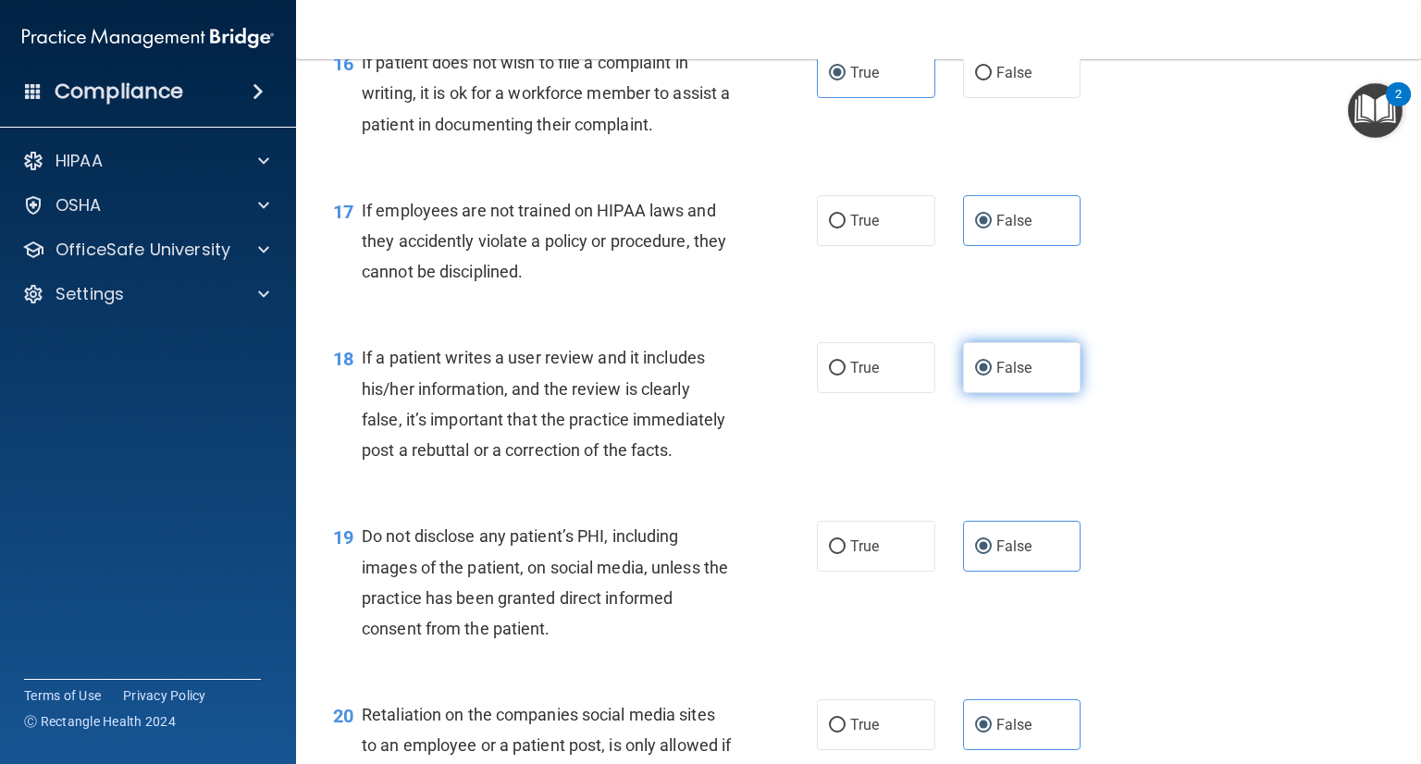
click at [1018, 393] on label "False" at bounding box center [1022, 367] width 118 height 51
click at [992, 376] on input "False" at bounding box center [983, 369] width 17 height 14
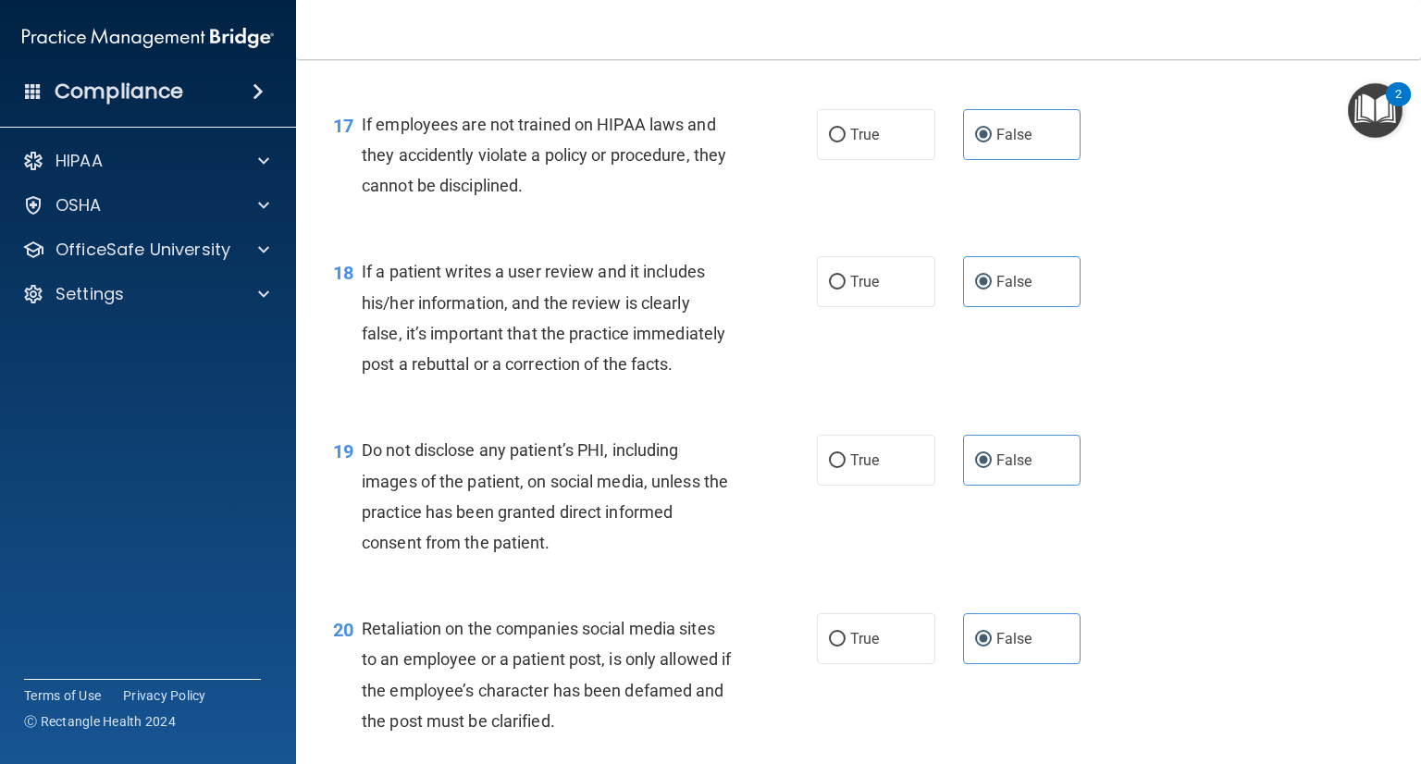
scroll to position [3053, 0]
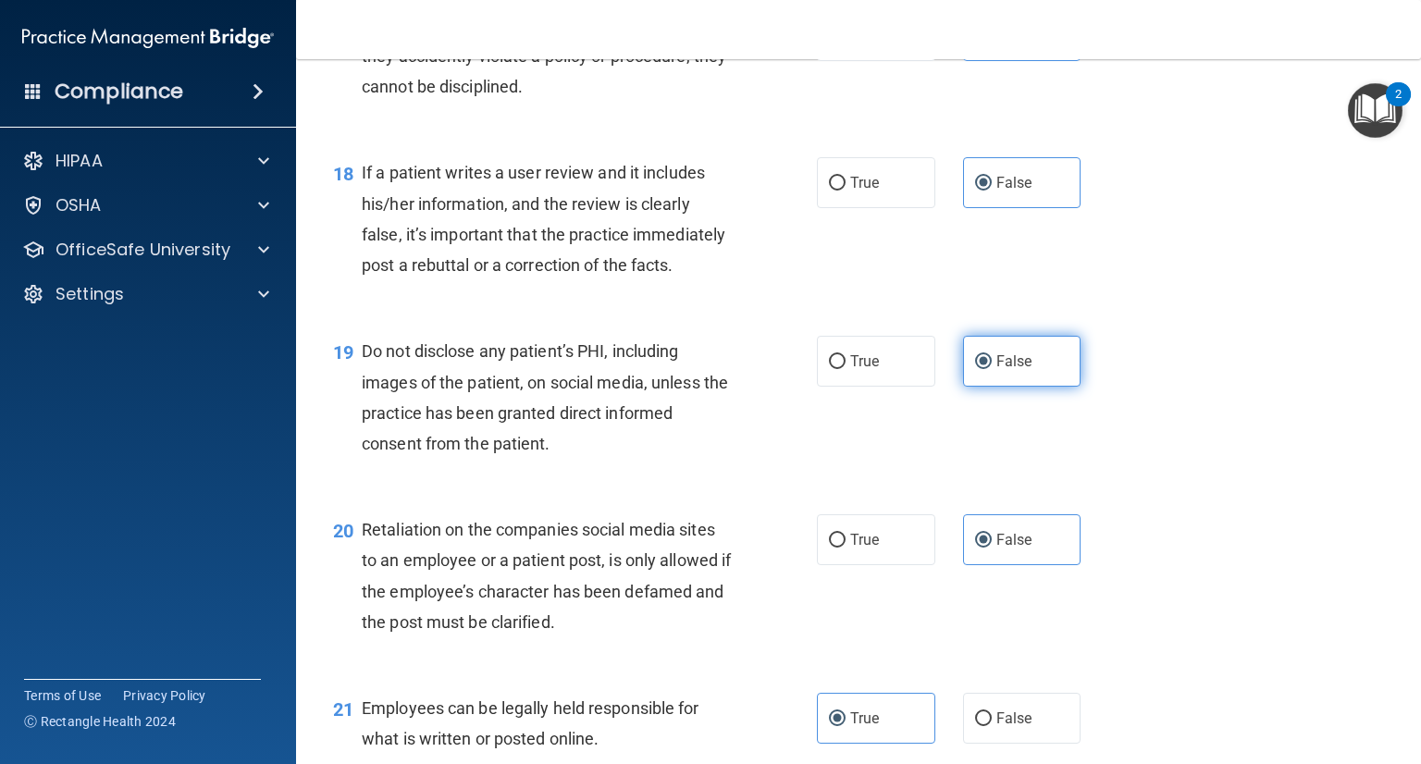
click at [1012, 387] on label "False" at bounding box center [1022, 361] width 118 height 51
click at [992, 369] on input "False" at bounding box center [983, 362] width 17 height 14
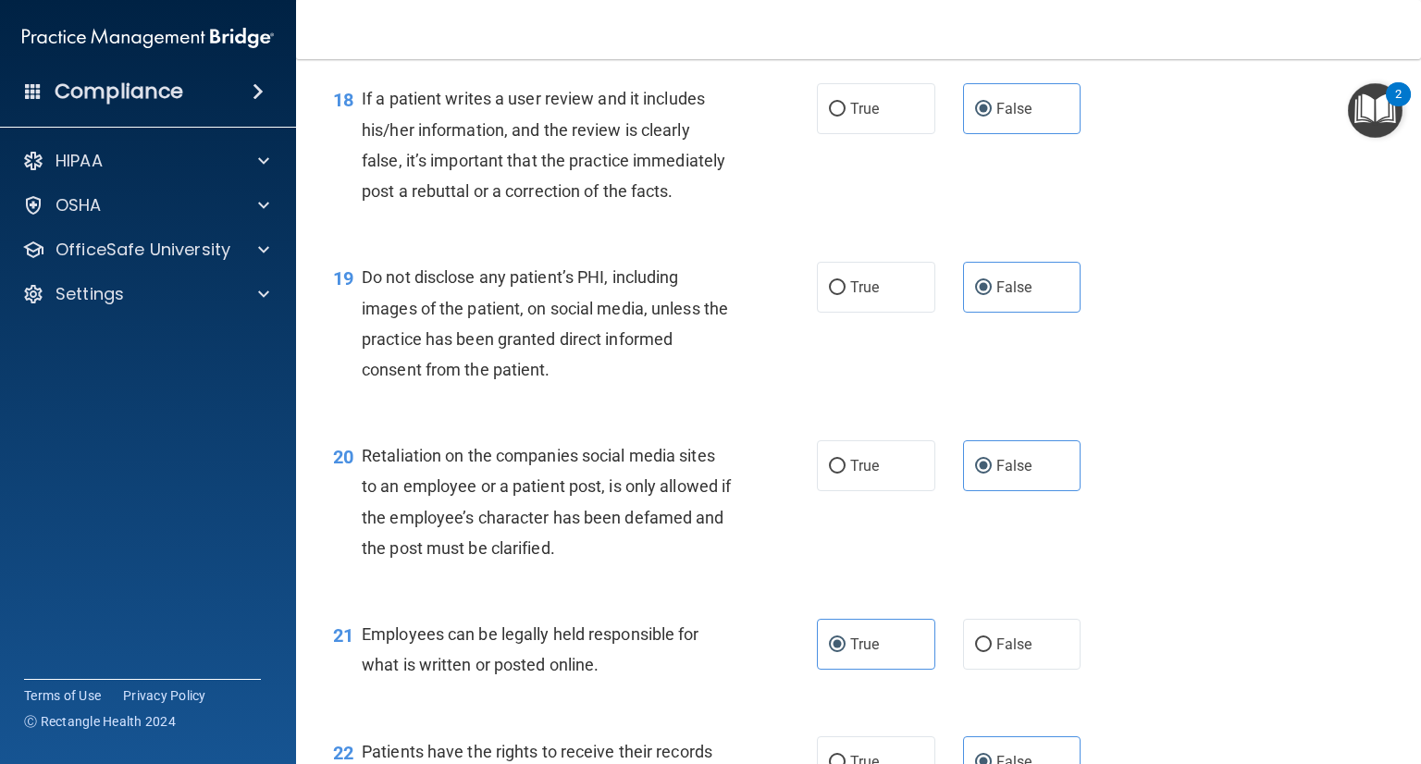
scroll to position [3238, 0]
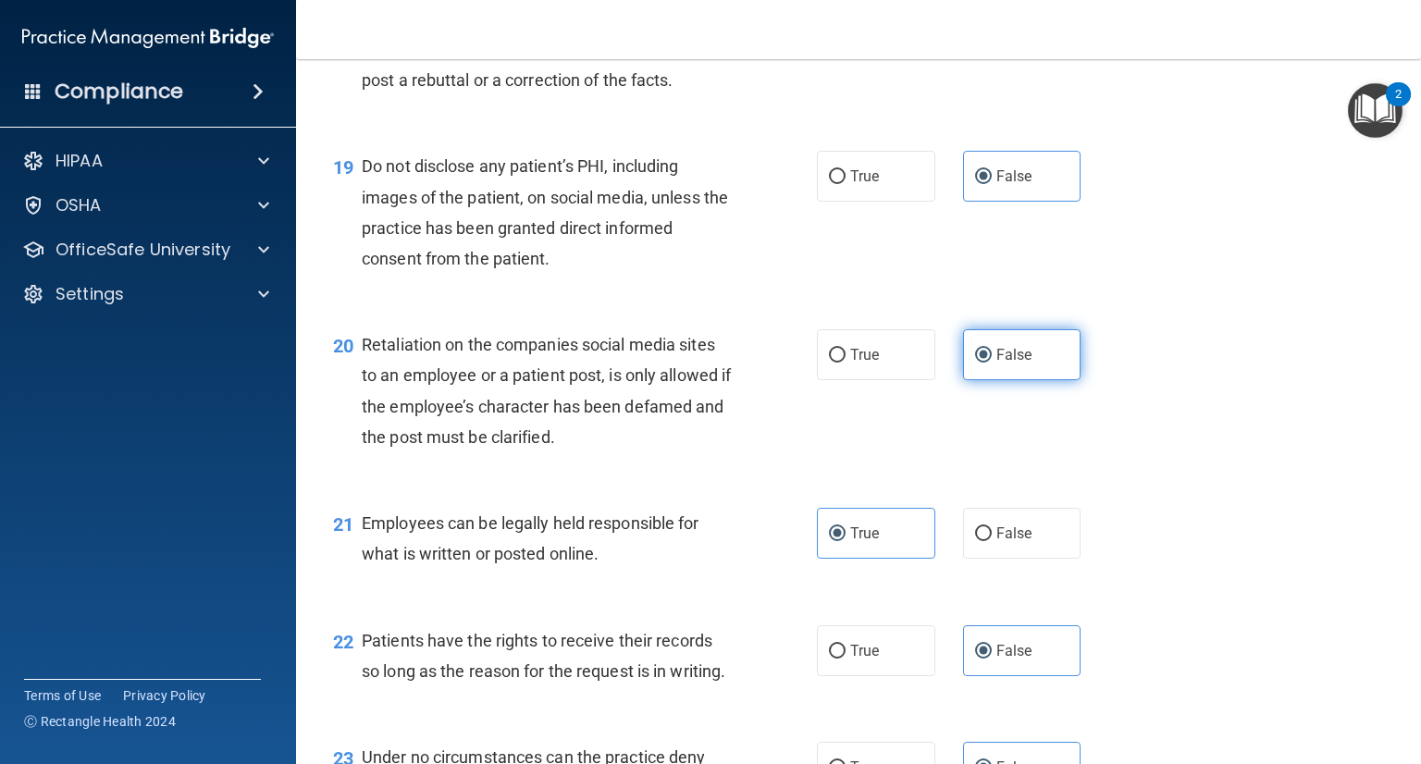
click at [1027, 380] on label "False" at bounding box center [1022, 354] width 118 height 51
click at [992, 363] on input "False" at bounding box center [983, 356] width 17 height 14
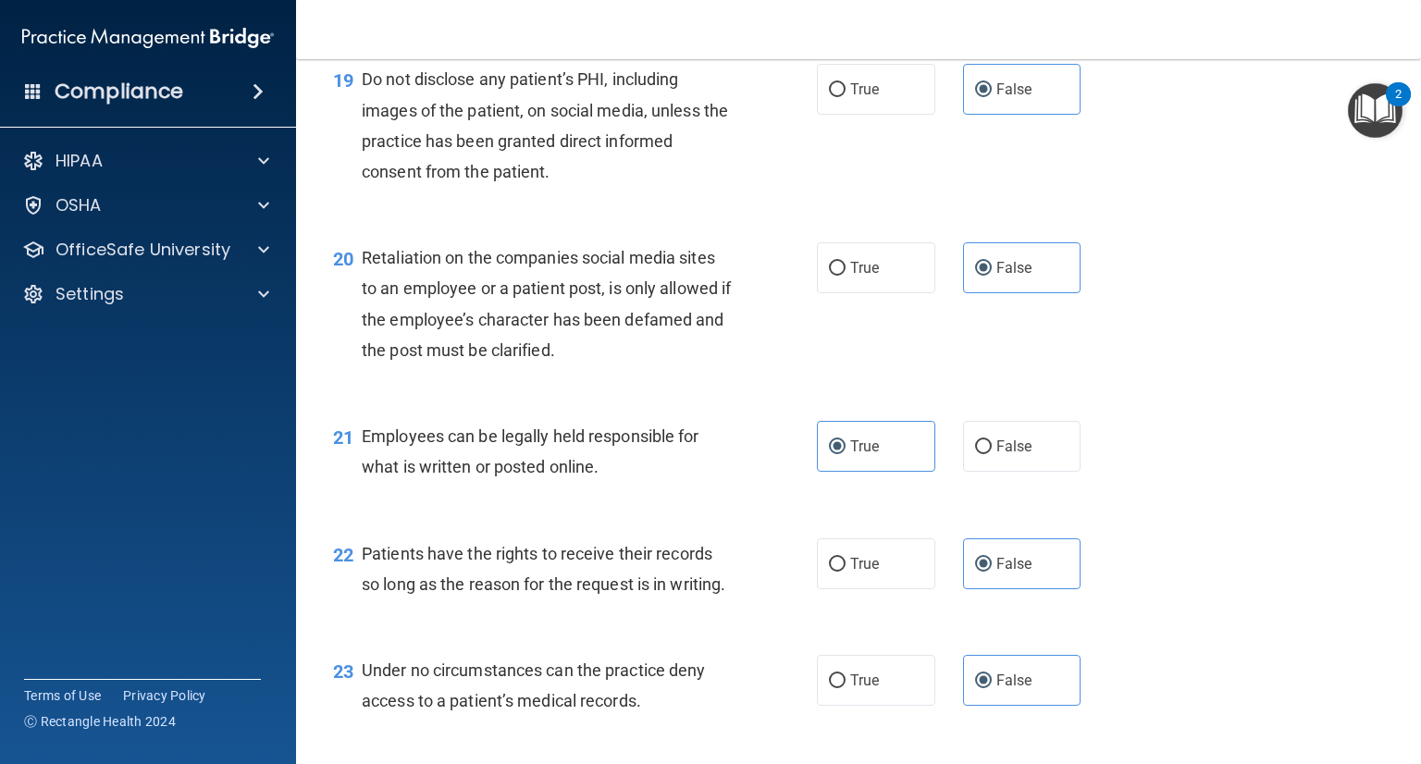
scroll to position [3423, 0]
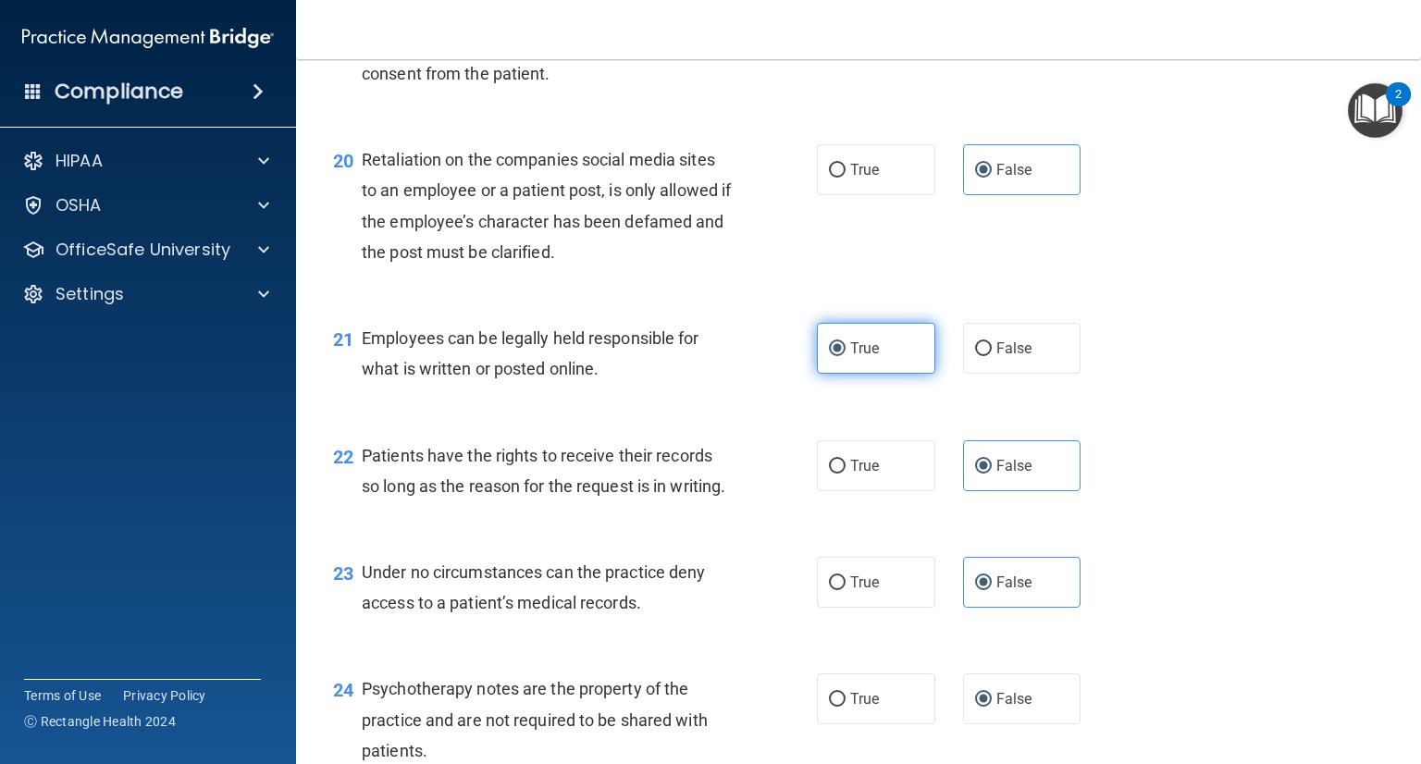
click at [885, 374] on label "True" at bounding box center [876, 348] width 118 height 51
click at [846, 356] on input "True" at bounding box center [837, 349] width 17 height 14
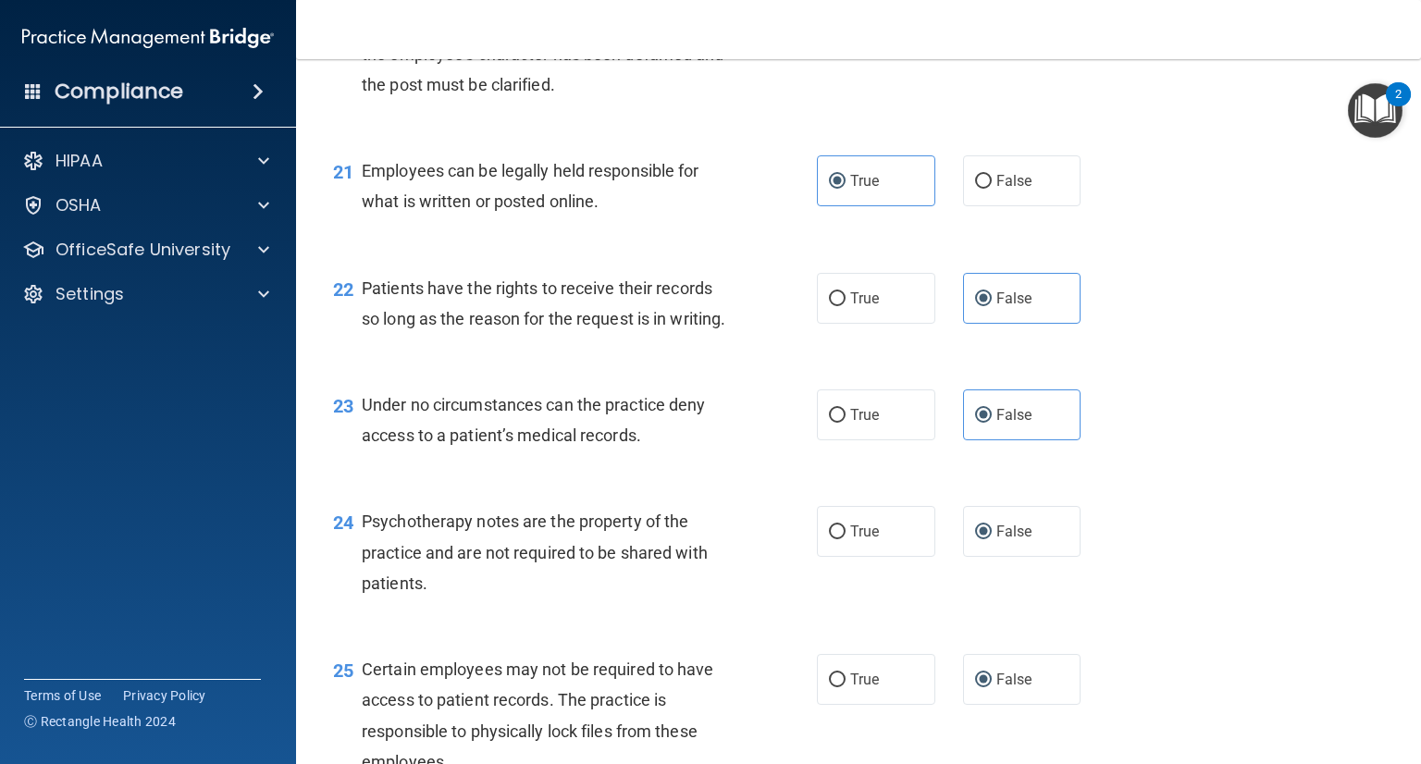
scroll to position [3608, 0]
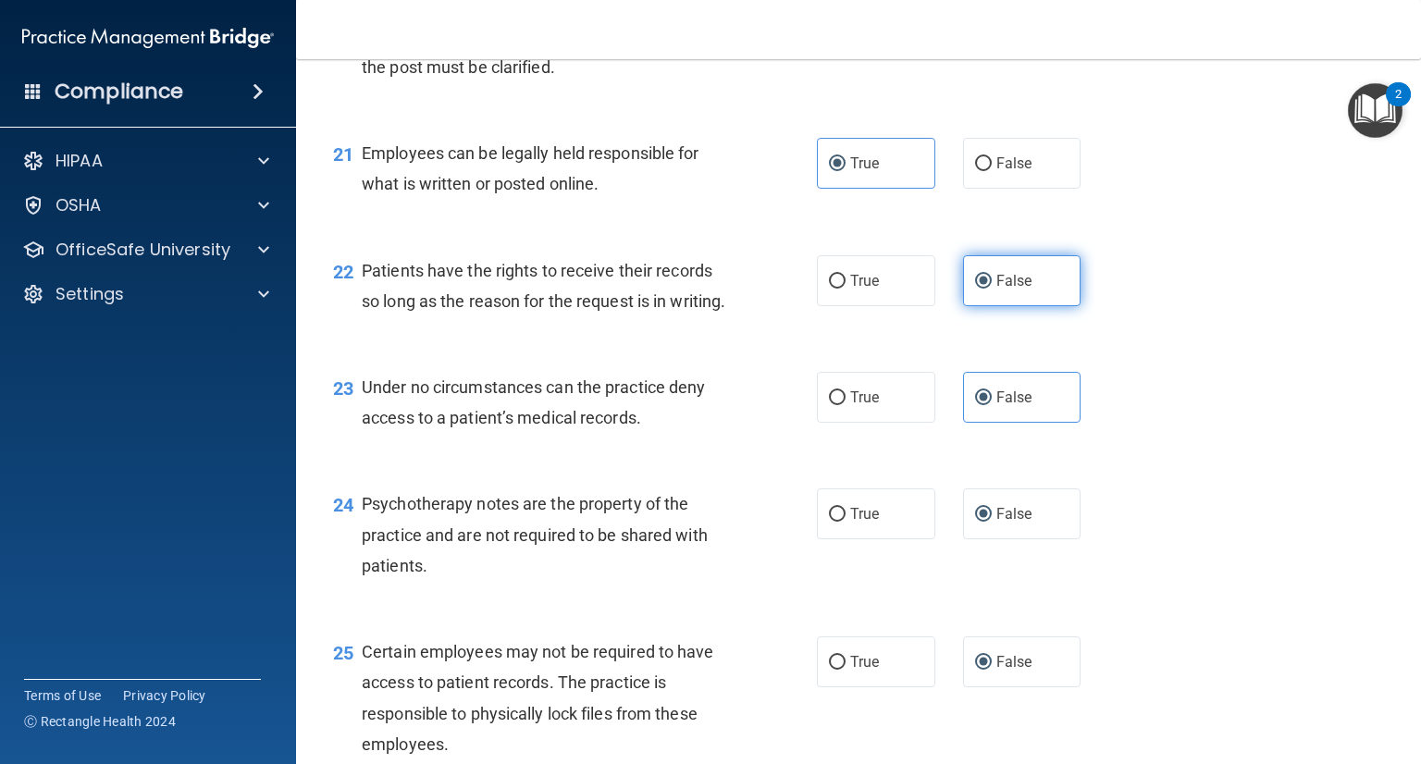
drag, startPoint x: 1043, startPoint y: 327, endPoint x: 1041, endPoint y: 338, distance: 11.3
click at [1042, 306] on label "False" at bounding box center [1022, 280] width 118 height 51
click at [992, 289] on input "False" at bounding box center [983, 282] width 17 height 14
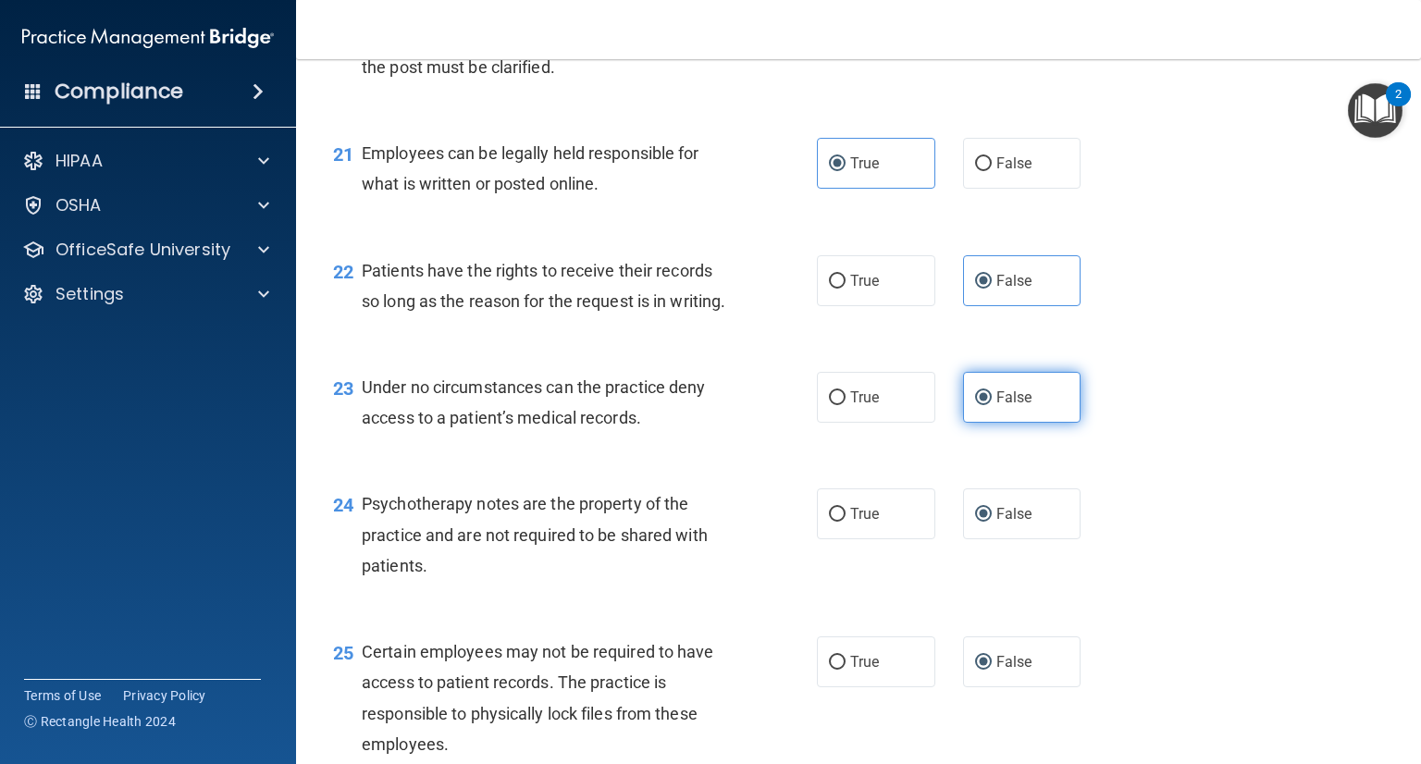
click at [1027, 423] on label "False" at bounding box center [1022, 397] width 118 height 51
click at [992, 405] on input "False" at bounding box center [983, 398] width 17 height 14
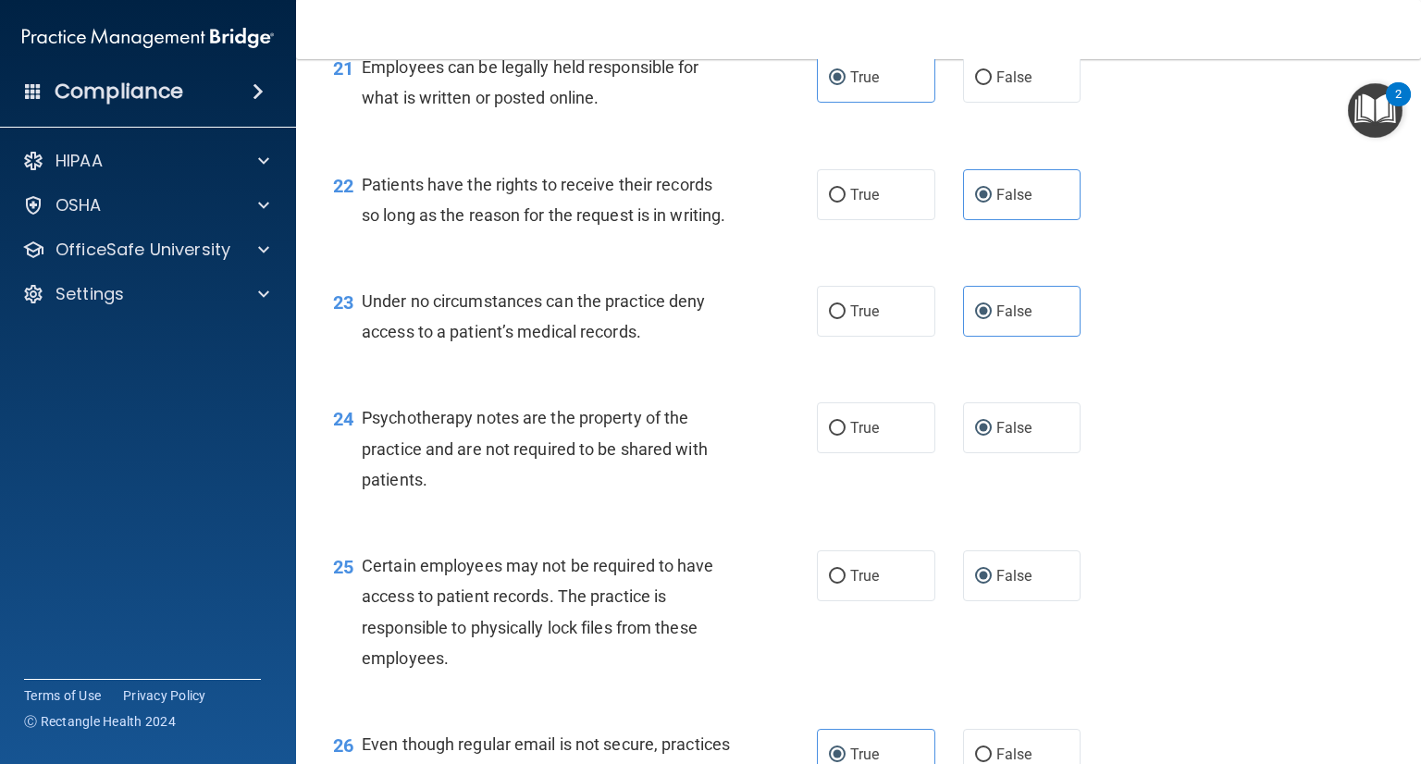
scroll to position [3793, 0]
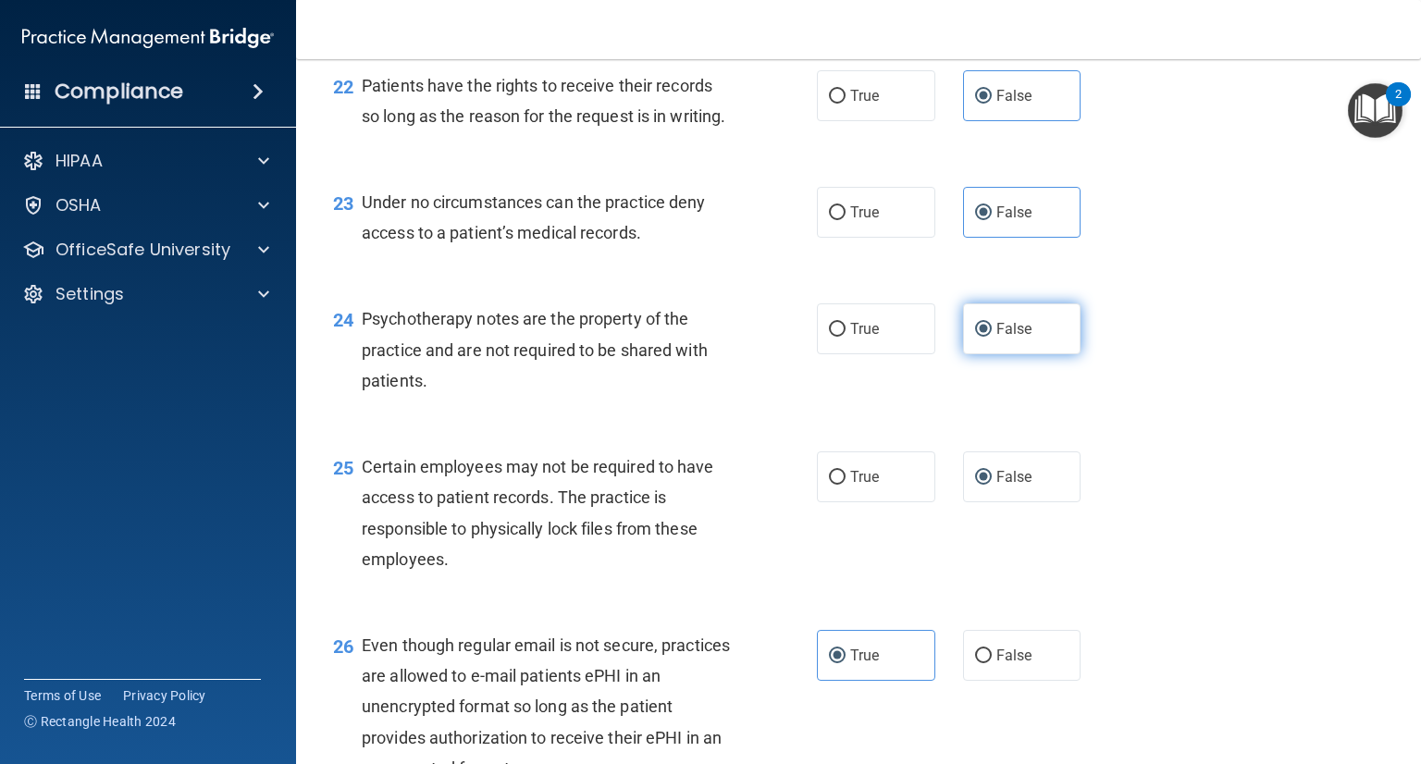
click at [1032, 354] on label "False" at bounding box center [1022, 328] width 118 height 51
click at [992, 337] on input "False" at bounding box center [983, 330] width 17 height 14
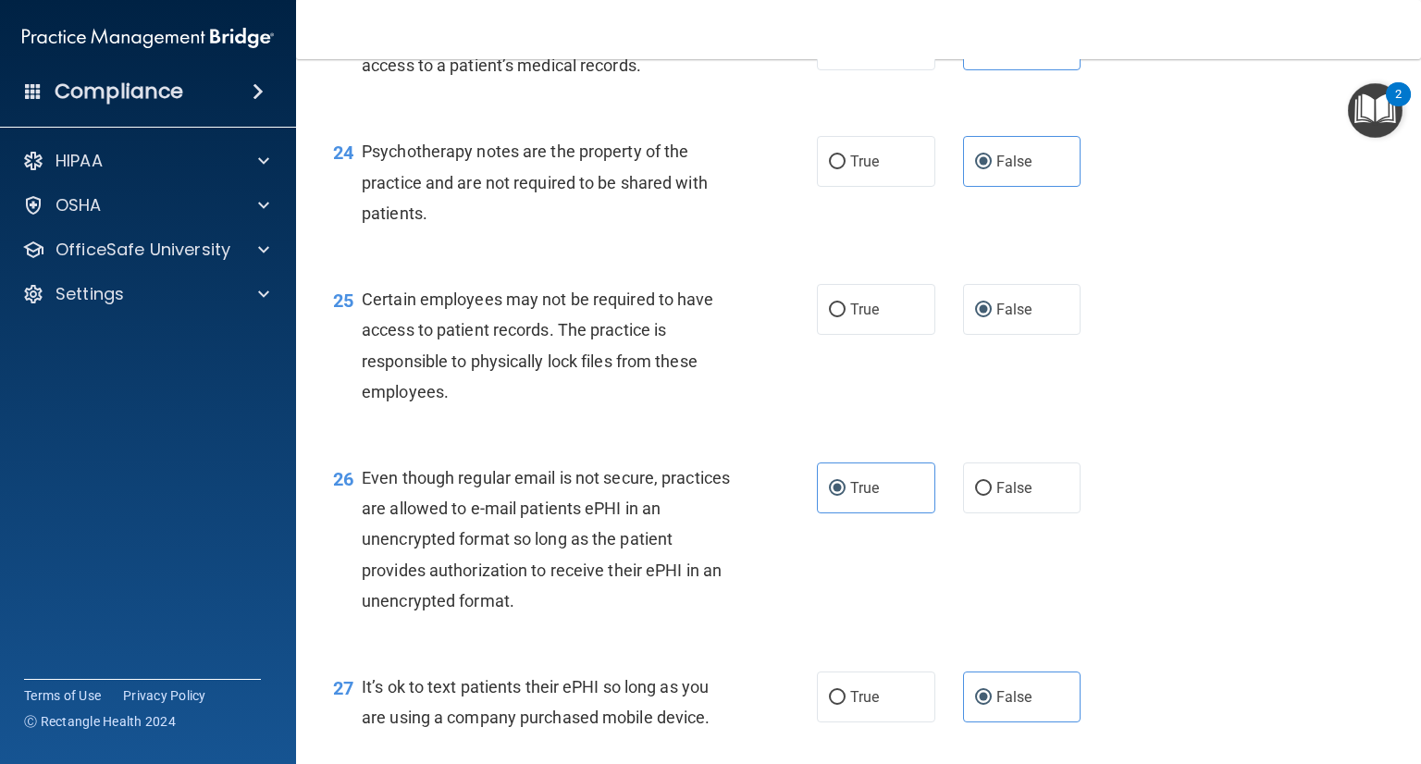
scroll to position [3978, 0]
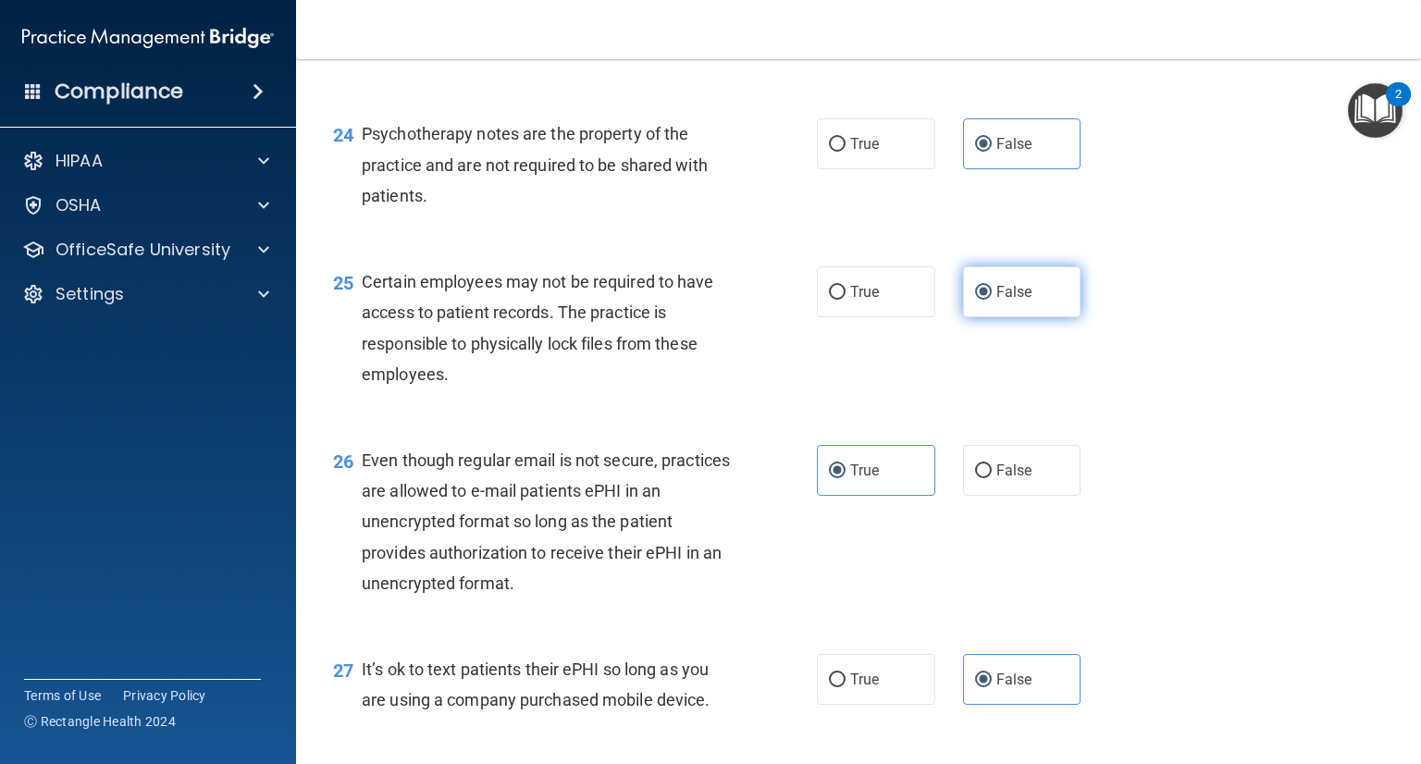
click at [1010, 317] on label "False" at bounding box center [1022, 291] width 118 height 51
click at [992, 300] on input "False" at bounding box center [983, 293] width 17 height 14
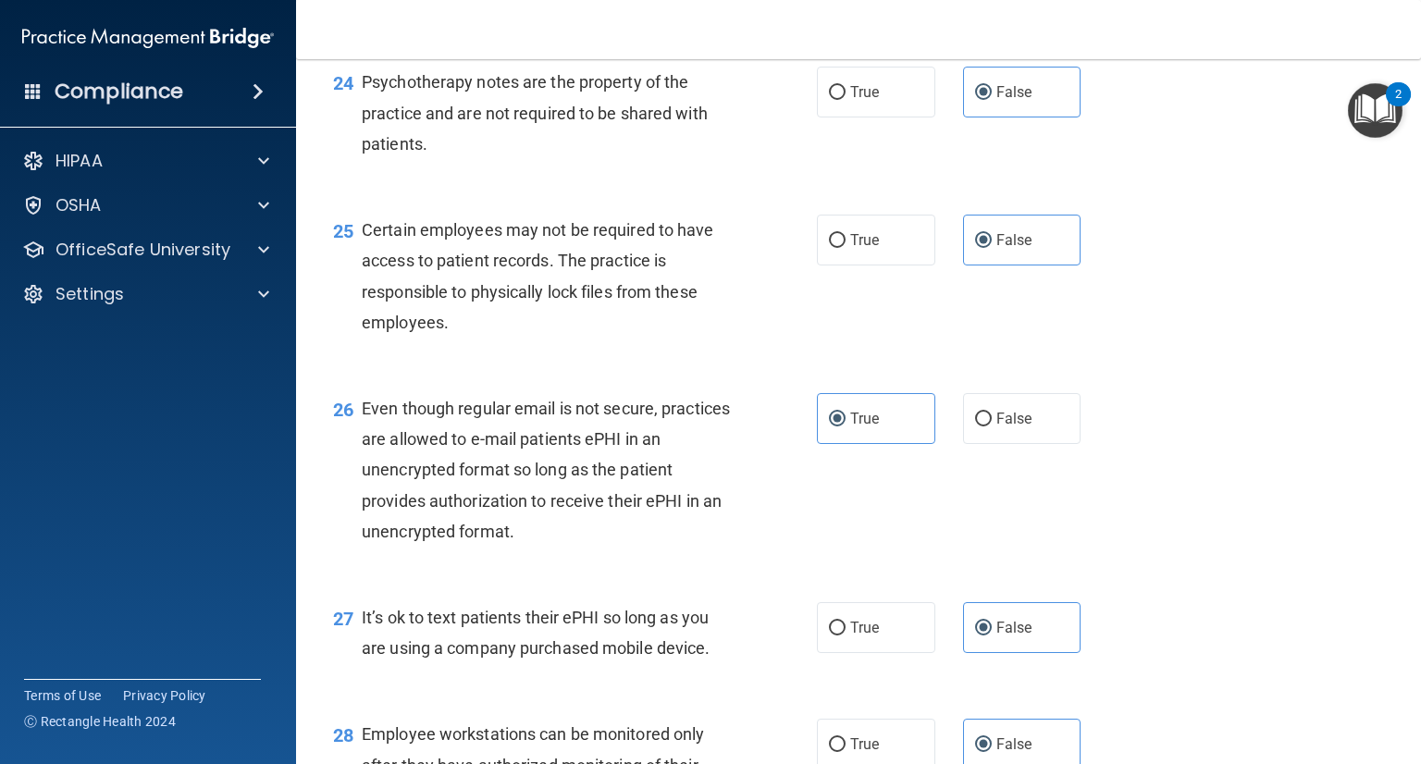
scroll to position [4071, 0]
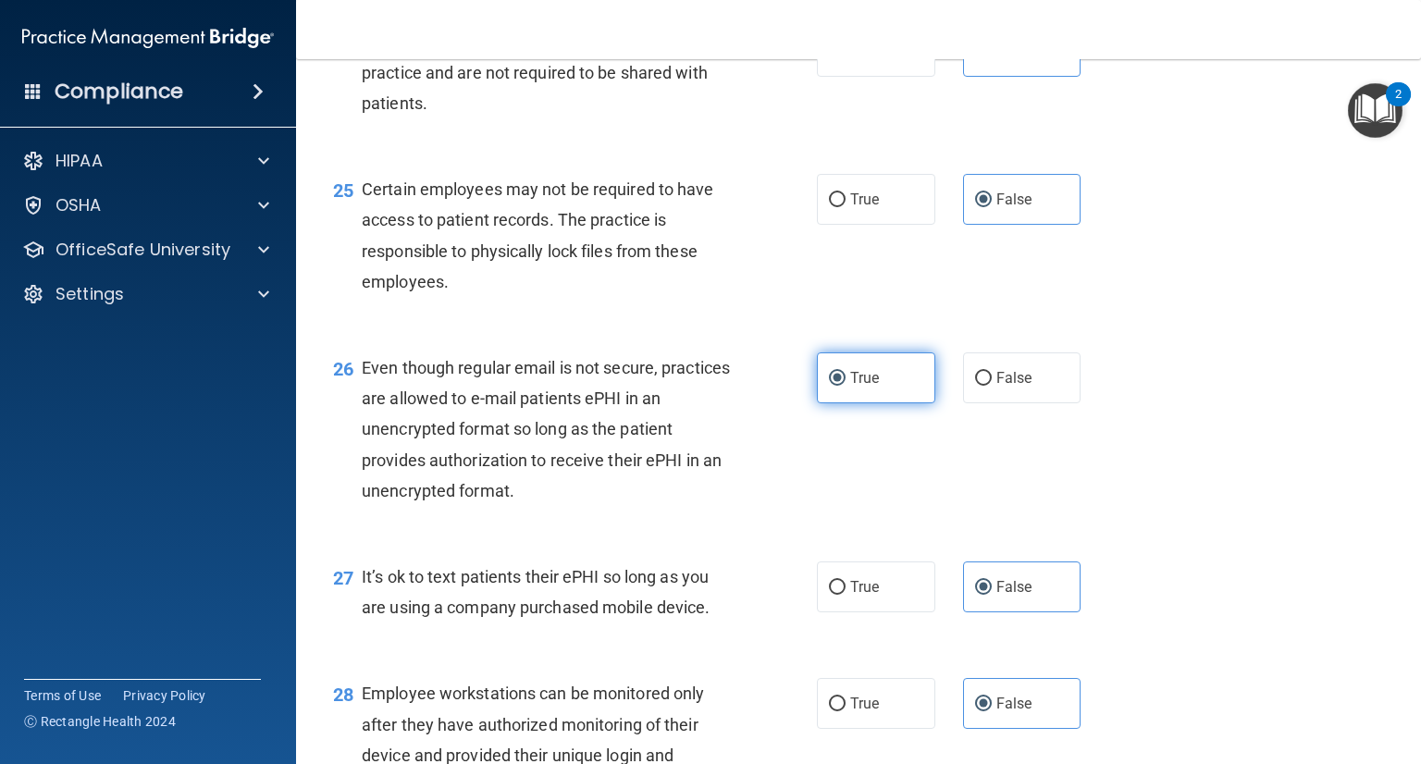
click at [874, 403] on label "True" at bounding box center [876, 377] width 118 height 51
click at [846, 386] on input "True" at bounding box center [837, 379] width 17 height 14
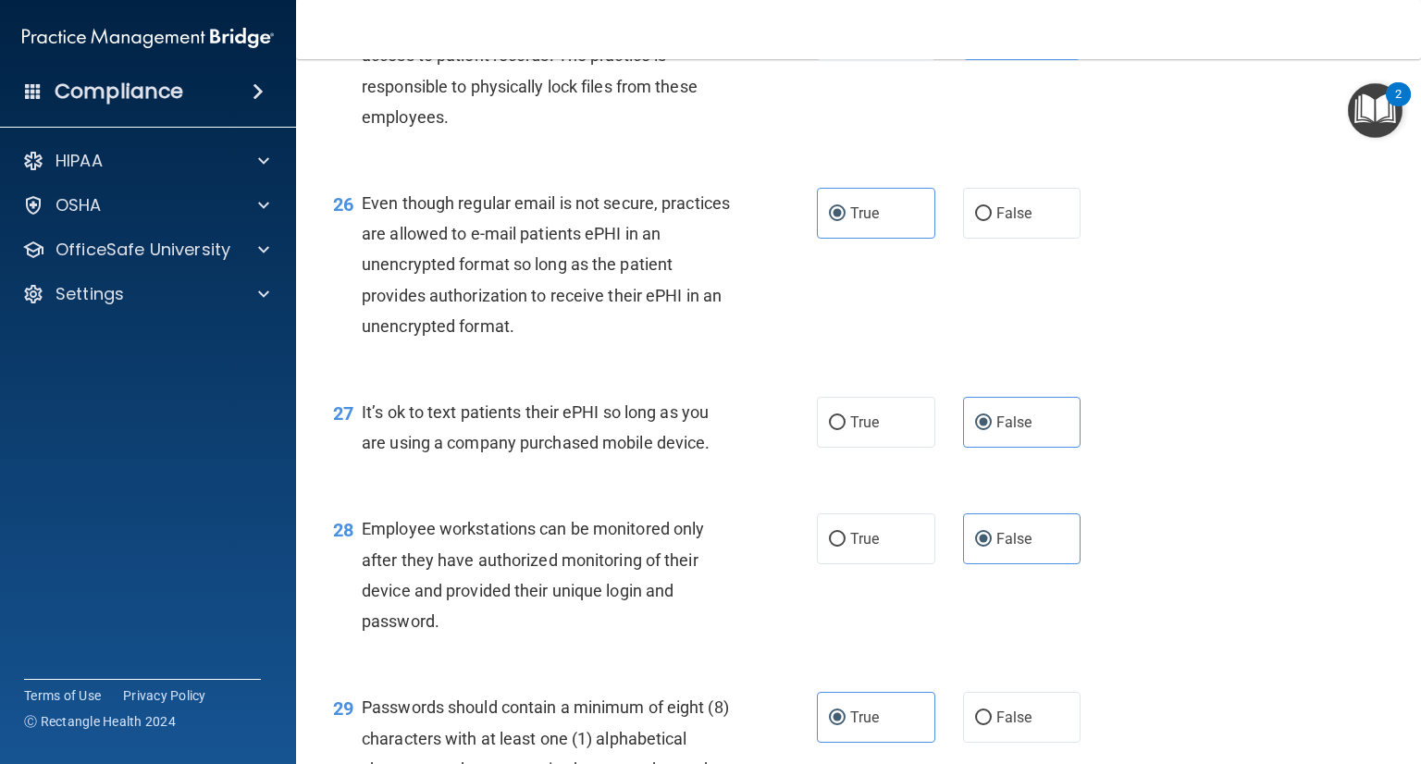
scroll to position [4256, 0]
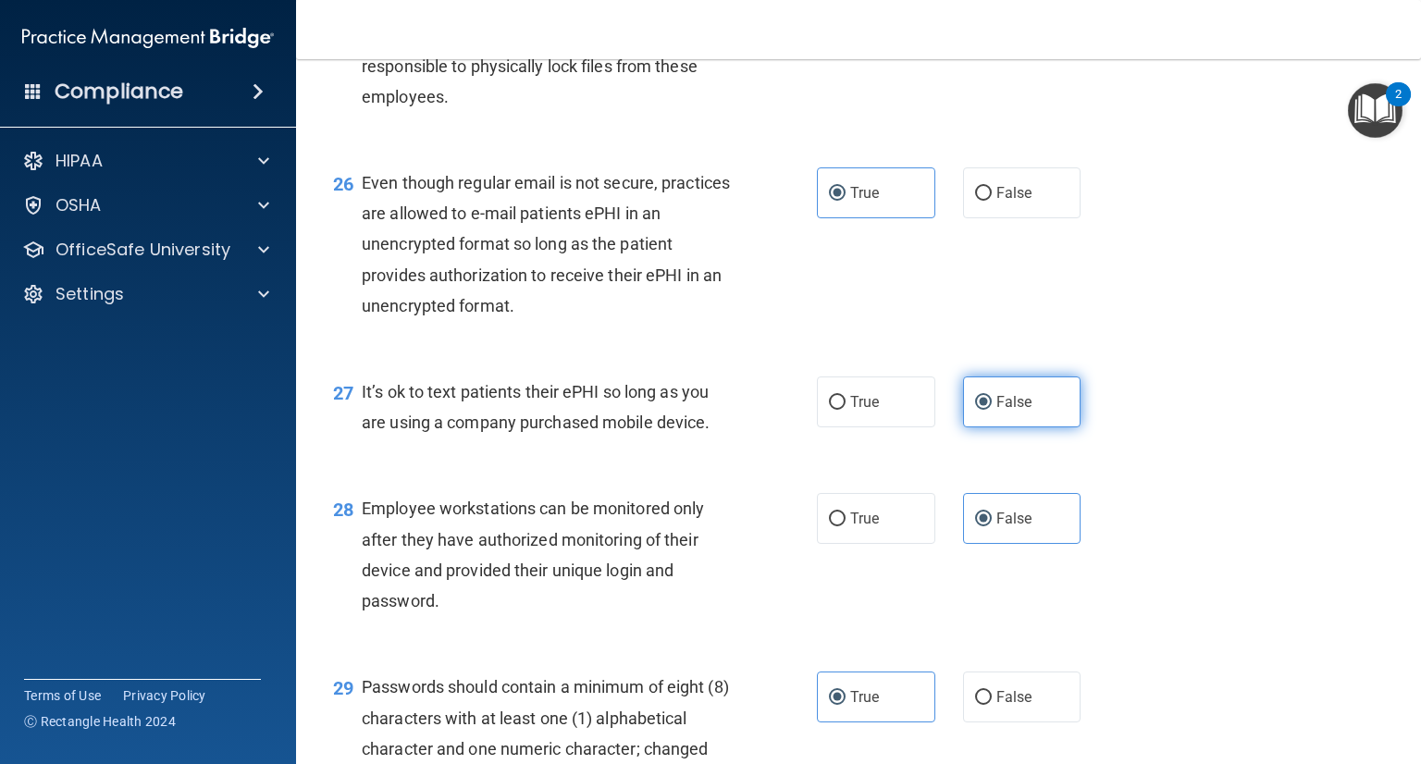
click at [1020, 411] on span "False" at bounding box center [1014, 402] width 36 height 18
click at [992, 410] on input "False" at bounding box center [983, 403] width 17 height 14
click at [1016, 544] on label "False" at bounding box center [1022, 518] width 118 height 51
click at [992, 526] on input "False" at bounding box center [983, 520] width 17 height 14
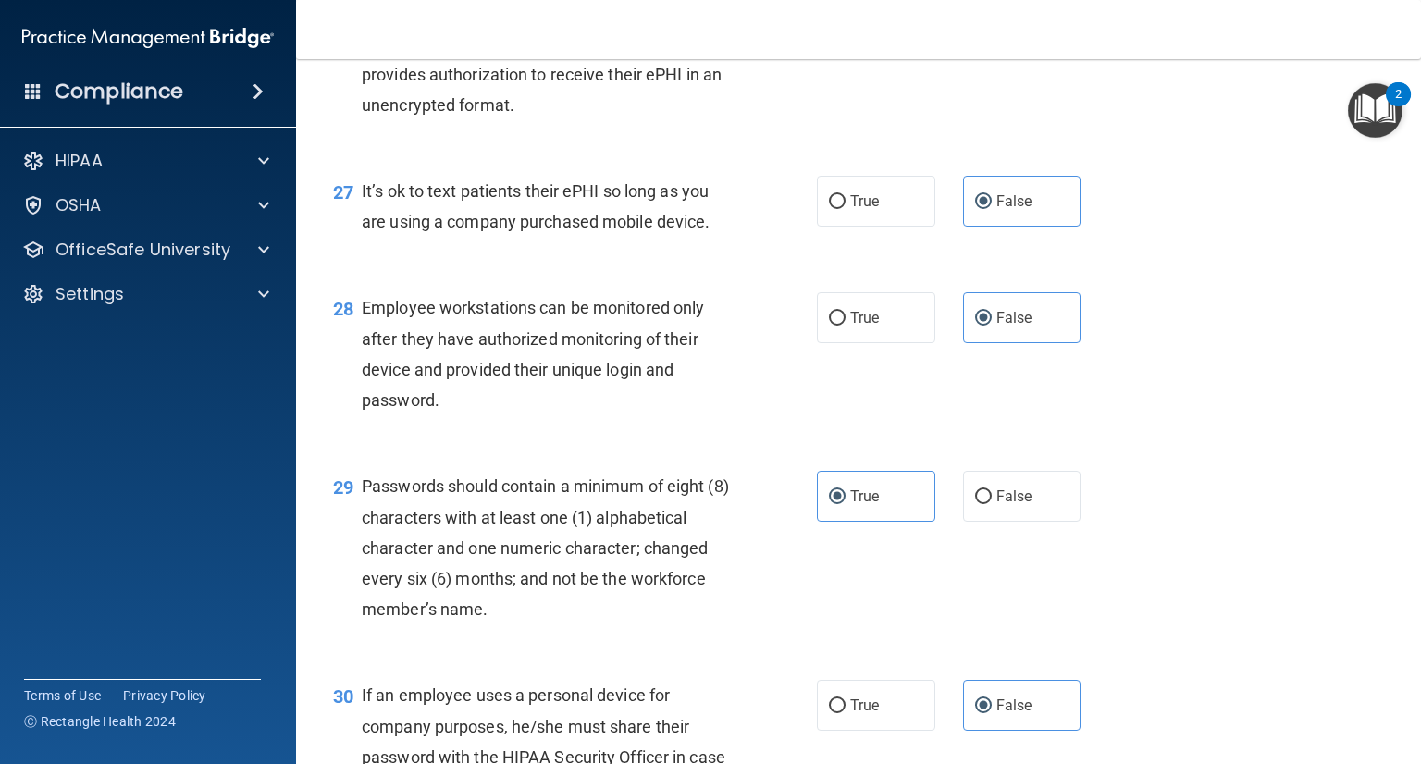
scroll to position [4533, 0]
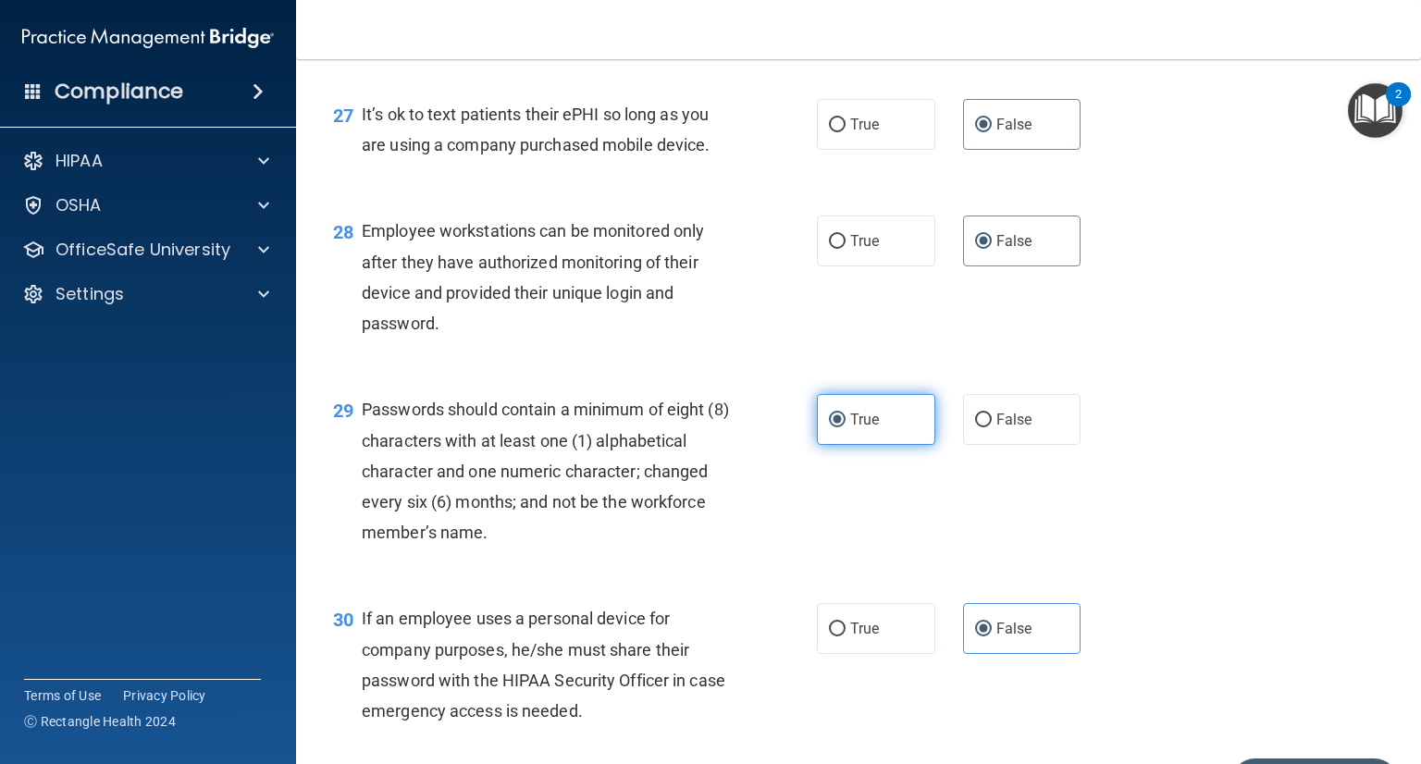
click at [851, 445] on label "True" at bounding box center [876, 419] width 118 height 51
click at [846, 427] on input "True" at bounding box center [837, 421] width 17 height 14
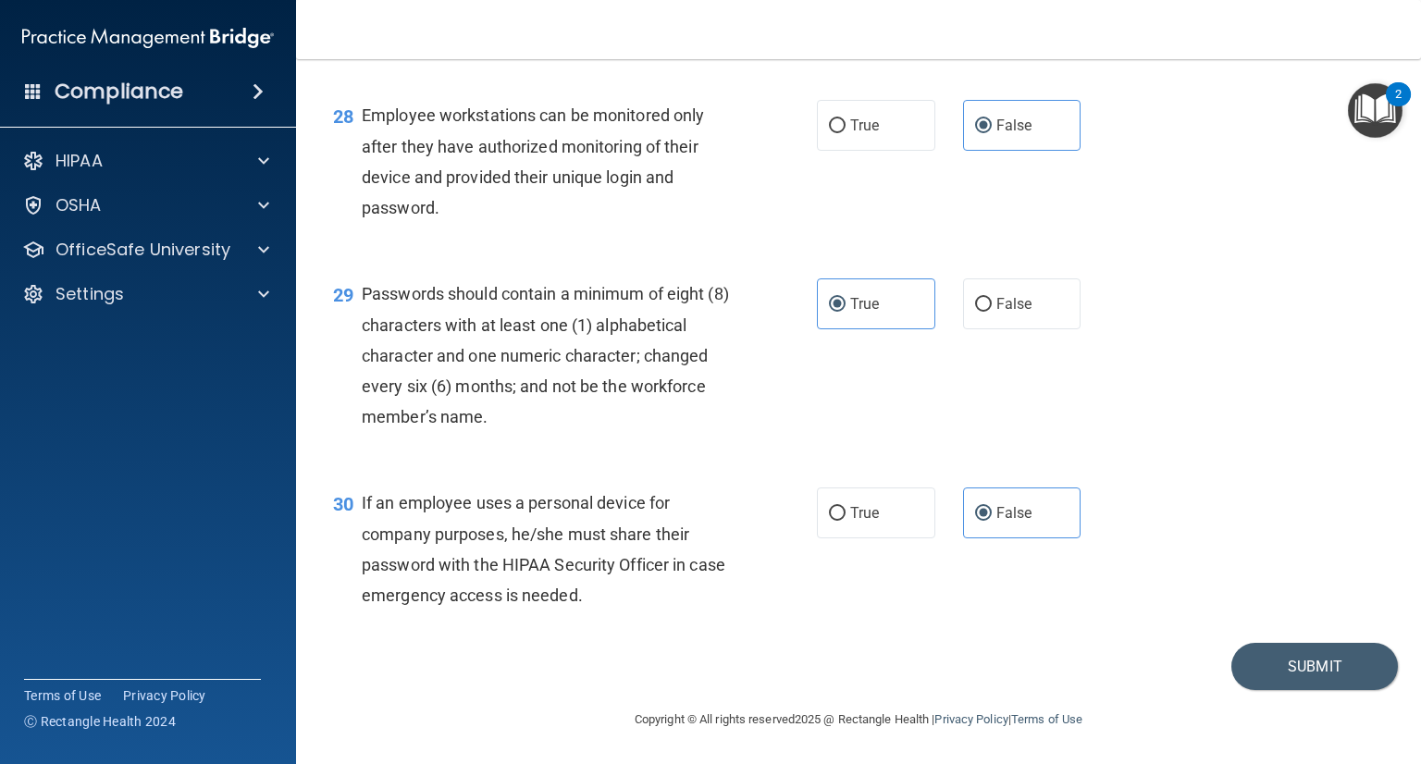
scroll to position [4718, 0]
click at [999, 522] on span "False" at bounding box center [1014, 513] width 36 height 18
click at [992, 521] on input "False" at bounding box center [983, 514] width 17 height 14
drag, startPoint x: 1267, startPoint y: 683, endPoint x: 943, endPoint y: 719, distance: 326.7
click at [1264, 683] on button "Submit" at bounding box center [1314, 666] width 167 height 47
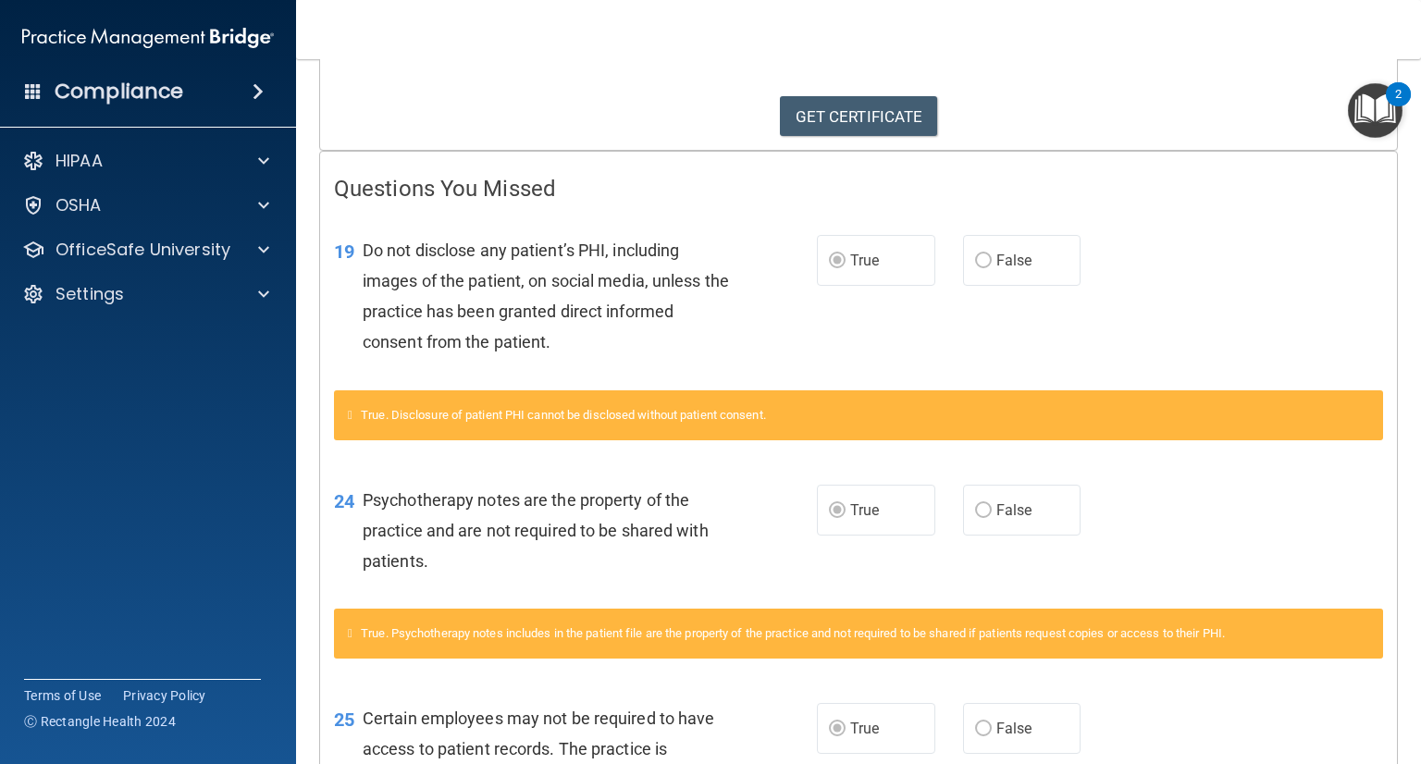
scroll to position [98, 0]
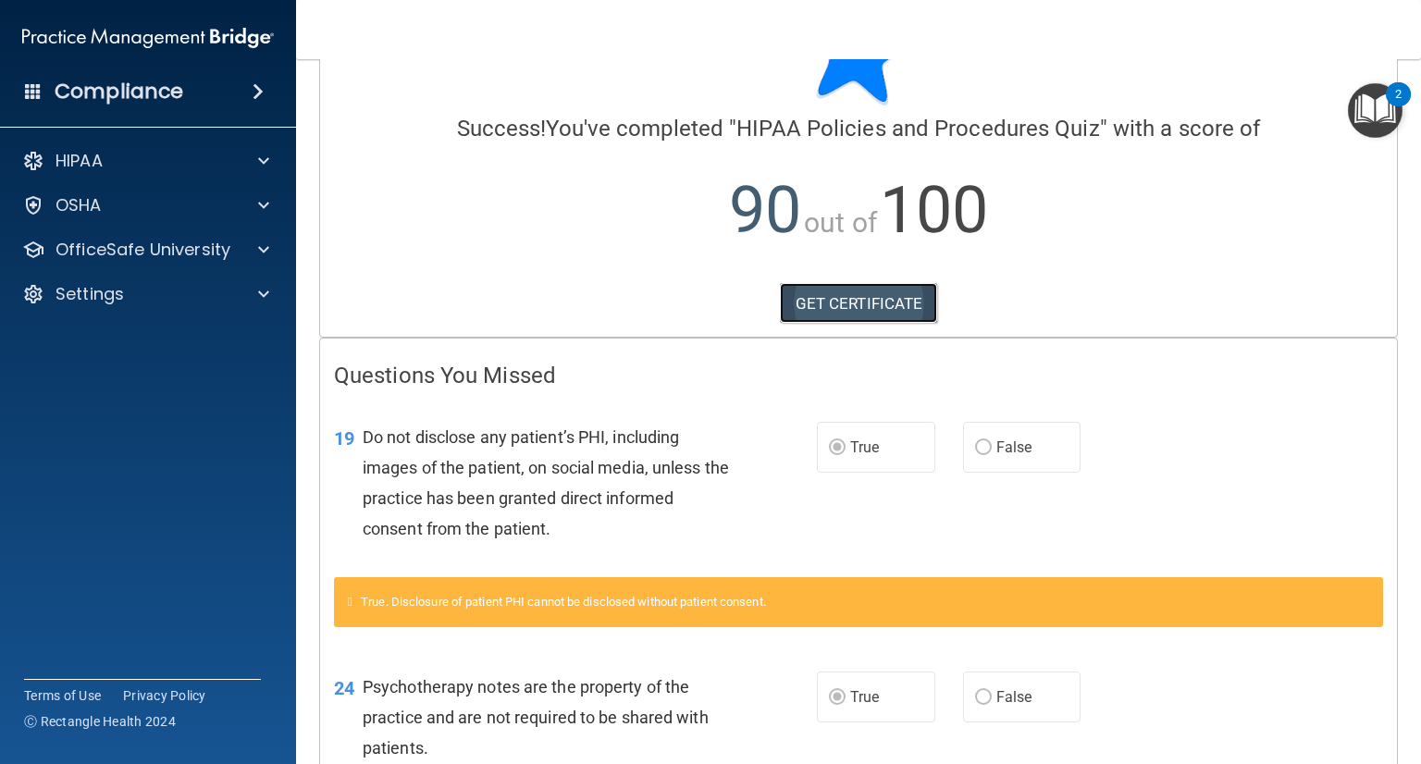
click at [878, 304] on link "GET CERTIFICATE" at bounding box center [859, 303] width 158 height 41
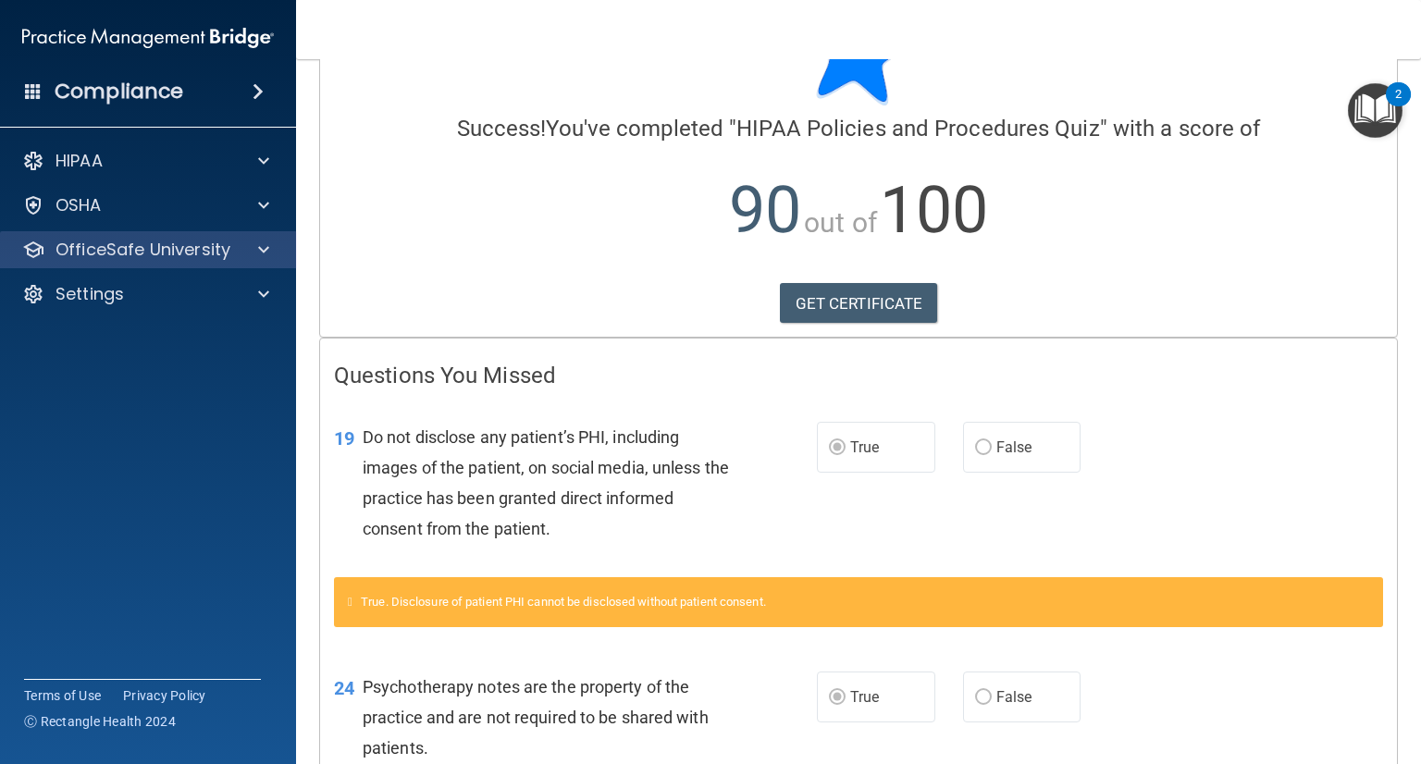
click at [263, 232] on div "HIPAA Documents and Policies Report an Incident Business Associates Emergency P…" at bounding box center [148, 231] width 297 height 192
click at [259, 252] on span at bounding box center [263, 250] width 11 height 22
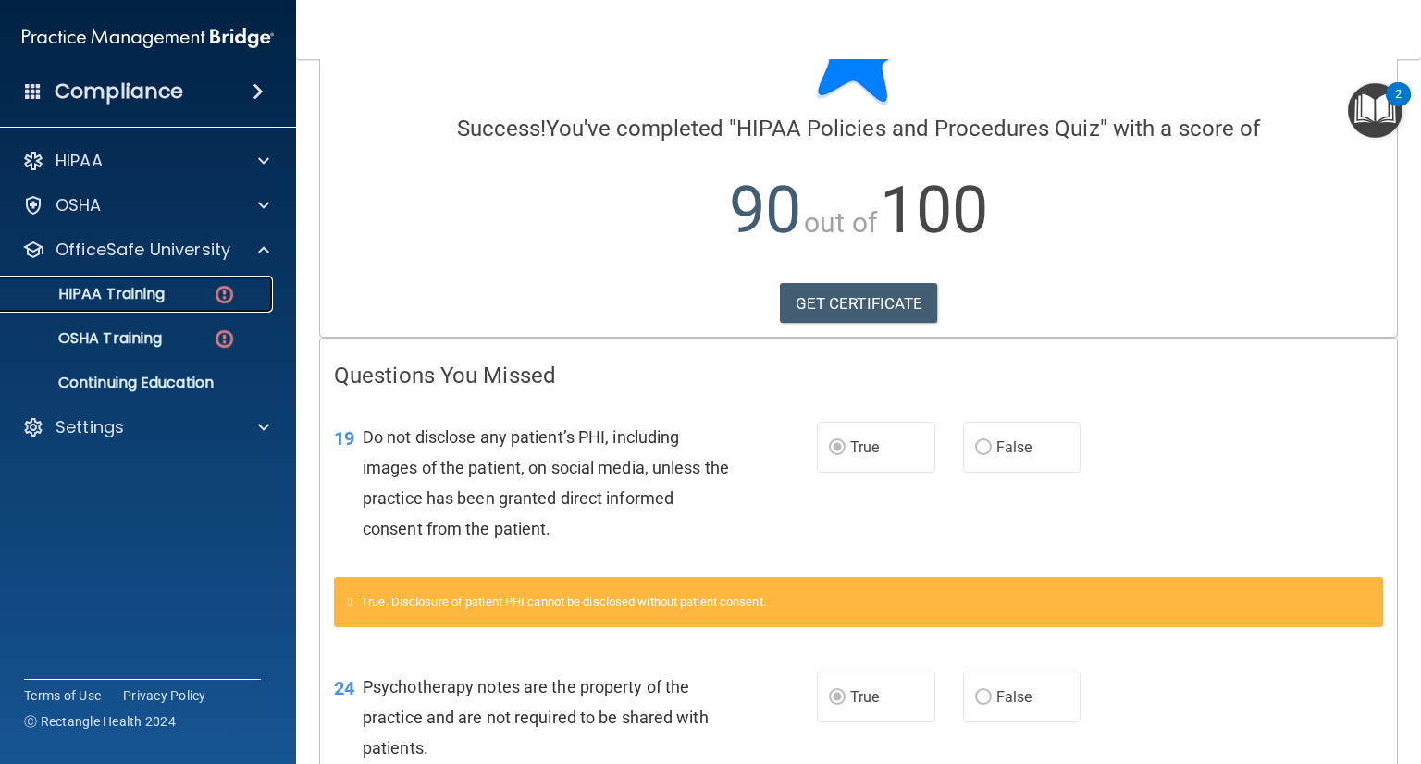
click at [191, 303] on link "HIPAA Training" at bounding box center [126, 294] width 291 height 37
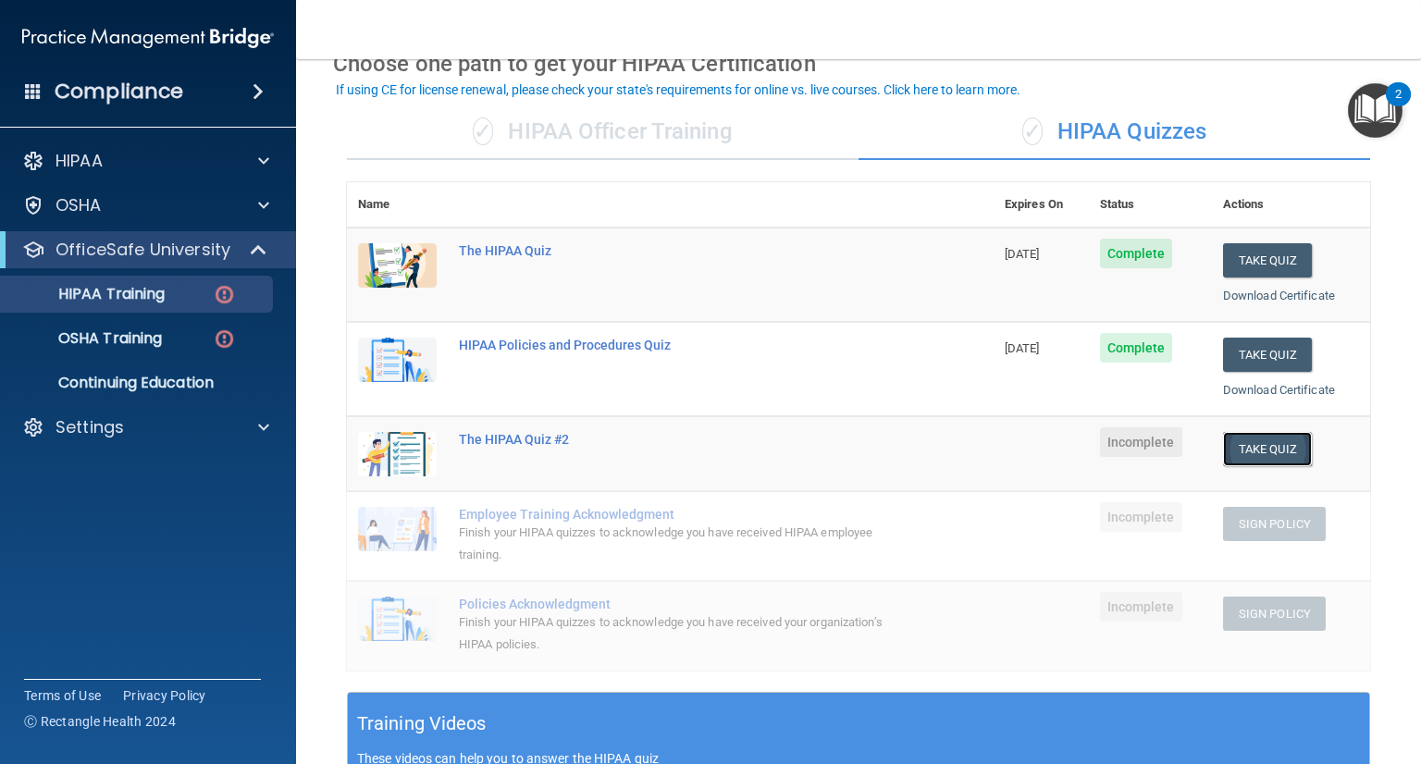
click at [1248, 460] on button "Take Quiz" at bounding box center [1267, 449] width 89 height 34
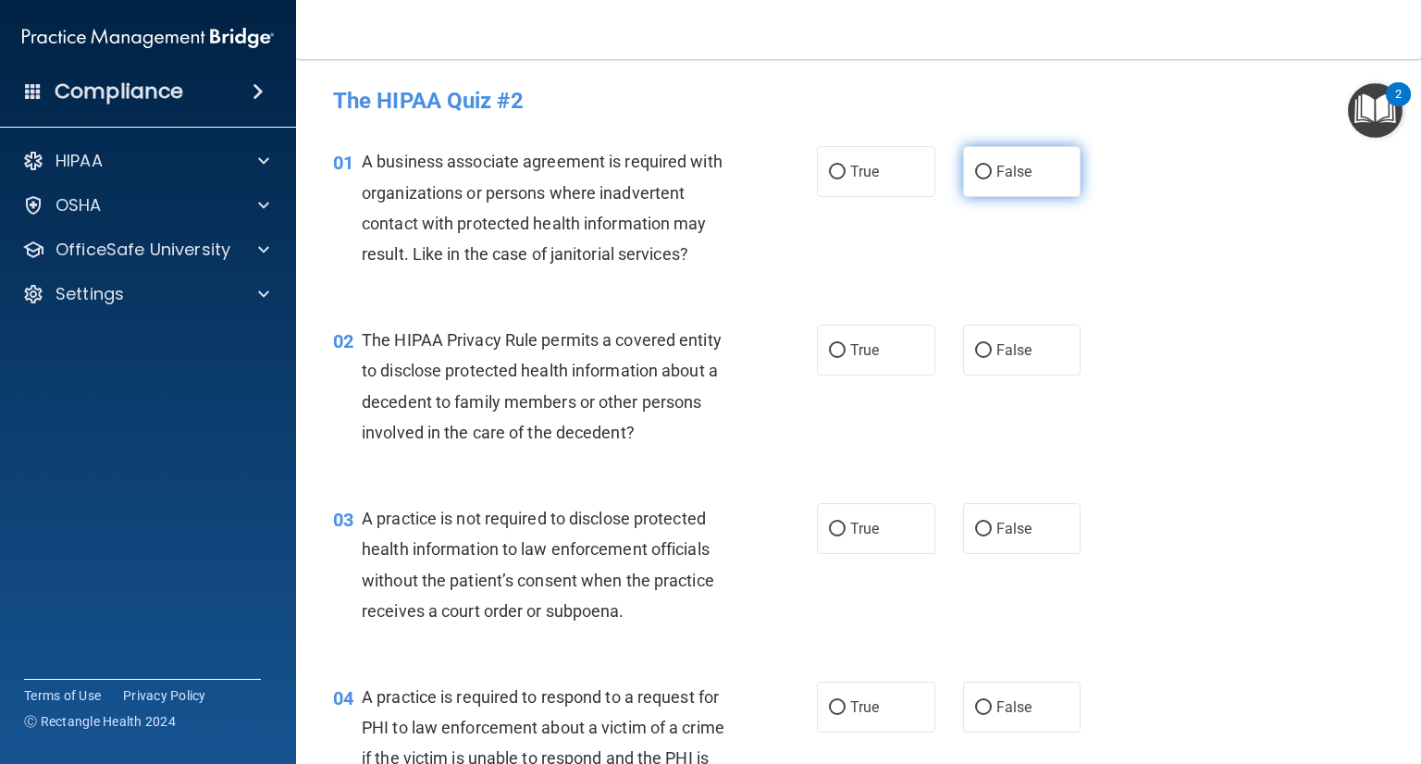
click at [983, 178] on label "False" at bounding box center [1022, 171] width 118 height 51
click at [983, 178] on input "False" at bounding box center [983, 173] width 17 height 14
radio input "true"
click at [975, 350] on input "False" at bounding box center [983, 351] width 17 height 14
radio input "true"
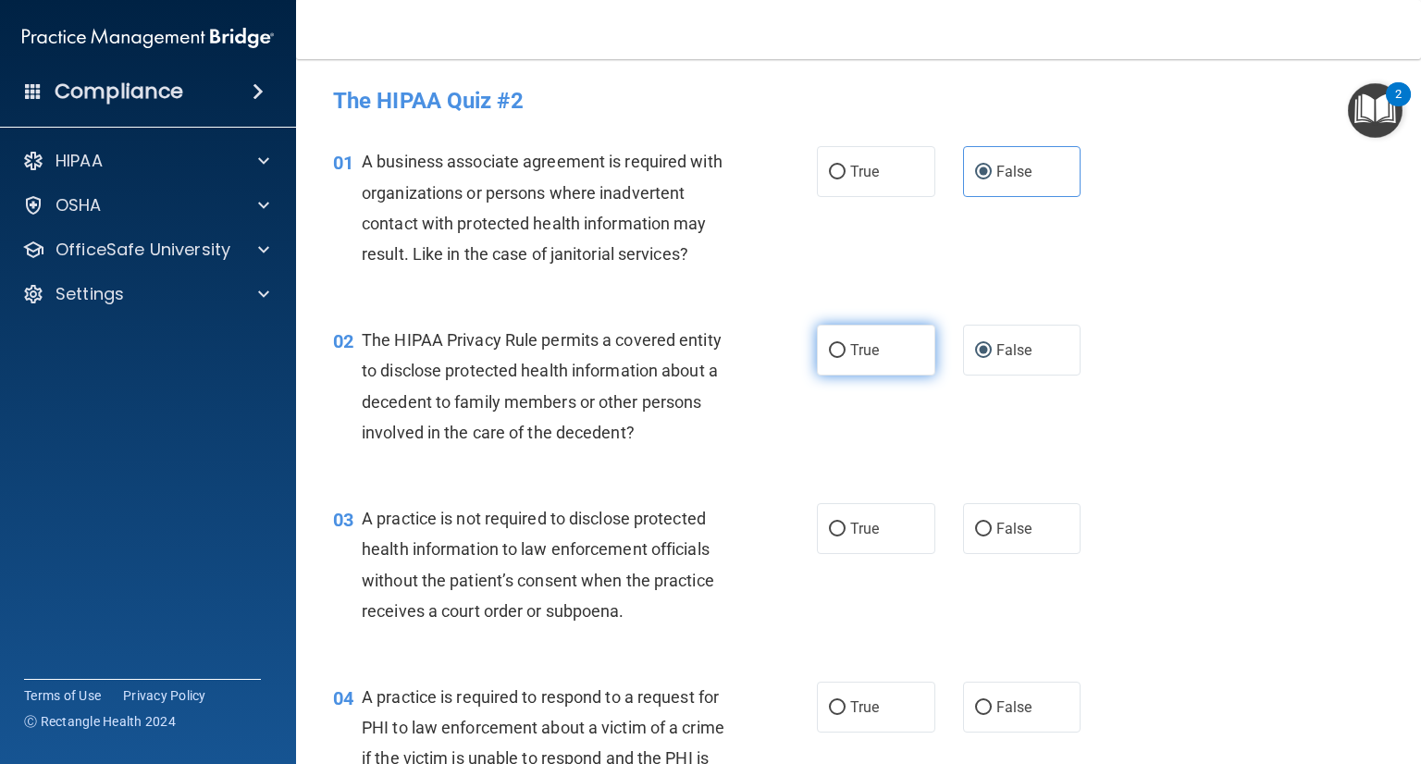
click at [833, 356] on input "True" at bounding box center [837, 351] width 17 height 14
radio input "true"
radio input "false"
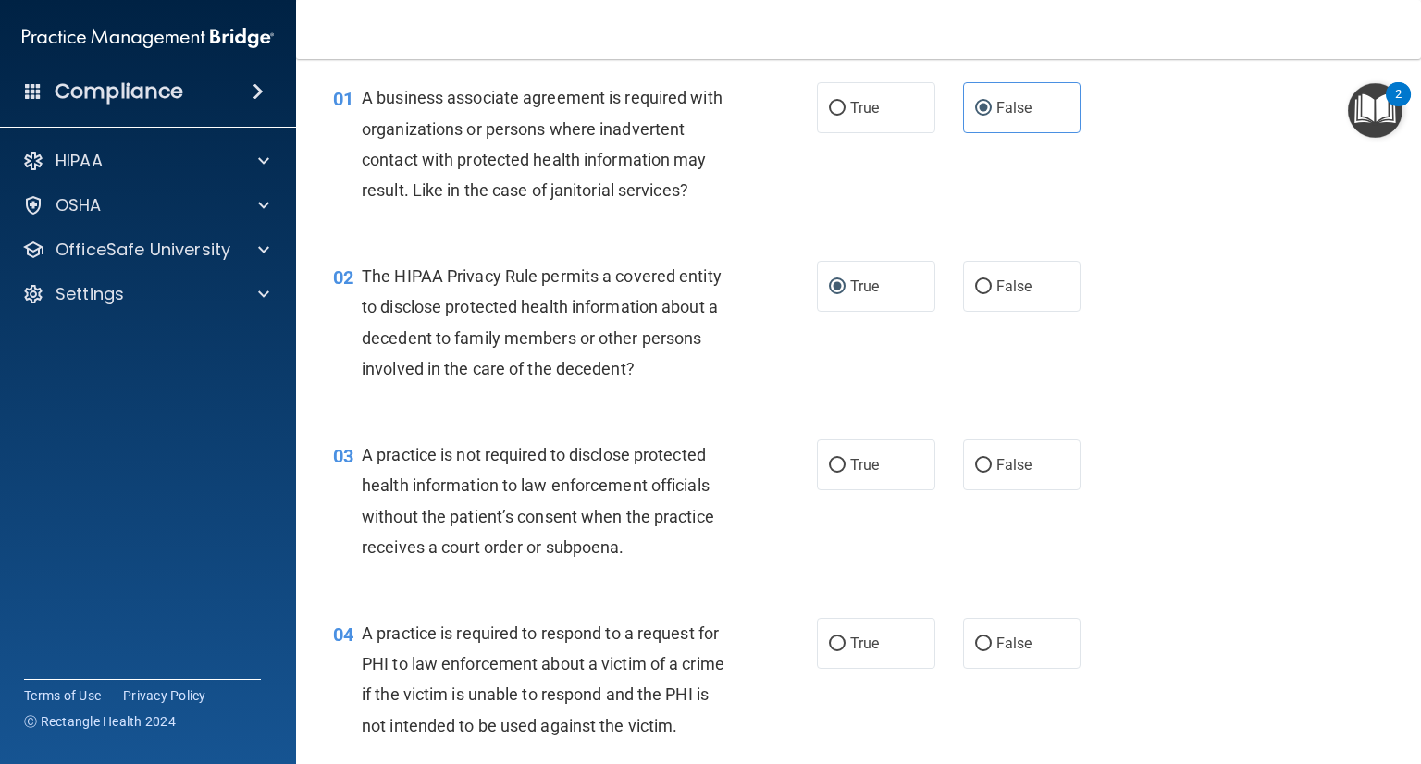
scroll to position [93, 0]
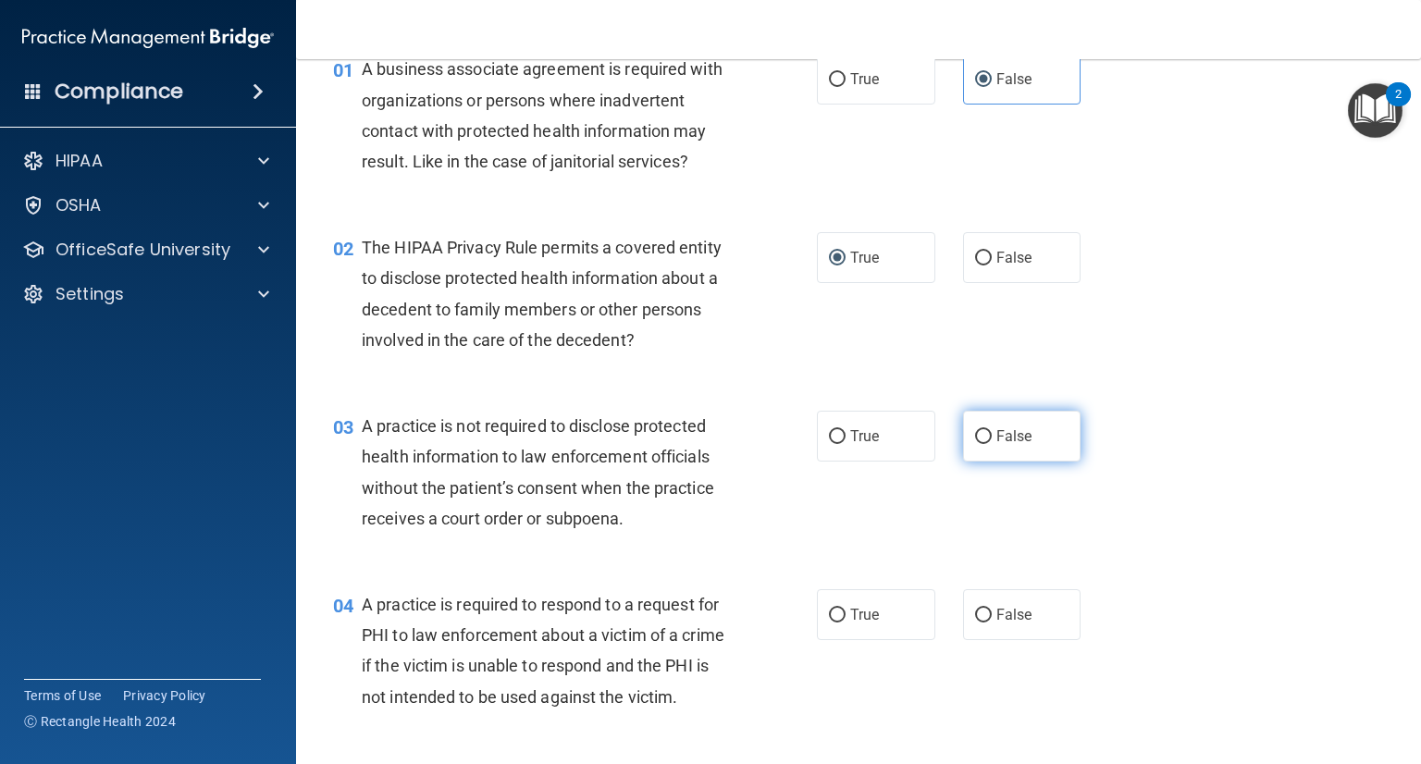
drag, startPoint x: 973, startPoint y: 437, endPoint x: 1019, endPoint y: 441, distance: 45.6
click at [975, 438] on input "False" at bounding box center [983, 437] width 17 height 14
radio input "true"
drag, startPoint x: 868, startPoint y: 612, endPoint x: 903, endPoint y: 625, distance: 37.5
click at [877, 616] on label "True" at bounding box center [876, 614] width 118 height 51
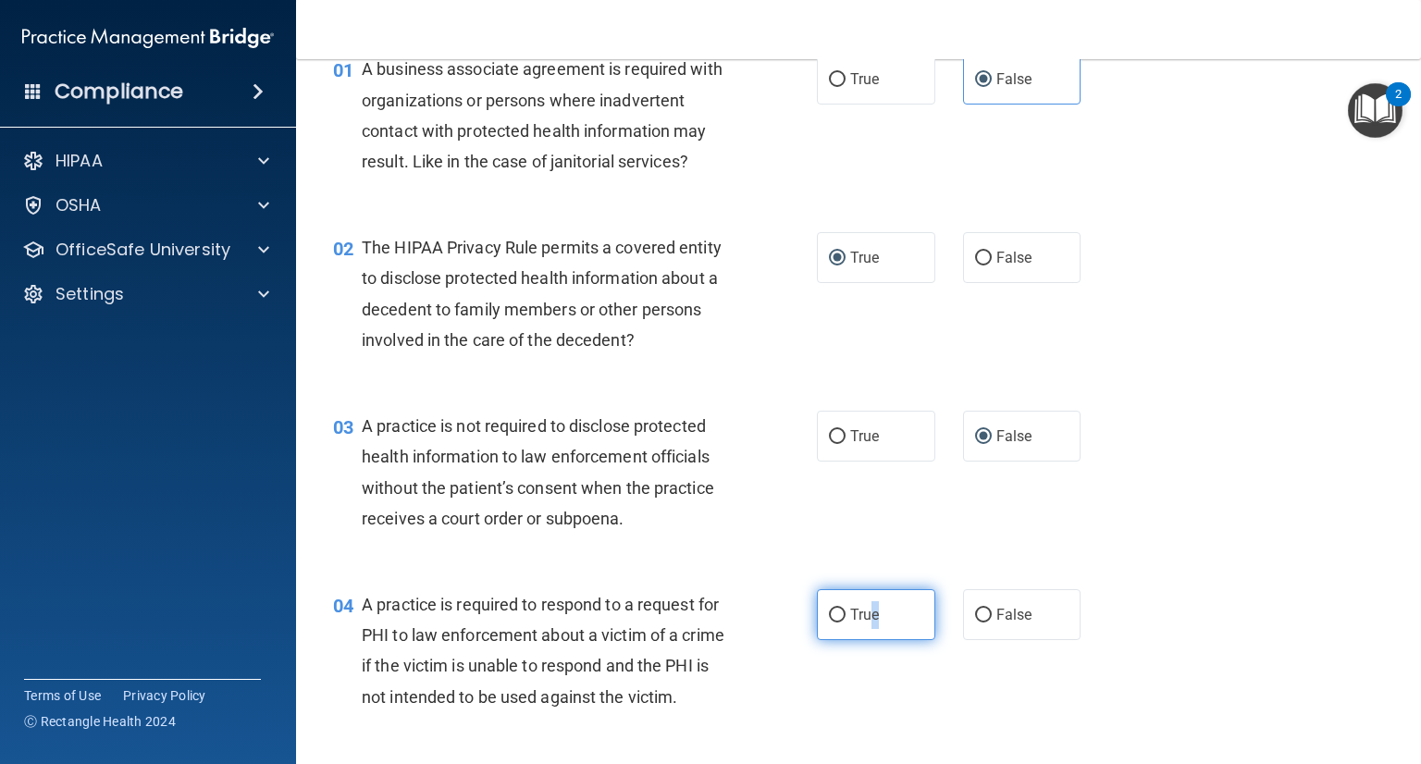
click at [832, 612] on input "True" at bounding box center [837, 616] width 17 height 14
radio input "true"
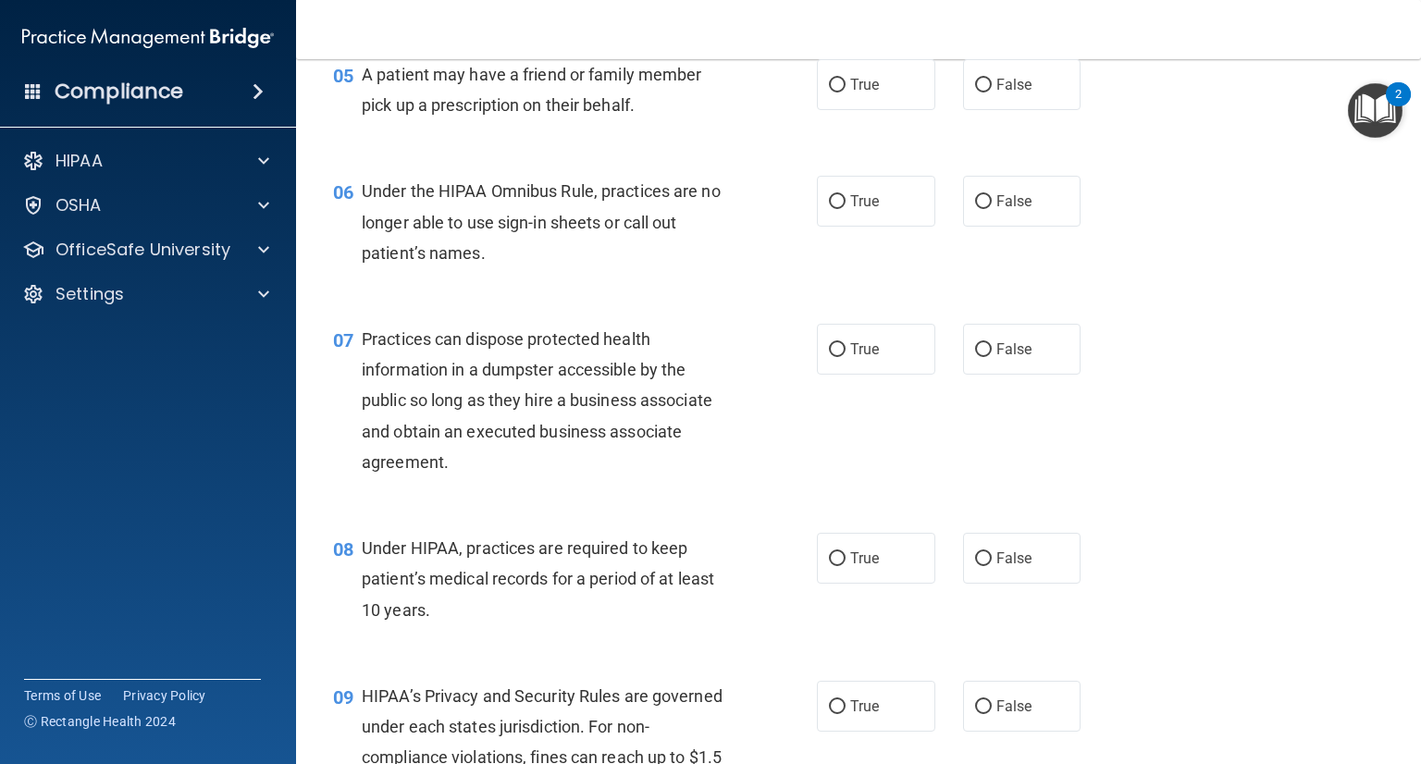
scroll to position [833, 0]
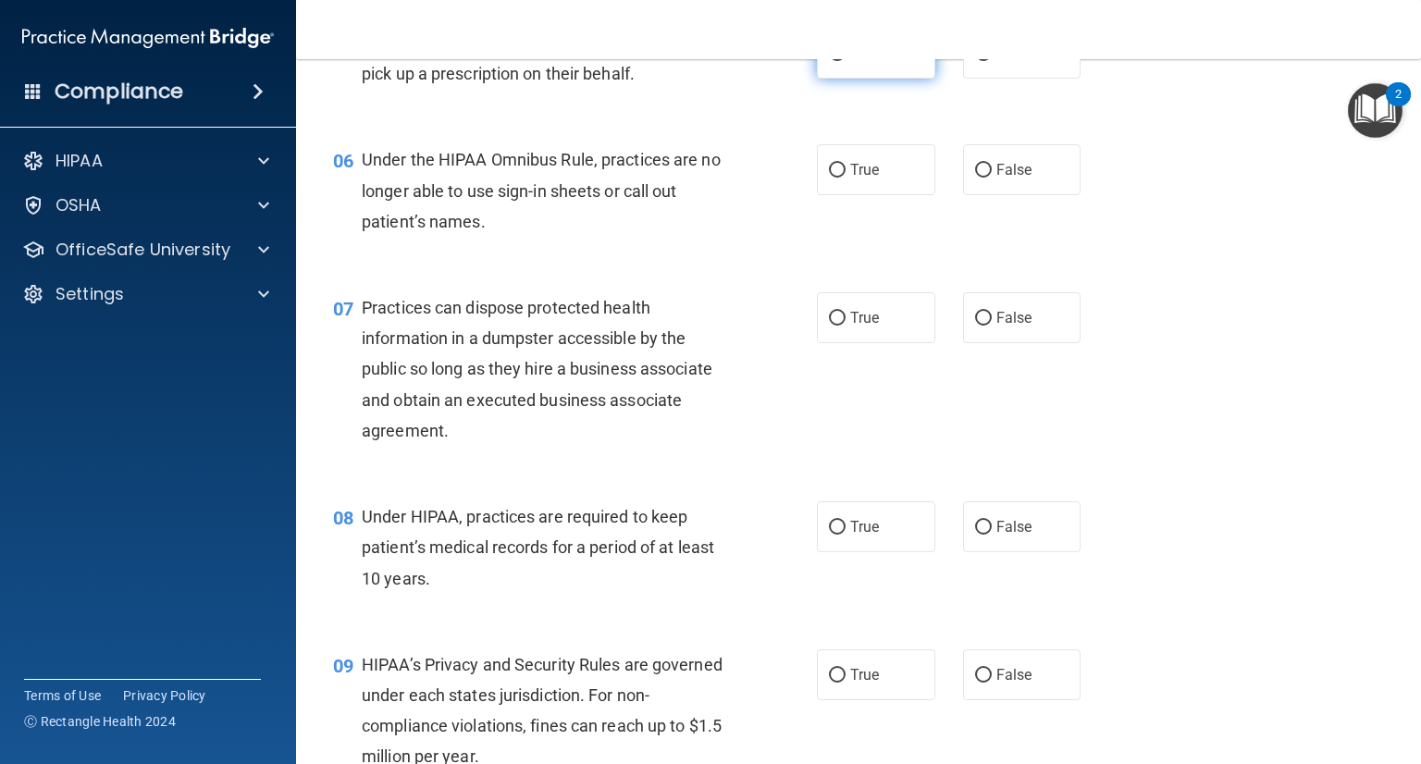
click at [836, 61] on input "True" at bounding box center [837, 54] width 17 height 14
radio input "true"
click at [975, 178] on input "False" at bounding box center [983, 171] width 17 height 14
radio input "true"
click at [975, 326] on input "False" at bounding box center [983, 319] width 17 height 14
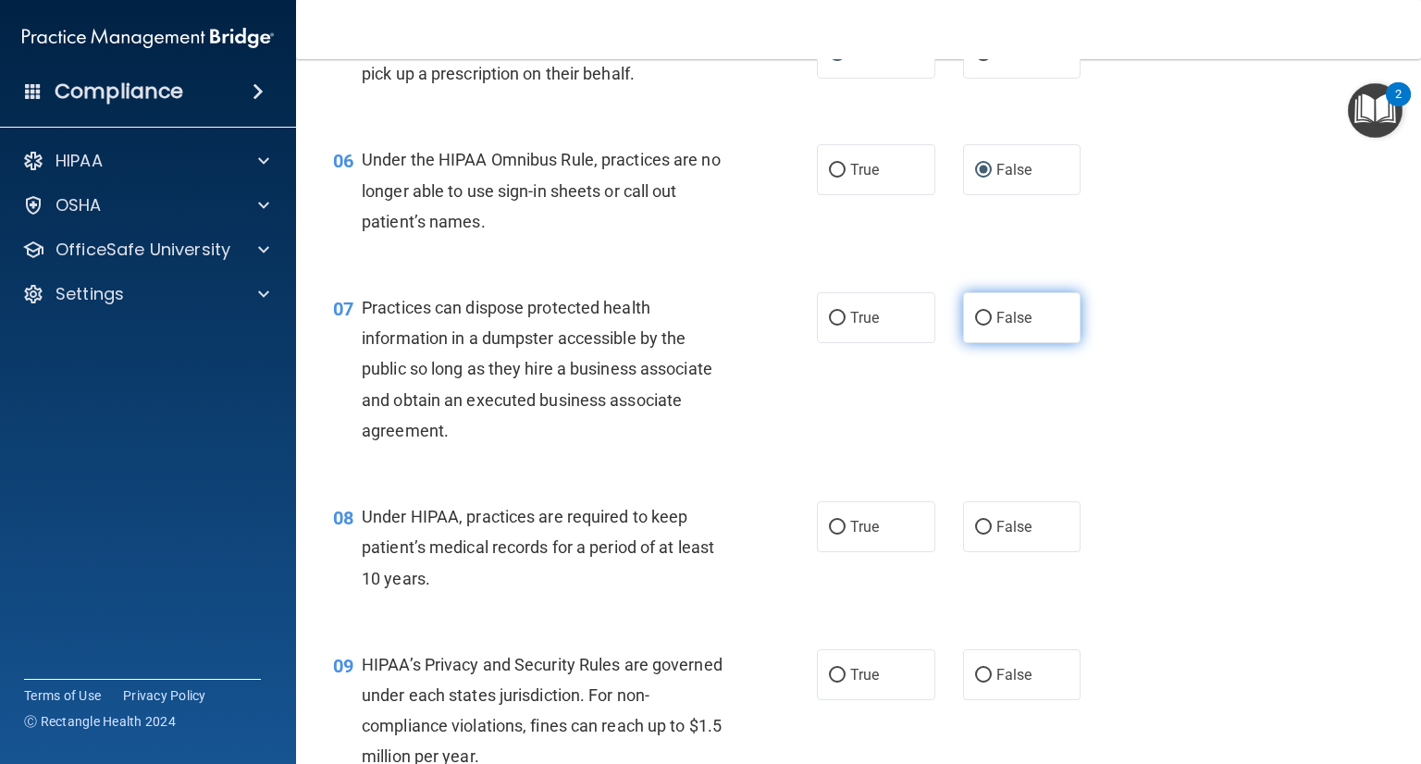
radio input "true"
click at [975, 535] on input "False" at bounding box center [983, 528] width 17 height 14
radio input "true"
click at [833, 683] on input "True" at bounding box center [837, 676] width 17 height 14
radio input "true"
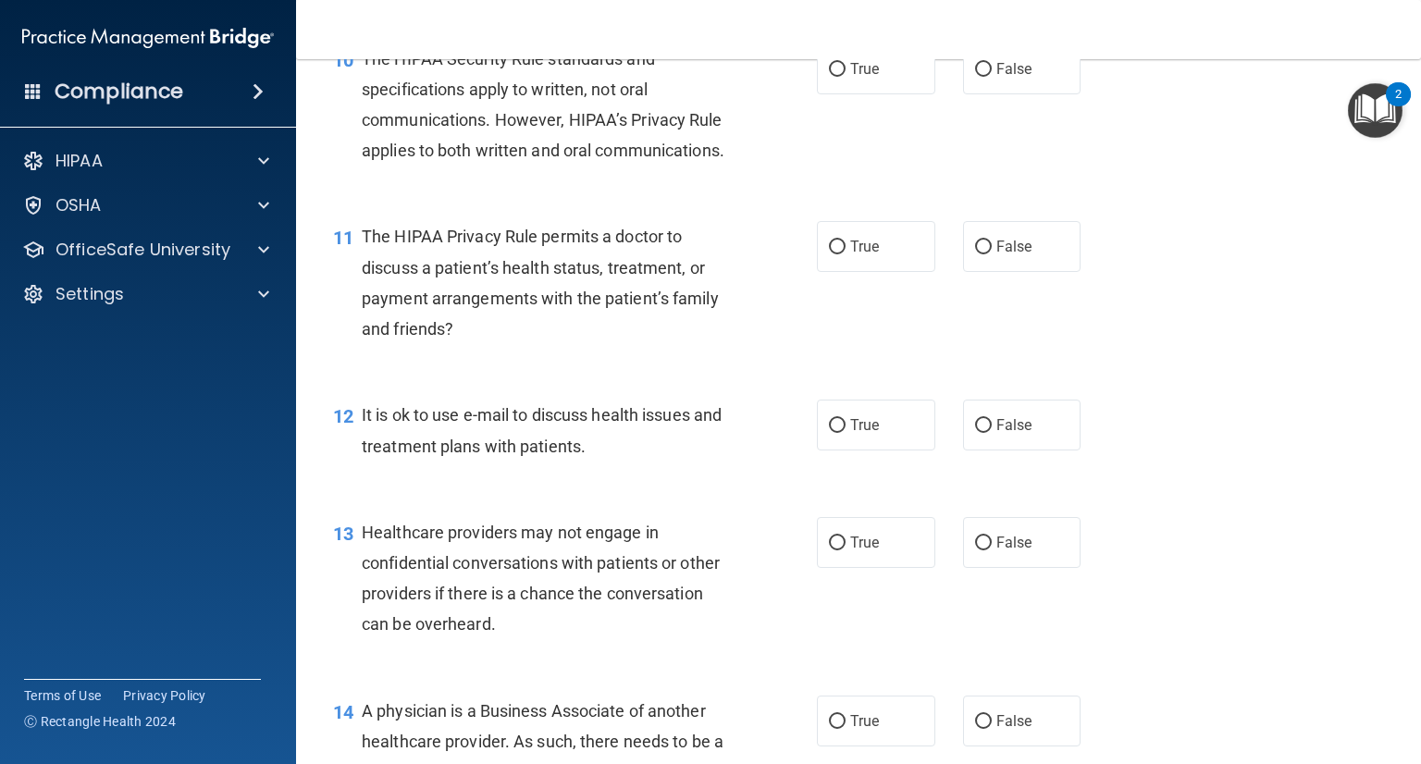
scroll to position [1573, 0]
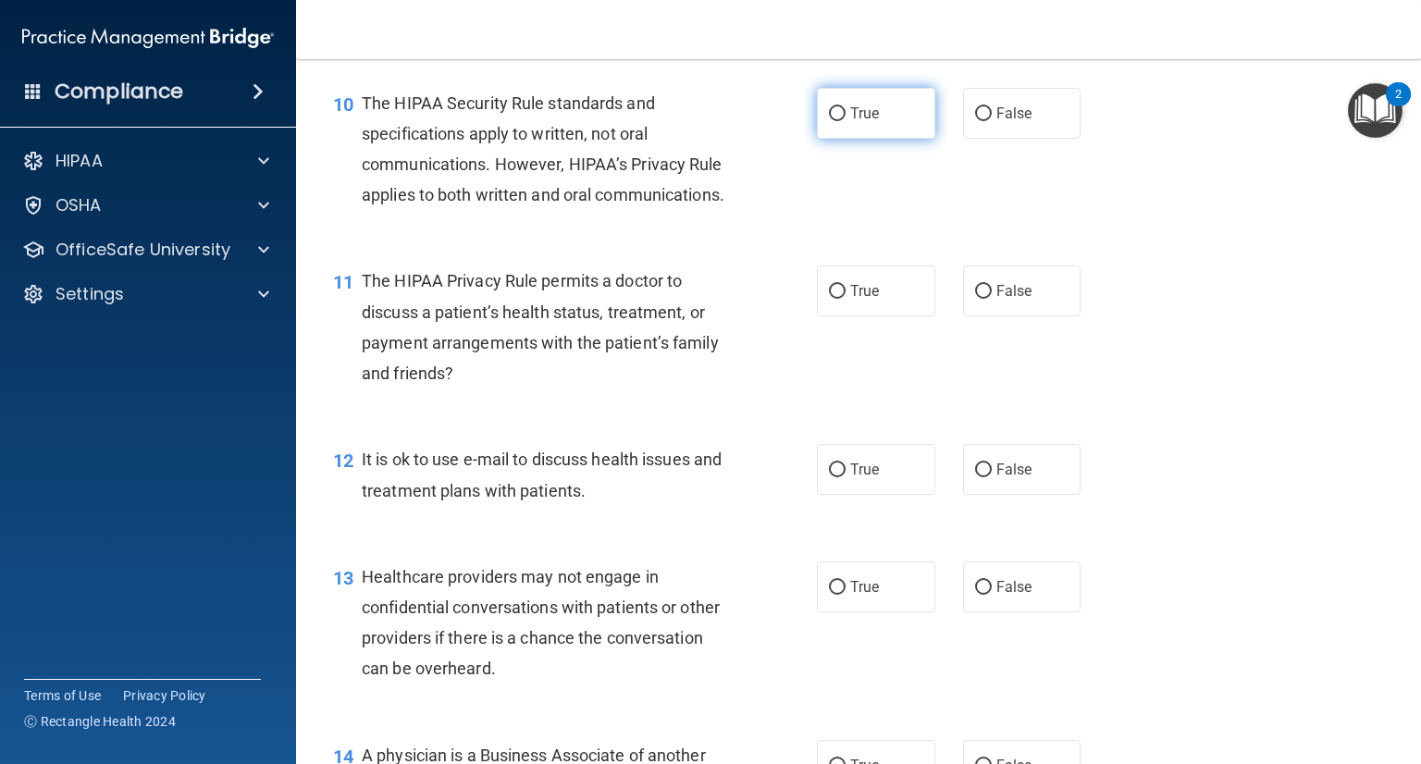
click at [833, 139] on label "True" at bounding box center [876, 113] width 118 height 51
click at [833, 121] on input "True" at bounding box center [837, 114] width 17 height 14
radio input "true"
click at [981, 316] on label "False" at bounding box center [1022, 291] width 118 height 51
click at [981, 299] on input "False" at bounding box center [983, 292] width 17 height 14
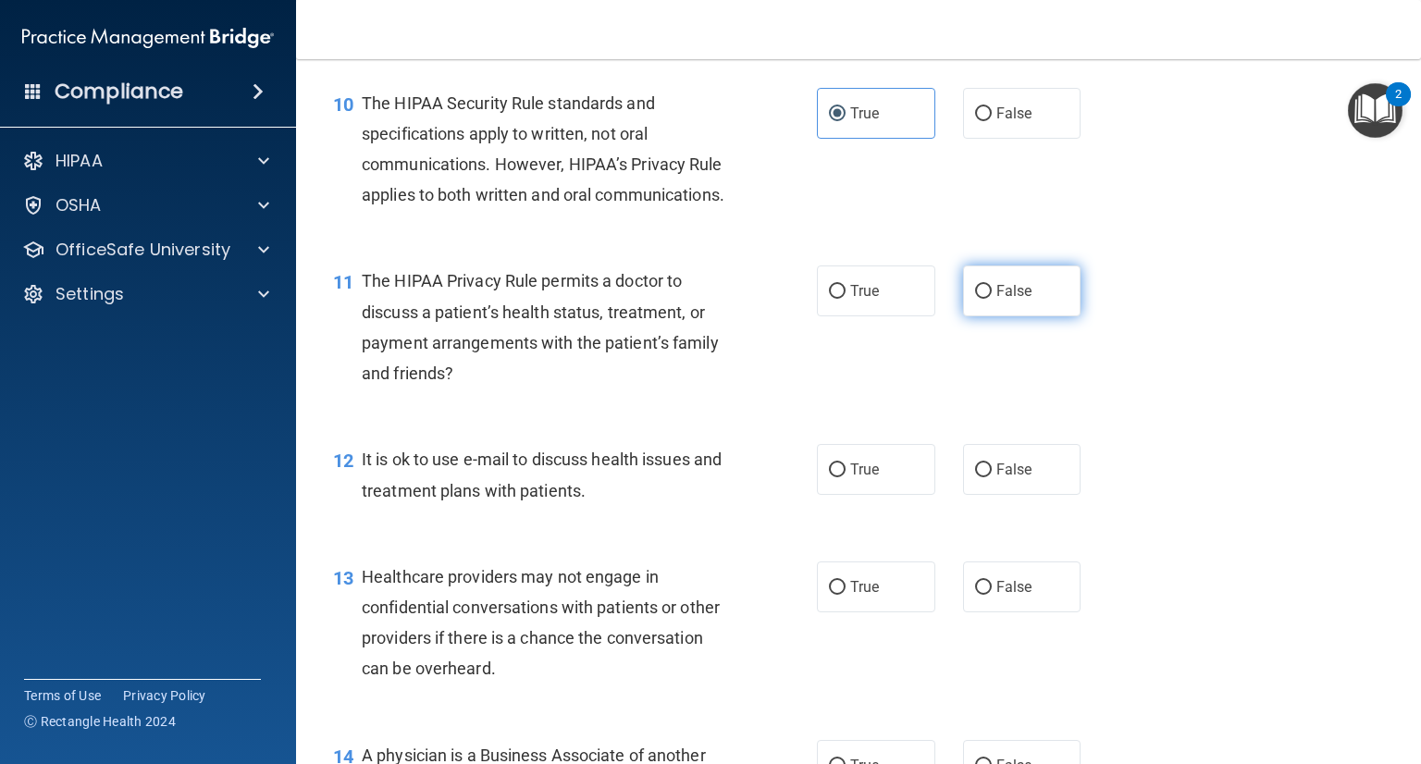
radio input "true"
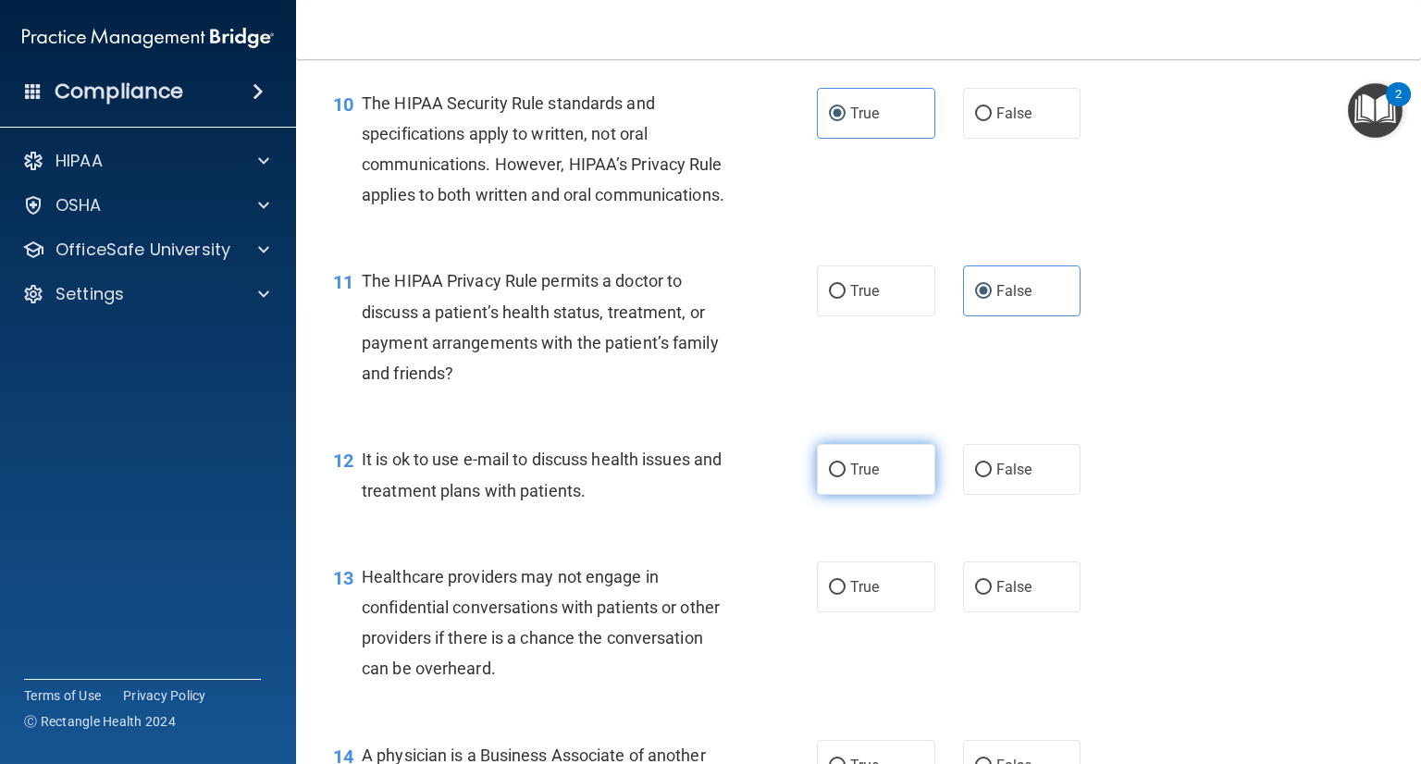
click at [823, 495] on label "True" at bounding box center [876, 469] width 118 height 51
click at [829, 477] on input "True" at bounding box center [837, 471] width 17 height 14
radio input "true"
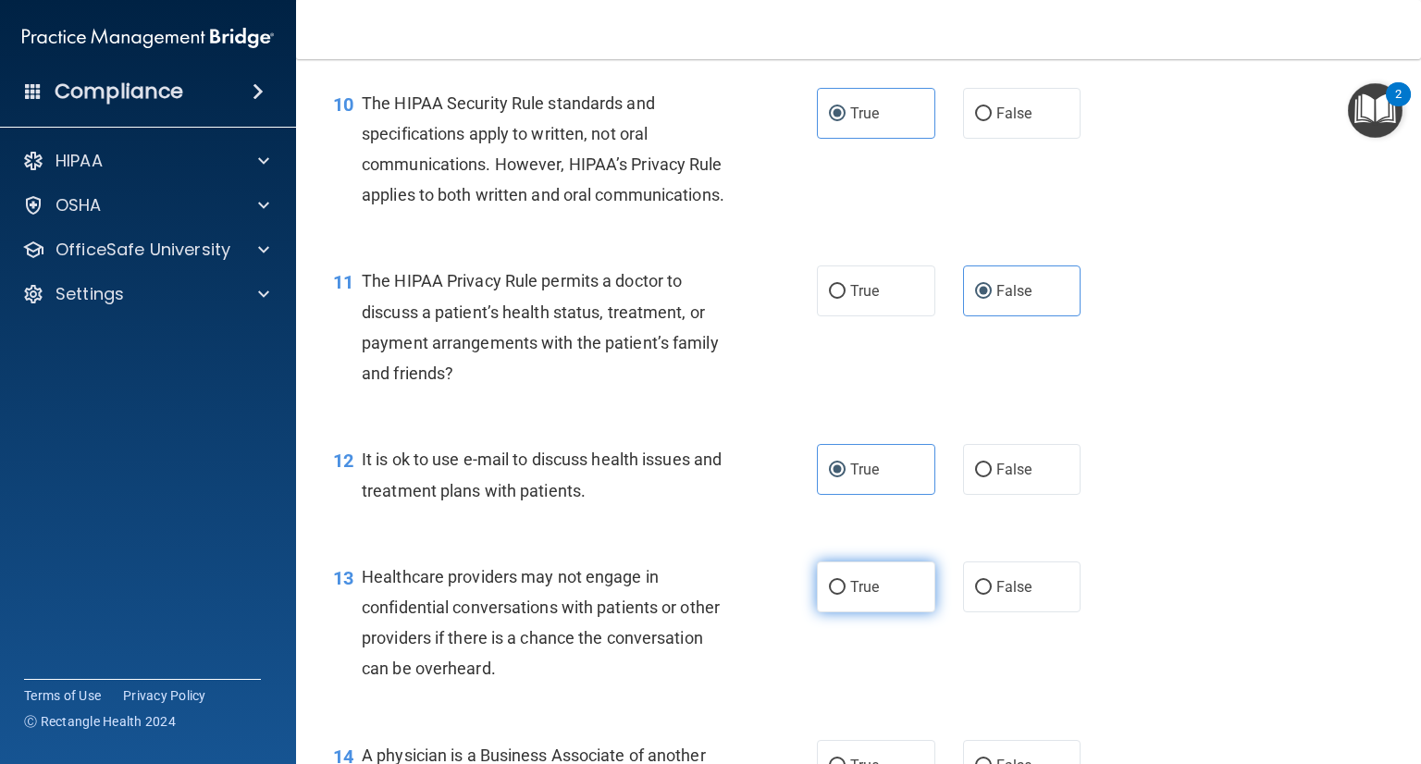
click at [866, 596] on span "True" at bounding box center [864, 587] width 29 height 18
click at [846, 595] on input "True" at bounding box center [837, 588] width 17 height 14
radio input "true"
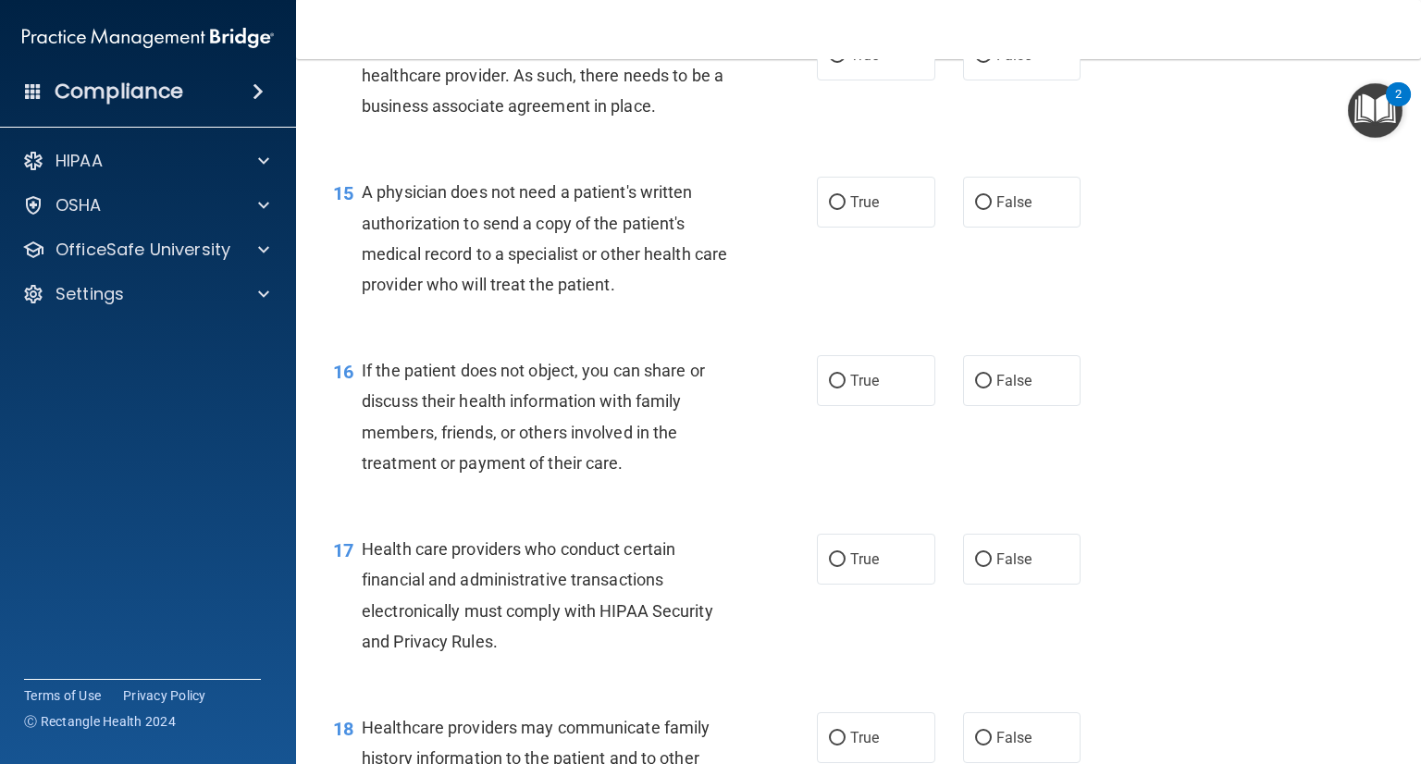
scroll to position [2313, 0]
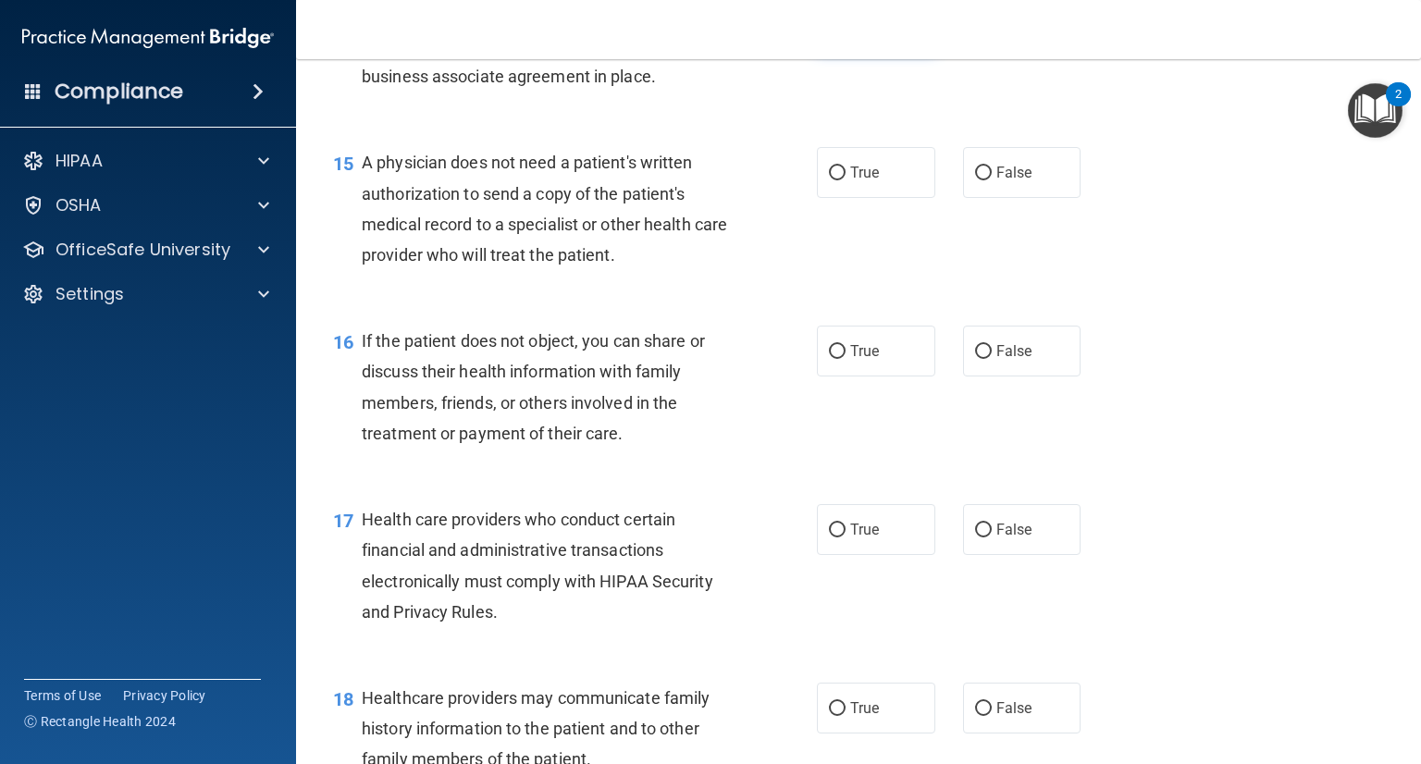
click at [860, 34] on span "True" at bounding box center [864, 26] width 29 height 18
click at [846, 33] on input "True" at bounding box center [837, 26] width 17 height 14
radio input "true"
drag, startPoint x: 829, startPoint y: 237, endPoint x: 836, endPoint y: 249, distance: 14.1
click at [831, 180] on input "True" at bounding box center [837, 174] width 17 height 14
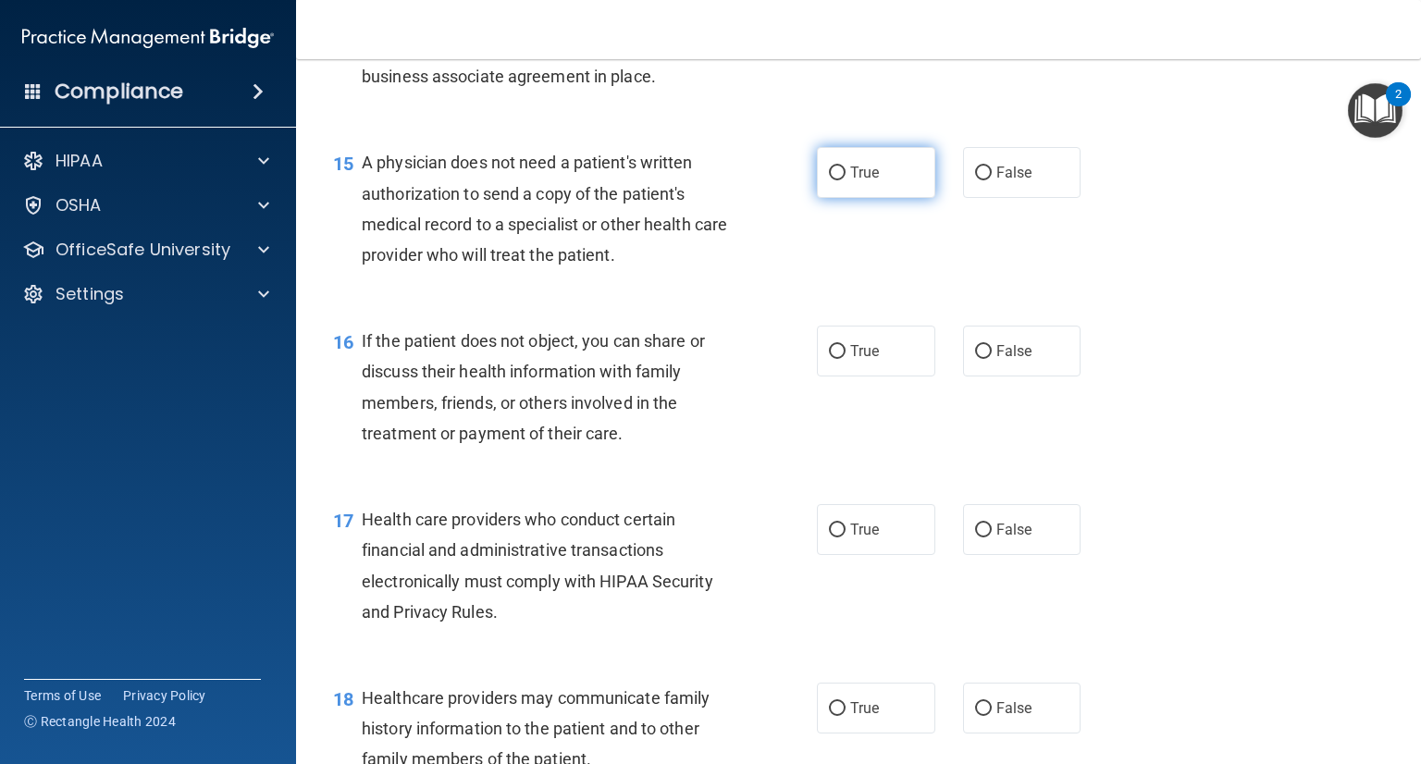
radio input "true"
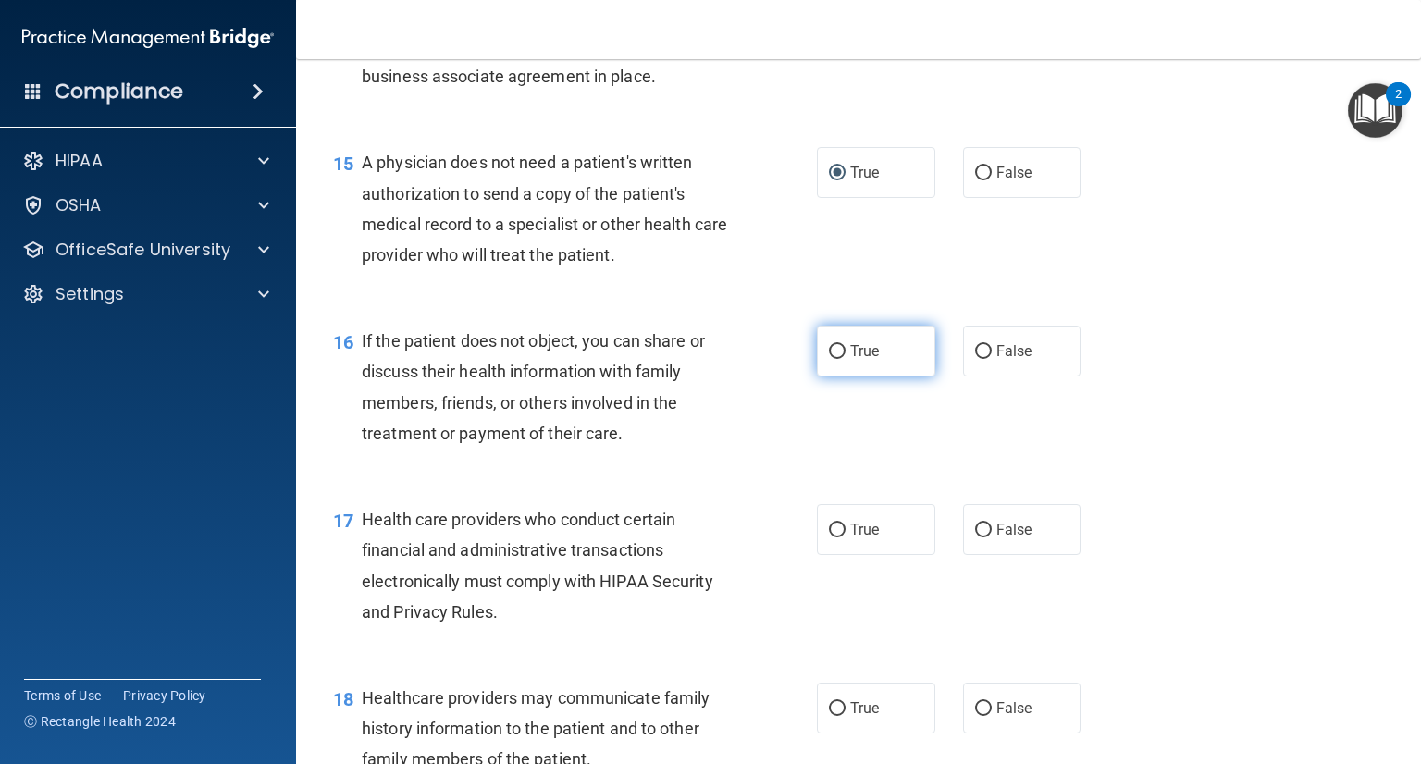
click at [850, 360] on span "True" at bounding box center [864, 351] width 29 height 18
click at [846, 359] on input "True" at bounding box center [837, 352] width 17 height 14
radio input "true"
drag, startPoint x: 870, startPoint y: 585, endPoint x: 1067, endPoint y: 628, distance: 201.8
click at [911, 555] on label "True" at bounding box center [876, 529] width 118 height 51
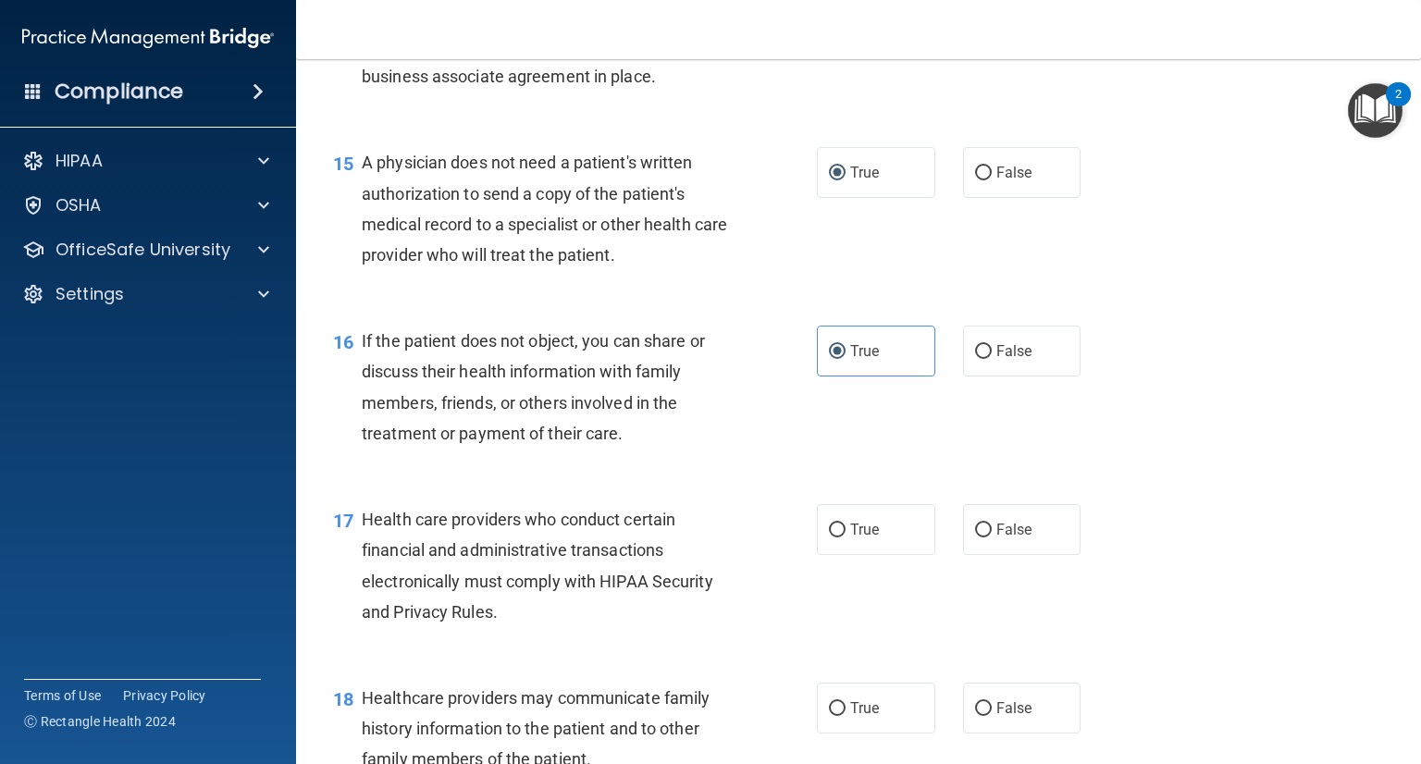
click at [846, 538] on input "True" at bounding box center [837, 531] width 17 height 14
radio input "true"
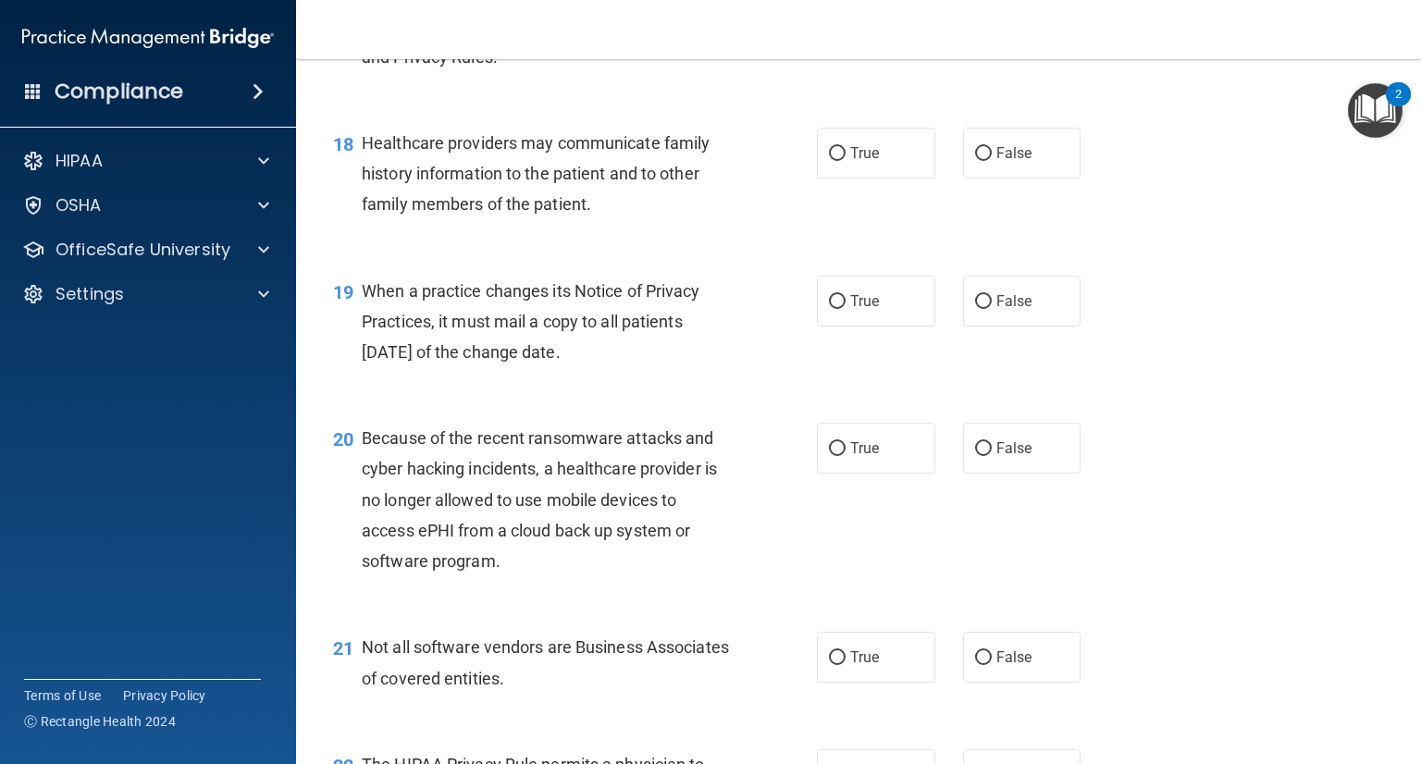
scroll to position [2961, 0]
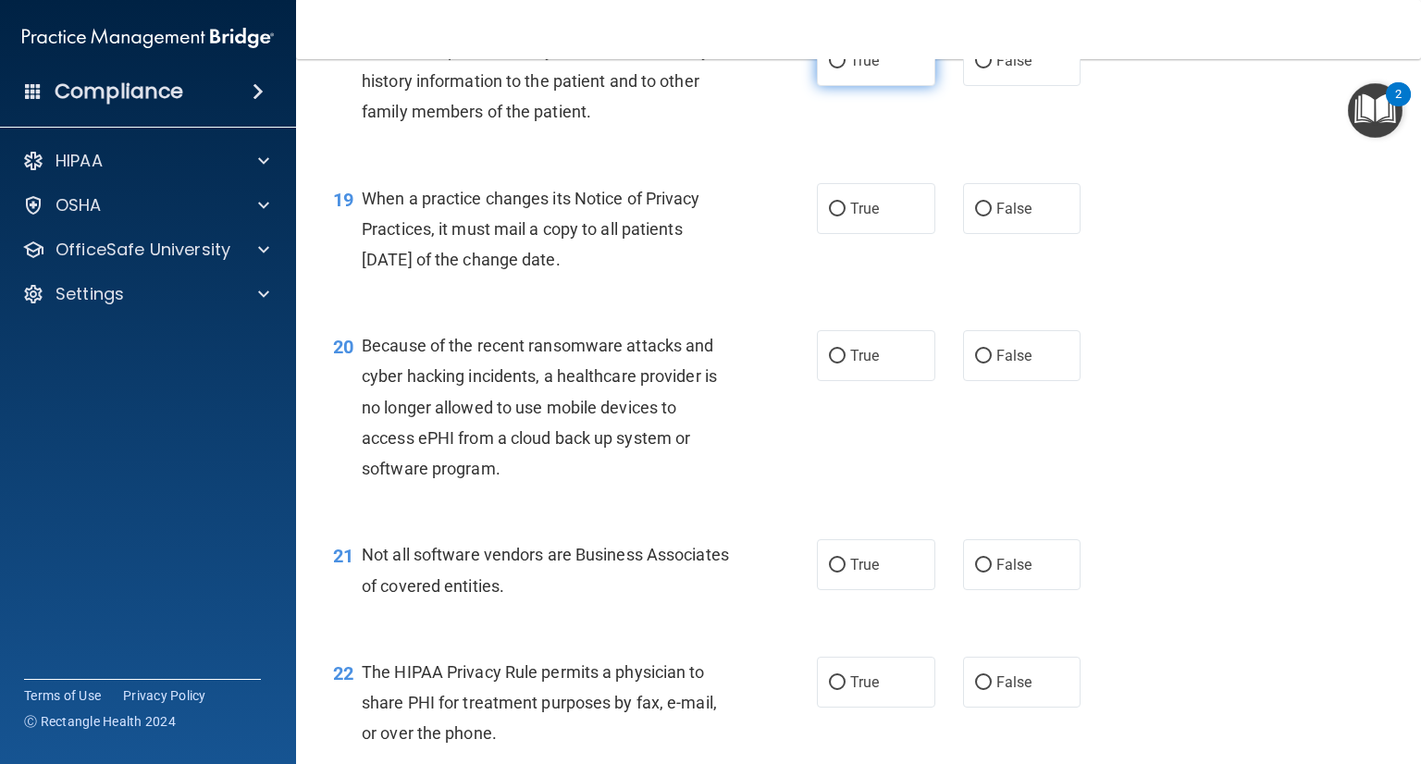
click at [829, 86] on label "True" at bounding box center [876, 60] width 118 height 51
click at [829, 68] on input "True" at bounding box center [837, 62] width 17 height 14
radio input "true"
drag, startPoint x: 822, startPoint y: 282, endPoint x: 807, endPoint y: 286, distance: 15.3
click at [820, 234] on label "True" at bounding box center [876, 208] width 118 height 51
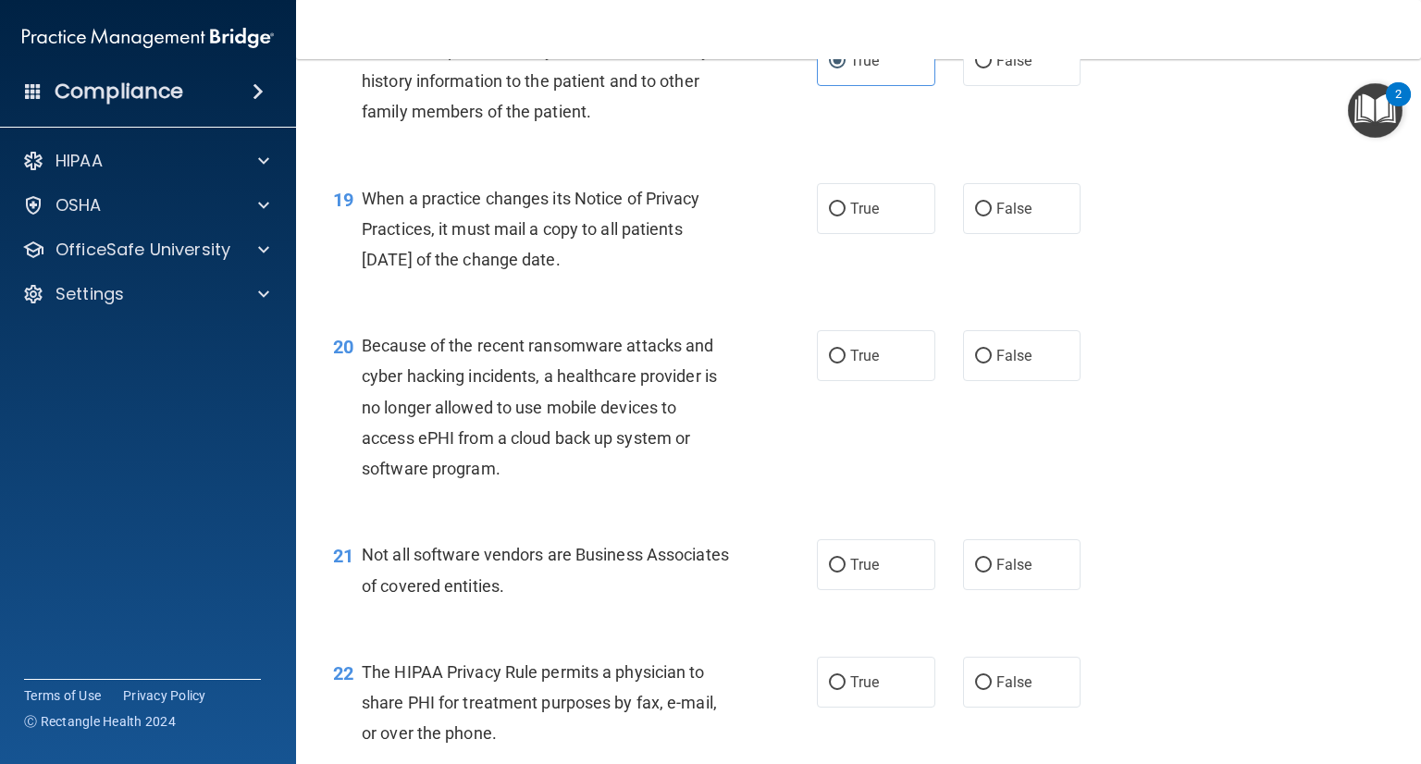
click at [829, 216] on input "True" at bounding box center [837, 210] width 17 height 14
radio input "true"
click at [837, 381] on label "True" at bounding box center [876, 355] width 118 height 51
click at [837, 364] on input "True" at bounding box center [837, 357] width 17 height 14
radio input "true"
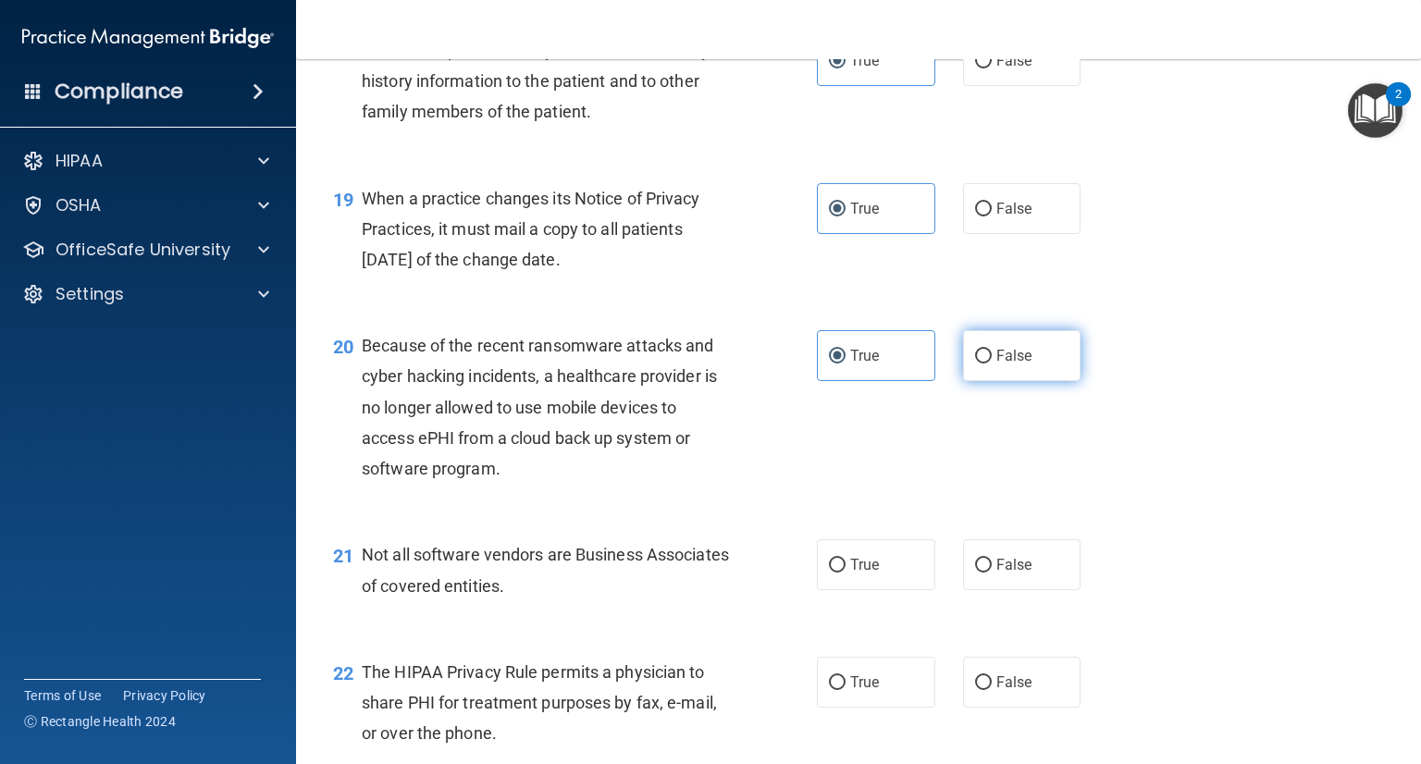
click at [996, 365] on span "False" at bounding box center [1014, 356] width 36 height 18
drag, startPoint x: 970, startPoint y: 416, endPoint x: 956, endPoint y: 465, distance: 51.2
click at [975, 364] on input "False" at bounding box center [983, 357] width 17 height 14
radio input "true"
radio input "false"
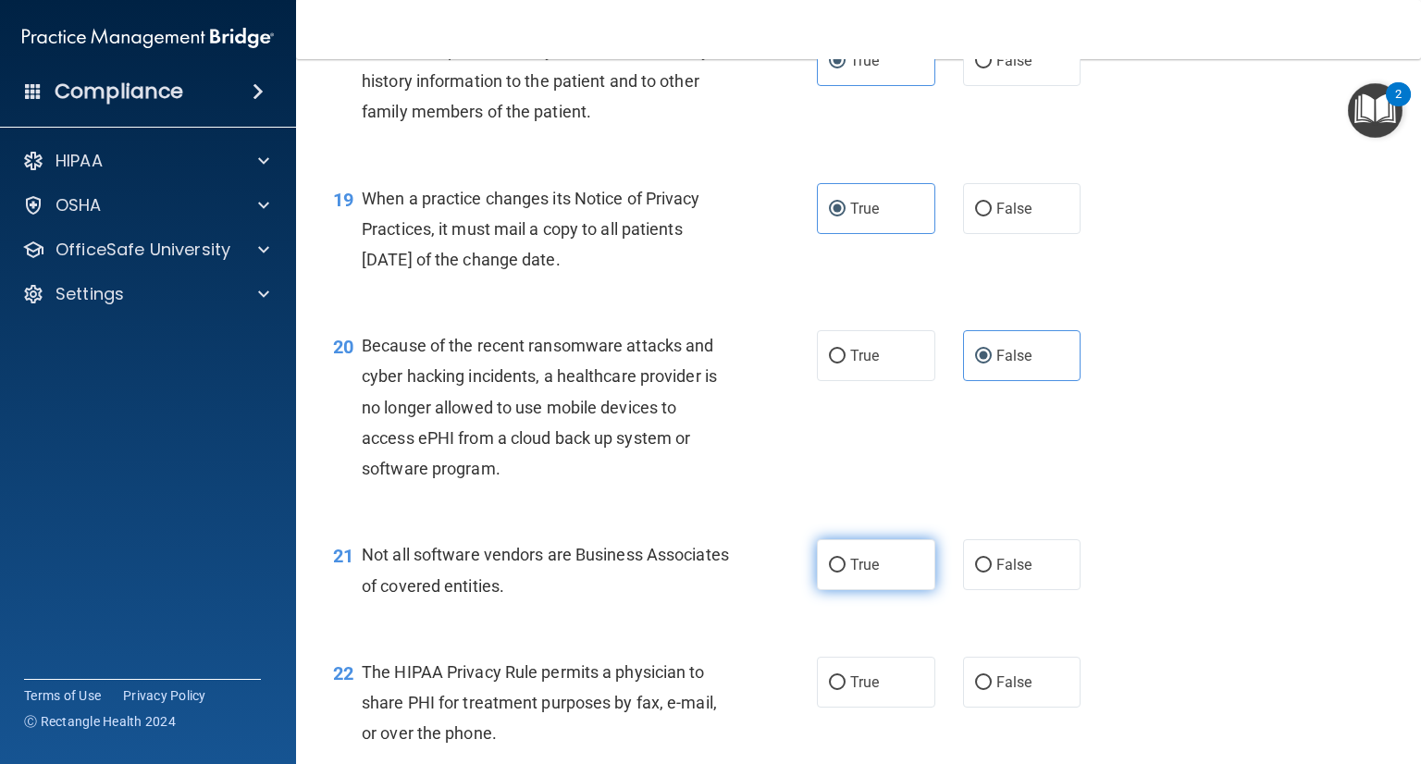
drag, startPoint x: 825, startPoint y: 621, endPoint x: 845, endPoint y: 635, distance: 23.9
click at [836, 590] on label "True" at bounding box center [876, 564] width 118 height 51
drag, startPoint x: 827, startPoint y: 630, endPoint x: 884, endPoint y: 642, distance: 58.6
click at [829, 573] on input "True" at bounding box center [837, 566] width 17 height 14
radio input "true"
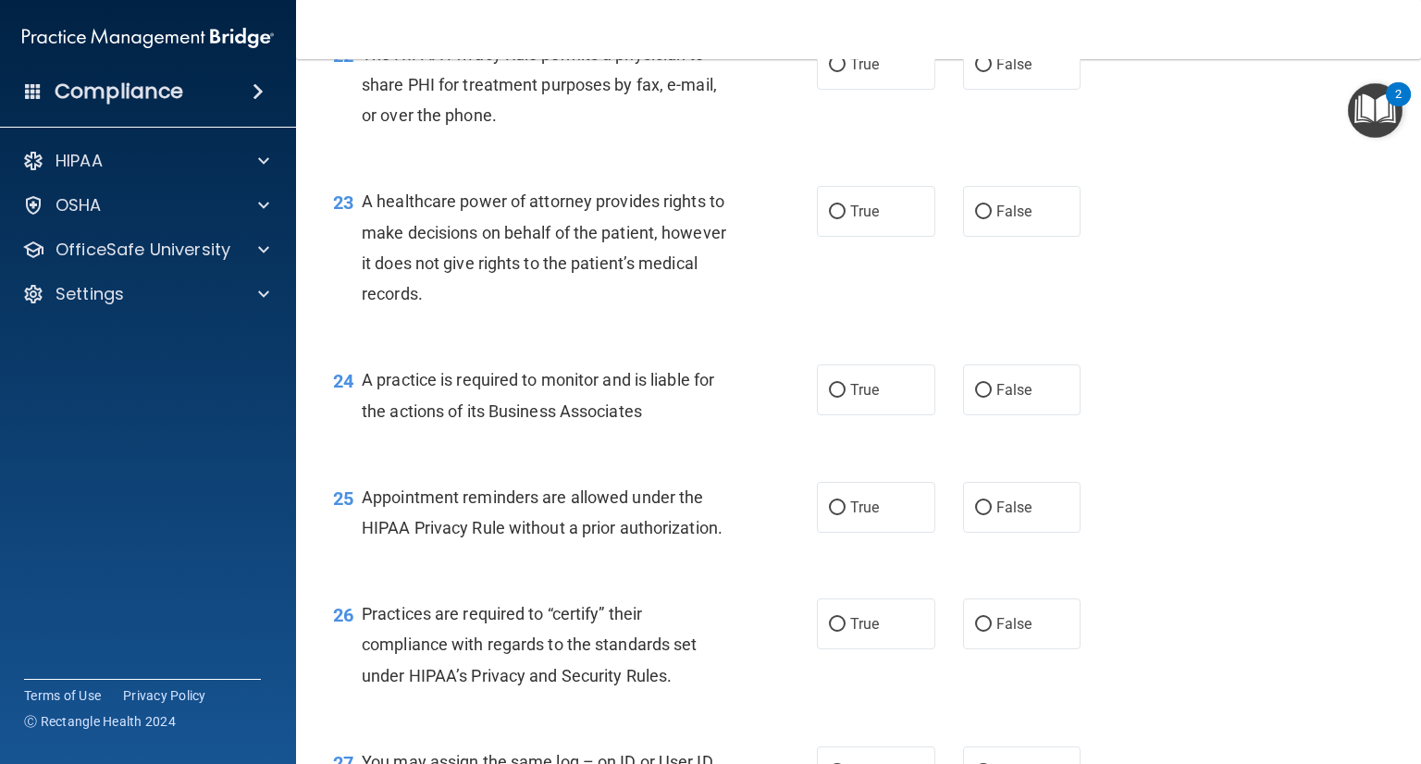
scroll to position [3608, 0]
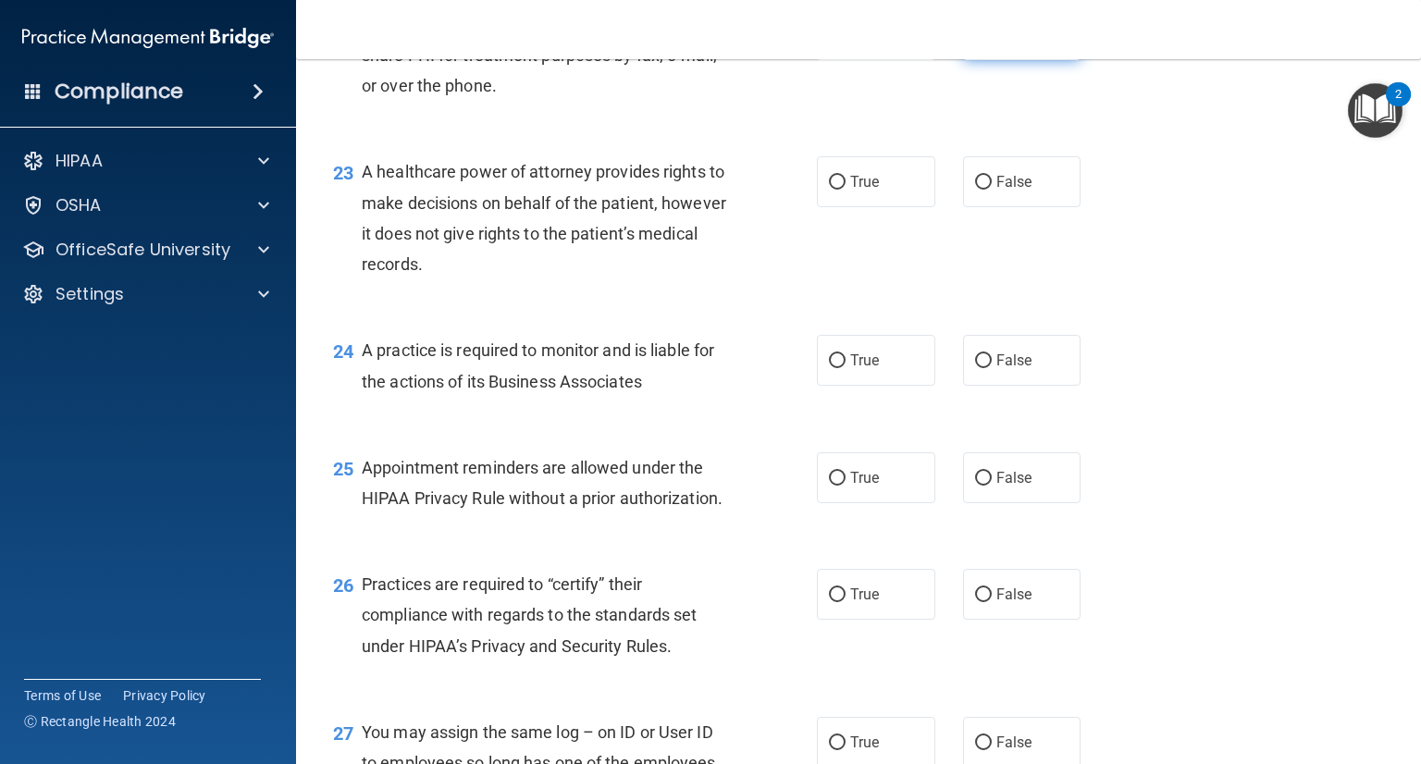
click at [1019, 43] on span "False" at bounding box center [1014, 35] width 36 height 18
click at [992, 43] on input "False" at bounding box center [983, 36] width 17 height 14
radio input "true"
click at [966, 207] on label "False" at bounding box center [1022, 181] width 118 height 51
click at [975, 190] on input "False" at bounding box center [983, 183] width 17 height 14
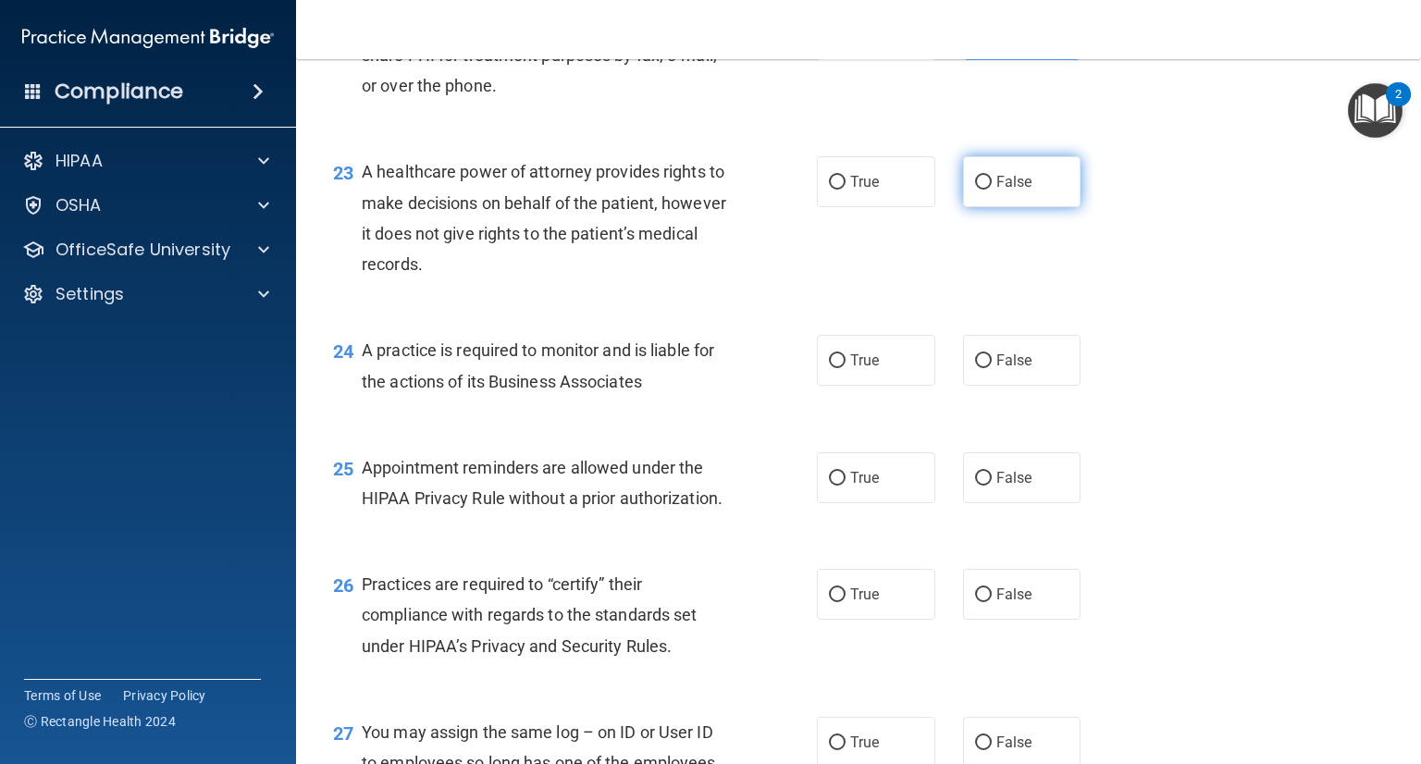
radio input "true"
click at [1020, 369] on span "False" at bounding box center [1014, 361] width 36 height 18
click at [992, 368] on input "False" at bounding box center [983, 361] width 17 height 14
radio input "true"
click at [829, 486] on input "True" at bounding box center [837, 479] width 17 height 14
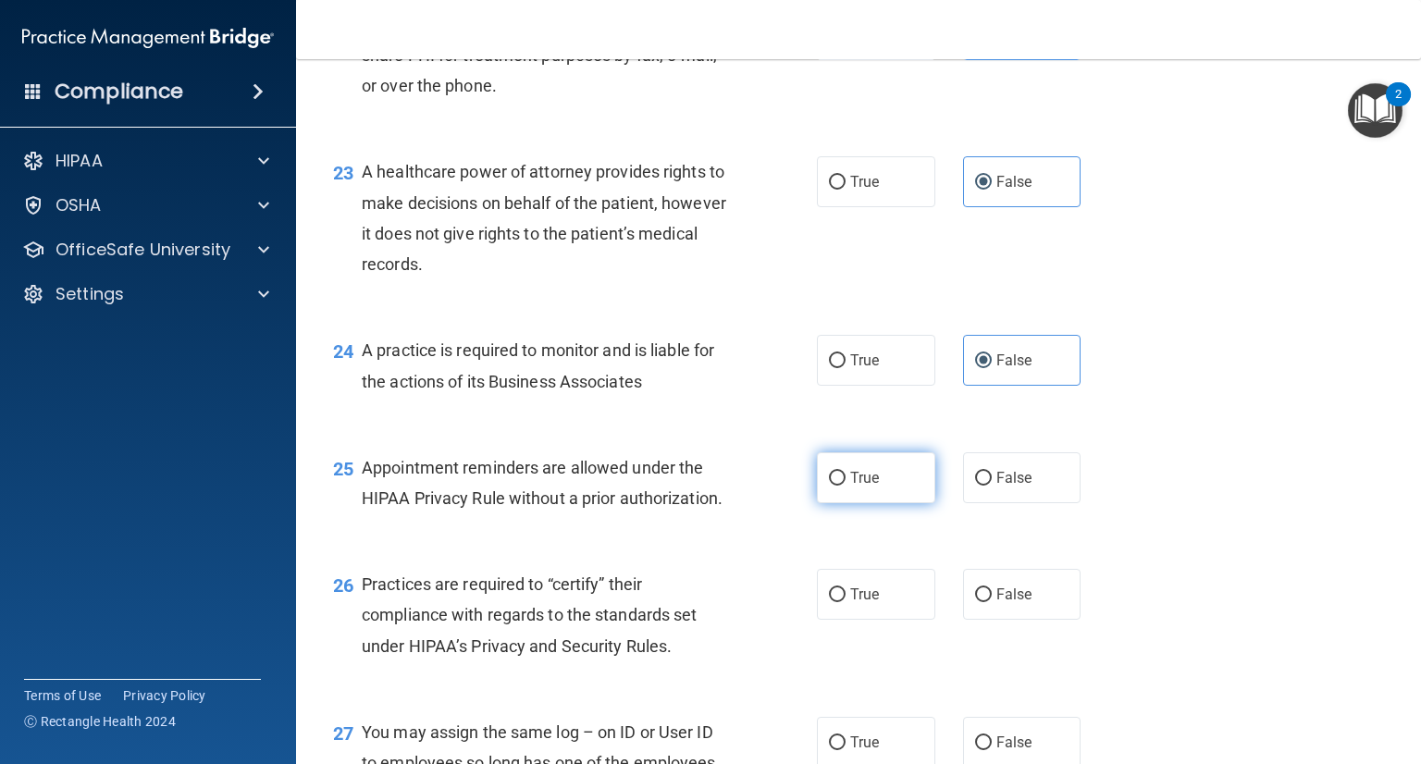
radio input "true"
click at [833, 620] on label "True" at bounding box center [876, 594] width 118 height 51
click at [833, 602] on input "True" at bounding box center [837, 595] width 17 height 14
radio input "true"
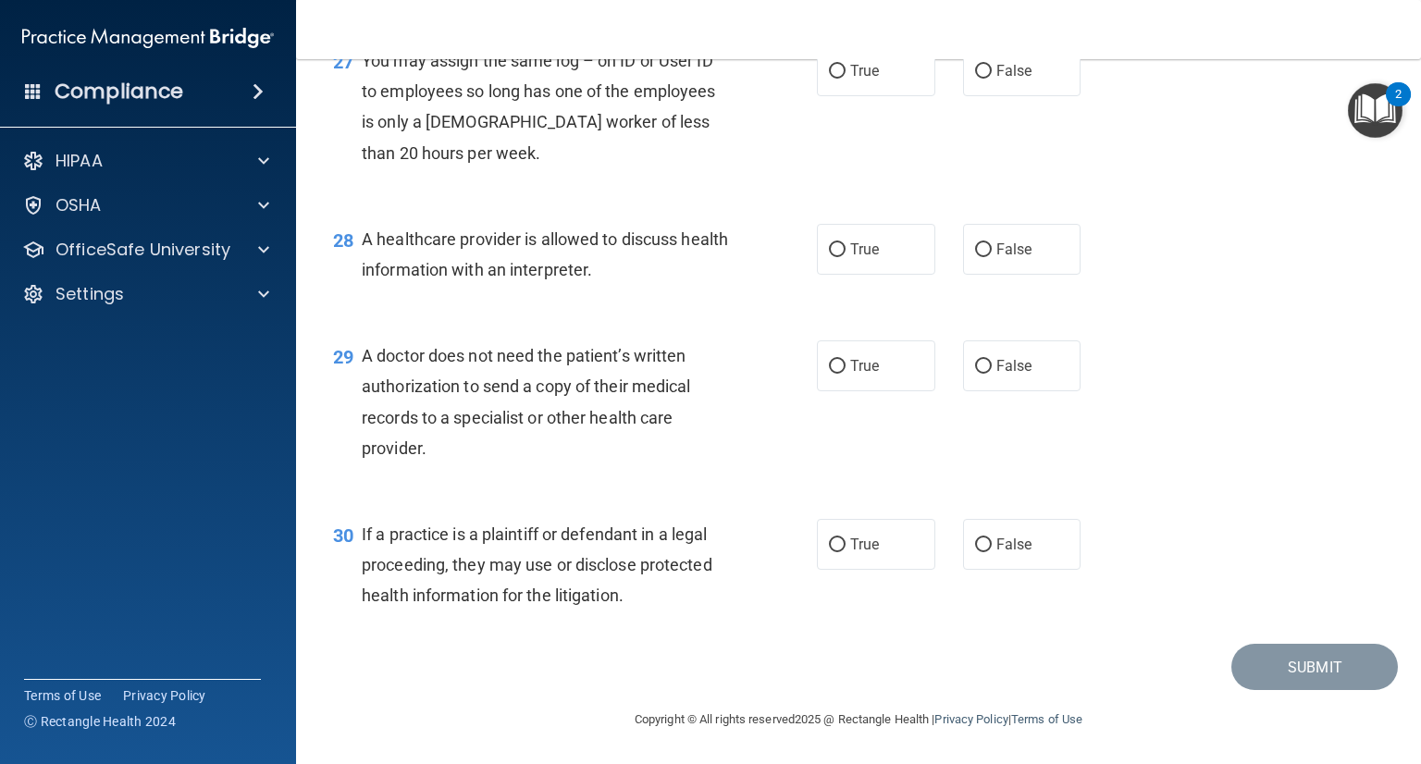
scroll to position [4249, 0]
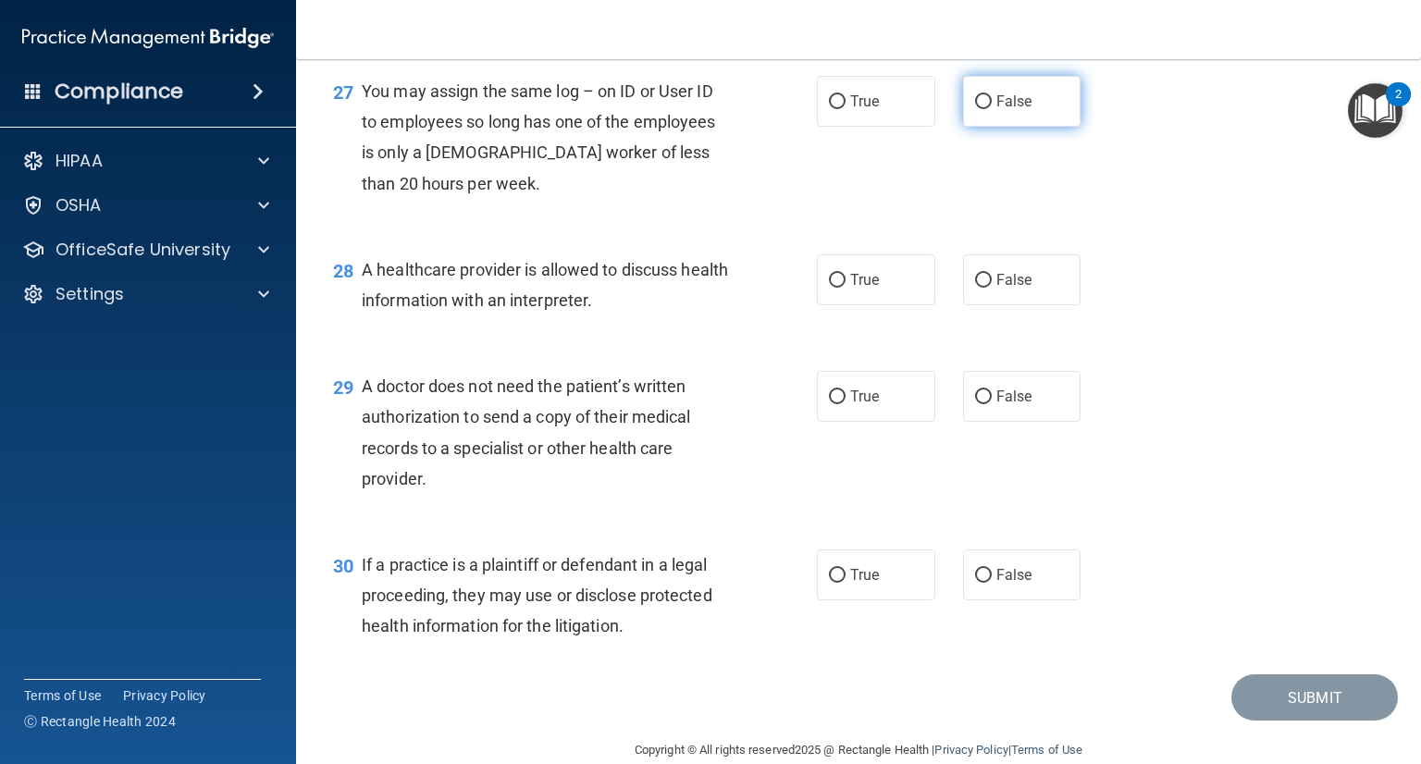
click at [983, 127] on label "False" at bounding box center [1022, 101] width 118 height 51
click at [983, 109] on input "False" at bounding box center [983, 102] width 17 height 14
radio input "true"
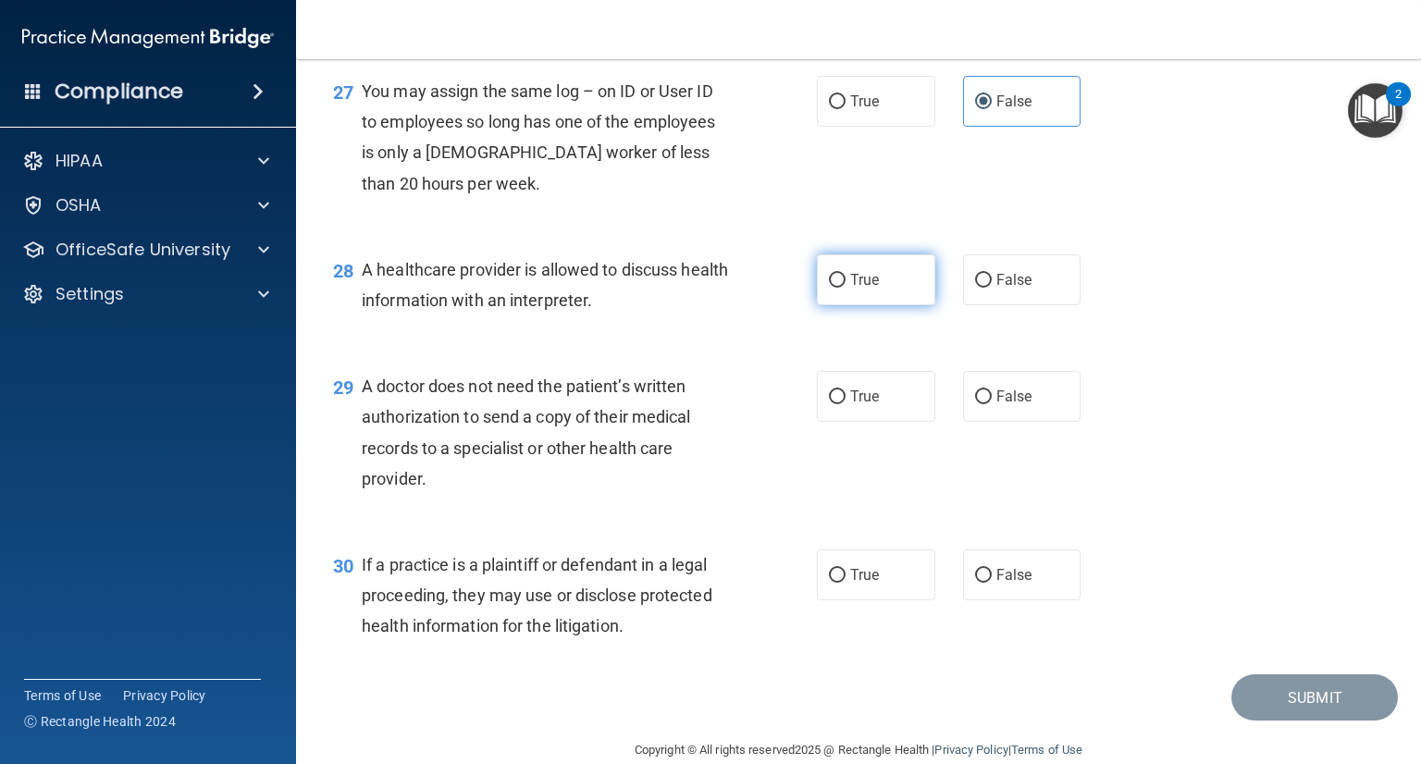
click at [829, 288] on input "True" at bounding box center [837, 281] width 17 height 14
radio input "true"
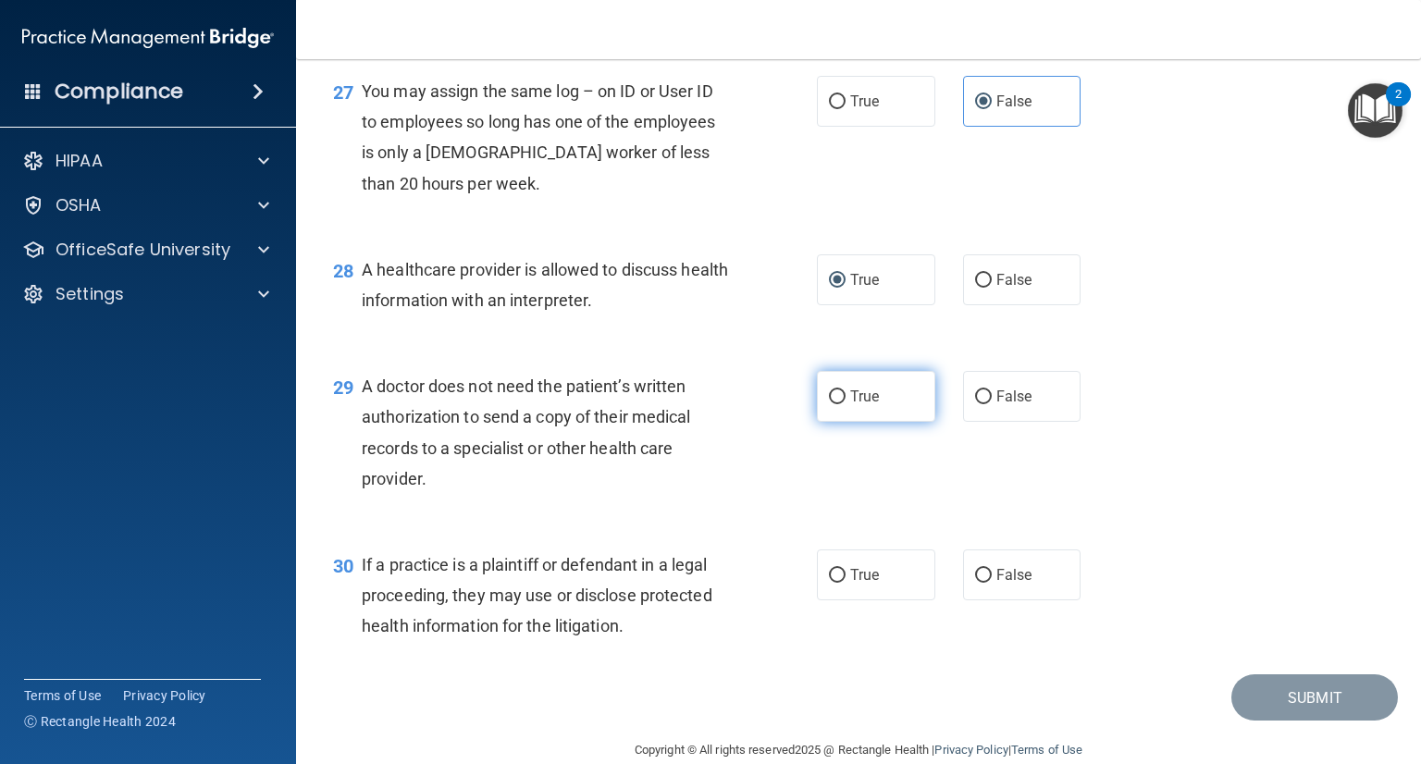
click at [832, 404] on input "True" at bounding box center [837, 397] width 17 height 14
radio input "true"
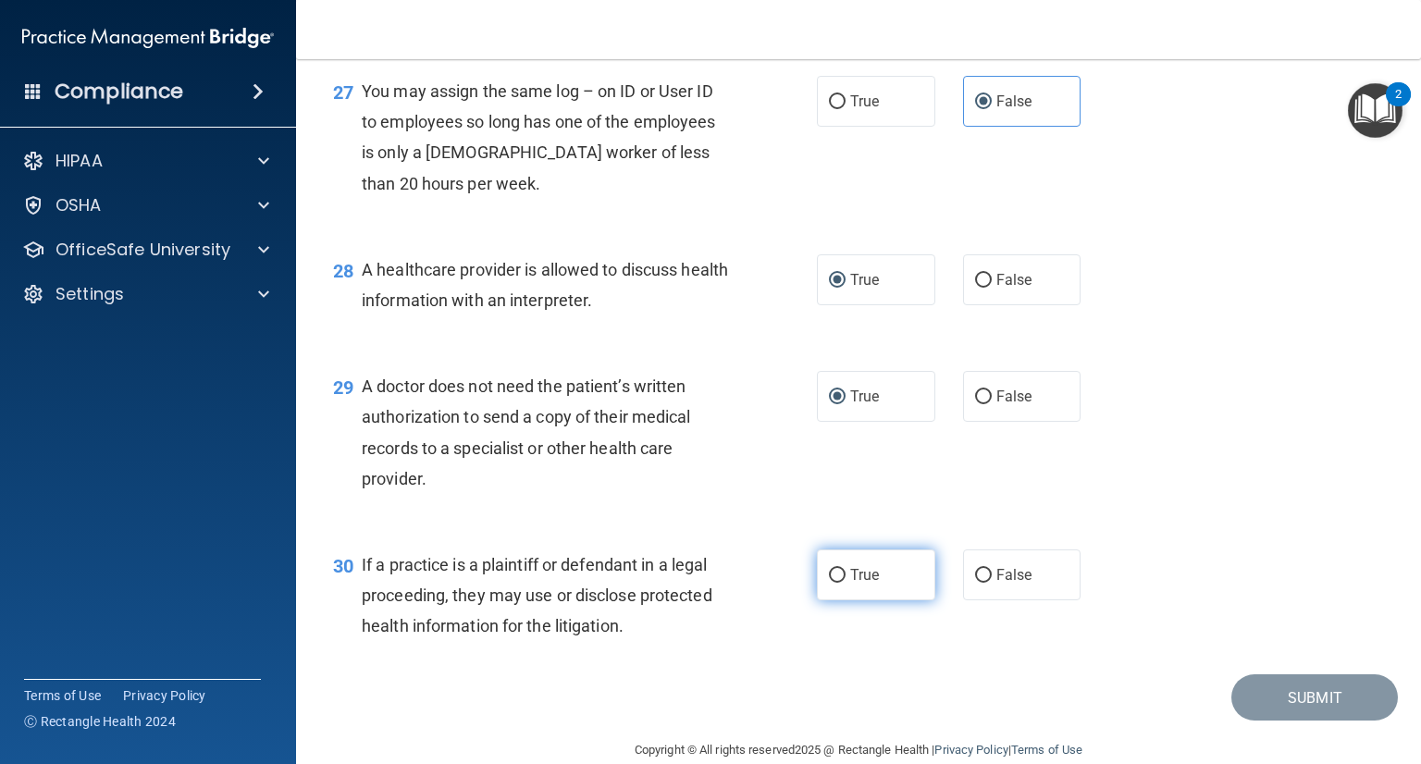
click at [829, 583] on input "True" at bounding box center [837, 576] width 17 height 14
radio input "true"
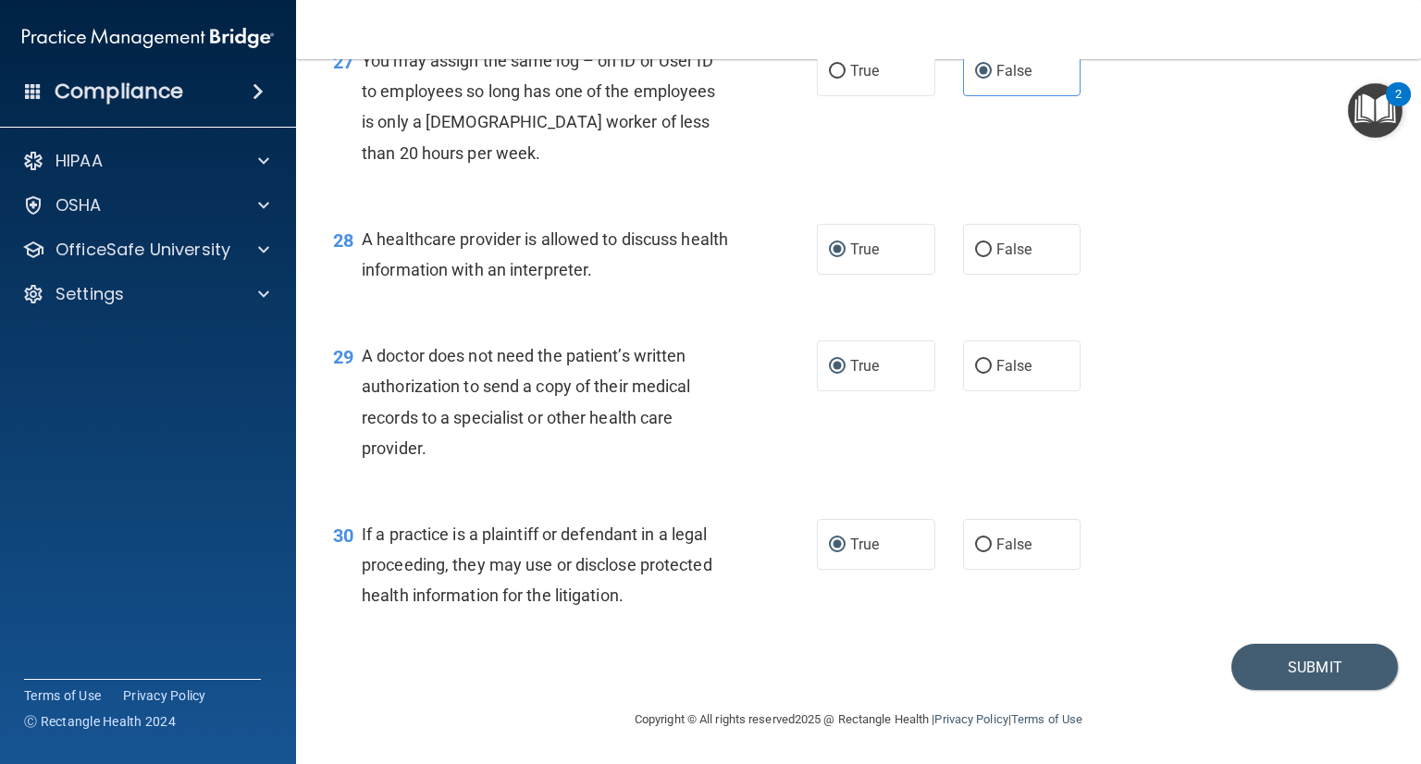
scroll to position [4342, 0]
click at [1291, 667] on button "Submit" at bounding box center [1314, 667] width 167 height 47
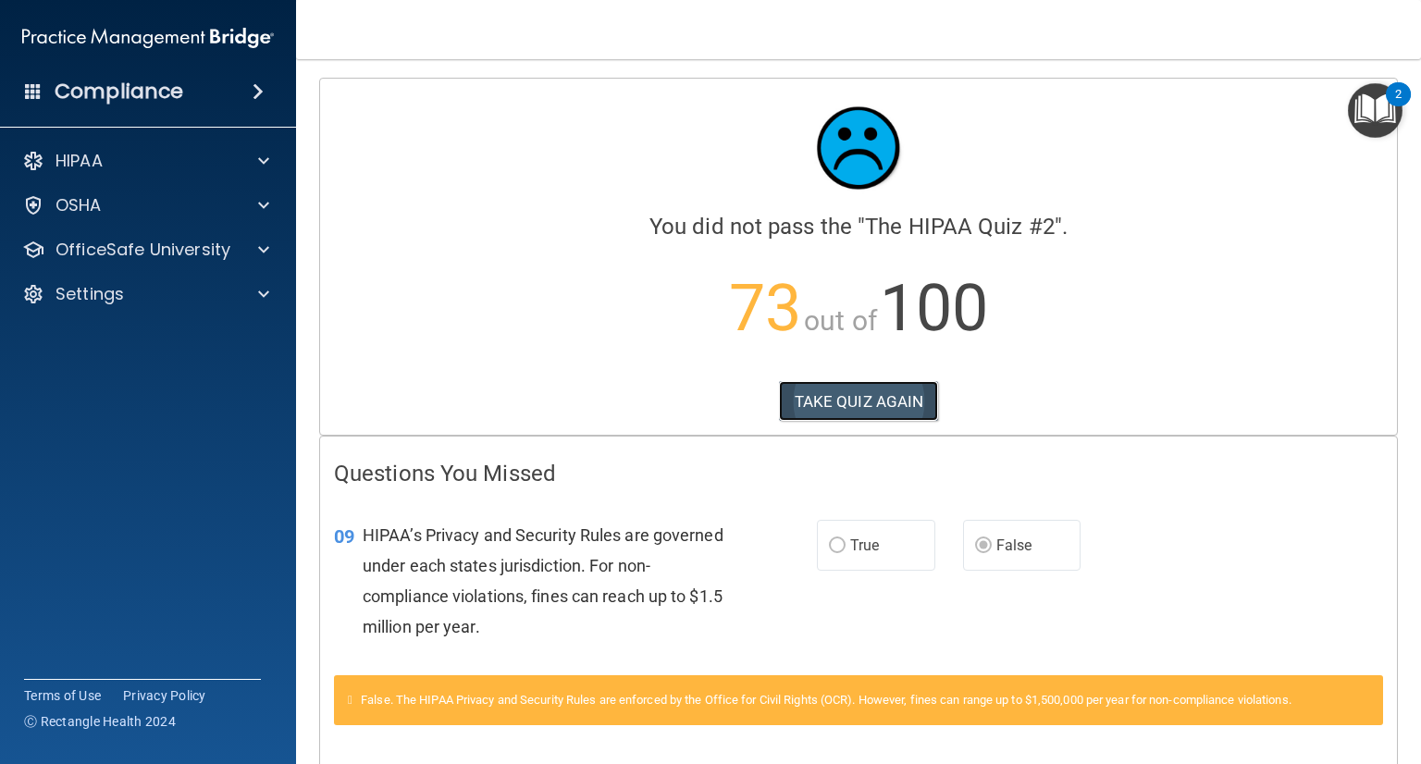
click at [913, 388] on button "TAKE QUIZ AGAIN" at bounding box center [859, 401] width 160 height 41
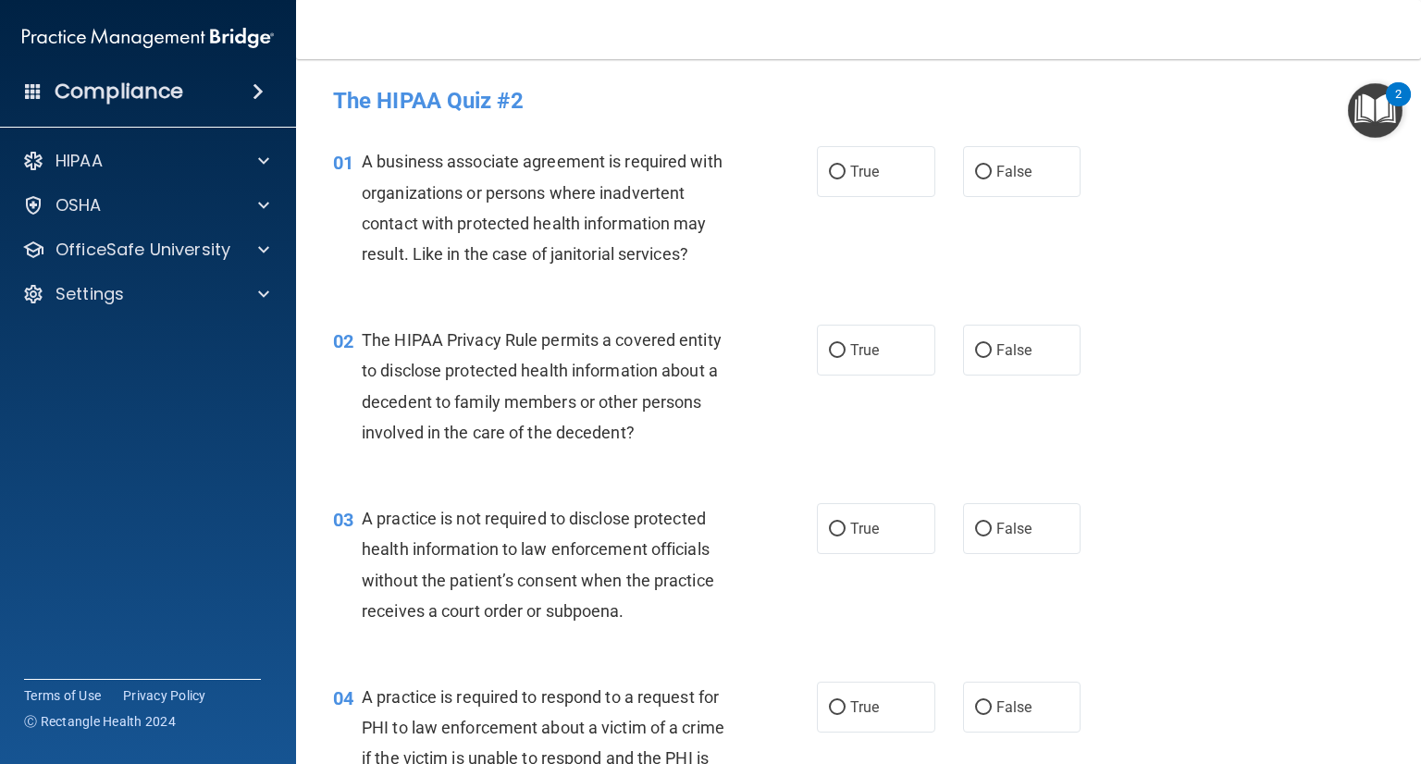
drag, startPoint x: 980, startPoint y: 185, endPoint x: 866, endPoint y: 306, distance: 166.2
click at [963, 193] on label "False" at bounding box center [1022, 171] width 118 height 51
click at [975, 179] on input "False" at bounding box center [983, 173] width 17 height 14
radio input "true"
drag, startPoint x: 841, startPoint y: 333, endPoint x: 932, endPoint y: 456, distance: 152.8
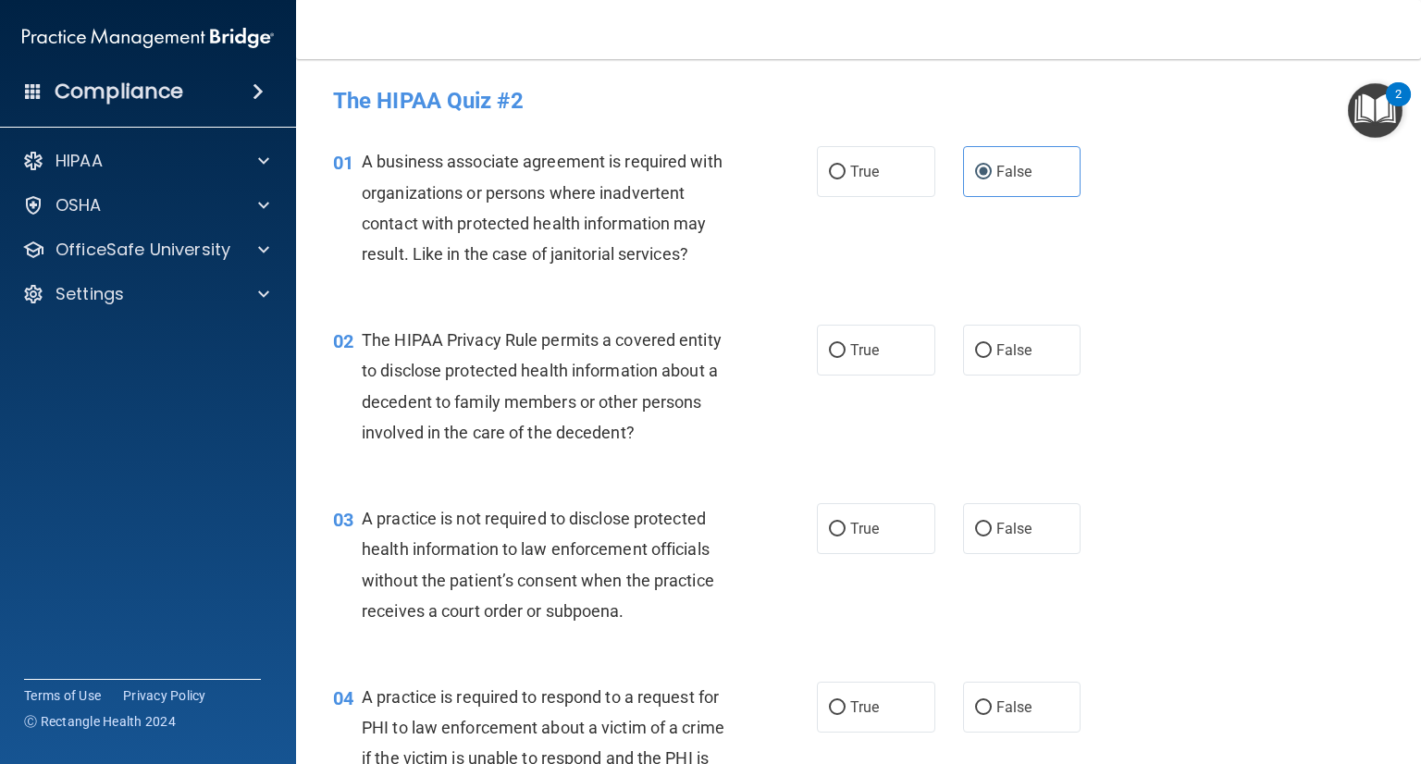
click at [844, 340] on label "True" at bounding box center [876, 350] width 118 height 51
click at [844, 344] on input "True" at bounding box center [837, 351] width 17 height 14
radio input "true"
drag, startPoint x: 991, startPoint y: 526, endPoint x: 877, endPoint y: 652, distance: 169.6
click at [996, 526] on span "False" at bounding box center [1014, 529] width 36 height 18
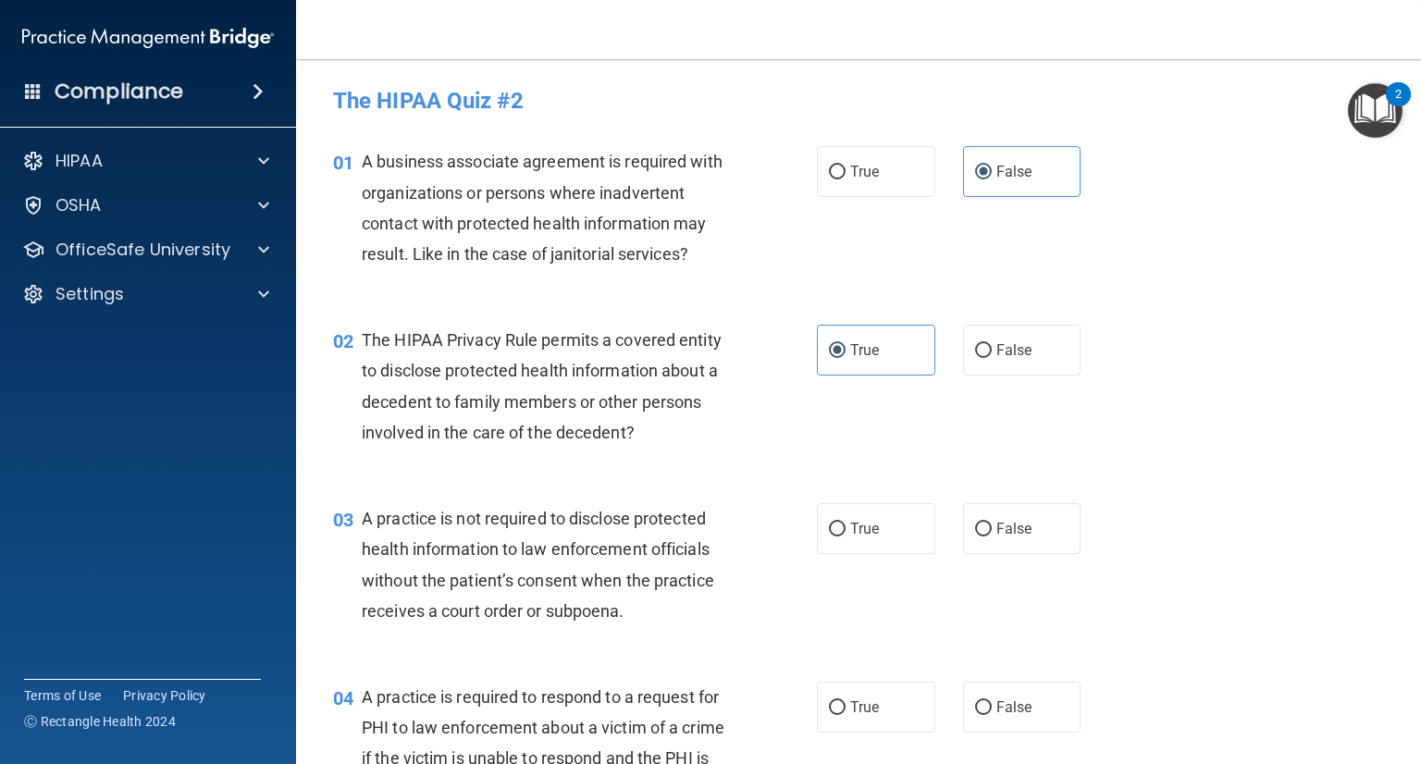
click at [991, 526] on input "False" at bounding box center [983, 530] width 17 height 14
radio input "true"
click at [850, 709] on span "True" at bounding box center [864, 708] width 29 height 18
click at [844, 709] on input "True" at bounding box center [837, 708] width 17 height 14
radio input "true"
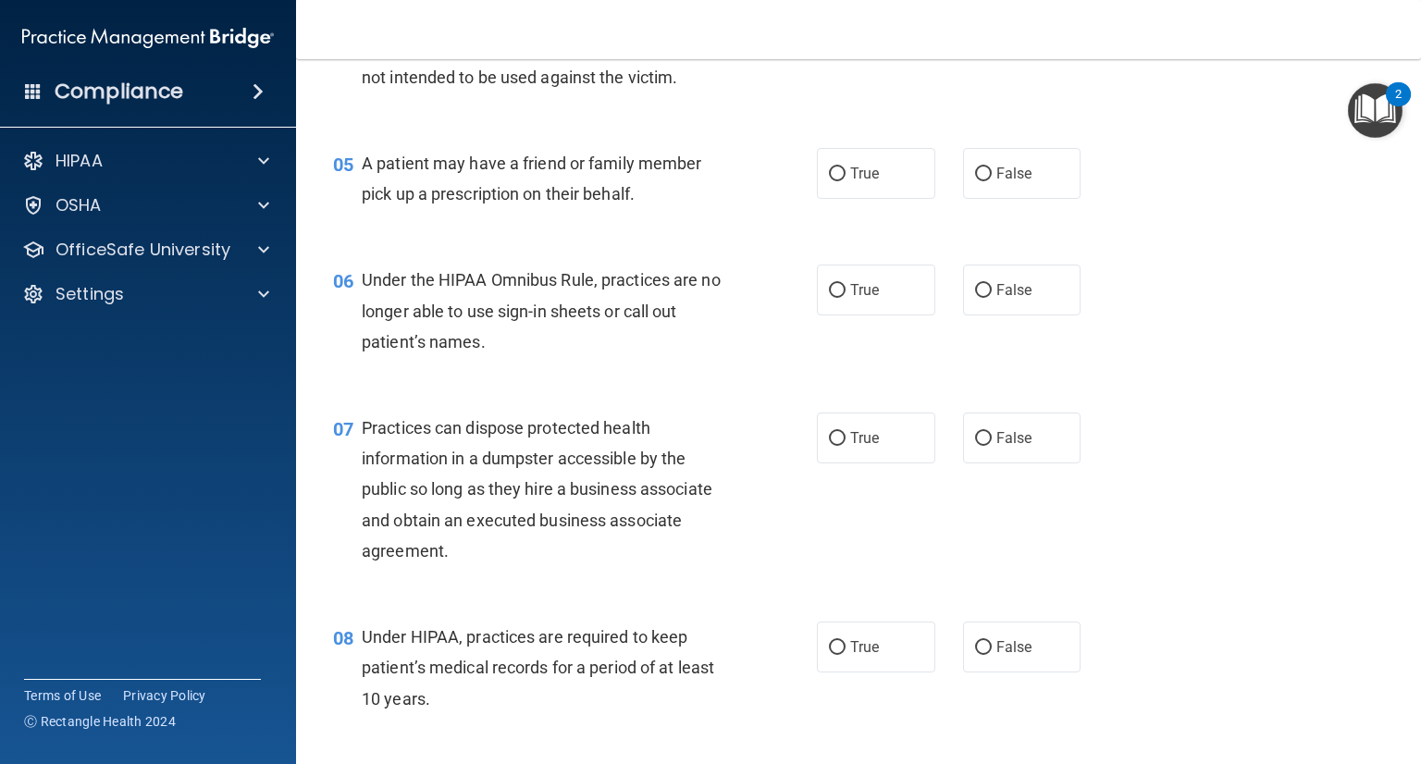
scroll to position [740, 0]
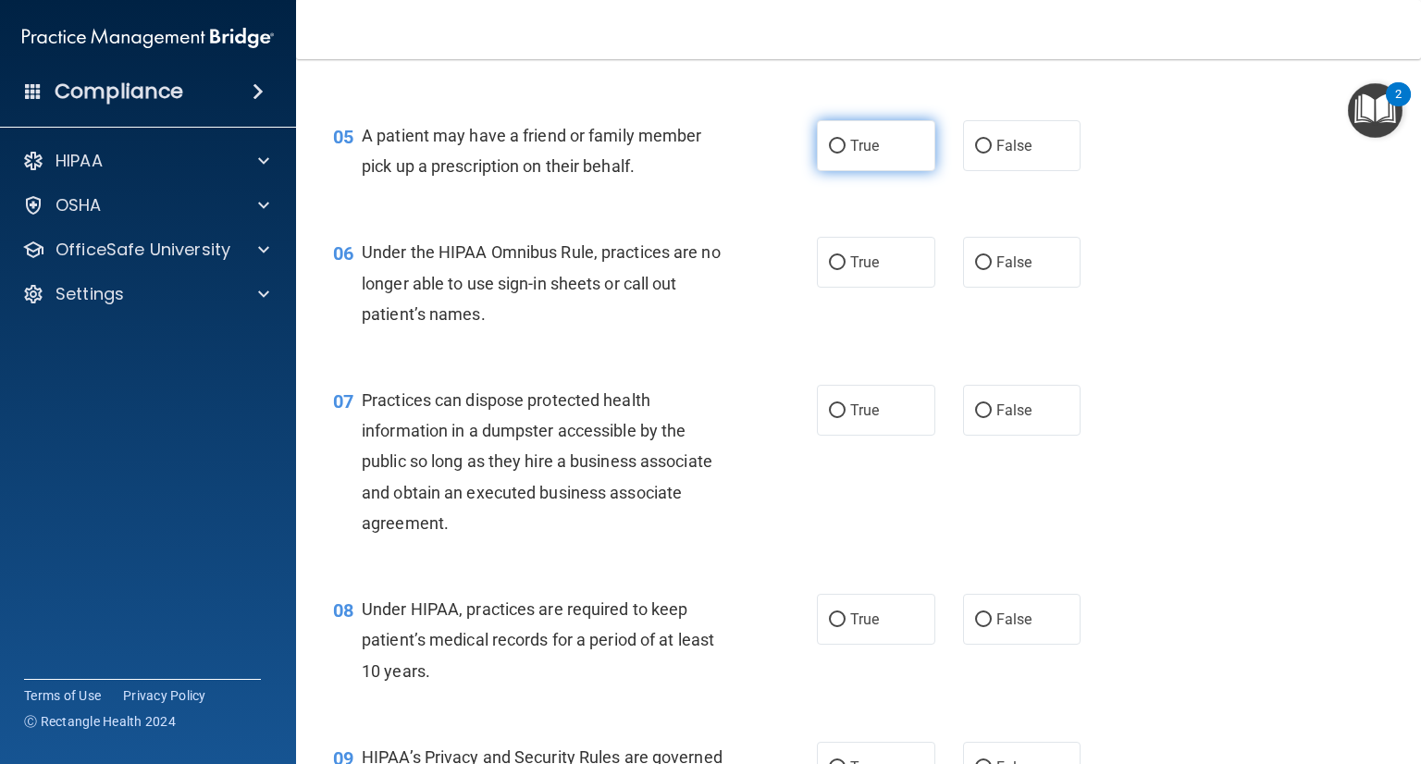
click at [872, 155] on span "True" at bounding box center [864, 146] width 29 height 18
click at [846, 154] on input "True" at bounding box center [837, 147] width 17 height 14
radio input "true"
drag, startPoint x: 1015, startPoint y: 301, endPoint x: 966, endPoint y: 405, distance: 115.5
click at [1012, 288] on label "False" at bounding box center [1022, 262] width 118 height 51
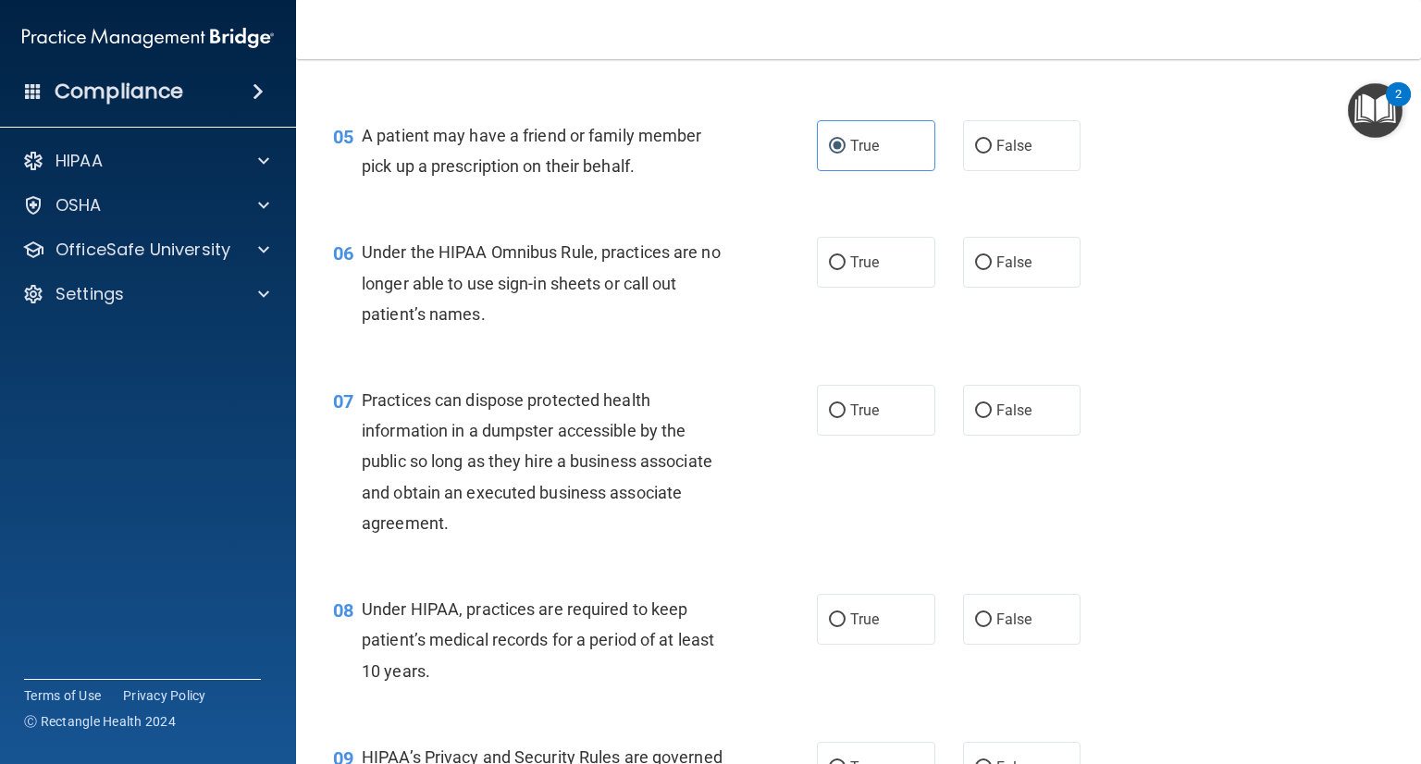
click at [992, 270] on input "False" at bounding box center [983, 263] width 17 height 14
radio input "true"
click at [996, 419] on span "False" at bounding box center [1014, 411] width 36 height 18
click at [992, 418] on input "False" at bounding box center [983, 411] width 17 height 14
radio input "true"
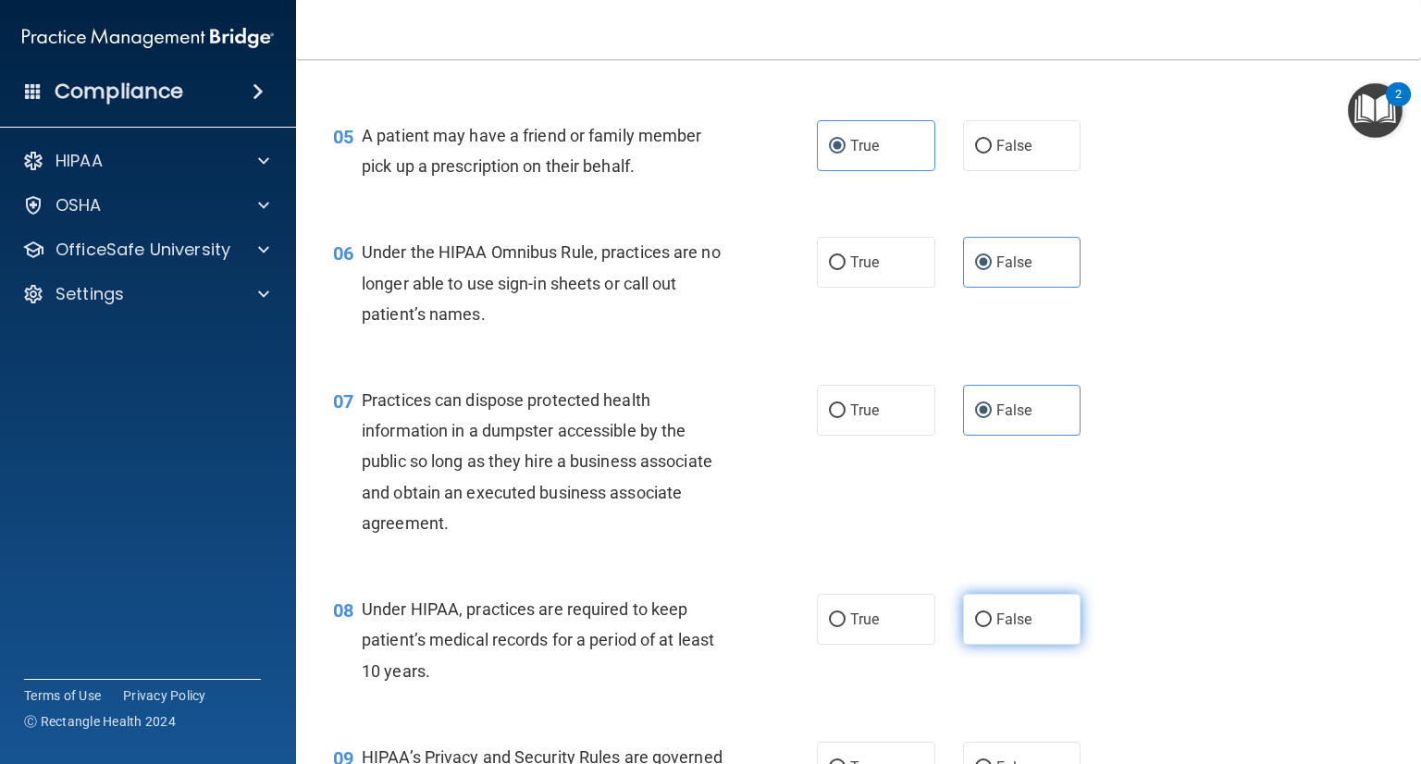
click at [1008, 628] on span "False" at bounding box center [1014, 620] width 36 height 18
click at [992, 627] on input "False" at bounding box center [983, 620] width 17 height 14
radio input "true"
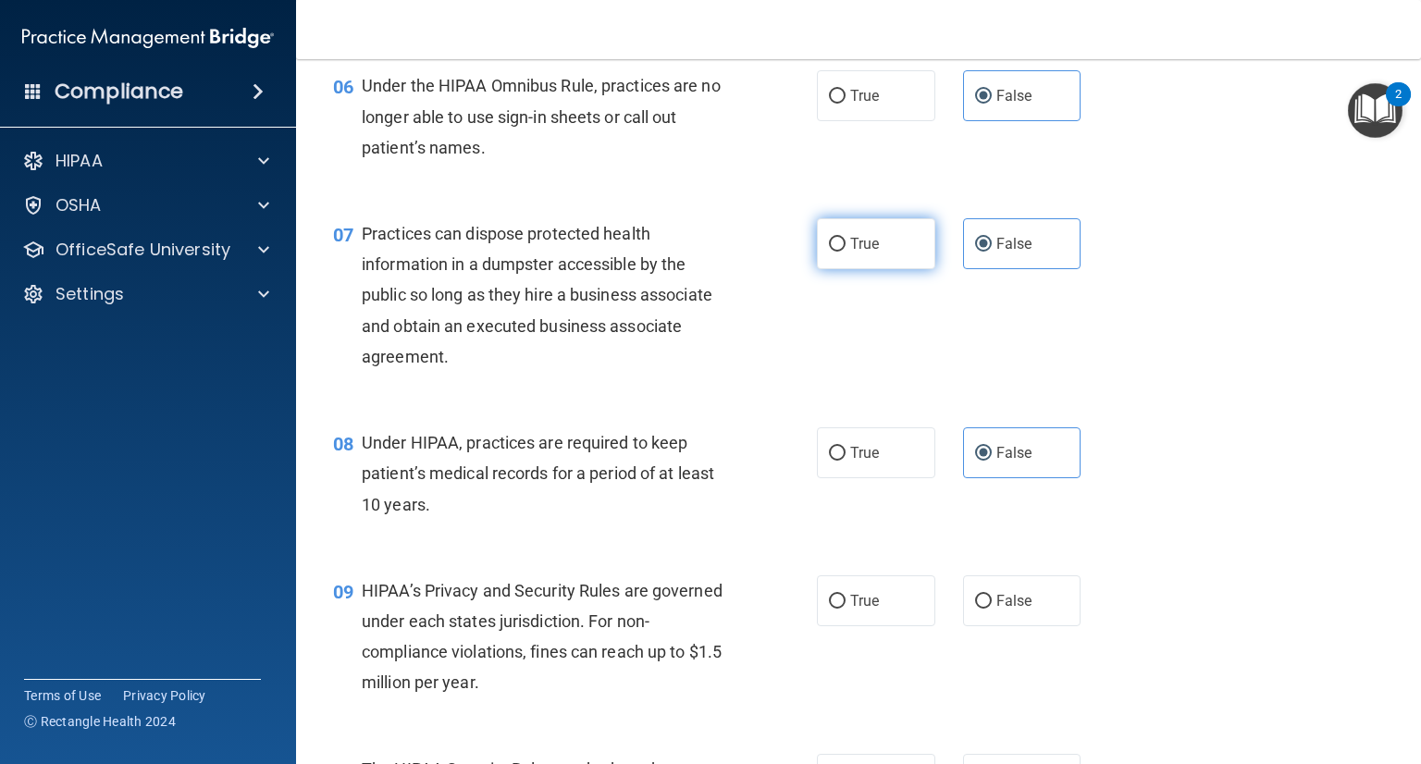
scroll to position [925, 0]
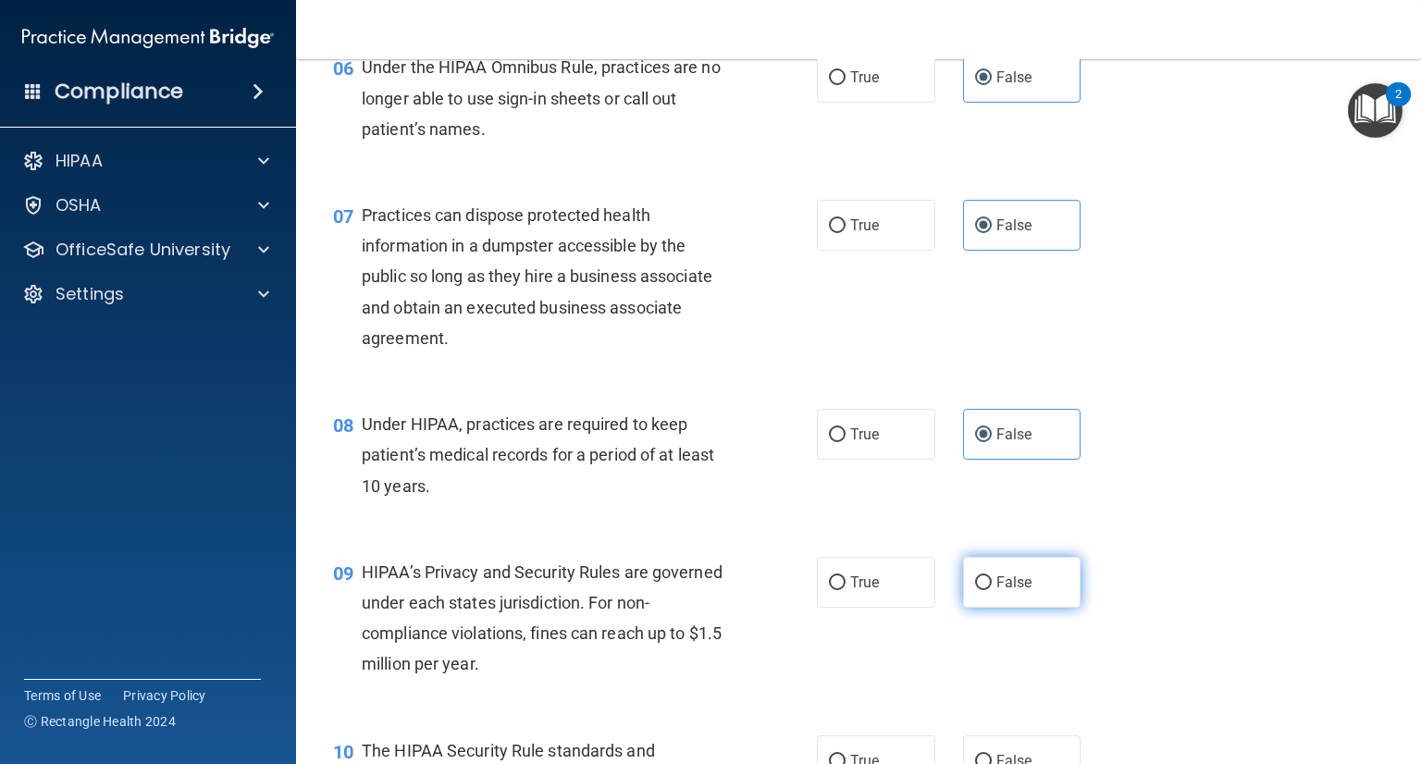
click at [1029, 608] on label "False" at bounding box center [1022, 582] width 118 height 51
click at [992, 590] on input "False" at bounding box center [983, 583] width 17 height 14
radio input "true"
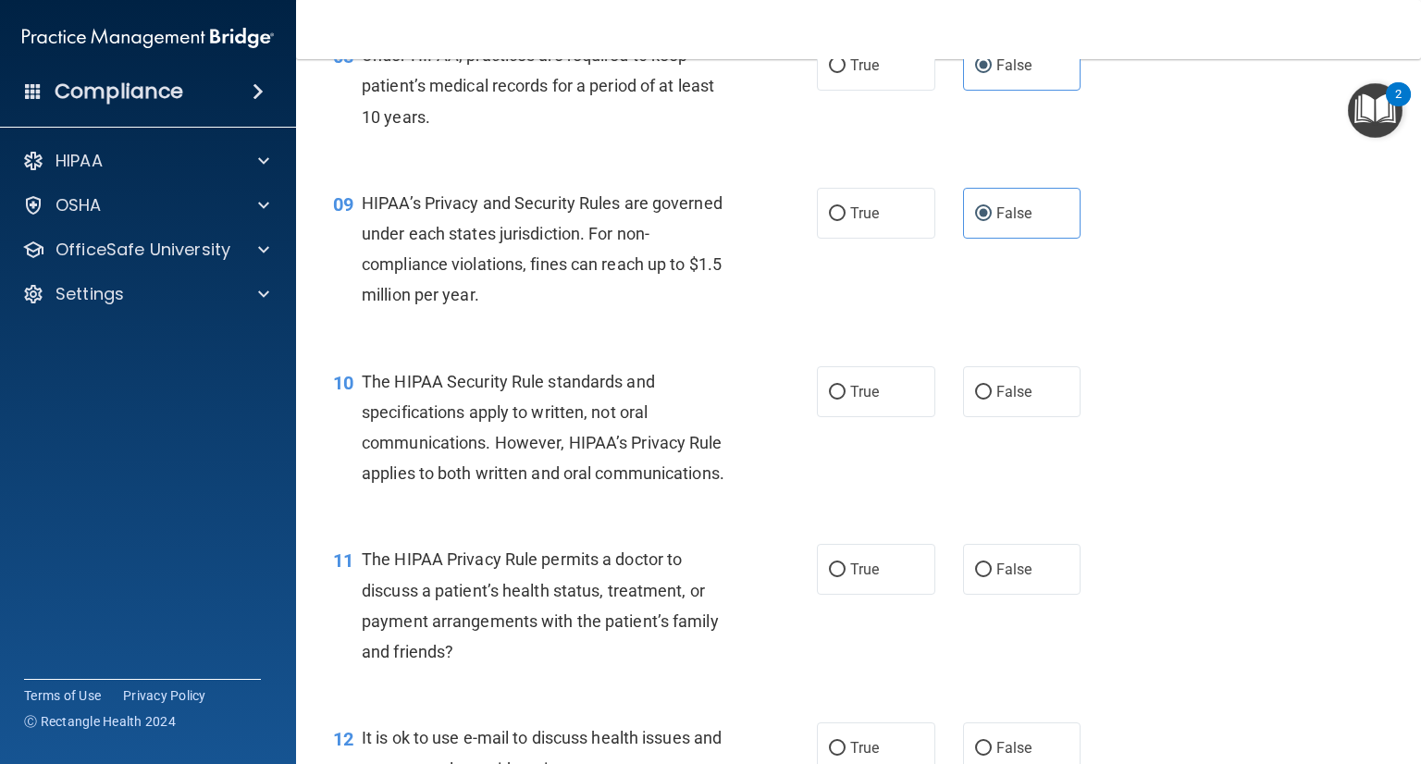
scroll to position [1295, 0]
click at [822, 416] on label "True" at bounding box center [876, 390] width 118 height 51
click at [829, 399] on input "True" at bounding box center [837, 392] width 17 height 14
radio input "true"
click at [855, 594] on label "True" at bounding box center [876, 568] width 118 height 51
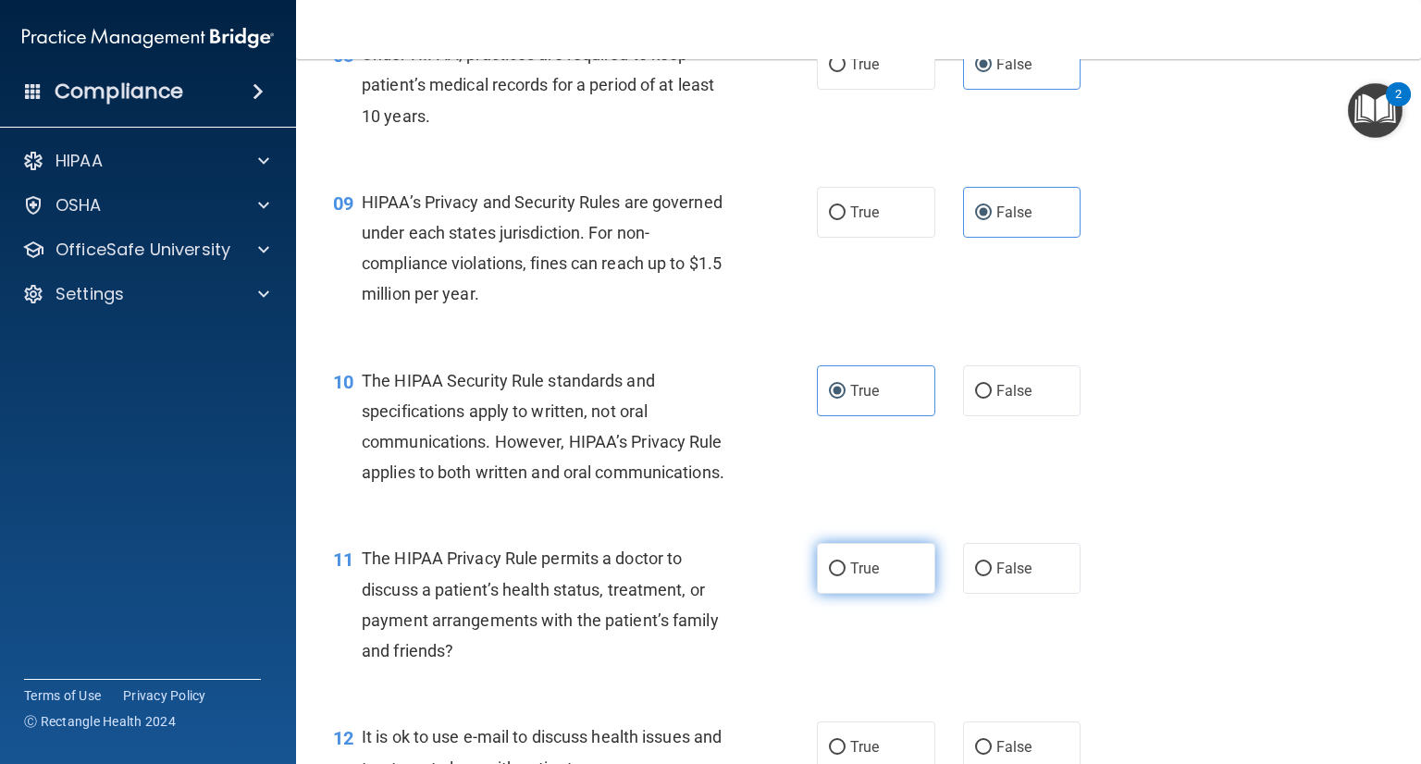
click at [846, 576] on input "True" at bounding box center [837, 570] width 17 height 14
radio input "true"
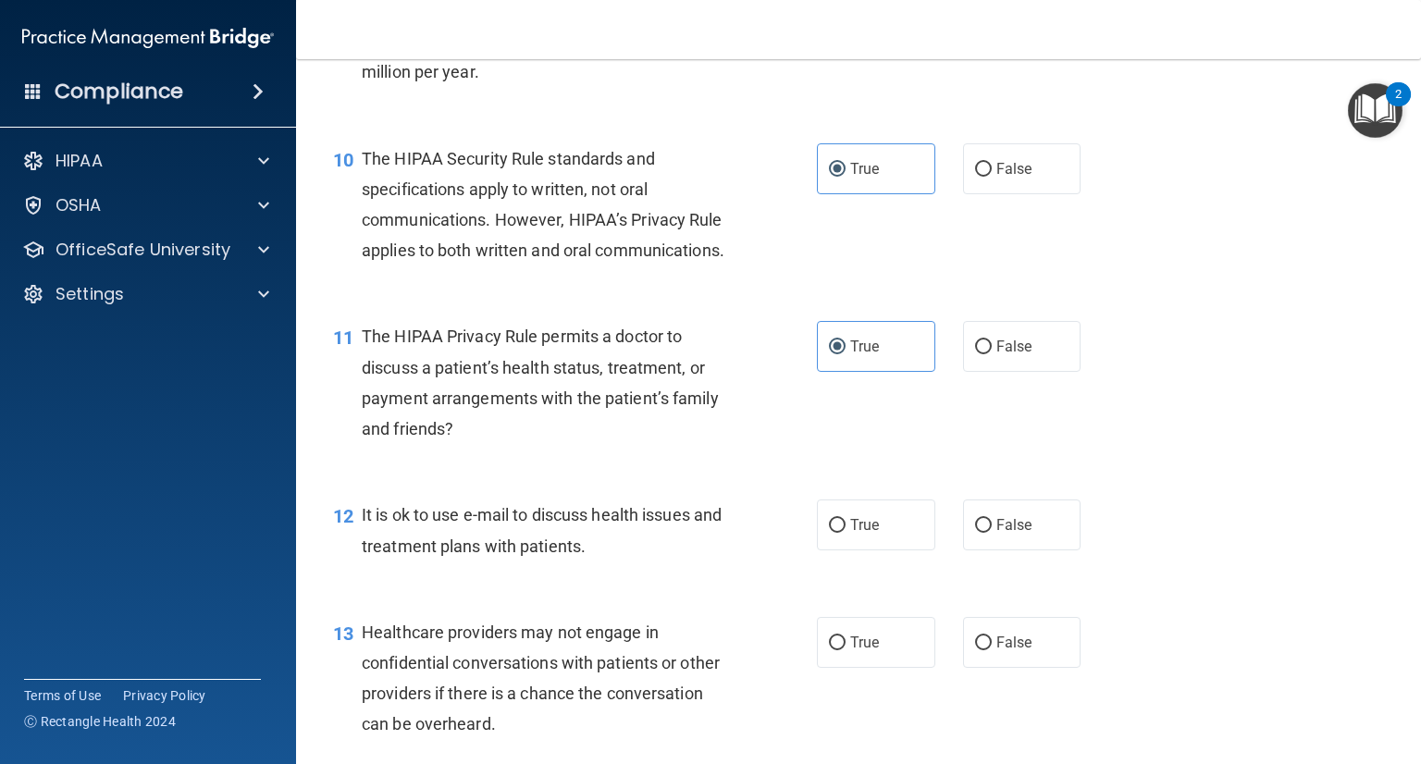
scroll to position [1573, 0]
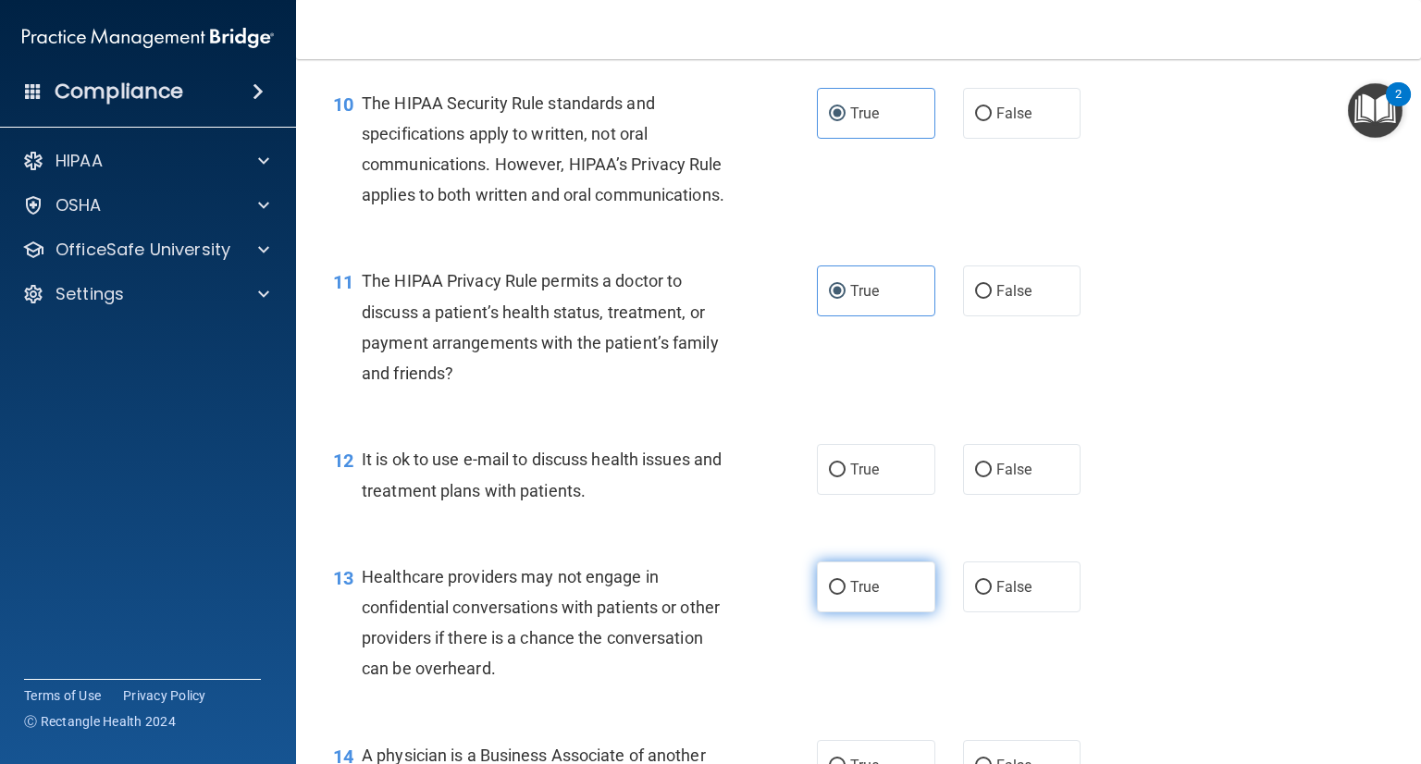
click at [873, 612] on label "True" at bounding box center [876, 587] width 118 height 51
click at [846, 595] on input "True" at bounding box center [837, 588] width 17 height 14
radio input "true"
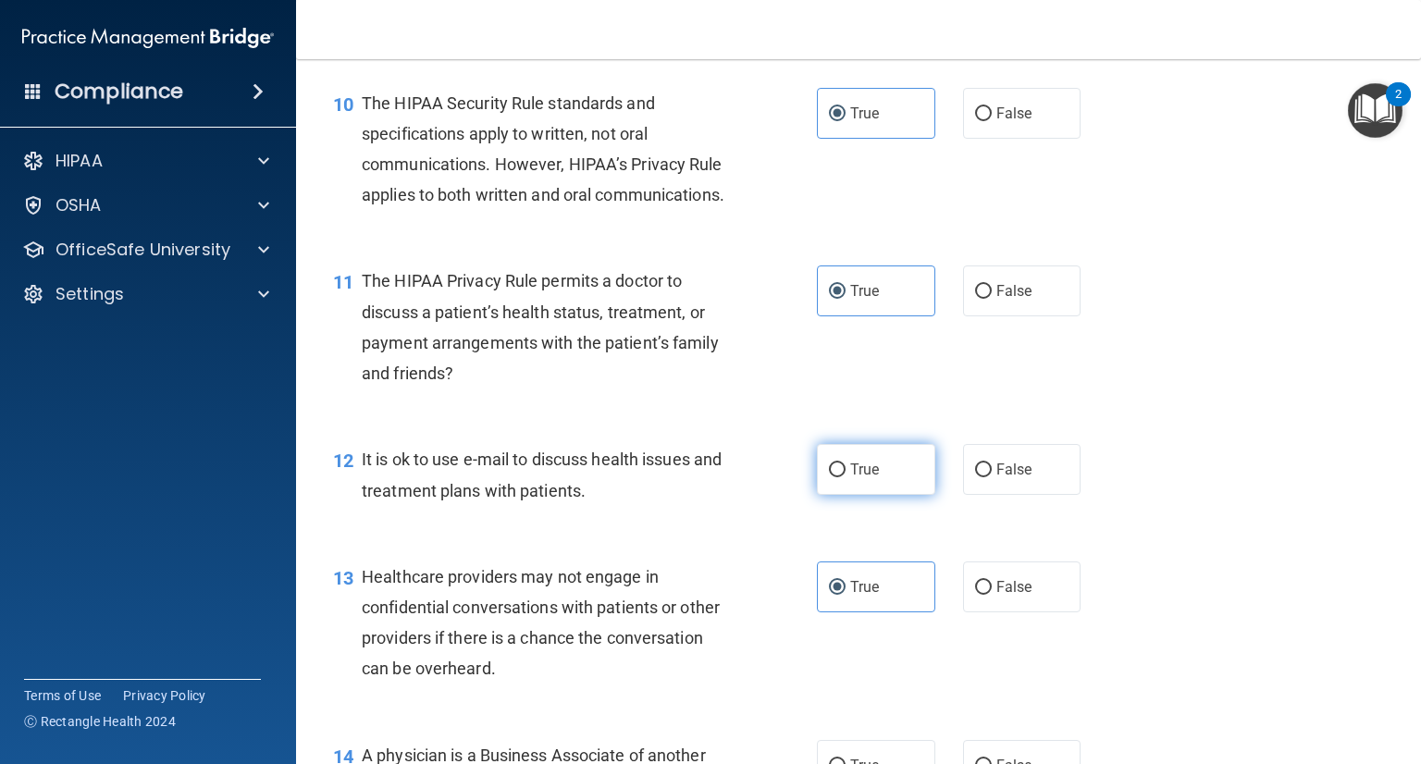
click at [866, 478] on span "True" at bounding box center [864, 470] width 29 height 18
click at [846, 477] on input "True" at bounding box center [837, 471] width 17 height 14
radio input "true"
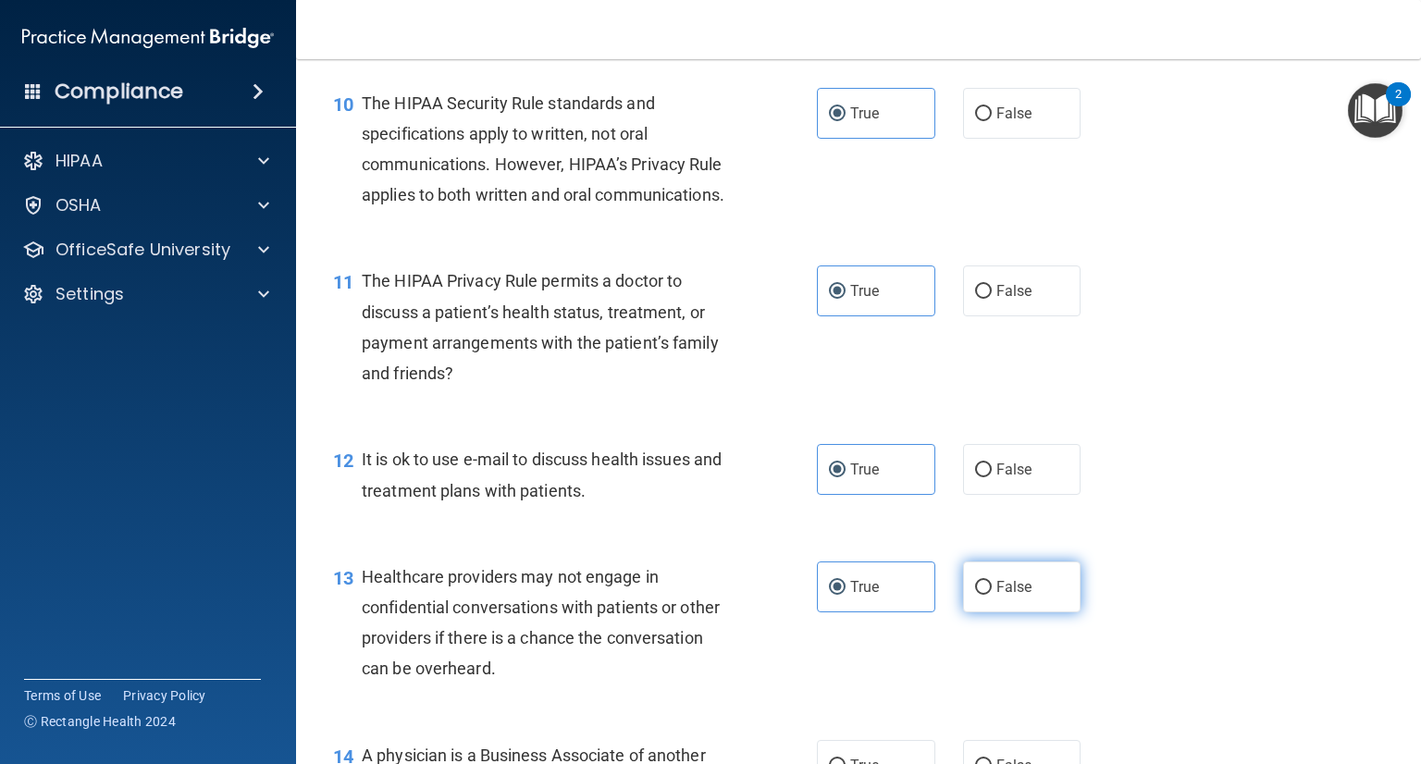
click at [996, 596] on span "False" at bounding box center [1014, 587] width 36 height 18
click at [992, 595] on input "False" at bounding box center [983, 588] width 17 height 14
radio input "true"
radio input "false"
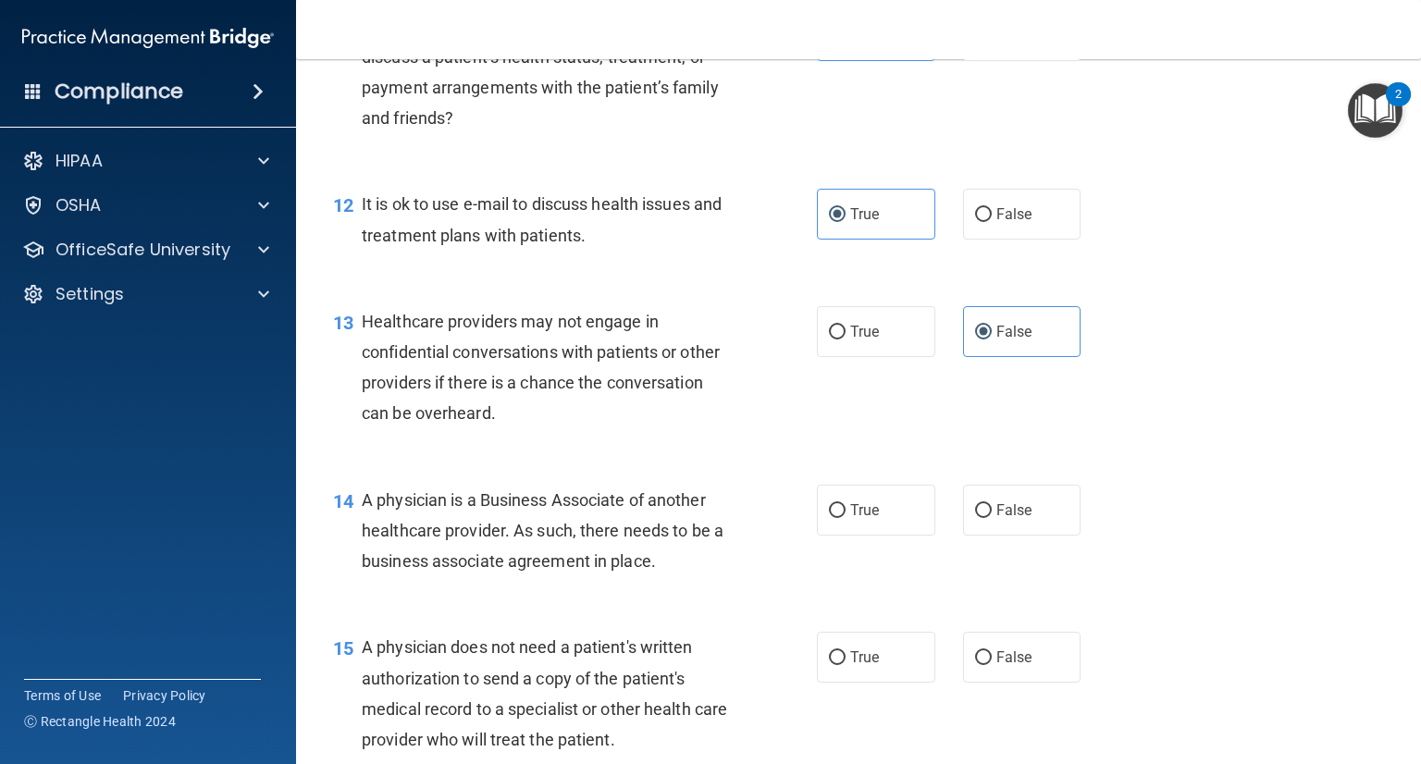
scroll to position [1850, 0]
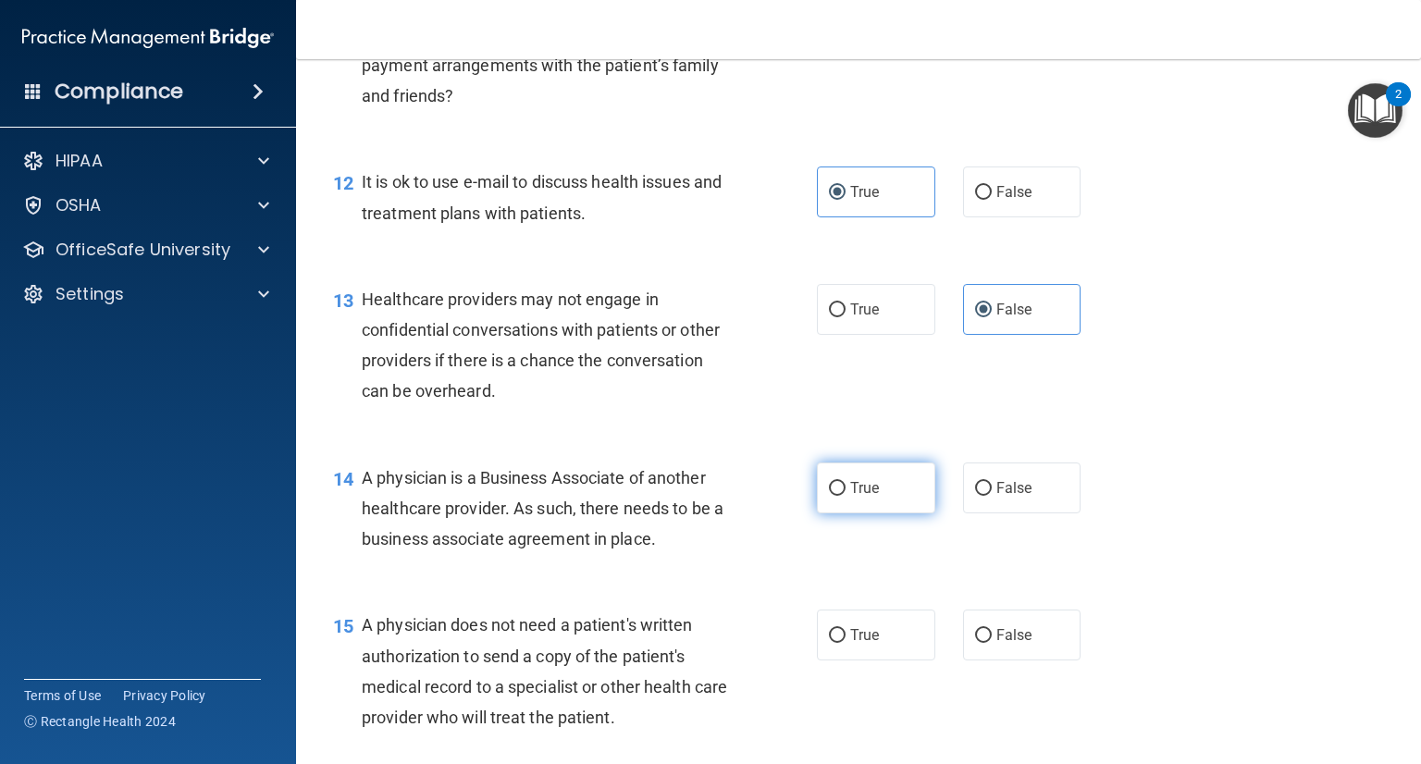
click at [884, 513] on label "True" at bounding box center [876, 488] width 118 height 51
click at [846, 496] on input "True" at bounding box center [837, 489] width 17 height 14
radio input "true"
click at [998, 497] on span "False" at bounding box center [1014, 488] width 36 height 18
click at [992, 496] on input "False" at bounding box center [983, 489] width 17 height 14
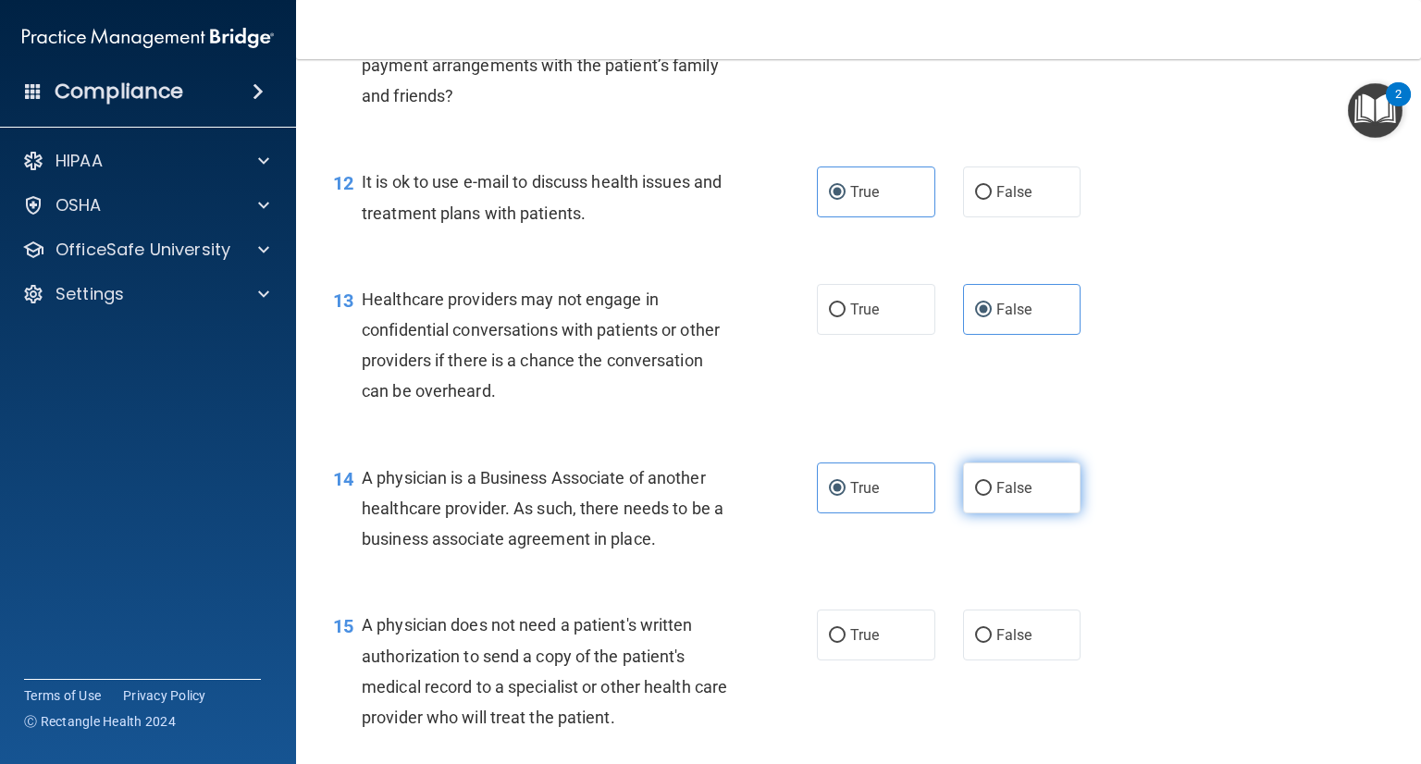
radio input "true"
radio input "false"
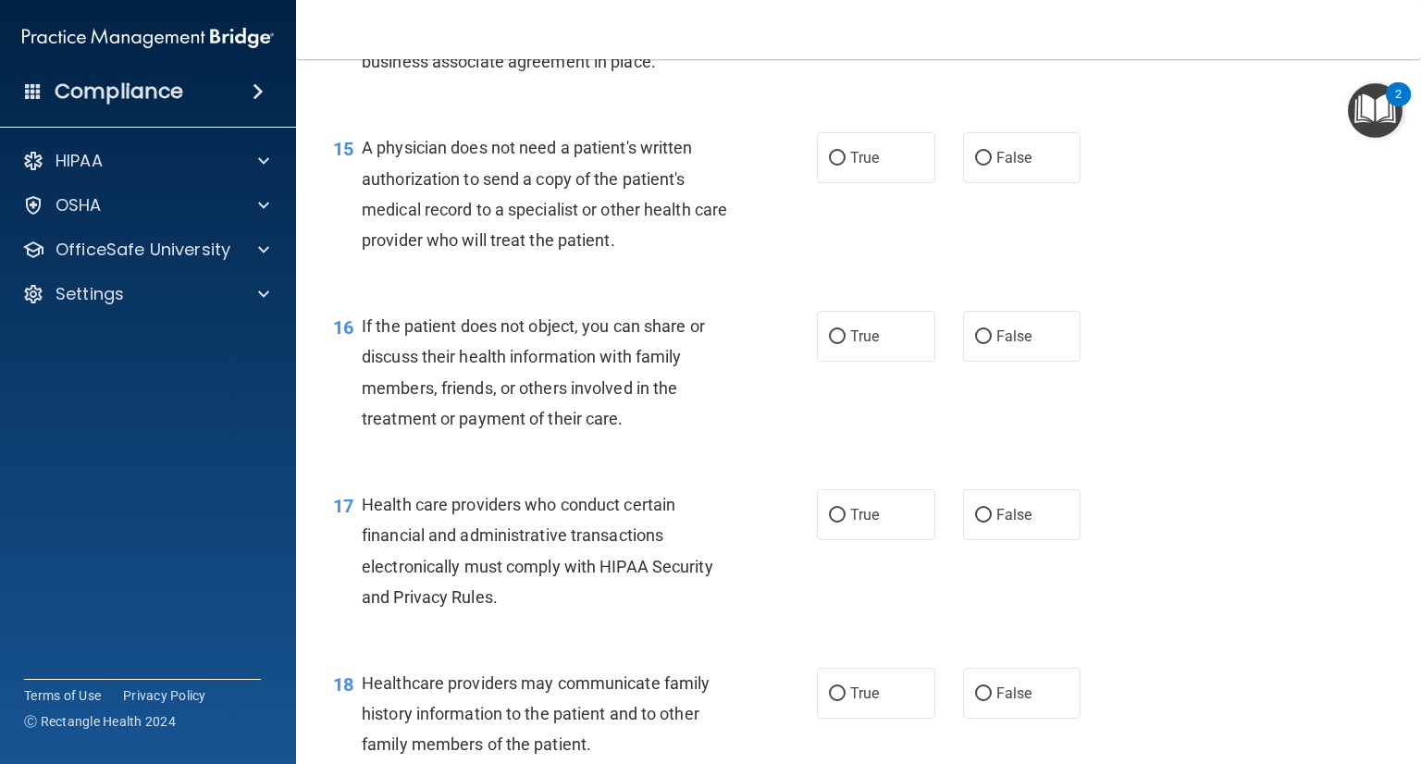
scroll to position [2128, 0]
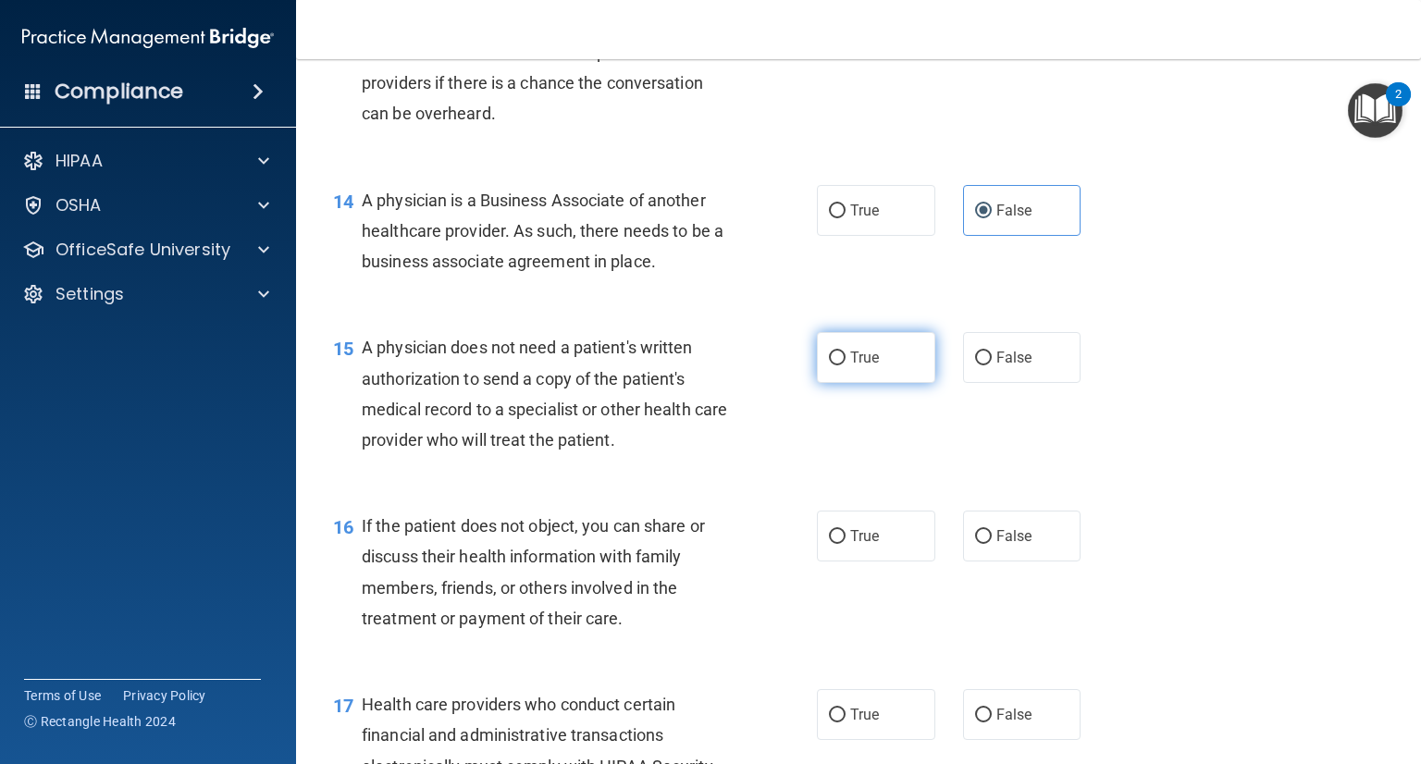
click at [859, 366] on span "True" at bounding box center [864, 358] width 29 height 18
click at [846, 365] on input "True" at bounding box center [837, 359] width 17 height 14
radio input "true"
click at [842, 562] on label "True" at bounding box center [876, 536] width 118 height 51
click at [842, 544] on input "True" at bounding box center [837, 537] width 17 height 14
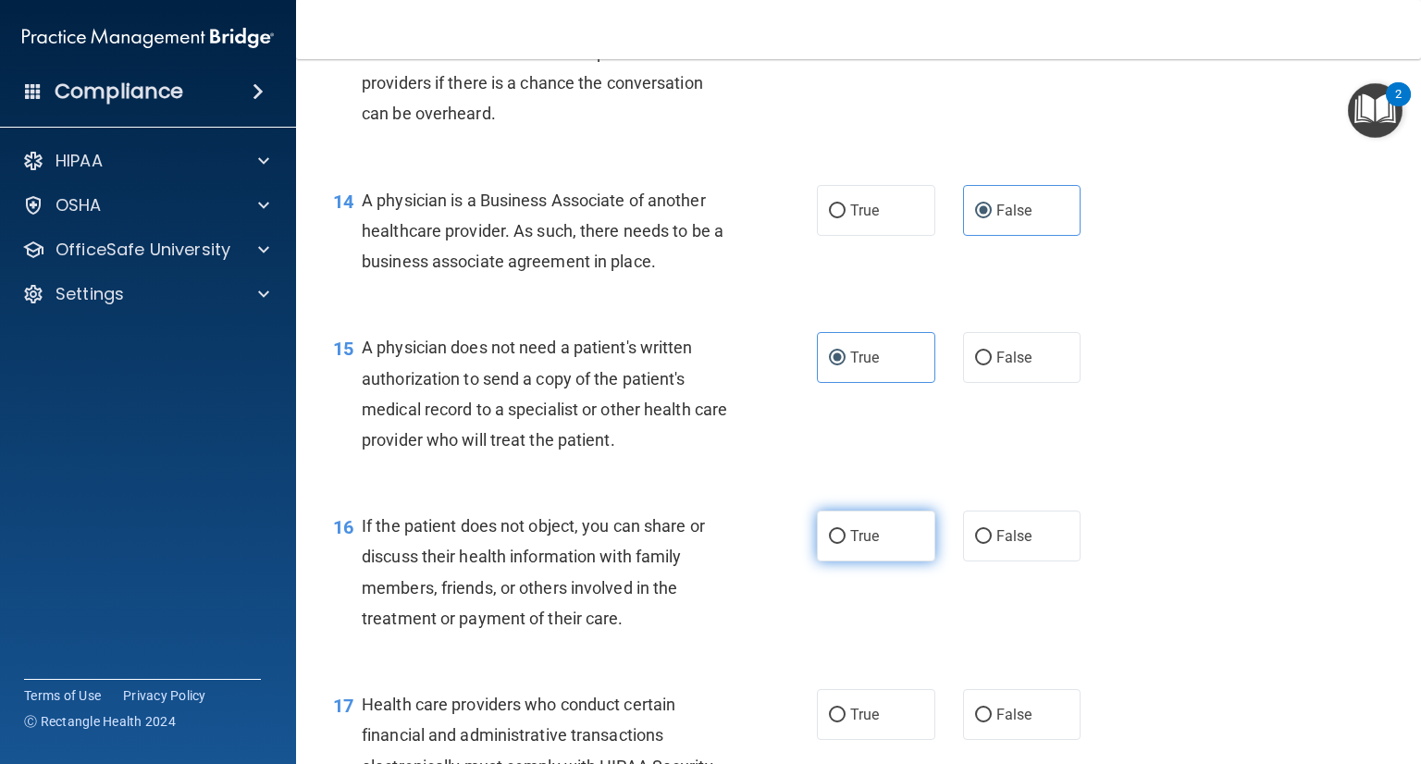
radio input "true"
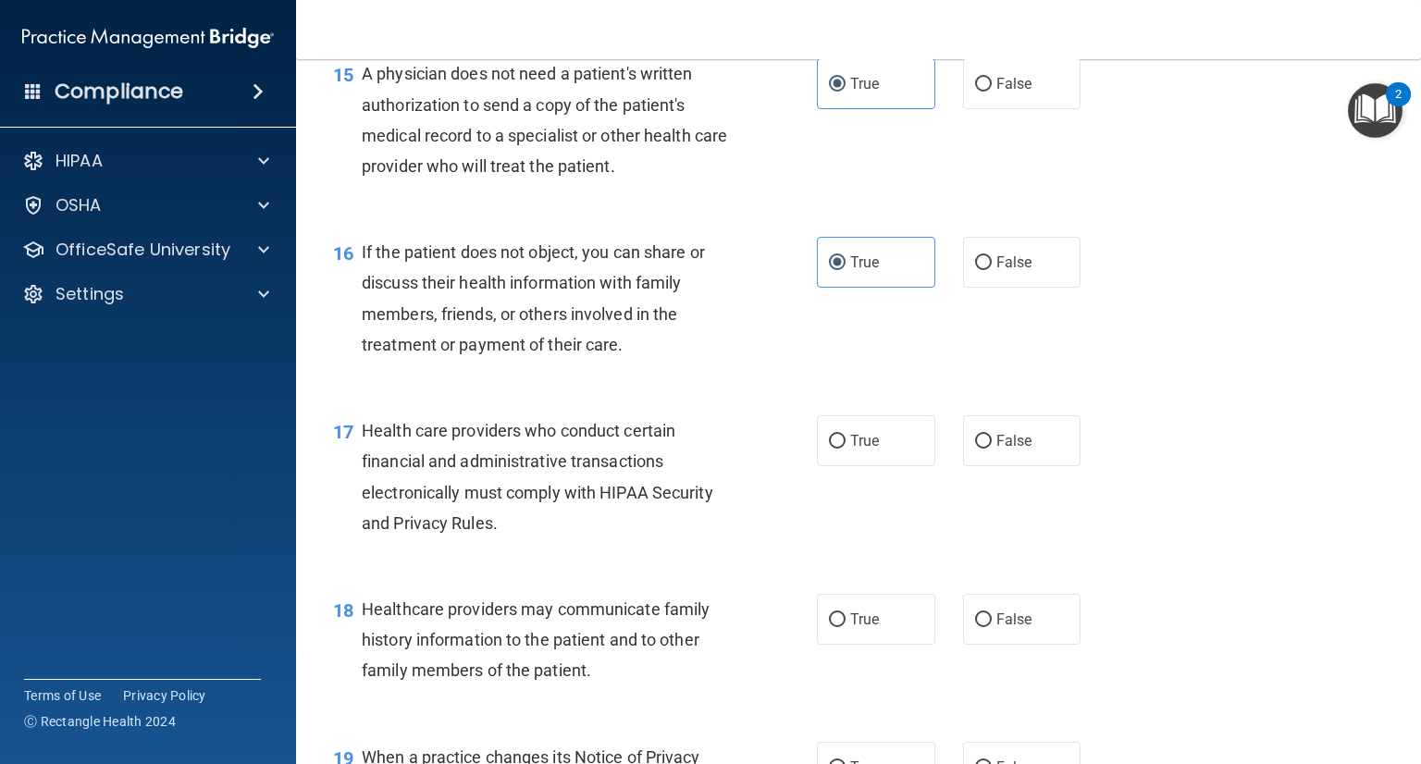
scroll to position [2405, 0]
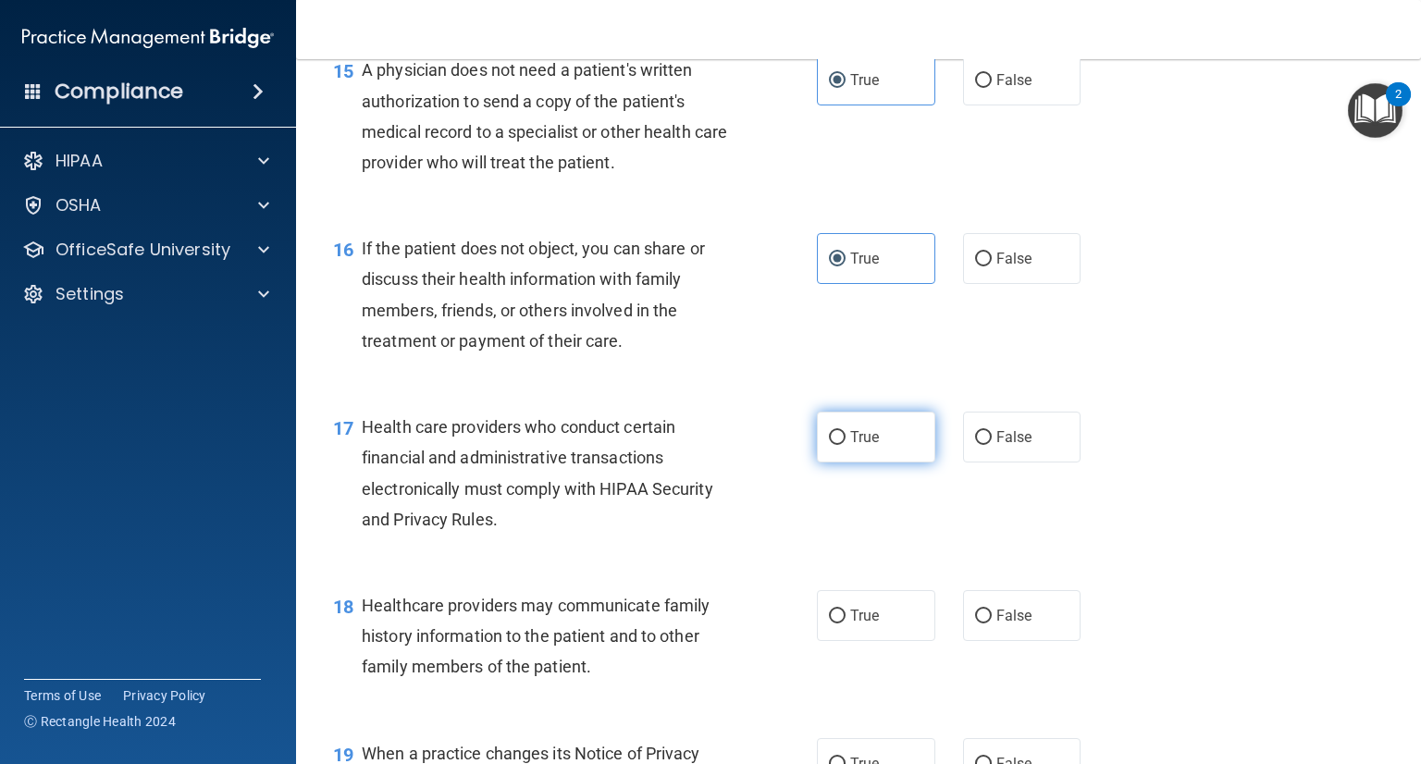
click at [865, 463] on label "True" at bounding box center [876, 437] width 118 height 51
click at [846, 445] on input "True" at bounding box center [837, 438] width 17 height 14
radio input "true"
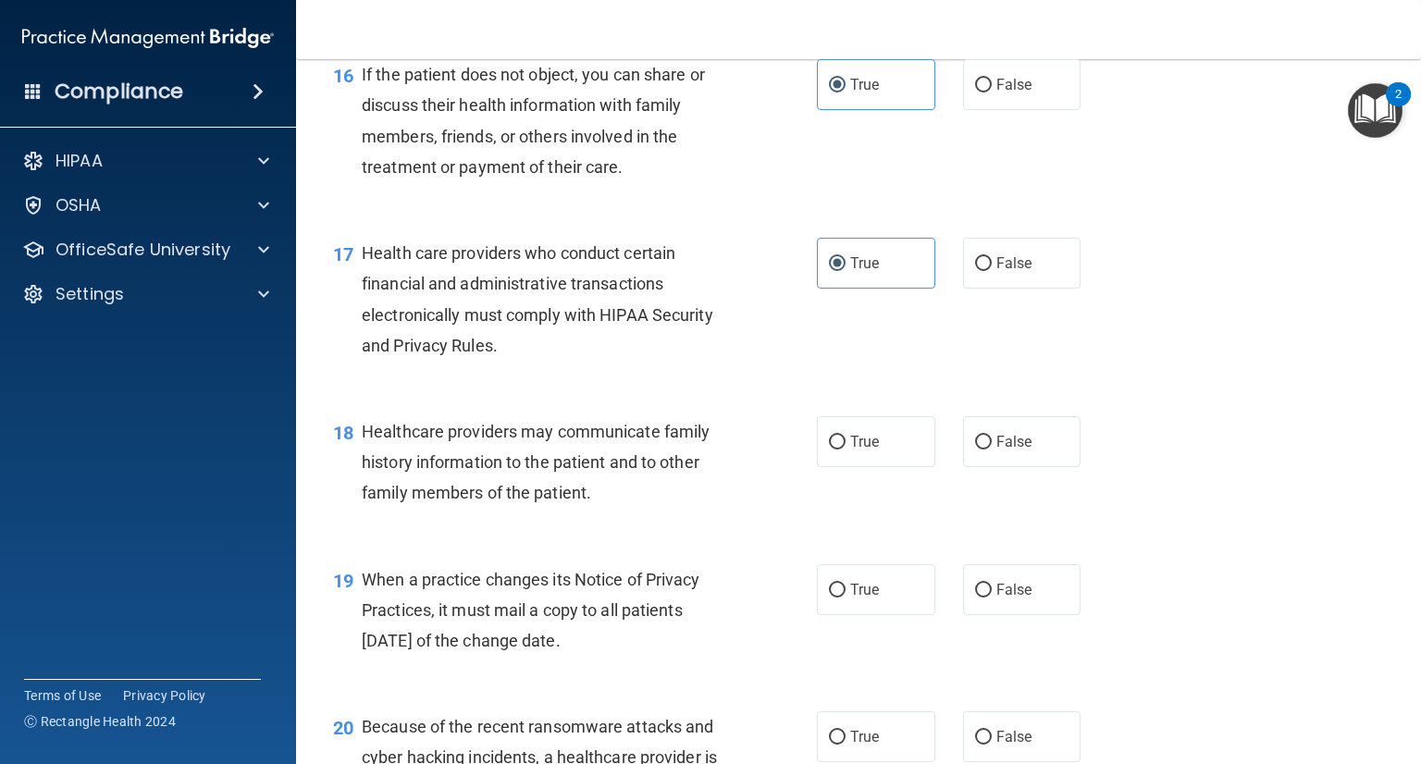
scroll to position [2590, 0]
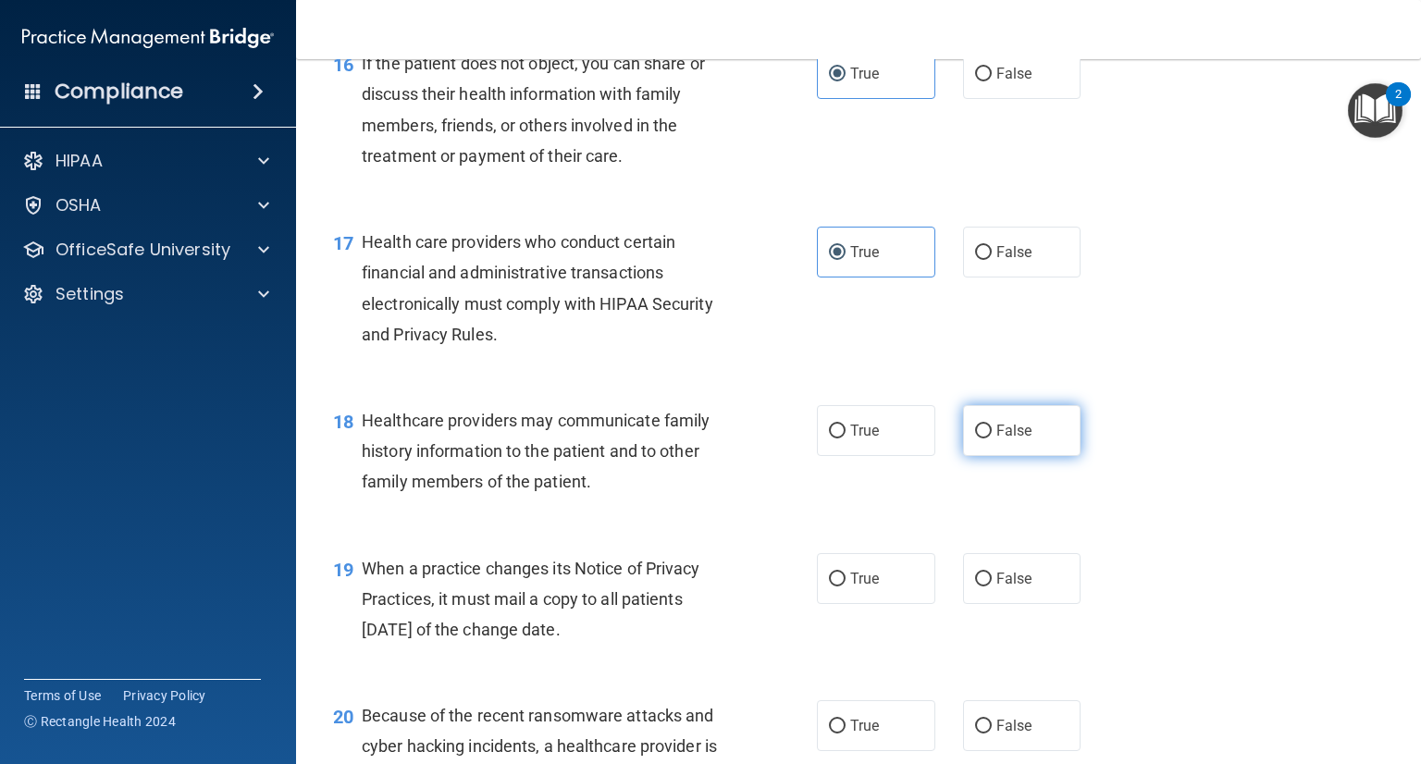
click at [1013, 456] on label "False" at bounding box center [1022, 430] width 118 height 51
click at [992, 439] on input "False" at bounding box center [983, 432] width 17 height 14
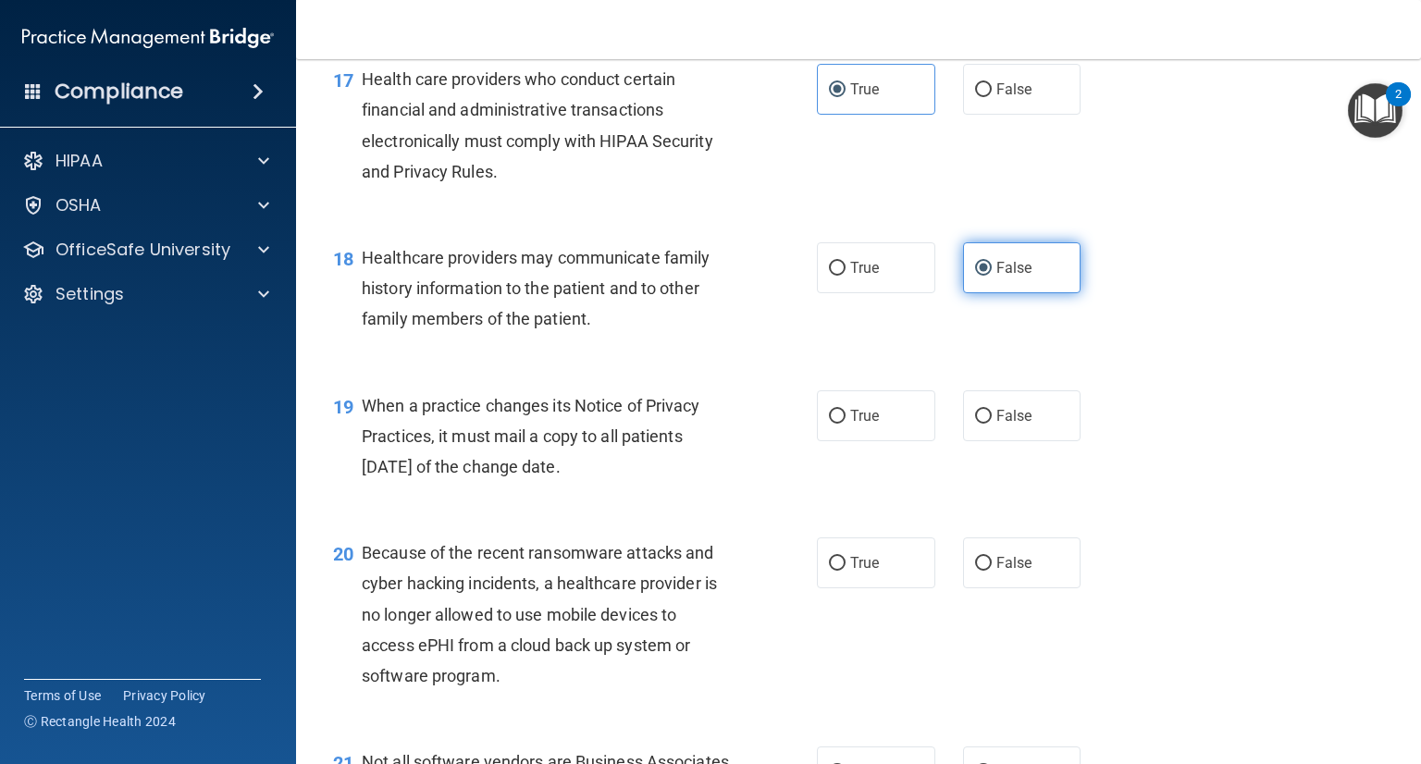
scroll to position [2776, 0]
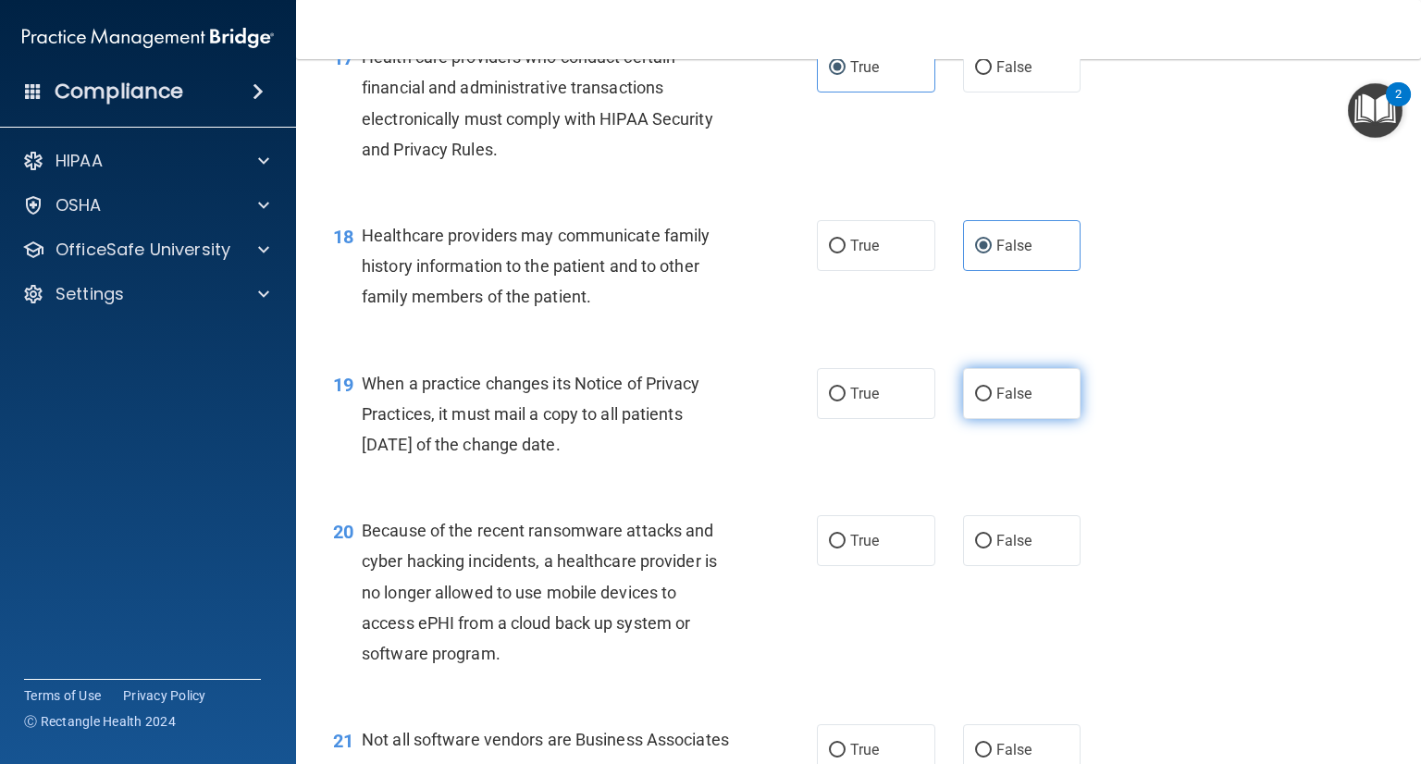
click at [1017, 419] on label "False" at bounding box center [1022, 393] width 118 height 51
click at [992, 402] on input "False" at bounding box center [983, 395] width 17 height 14
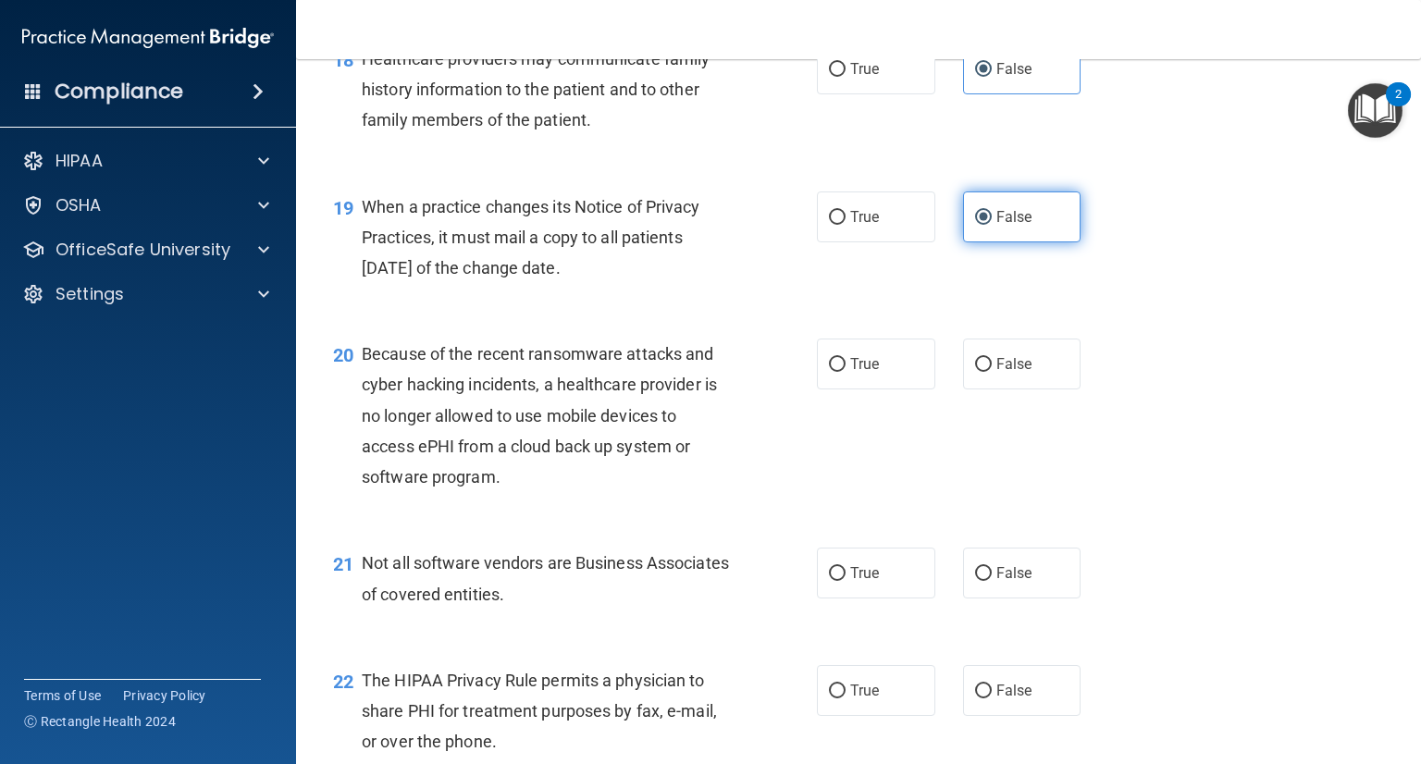
scroll to position [2961, 0]
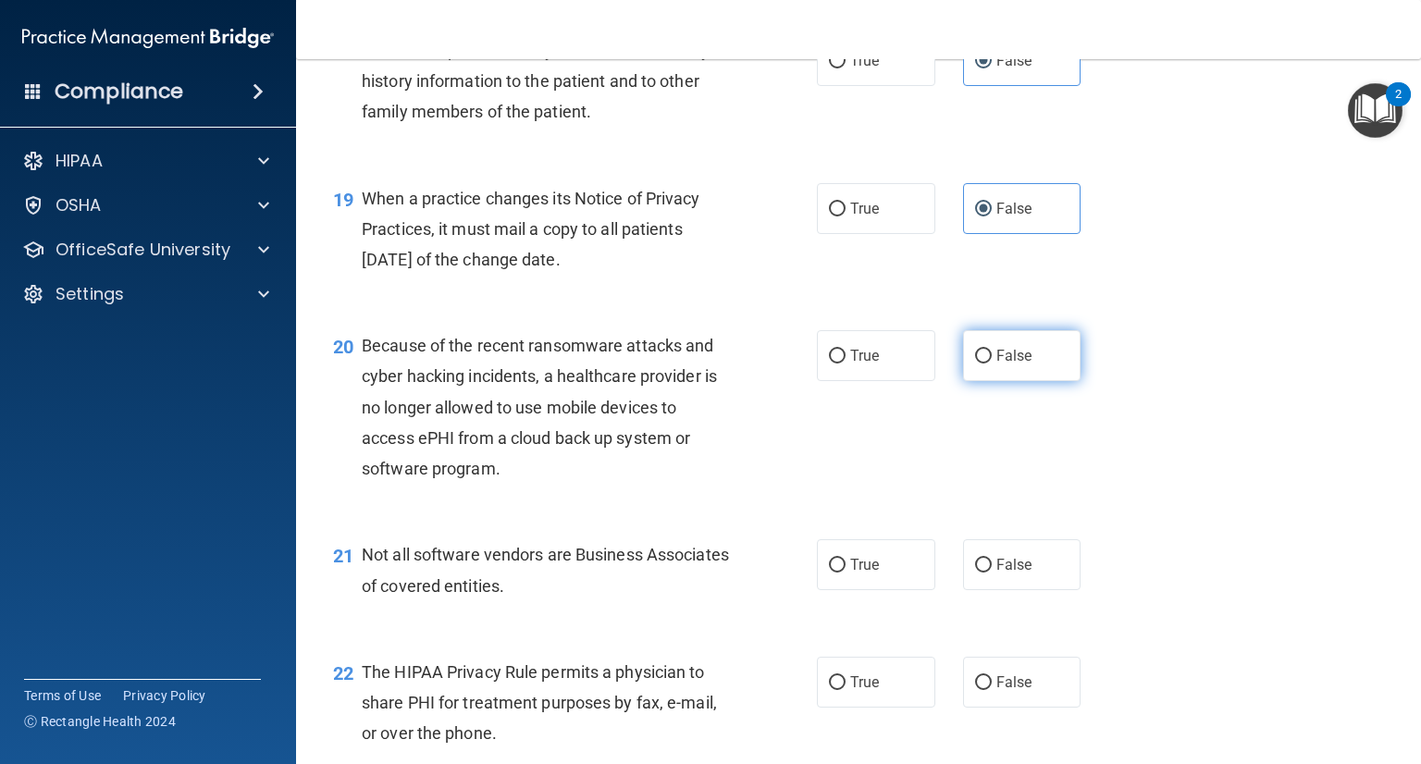
click at [1026, 381] on label "False" at bounding box center [1022, 355] width 118 height 51
click at [992, 364] on input "False" at bounding box center [983, 357] width 17 height 14
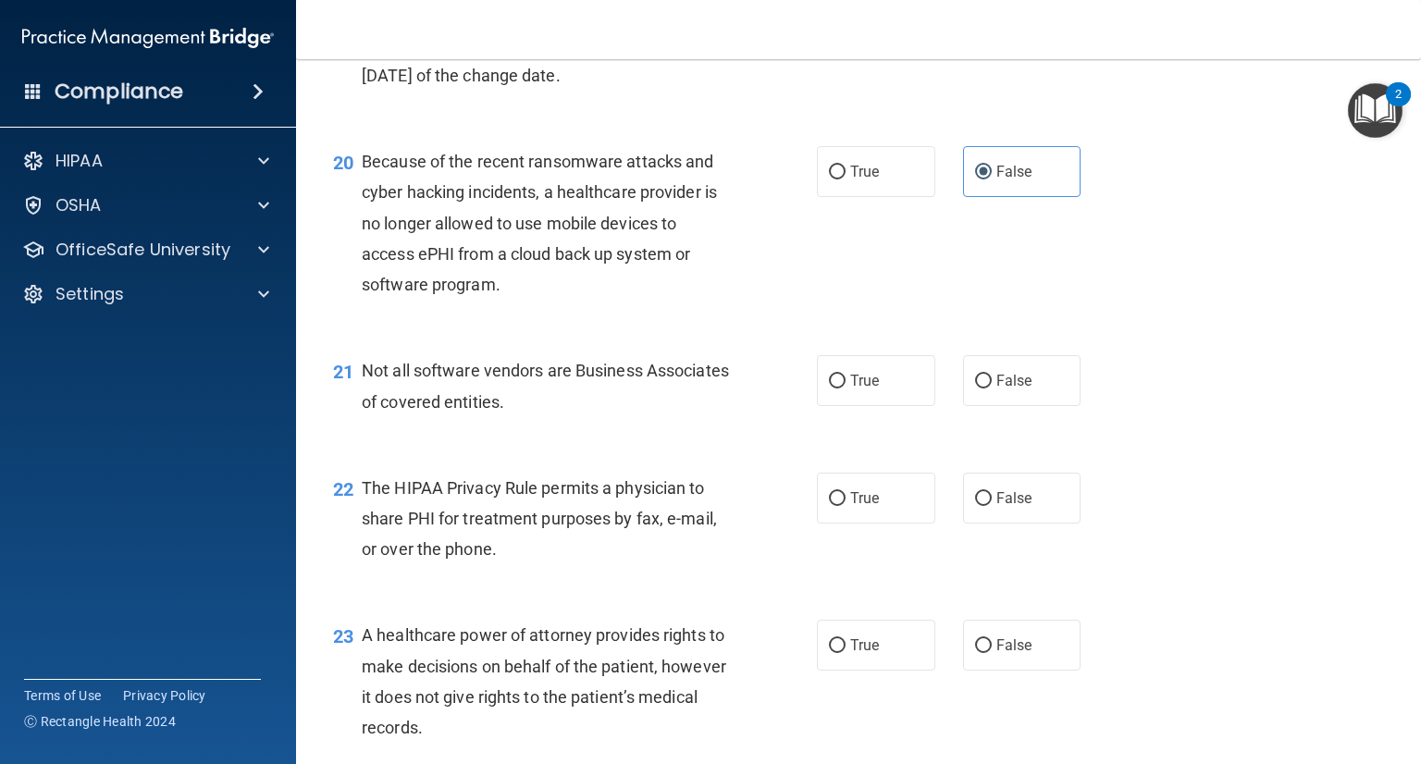
scroll to position [3146, 0]
click at [881, 405] on label "True" at bounding box center [876, 379] width 118 height 51
click at [846, 388] on input "True" at bounding box center [837, 381] width 17 height 14
click at [888, 523] on label "True" at bounding box center [876, 497] width 118 height 51
click at [846, 505] on input "True" at bounding box center [837, 498] width 17 height 14
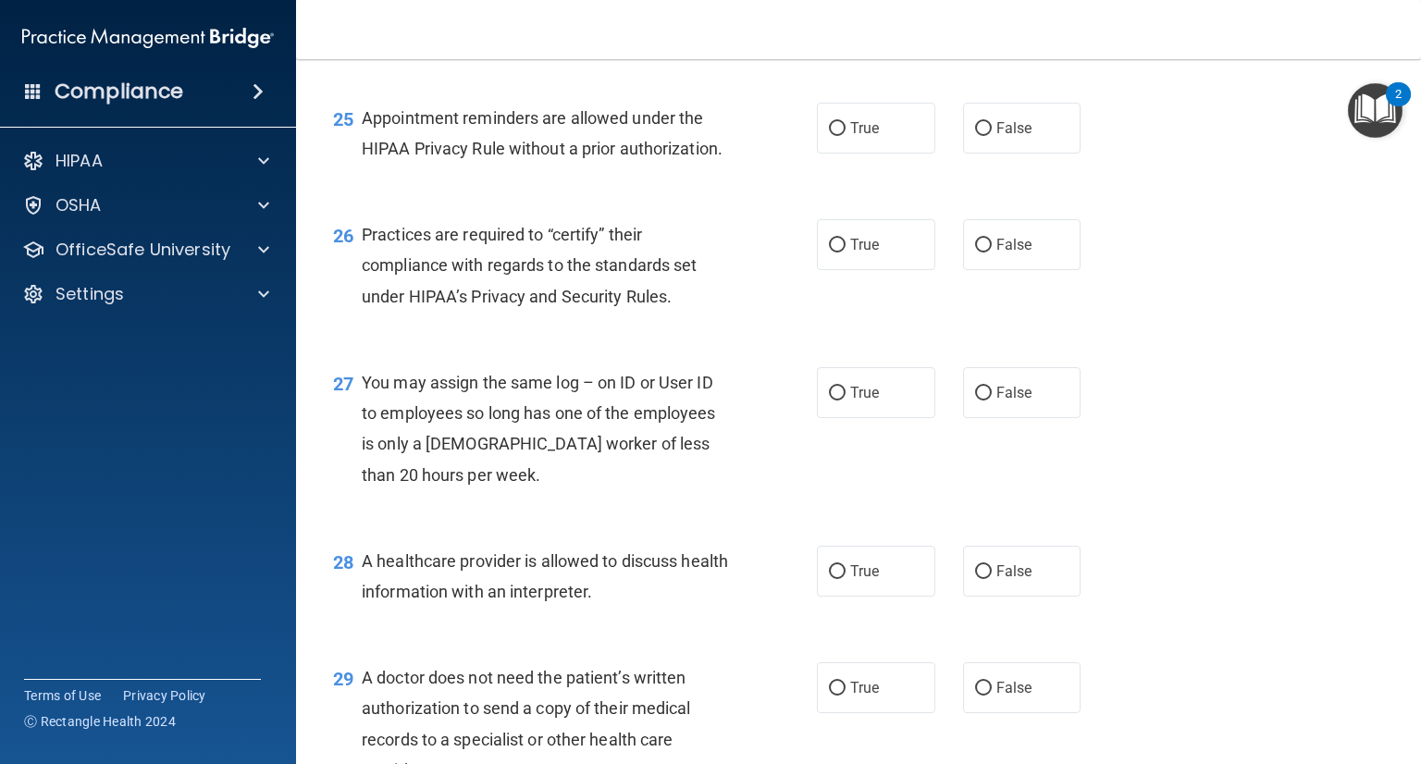
scroll to position [3886, 0]
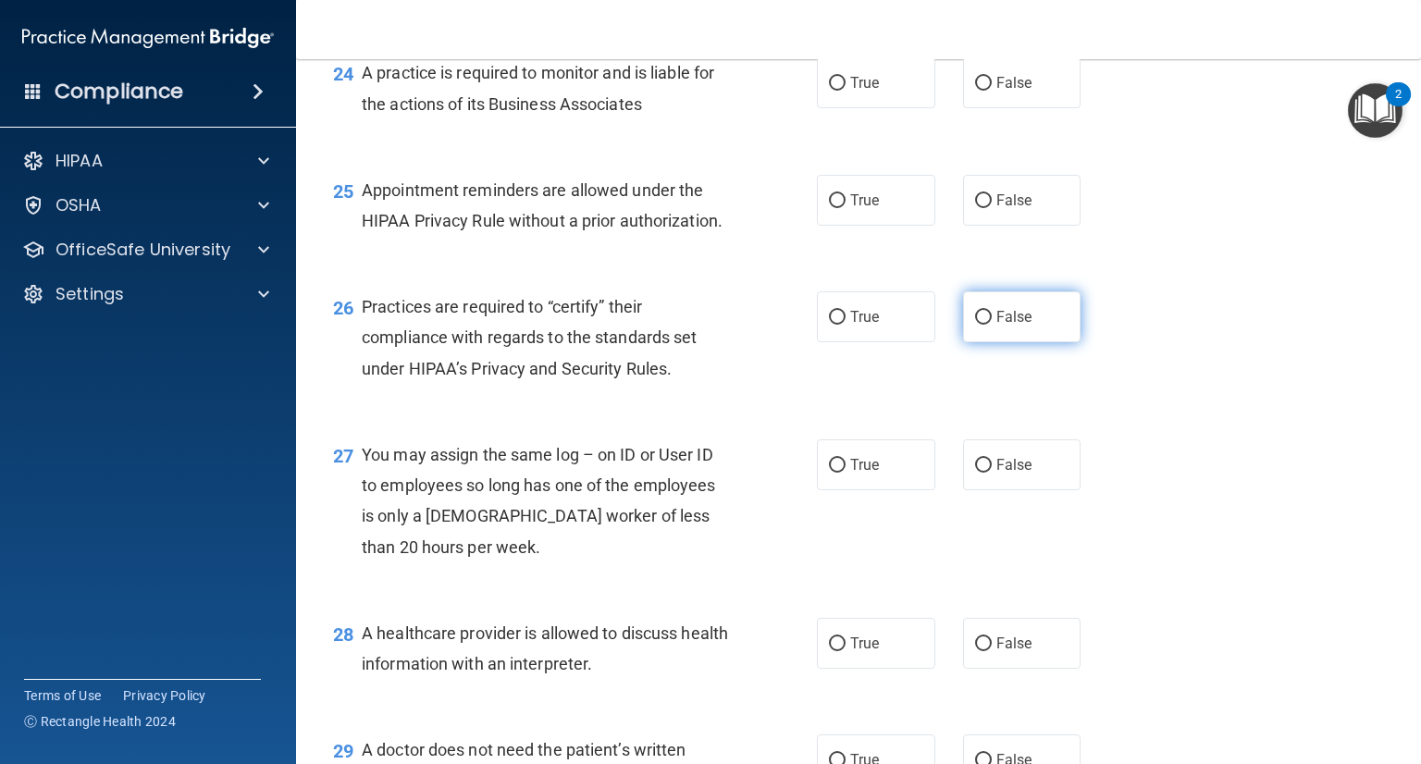
click at [1057, 342] on label "False" at bounding box center [1022, 316] width 118 height 51
click at [992, 325] on input "False" at bounding box center [983, 318] width 17 height 14
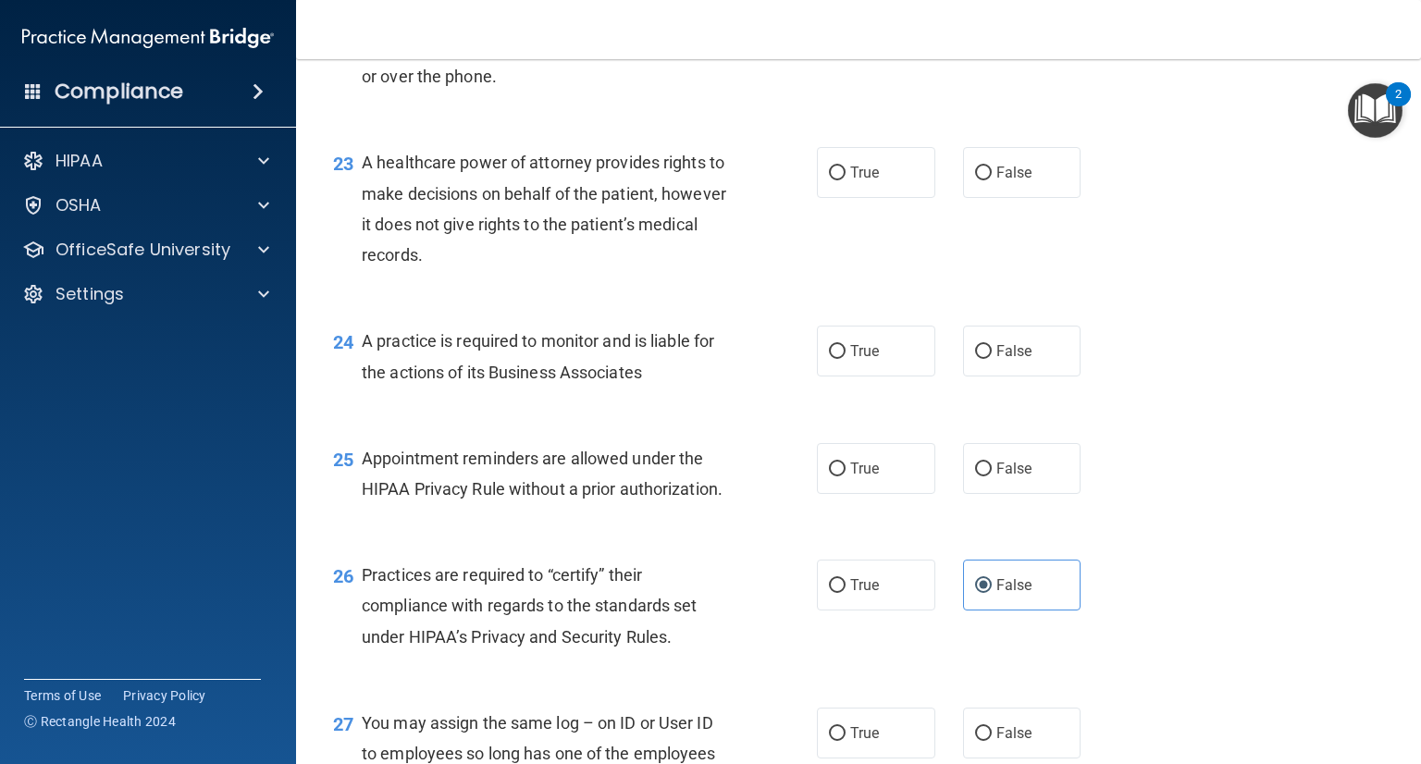
scroll to position [3608, 0]
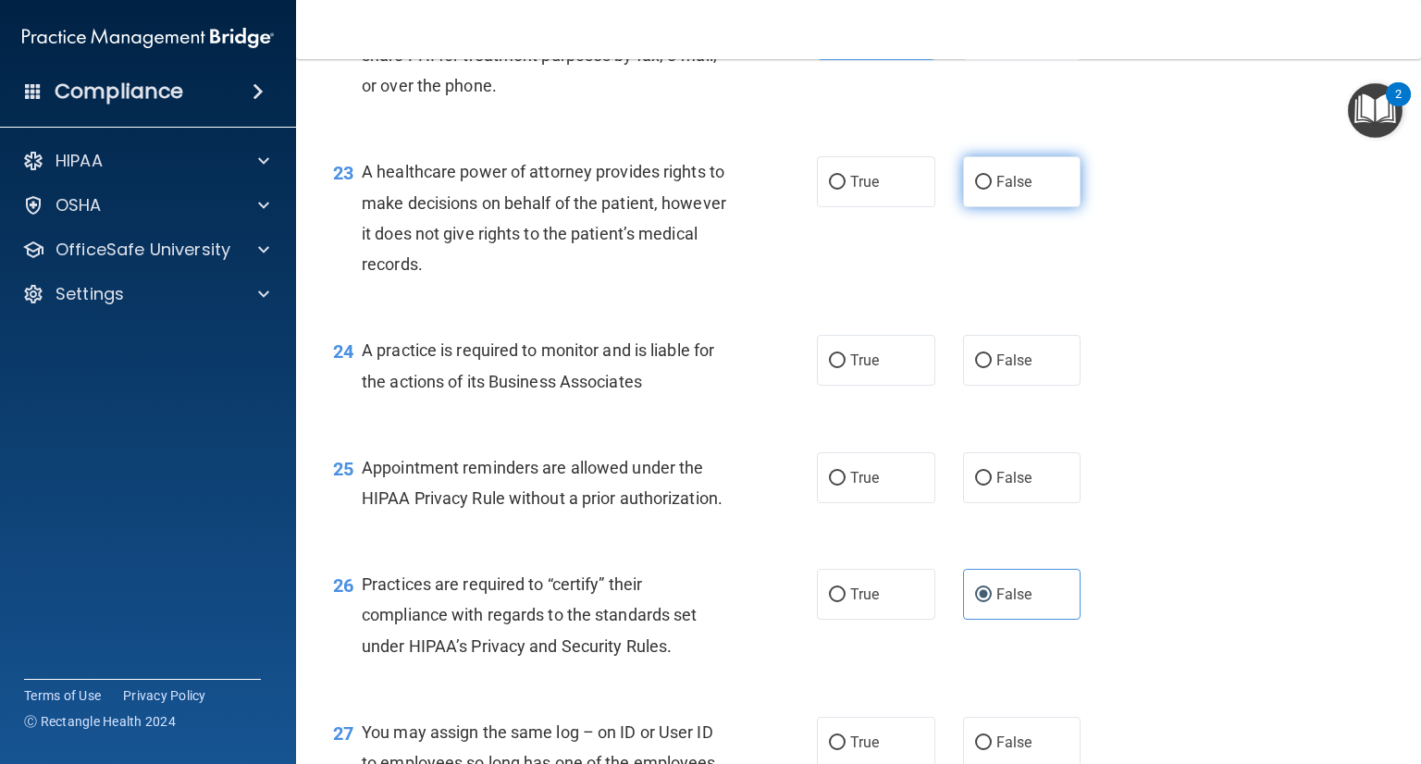
click at [996, 191] on span "False" at bounding box center [1014, 182] width 36 height 18
click at [988, 190] on input "False" at bounding box center [983, 183] width 17 height 14
click at [984, 386] on label "False" at bounding box center [1022, 360] width 118 height 51
click at [984, 368] on input "False" at bounding box center [983, 361] width 17 height 14
click at [851, 503] on label "True" at bounding box center [876, 477] width 118 height 51
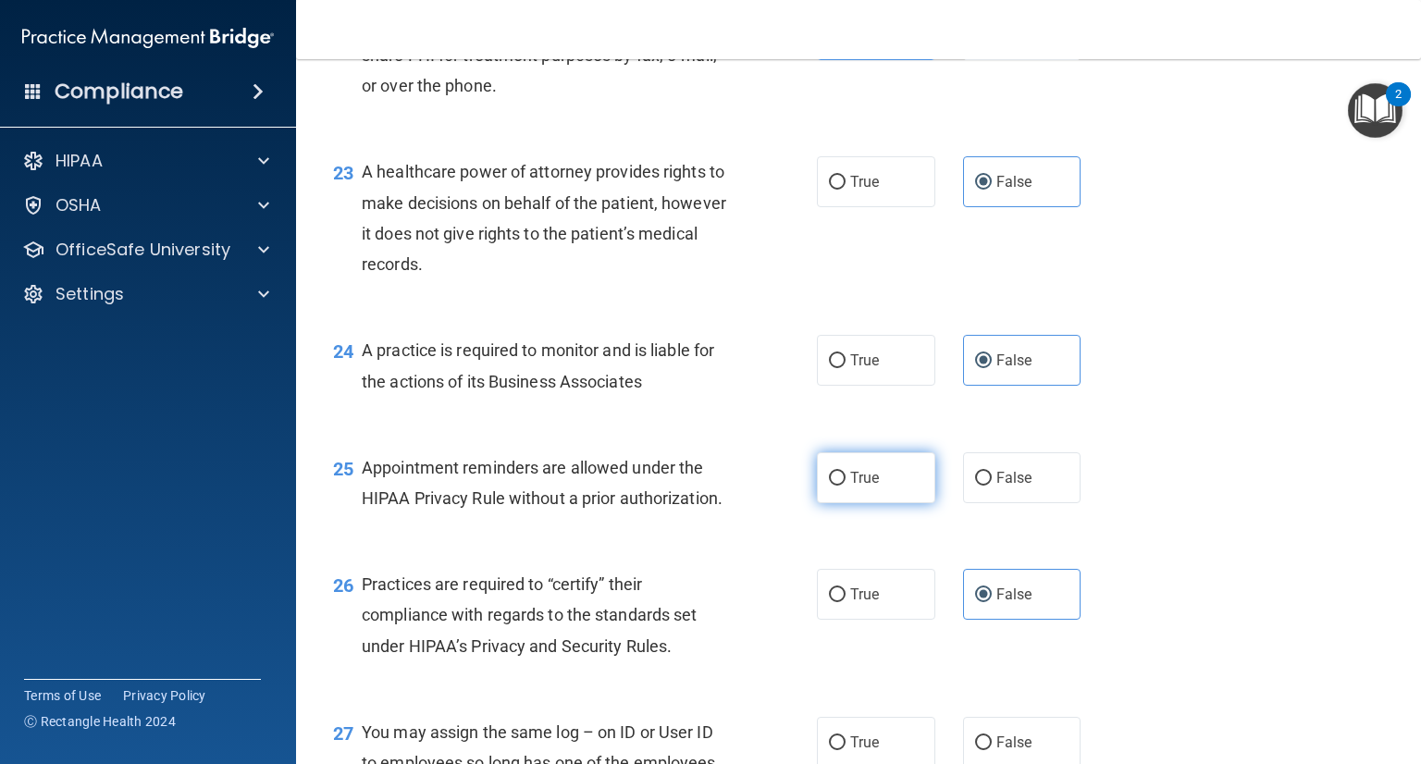
click at [846, 486] on input "True" at bounding box center [837, 479] width 17 height 14
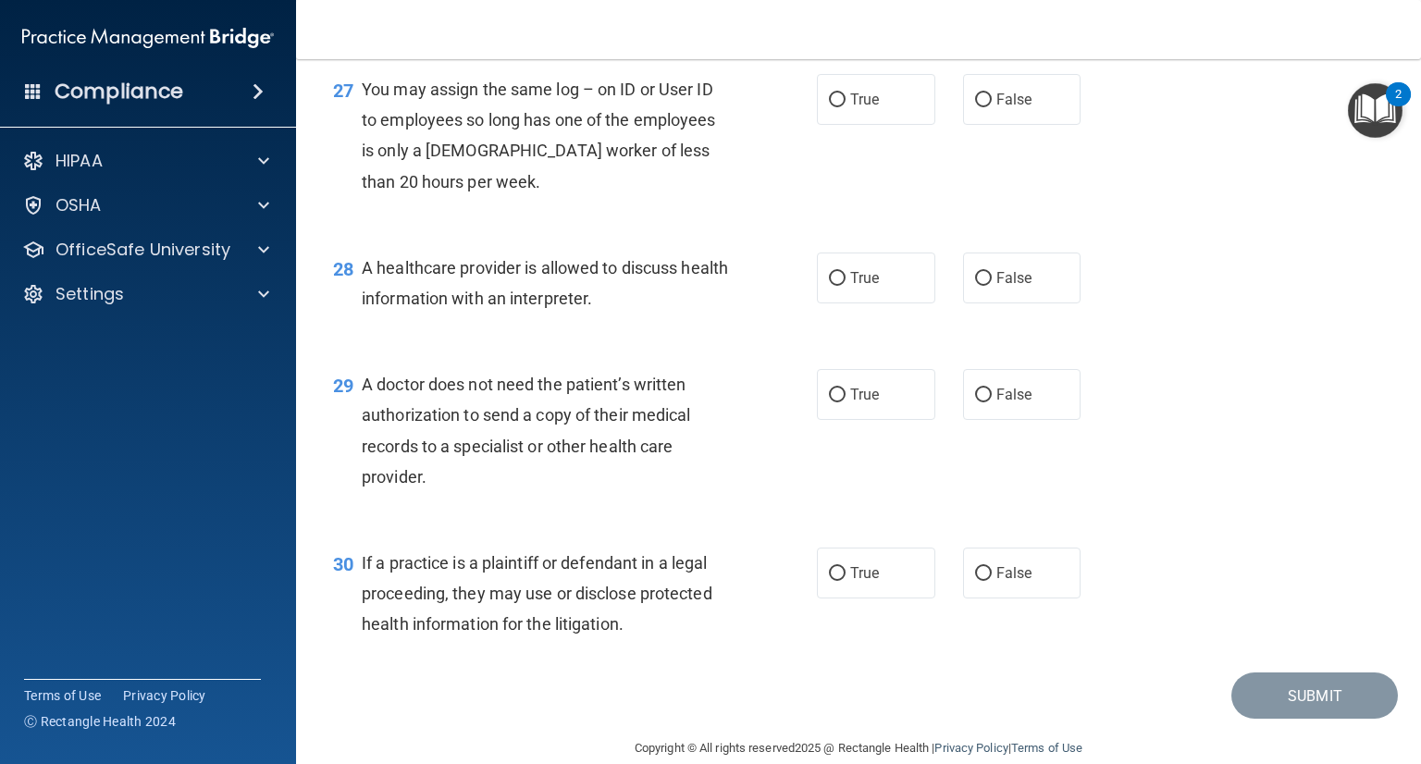
scroll to position [4256, 0]
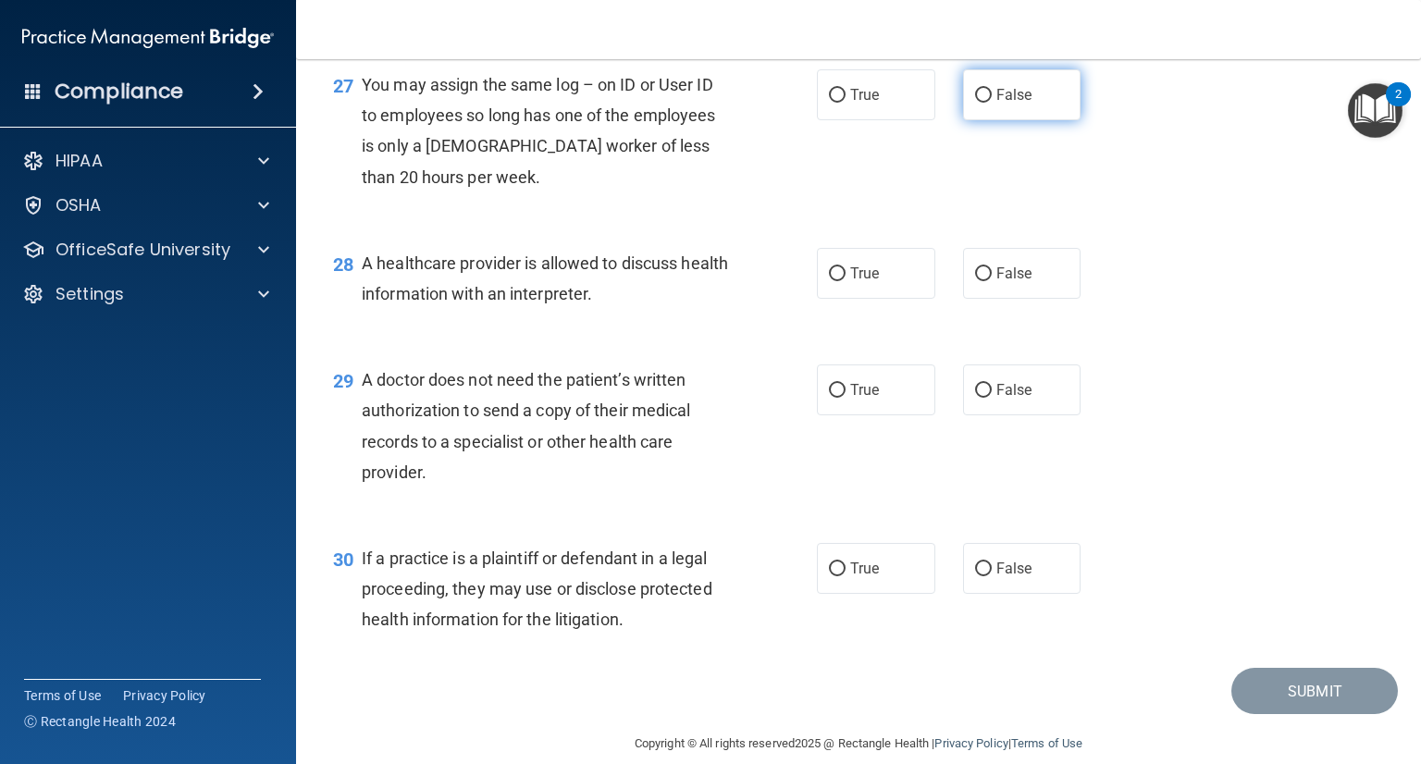
click at [1051, 120] on label "False" at bounding box center [1022, 94] width 118 height 51
click at [992, 103] on input "False" at bounding box center [983, 96] width 17 height 14
click at [865, 282] on span "True" at bounding box center [864, 274] width 29 height 18
click at [846, 281] on input "True" at bounding box center [837, 274] width 17 height 14
click at [850, 399] on span "True" at bounding box center [864, 390] width 29 height 18
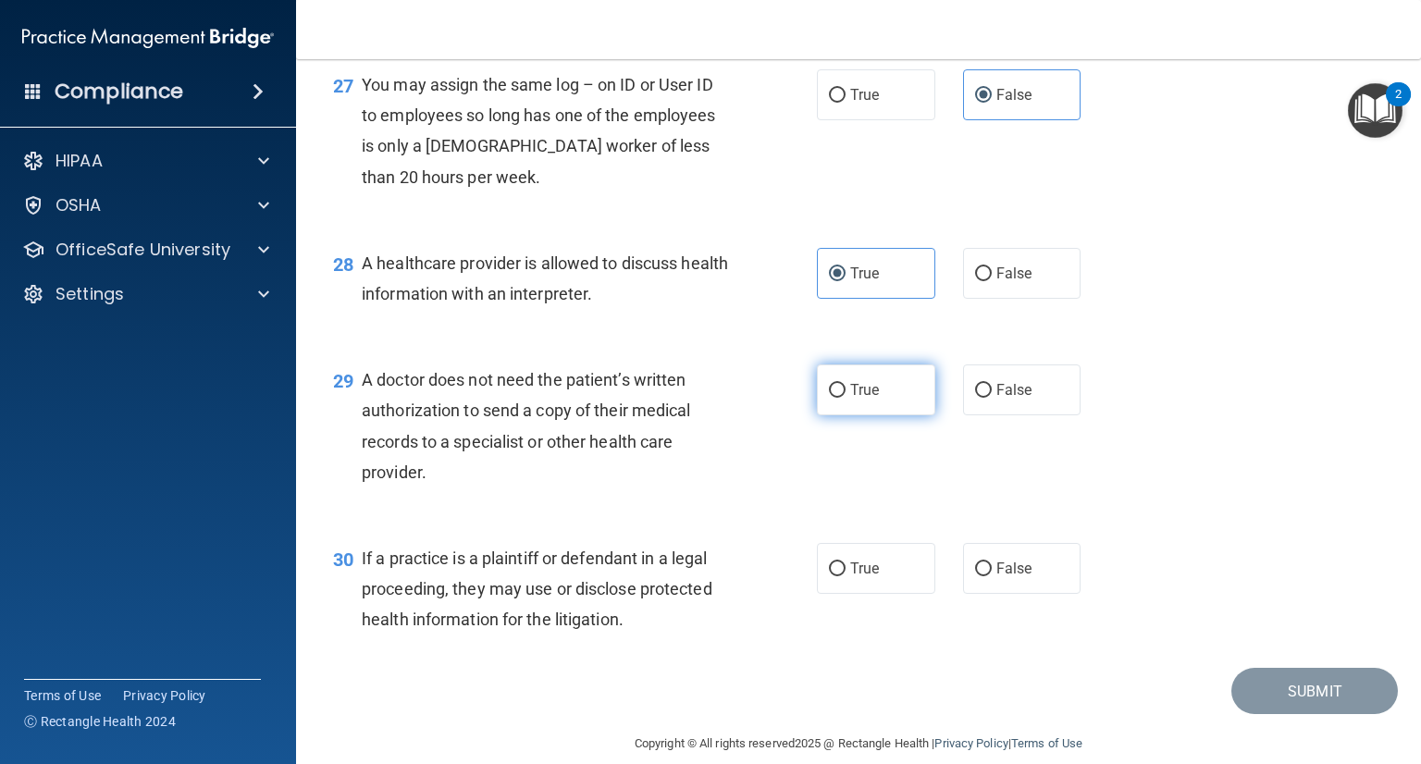
click at [846, 398] on input "True" at bounding box center [837, 391] width 17 height 14
click at [829, 576] on input "True" at bounding box center [837, 570] width 17 height 14
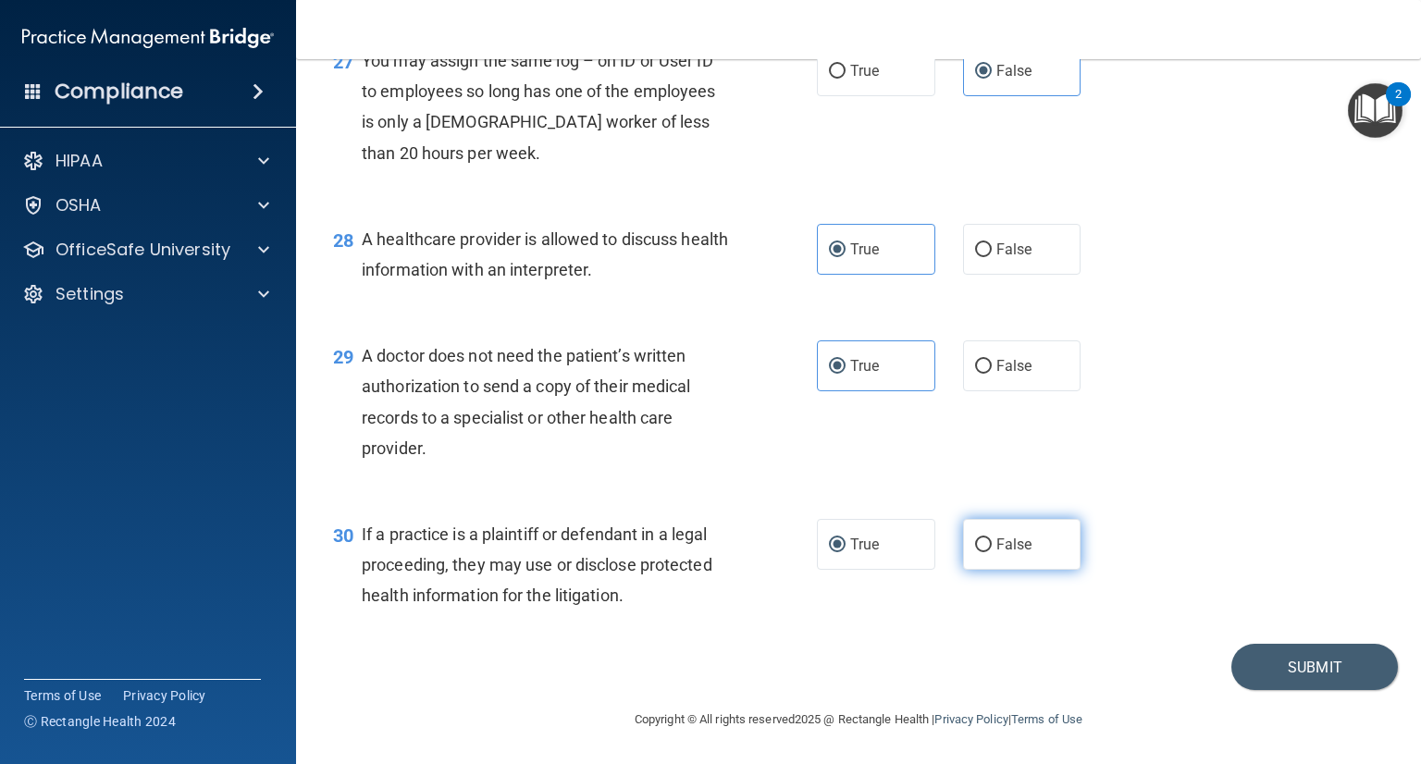
scroll to position [4342, 0]
click at [1236, 656] on button "Submit" at bounding box center [1314, 667] width 167 height 47
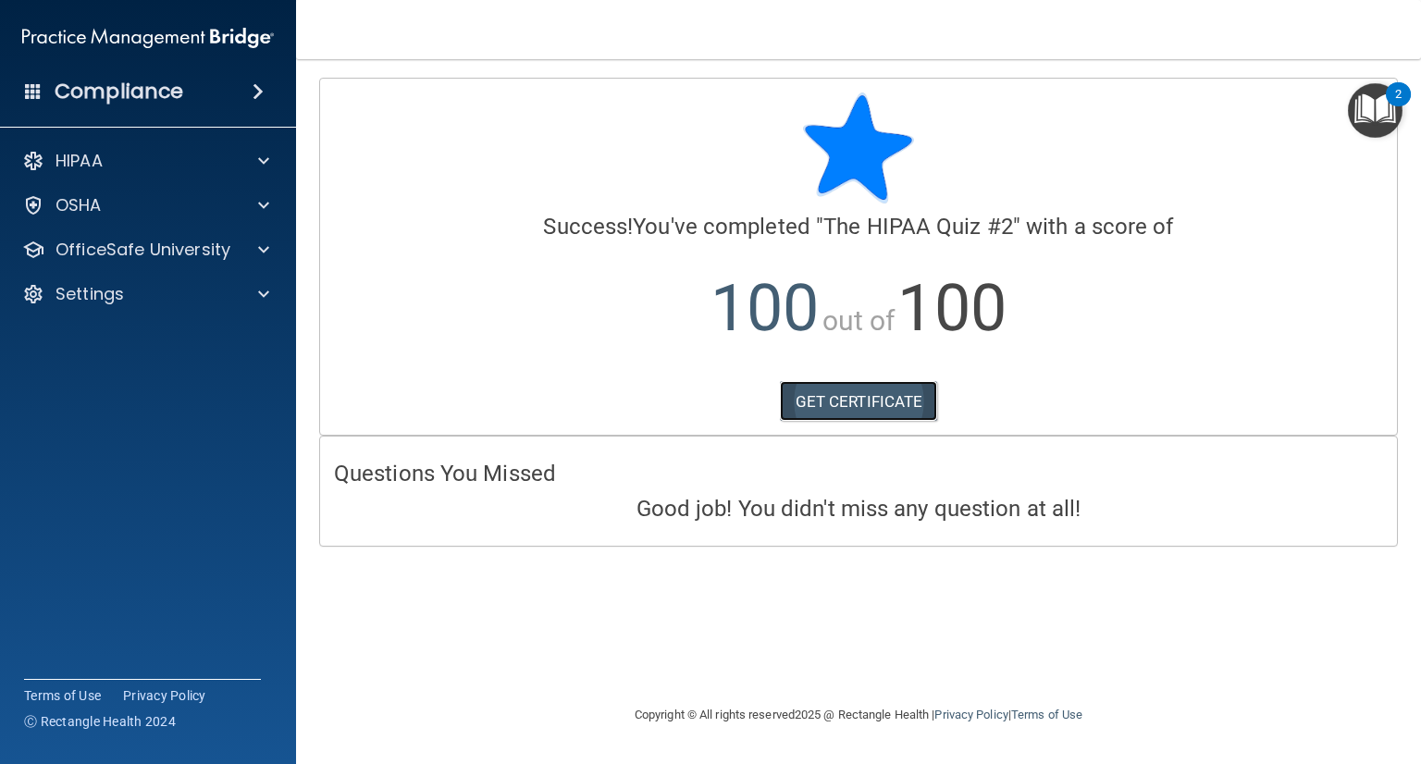
click at [849, 414] on link "GET CERTIFICATE" at bounding box center [859, 401] width 158 height 41
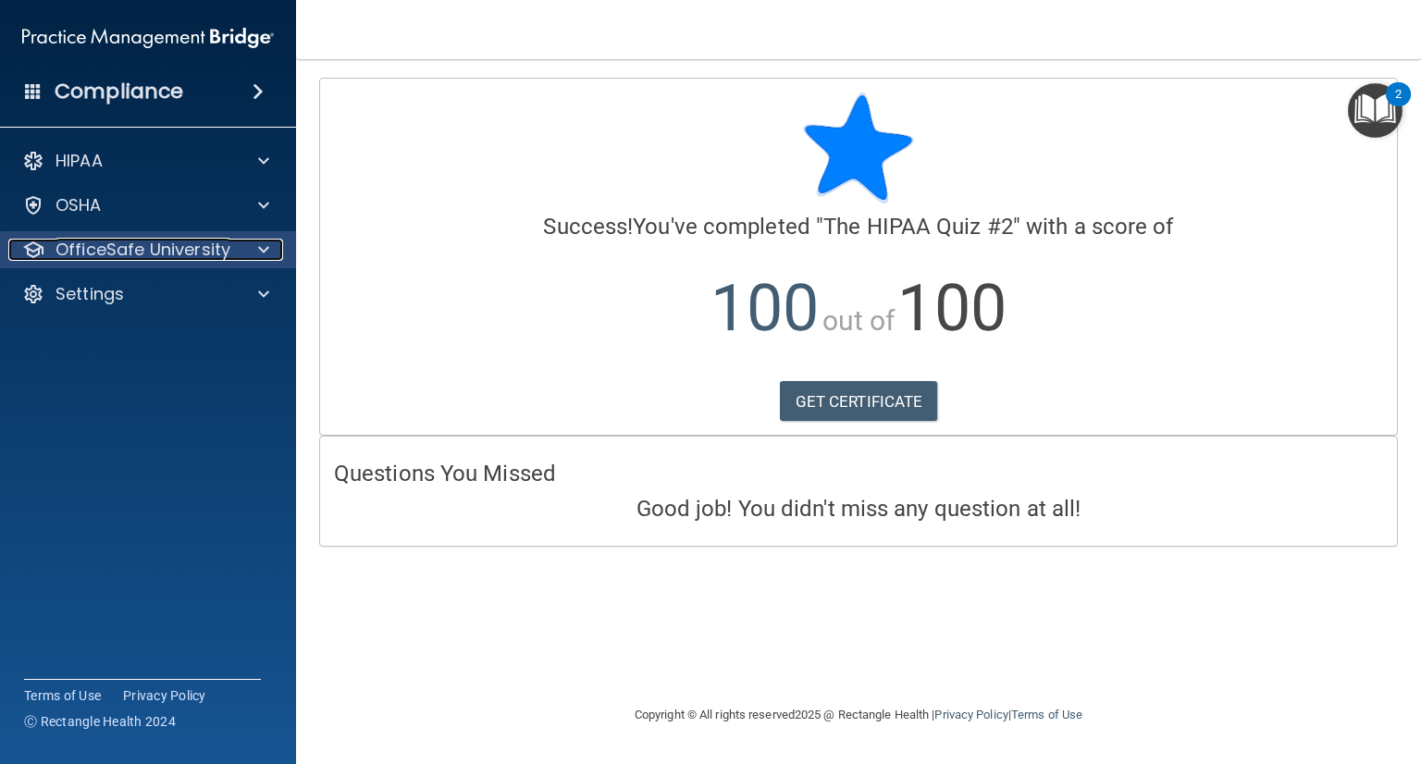
click at [263, 245] on span at bounding box center [263, 250] width 11 height 22
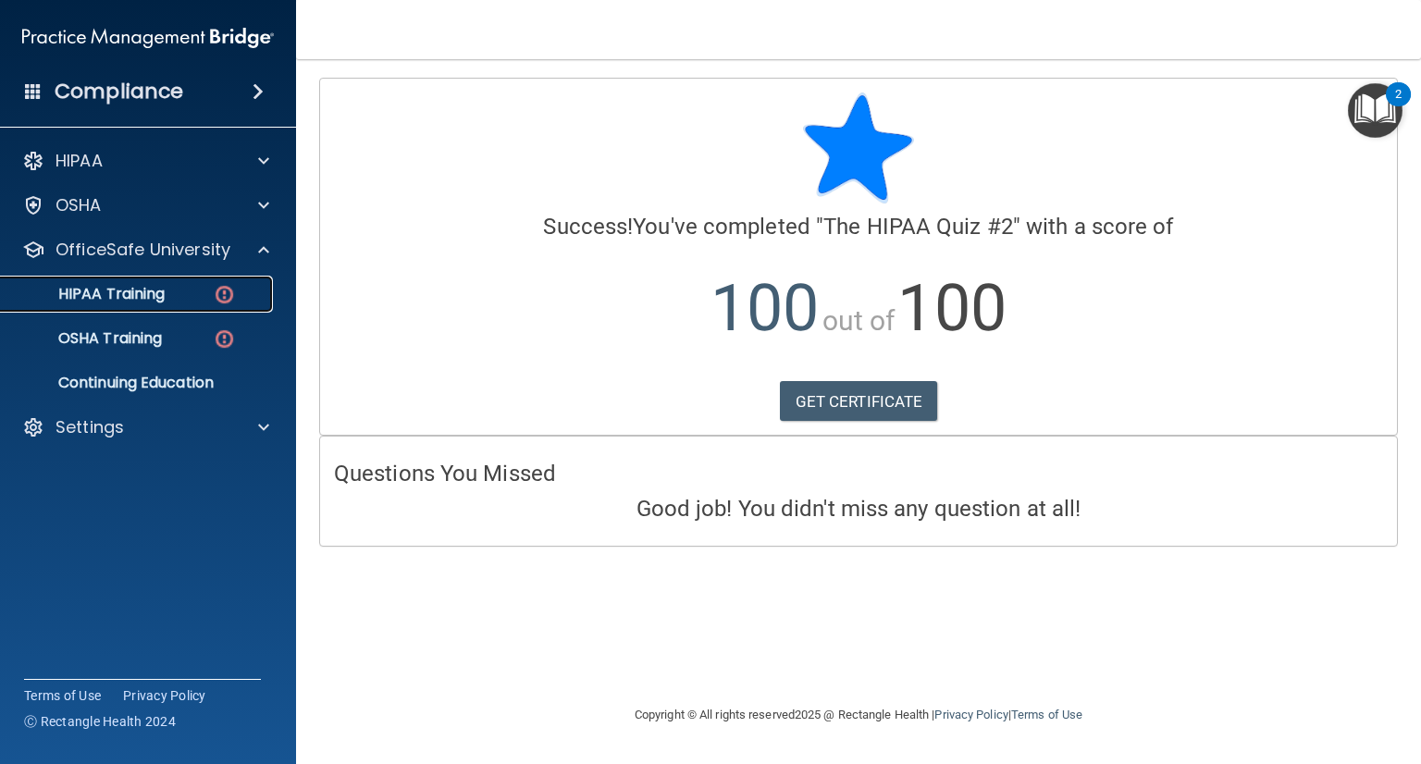
click at [216, 301] on img at bounding box center [224, 294] width 23 height 23
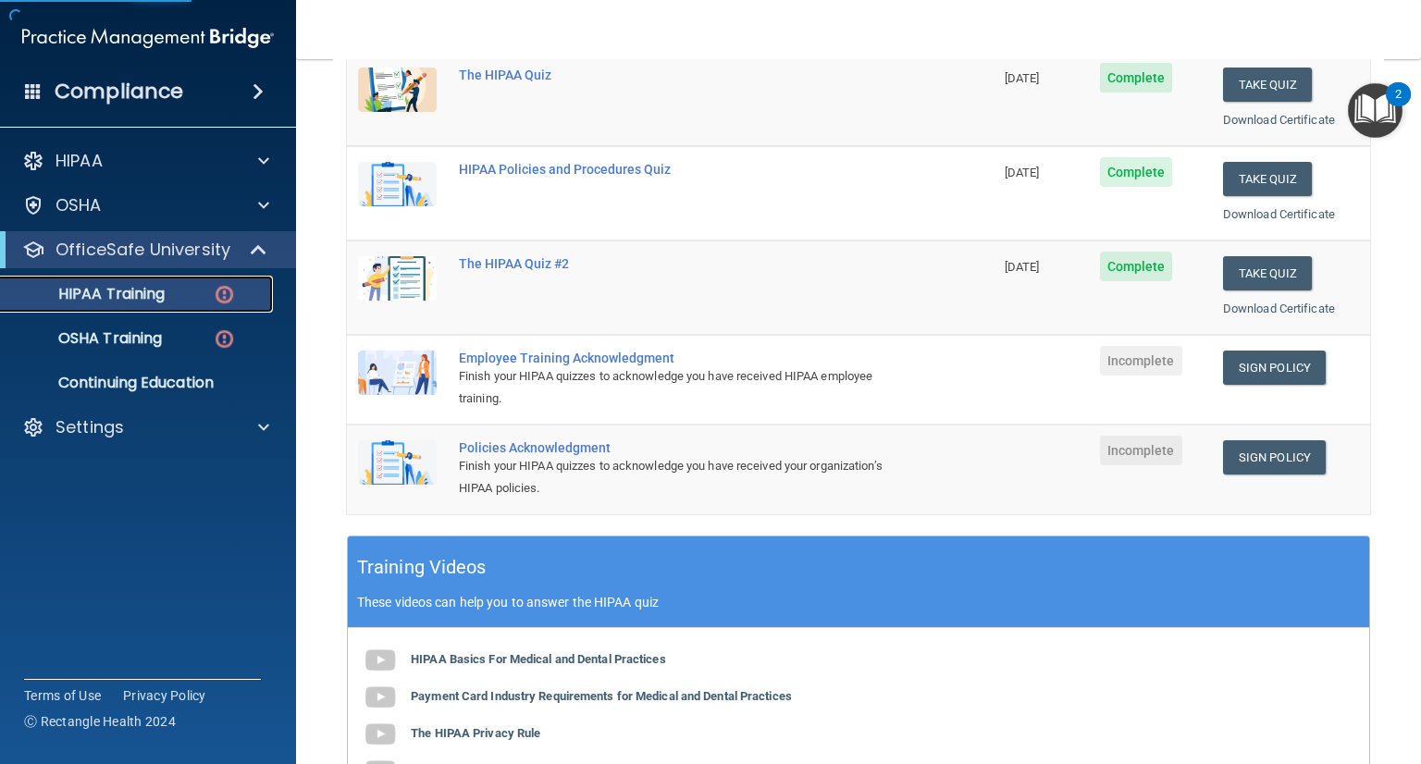
scroll to position [278, 0]
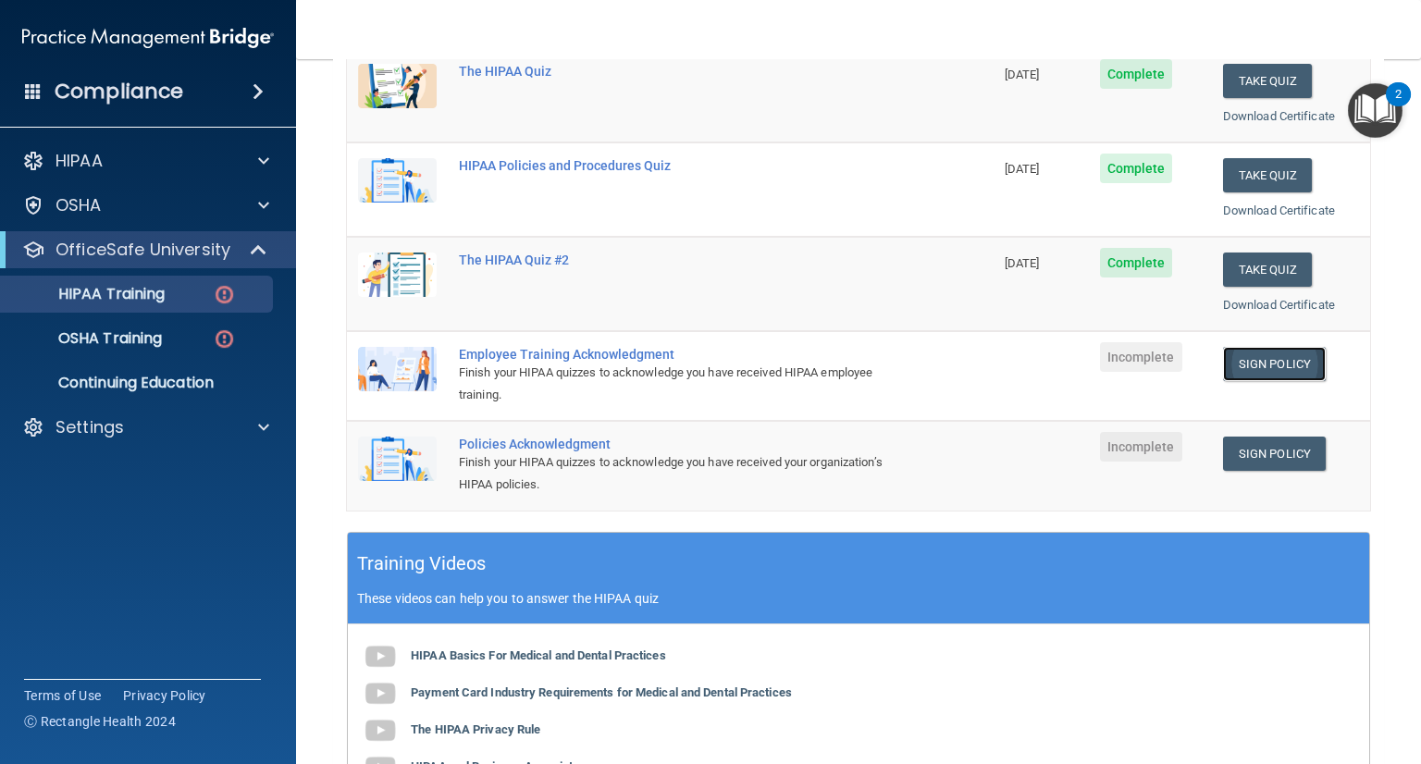
click at [1236, 358] on link "Sign Policy" at bounding box center [1274, 364] width 103 height 34
click at [180, 288] on div "HIPAA Training" at bounding box center [138, 294] width 253 height 19
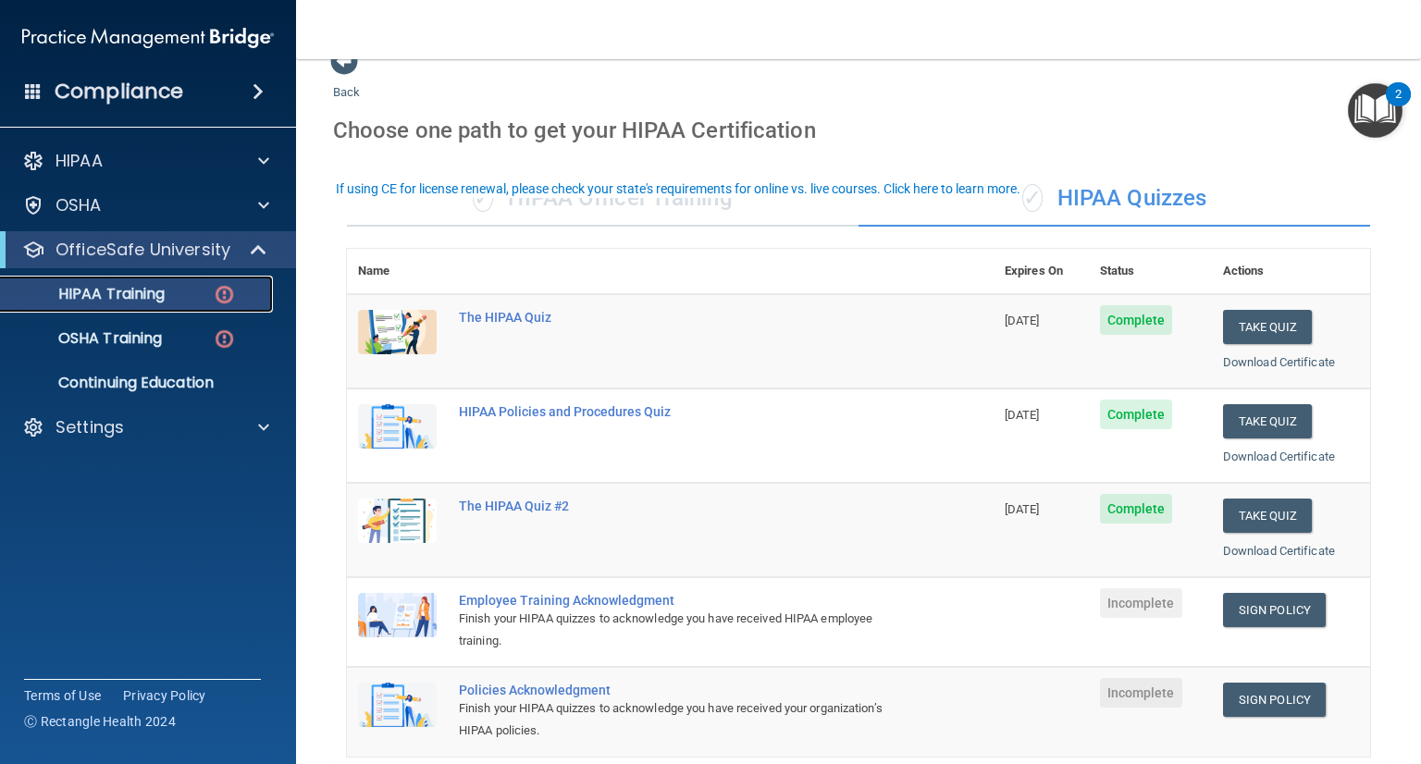
scroll to position [0, 0]
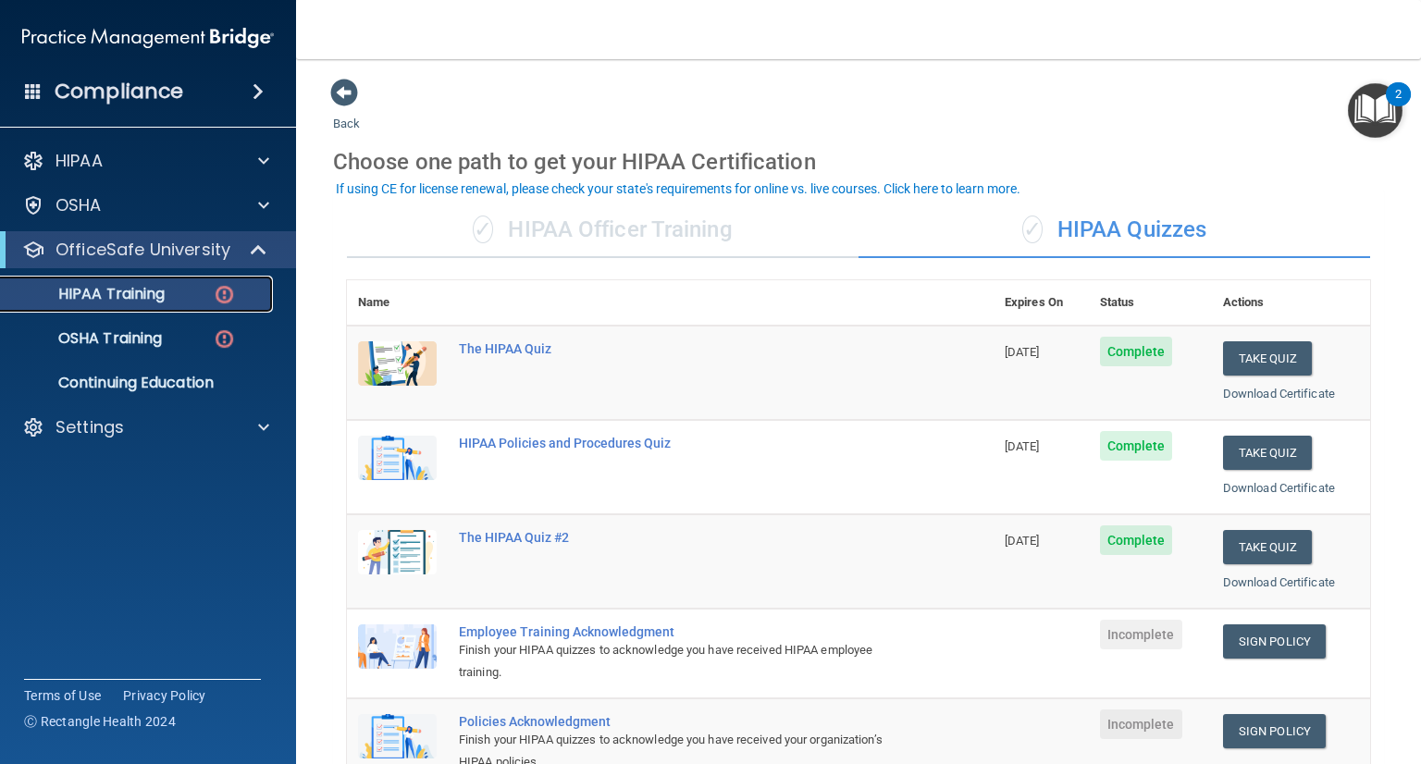
click at [215, 297] on img at bounding box center [224, 294] width 23 height 23
click at [136, 340] on p "OSHA Training" at bounding box center [87, 338] width 150 height 19
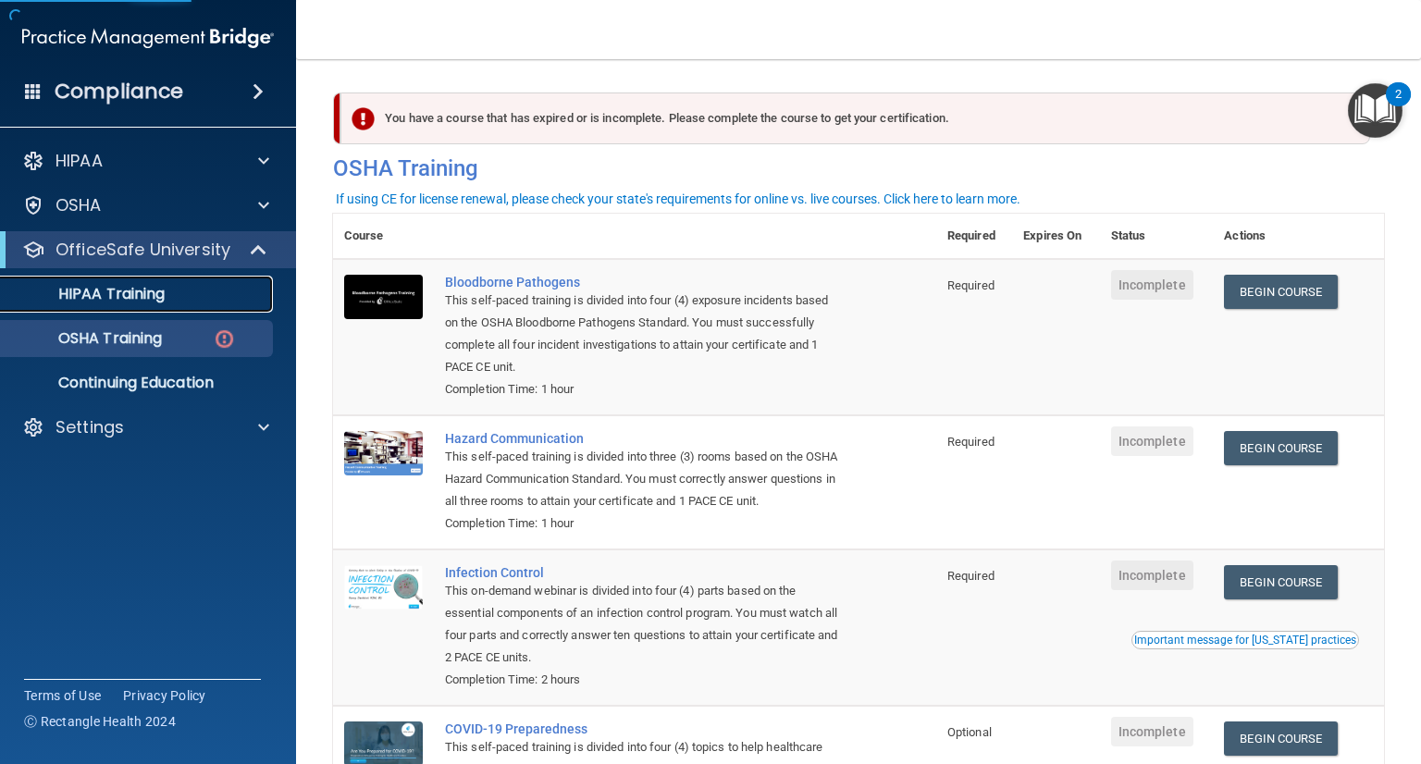
click at [169, 301] on div "HIPAA Training" at bounding box center [138, 294] width 253 height 19
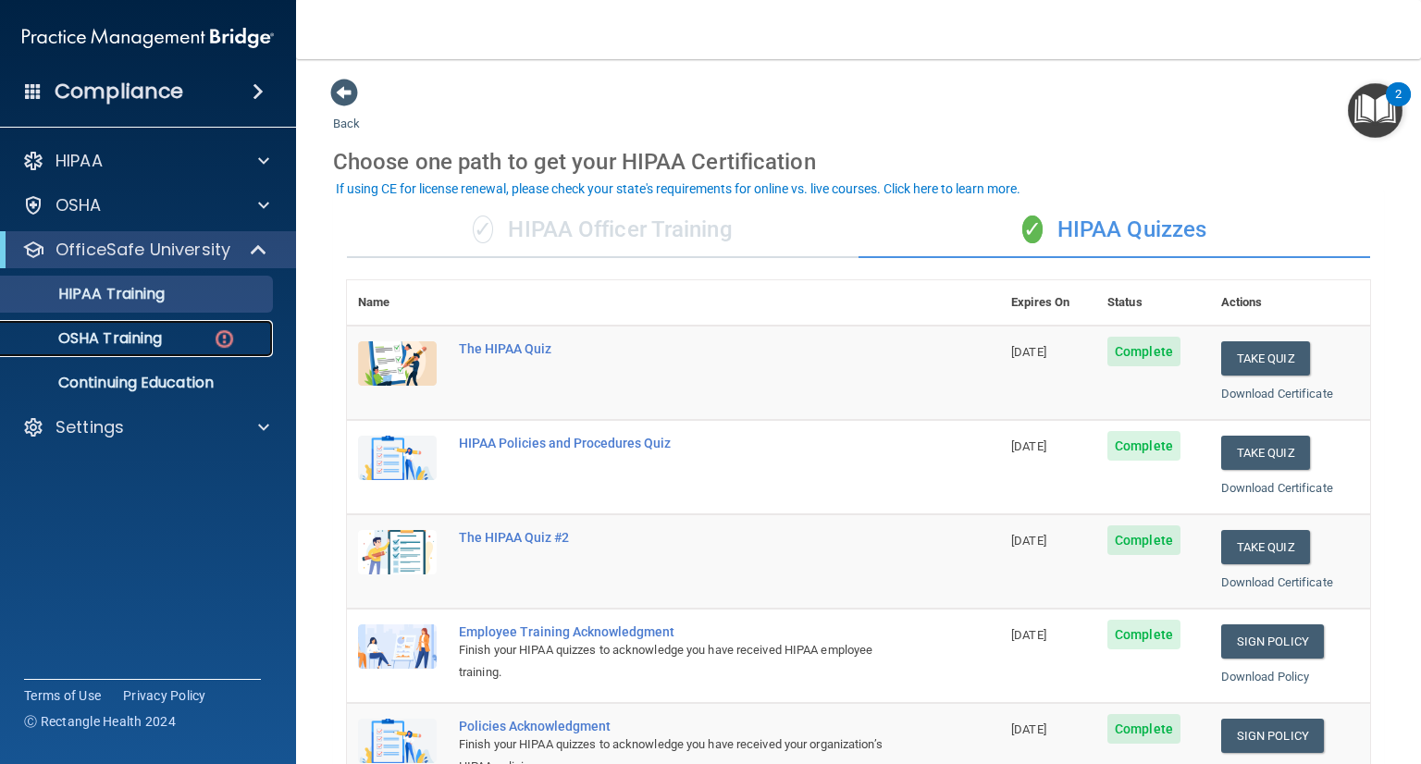
click at [137, 353] on link "OSHA Training" at bounding box center [126, 338] width 291 height 37
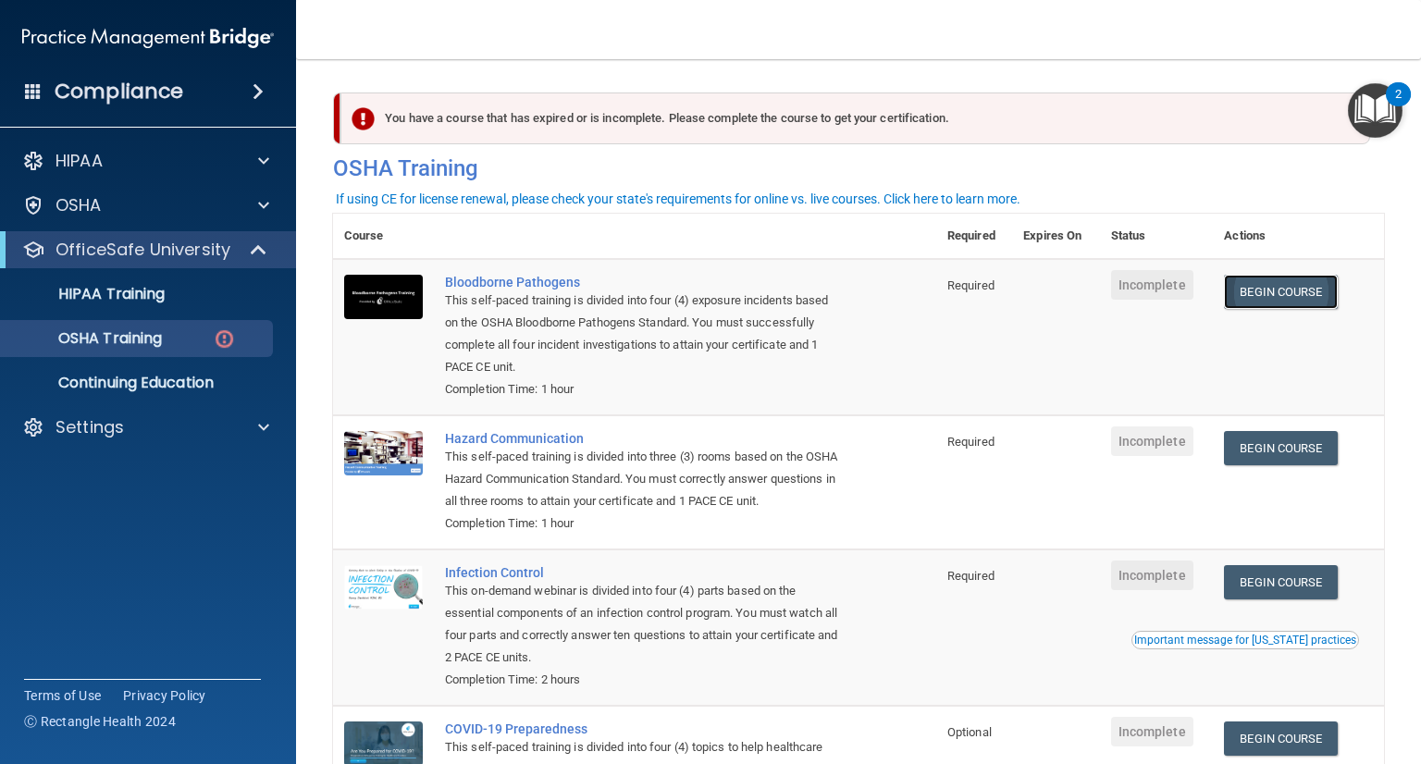
click at [1249, 302] on link "Begin Course" at bounding box center [1280, 292] width 113 height 34
click at [166, 297] on div "HIPAA Training" at bounding box center [138, 294] width 253 height 19
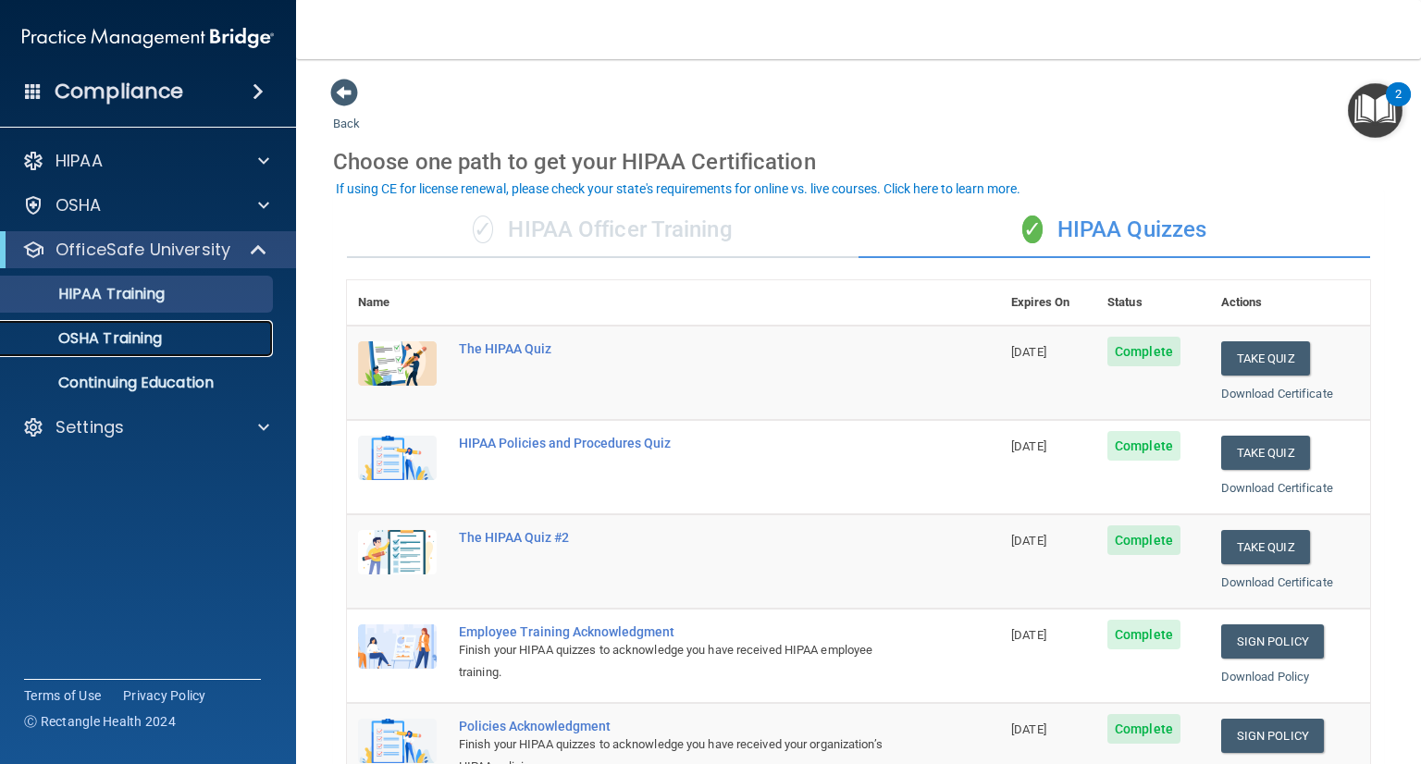
drag, startPoint x: 155, startPoint y: 334, endPoint x: 225, endPoint y: 328, distance: 70.5
click at [155, 334] on p "OSHA Training" at bounding box center [87, 338] width 150 height 19
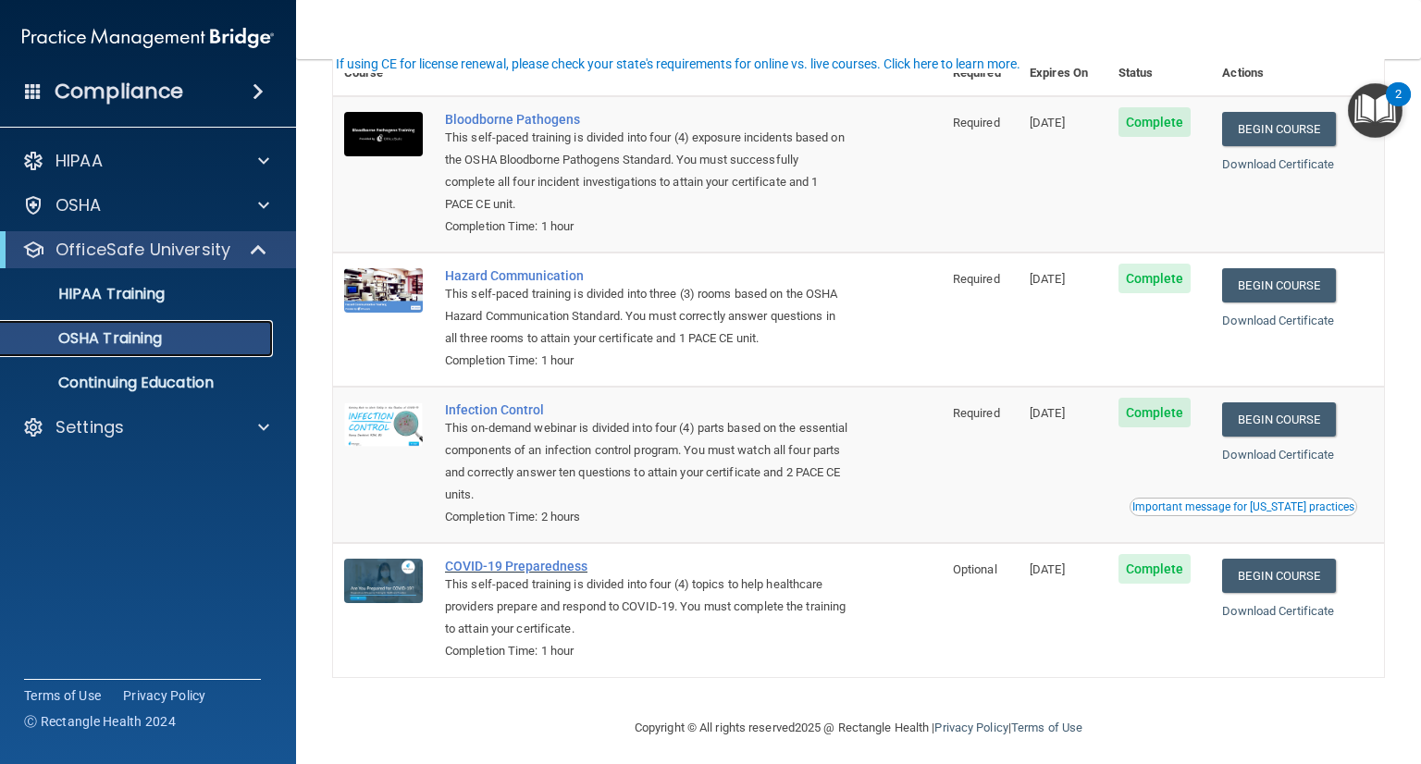
scroll to position [122, 0]
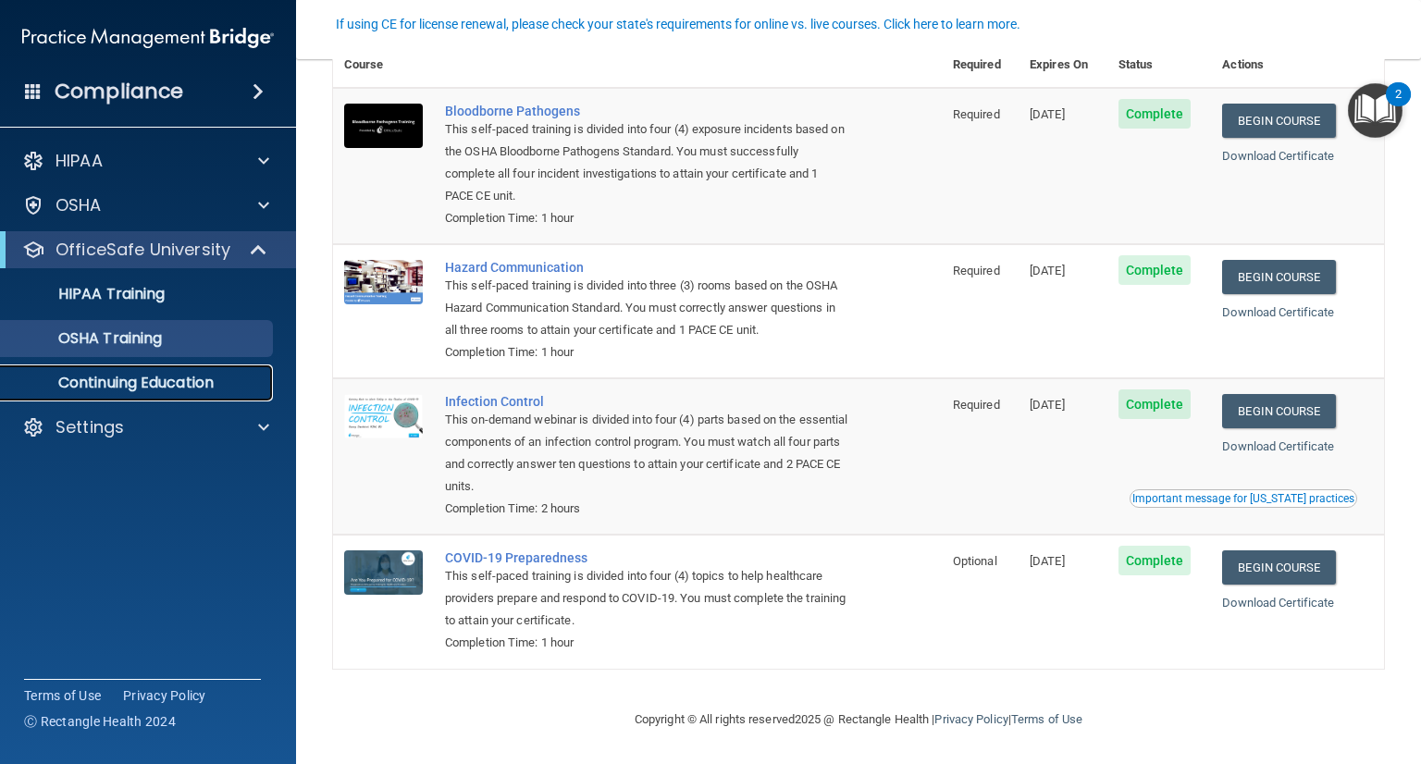
click at [152, 389] on p "Continuing Education" at bounding box center [138, 383] width 253 height 19
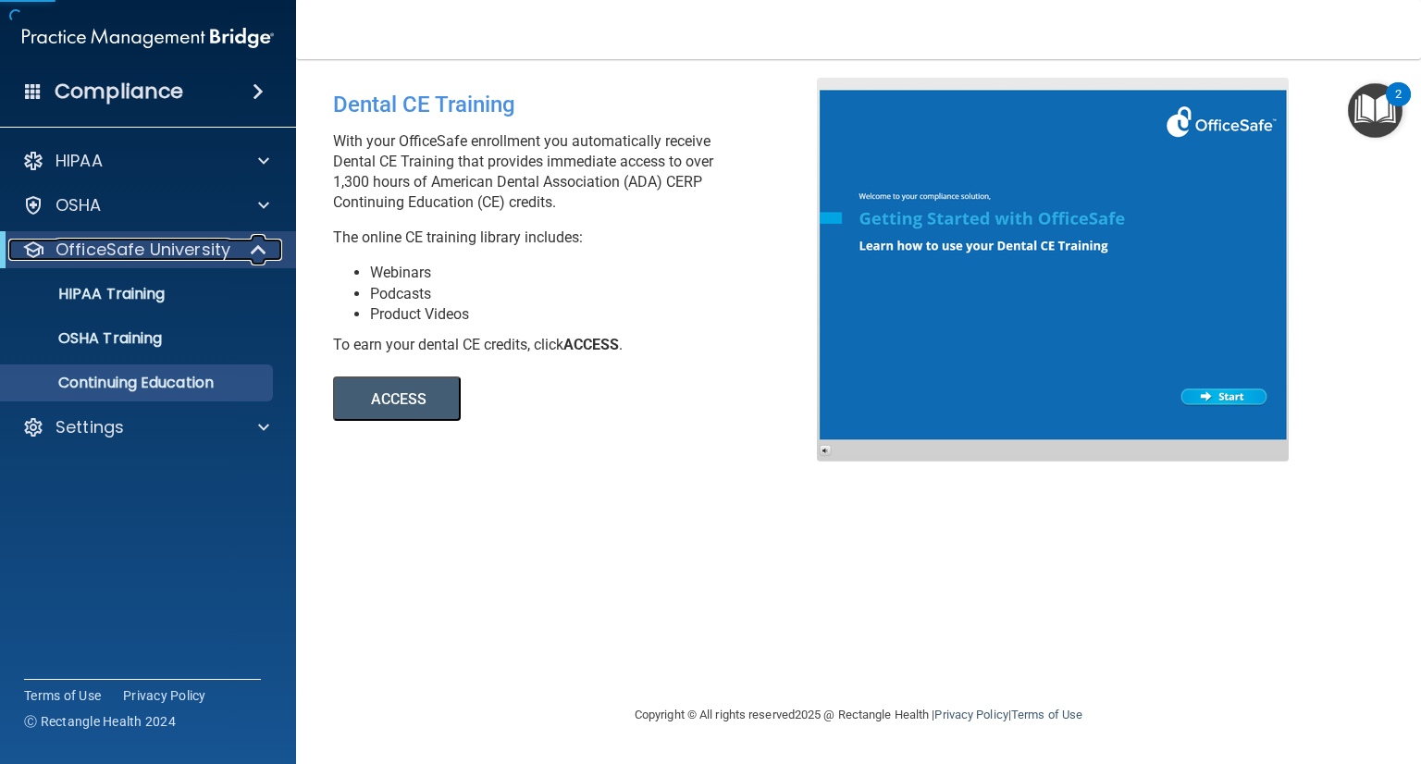
click at [162, 252] on p "OfficeSafe University" at bounding box center [143, 250] width 175 height 22
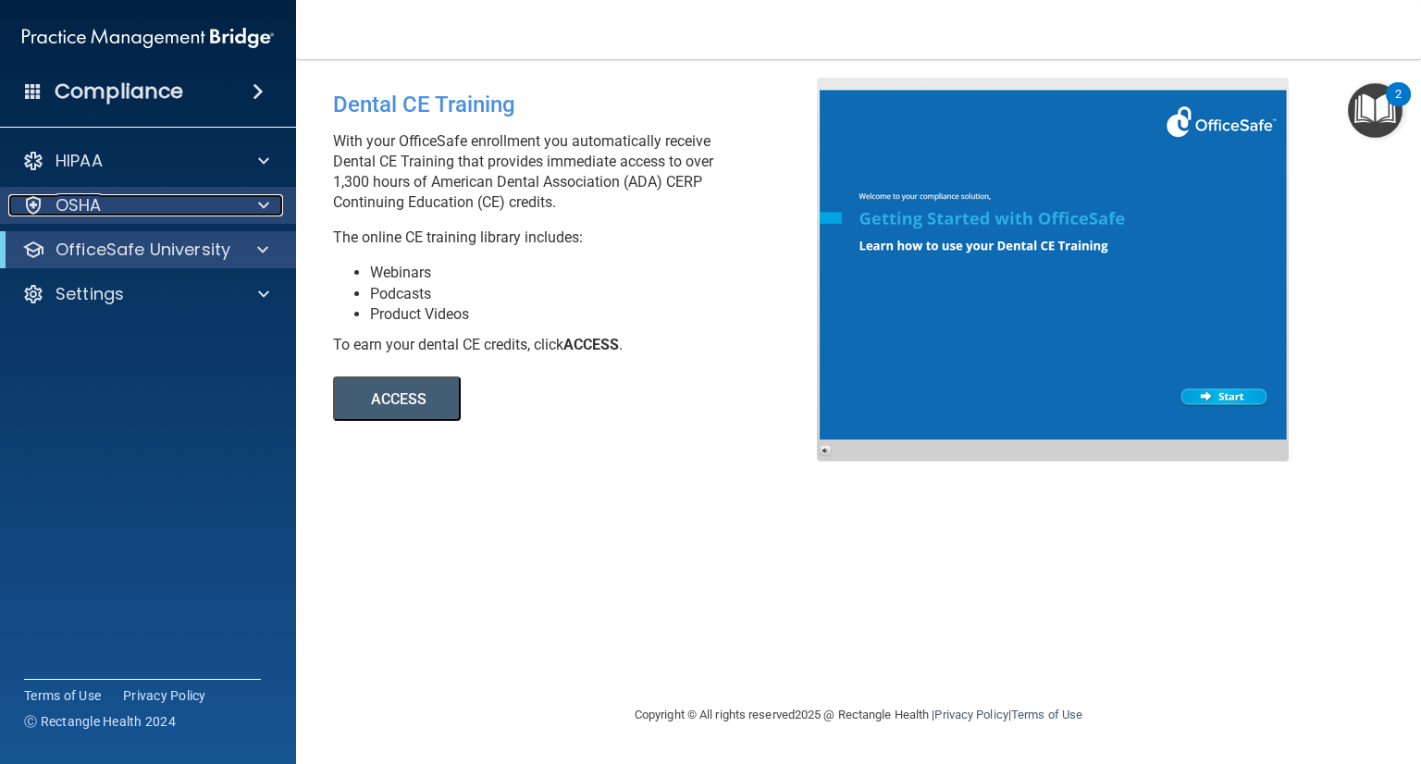
click at [216, 216] on div "OSHA" at bounding box center [122, 205] width 229 height 22
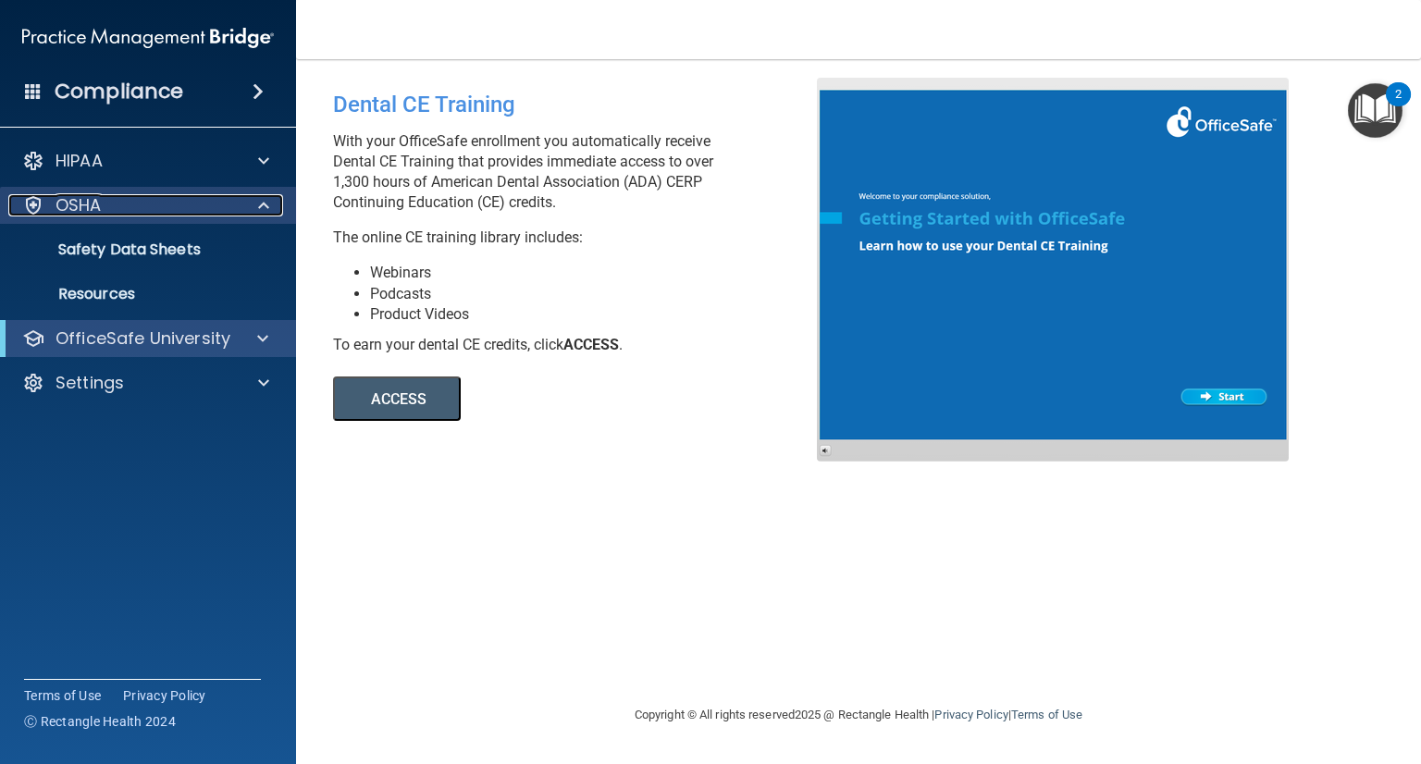
click at [183, 204] on div "OSHA" at bounding box center [122, 205] width 229 height 22
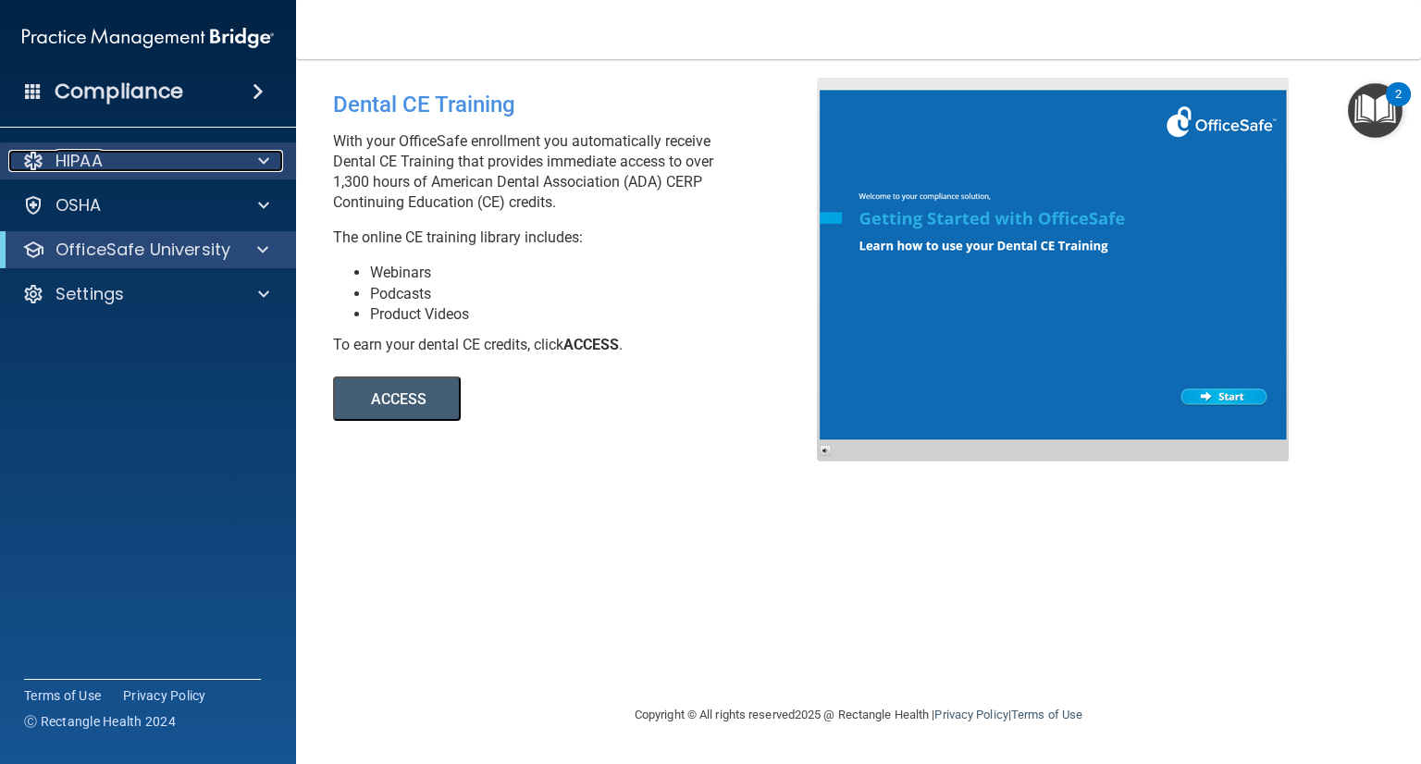
click at [178, 169] on div "HIPAA" at bounding box center [122, 161] width 229 height 22
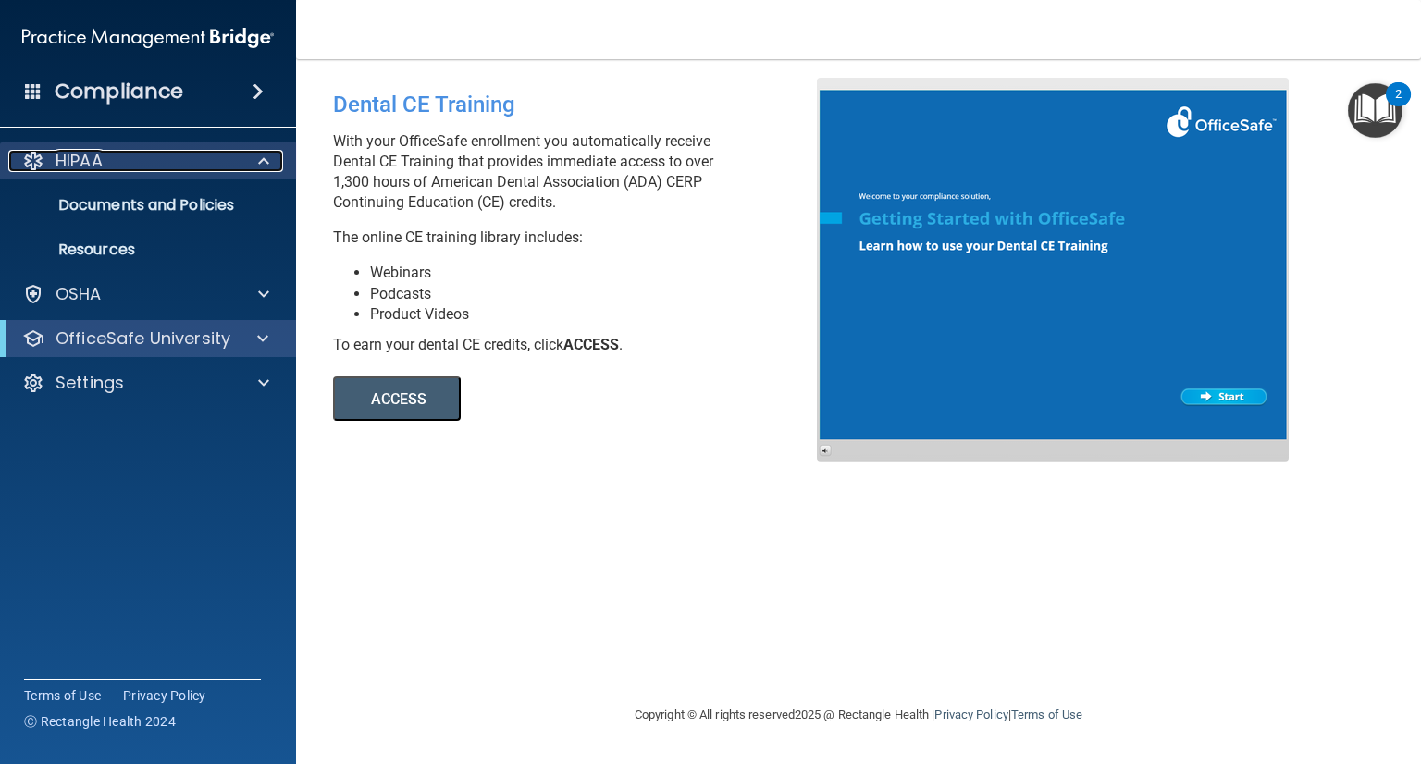
click at [179, 168] on div "HIPAA" at bounding box center [122, 161] width 229 height 22
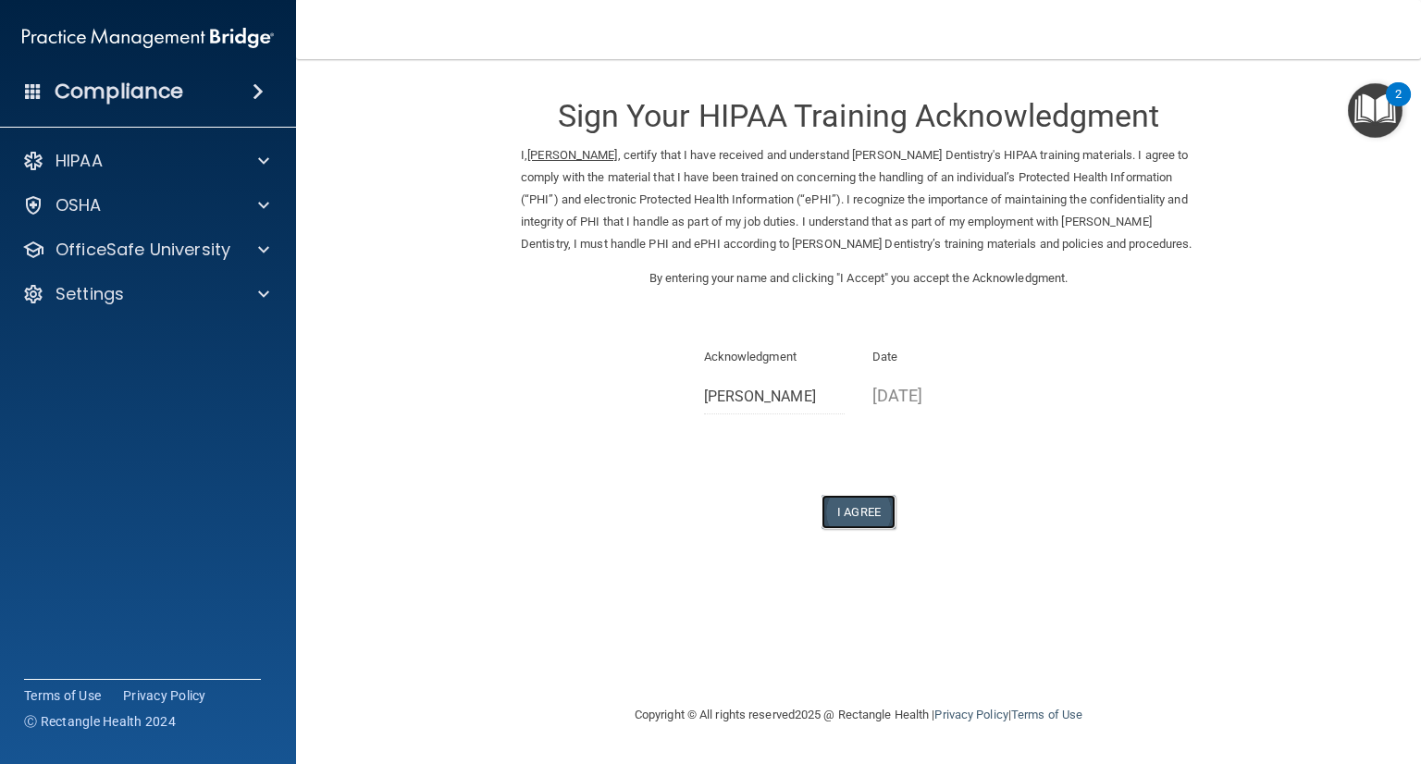
click at [871, 525] on button "I Agree" at bounding box center [859, 512] width 74 height 34
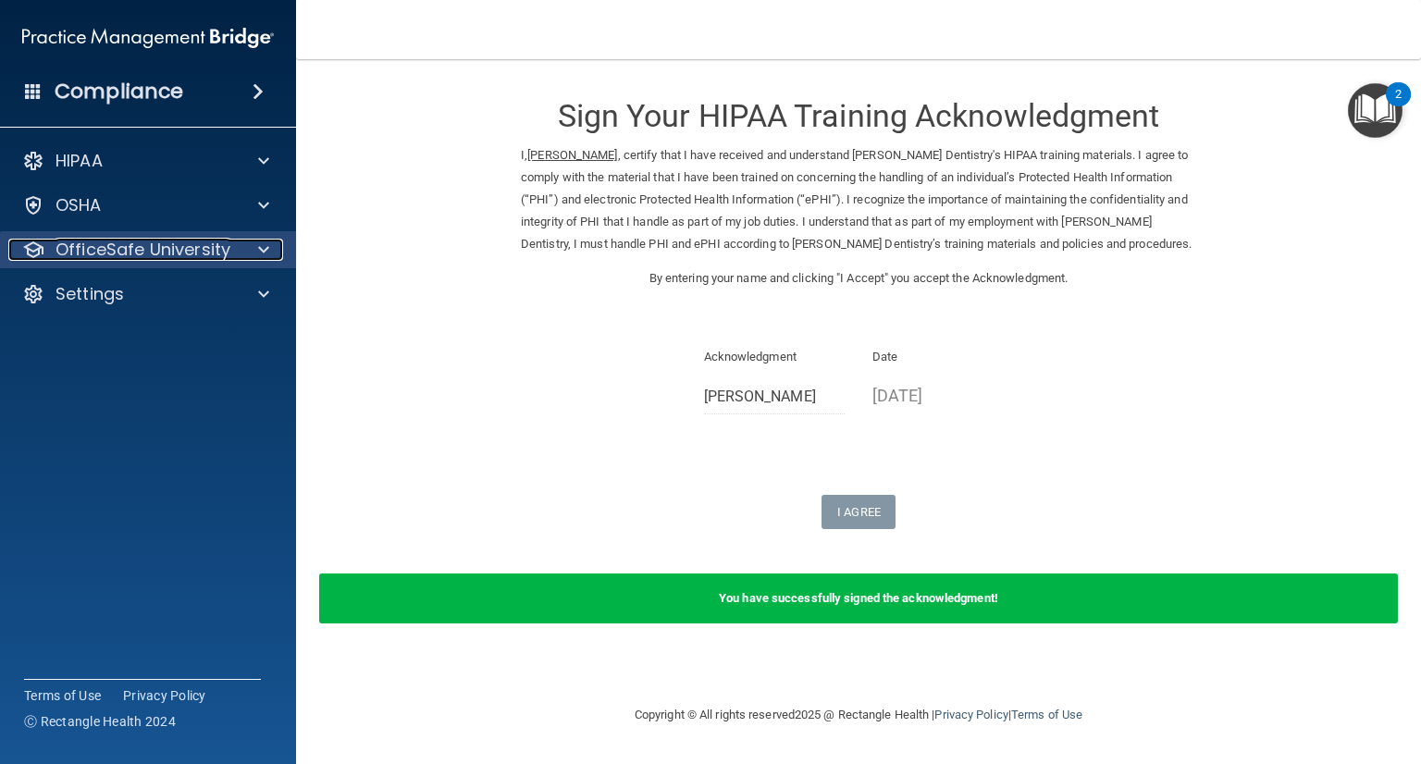
click at [263, 256] on span at bounding box center [263, 250] width 11 height 22
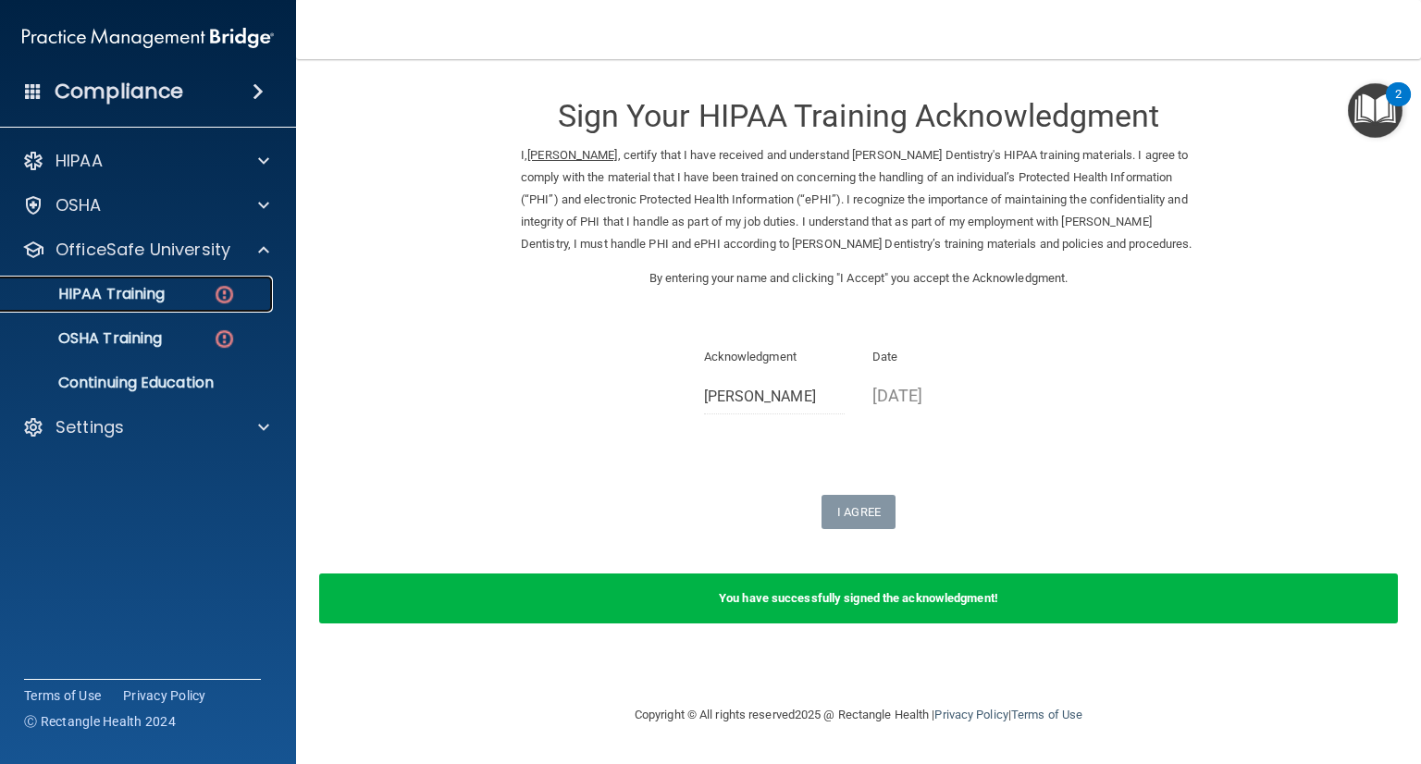
click at [221, 280] on link "HIPAA Training" at bounding box center [126, 294] width 291 height 37
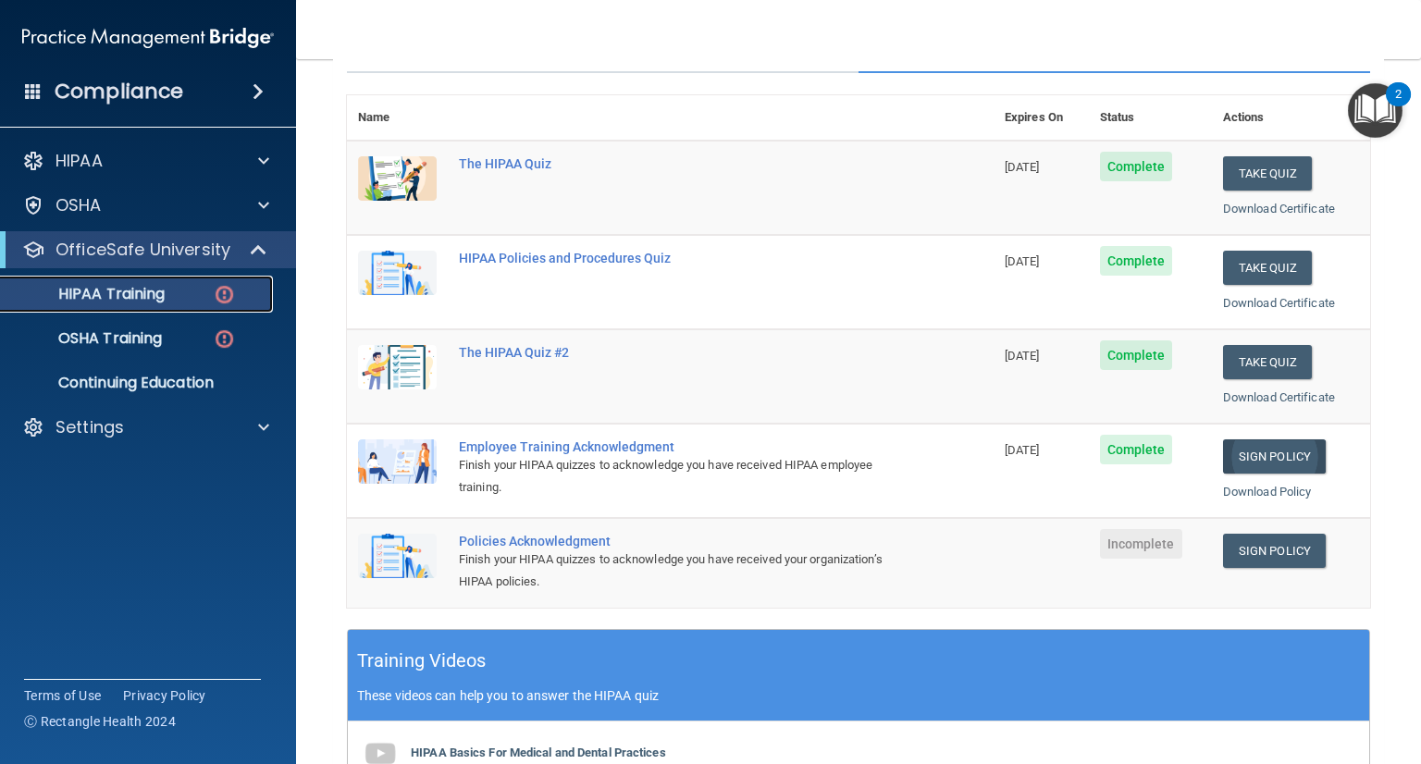
scroll to position [278, 0]
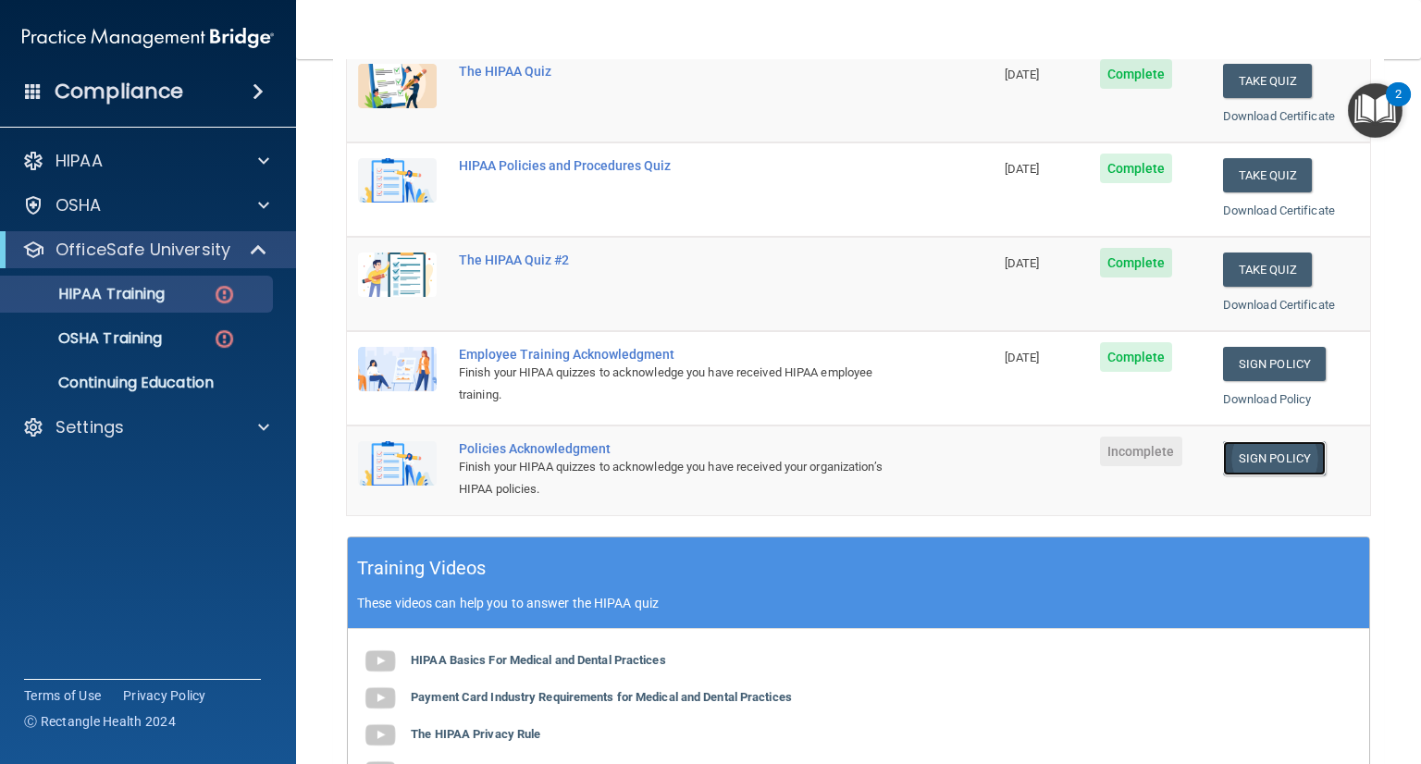
click at [1251, 456] on link "Sign Policy" at bounding box center [1274, 458] width 103 height 34
click at [1234, 454] on link "Sign Policy" at bounding box center [1274, 458] width 103 height 34
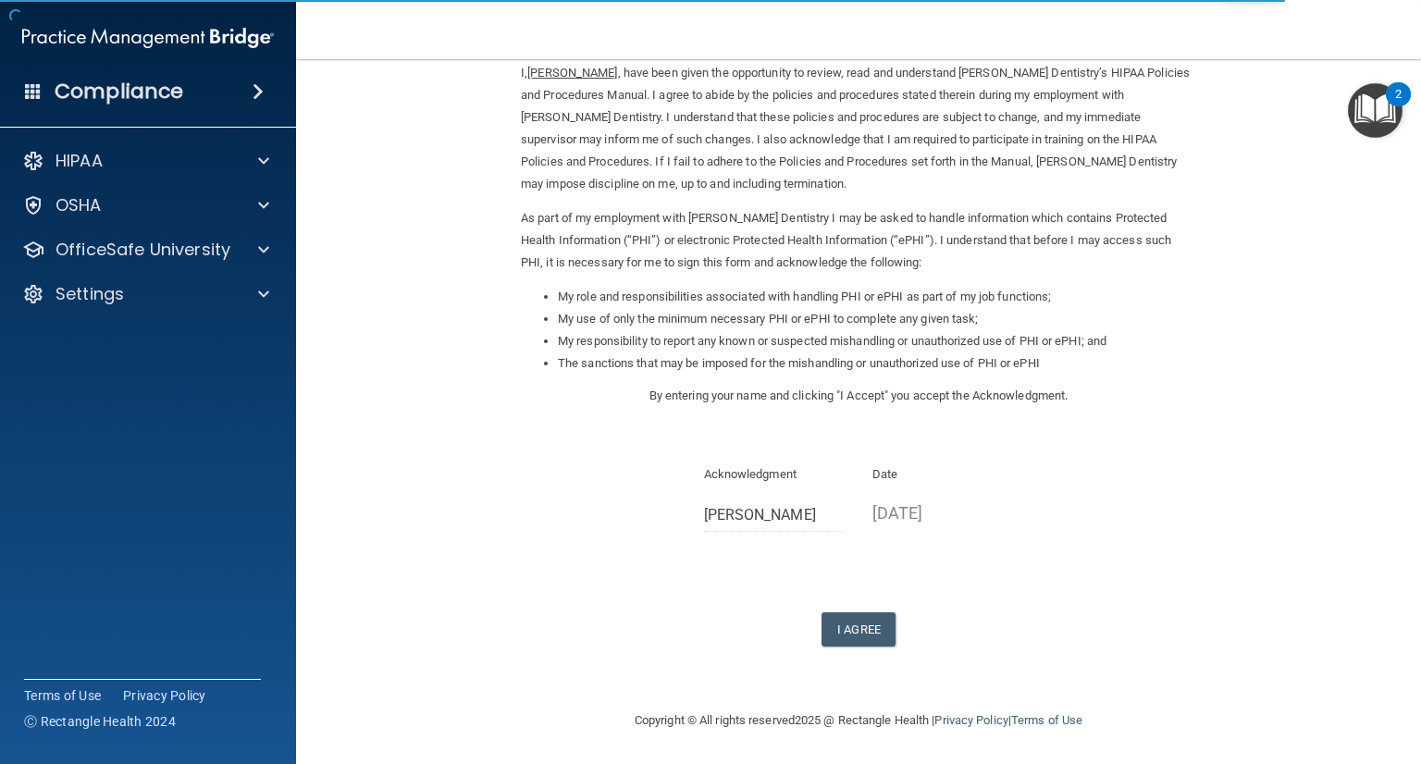
scroll to position [83, 0]
click at [859, 637] on button "I Agree" at bounding box center [859, 629] width 74 height 34
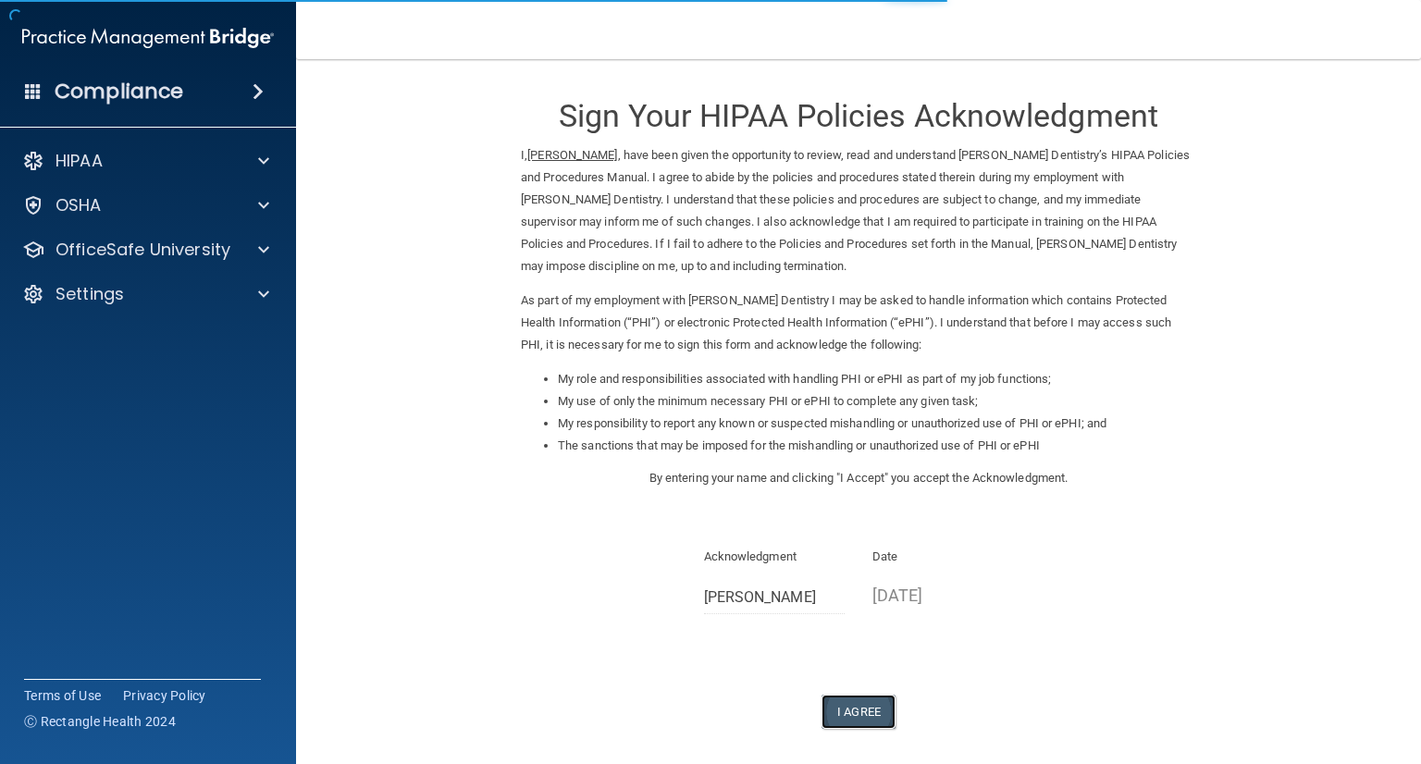
click at [863, 715] on button "I Agree" at bounding box center [859, 712] width 74 height 34
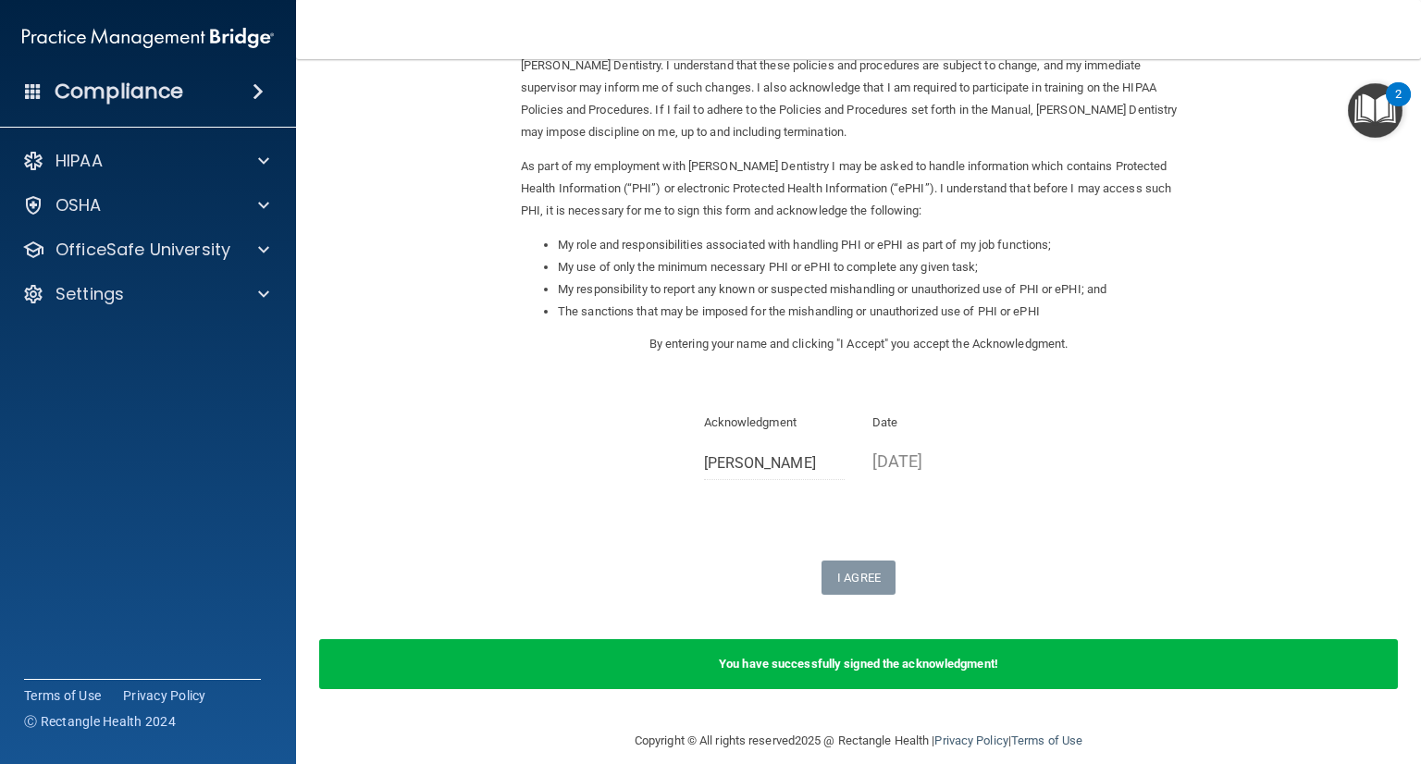
scroll to position [155, 0]
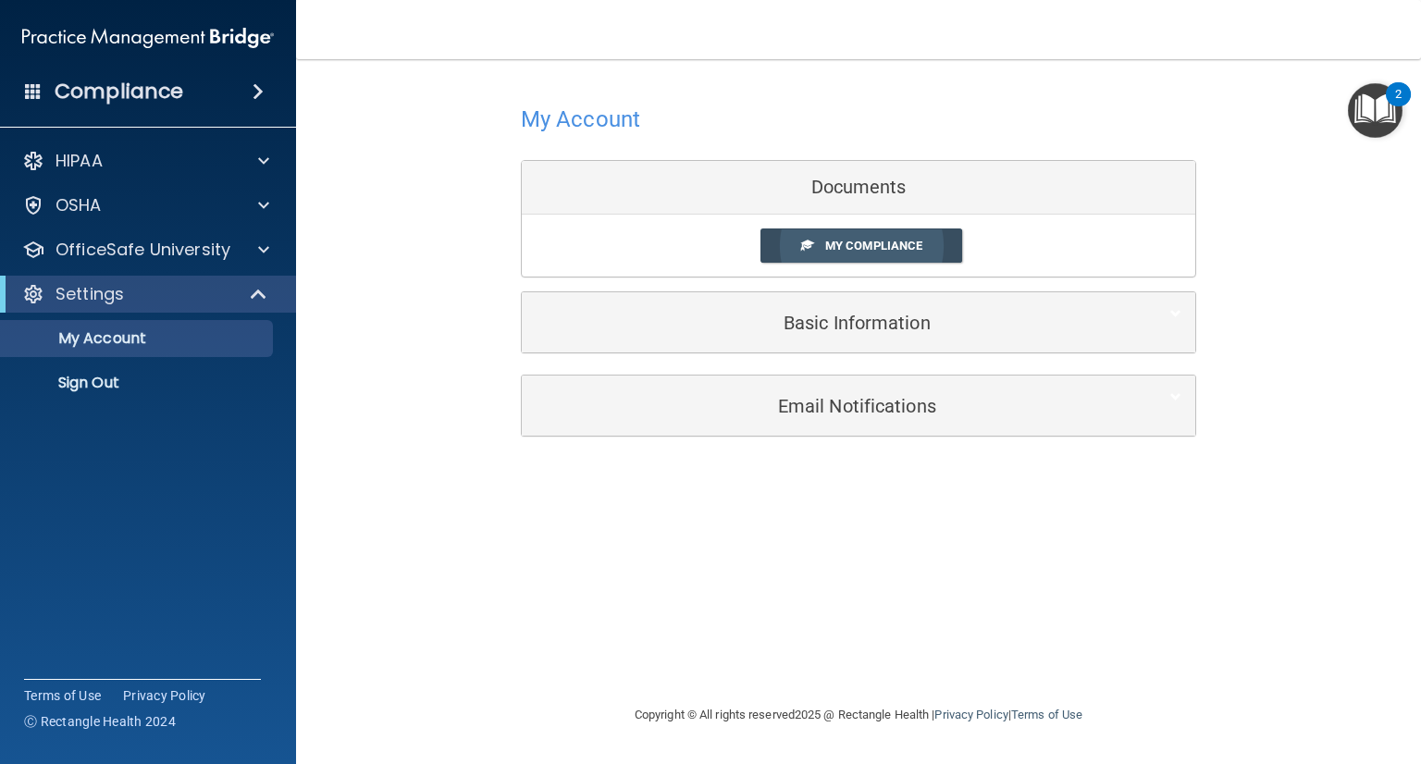
click at [838, 253] on link "My Compliance" at bounding box center [861, 246] width 203 height 34
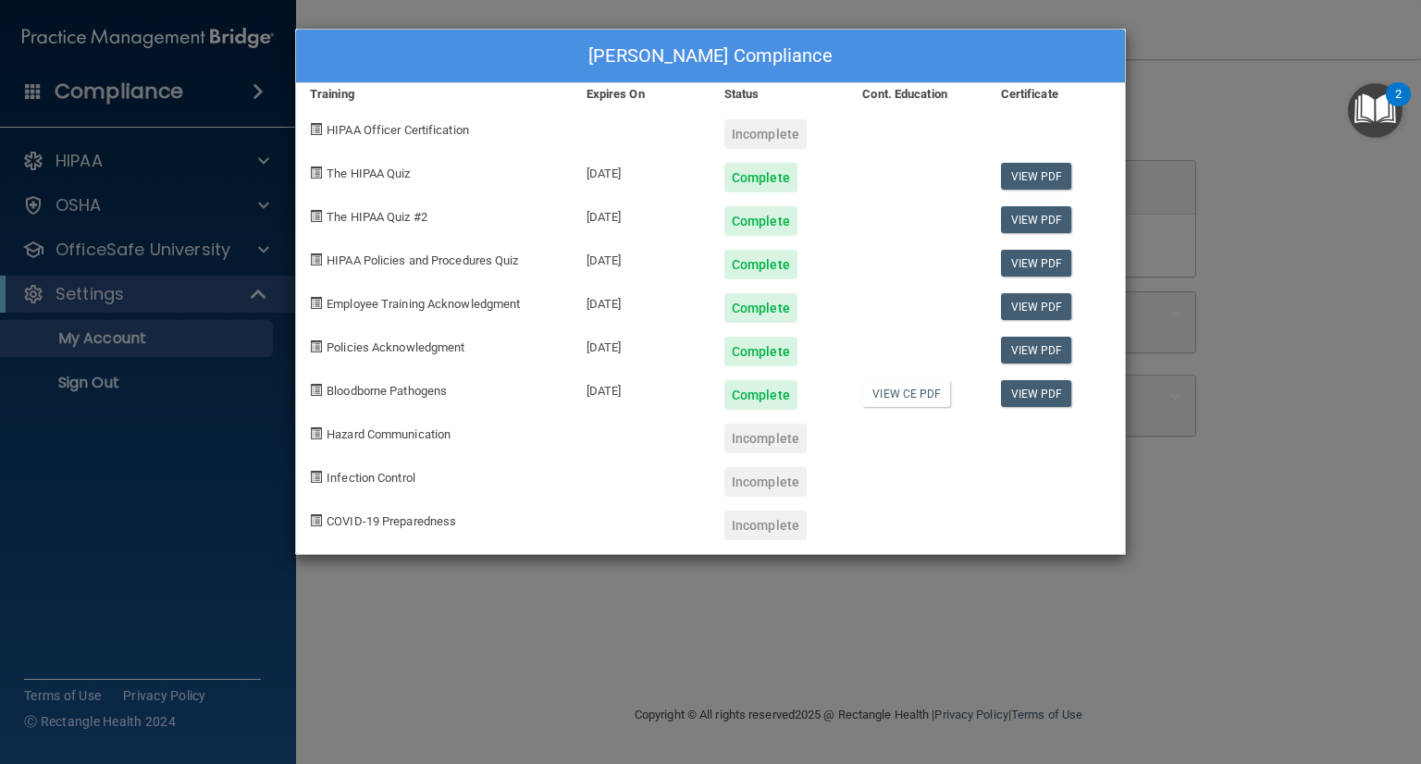
click at [1277, 309] on div "April Abbott's Compliance Training Expires On Status Cont. Education Certificat…" at bounding box center [710, 382] width 1421 height 764
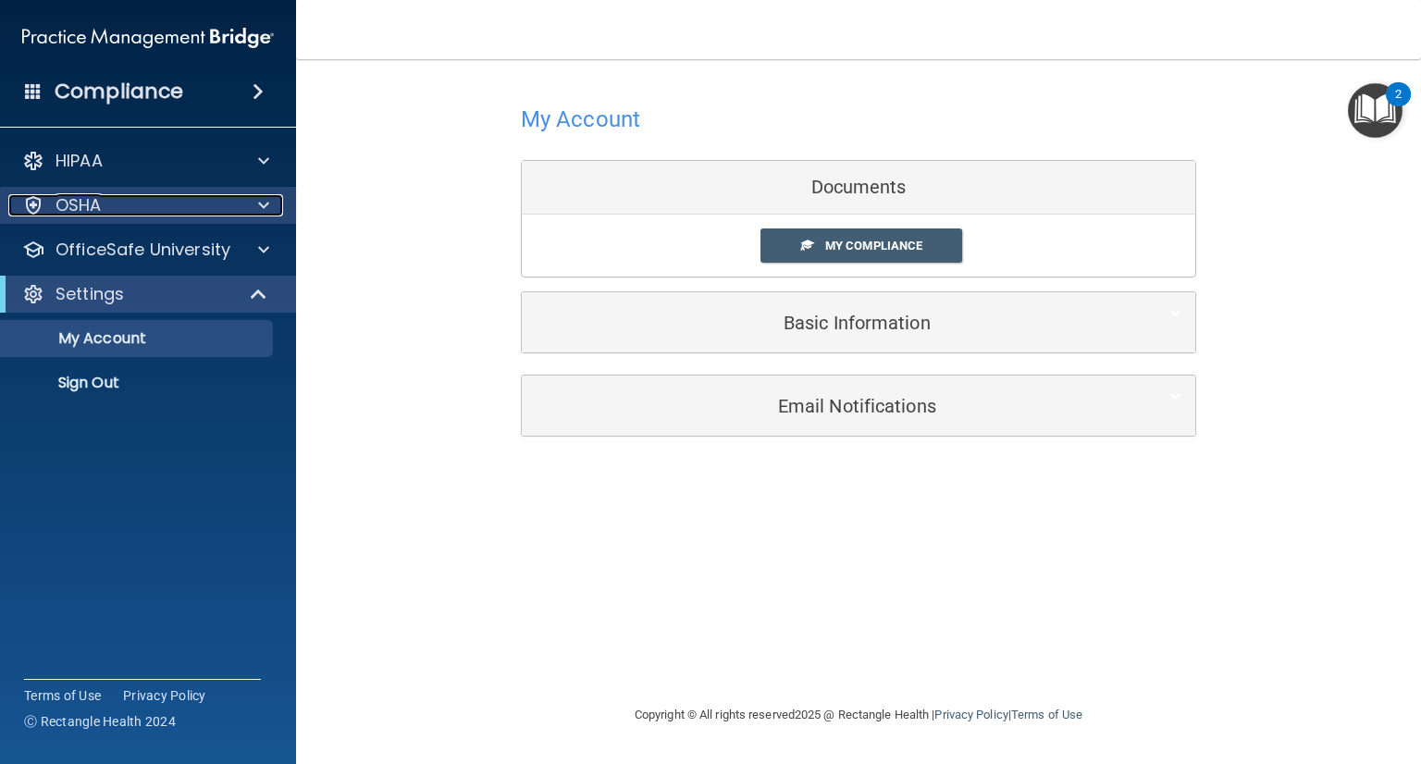
click at [267, 205] on span at bounding box center [263, 205] width 11 height 22
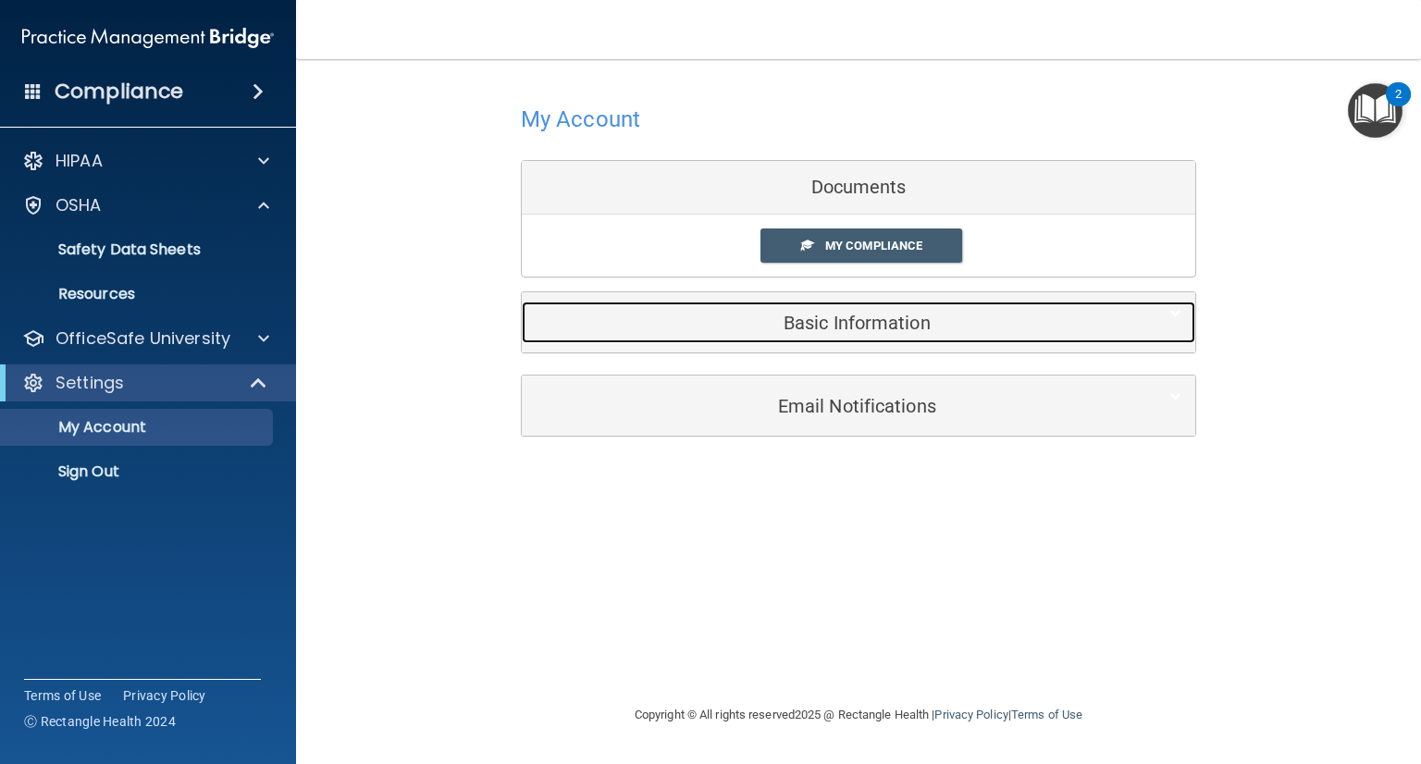
click at [870, 315] on h5 "Basic Information" at bounding box center [830, 323] width 589 height 20
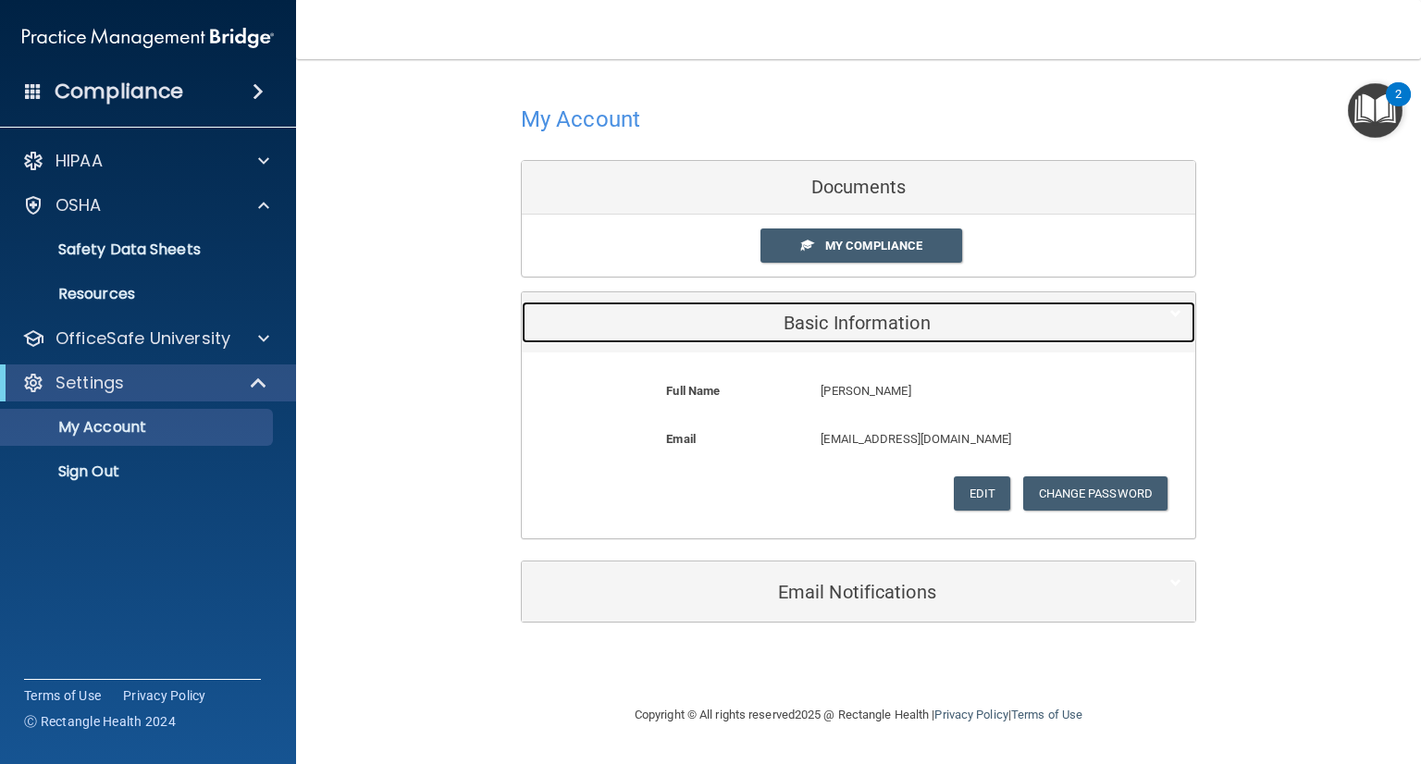
click at [875, 327] on h5 "Basic Information" at bounding box center [830, 323] width 589 height 20
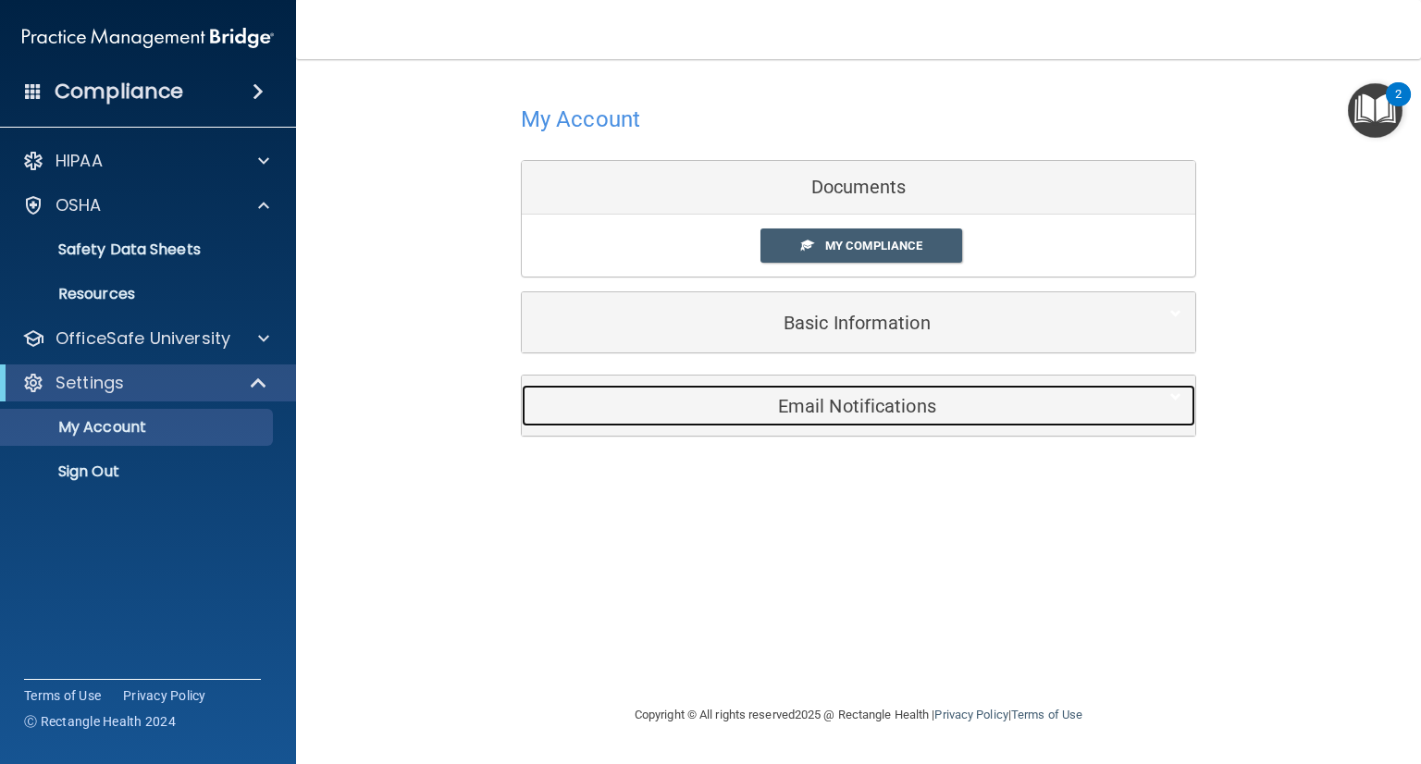
click at [876, 396] on h5 "Email Notifications" at bounding box center [830, 406] width 589 height 20
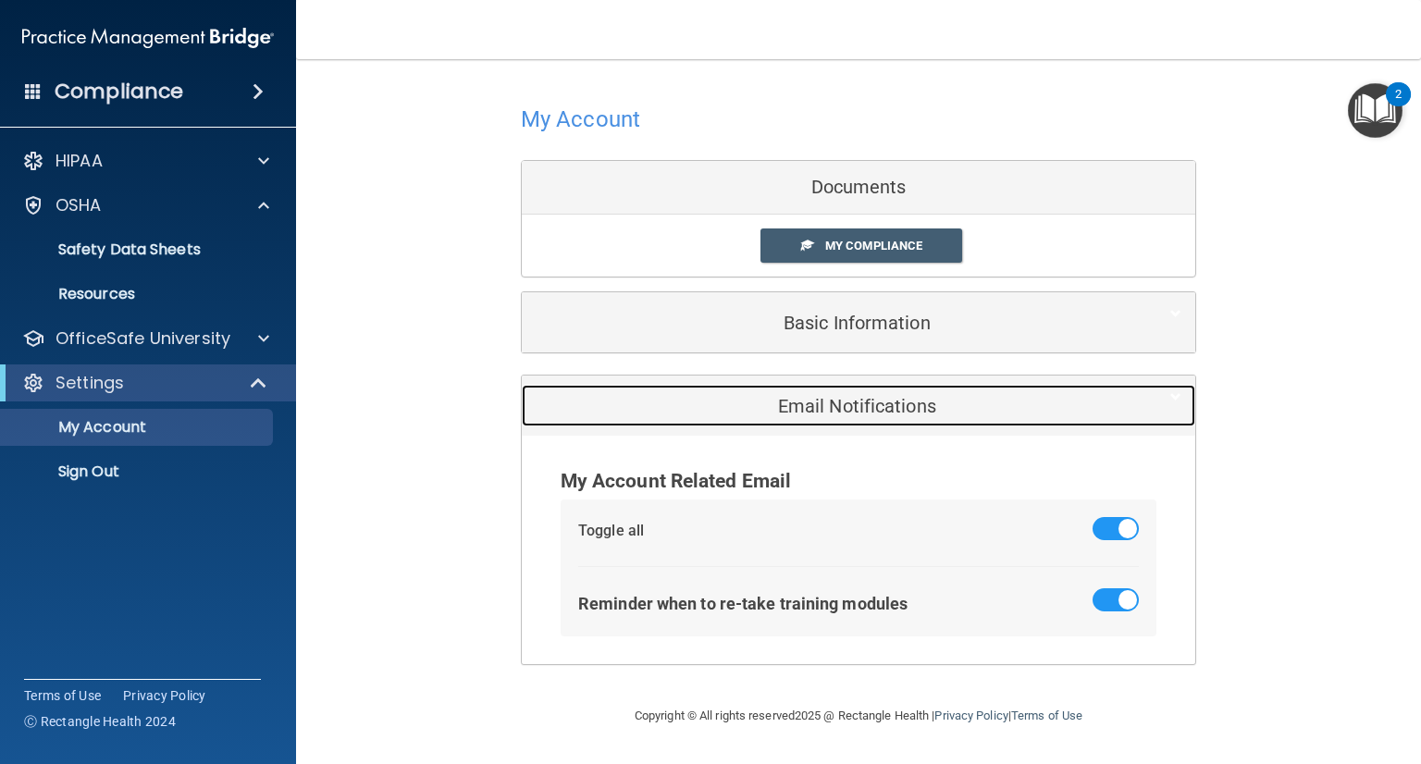
click at [876, 396] on h5 "Email Notifications" at bounding box center [830, 406] width 589 height 20
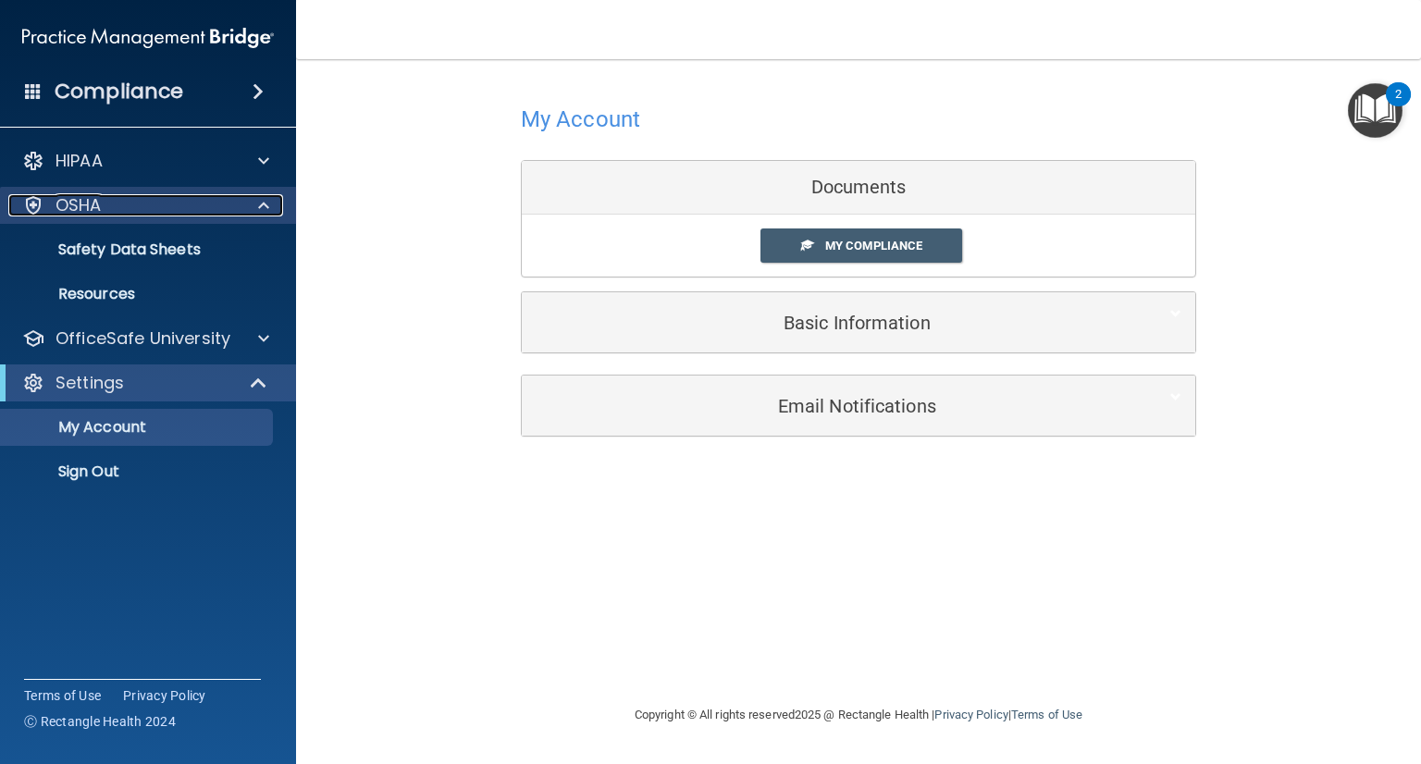
click at [69, 203] on p "OSHA" at bounding box center [79, 205] width 46 height 22
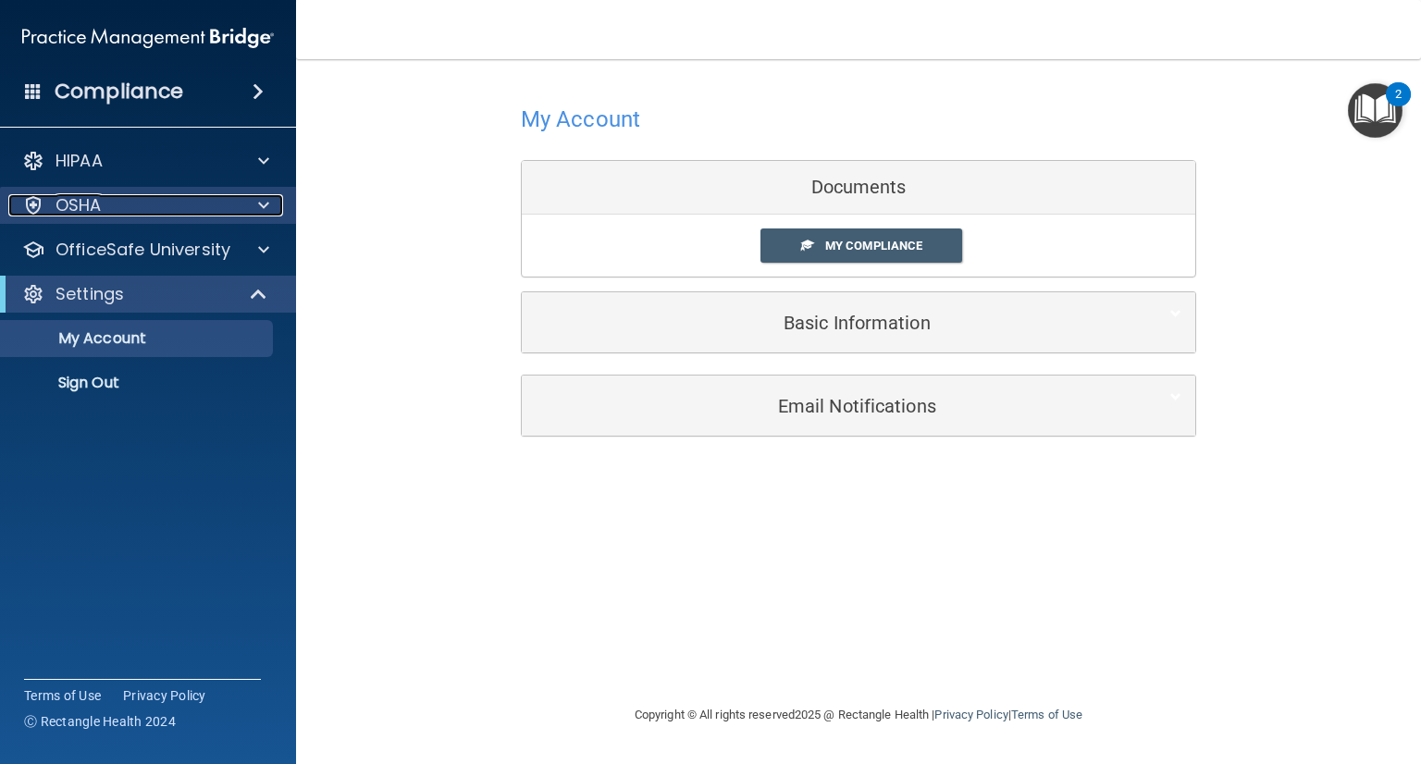
click at [69, 203] on p "OSHA" at bounding box center [79, 205] width 46 height 22
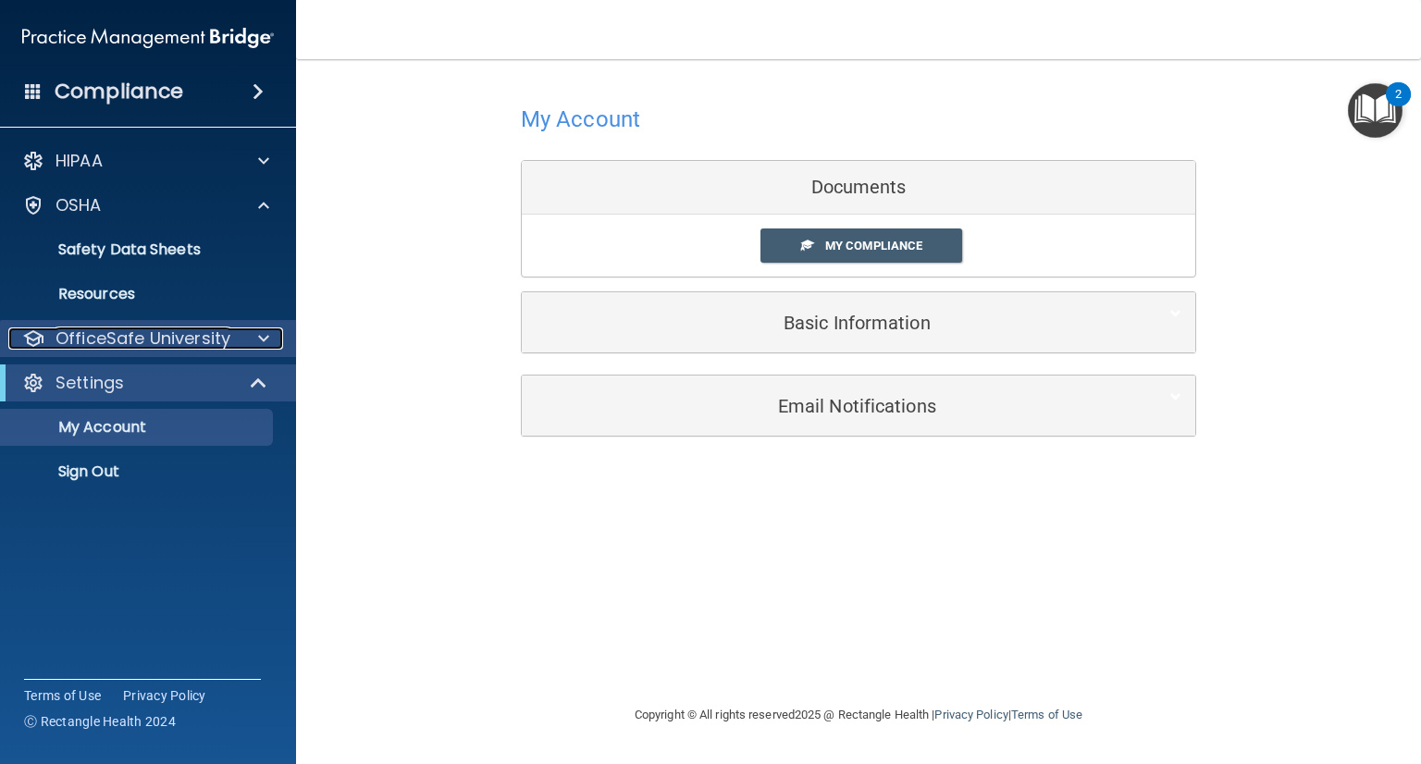
click at [103, 349] on p "OfficeSafe University" at bounding box center [143, 339] width 175 height 22
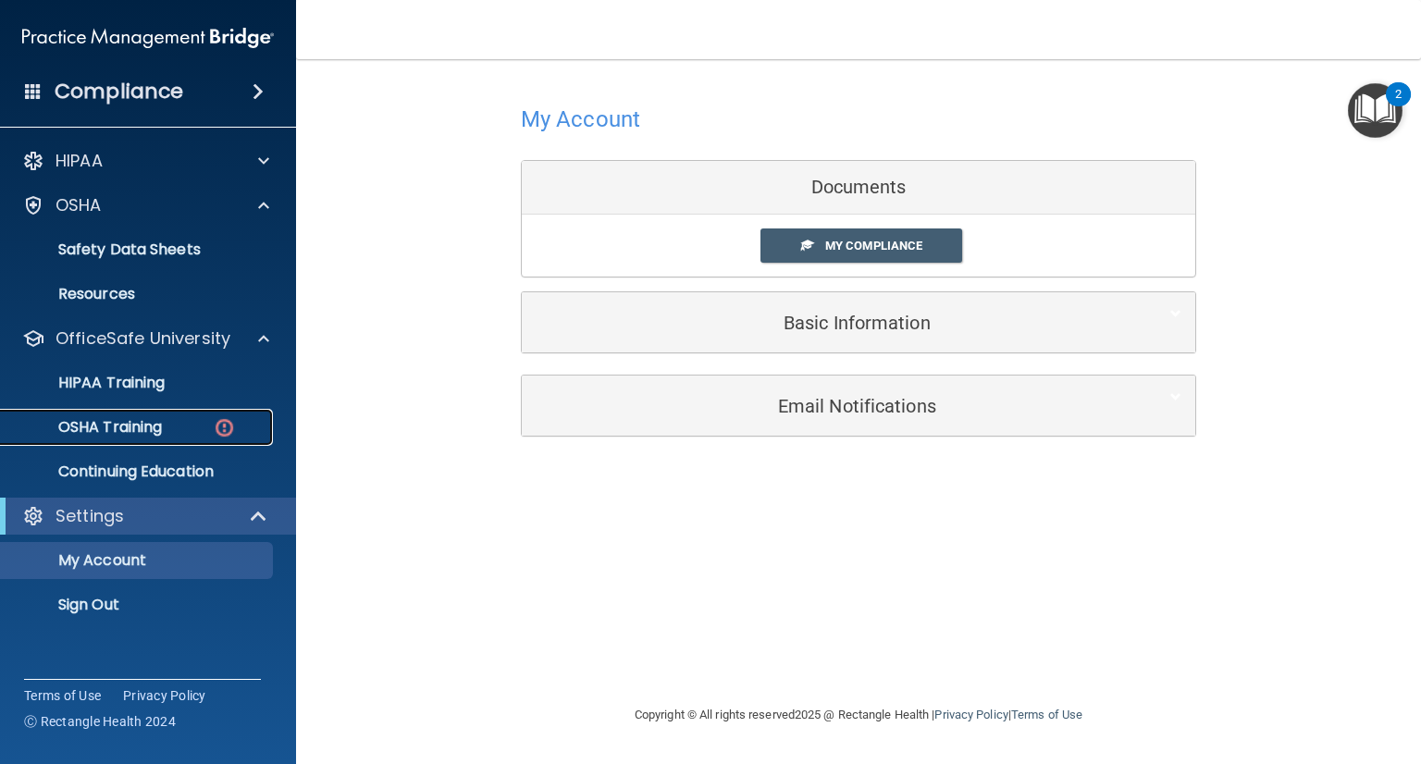
click at [96, 434] on p "OSHA Training" at bounding box center [87, 427] width 150 height 19
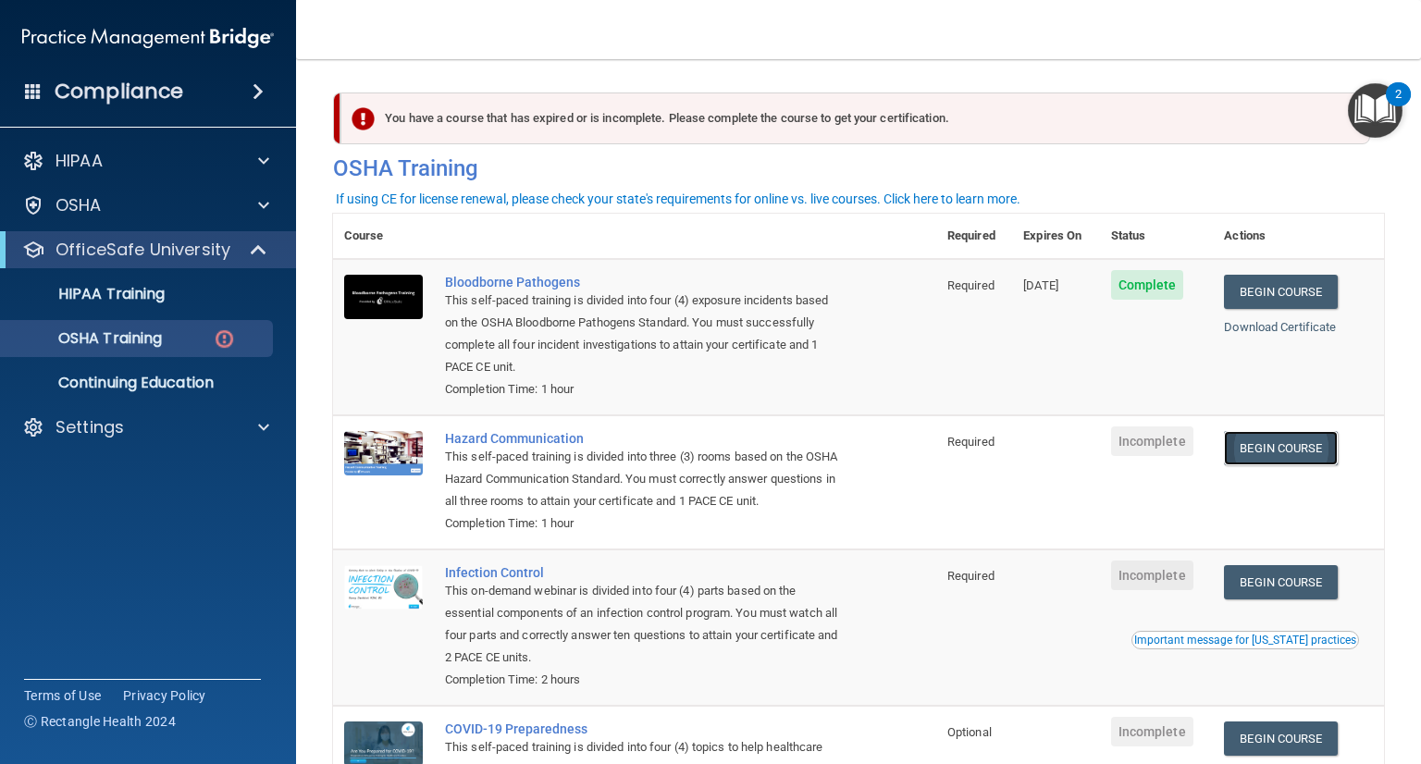
click at [1286, 454] on link "Begin Course" at bounding box center [1280, 448] width 113 height 34
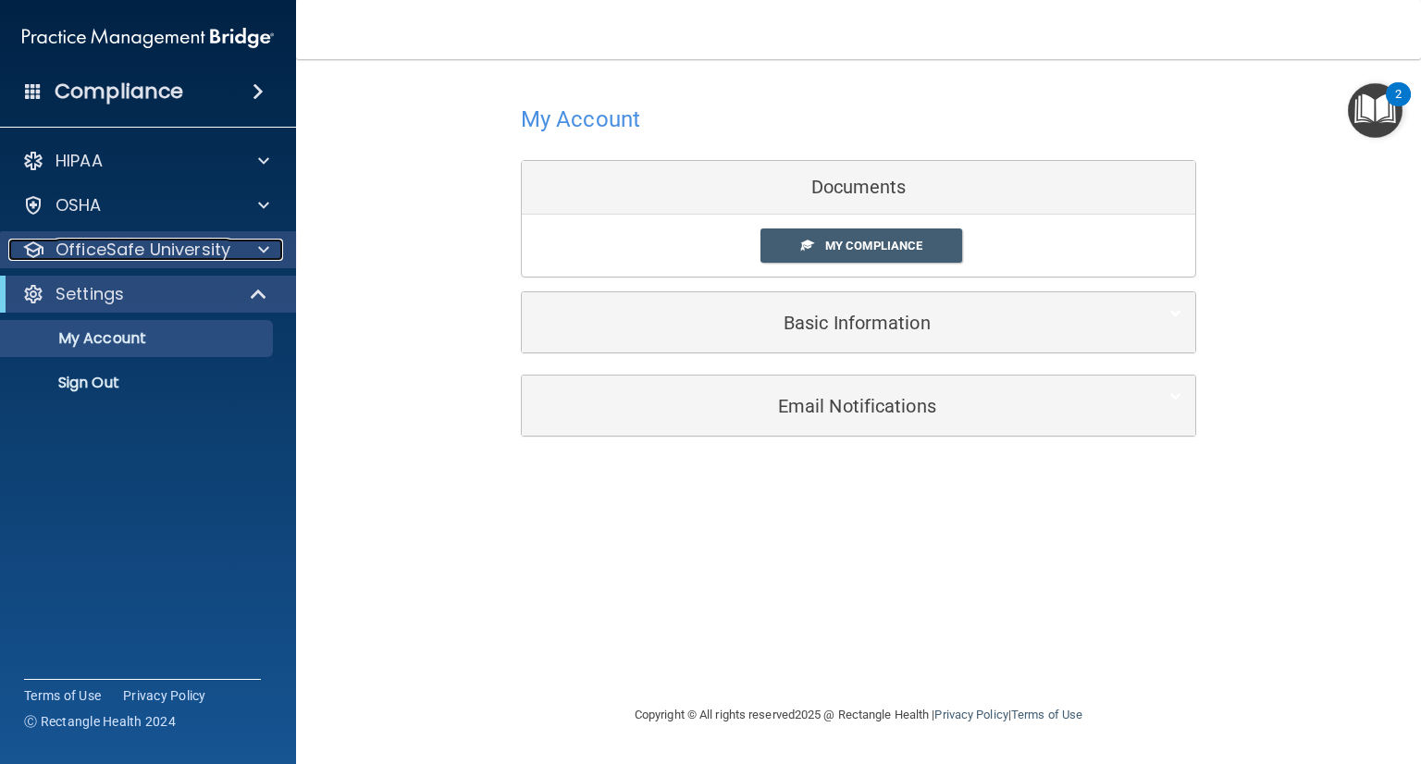
click at [255, 254] on div at bounding box center [261, 250] width 46 height 22
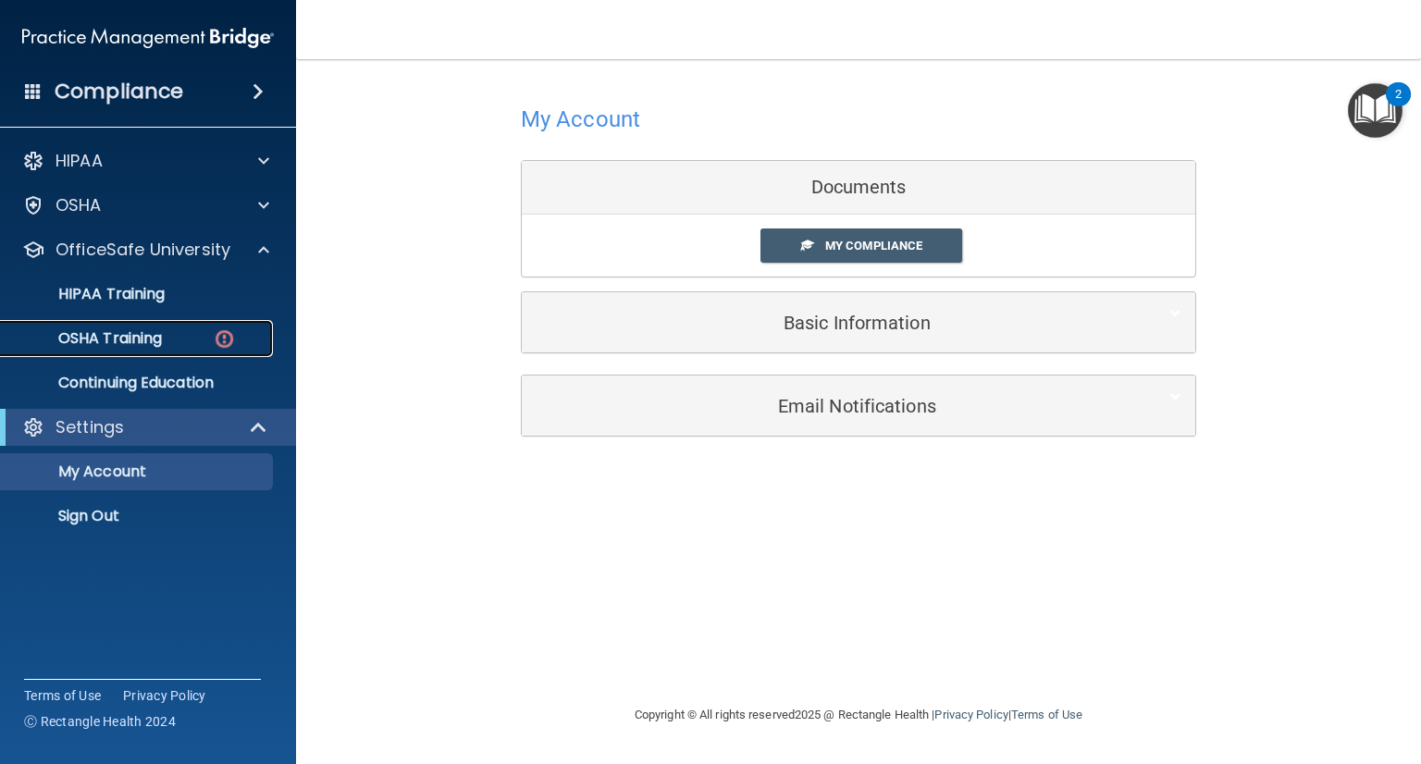
click at [129, 350] on link "OSHA Training" at bounding box center [126, 338] width 291 height 37
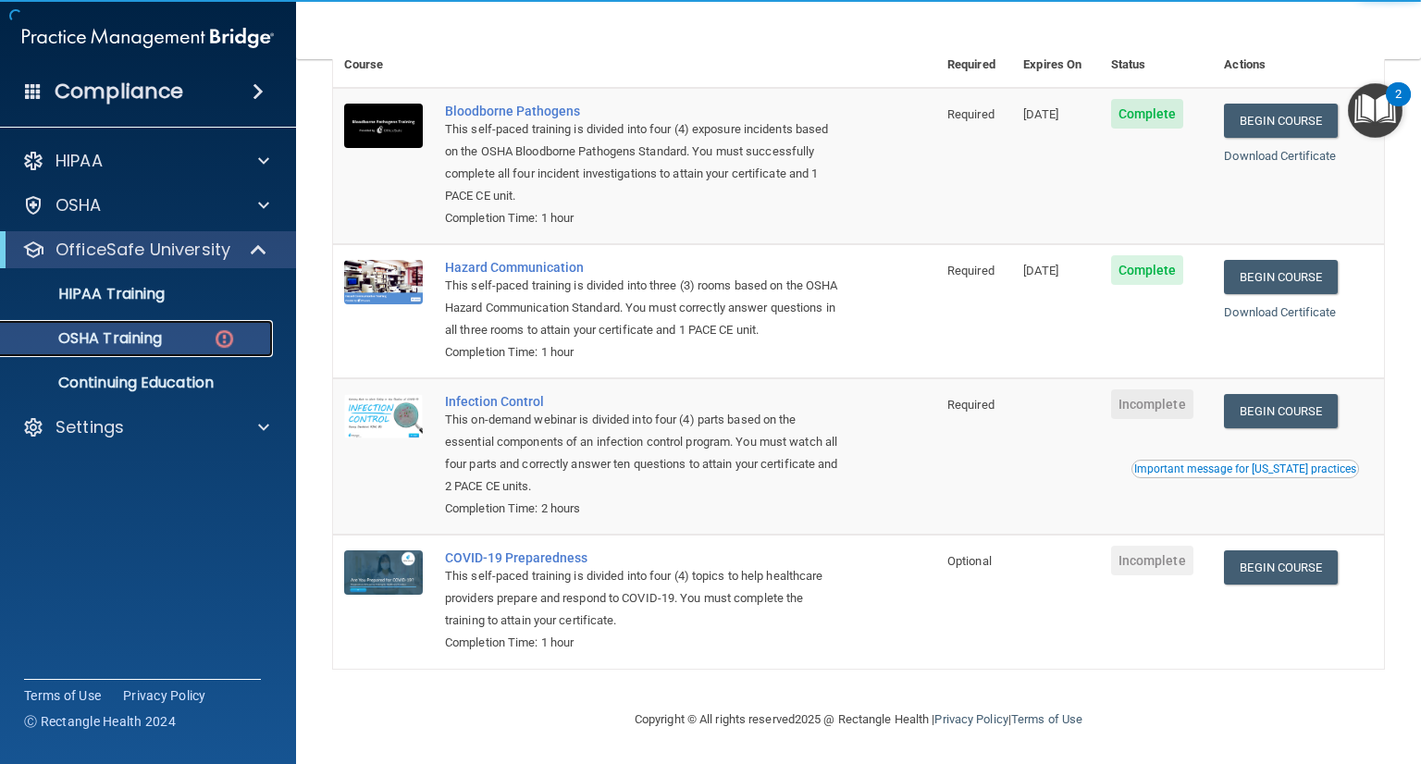
scroll to position [196, 0]
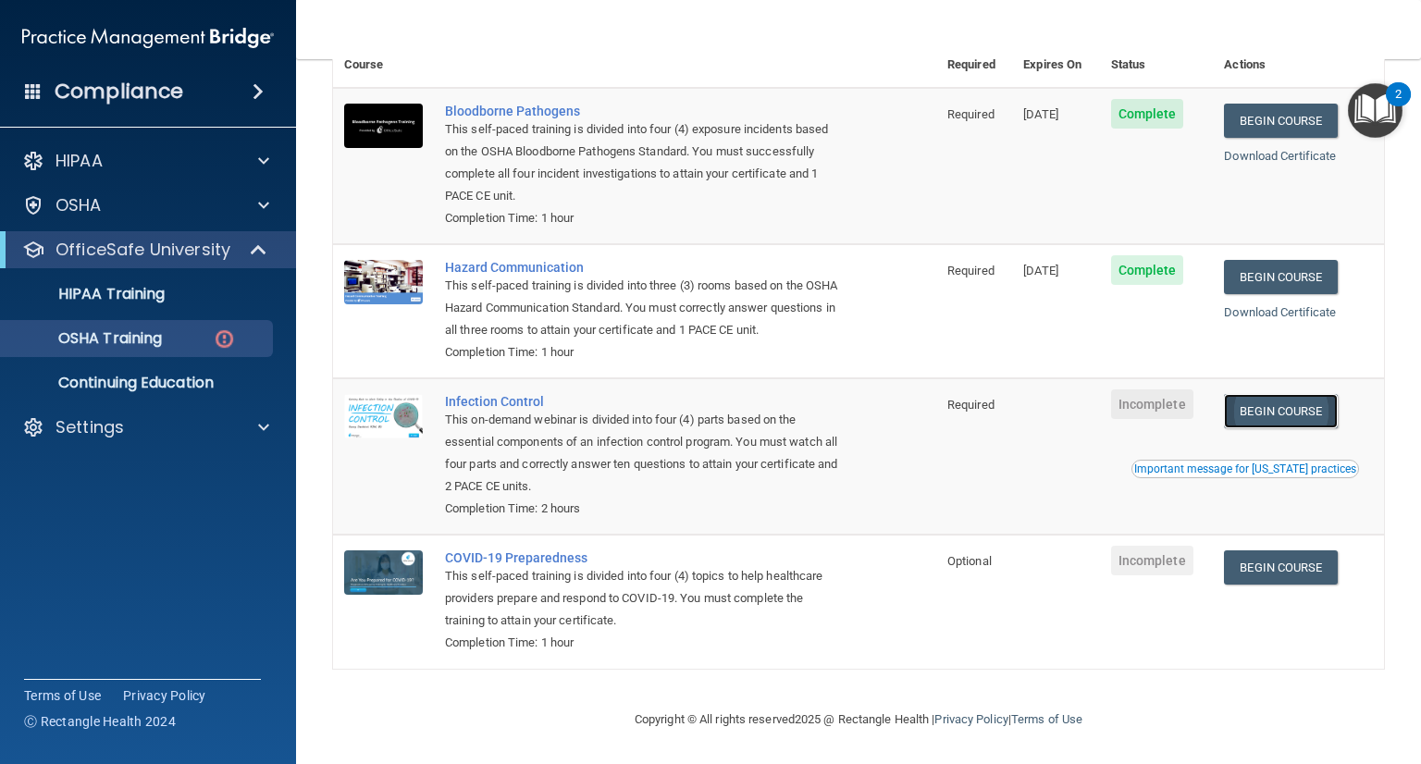
click at [1280, 416] on link "Begin Course" at bounding box center [1280, 411] width 113 height 34
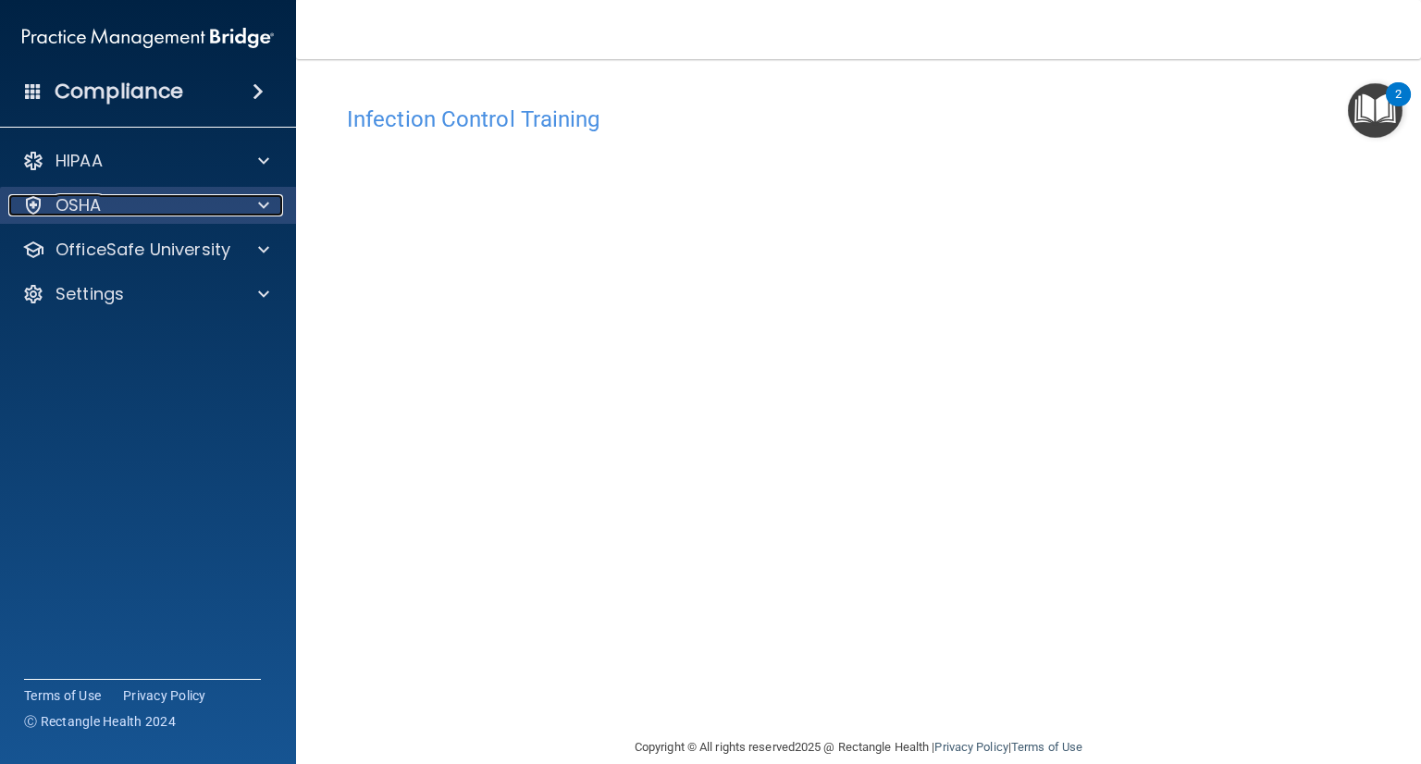
click at [265, 208] on span at bounding box center [263, 205] width 11 height 22
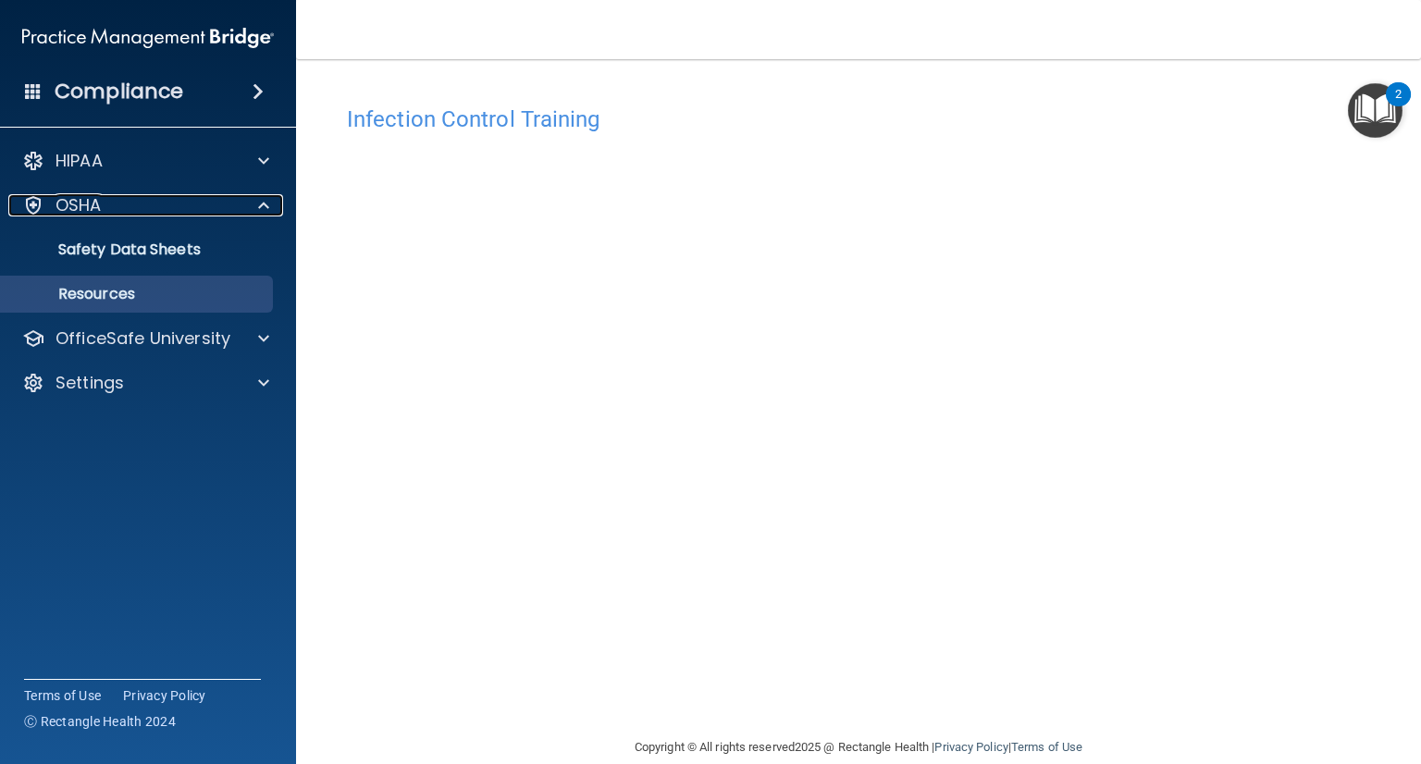
drag, startPoint x: 266, startPoint y: 211, endPoint x: 226, endPoint y: 278, distance: 77.6
click at [265, 213] on span at bounding box center [263, 205] width 11 height 22
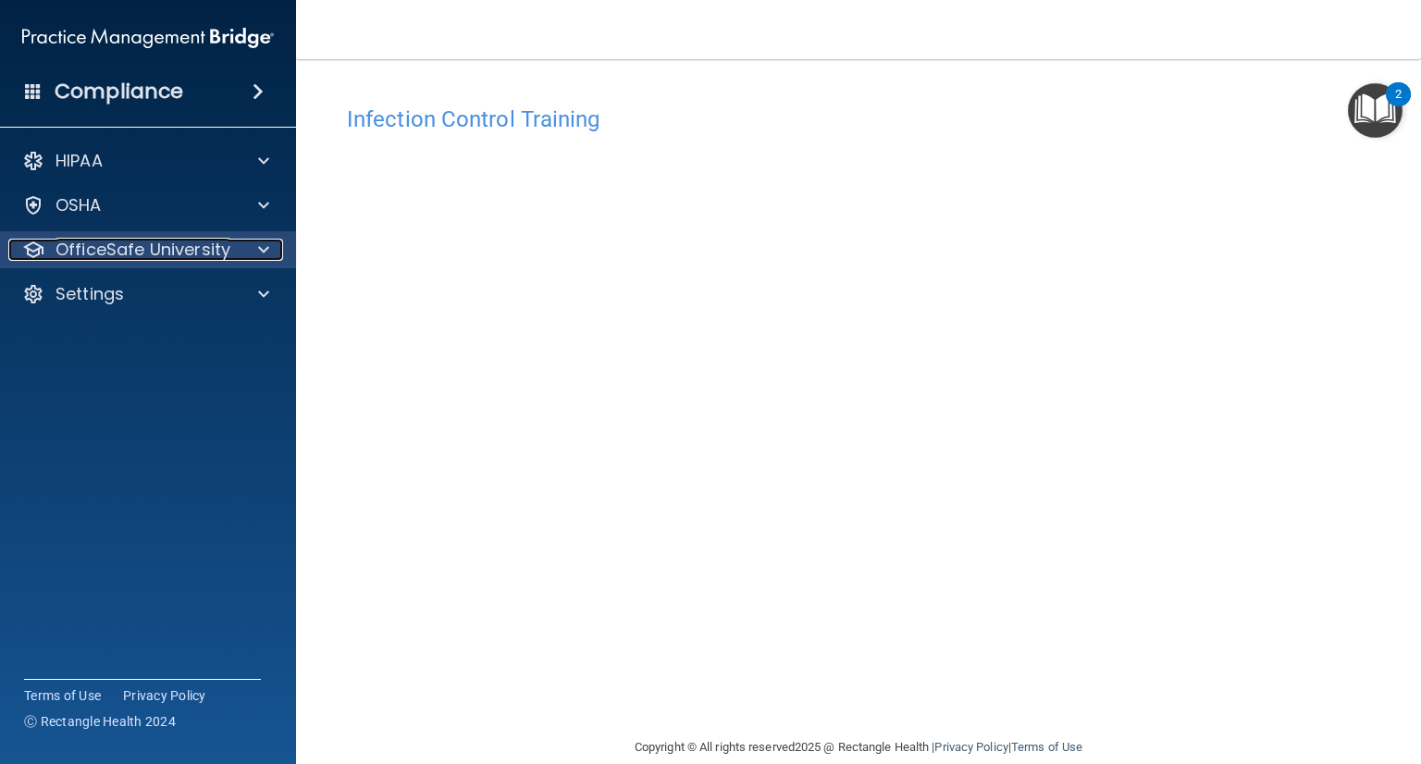
click at [270, 249] on div at bounding box center [261, 250] width 46 height 22
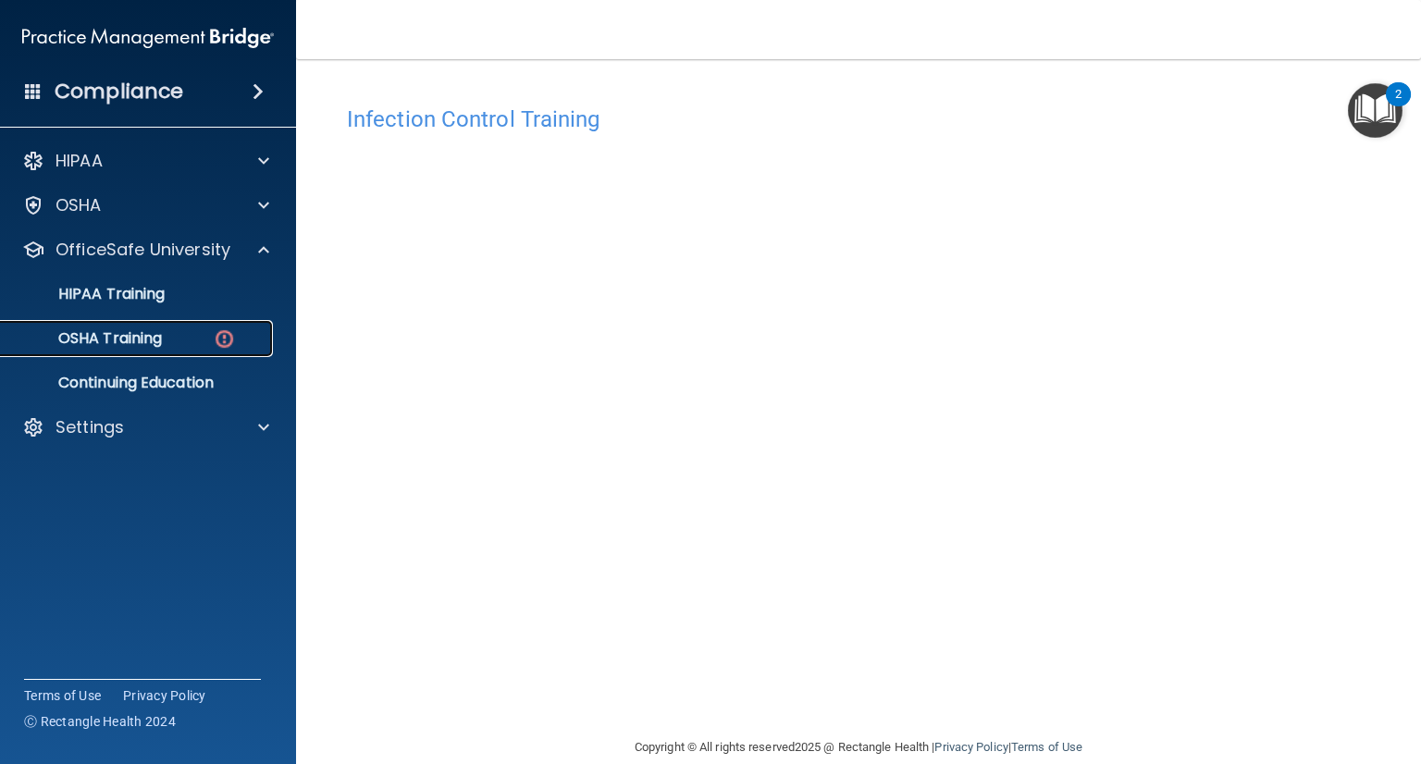
click at [179, 338] on div "OSHA Training" at bounding box center [138, 338] width 253 height 19
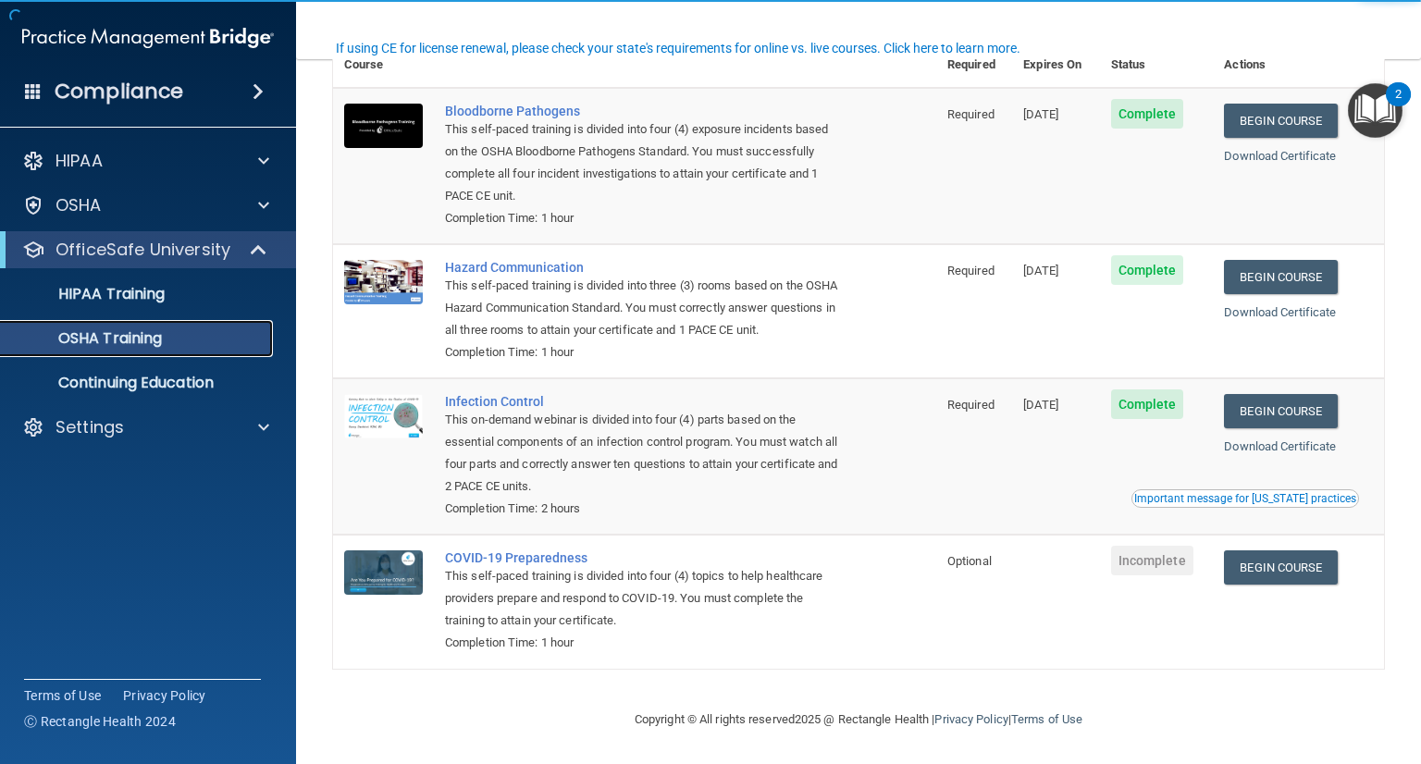
scroll to position [144, 0]
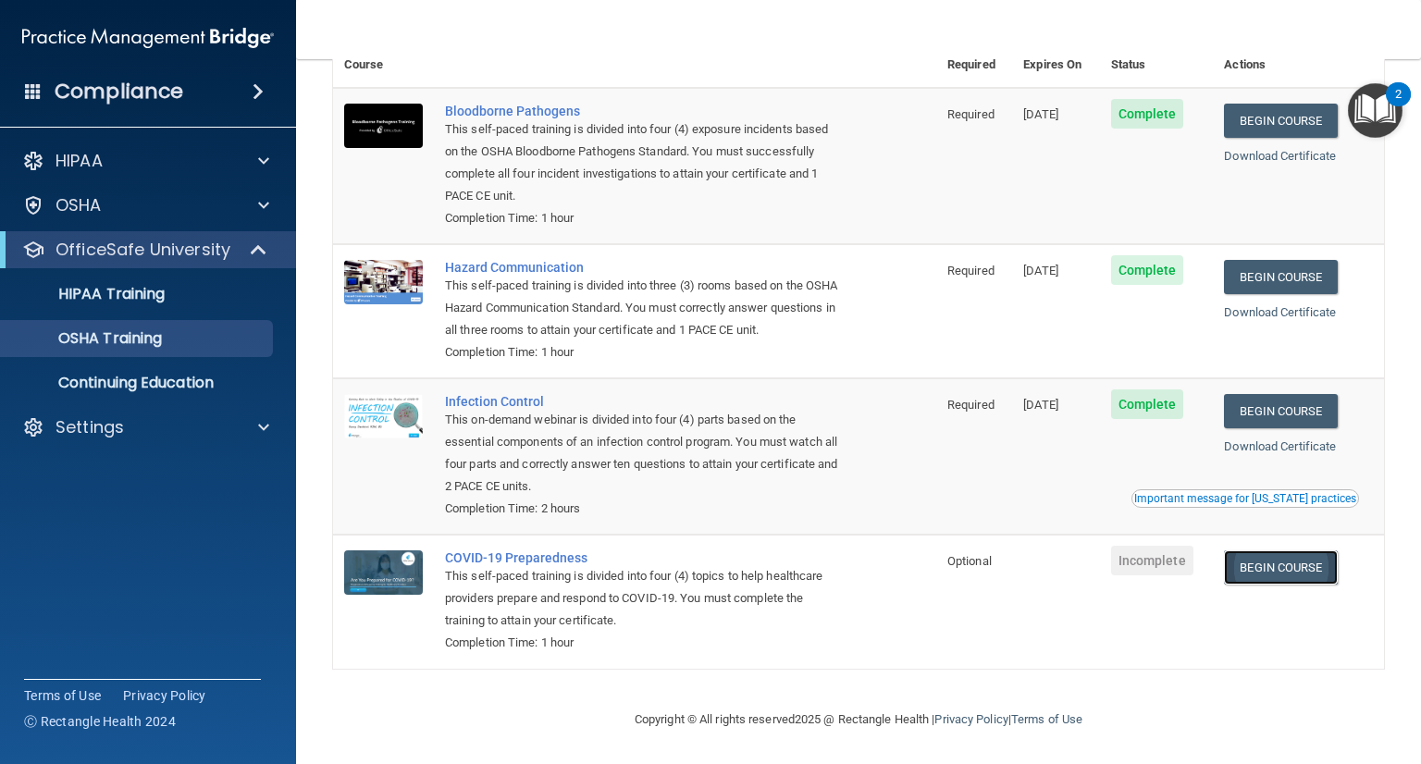
click at [1254, 582] on link "Begin Course" at bounding box center [1280, 567] width 113 height 34
